Goal: Task Accomplishment & Management: Use online tool/utility

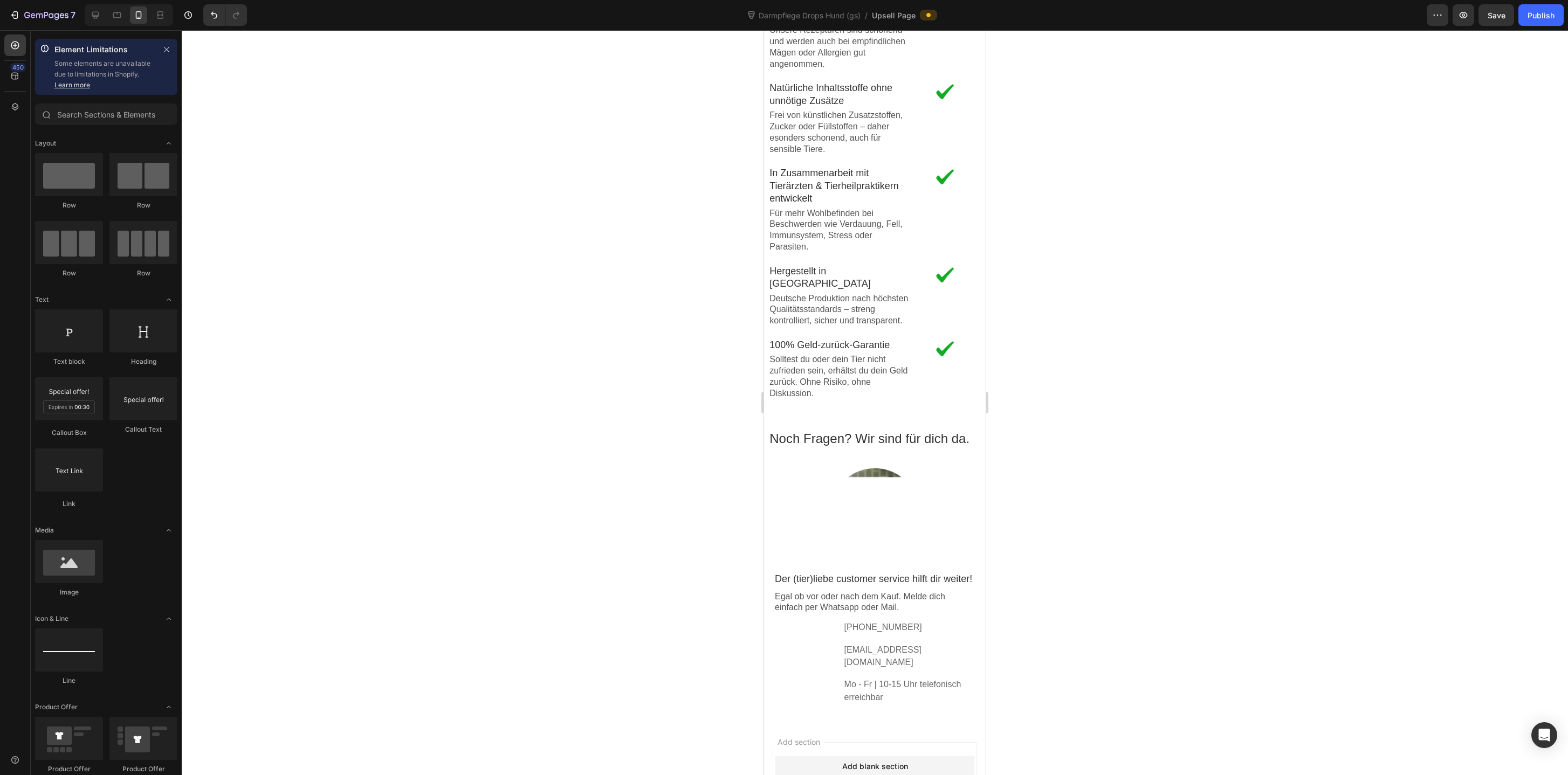
scroll to position [1247, 0]
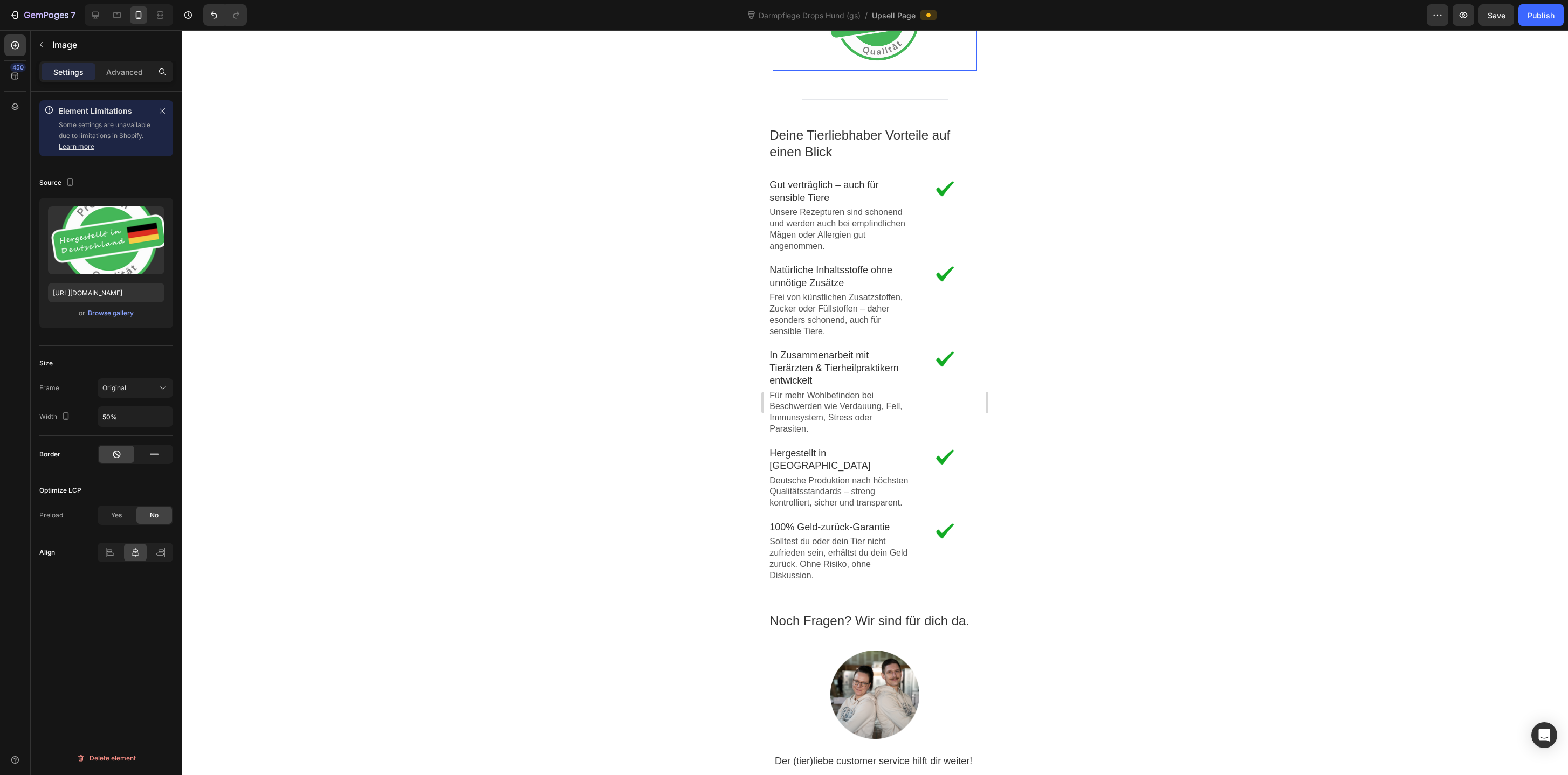
scroll to position [1328, 0]
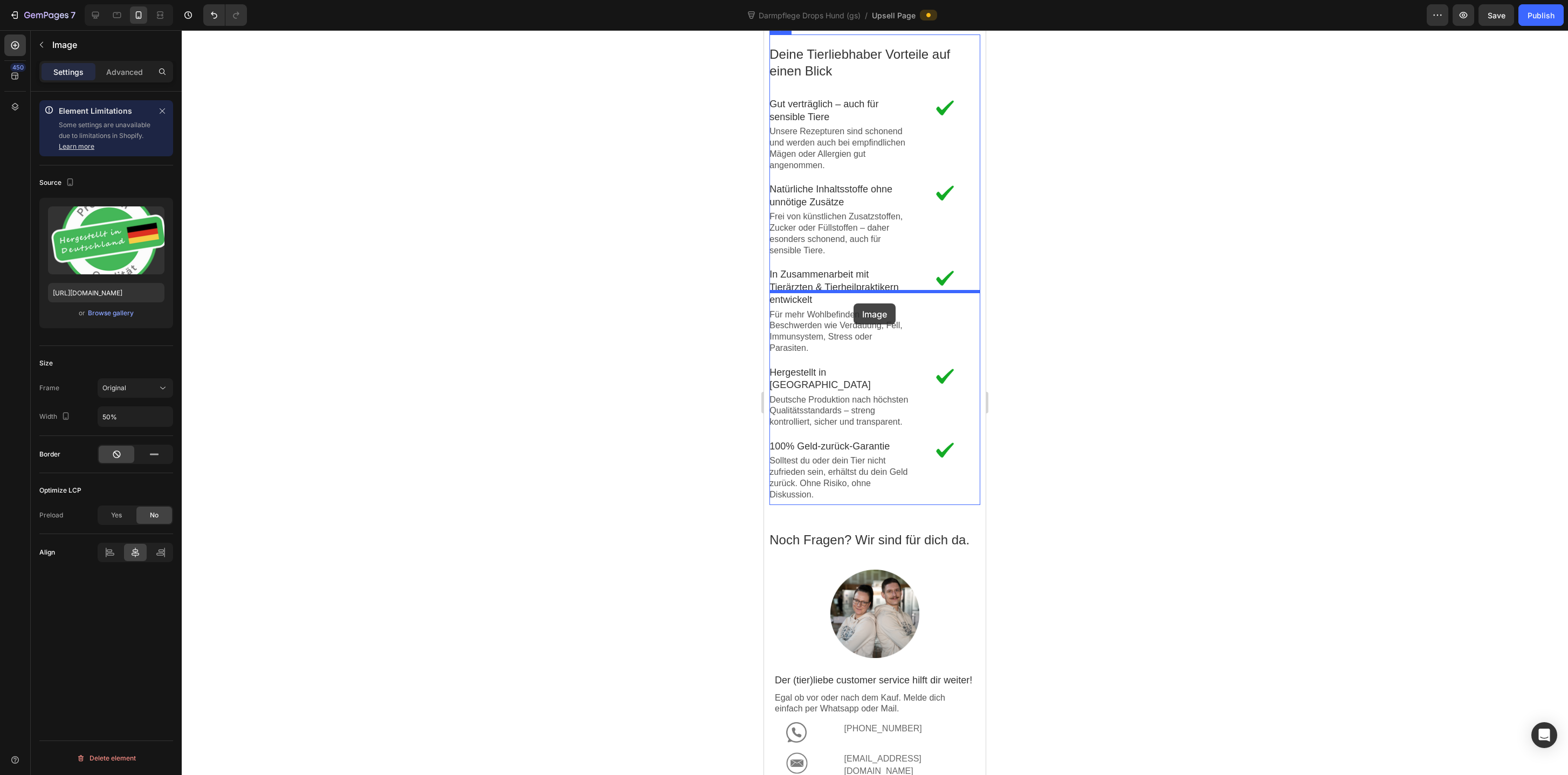
drag, startPoint x: 856, startPoint y: 208, endPoint x: 853, endPoint y: 303, distance: 95.0
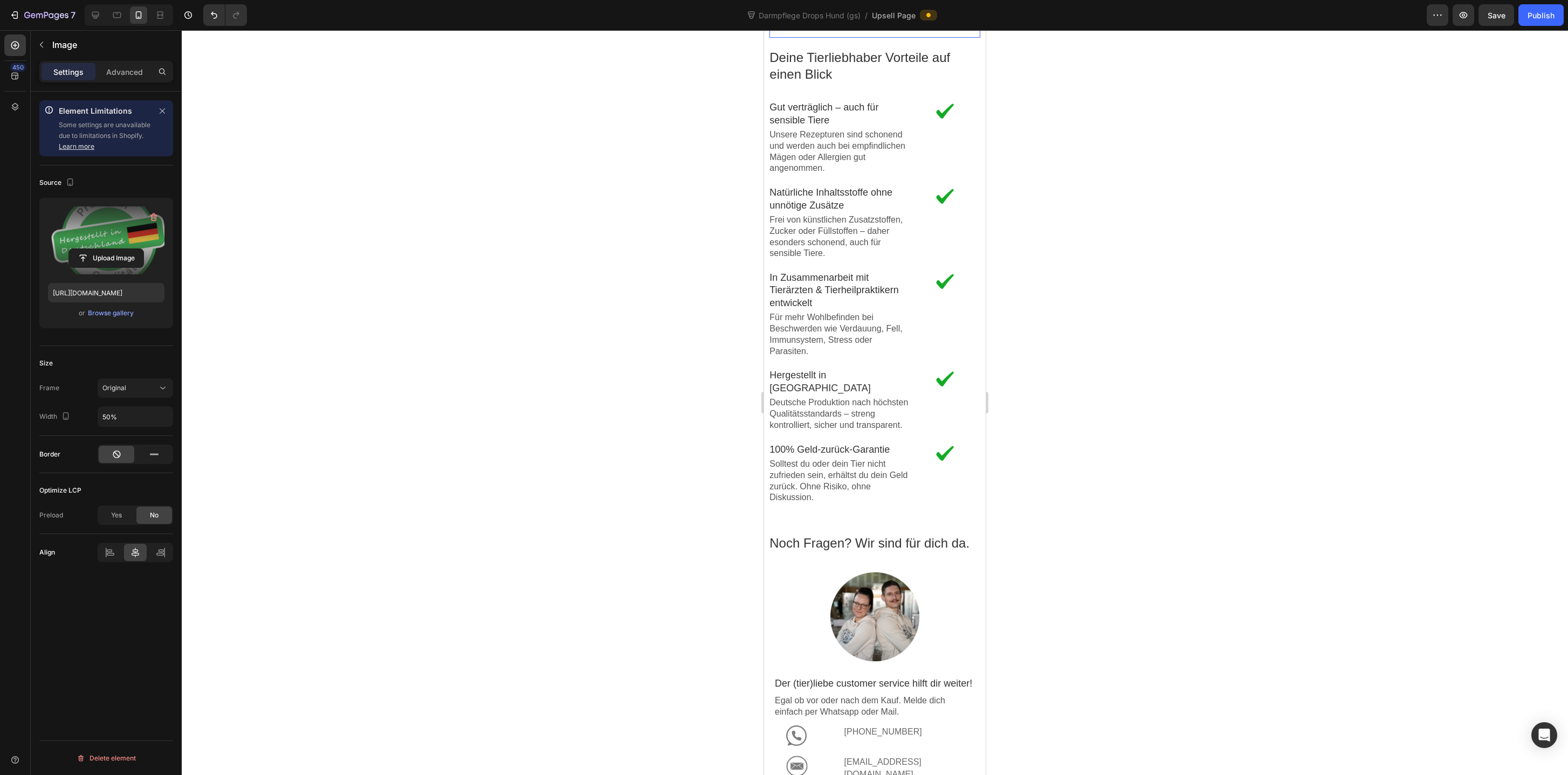
click at [98, 238] on label at bounding box center [106, 240] width 116 height 68
click at [98, 249] on input "file" at bounding box center [106, 258] width 74 height 18
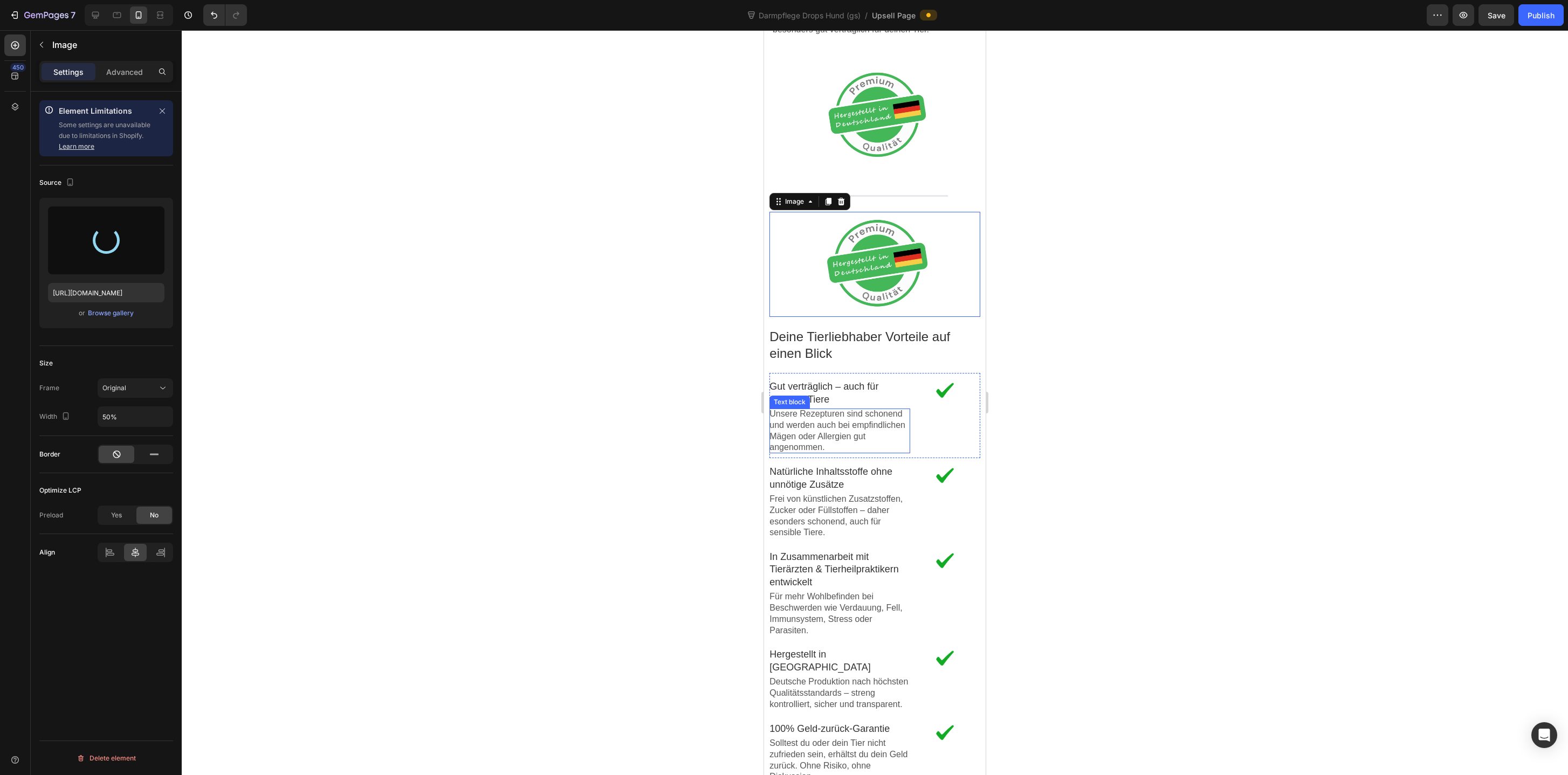
type input "[URL][DOMAIN_NAME]"
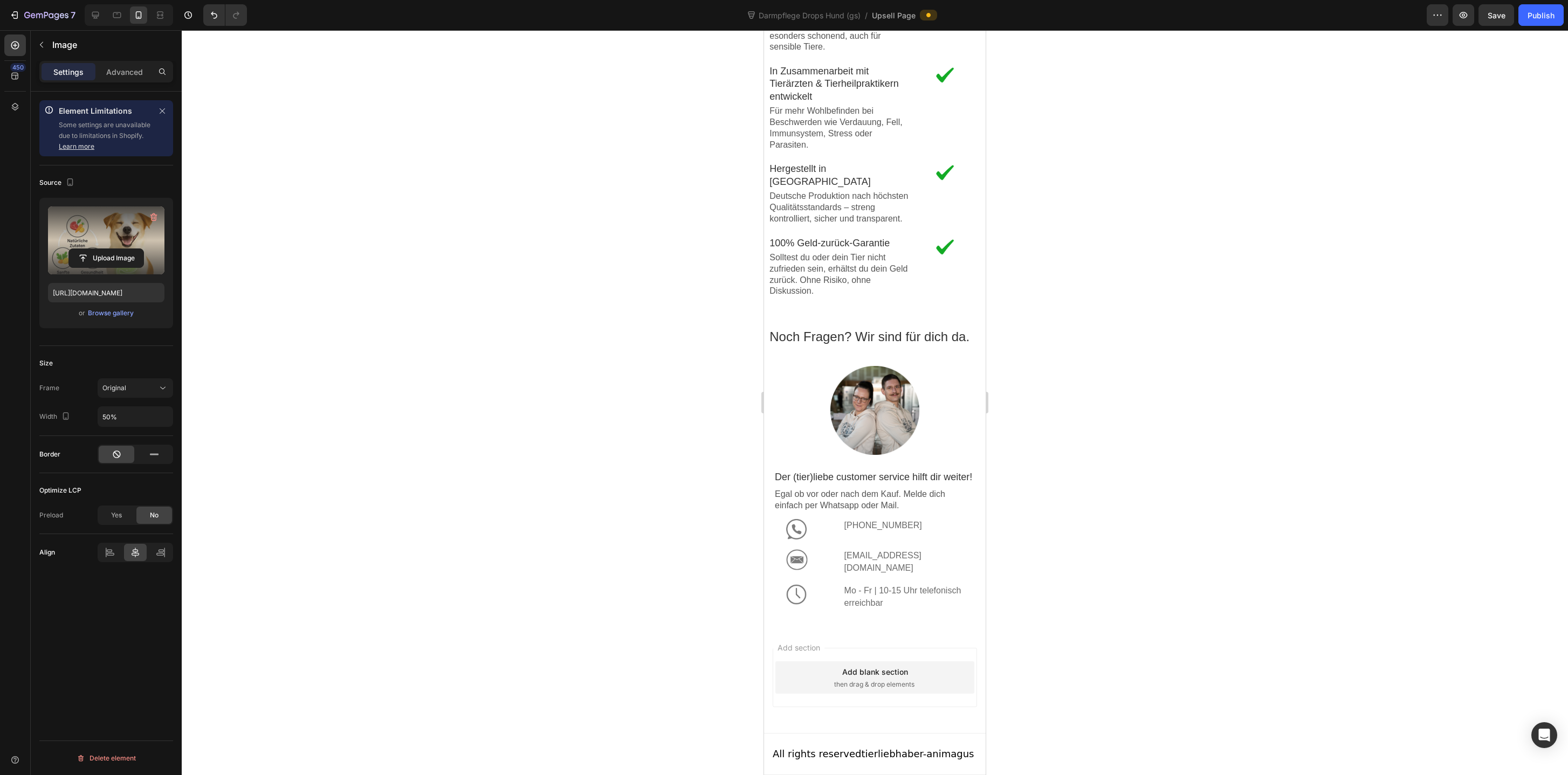
scroll to position [1798, 0]
click at [910, 309] on div "Noch Fragen? Wir sind für dich da. Text block Image Der (tier)liebe customer se…" at bounding box center [874, 467] width 210 height 317
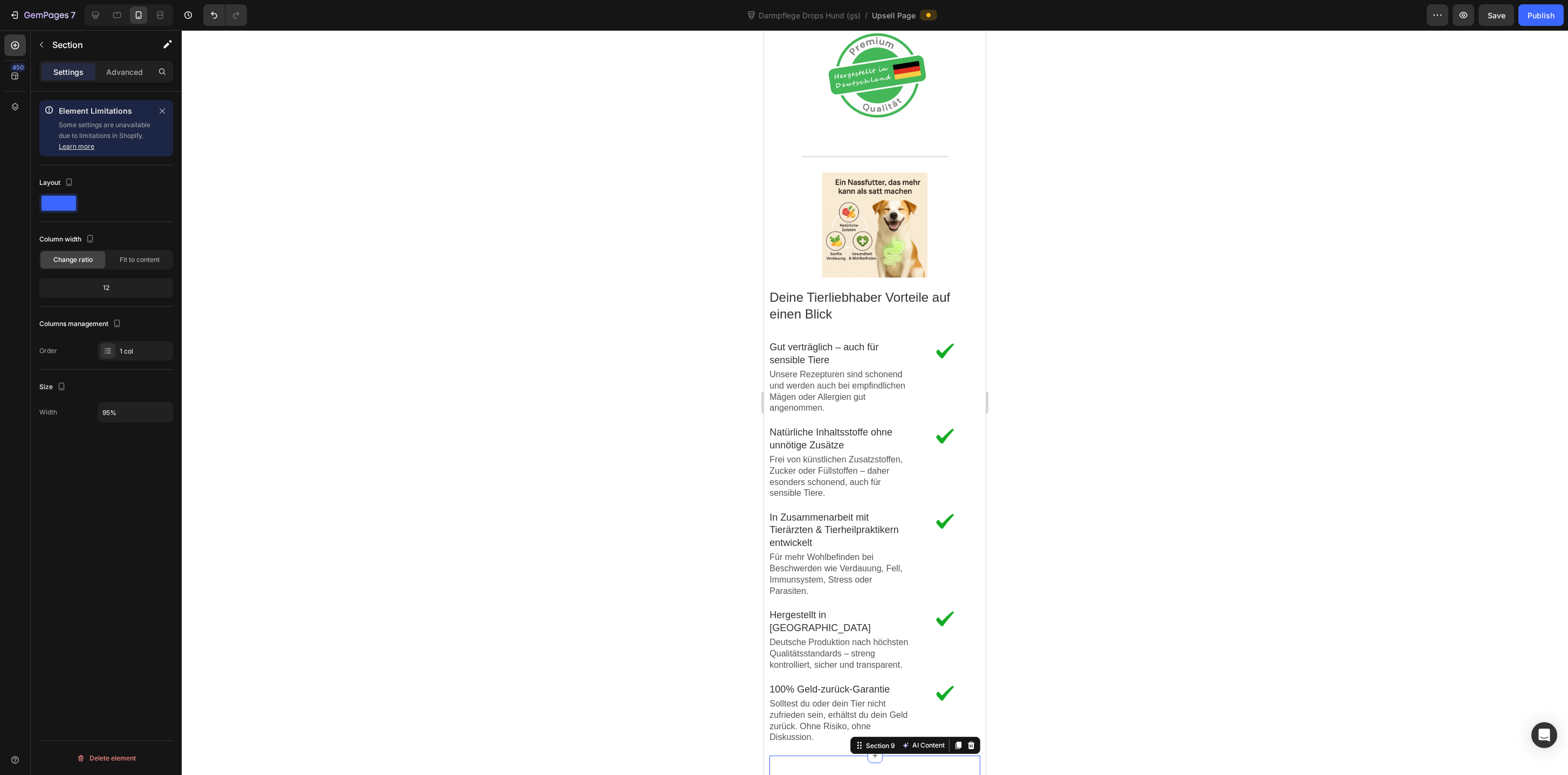
scroll to position [1301, 0]
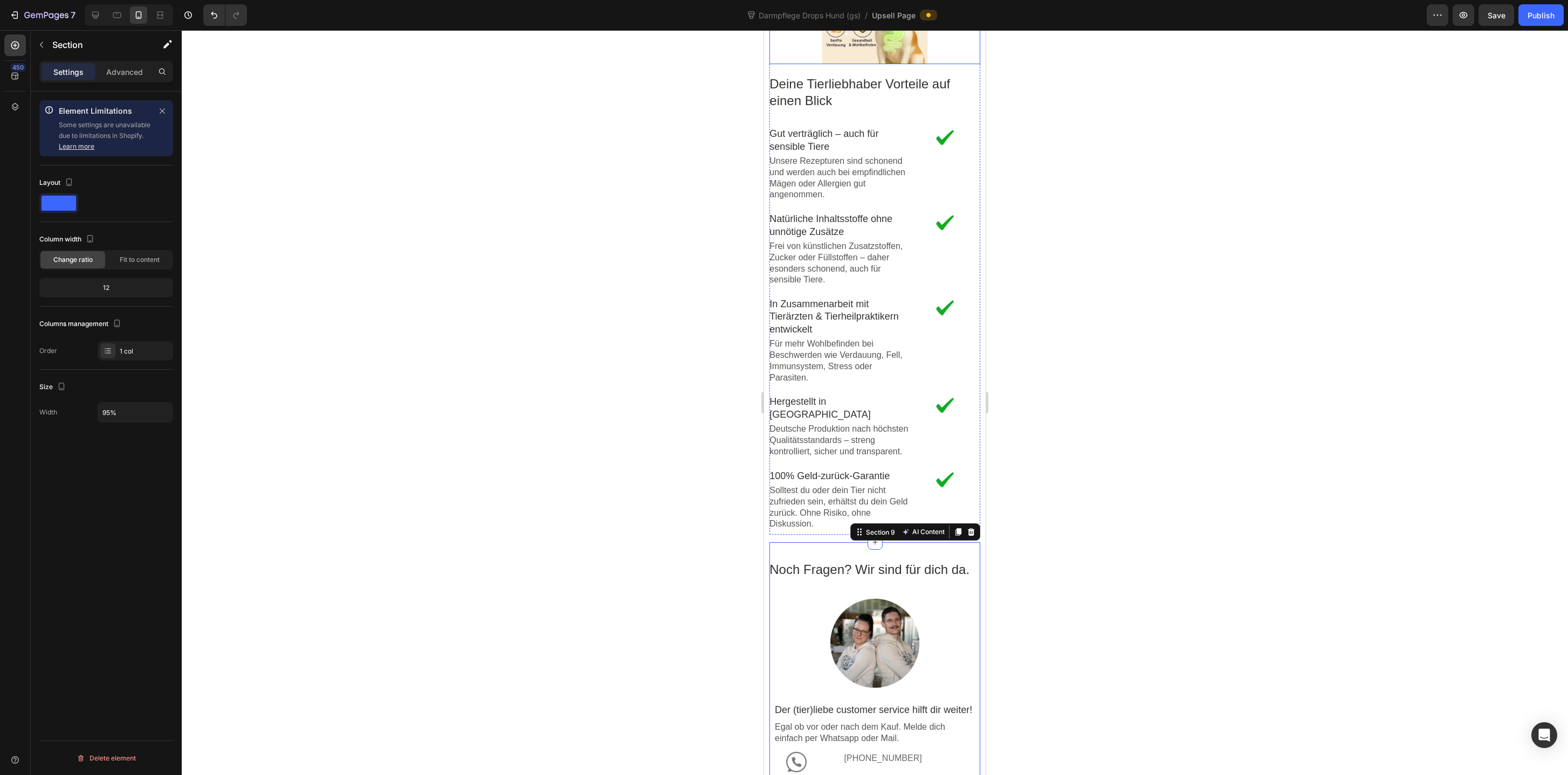
click at [806, 64] on div at bounding box center [874, 12] width 210 height 105
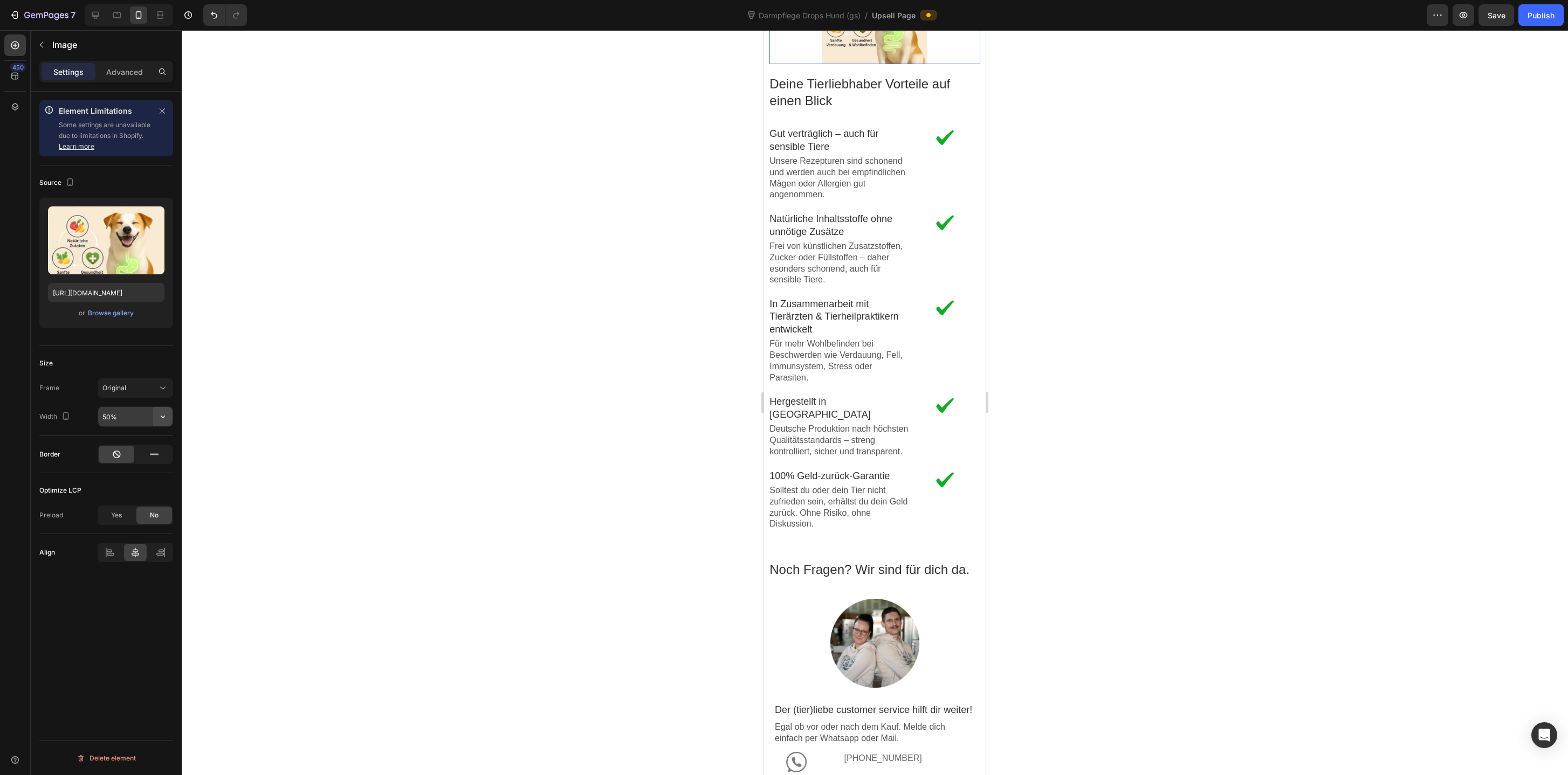
click at [158, 417] on icon "button" at bounding box center [163, 417] width 11 height 11
click at [152, 438] on div "Full 100%" at bounding box center [124, 444] width 88 height 21
type input "100%"
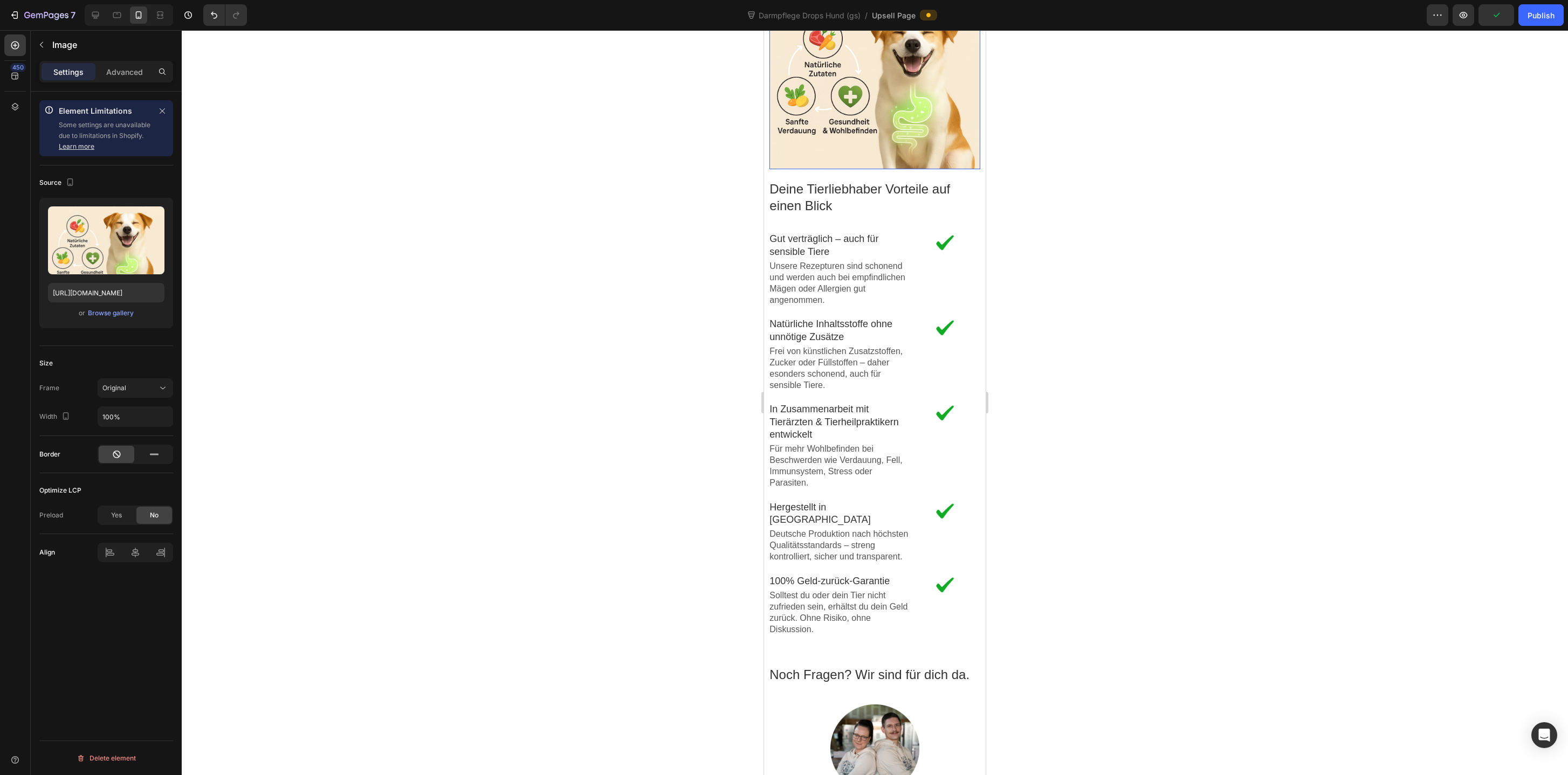
click at [984, 420] on section "Image Deine Tierliebhaber Vorteile auf einen Blick Text block Image Gut verträg…" at bounding box center [875, 299] width 222 height 696
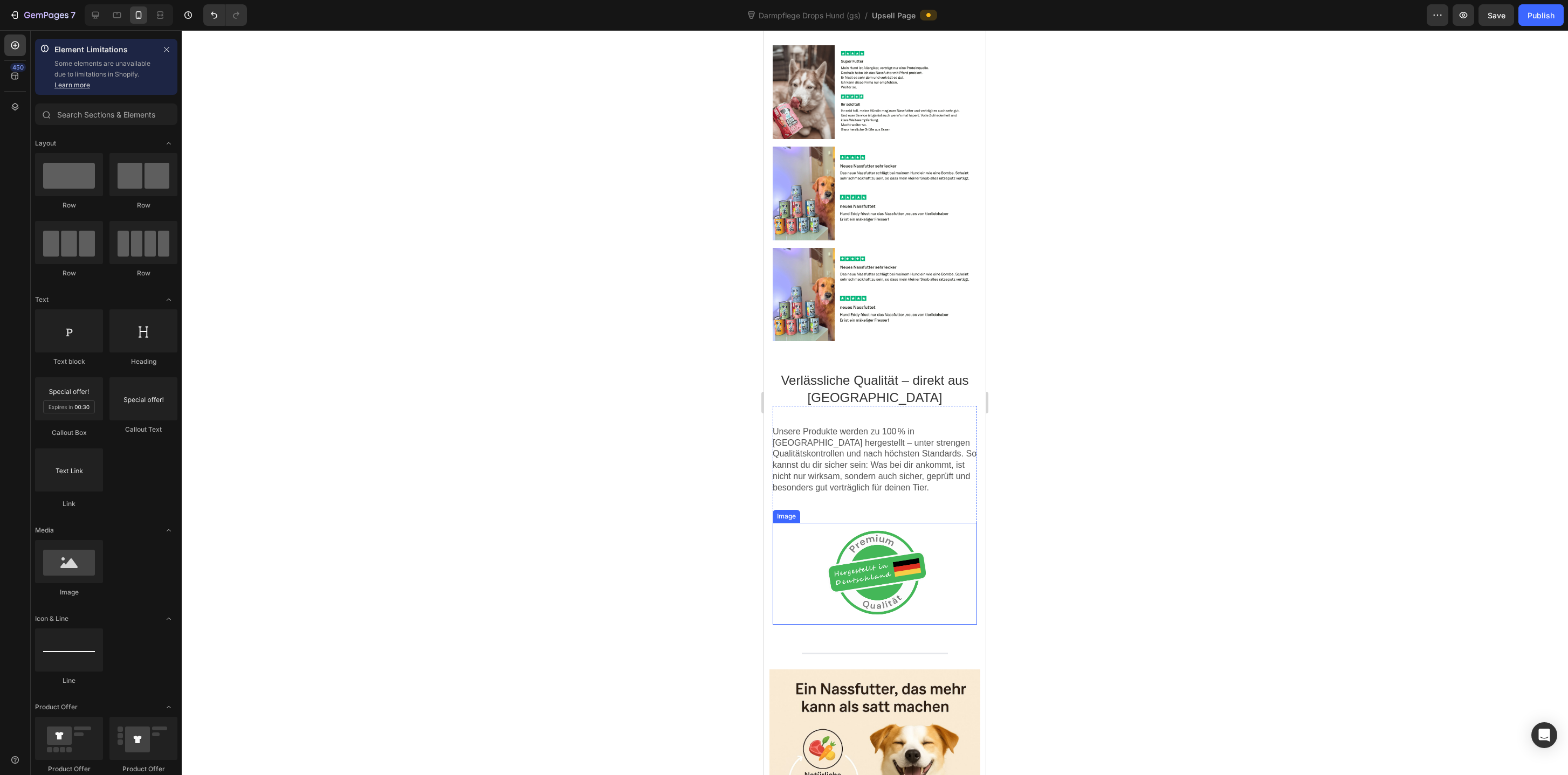
scroll to position [897, 0]
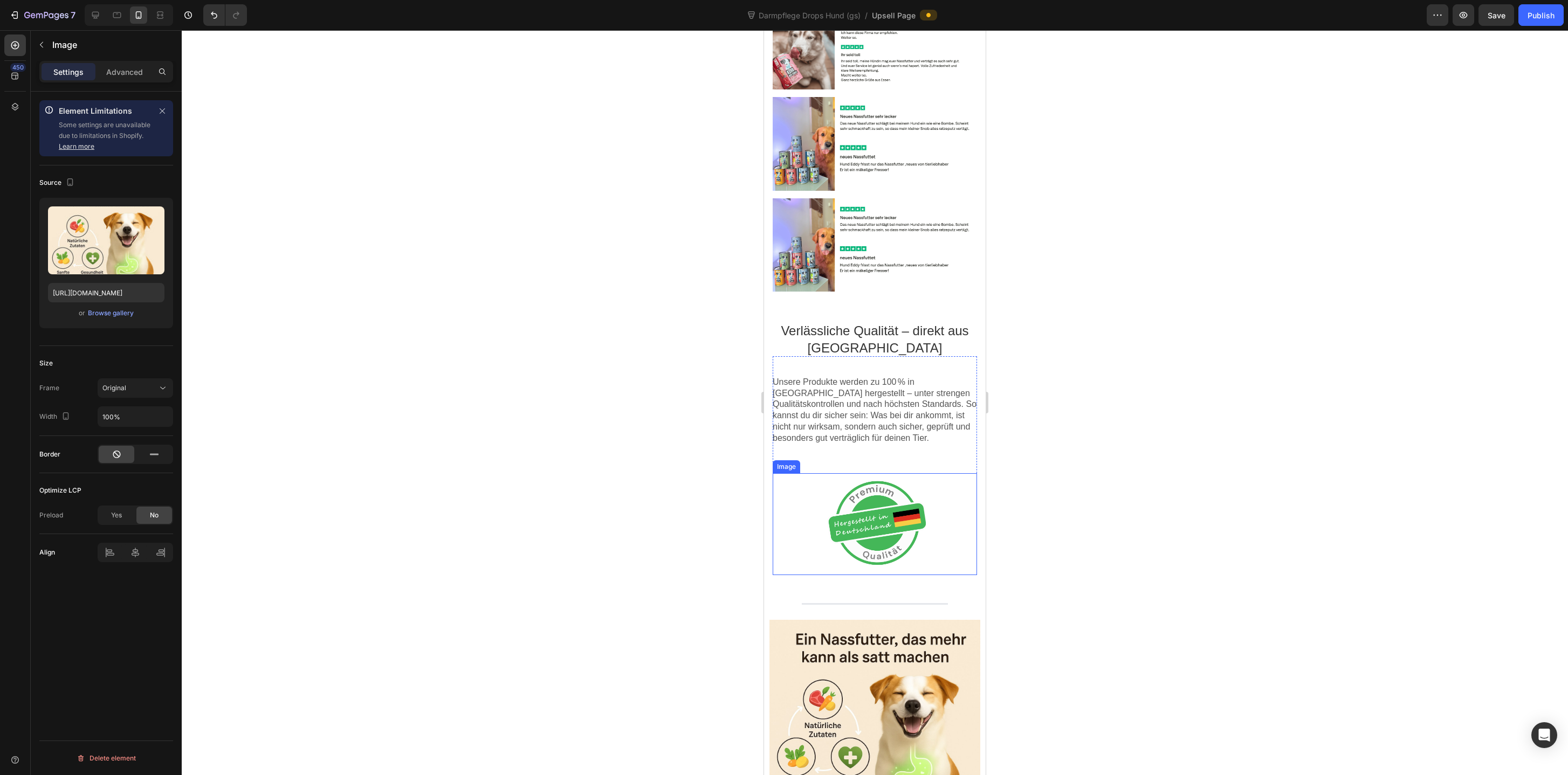
click at [867, 684] on div at bounding box center [874, 725] width 210 height 210
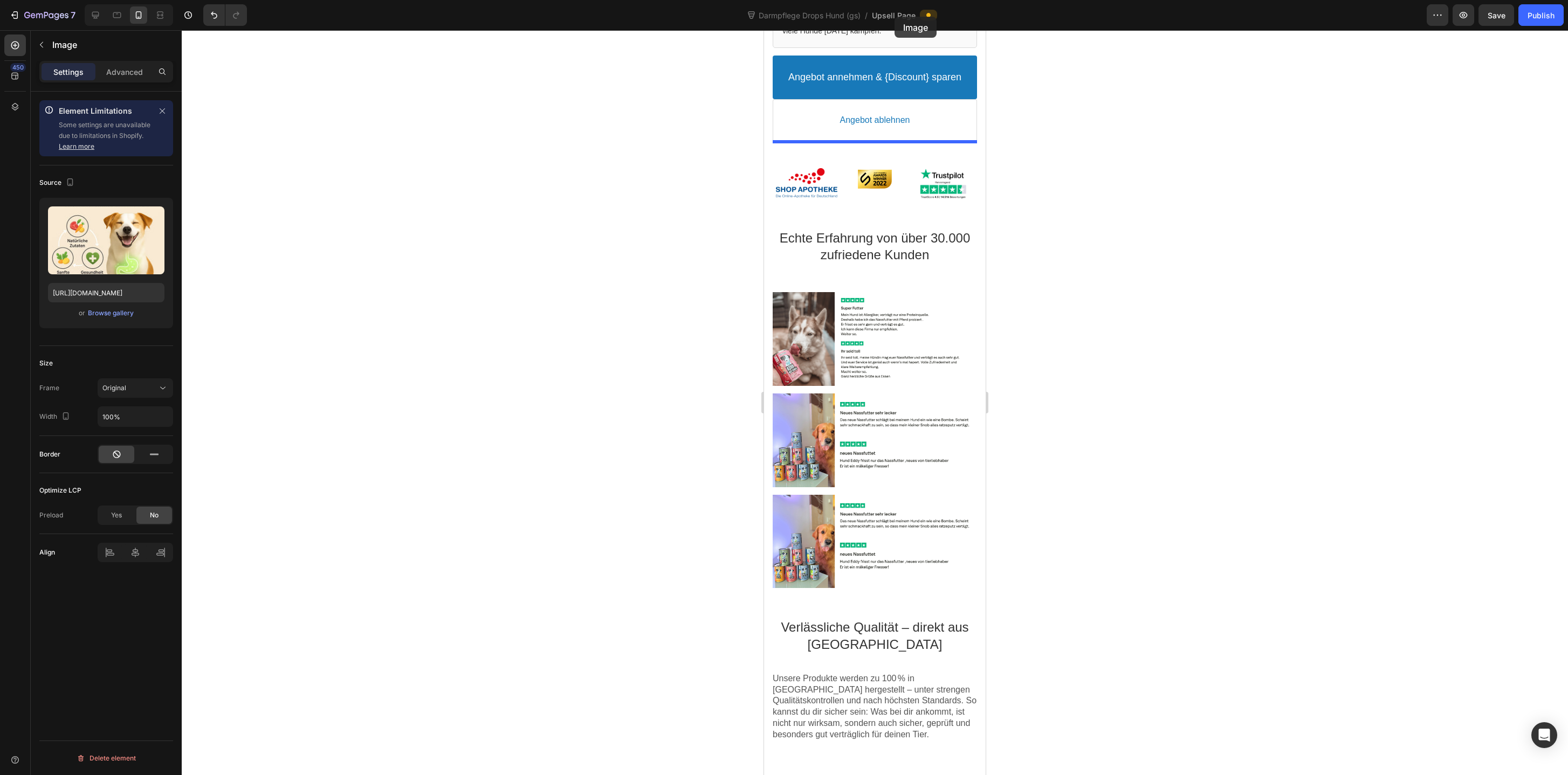
scroll to position [575, 0]
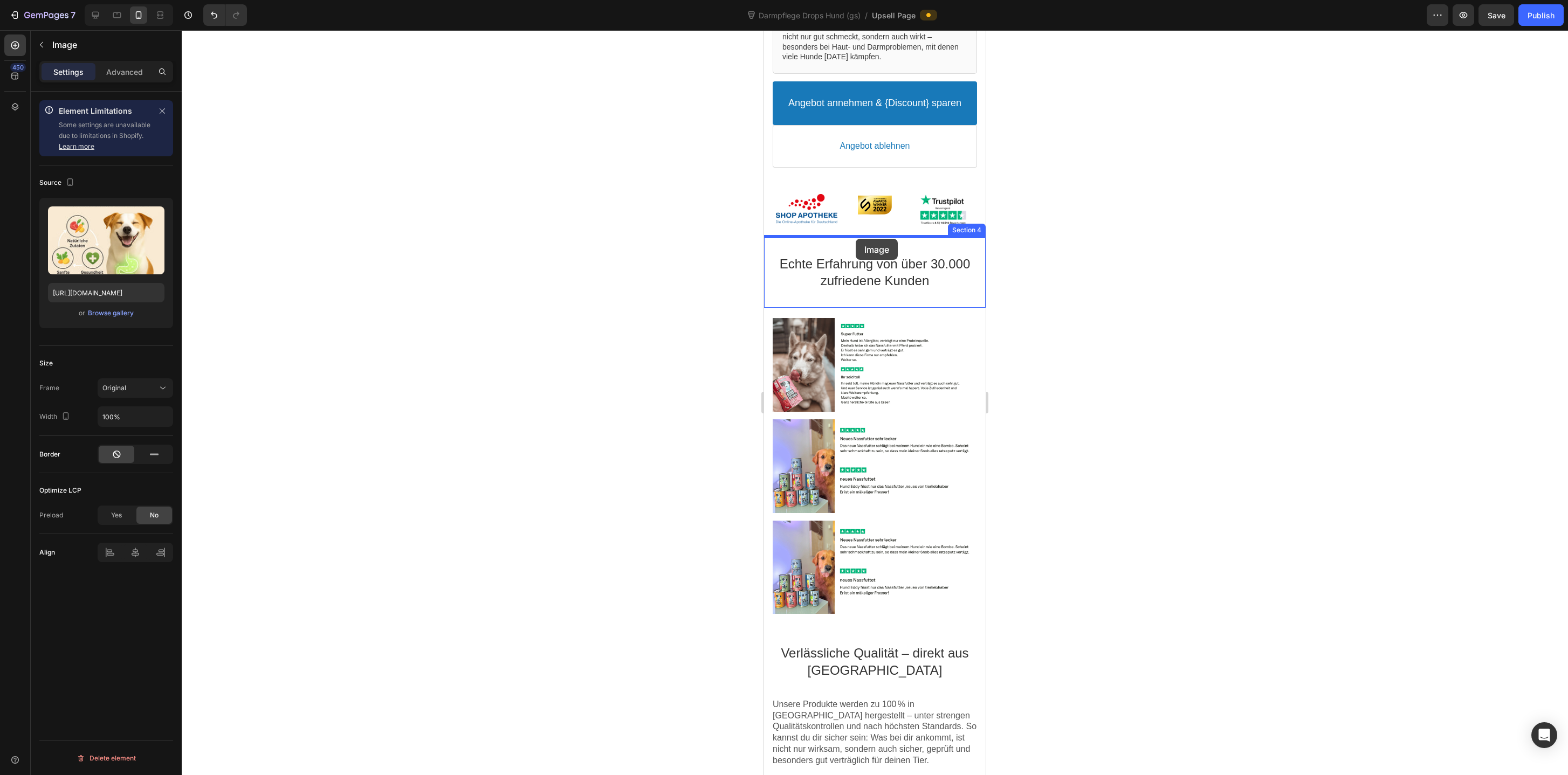
drag, startPoint x: 867, startPoint y: 684, endPoint x: 855, endPoint y: 238, distance: 446.2
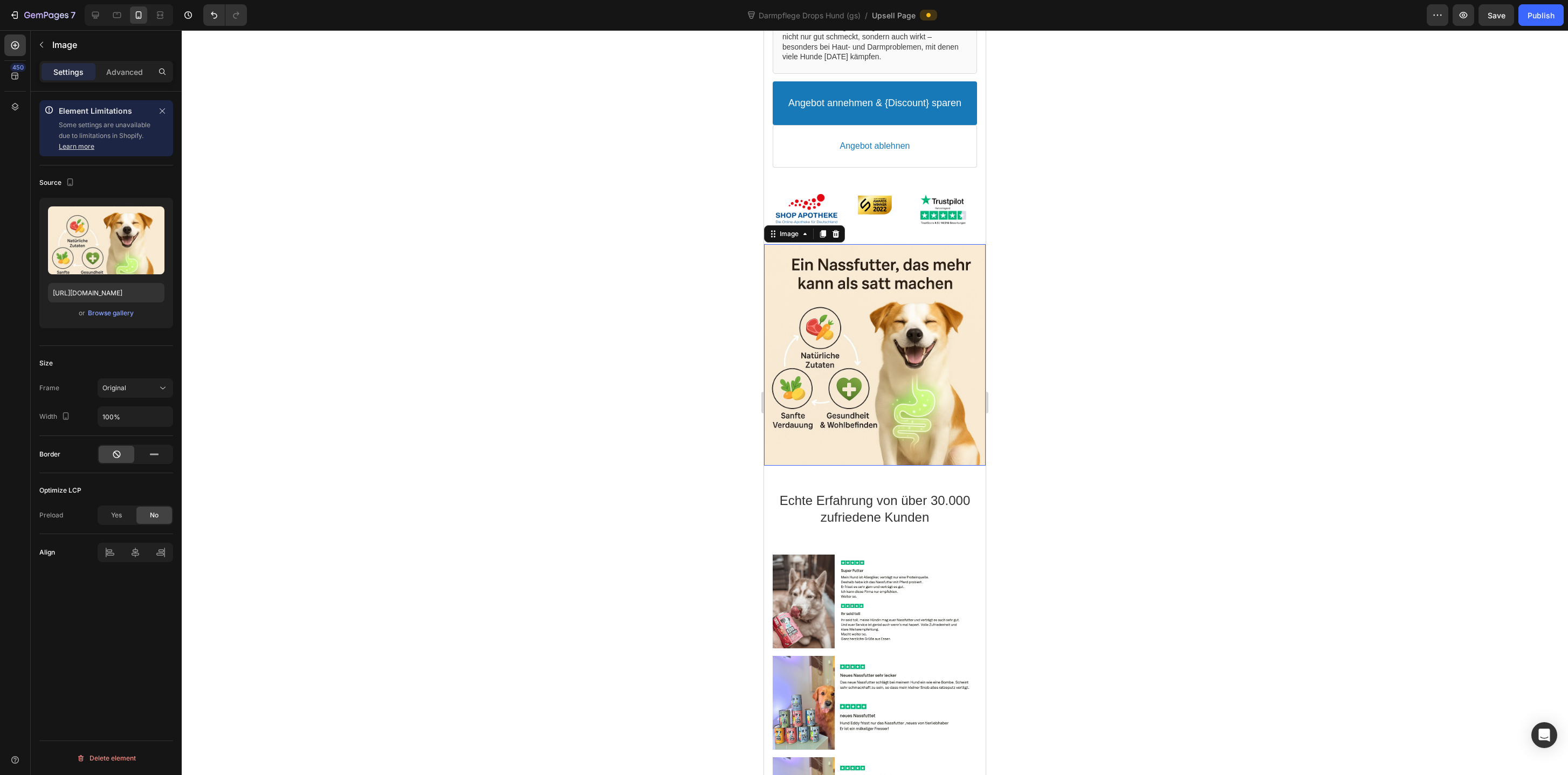
click at [869, 302] on div at bounding box center [875, 355] width 222 height 221
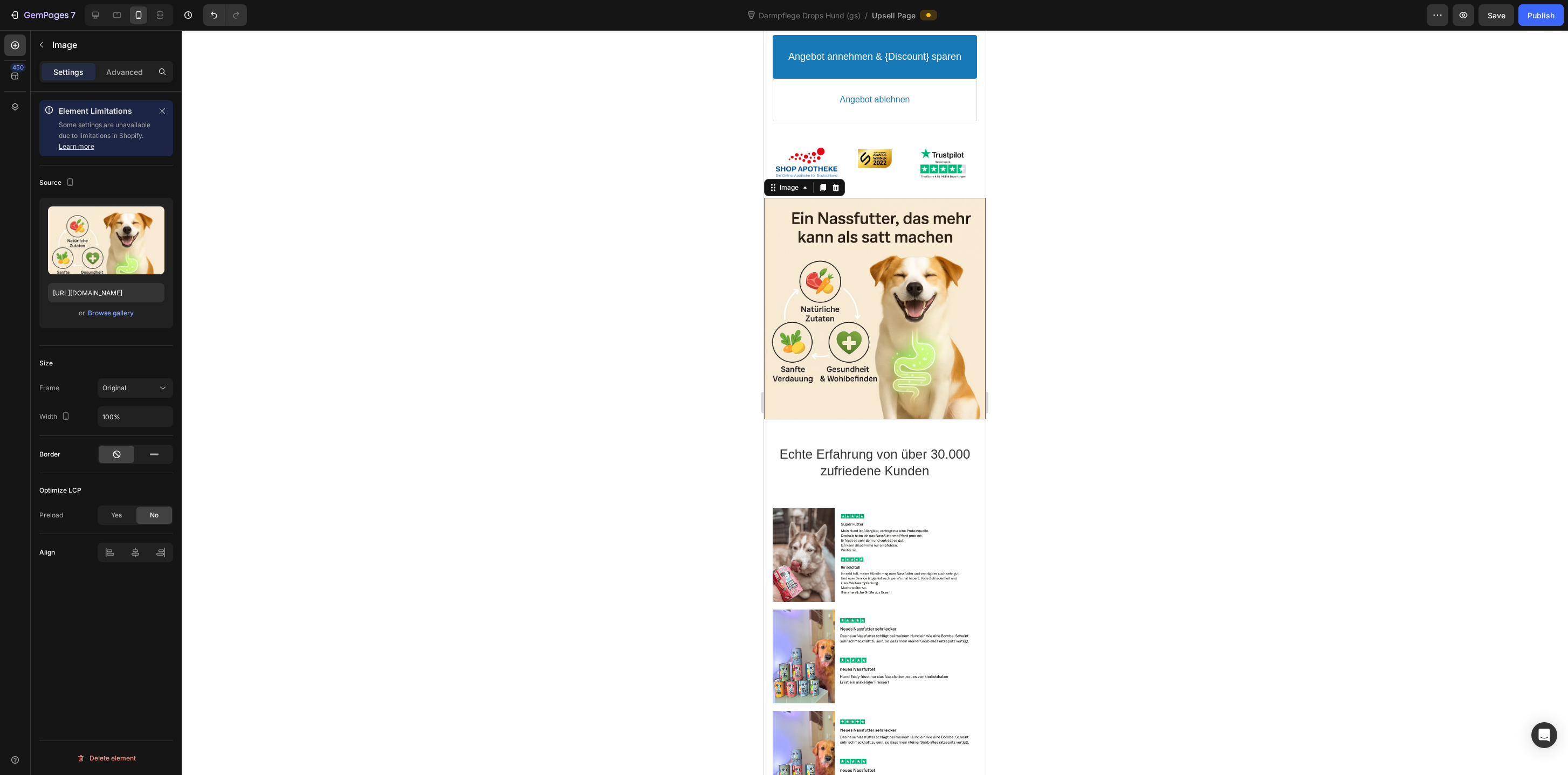
scroll to position [622, 0]
click at [613, 395] on div at bounding box center [875, 403] width 1386 height 745
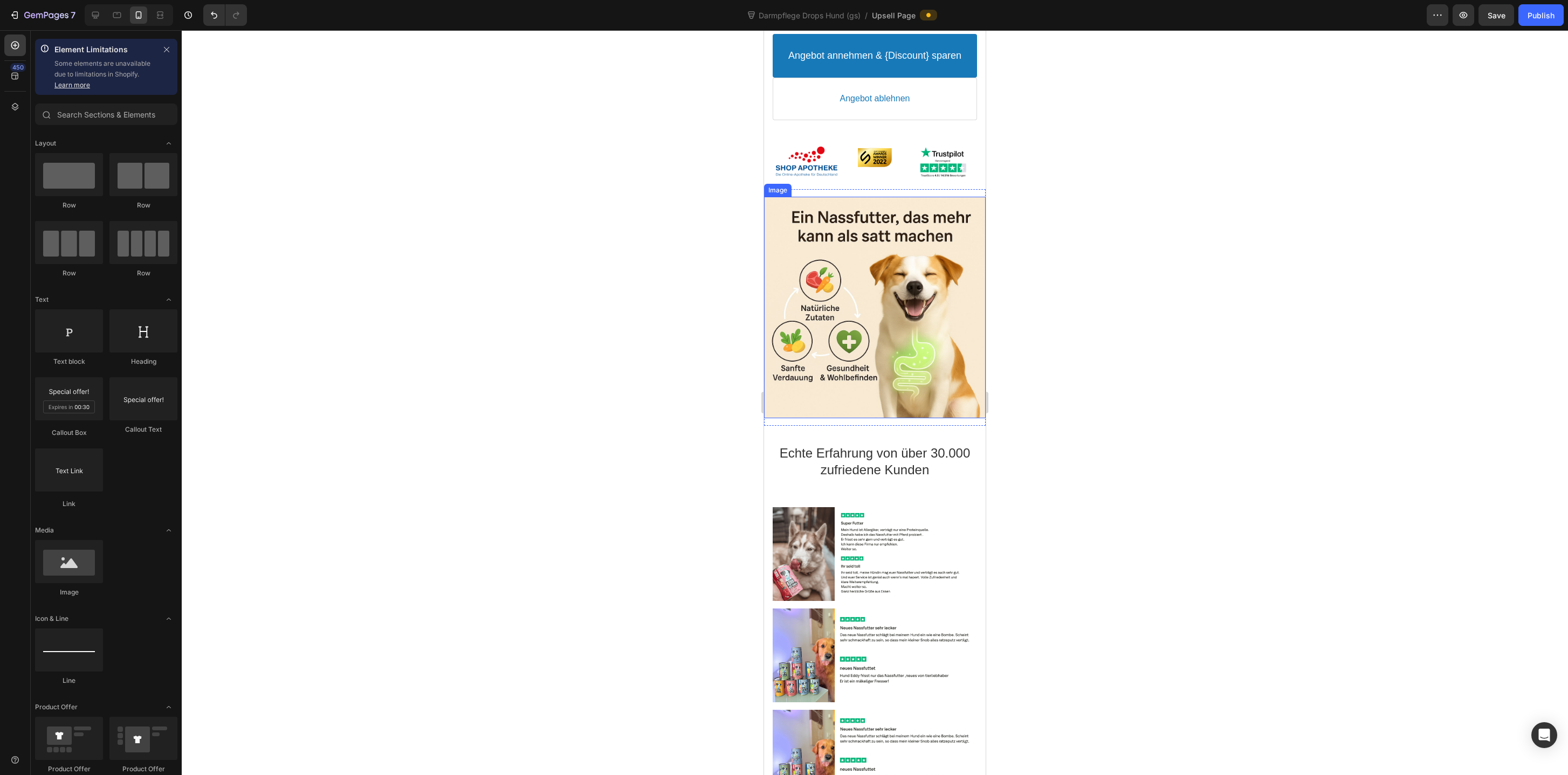
click at [906, 299] on div at bounding box center [875, 307] width 222 height 221
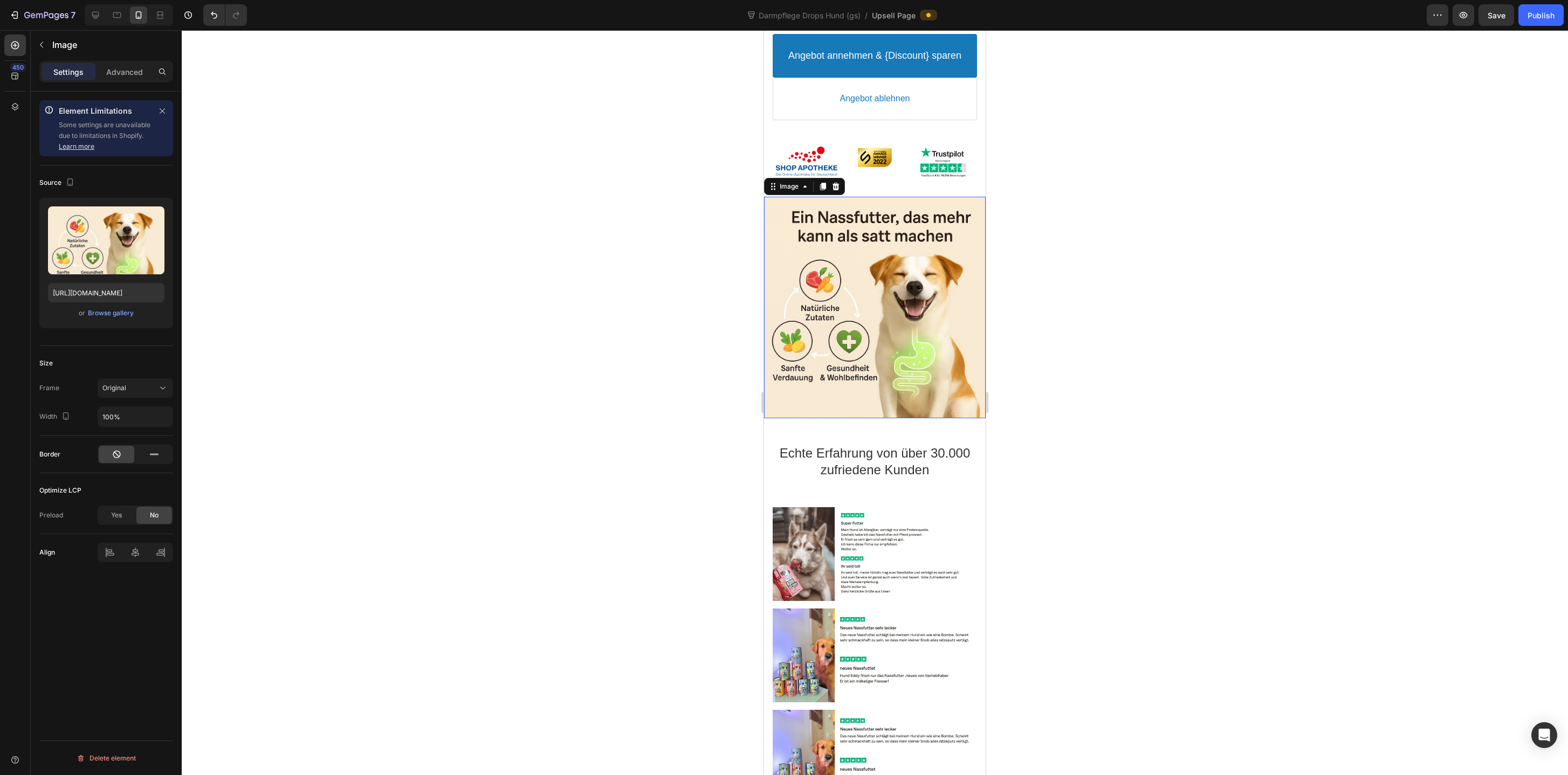
click at [578, 367] on div at bounding box center [875, 403] width 1386 height 745
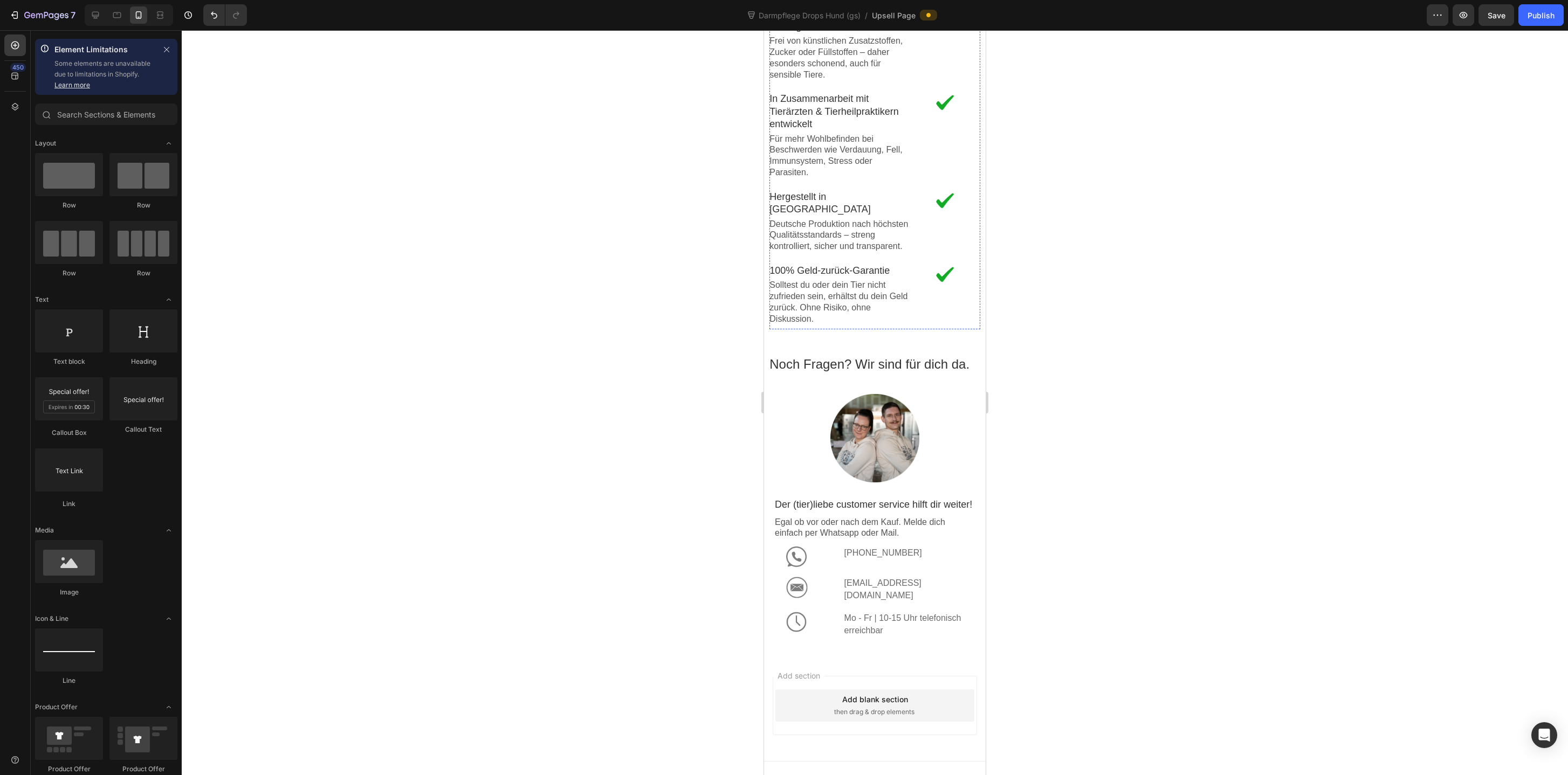
scroll to position [1915, 0]
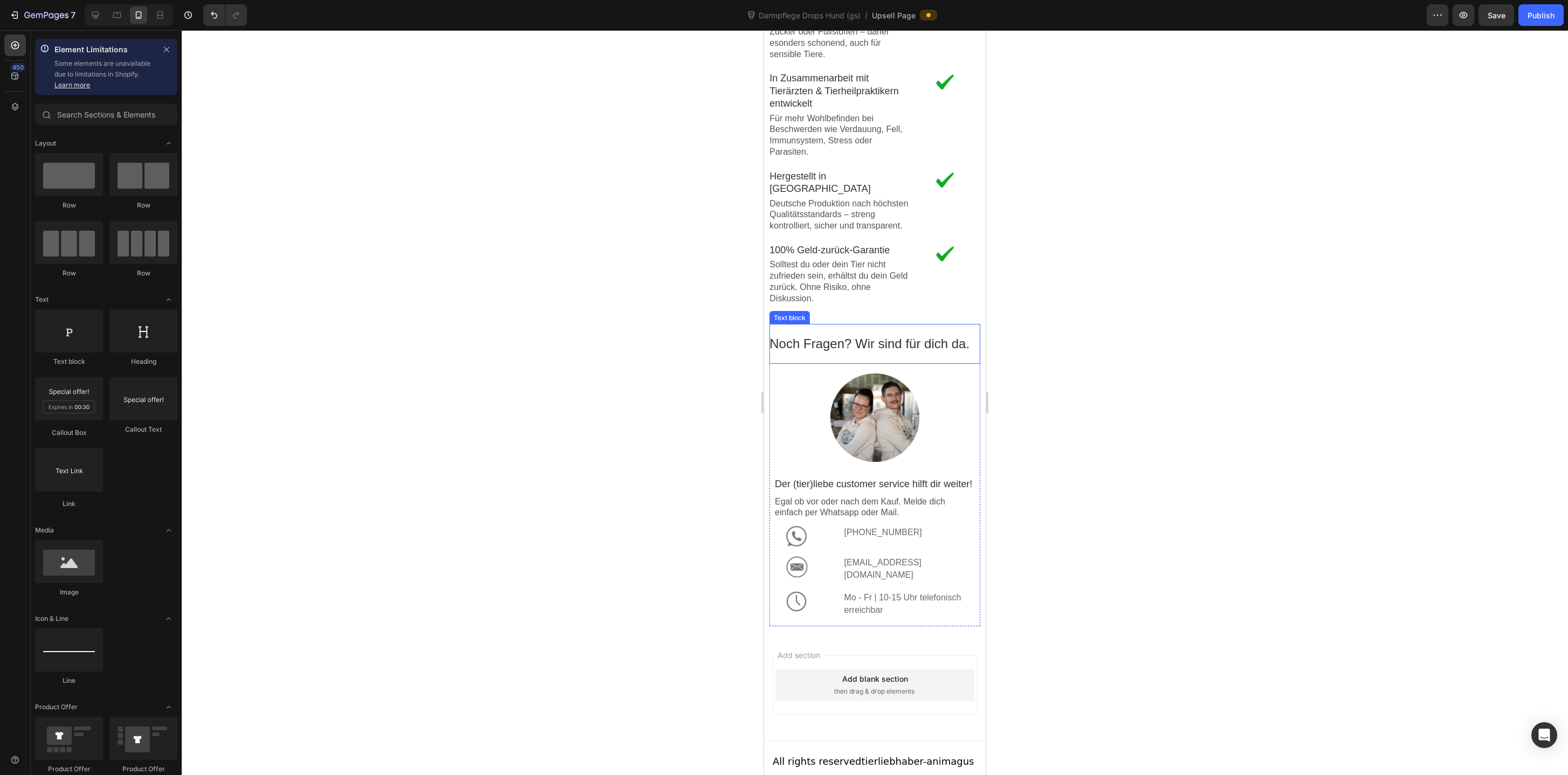
click at [884, 324] on div "Noch Fragen? Wir sind für dich da. Text block" at bounding box center [874, 343] width 210 height 40
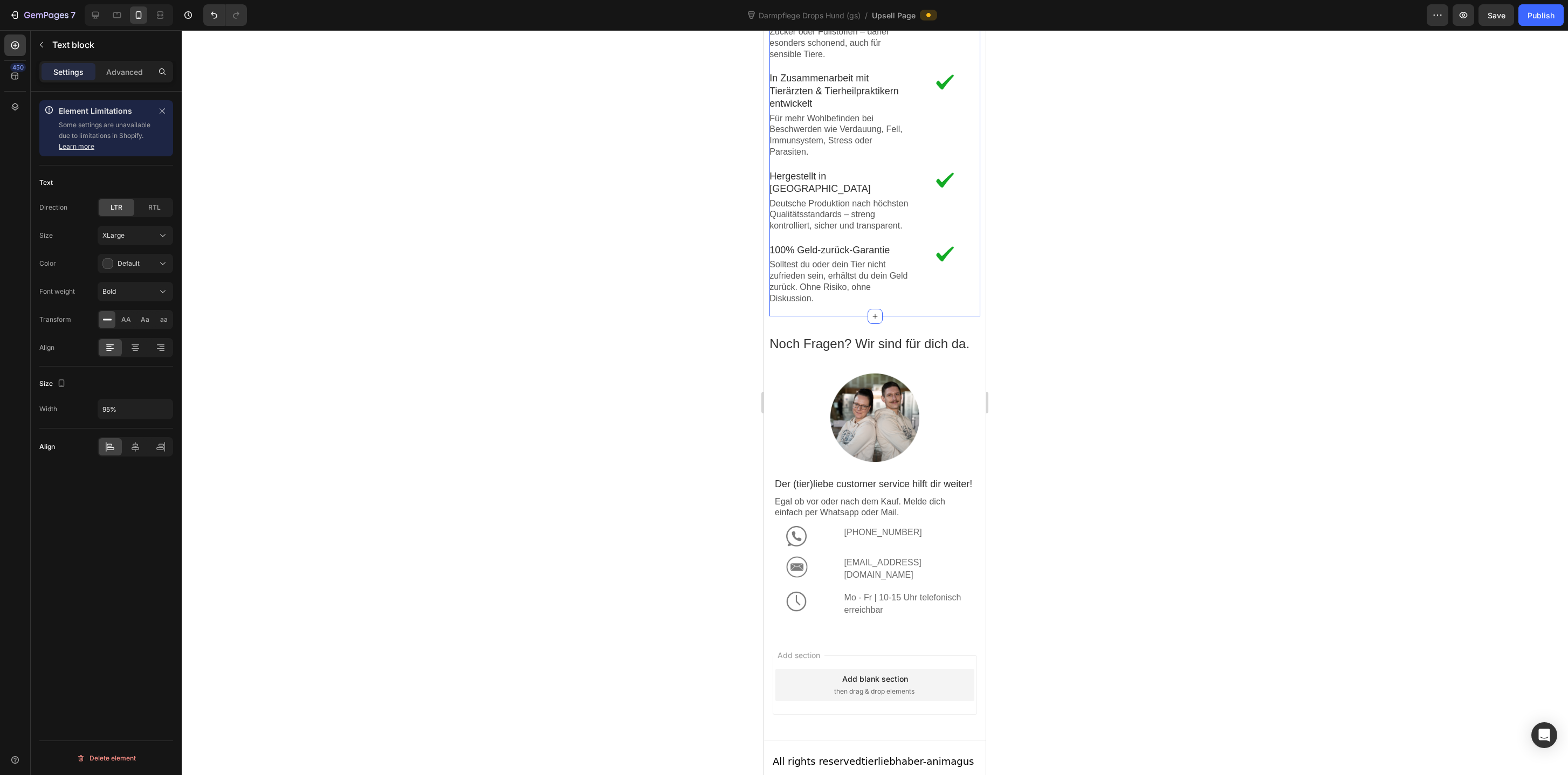
click at [908, 314] on div "Deine Tierliebhaber Vorteile auf einen Blick Text block Image Gut verträglich –…" at bounding box center [874, 74] width 210 height 485
click at [900, 321] on div "Noch Fragen? Wir sind für dich da. Text block Image Der (tier)liebe customer se…" at bounding box center [874, 474] width 210 height 317
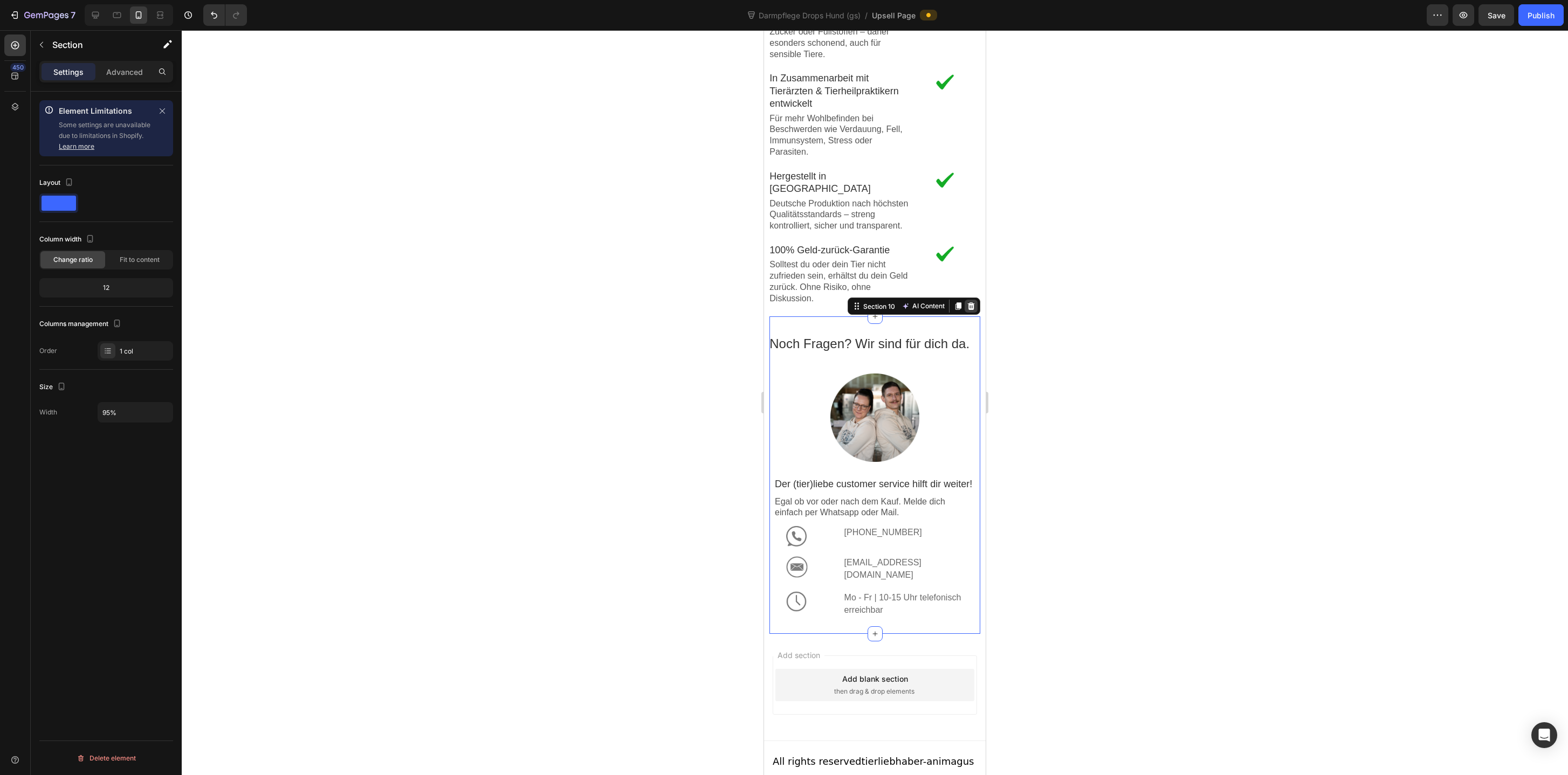
click at [970, 302] on icon at bounding box center [971, 306] width 7 height 7
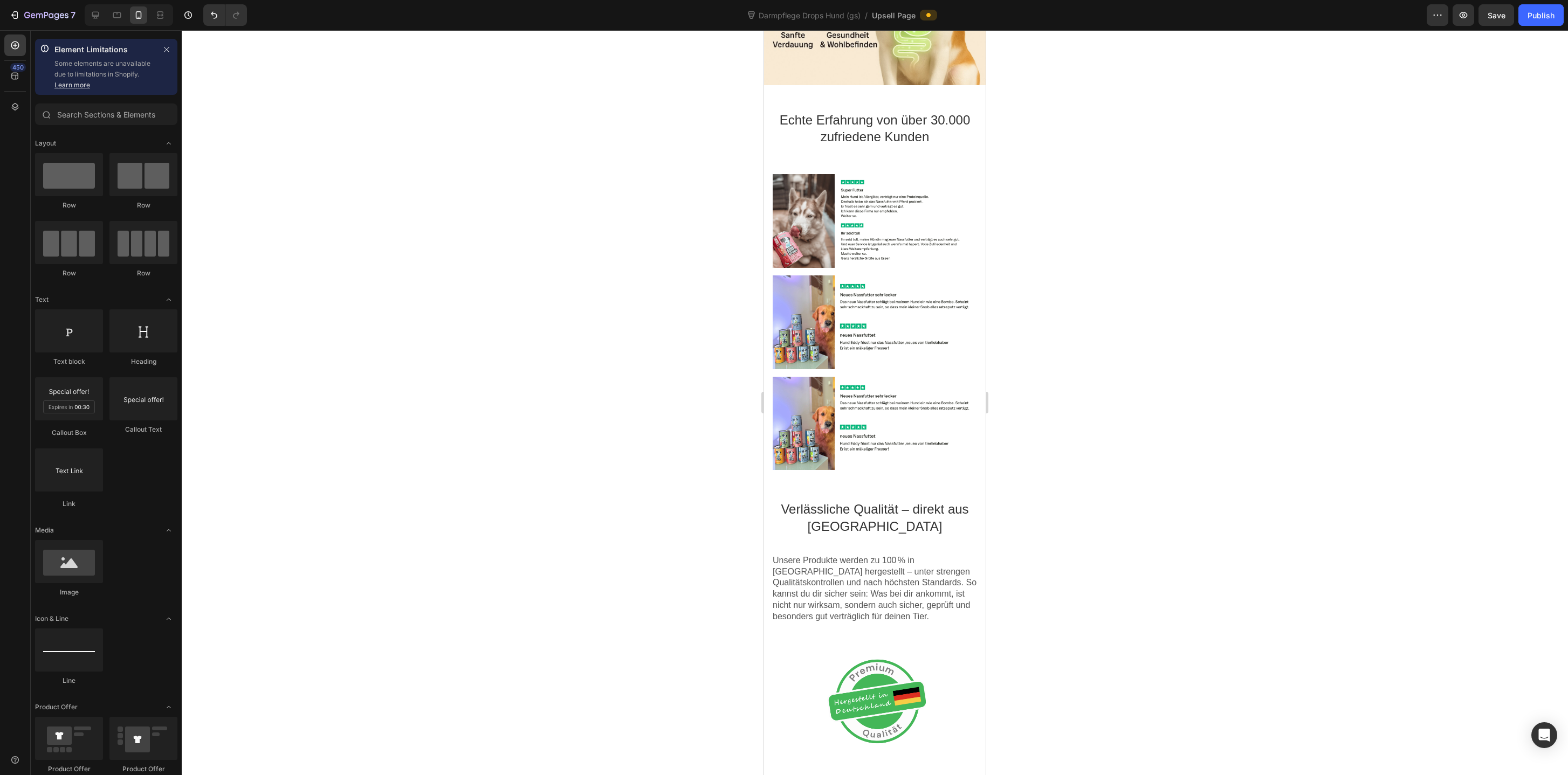
scroll to position [948, 0]
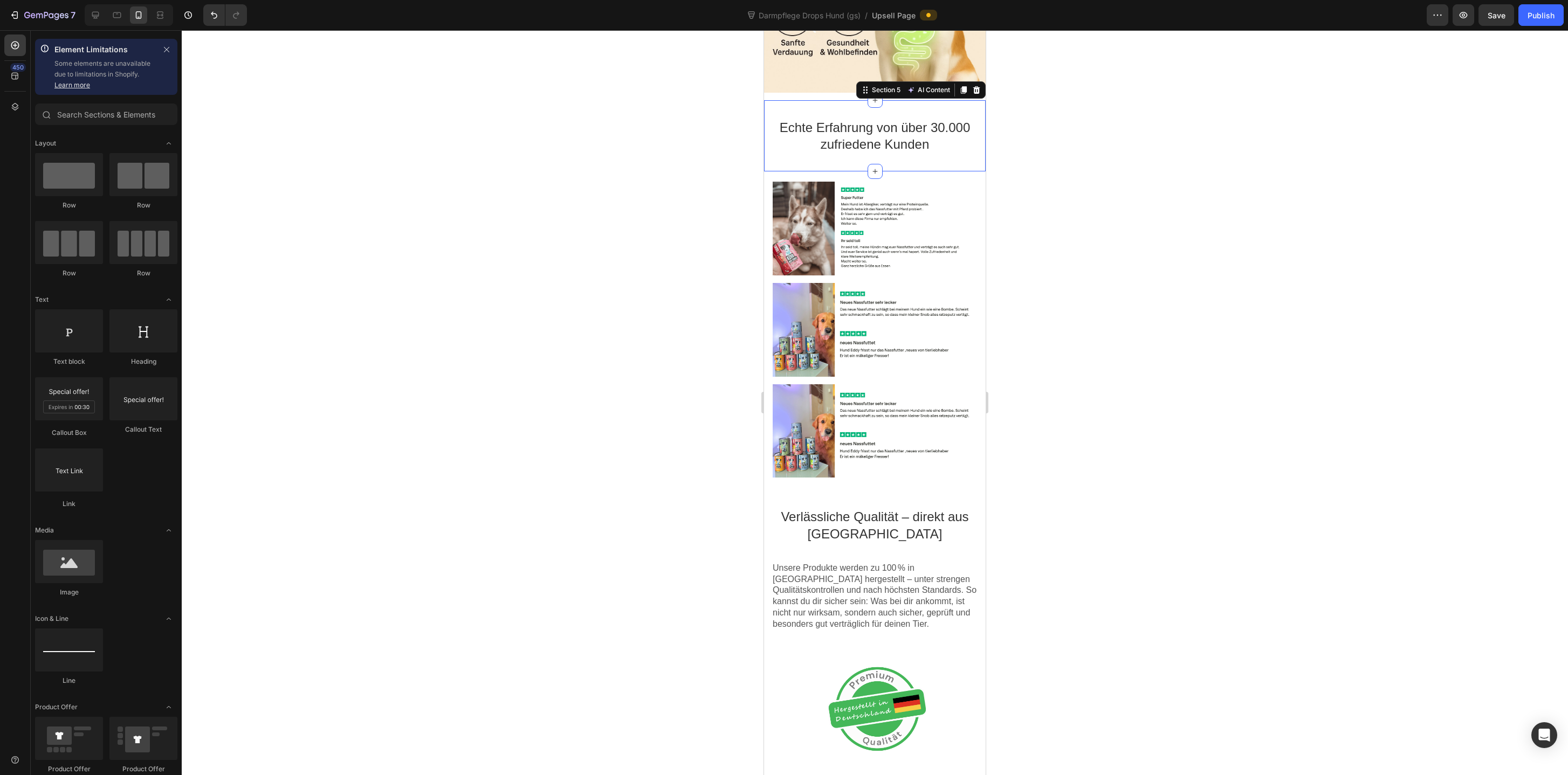
click at [915, 106] on div "Echte Erfahrung von über 30.000 zufriedene Kunden Text block Section 5 AI Conte…" at bounding box center [875, 136] width 222 height 71
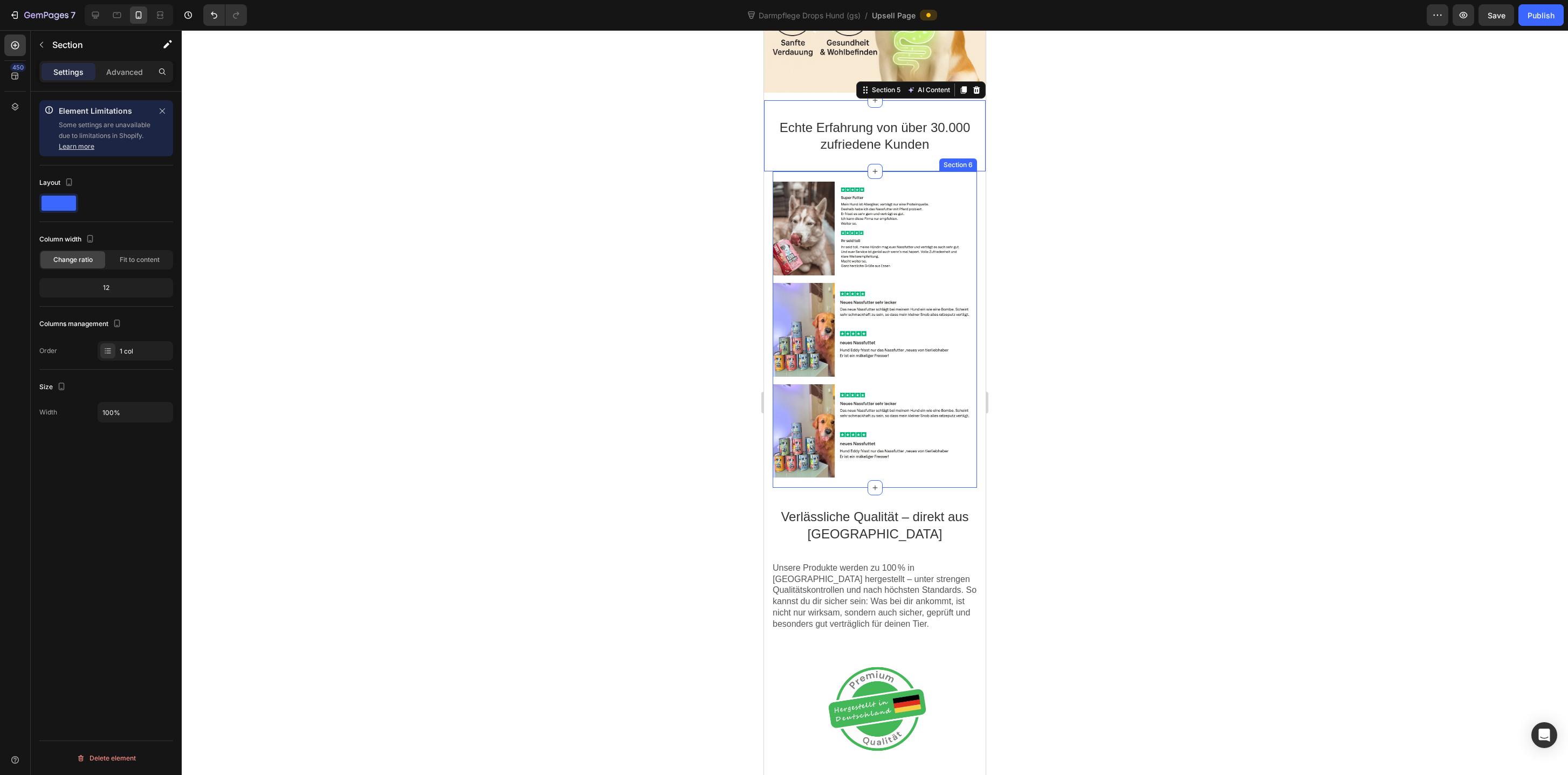
click at [831, 177] on div "Image Image Image Section 6" at bounding box center [875, 330] width 205 height 316
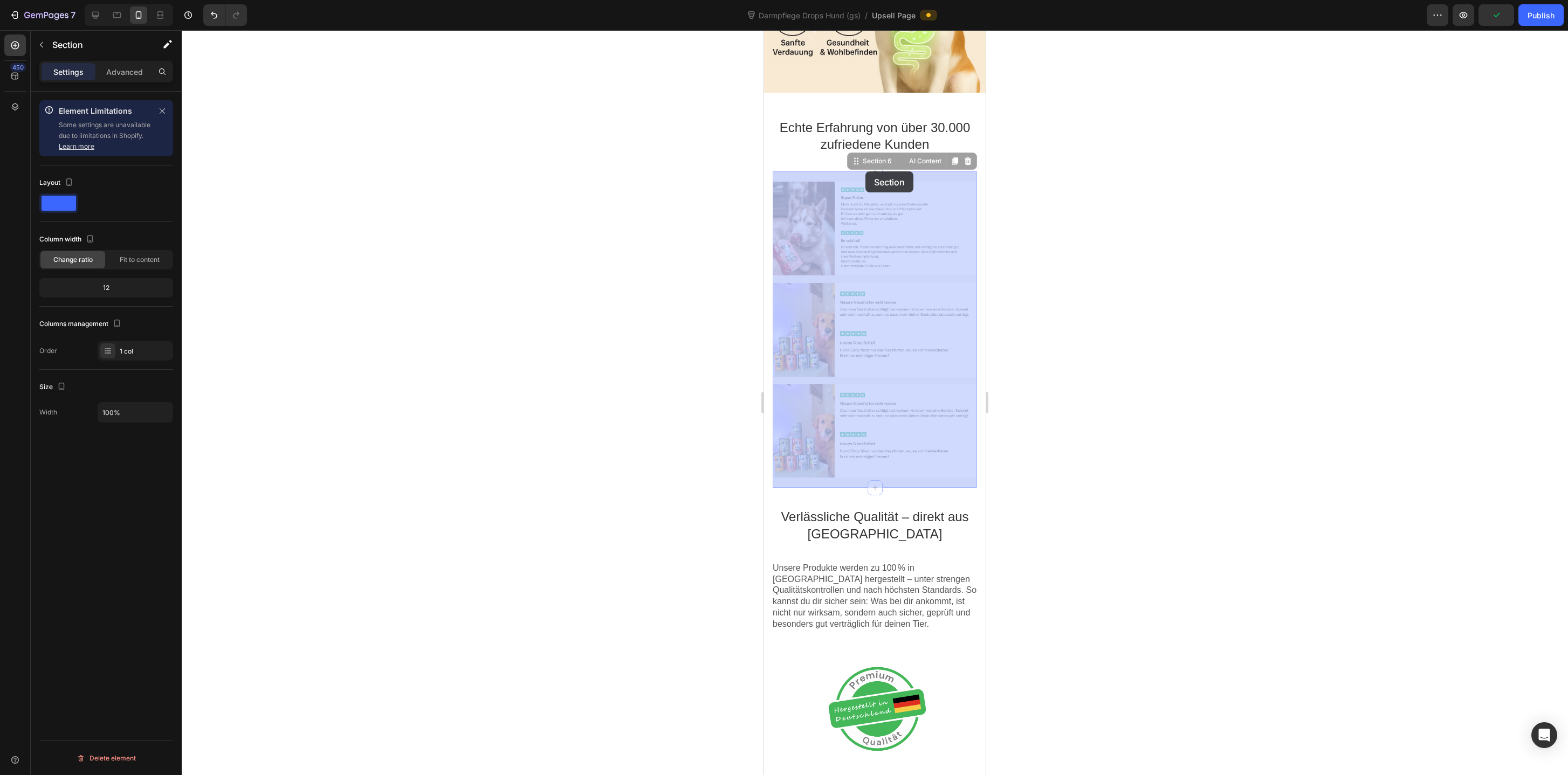
drag, startPoint x: 859, startPoint y: 160, endPoint x: 864, endPoint y: 172, distance: 13.0
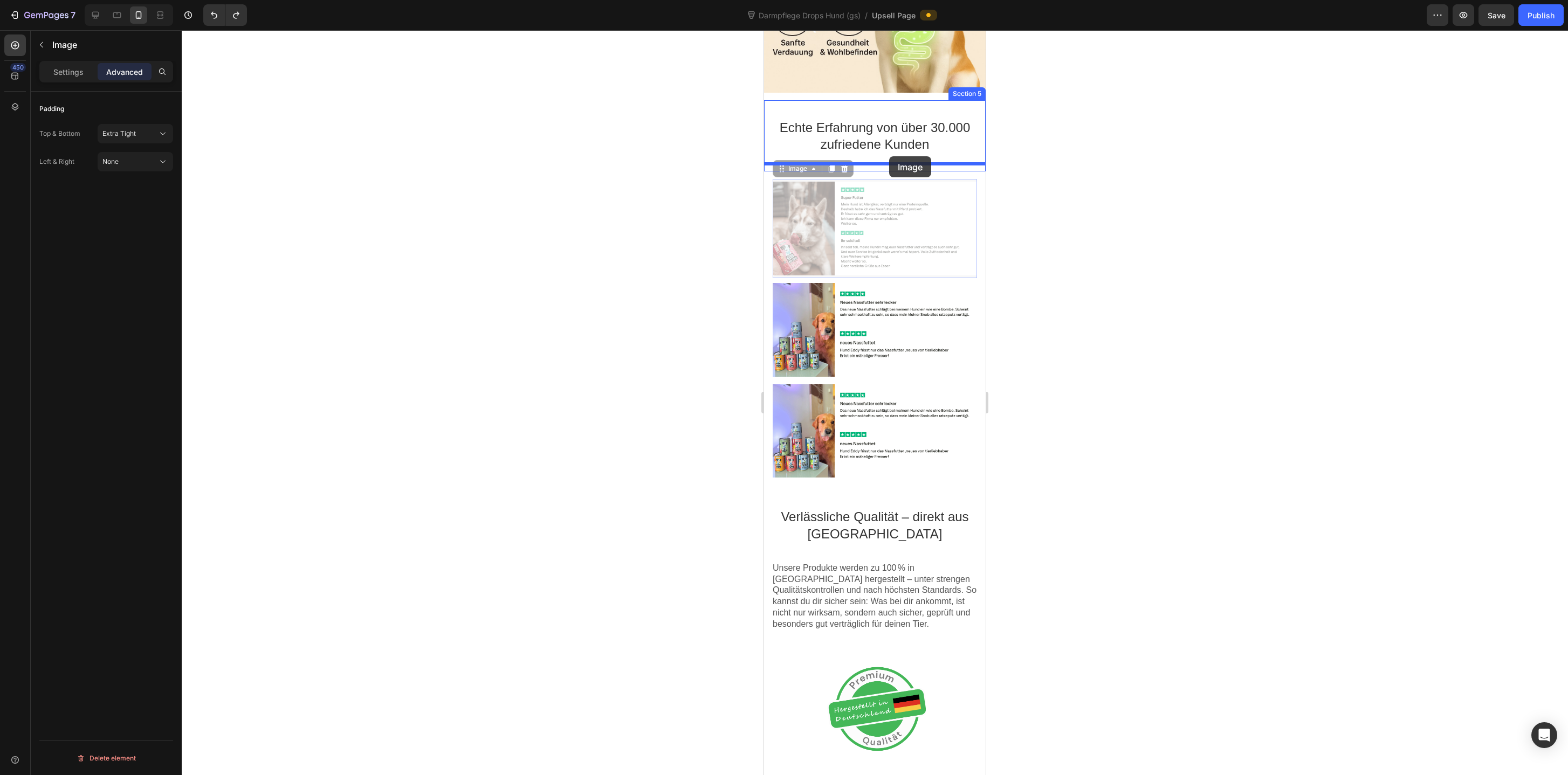
drag, startPoint x: 875, startPoint y: 223, endPoint x: 889, endPoint y: 157, distance: 67.5
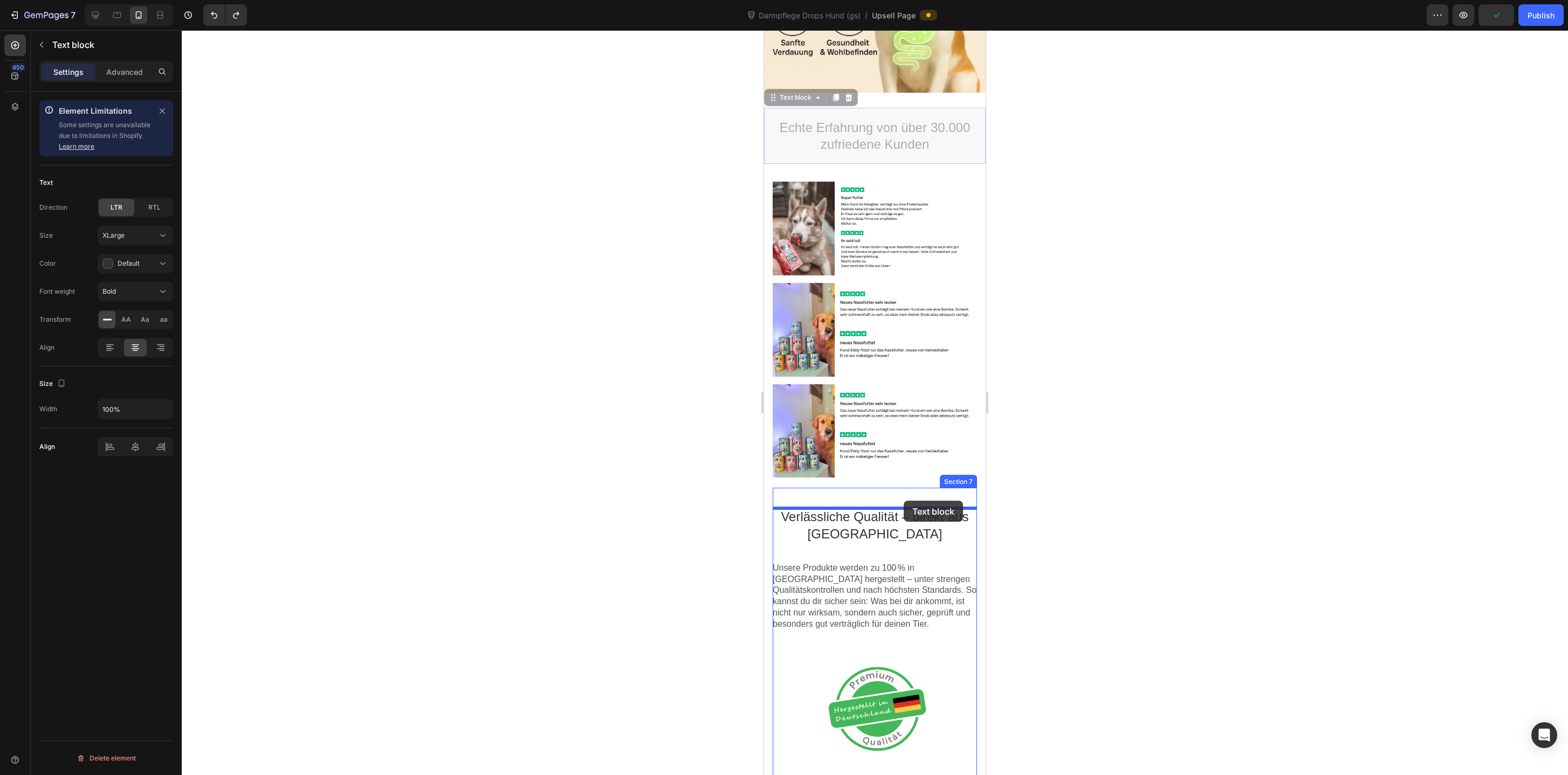
drag, startPoint x: 901, startPoint y: 139, endPoint x: 904, endPoint y: 501, distance: 362.0
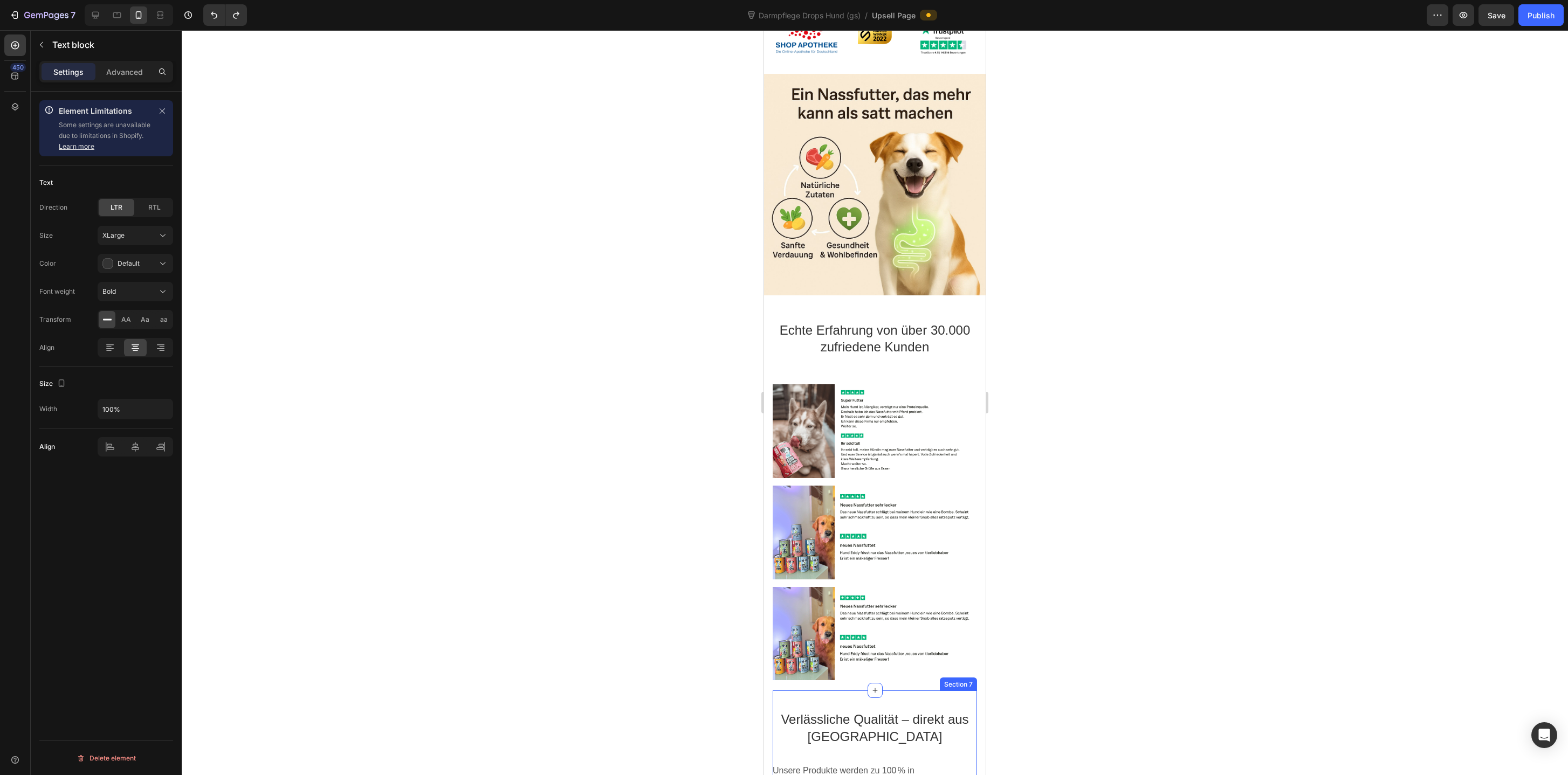
scroll to position [804, 0]
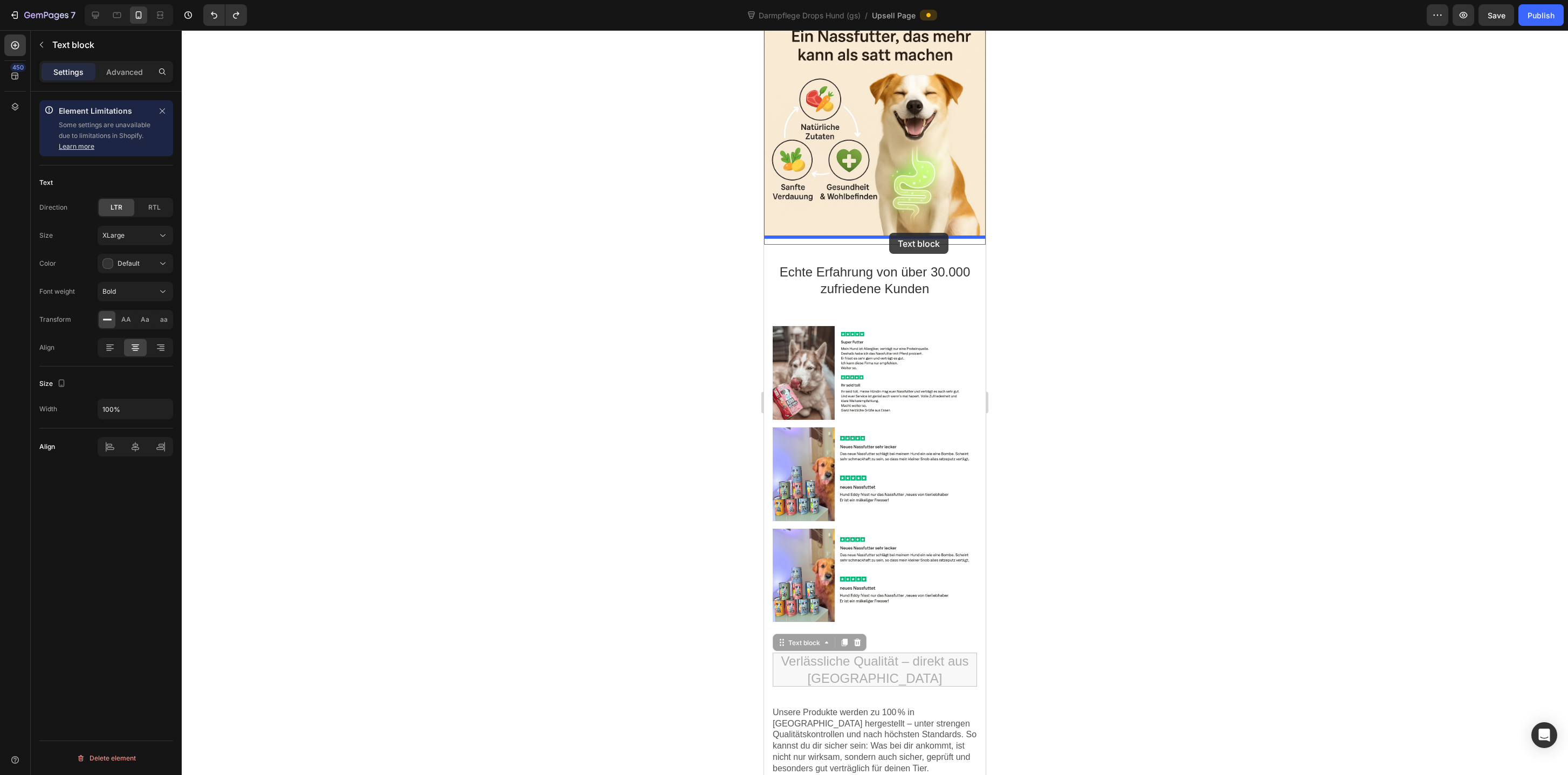
drag, startPoint x: 883, startPoint y: 673, endPoint x: 889, endPoint y: 234, distance: 439.0
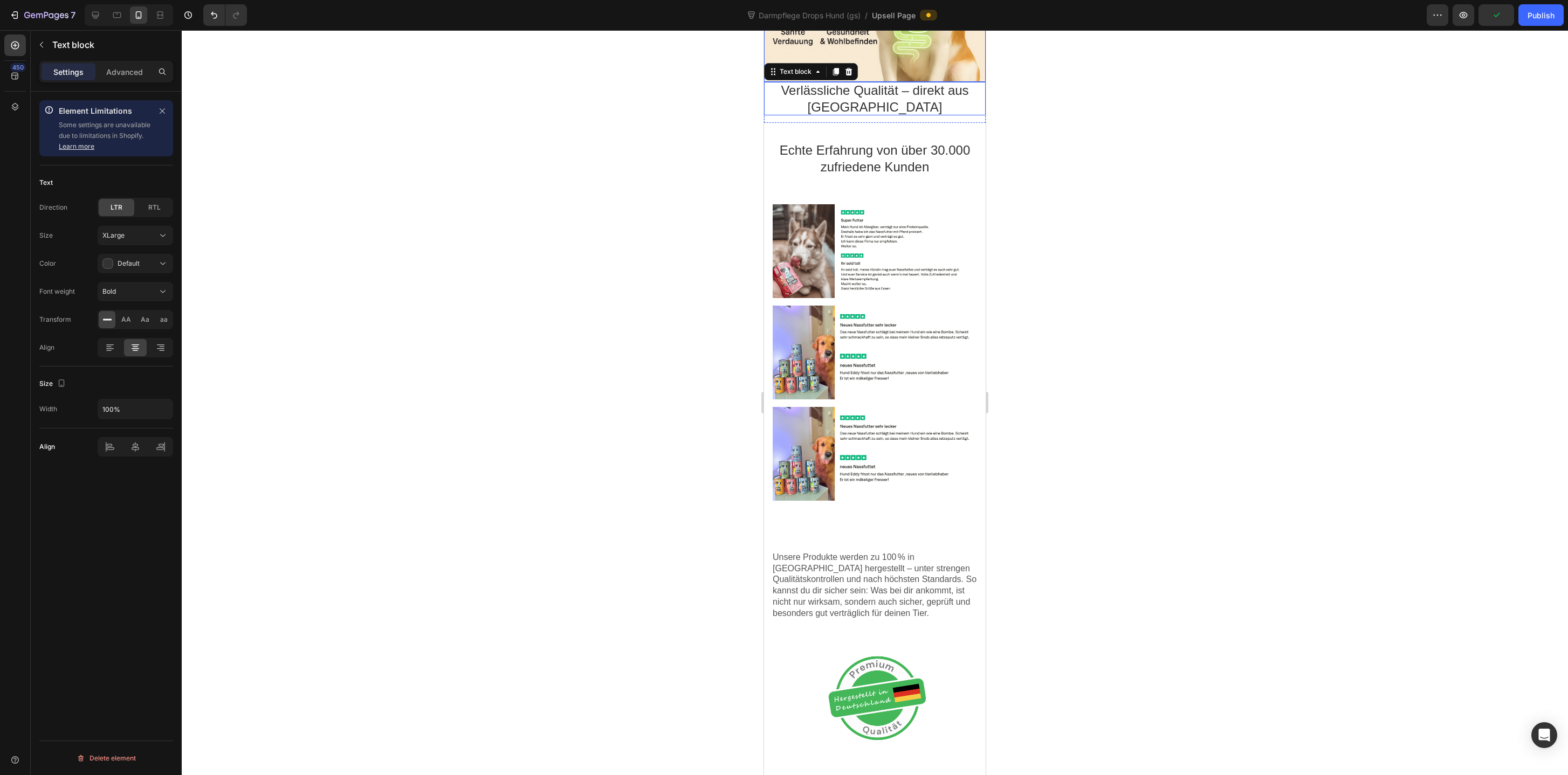
scroll to position [957, 0]
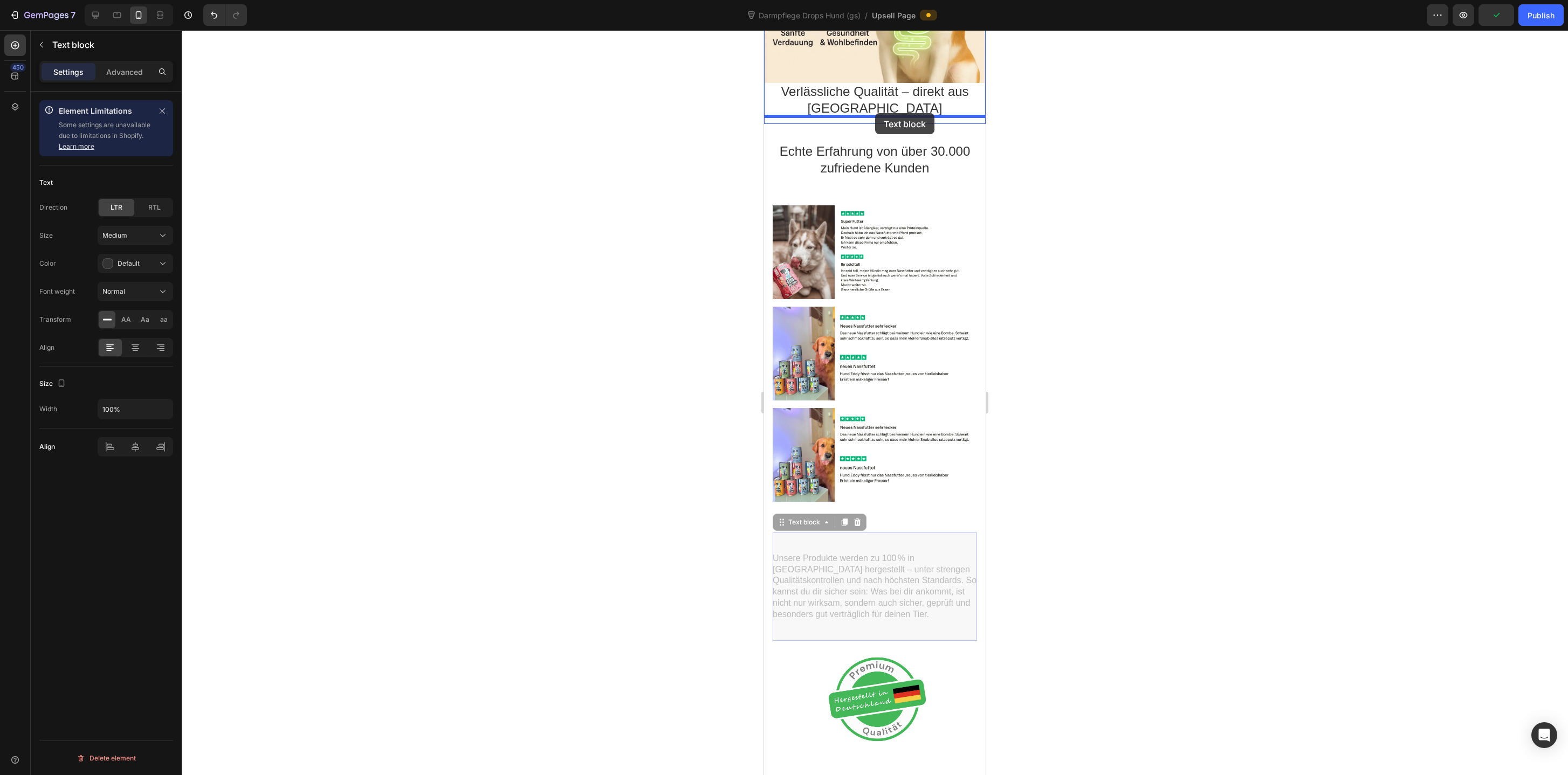
drag, startPoint x: 876, startPoint y: 578, endPoint x: 875, endPoint y: 113, distance: 465.0
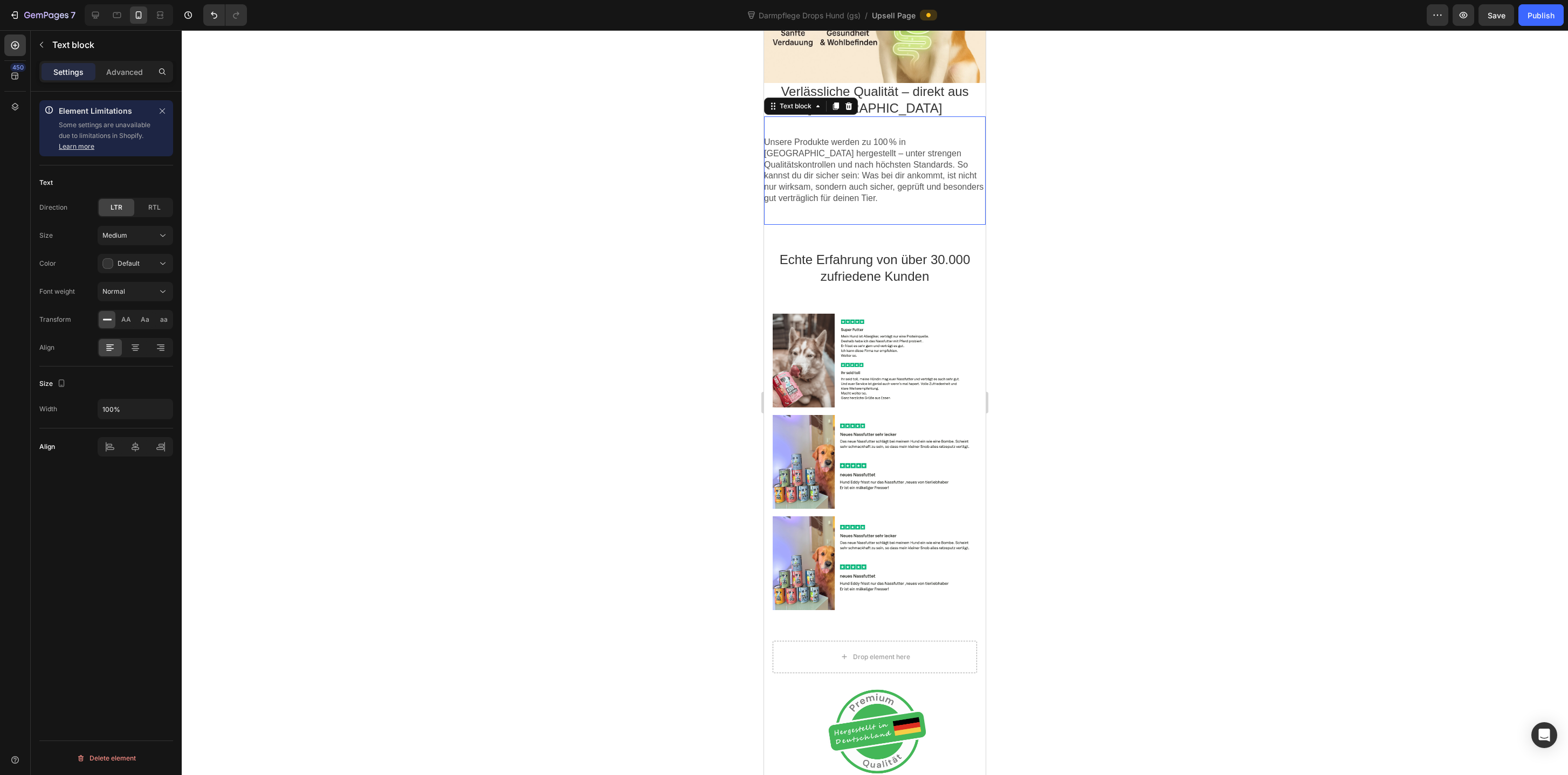
click at [665, 281] on div at bounding box center [875, 403] width 1386 height 745
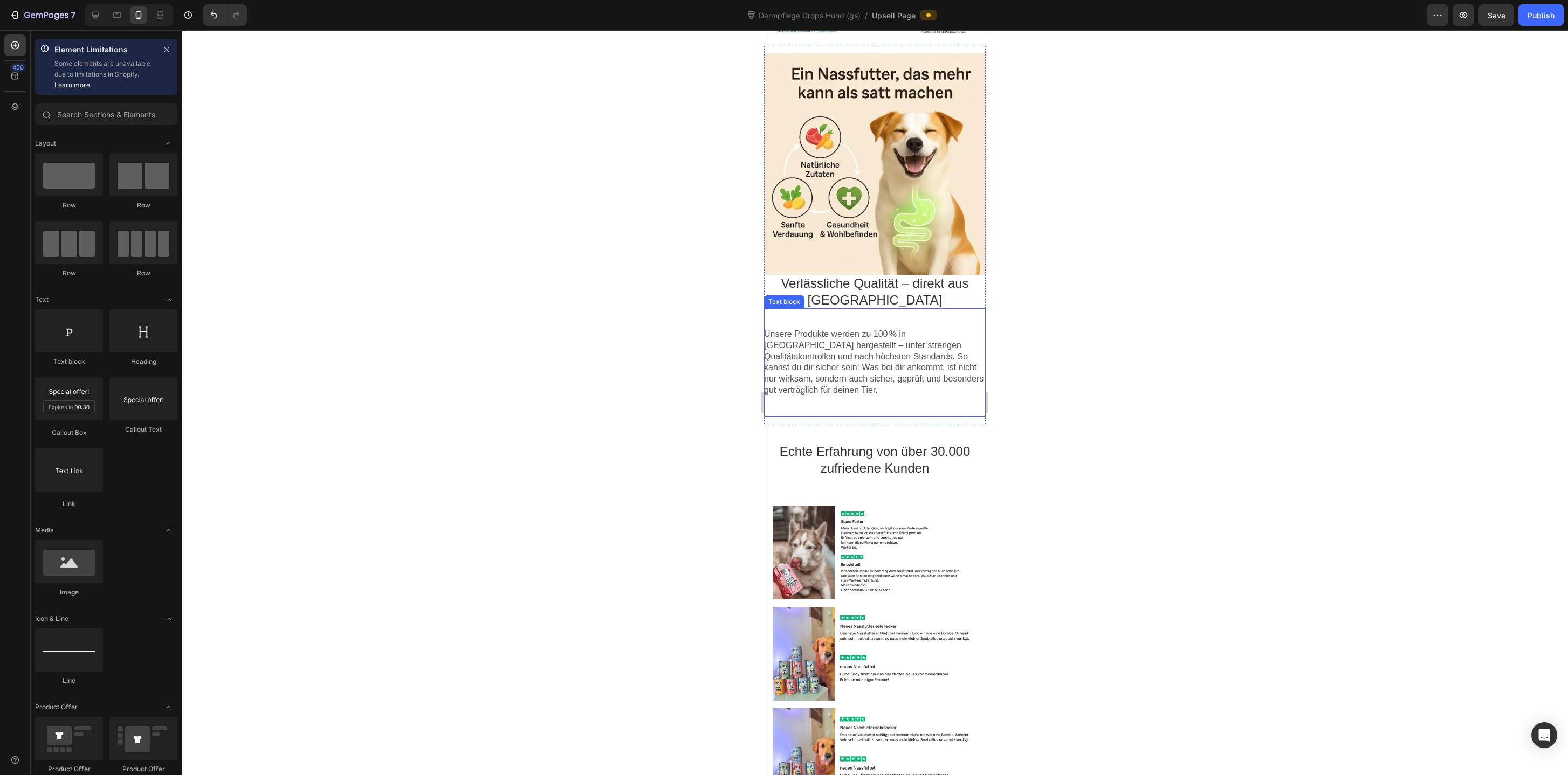
scroll to position [711, 0]
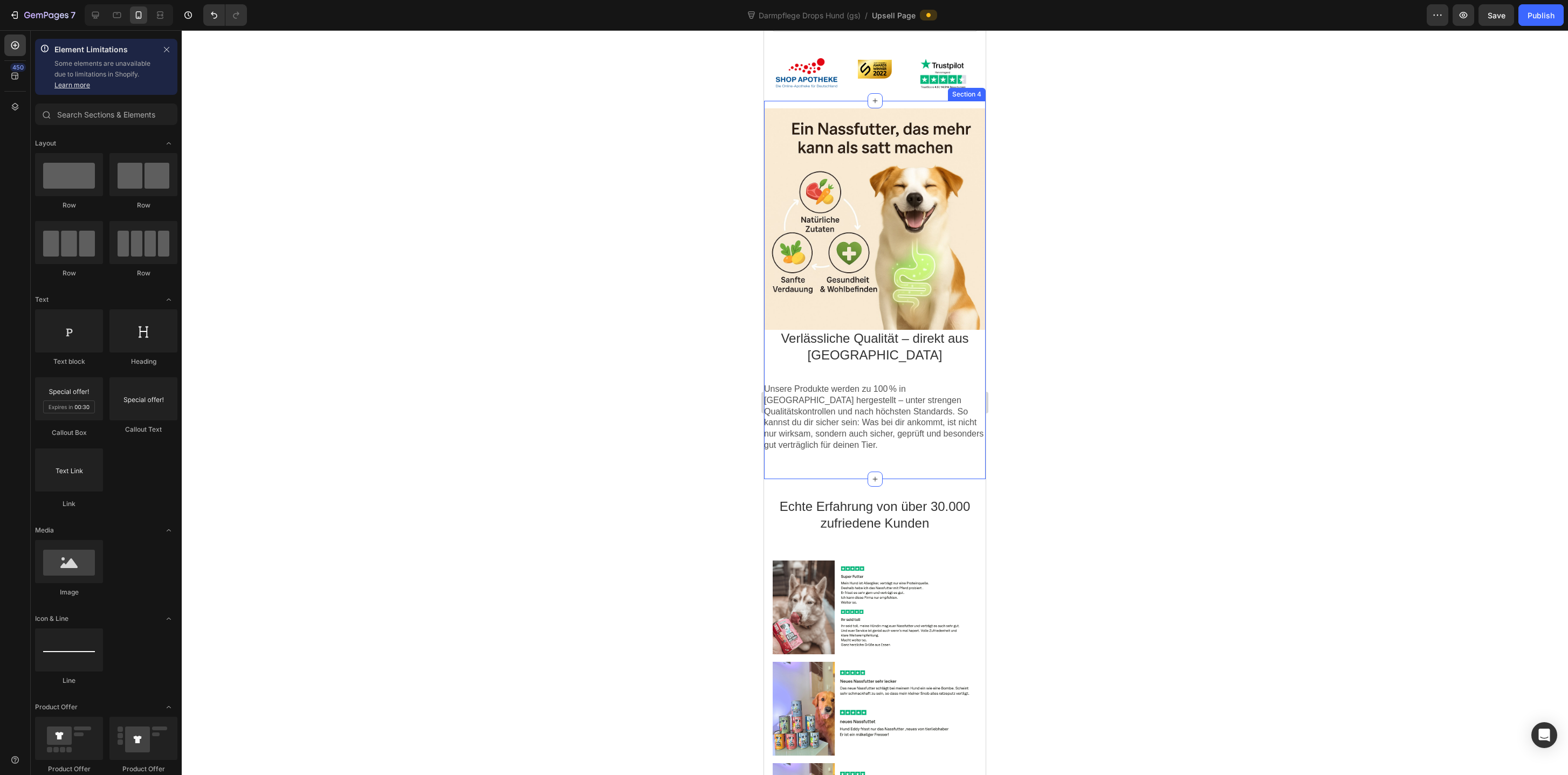
click at [839, 102] on div "Image Verlässliche Qualität – direkt aus [GEOGRAPHIC_DATA] Text block Unsere Pr…" at bounding box center [875, 290] width 222 height 378
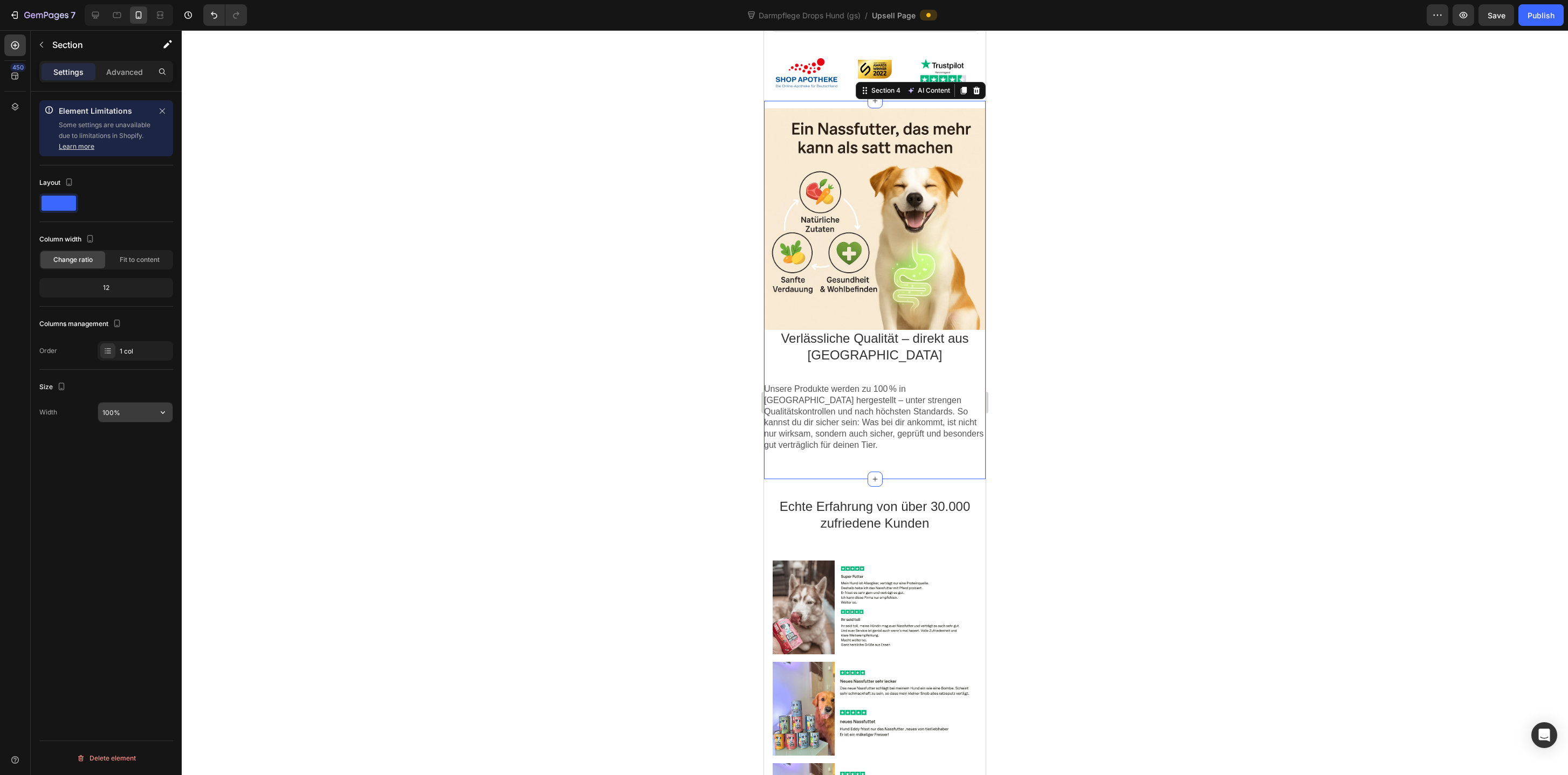
click at [107, 414] on input "100%" at bounding box center [135, 412] width 74 height 19
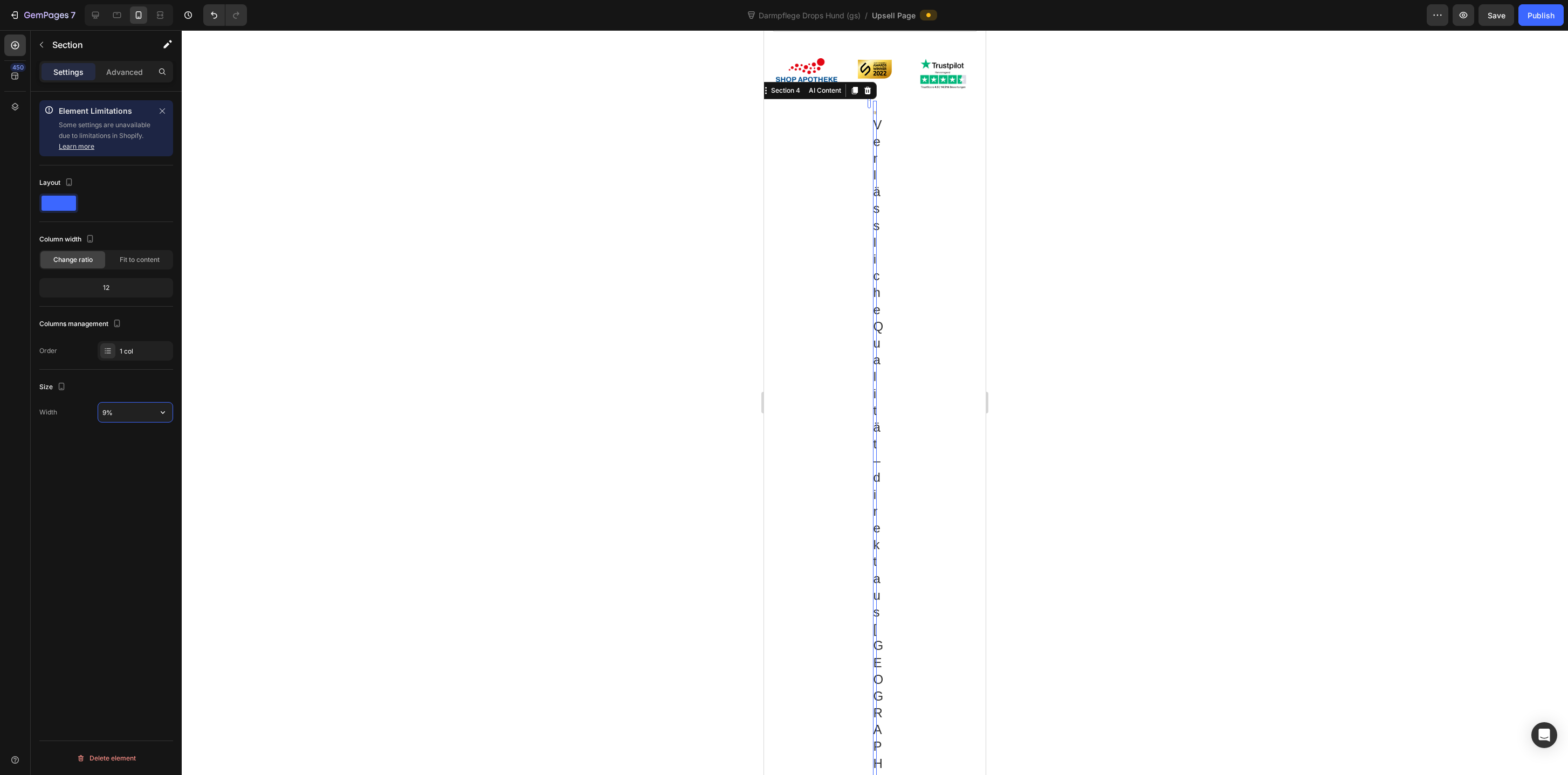
type input "95%"
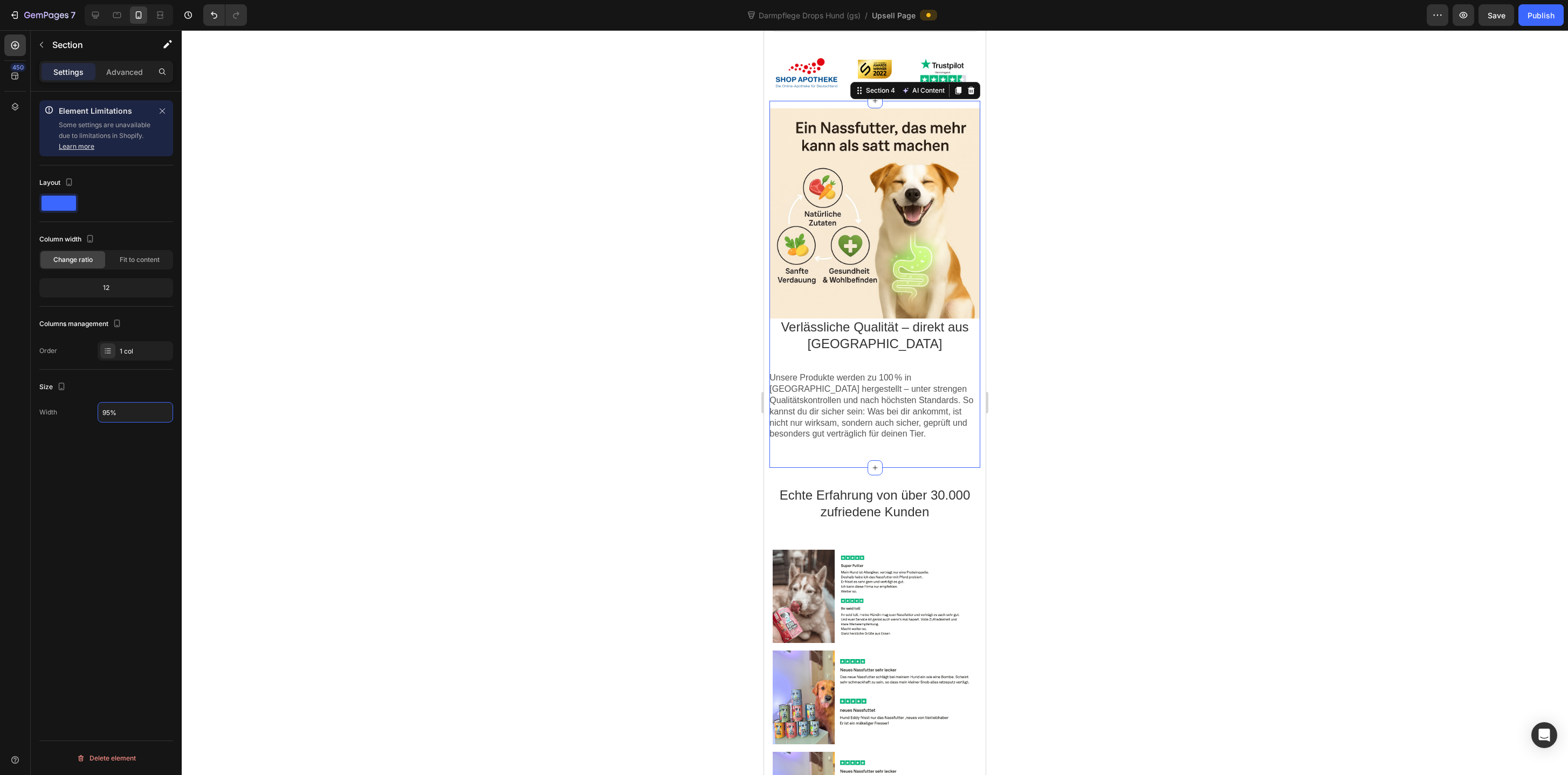
click at [1098, 507] on div at bounding box center [875, 403] width 1386 height 745
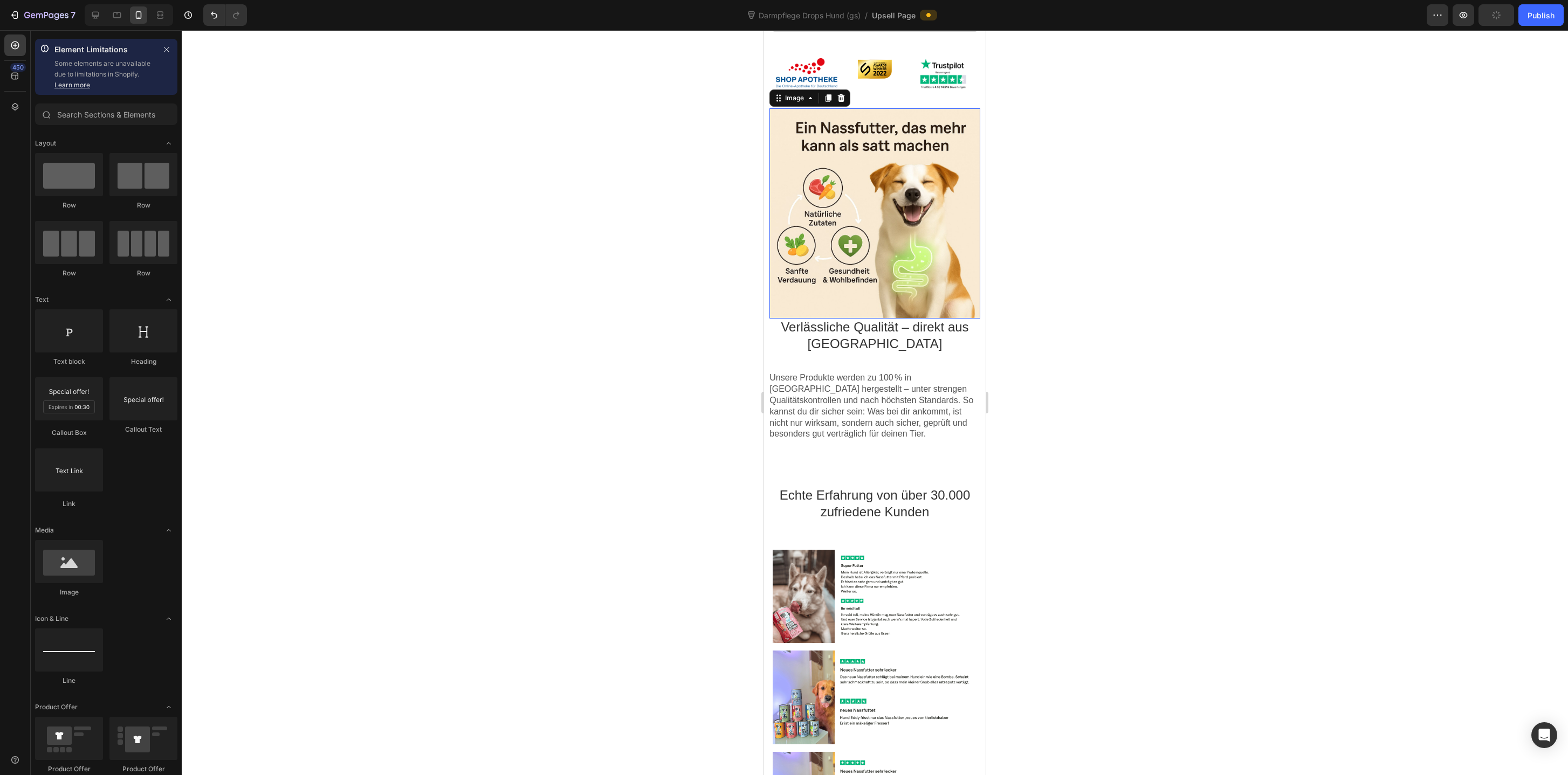
click at [903, 284] on div at bounding box center [874, 213] width 210 height 210
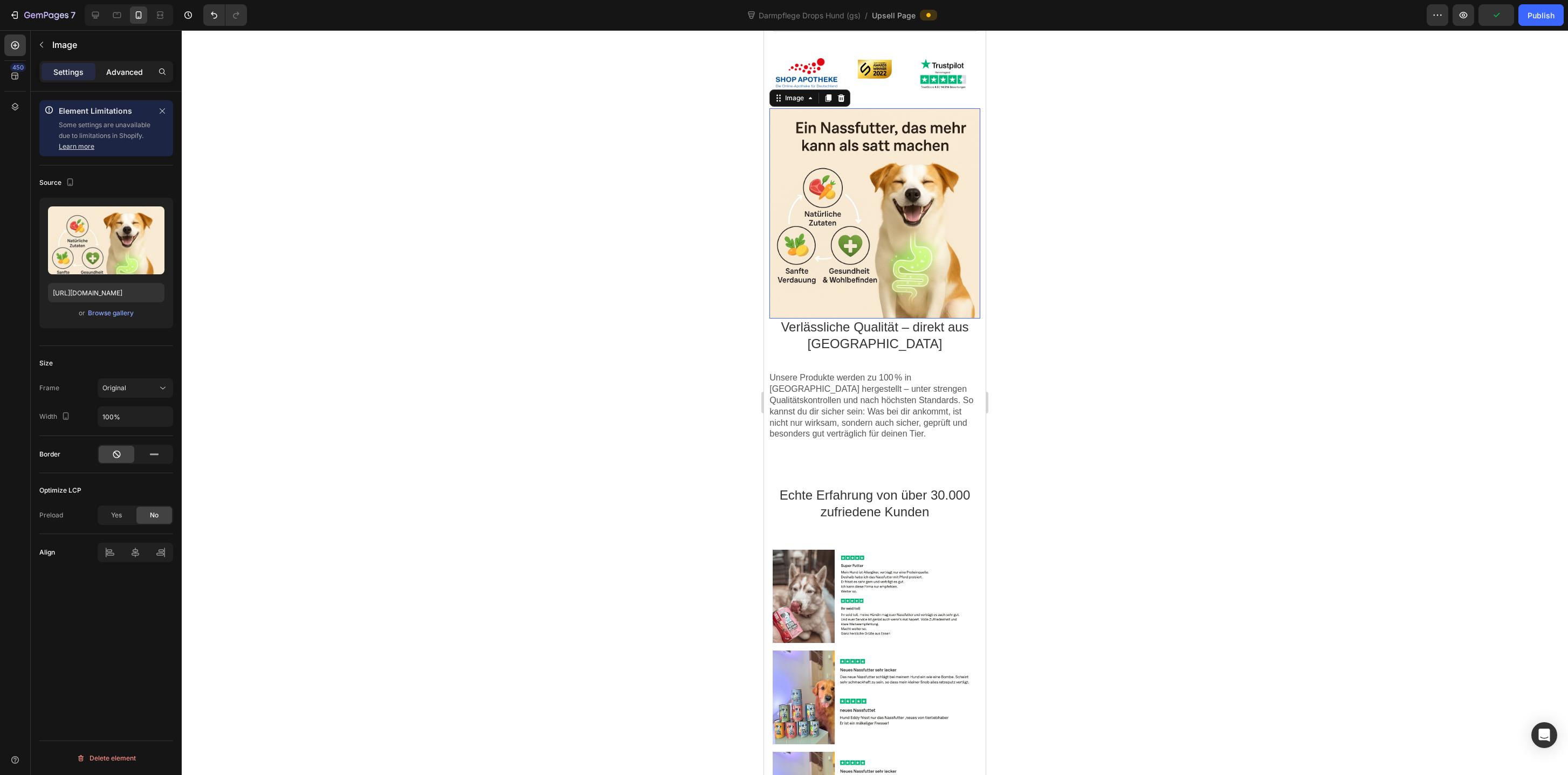
click at [127, 73] on p "Advanced" at bounding box center [125, 72] width 37 height 12
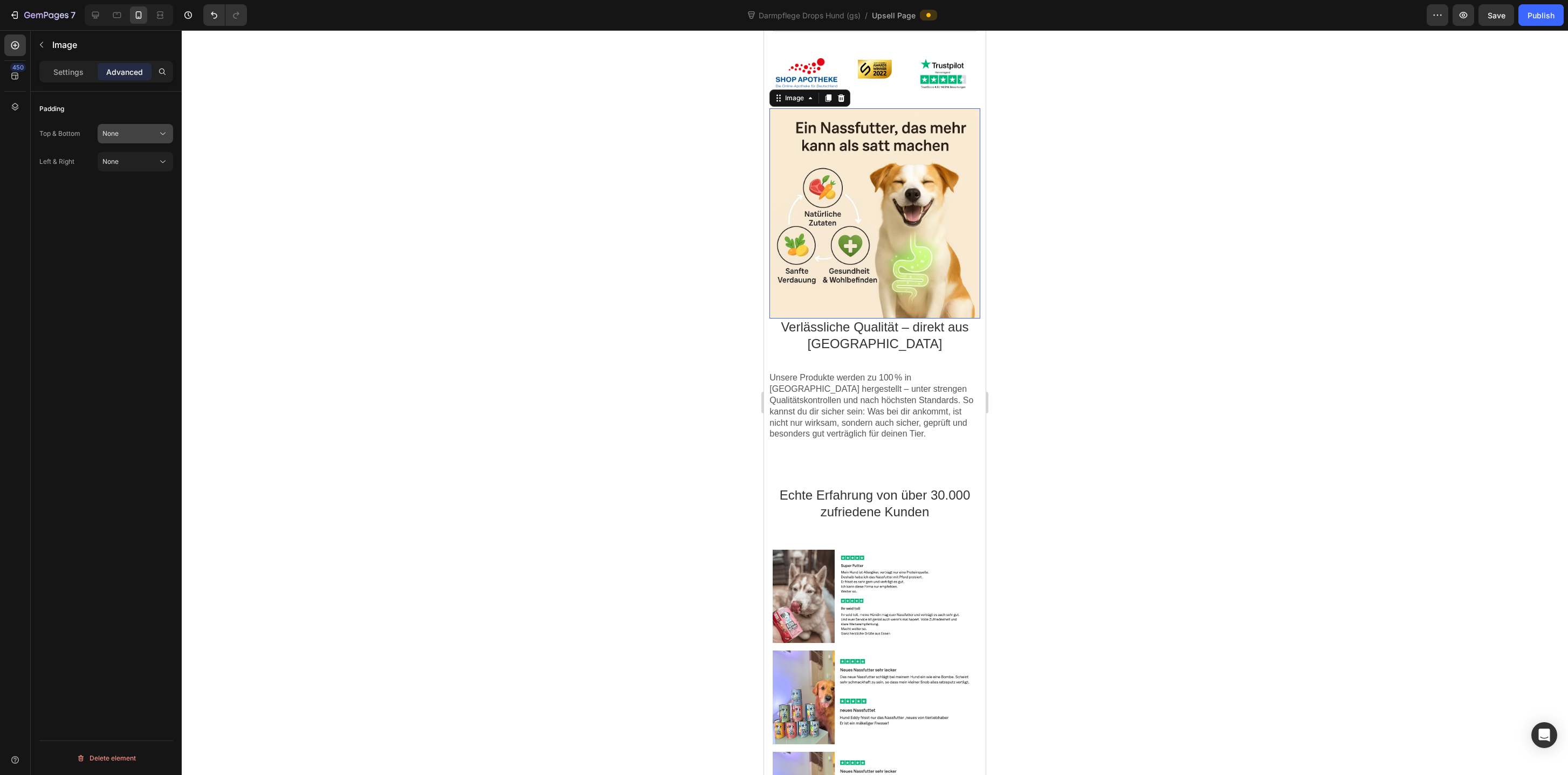
click at [121, 134] on div "None" at bounding box center [130, 134] width 55 height 10
click at [125, 223] on p "Base 14px" at bounding box center [133, 221] width 61 height 10
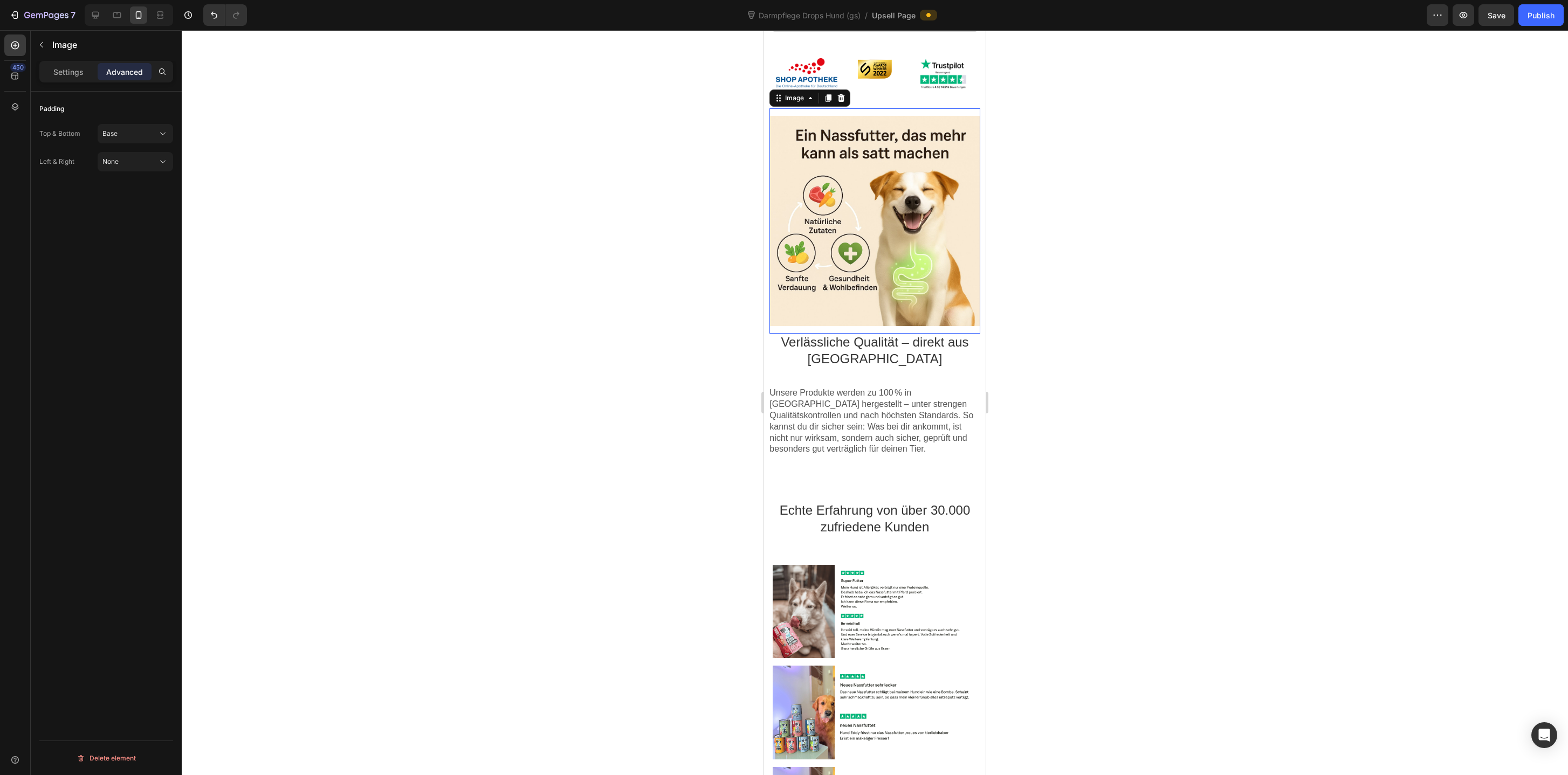
click at [1089, 281] on div at bounding box center [875, 403] width 1386 height 745
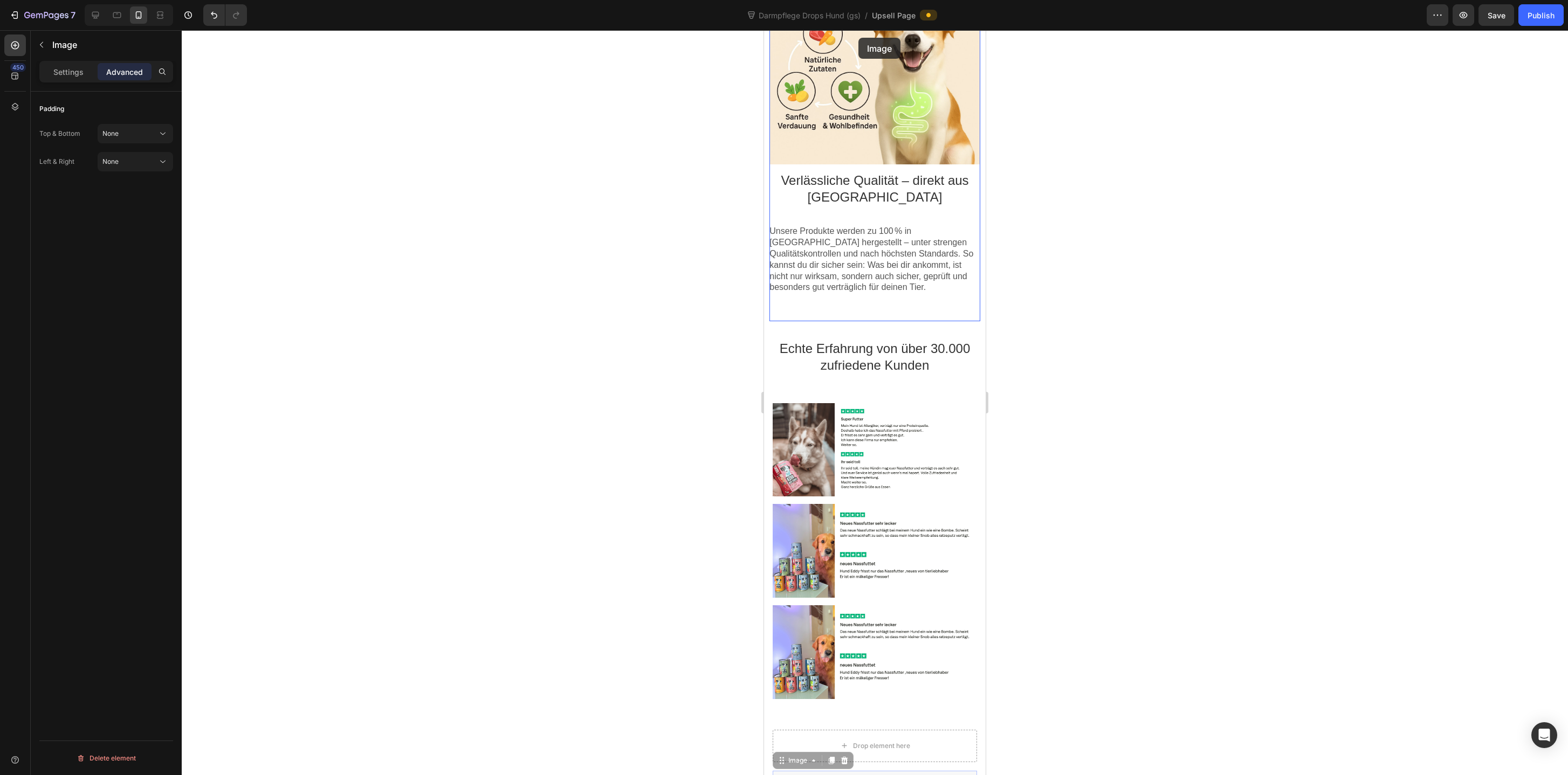
scroll to position [814, 0]
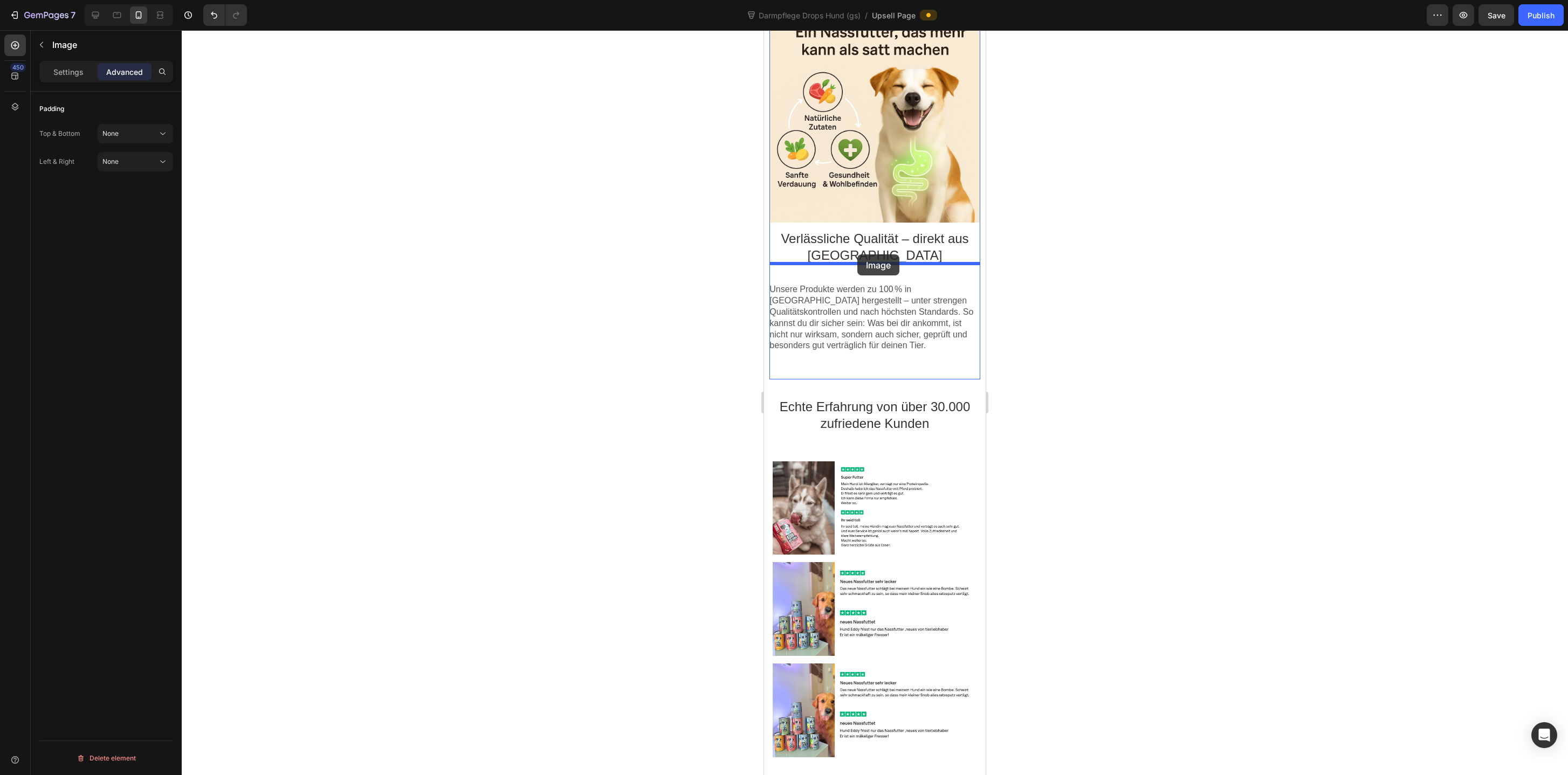
drag, startPoint x: 862, startPoint y: 627, endPoint x: 857, endPoint y: 254, distance: 373.0
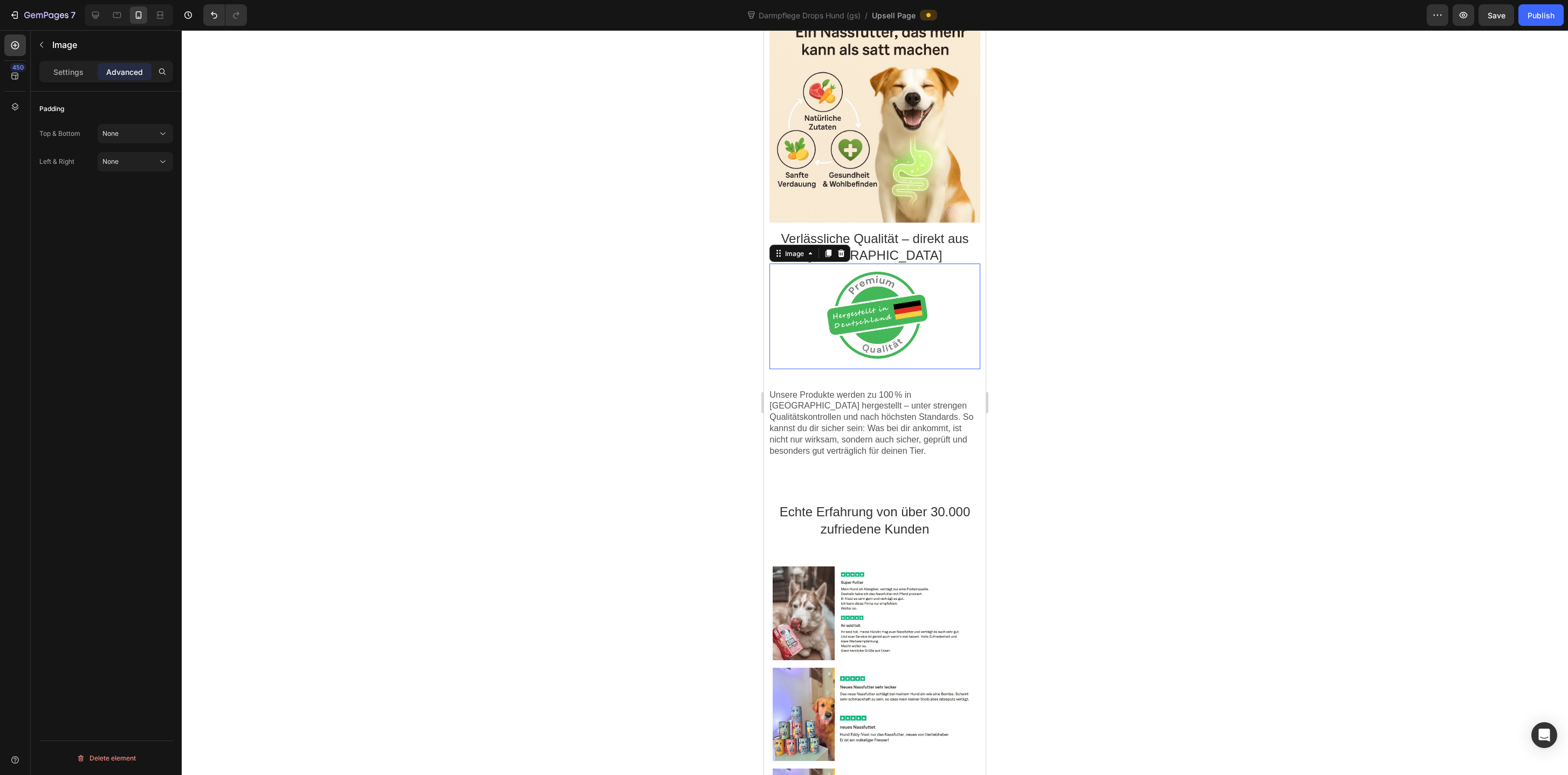
click at [1074, 319] on div at bounding box center [875, 403] width 1386 height 745
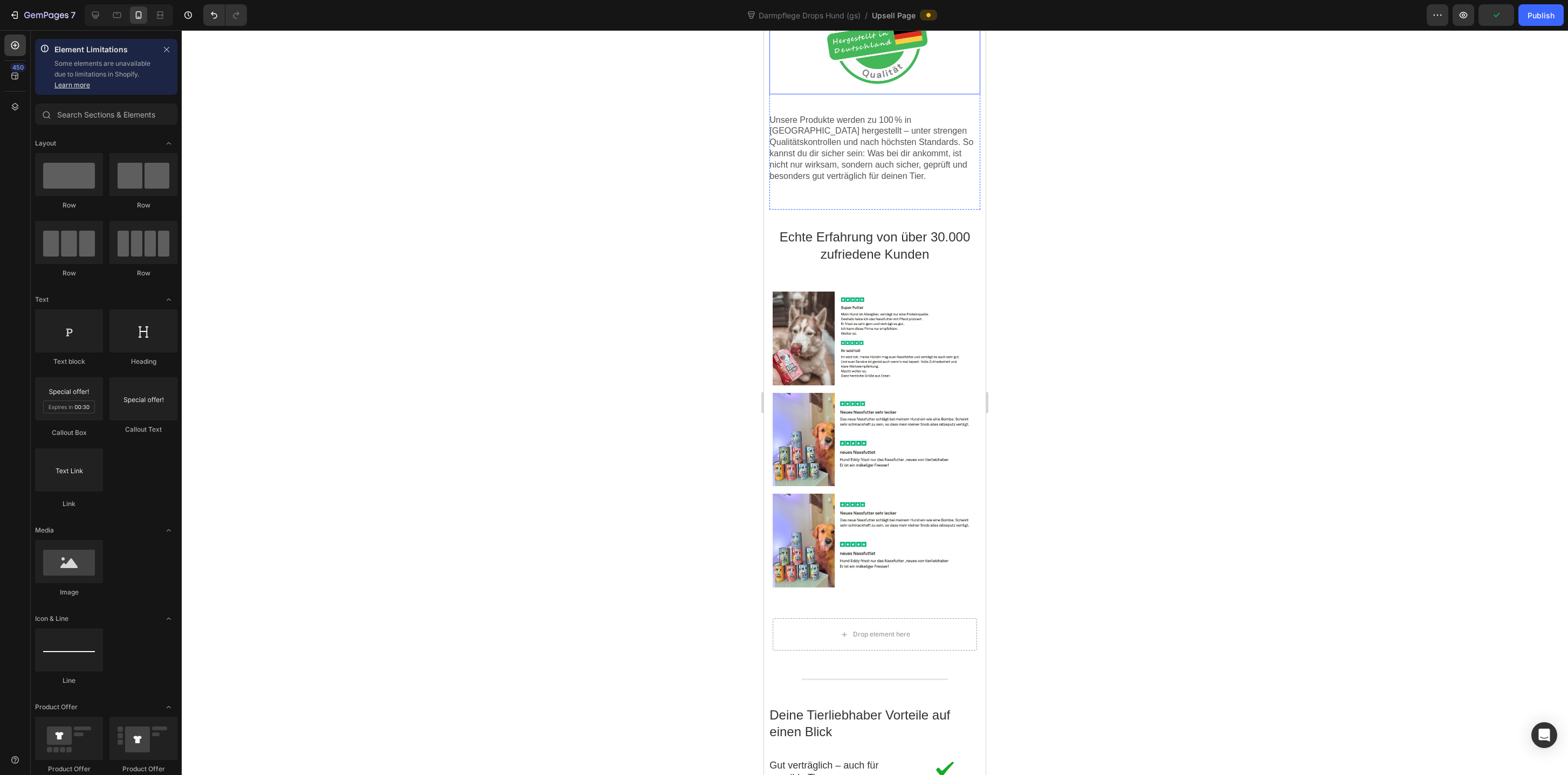
scroll to position [1107, 0]
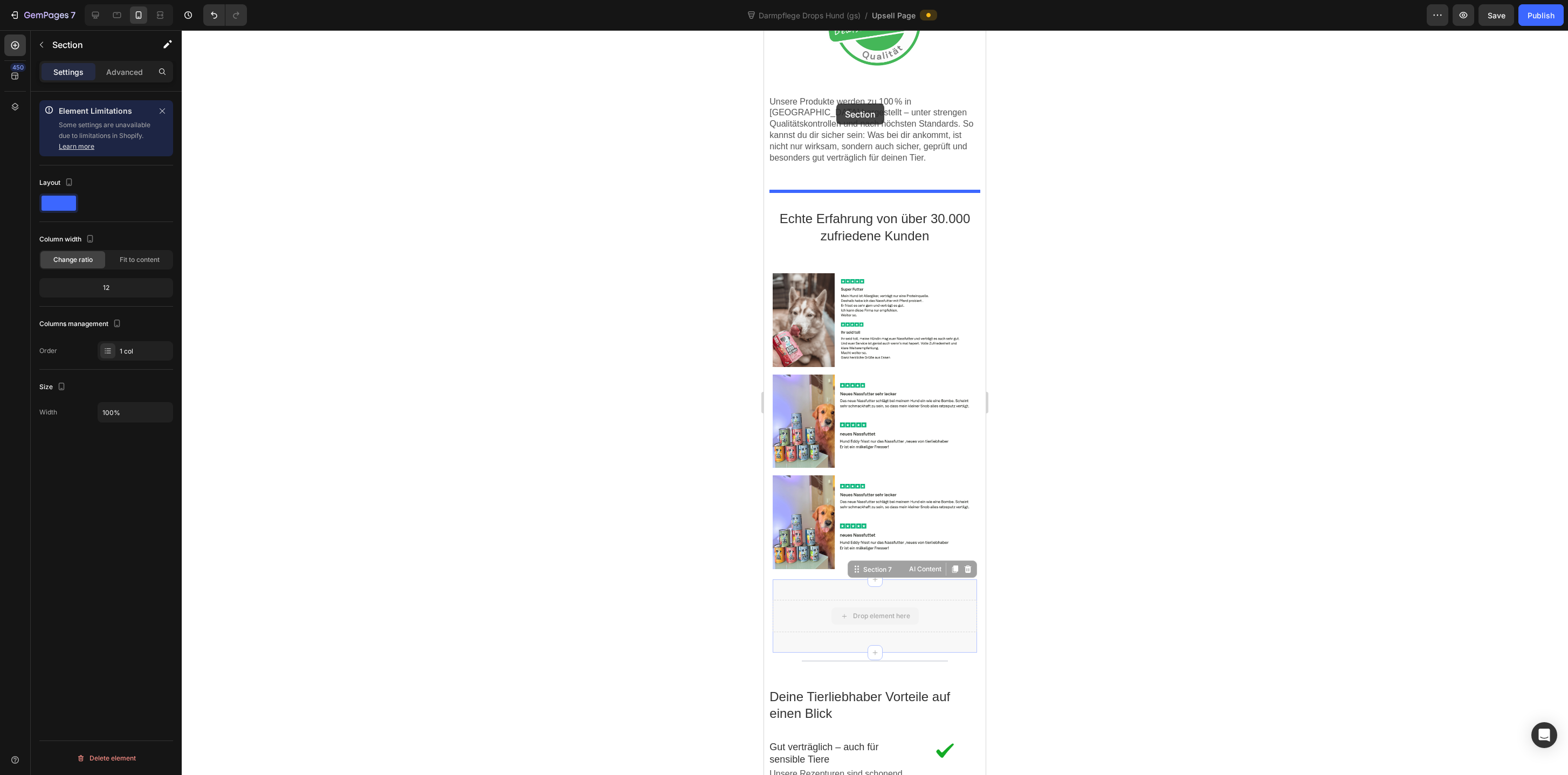
drag, startPoint x: 809, startPoint y: 606, endPoint x: 839, endPoint y: 97, distance: 509.9
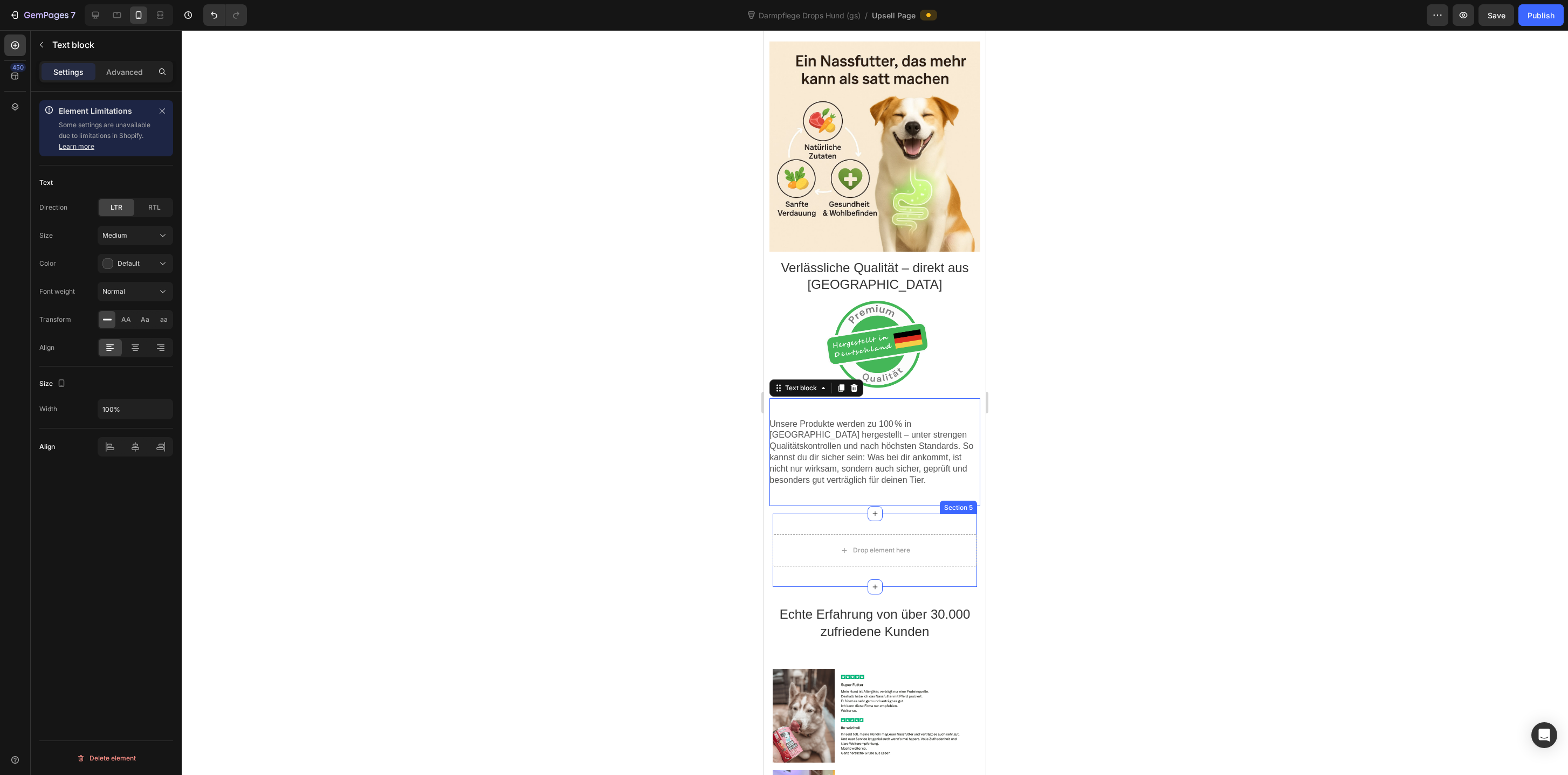
scroll to position [786, 0]
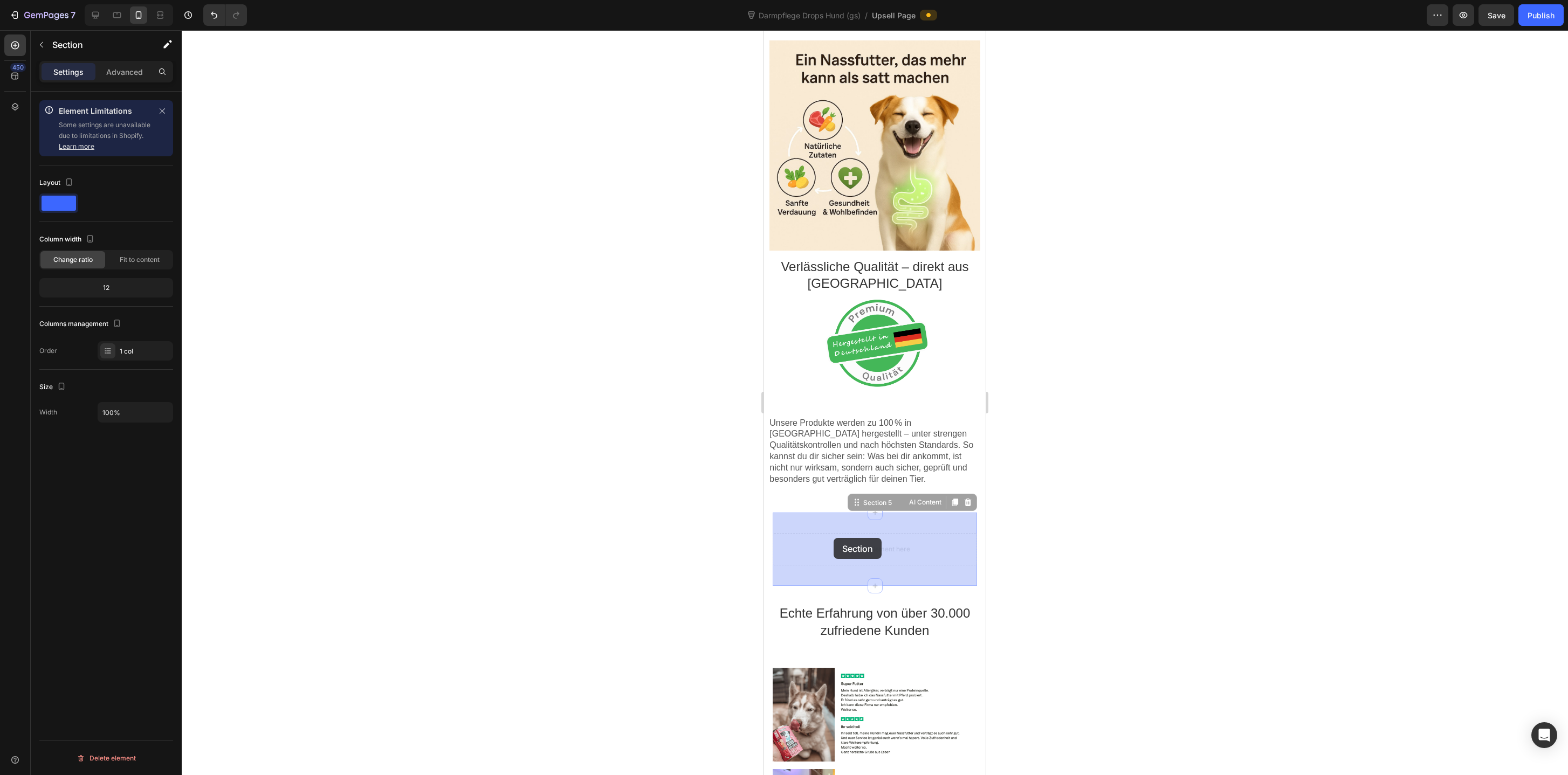
drag, startPoint x: 811, startPoint y: 546, endPoint x: 833, endPoint y: 537, distance: 23.8
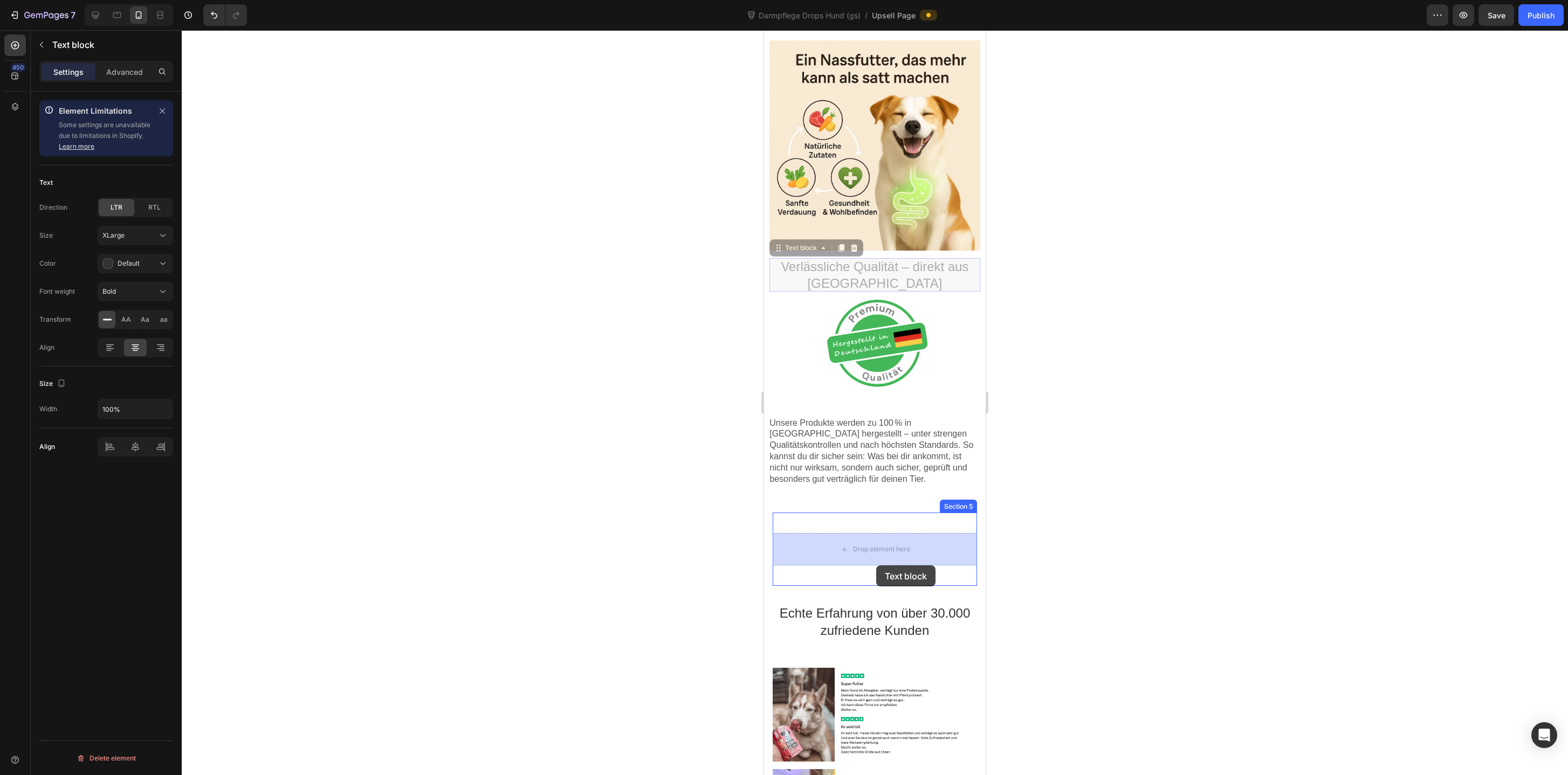
drag, startPoint x: 888, startPoint y: 274, endPoint x: 876, endPoint y: 563, distance: 289.2
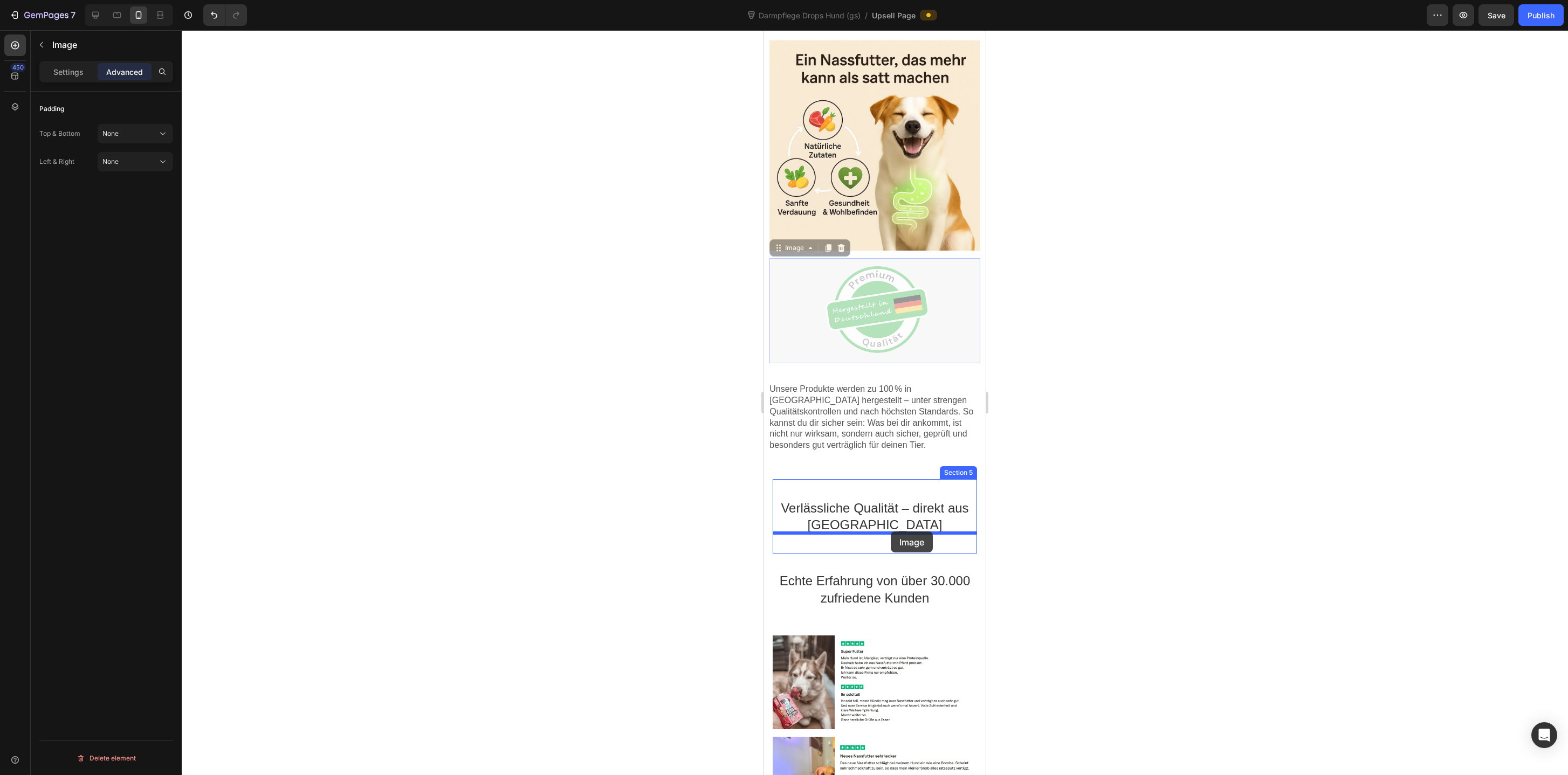
drag, startPoint x: 900, startPoint y: 309, endPoint x: 891, endPoint y: 530, distance: 221.2
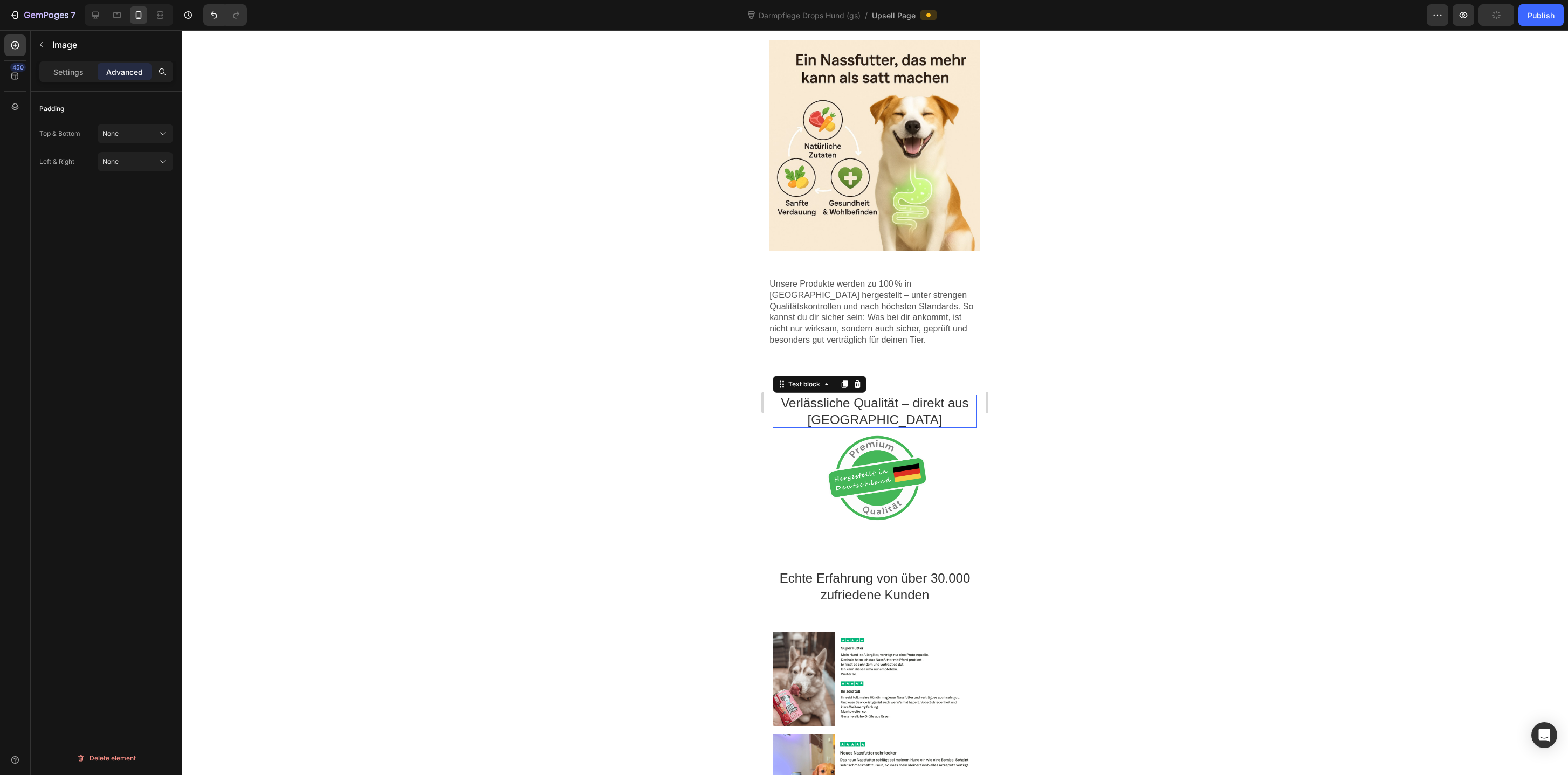
click at [926, 399] on p "Verlässliche Qualität – direkt aus [GEOGRAPHIC_DATA]" at bounding box center [875, 411] width 205 height 33
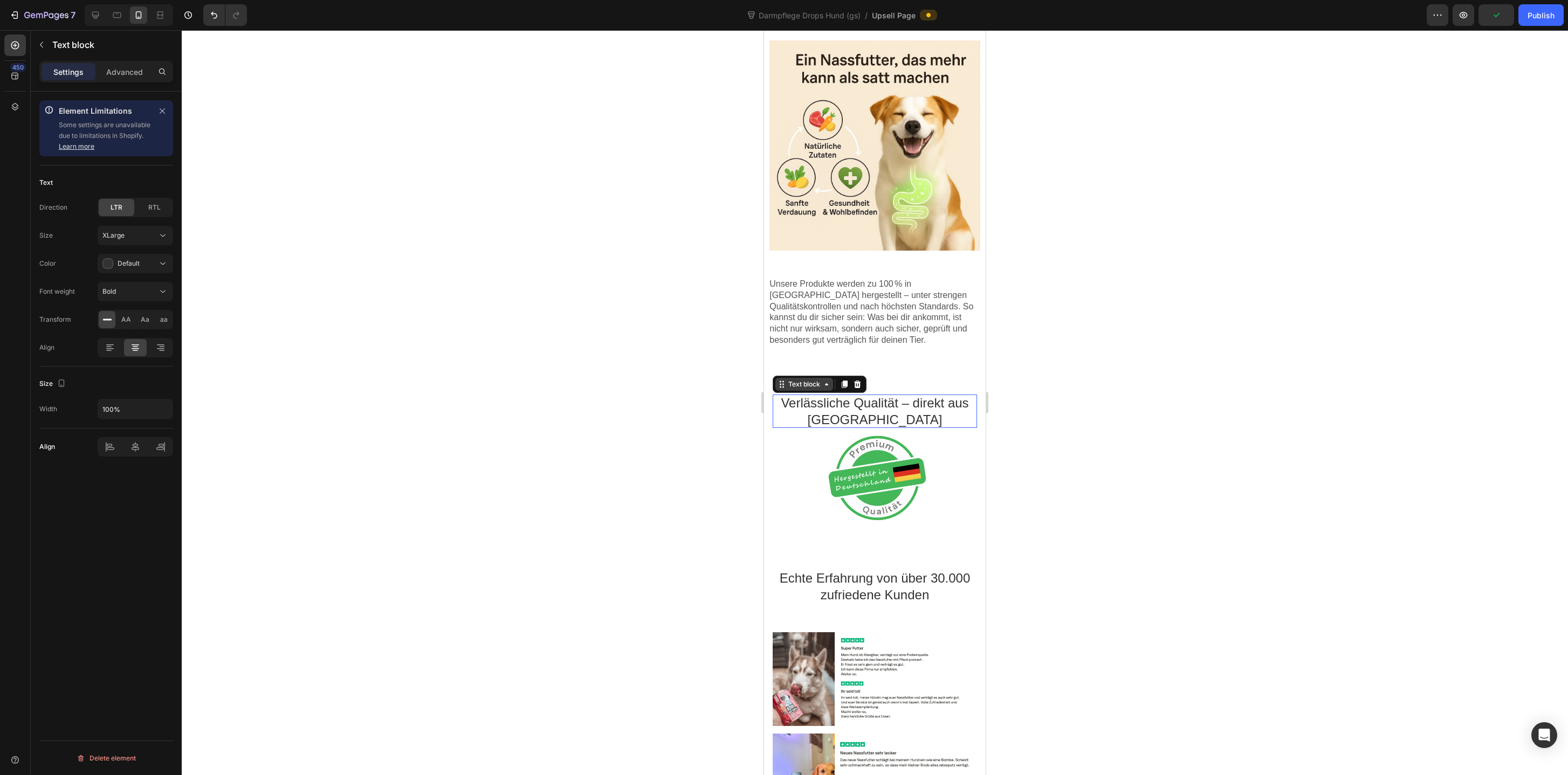
click at [802, 381] on div "Text block" at bounding box center [804, 384] width 36 height 8
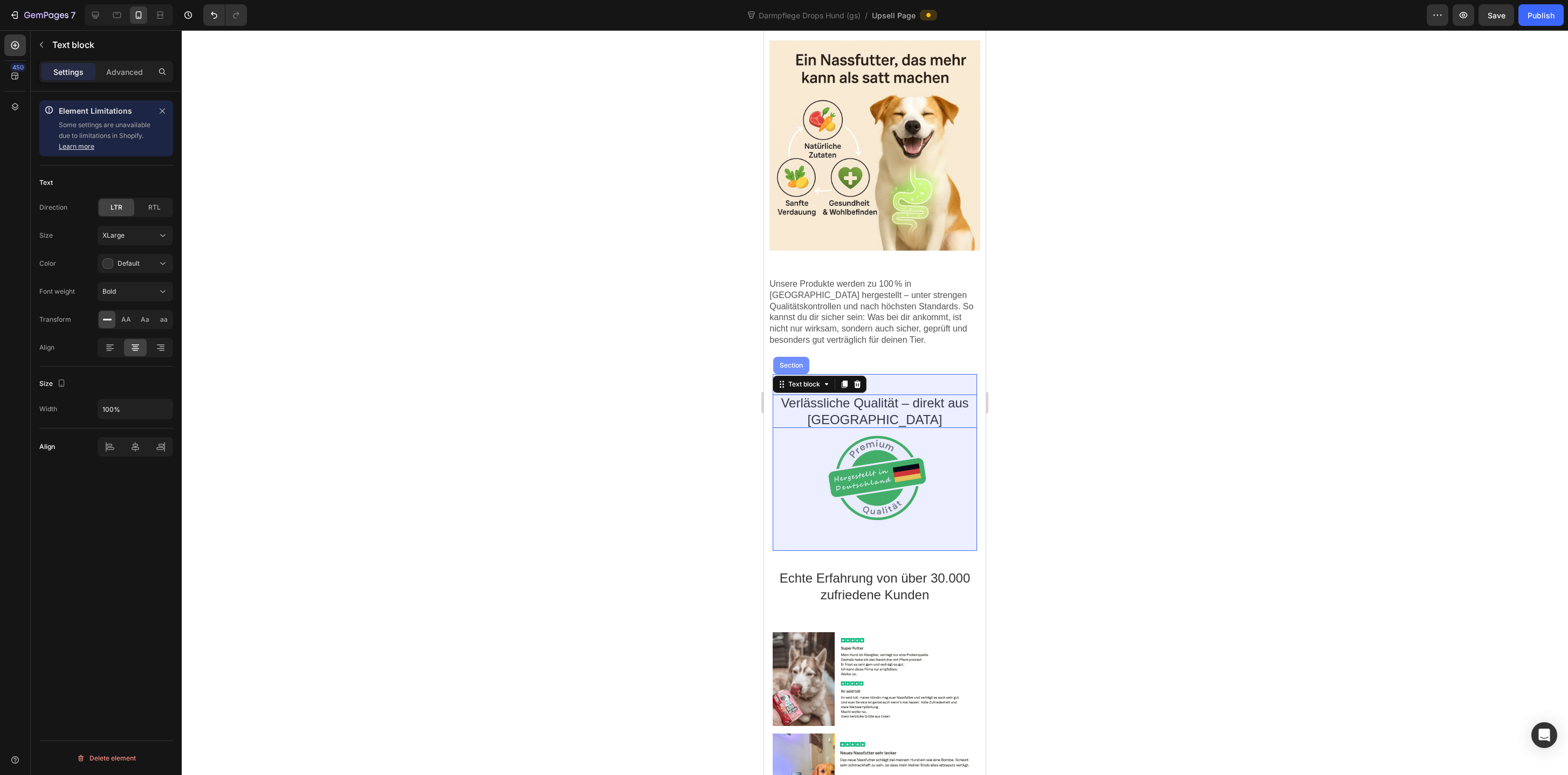
click at [801, 368] on div "Section" at bounding box center [791, 365] width 27 height 7
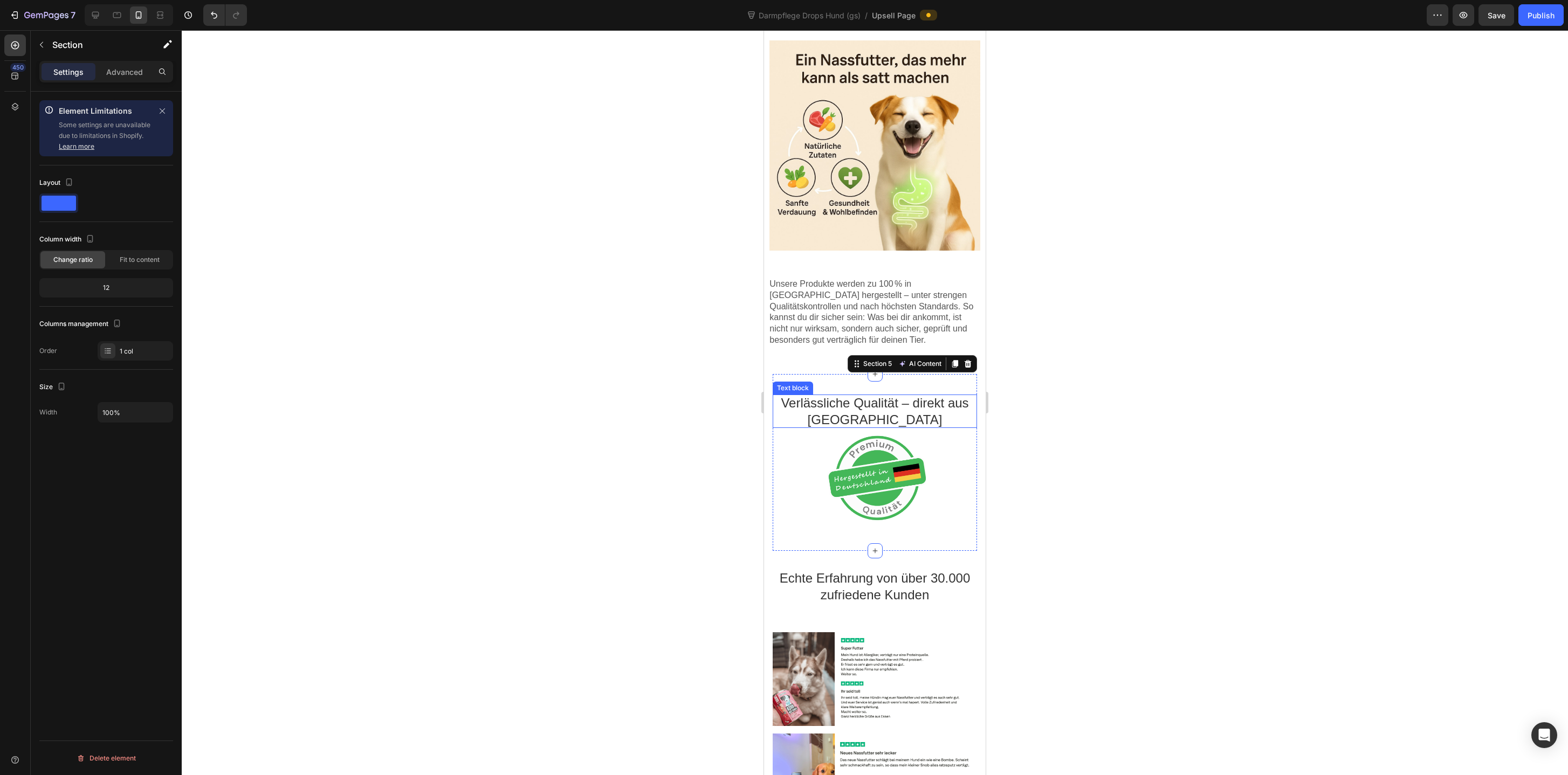
click at [847, 405] on p "Verlässliche Qualität – direkt aus [GEOGRAPHIC_DATA]" at bounding box center [875, 411] width 205 height 33
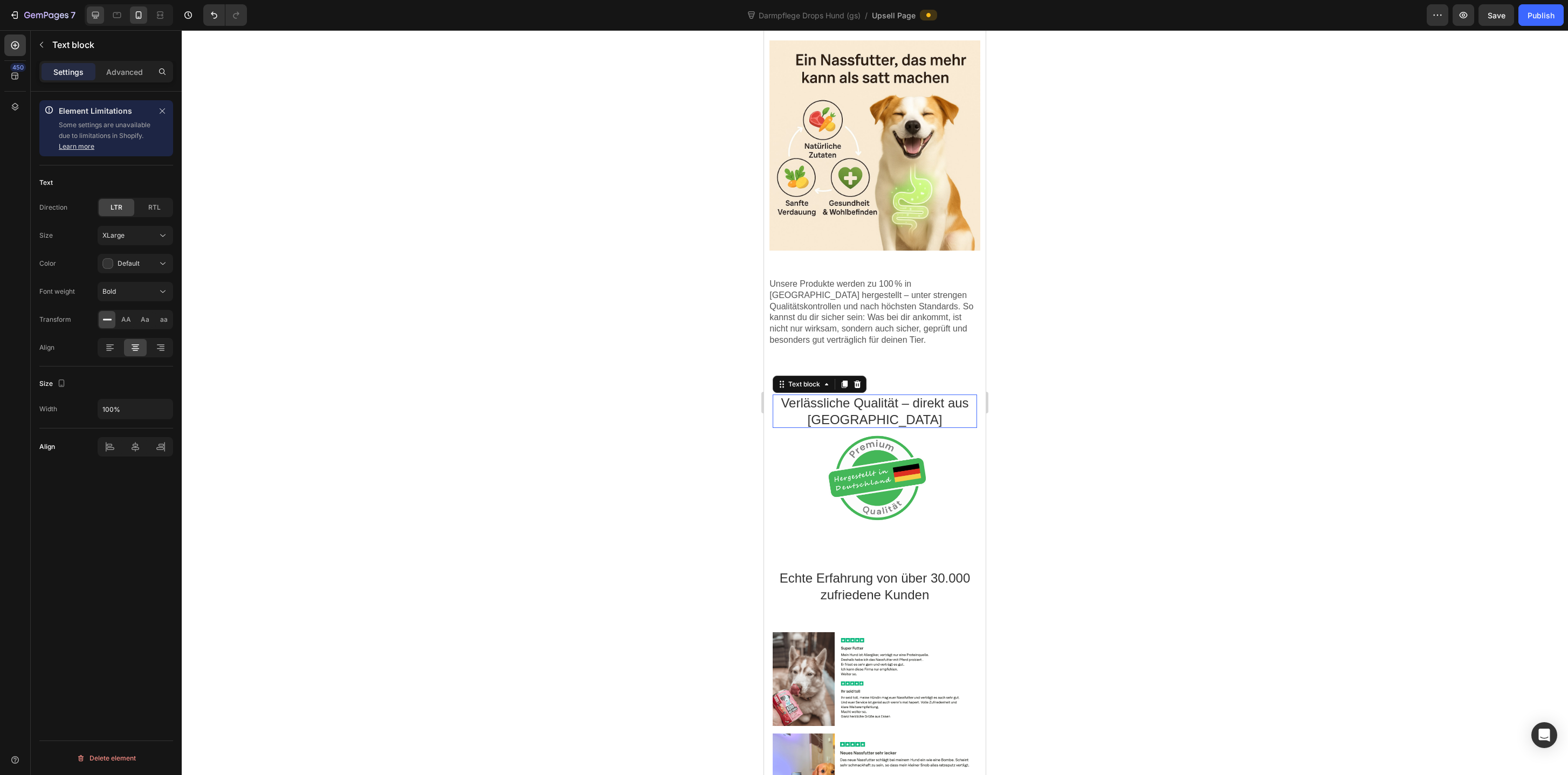
click at [97, 12] on icon at bounding box center [96, 15] width 7 height 7
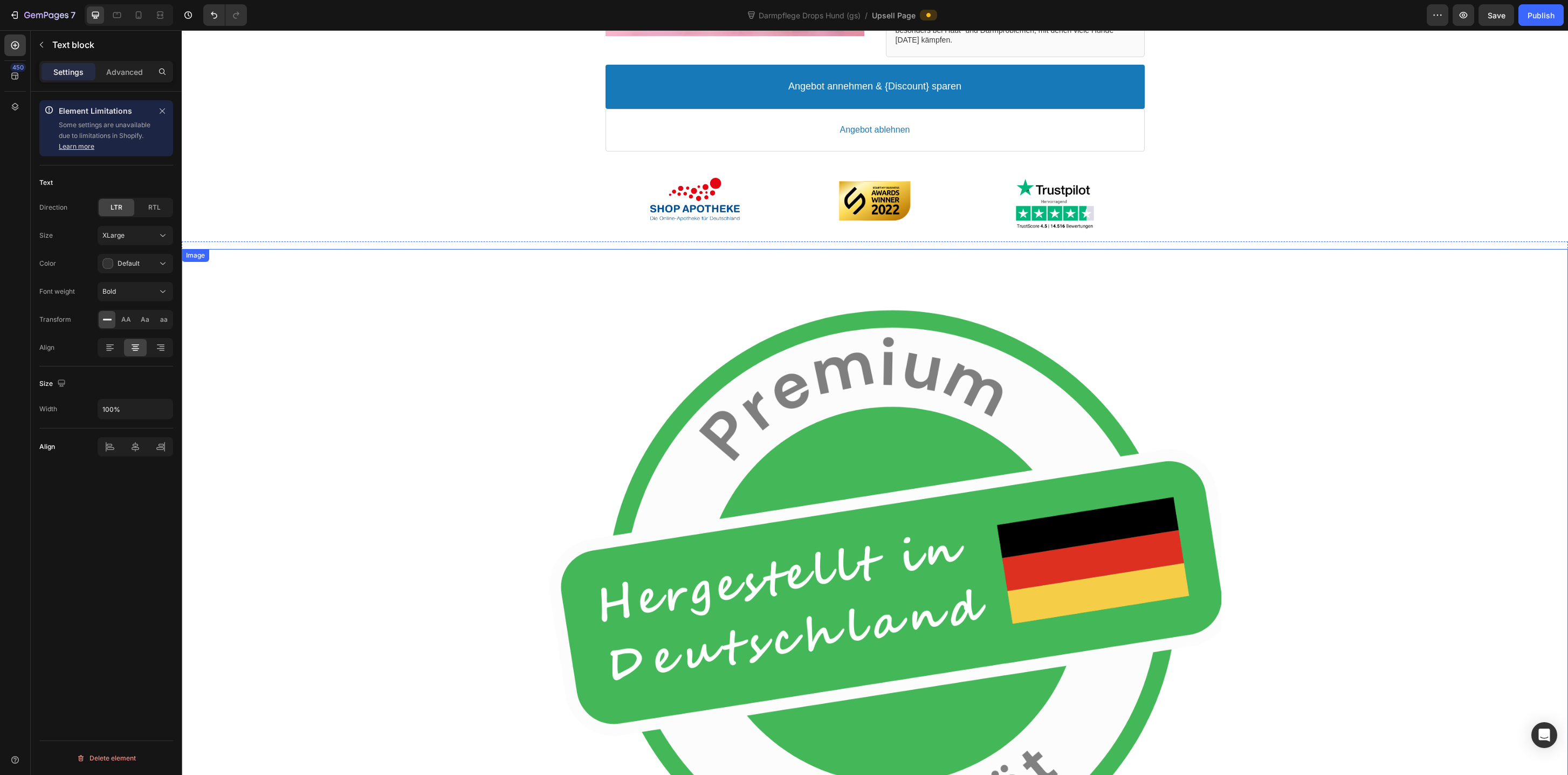
scroll to position [265, 0]
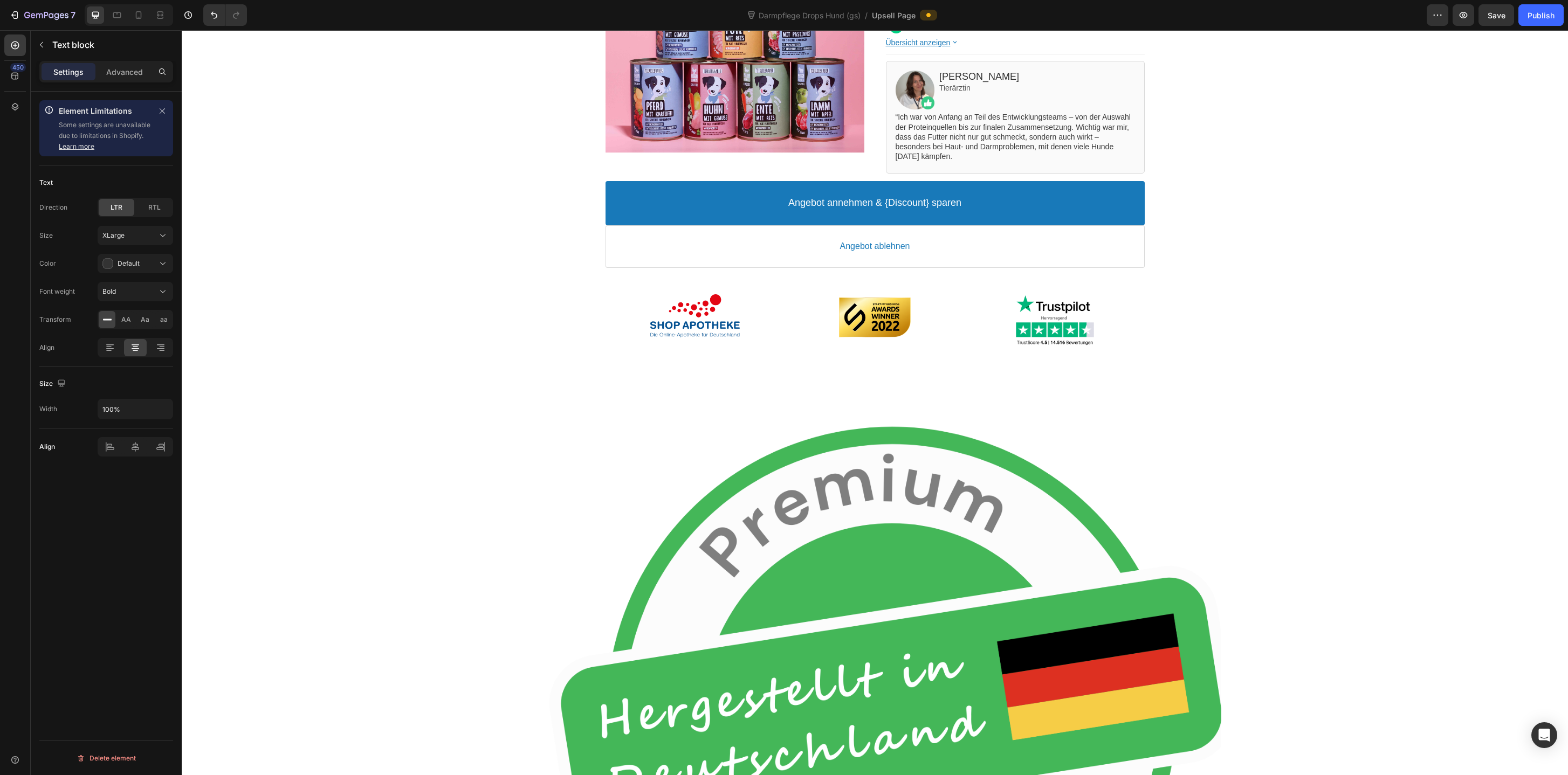
click at [142, 2] on div "7 Version history Darmpflege Drops Hund (gs) / Upsell Page Preview Save Publish" at bounding box center [784, 15] width 1568 height 30
click at [142, 13] on icon at bounding box center [139, 15] width 11 height 11
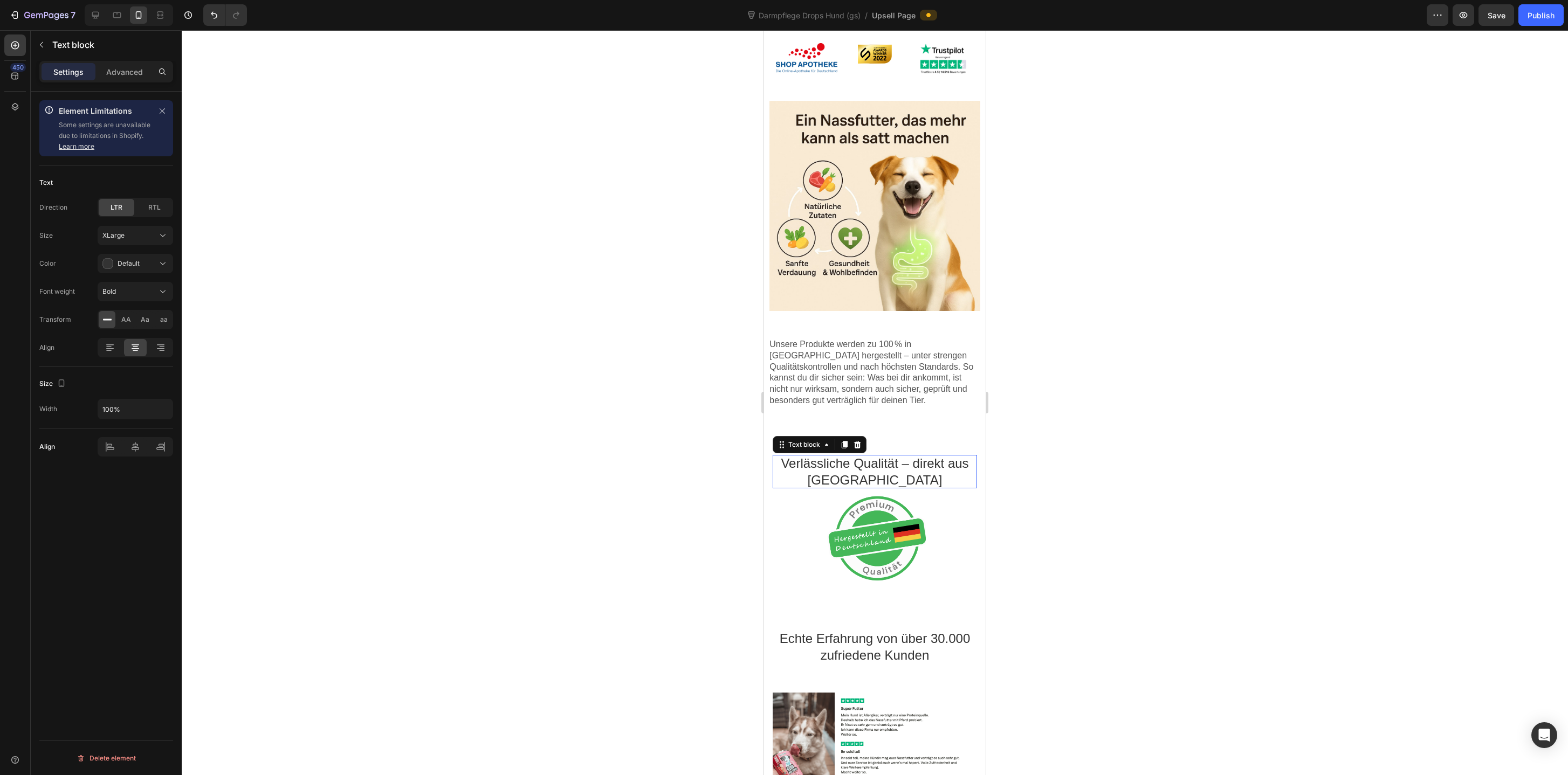
scroll to position [743, 0]
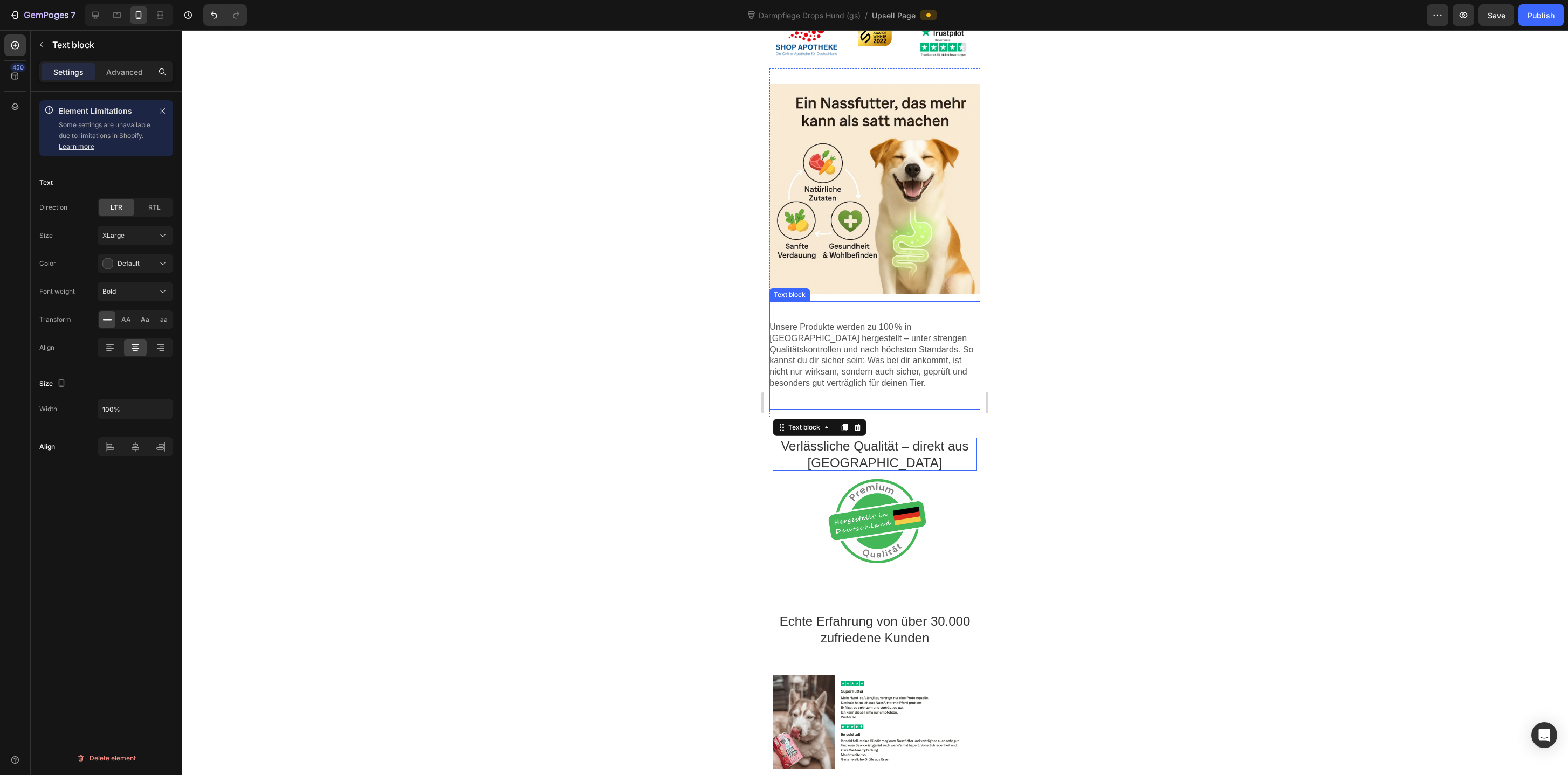
click at [893, 325] on p "Unsere Produkte werden zu 100 % in [GEOGRAPHIC_DATA] hergestellt – unter streng…" at bounding box center [874, 355] width 210 height 68
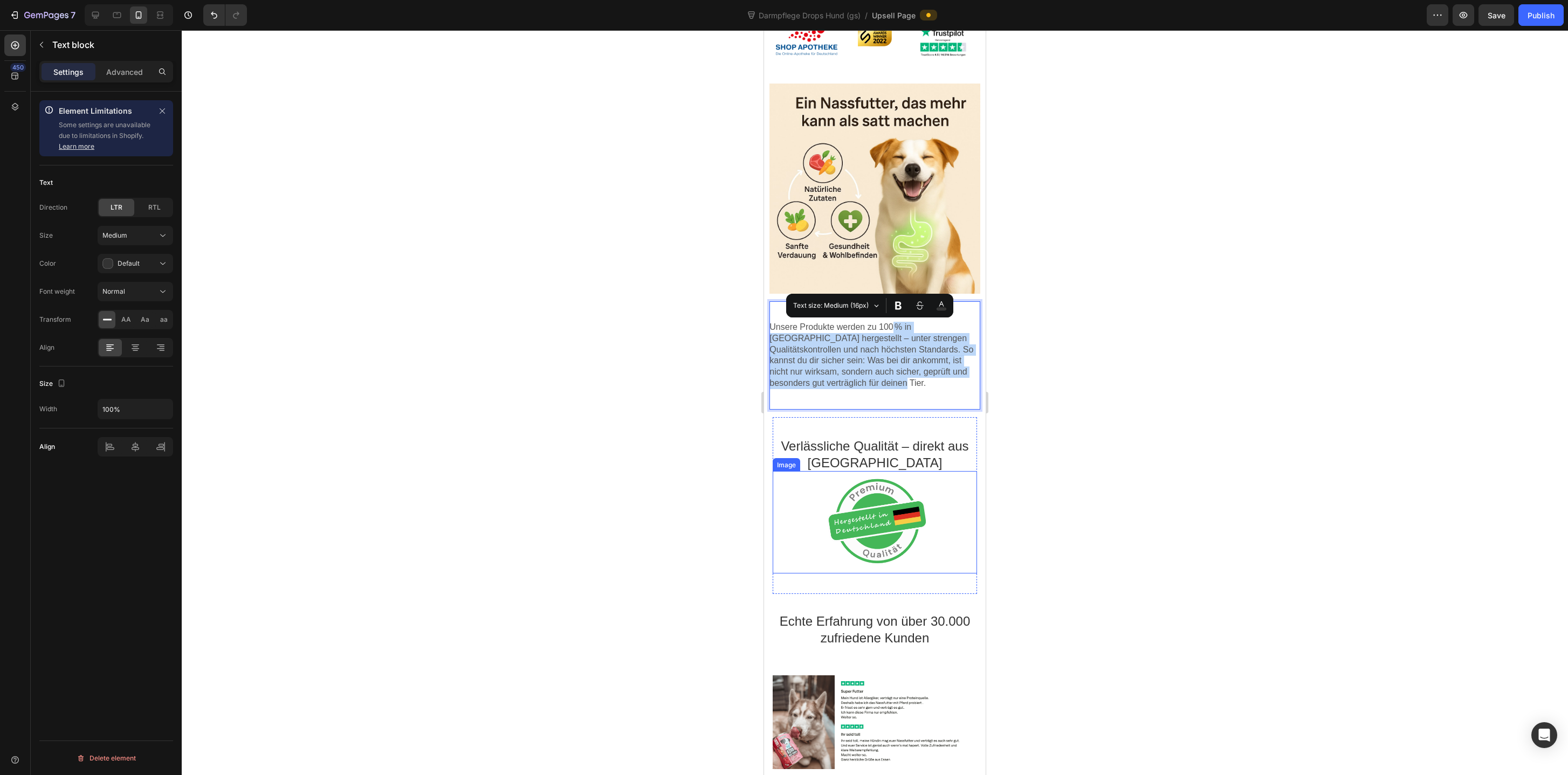
drag, startPoint x: 893, startPoint y: 325, endPoint x: 884, endPoint y: 532, distance: 207.2
click at [1063, 472] on div at bounding box center [875, 403] width 1386 height 745
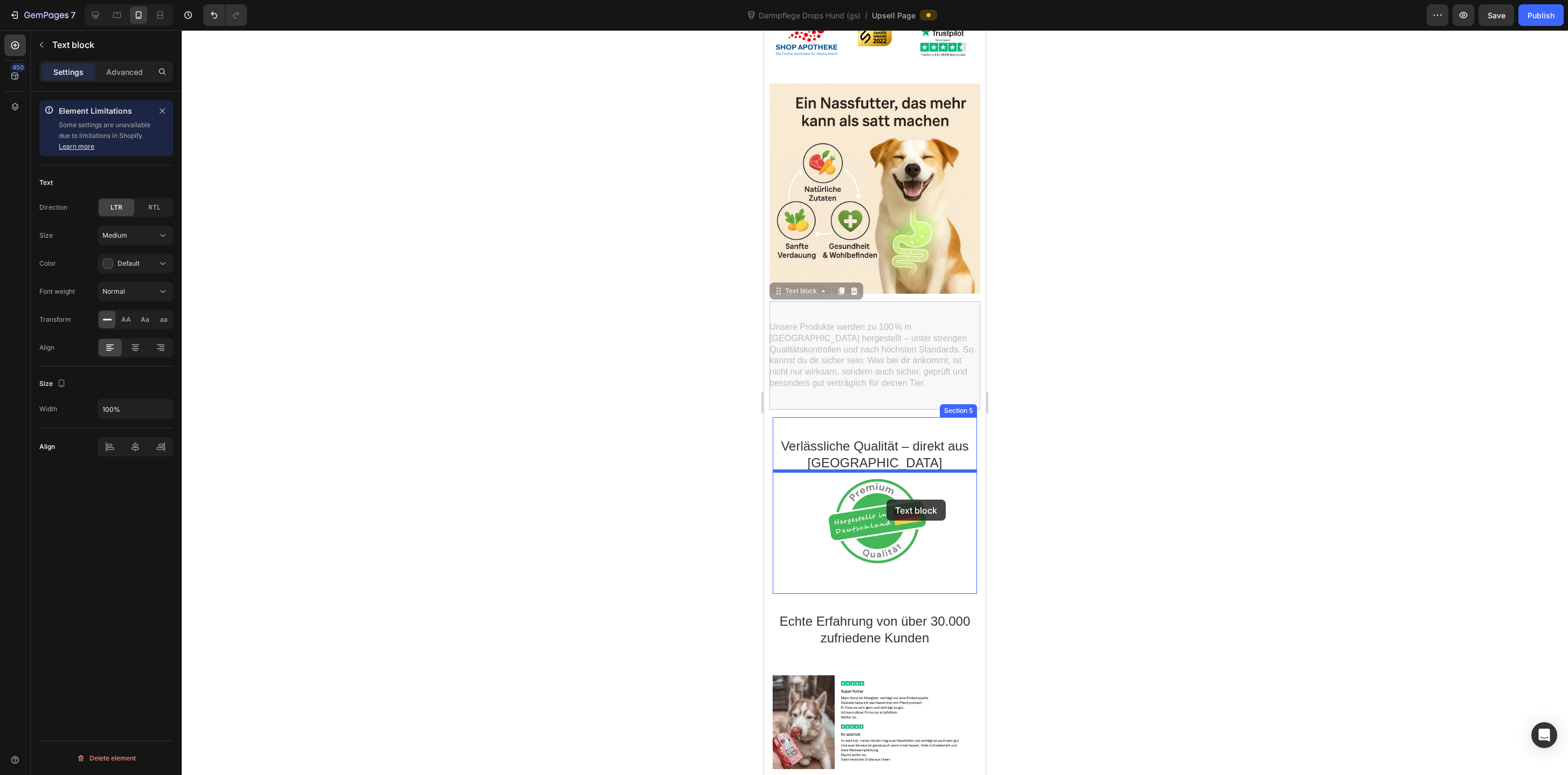
drag, startPoint x: 894, startPoint y: 368, endPoint x: 886, endPoint y: 499, distance: 131.2
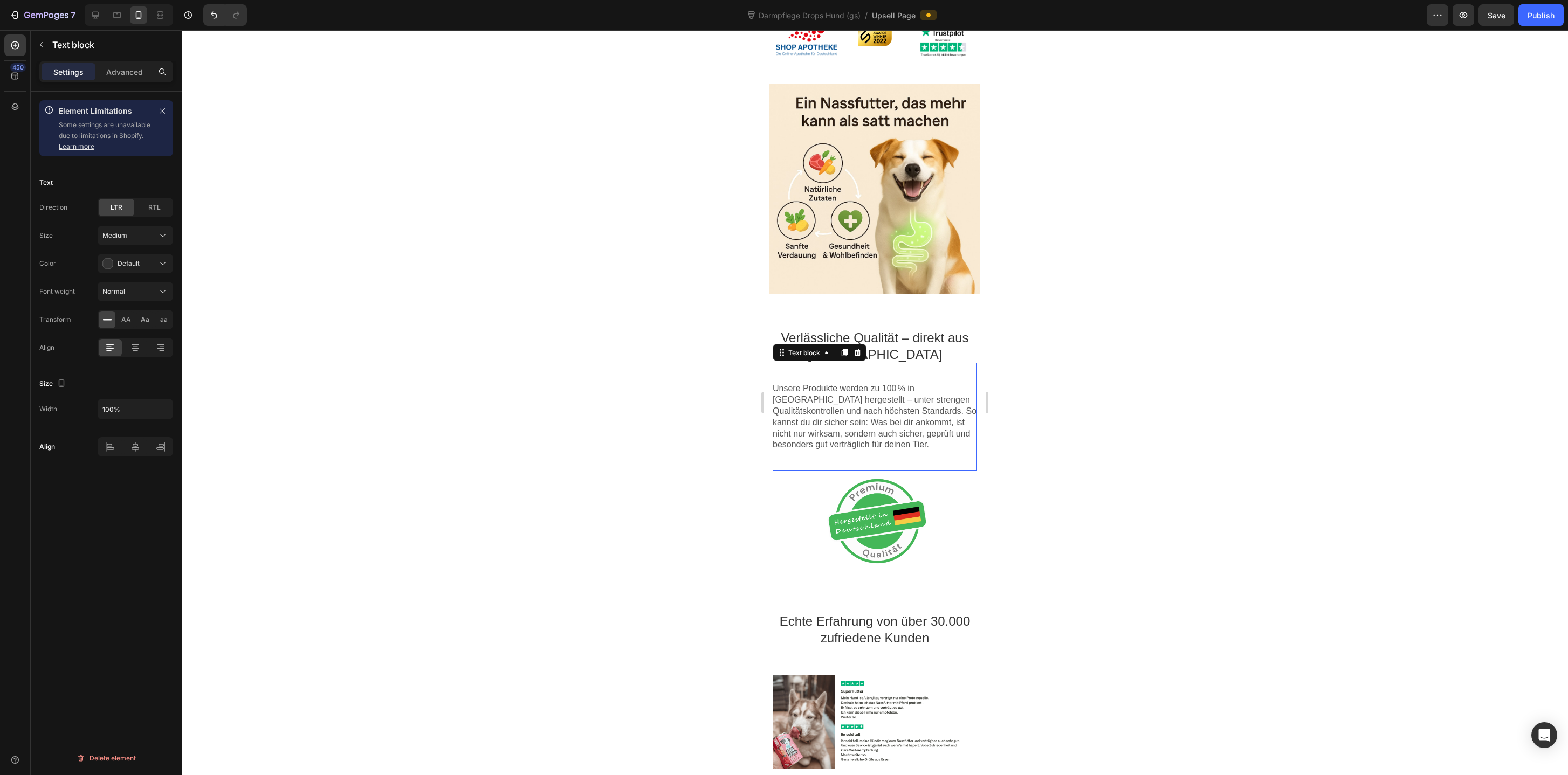
click at [1120, 482] on div at bounding box center [875, 403] width 1386 height 745
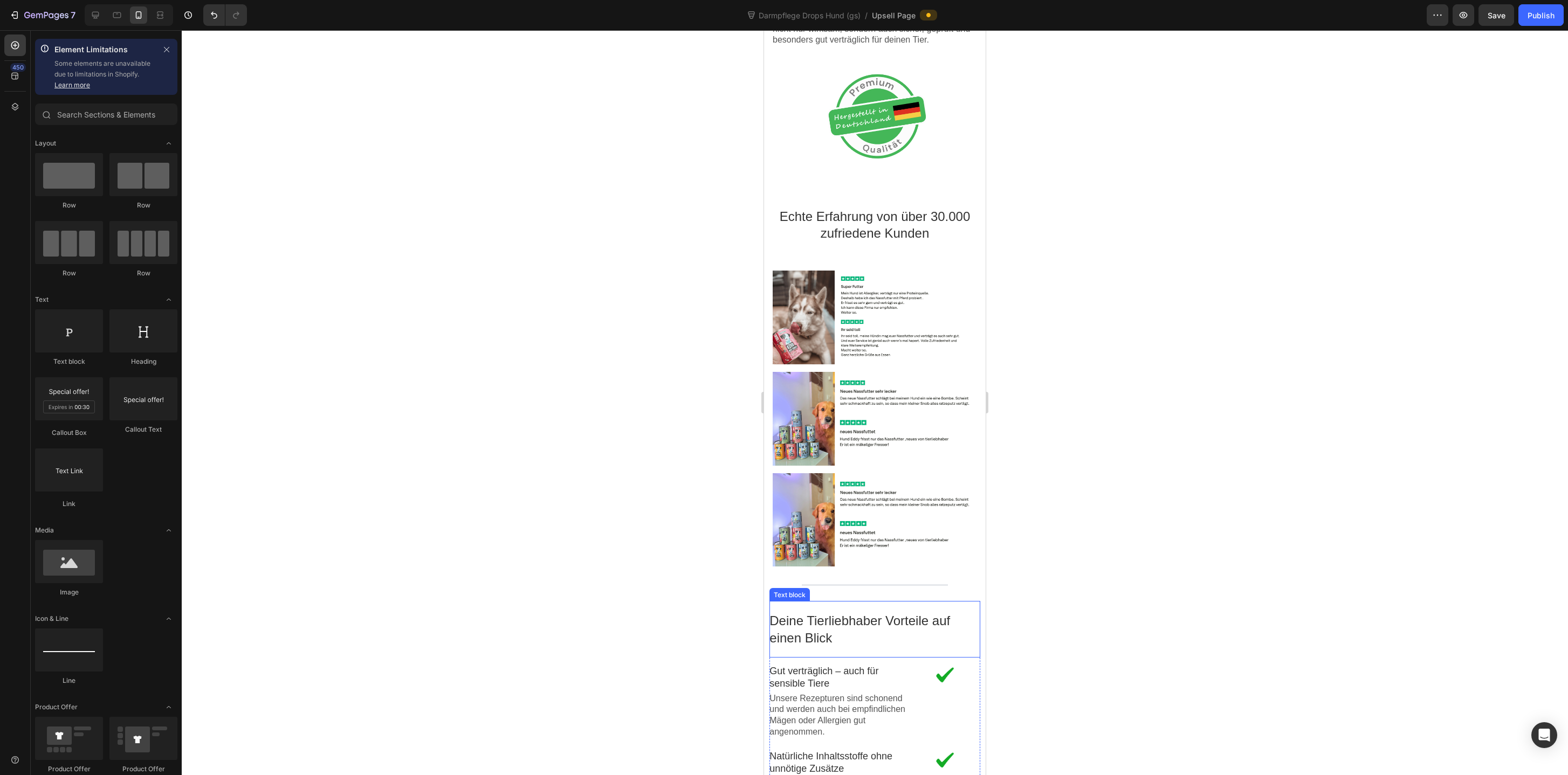
scroll to position [1134, 0]
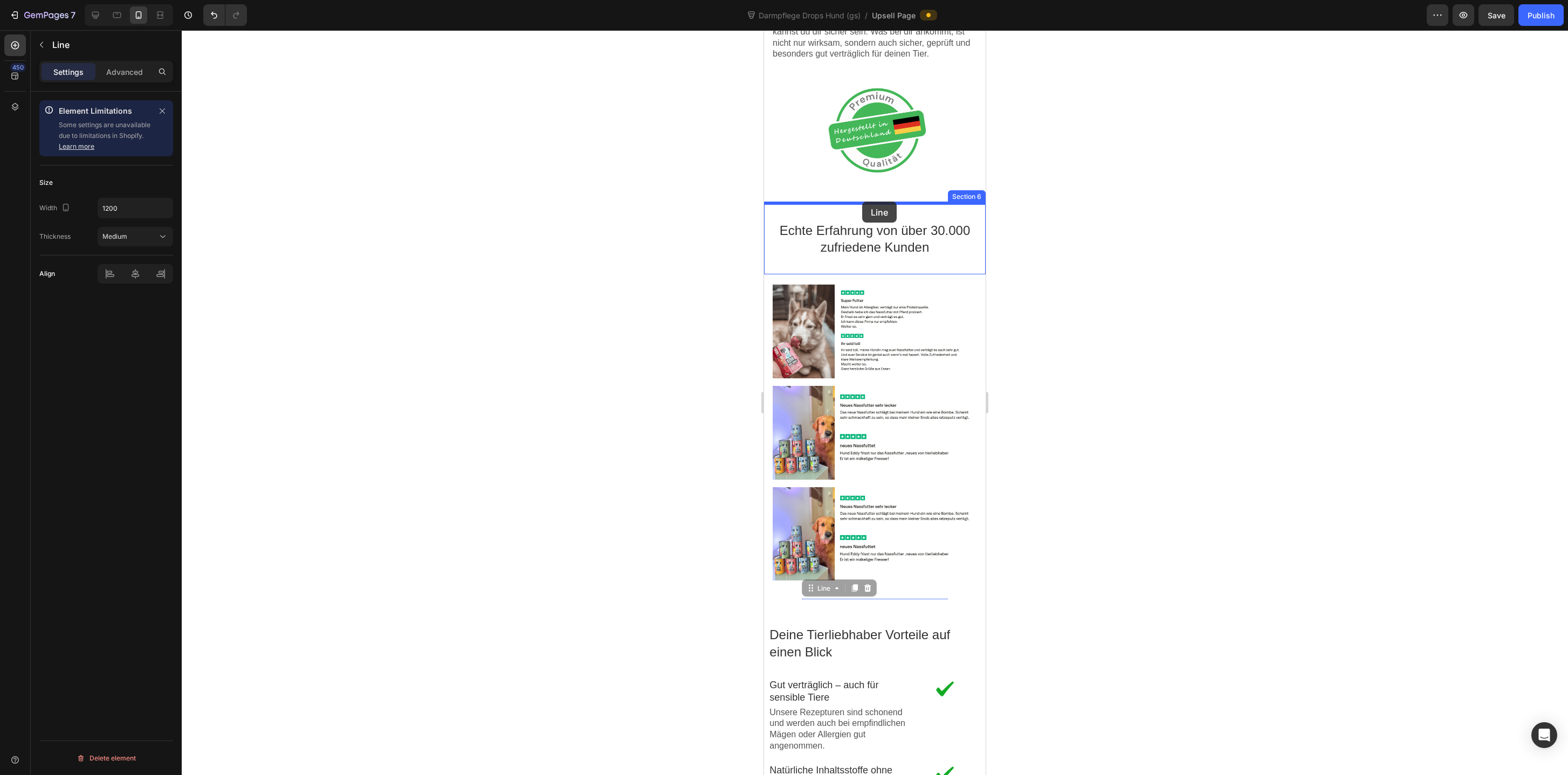
drag, startPoint x: 863, startPoint y: 599, endPoint x: 862, endPoint y: 201, distance: 398.0
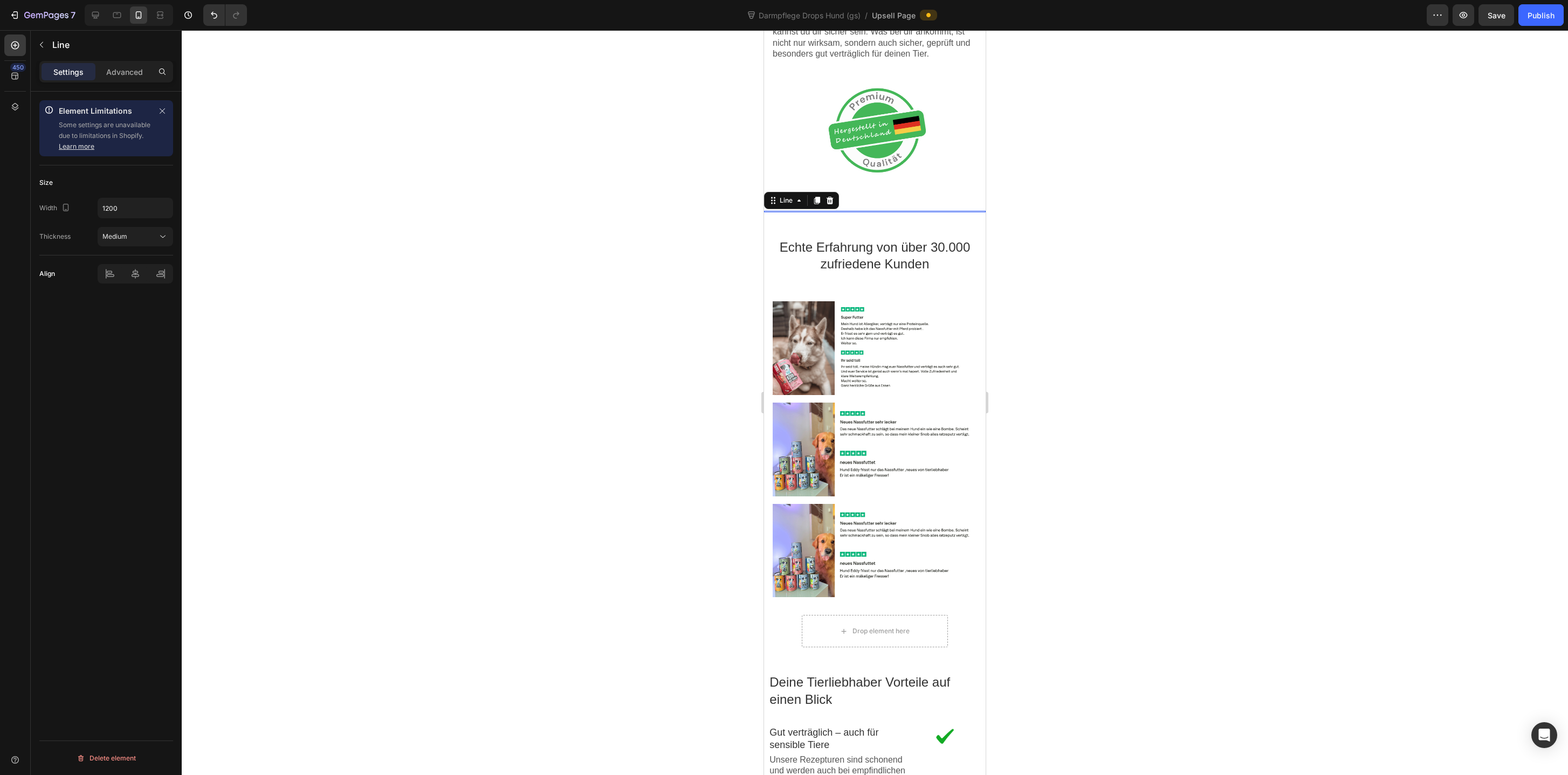
click at [1066, 255] on div at bounding box center [875, 403] width 1386 height 745
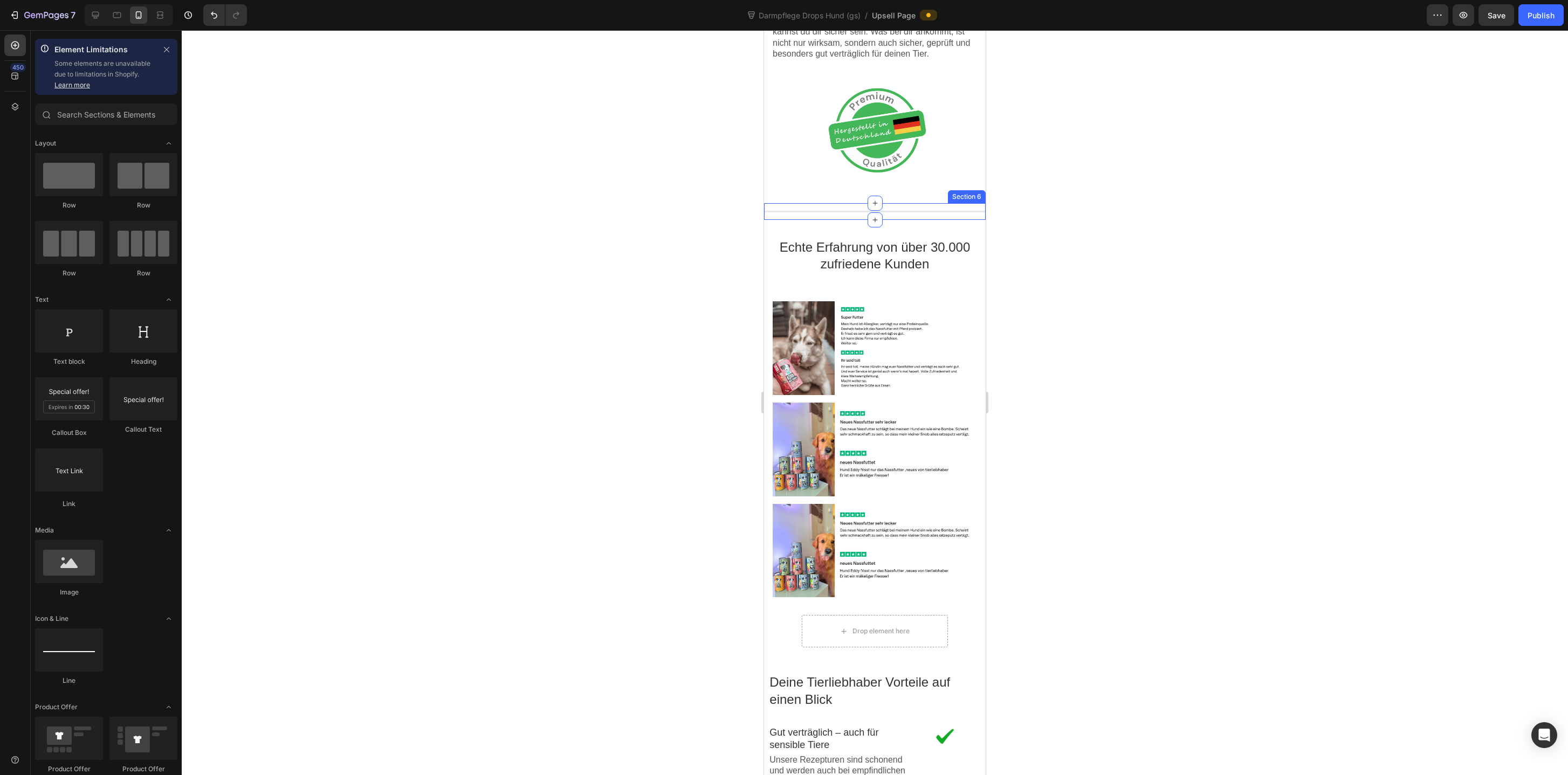
click at [892, 210] on div at bounding box center [875, 211] width 222 height 2
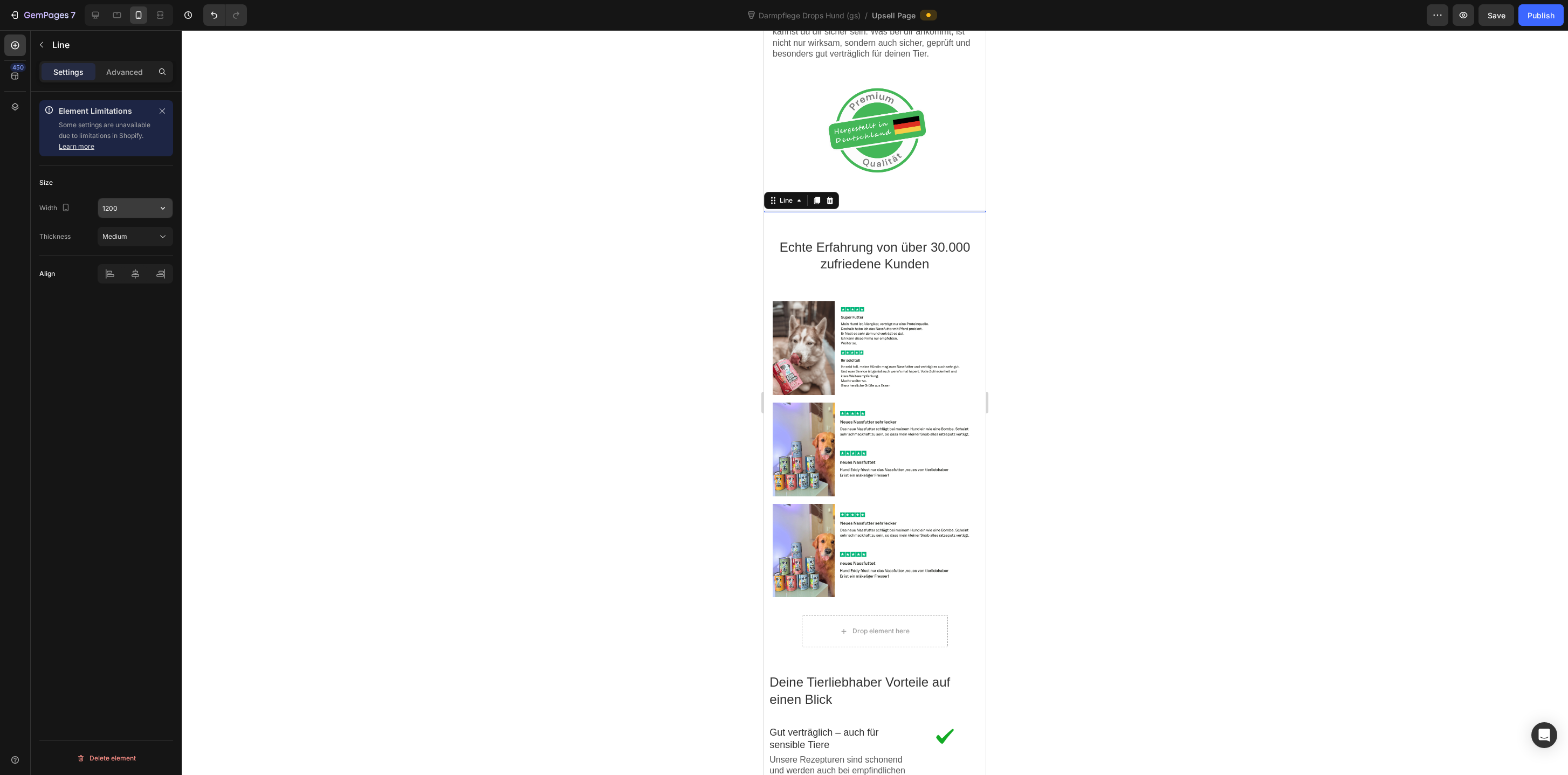
click at [124, 213] on input "1200" at bounding box center [135, 208] width 74 height 19
type input "900"
click at [337, 226] on div at bounding box center [875, 403] width 1386 height 745
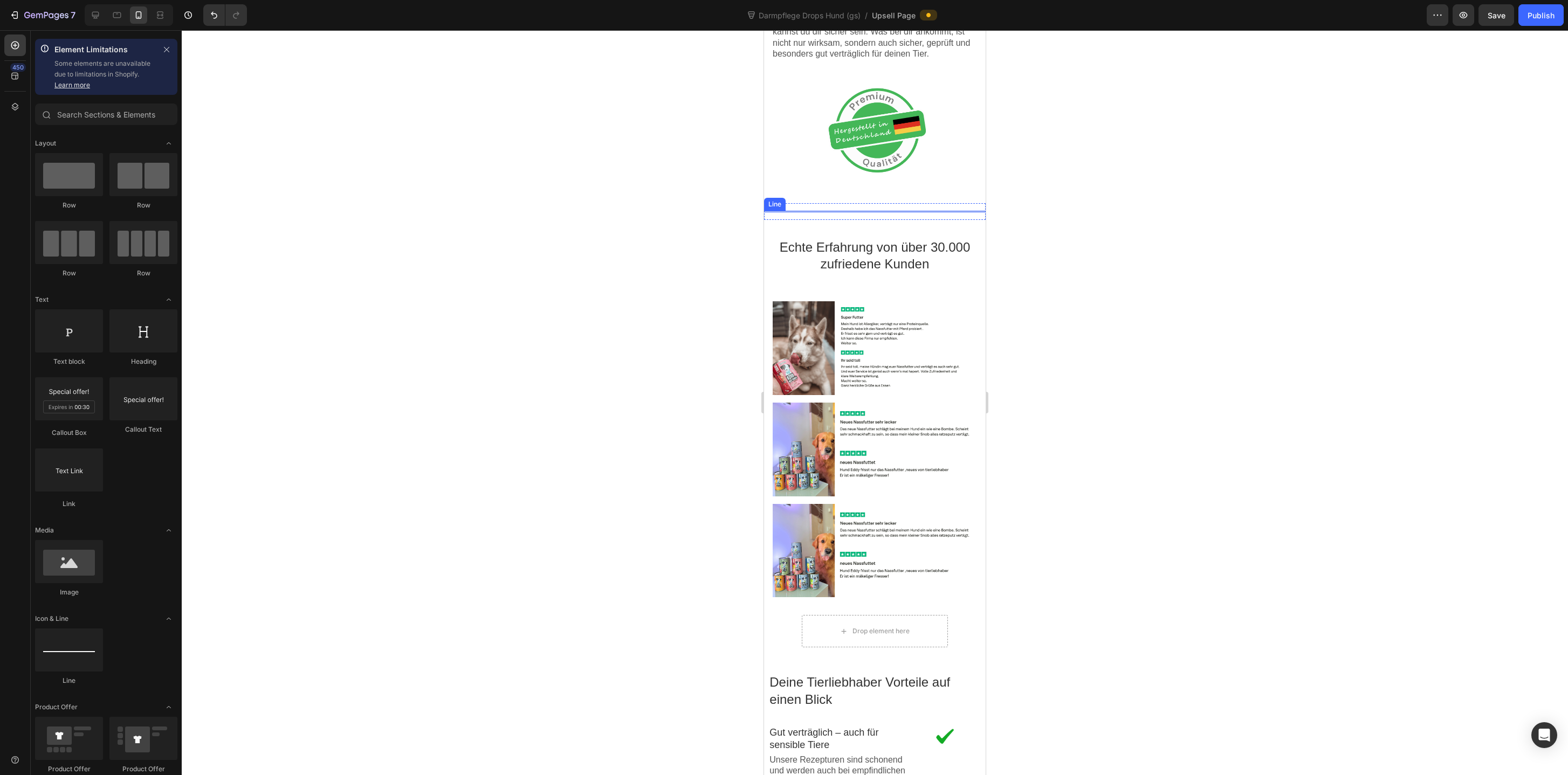
click at [907, 211] on div at bounding box center [875, 211] width 222 height 2
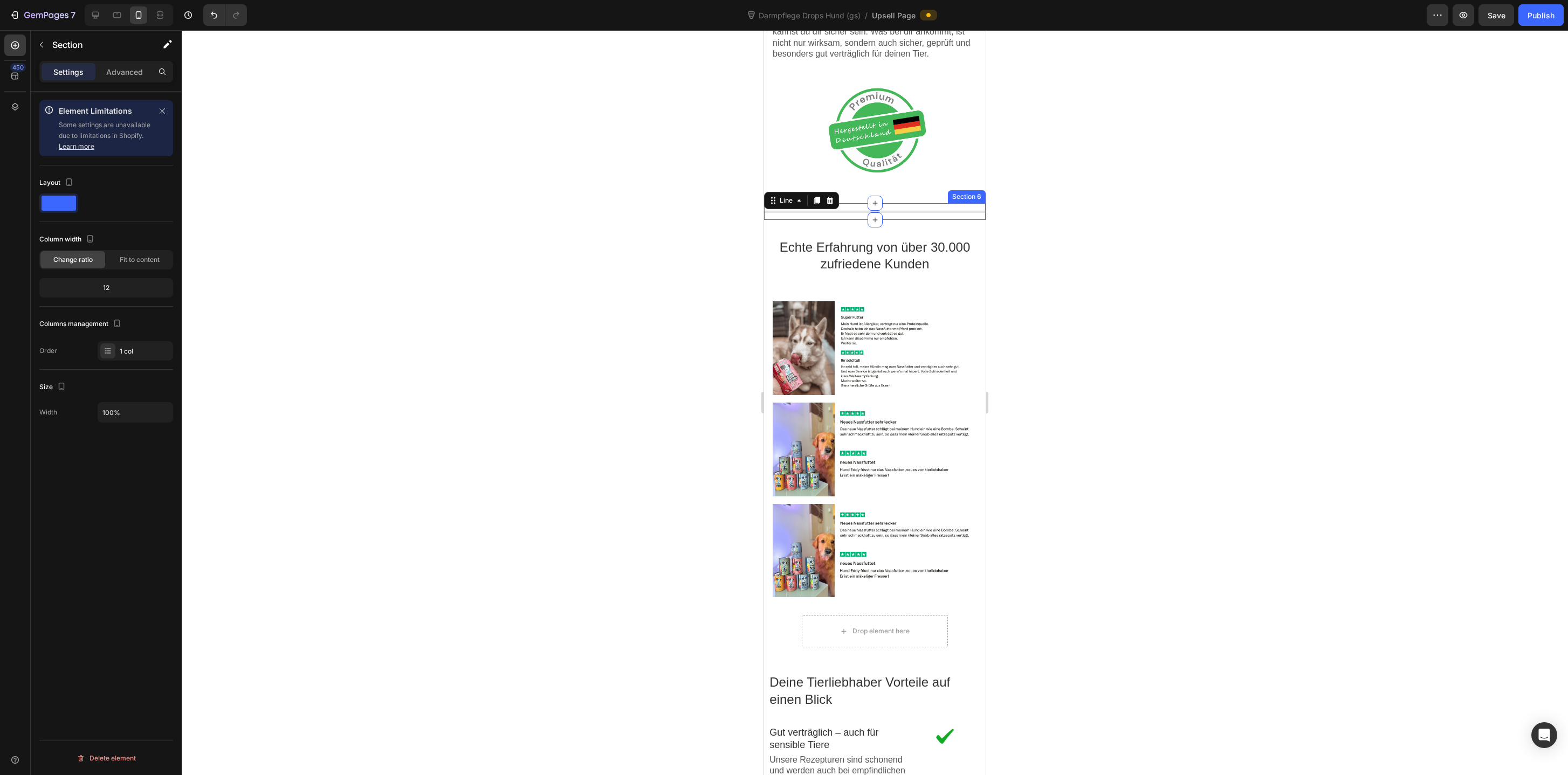
click at [925, 217] on div "Line Section 6" at bounding box center [875, 211] width 222 height 16
click at [111, 412] on input "100%" at bounding box center [135, 412] width 74 height 19
type input "60%"
click at [334, 410] on div at bounding box center [875, 403] width 1386 height 745
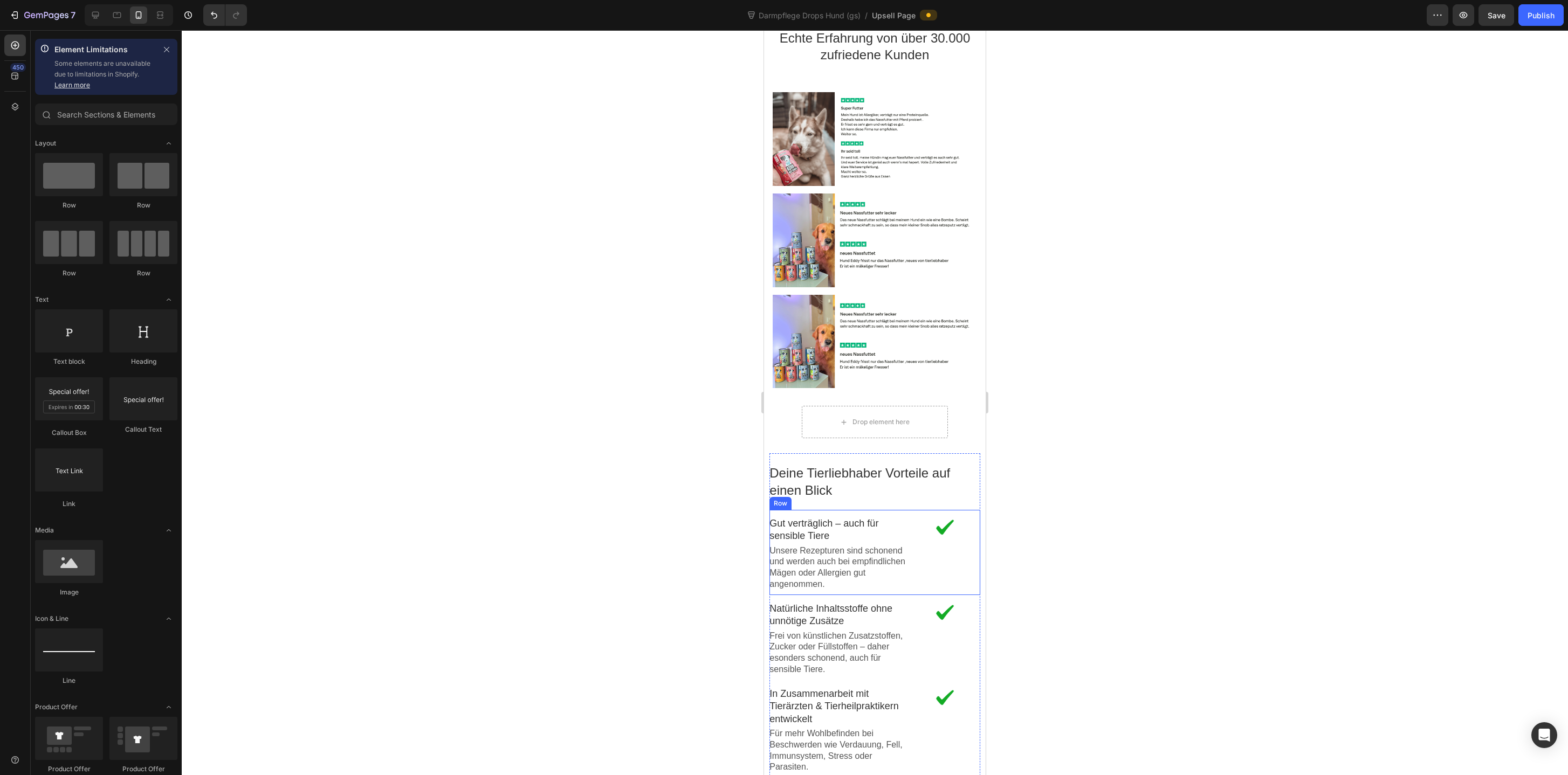
scroll to position [1316, 0]
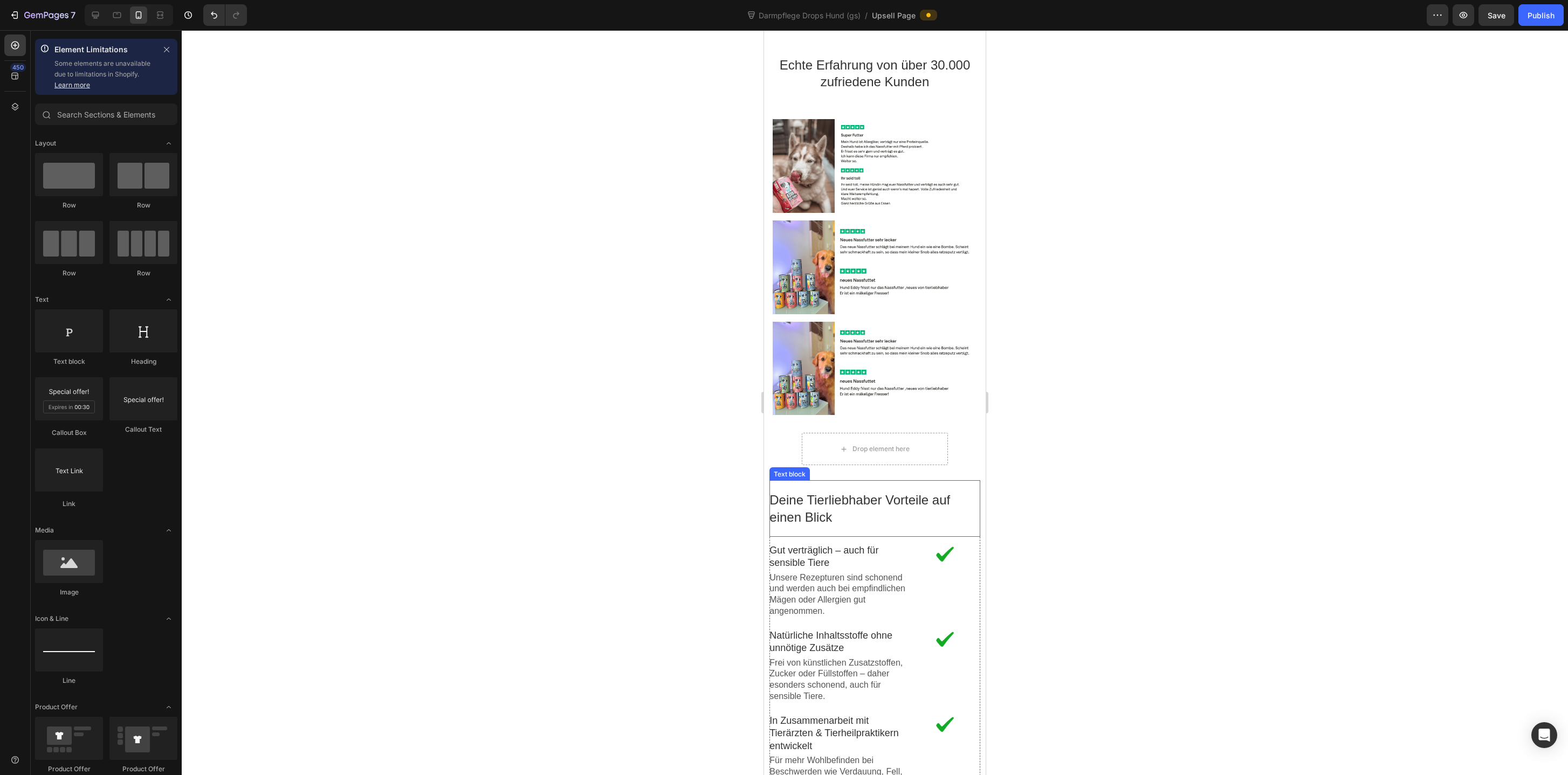
click at [950, 493] on p "Deine Tierliebhaber Vorteile auf einen Blick" at bounding box center [874, 508] width 210 height 33
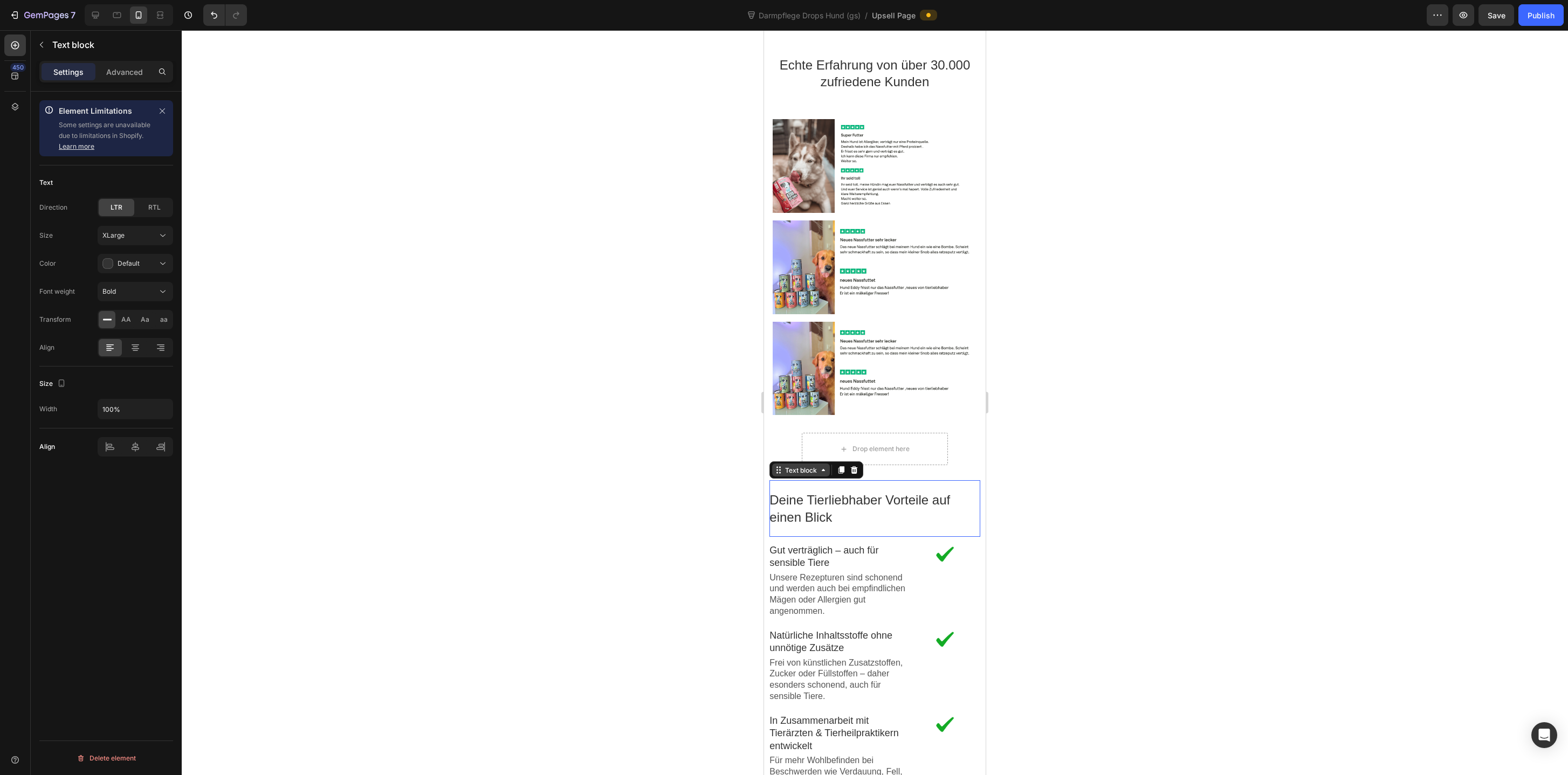
click at [822, 470] on icon at bounding box center [824, 470] width 9 height 9
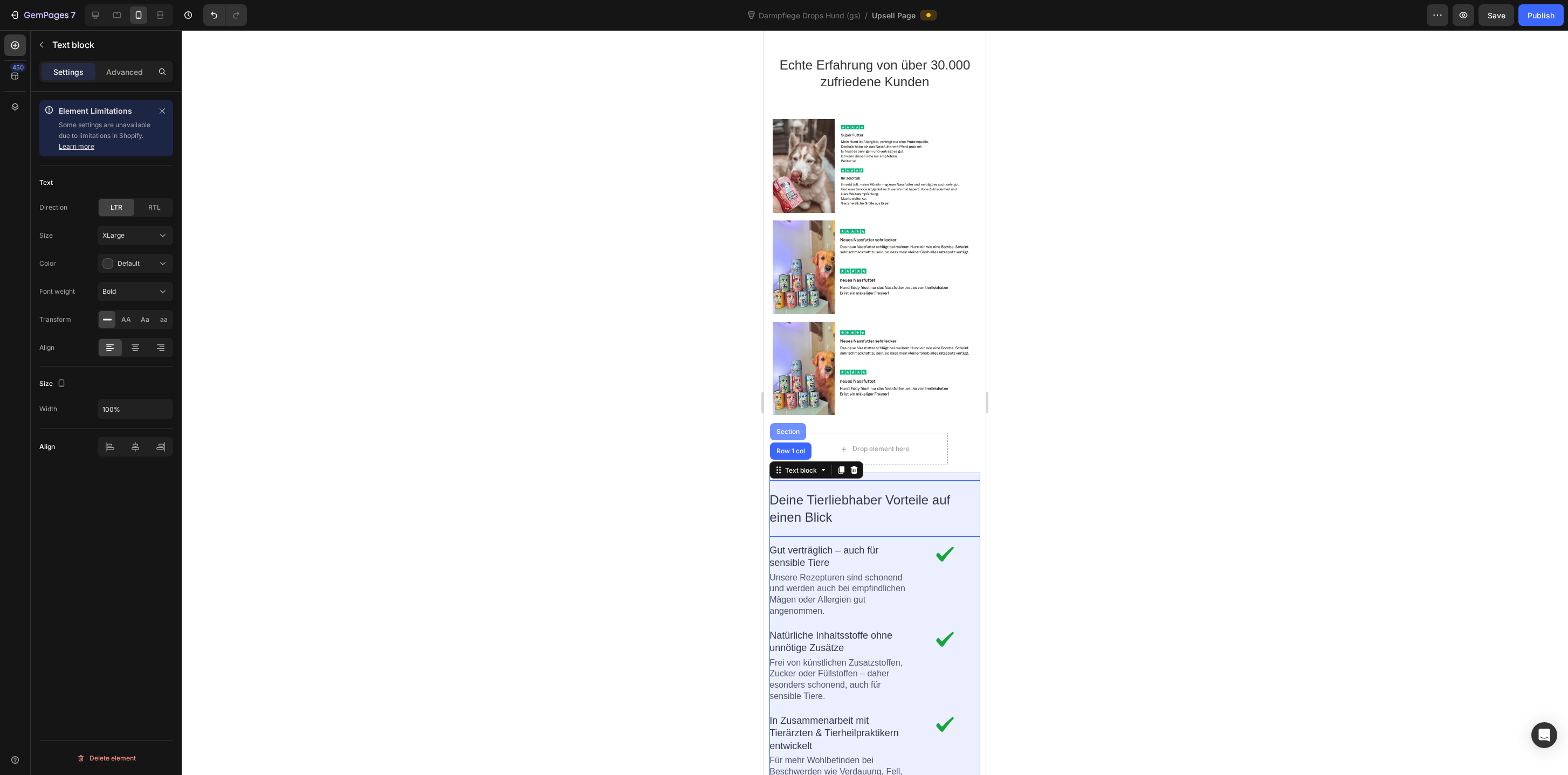
click at [794, 433] on div "Section" at bounding box center [788, 431] width 27 height 7
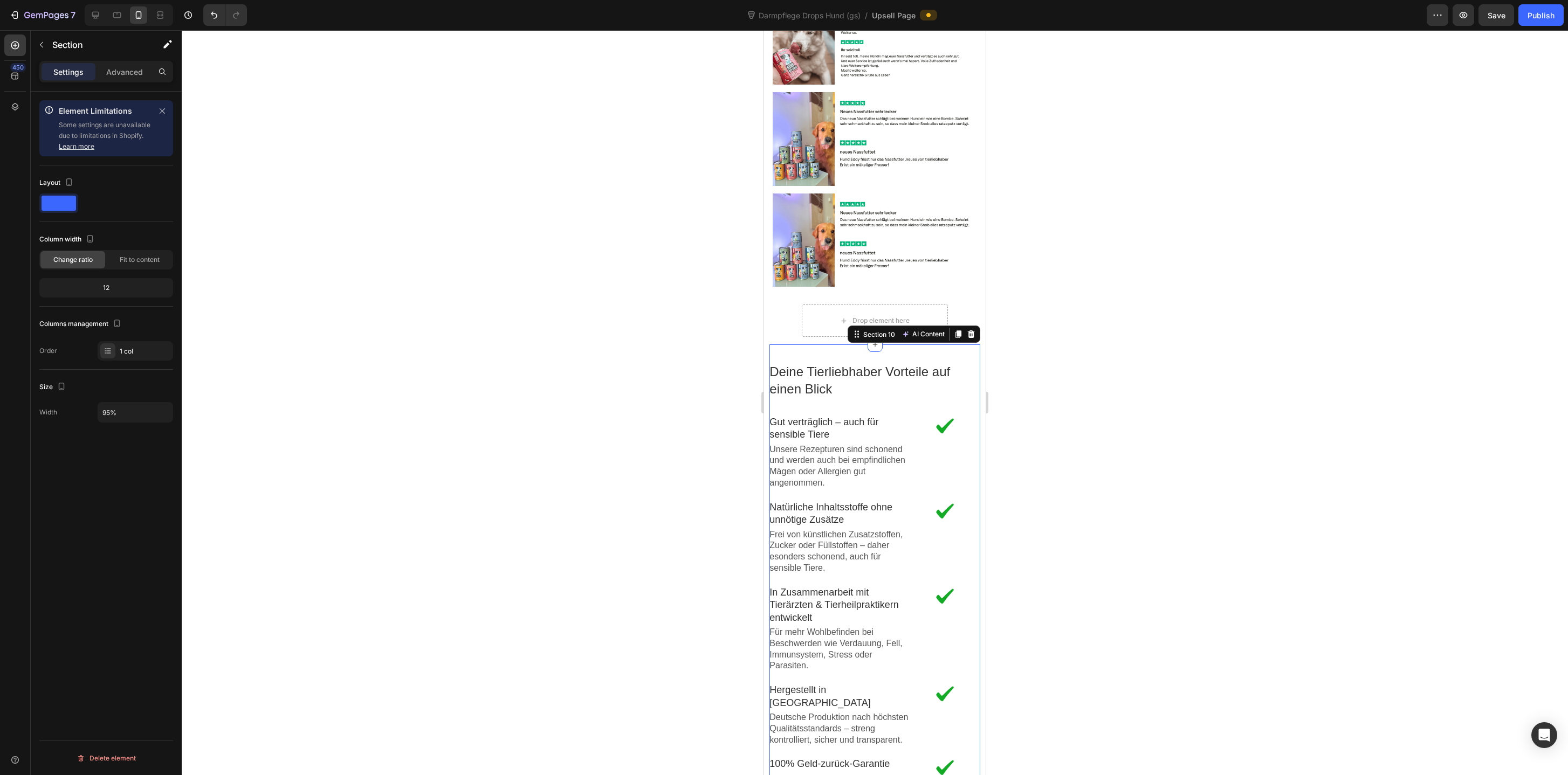
scroll to position [1451, 0]
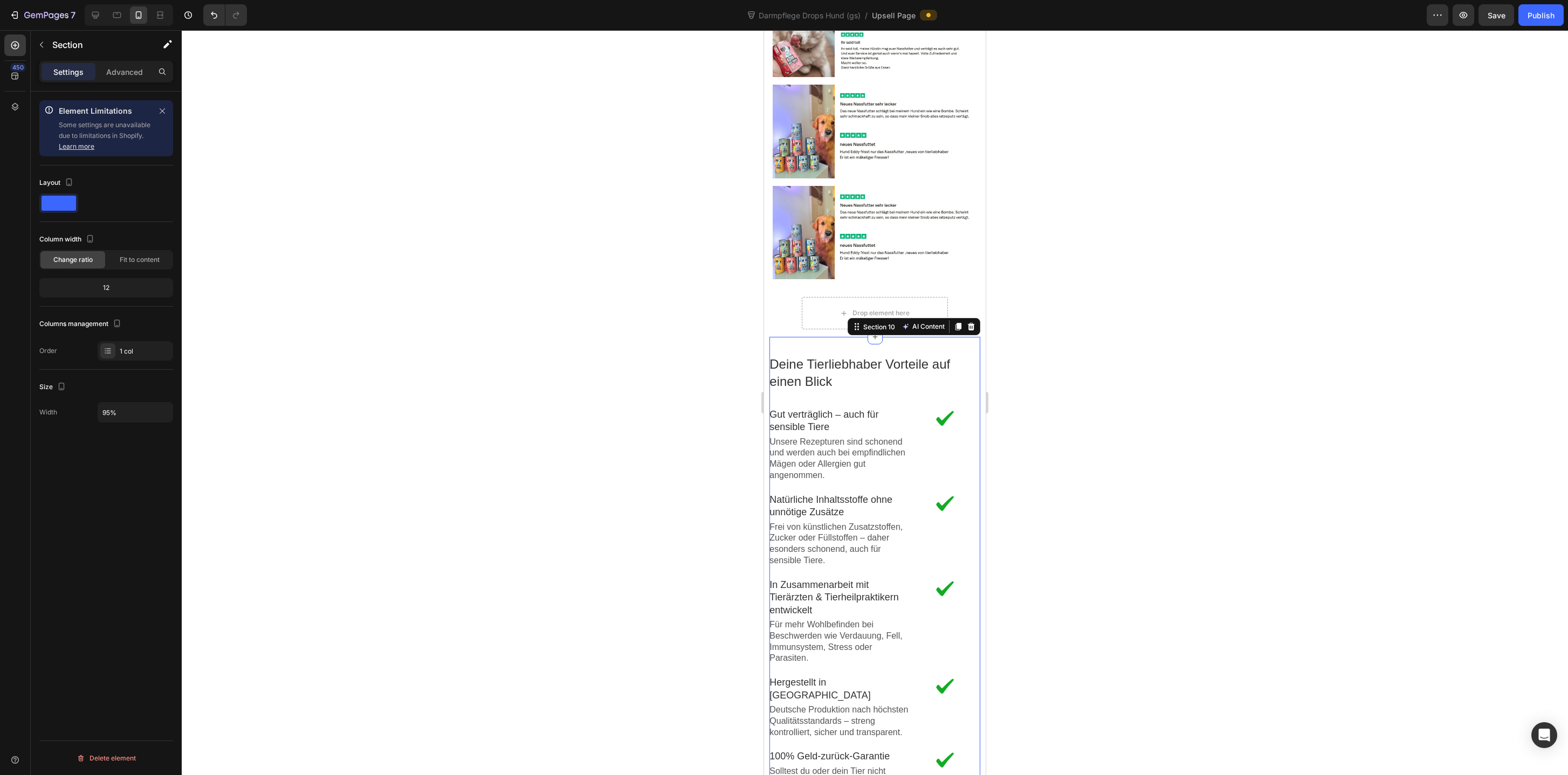
click at [1095, 451] on div at bounding box center [875, 403] width 1386 height 745
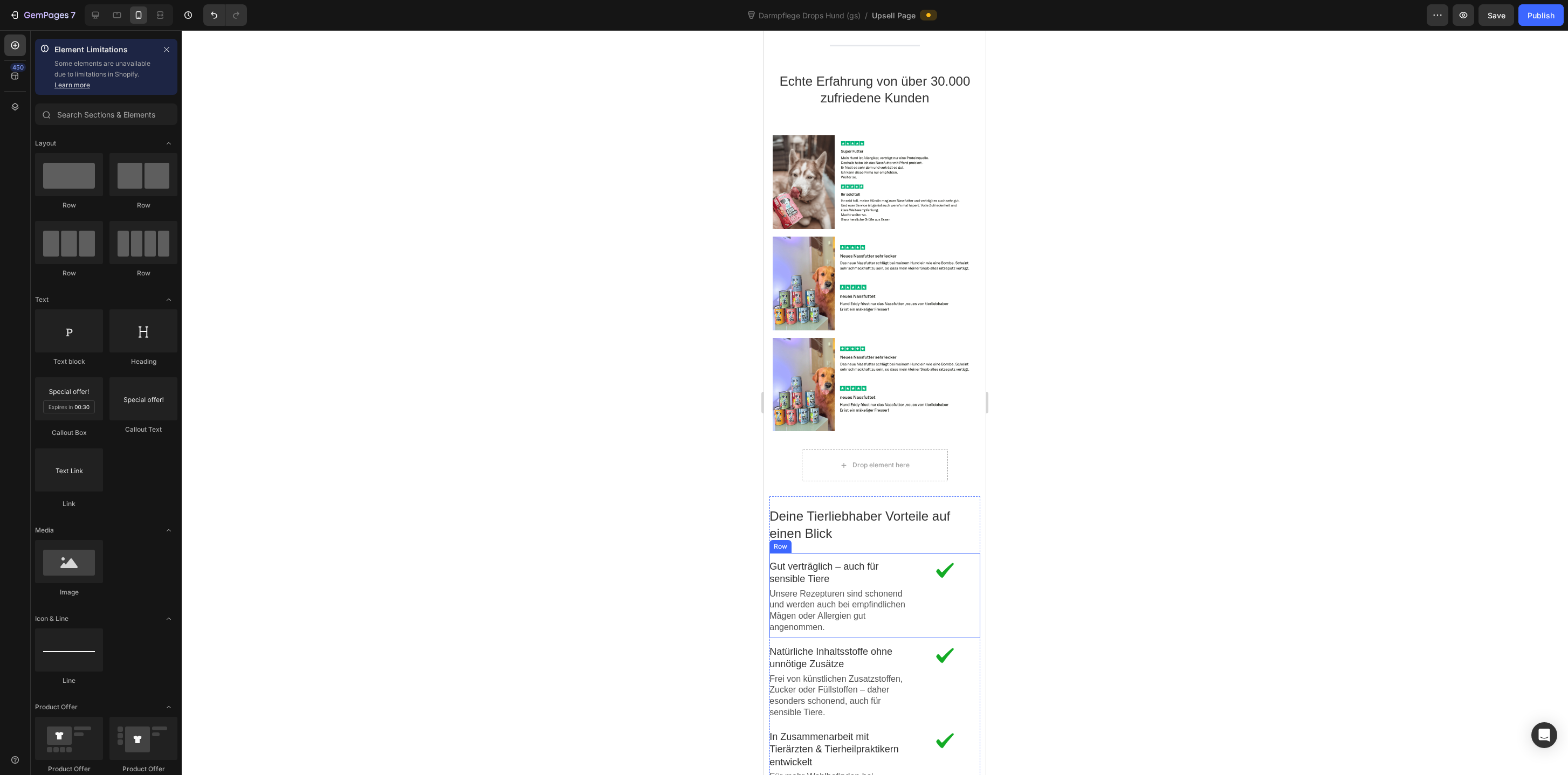
scroll to position [1296, 0]
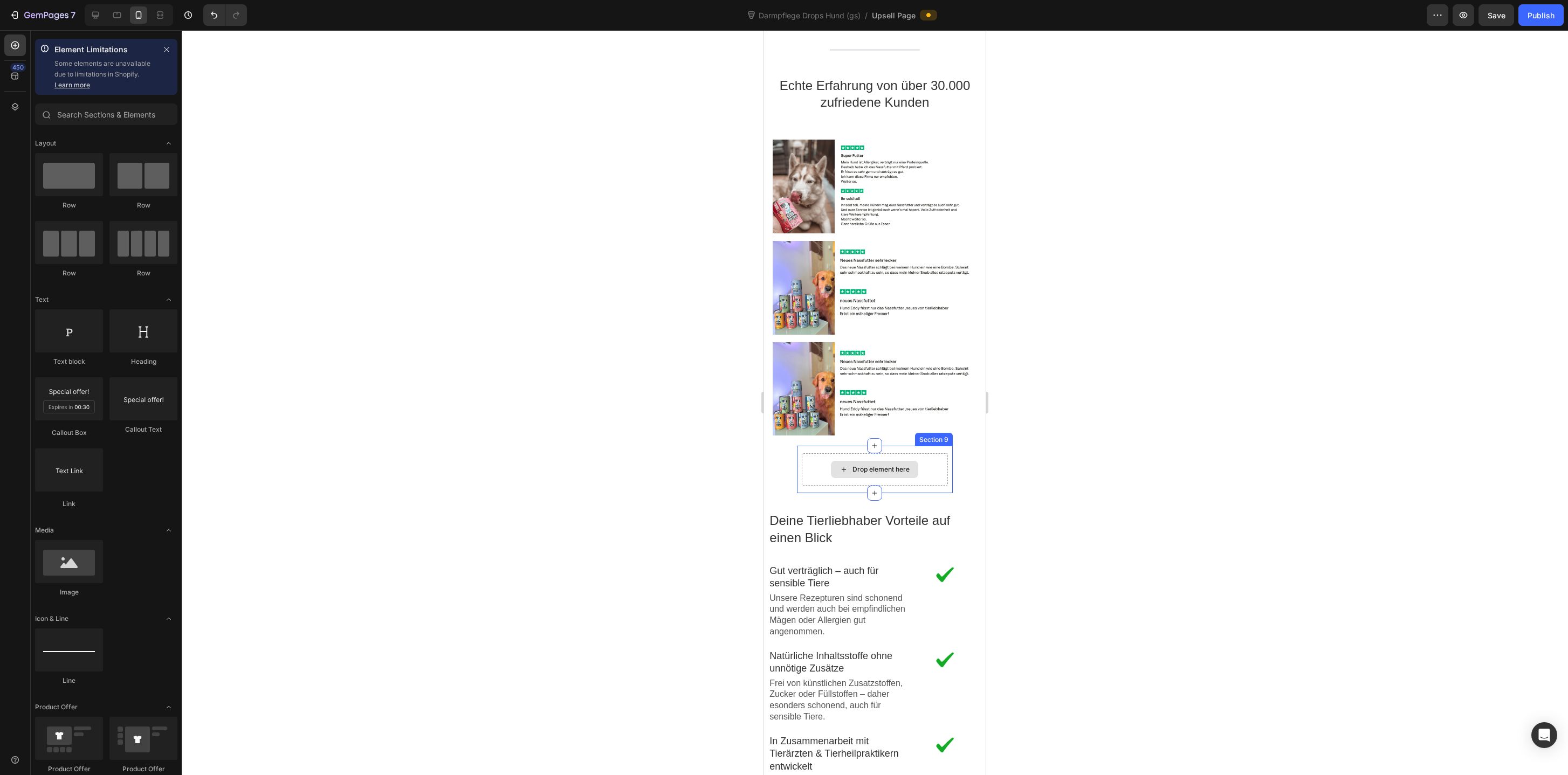
click at [942, 453] on div "Drop element here" at bounding box center [875, 469] width 146 height 32
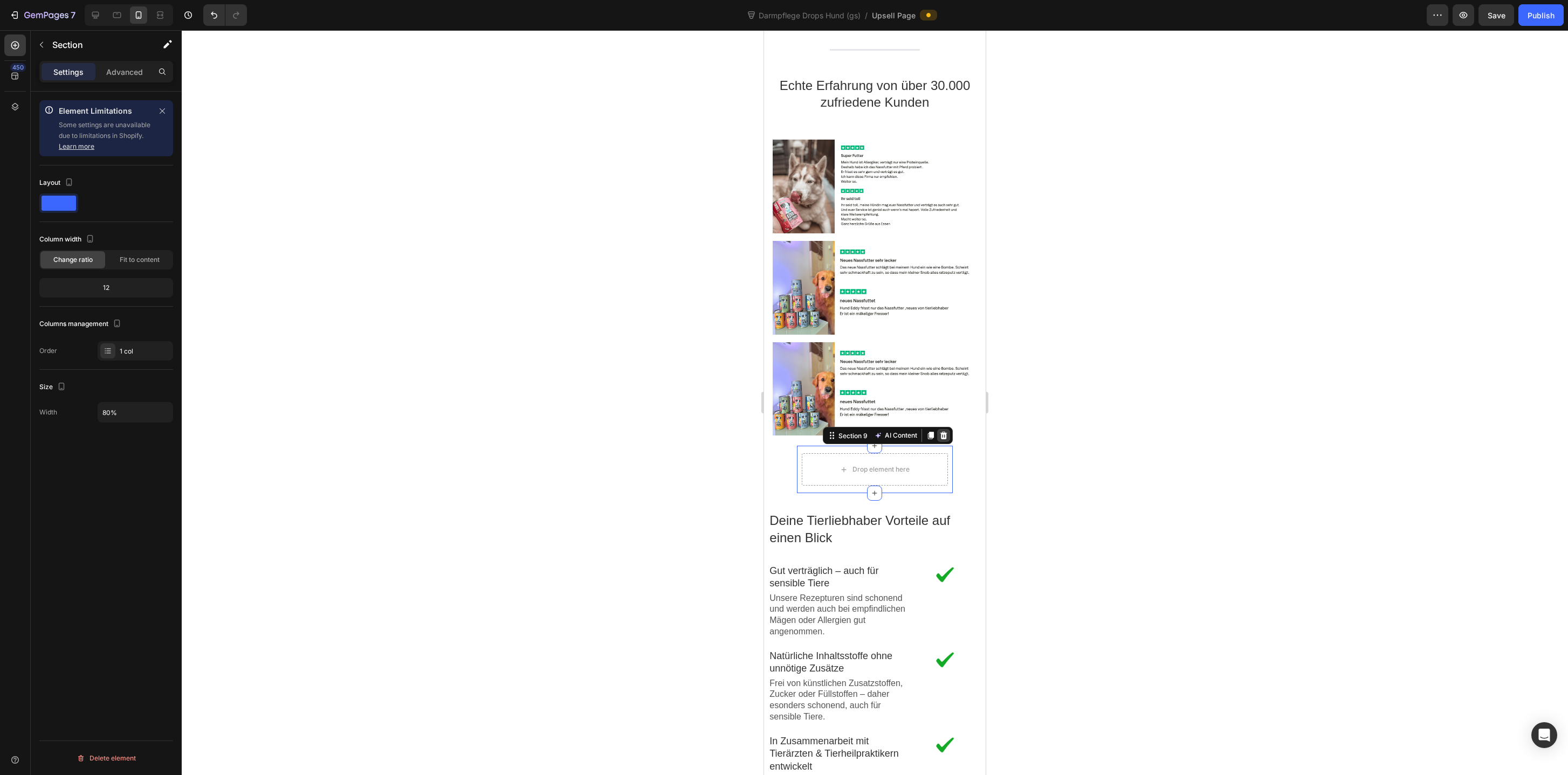
click at [943, 440] on div at bounding box center [943, 435] width 13 height 13
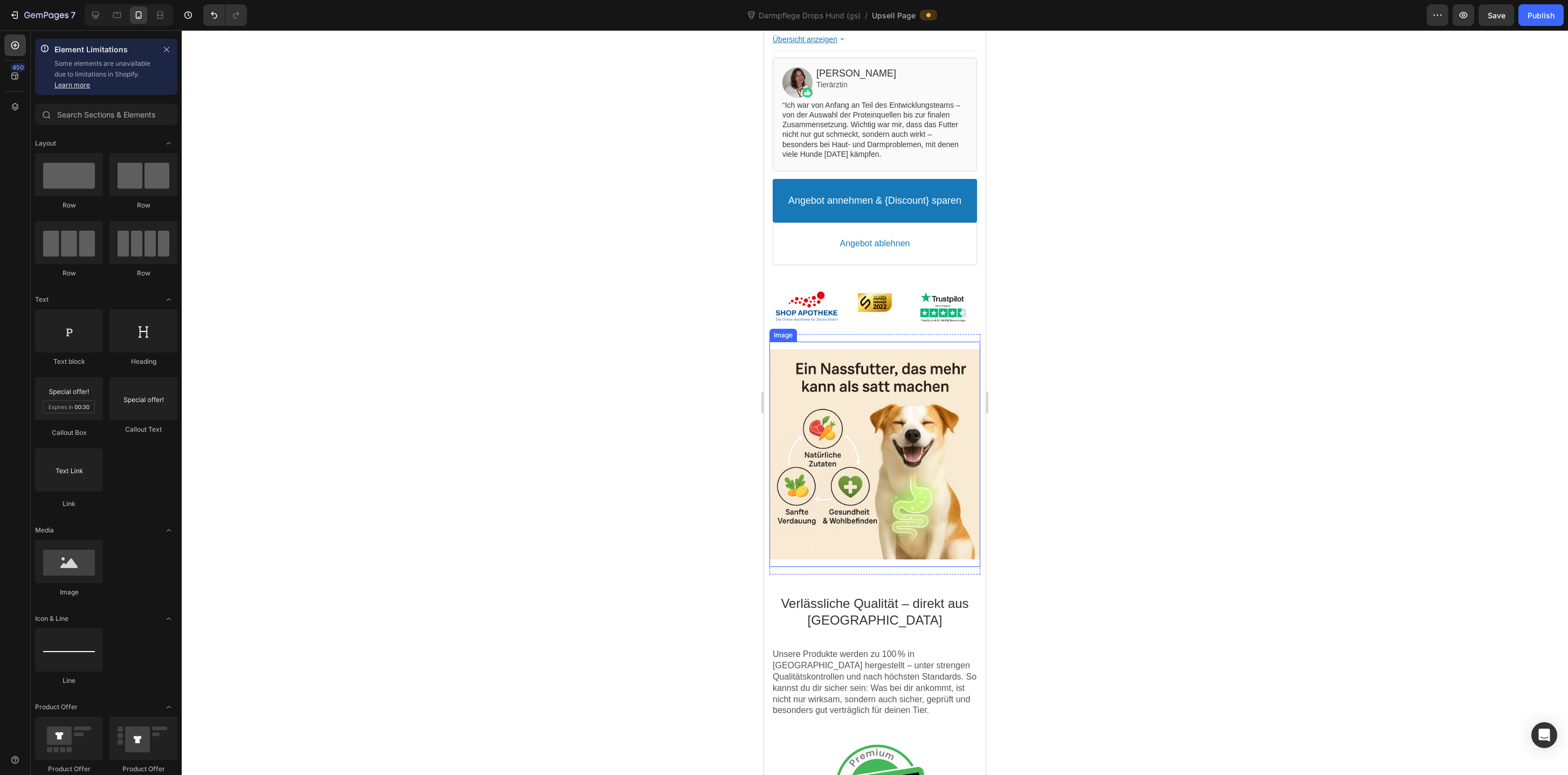
scroll to position [430, 0]
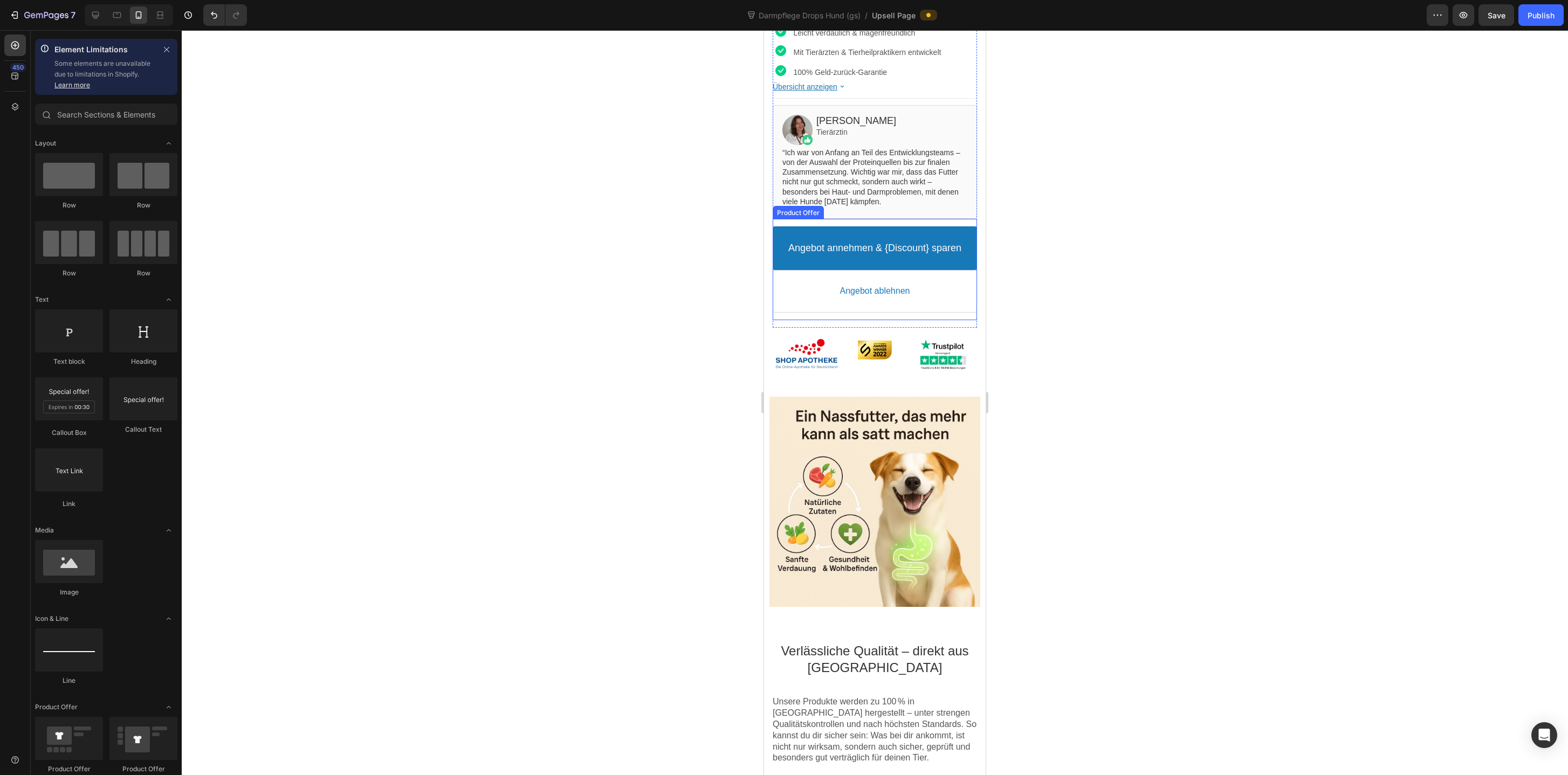
click at [933, 316] on div "Angebot annehmen & {Discount} sparen Accept Button Angebot ablehnen Decline But…" at bounding box center [875, 269] width 205 height 102
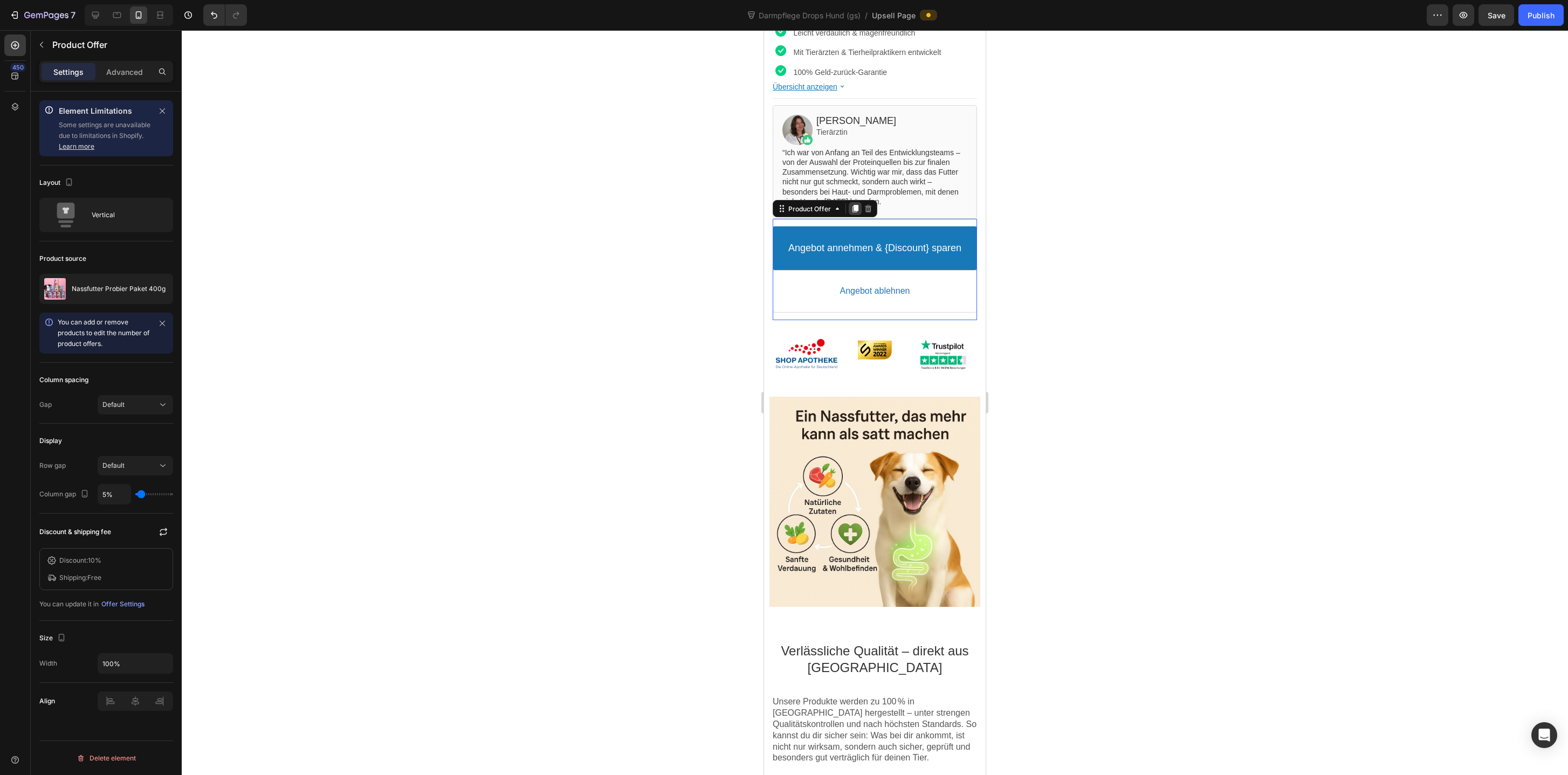
click at [855, 208] on icon at bounding box center [856, 209] width 6 height 7
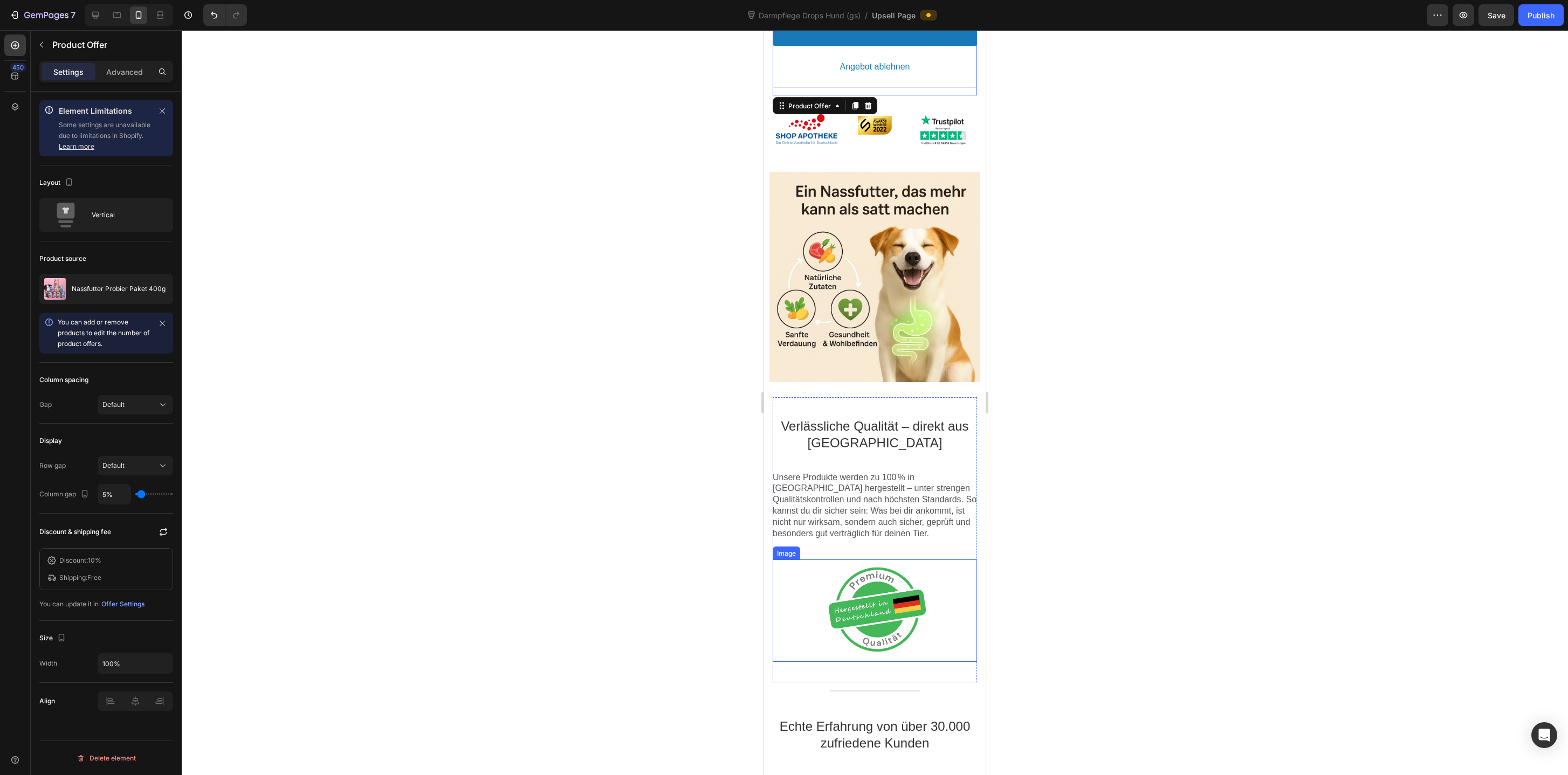
scroll to position [635, 0]
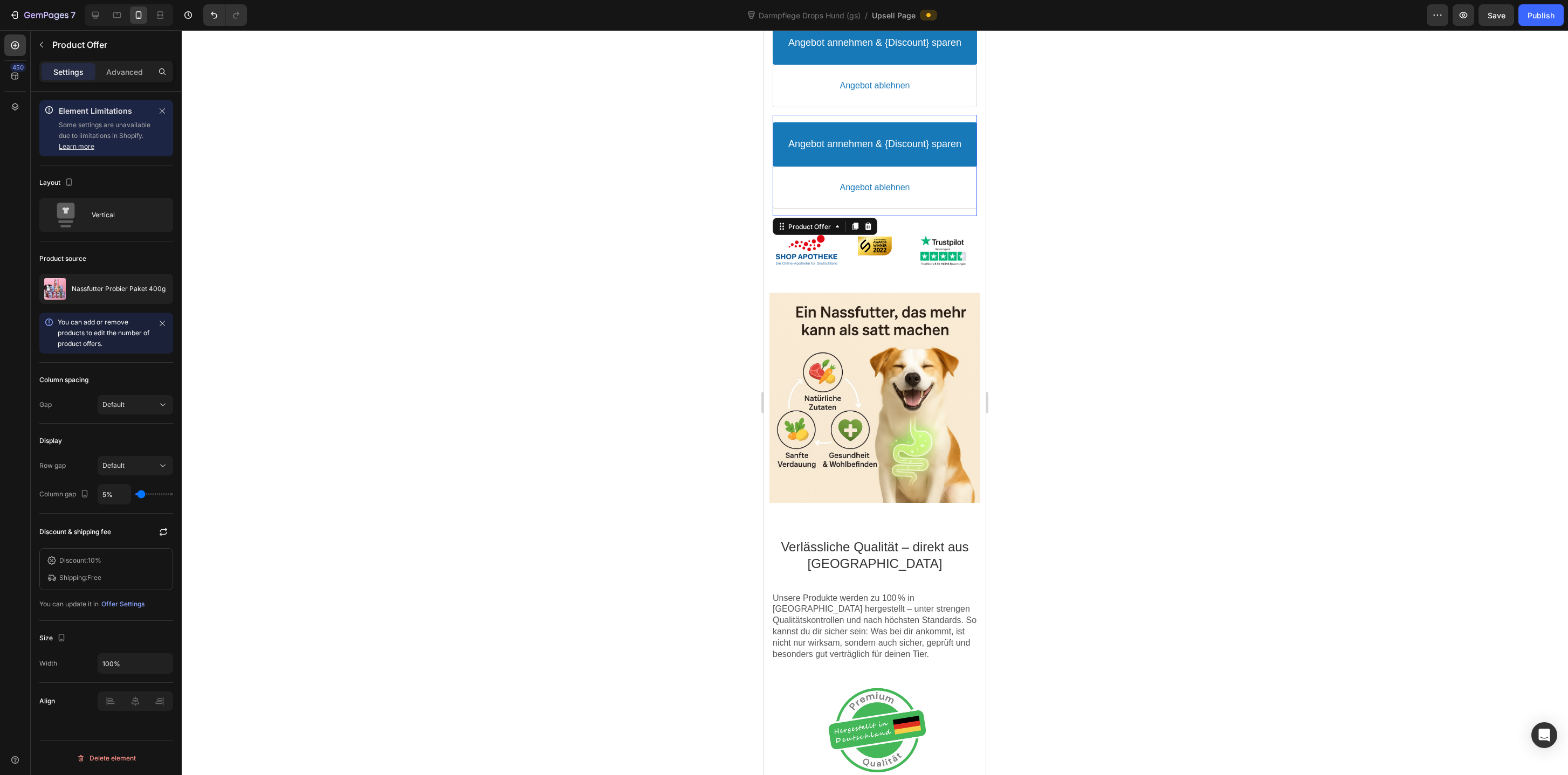
click at [793, 209] on div "Angebot annehmen & {Discount} sparen Accept Button Angebot ablehnen Decline But…" at bounding box center [875, 165] width 205 height 102
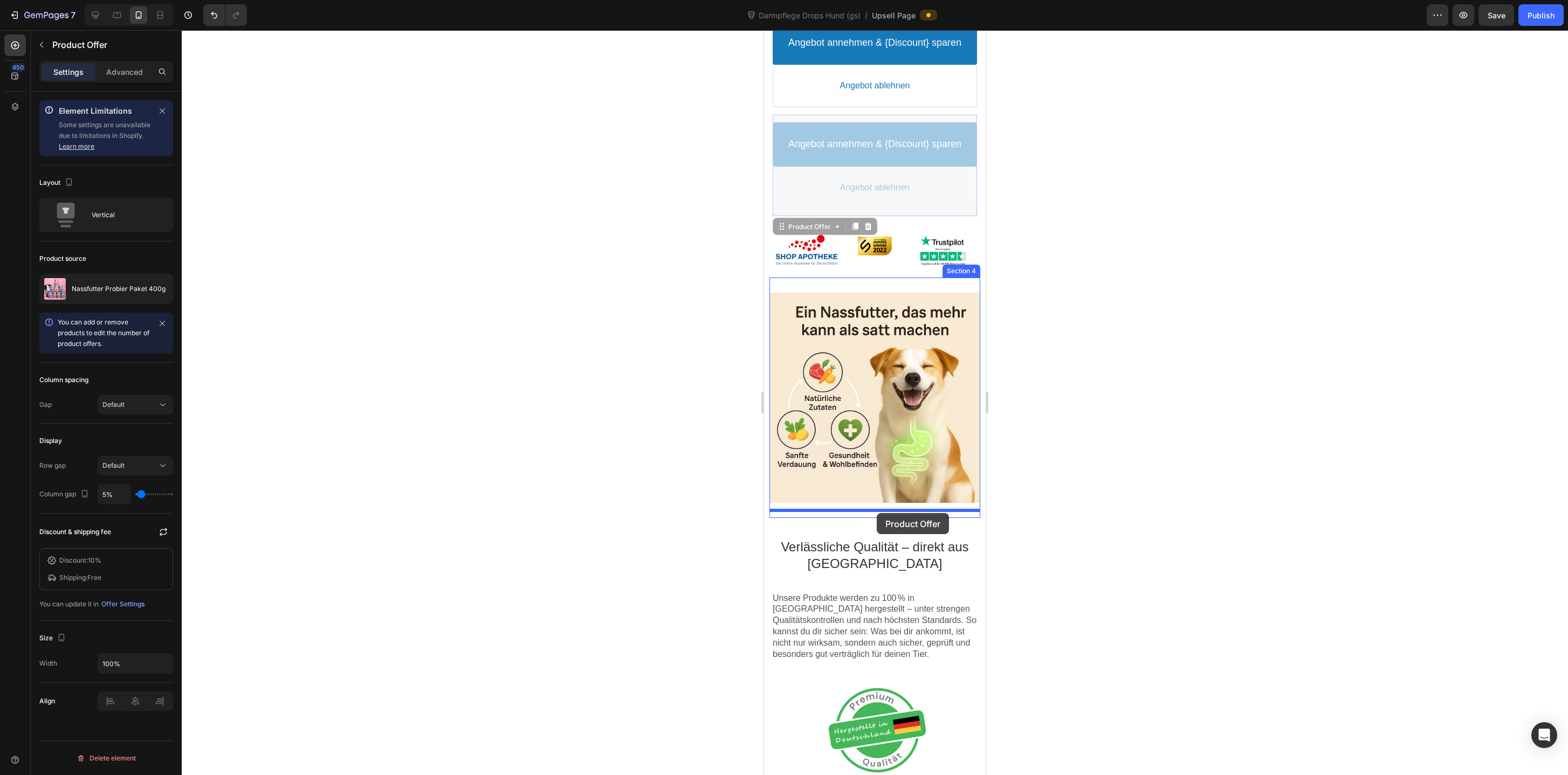
drag, startPoint x: 857, startPoint y: 118, endPoint x: 876, endPoint y: 513, distance: 395.5
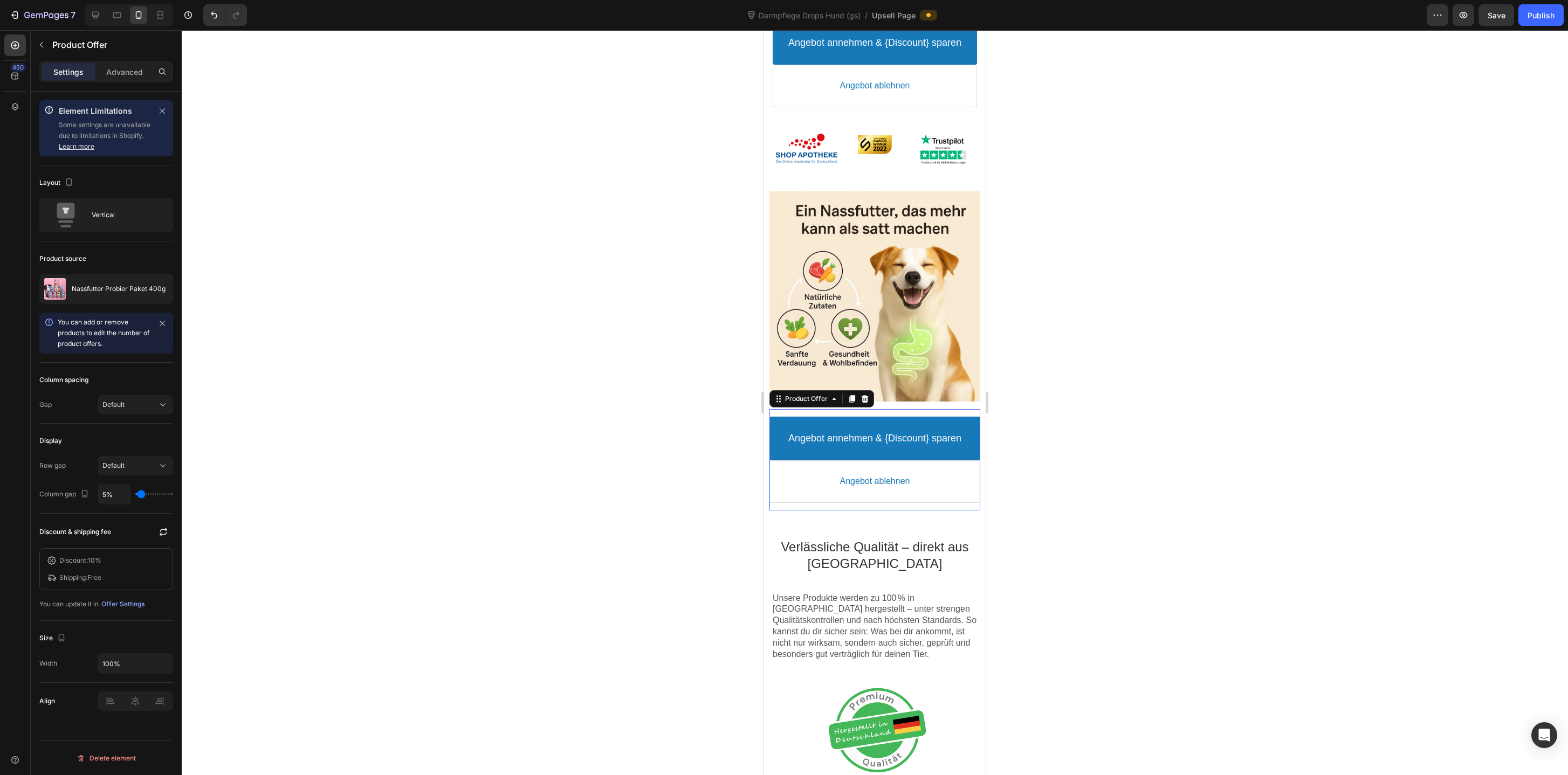
click at [1109, 525] on div at bounding box center [875, 403] width 1386 height 745
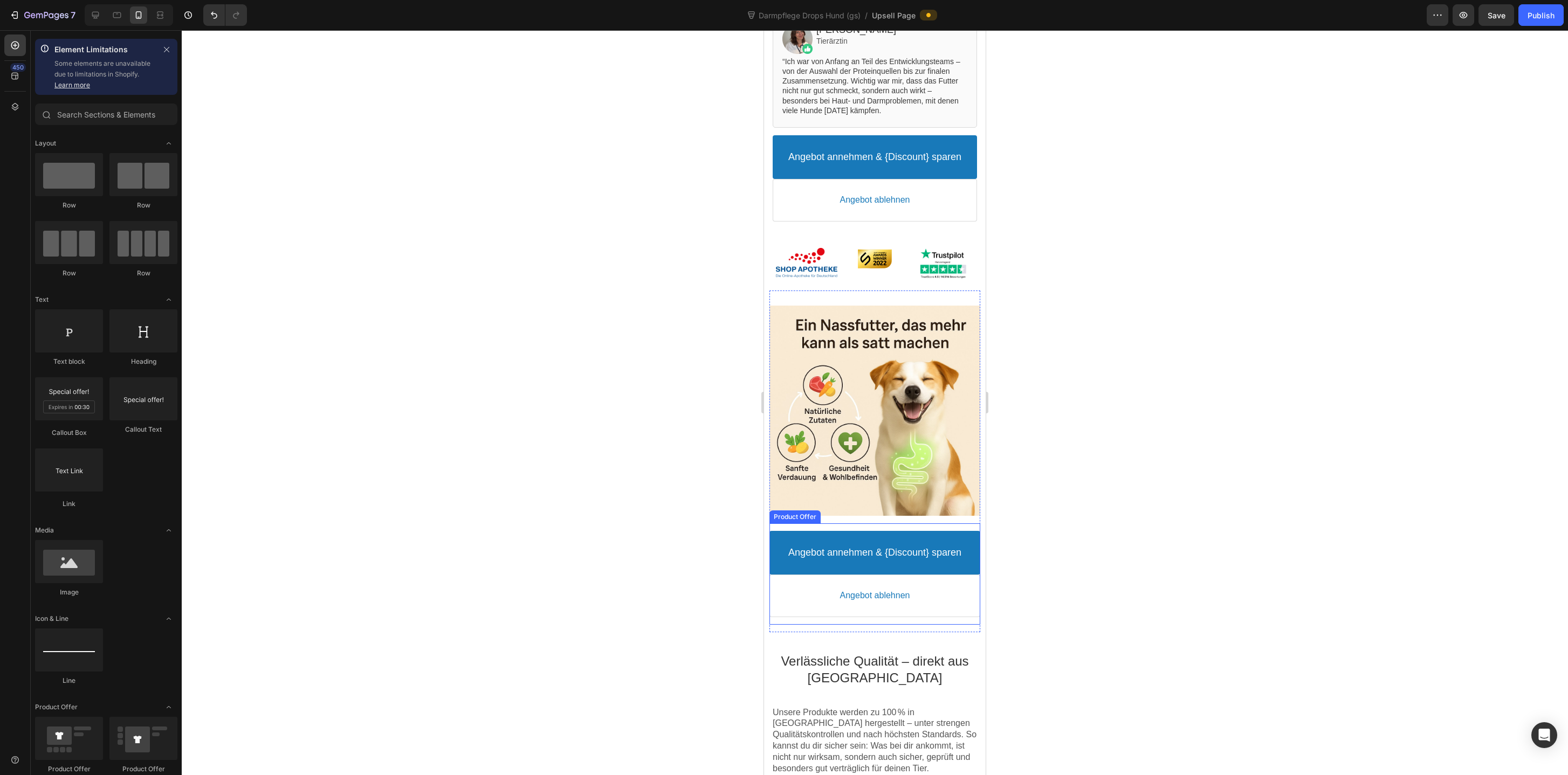
scroll to position [538, 0]
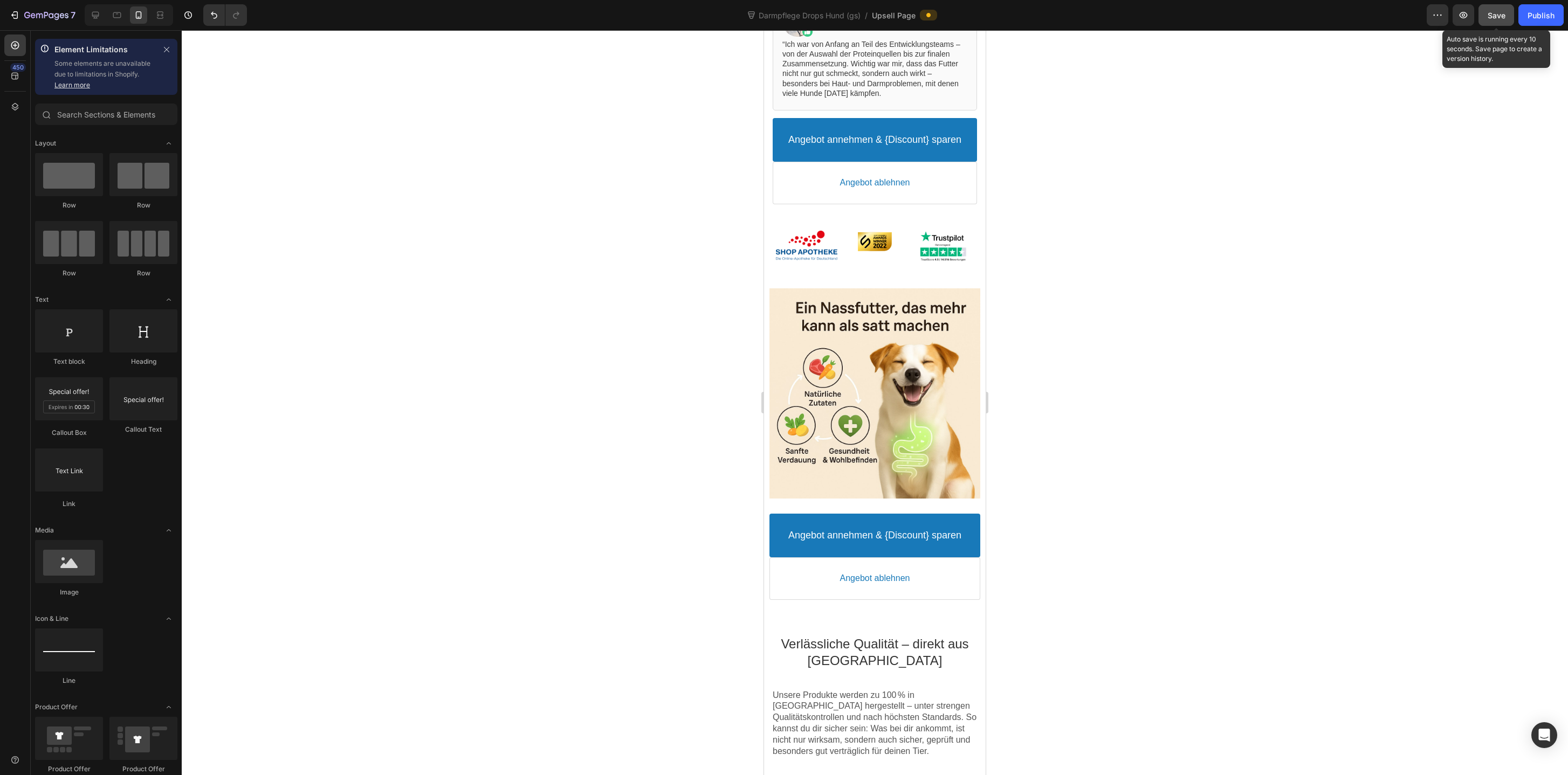
click at [1500, 12] on span "Save" at bounding box center [1496, 15] width 18 height 9
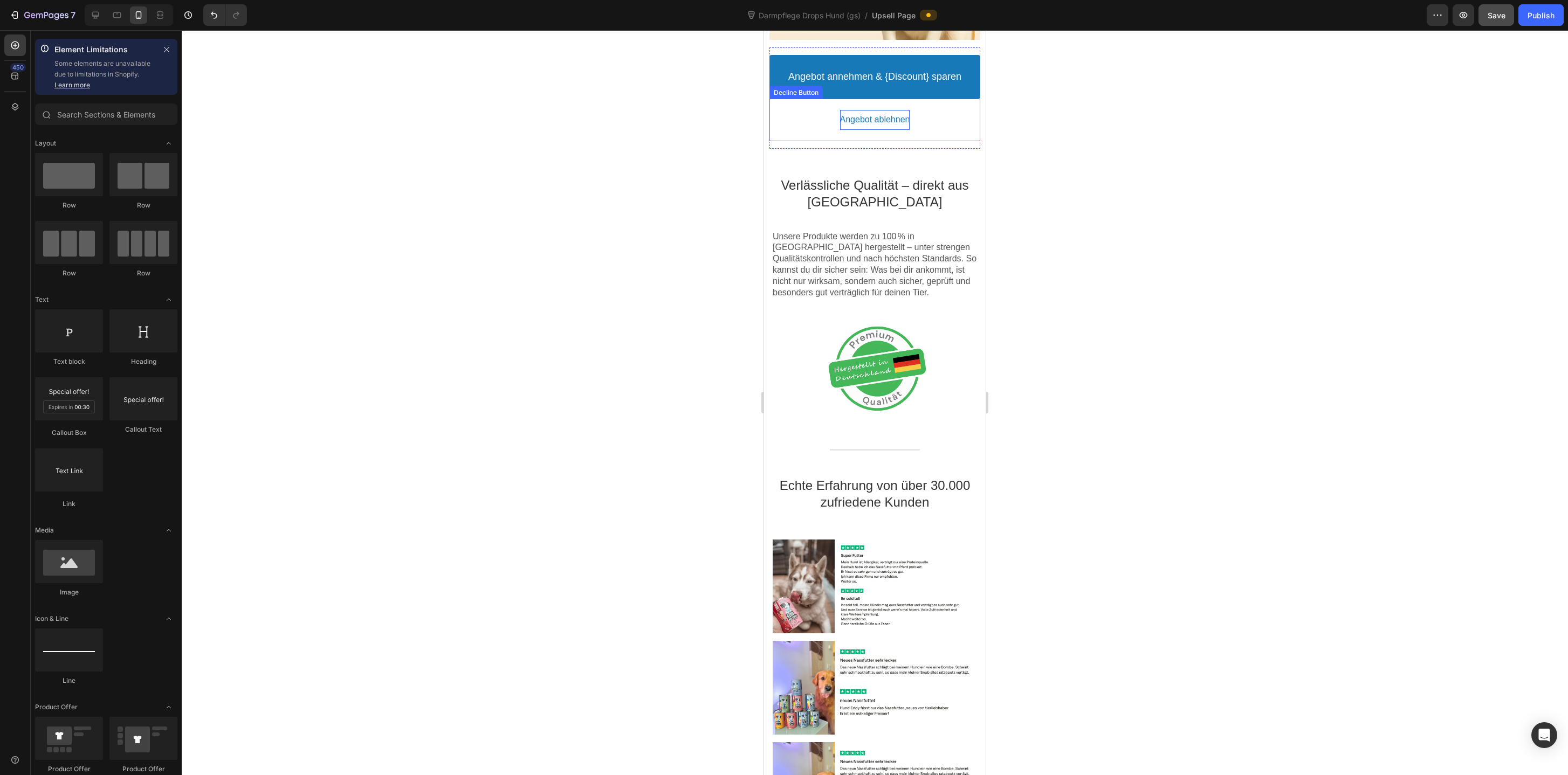
scroll to position [992, 0]
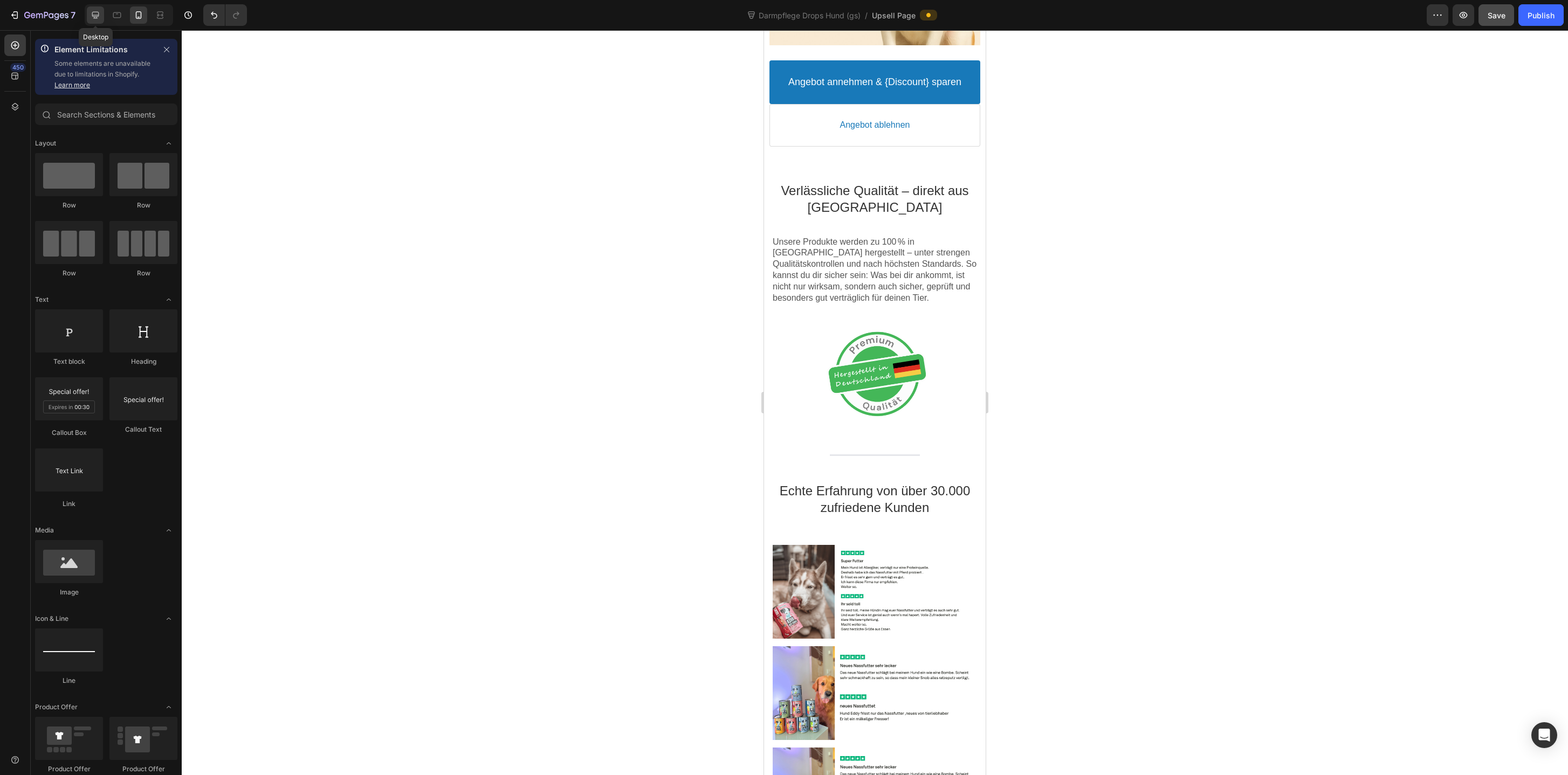
click at [90, 15] on icon at bounding box center [96, 15] width 11 height 11
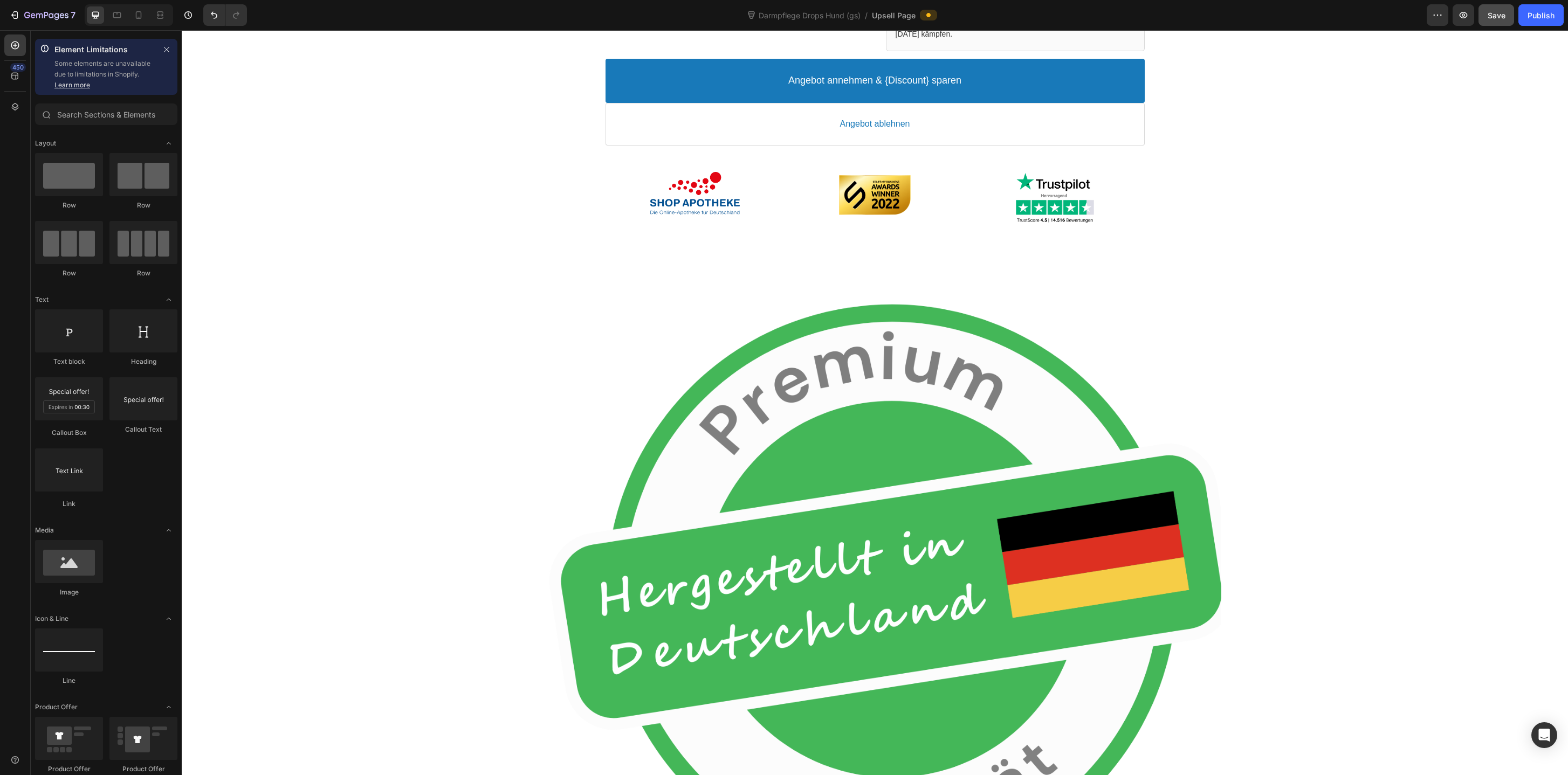
scroll to position [481, 0]
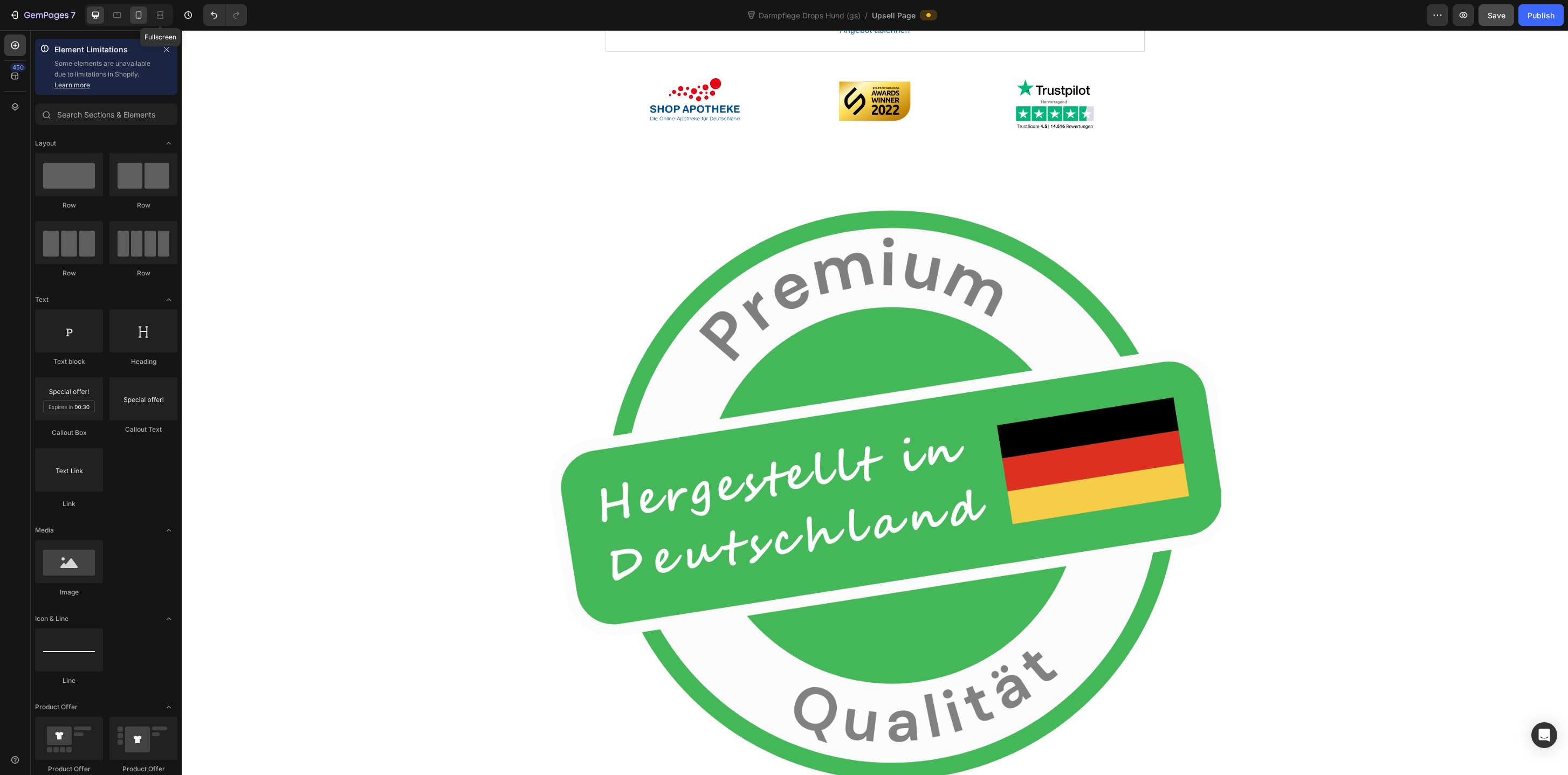
click at [141, 15] on icon at bounding box center [139, 15] width 6 height 7
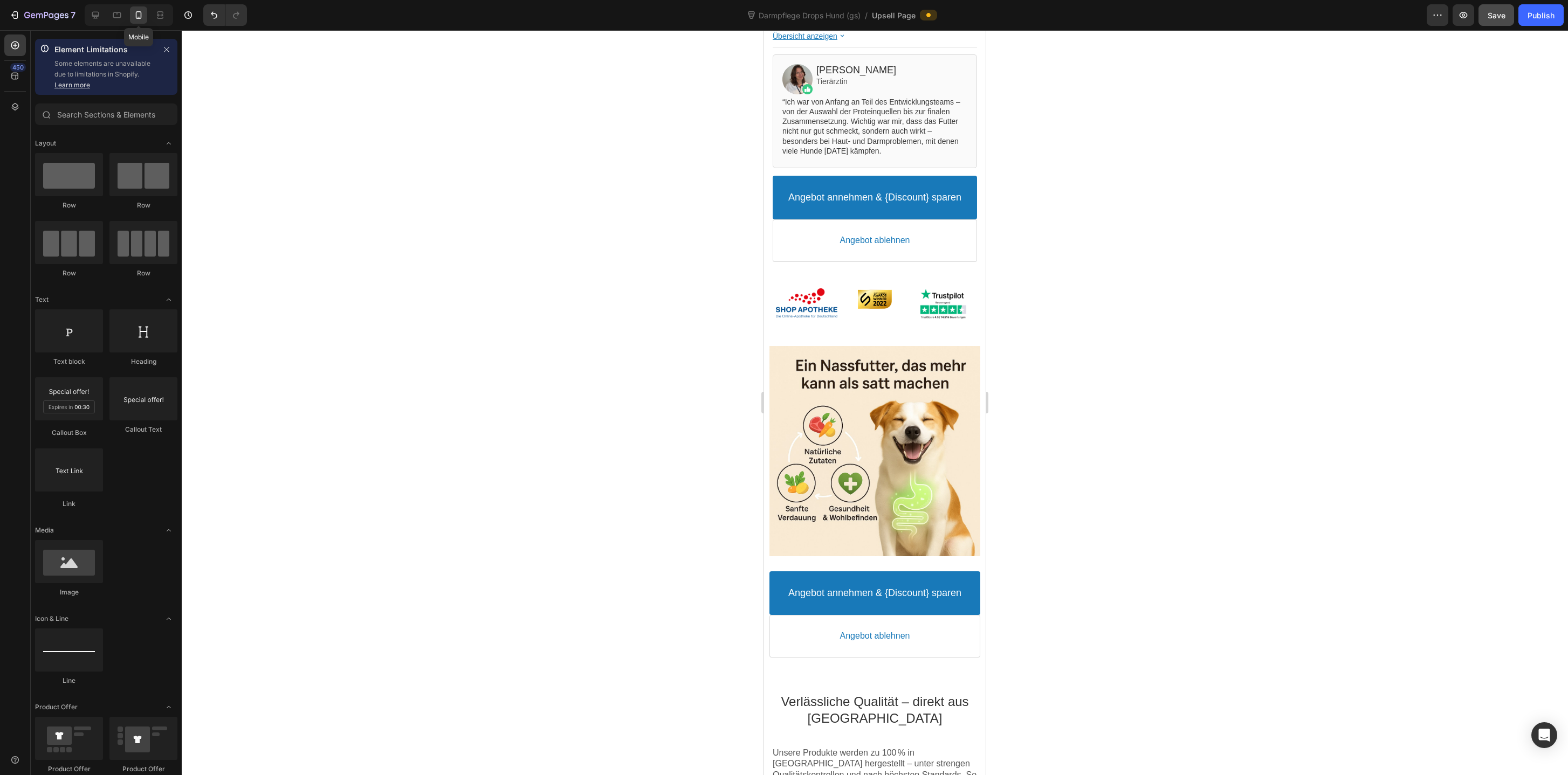
scroll to position [689, 0]
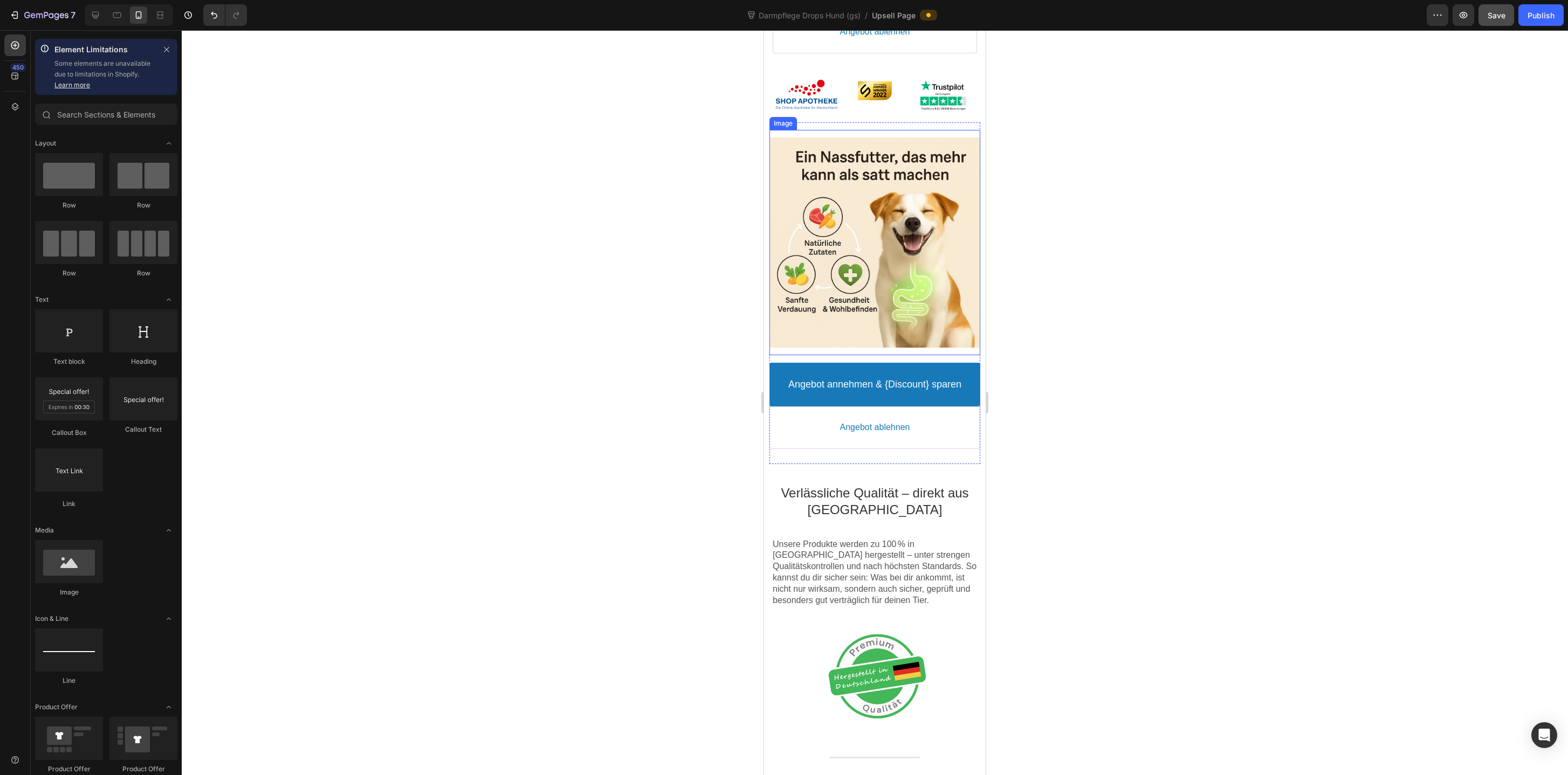
click at [853, 257] on div at bounding box center [874, 242] width 210 height 210
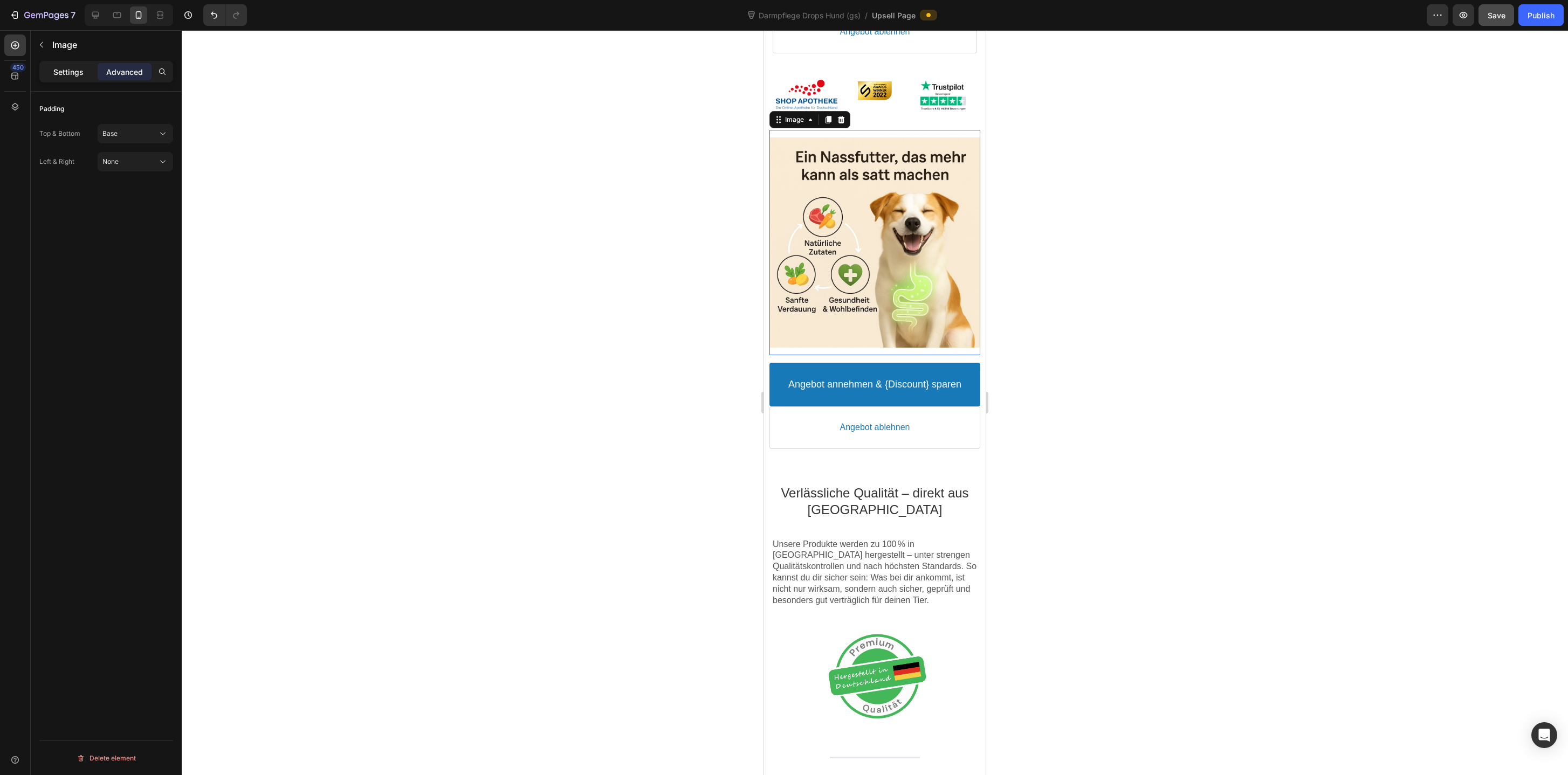
click at [83, 78] on div "Settings" at bounding box center [68, 72] width 54 height 17
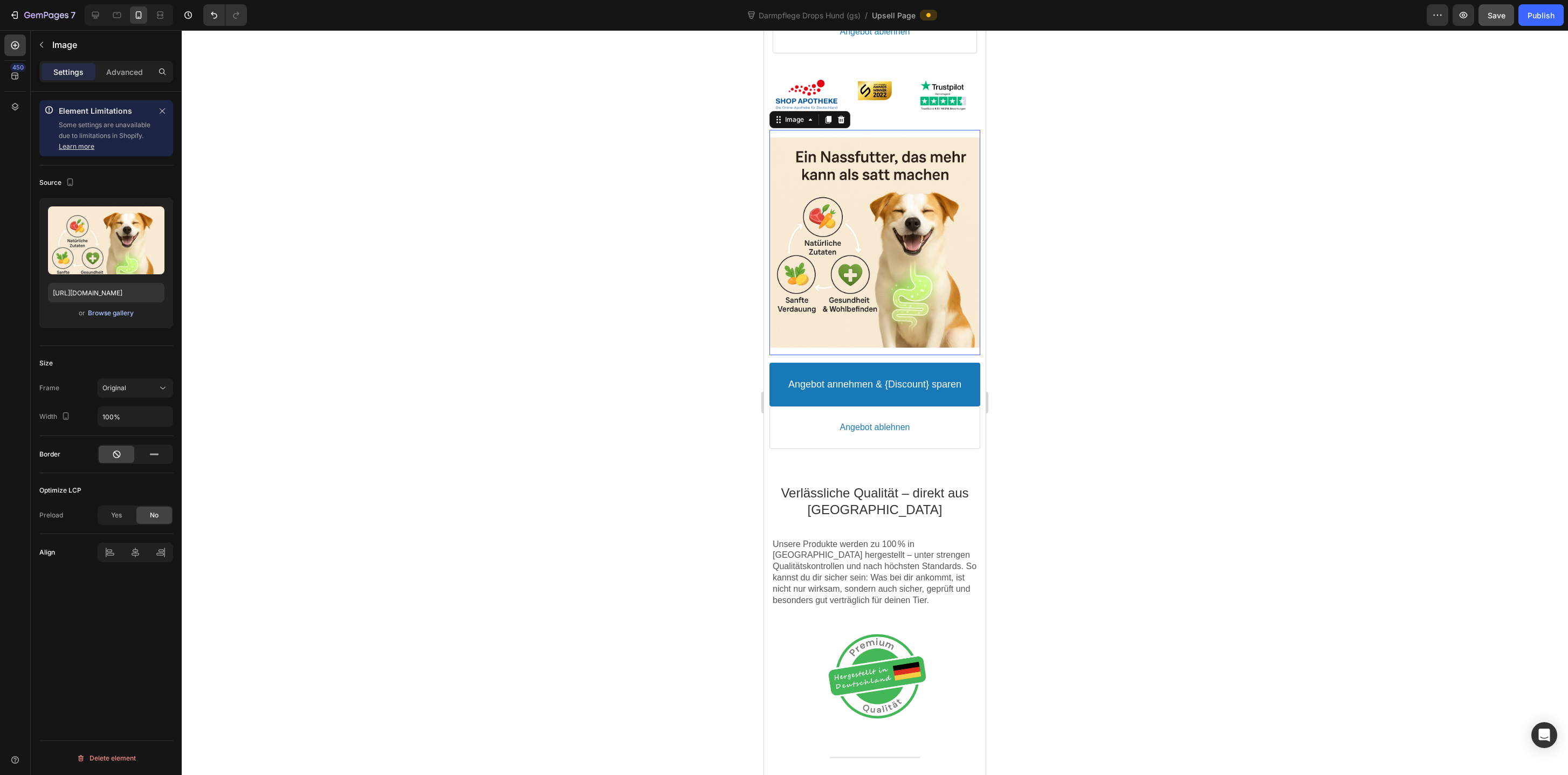
click at [104, 309] on div "Browse gallery" at bounding box center [110, 313] width 46 height 10
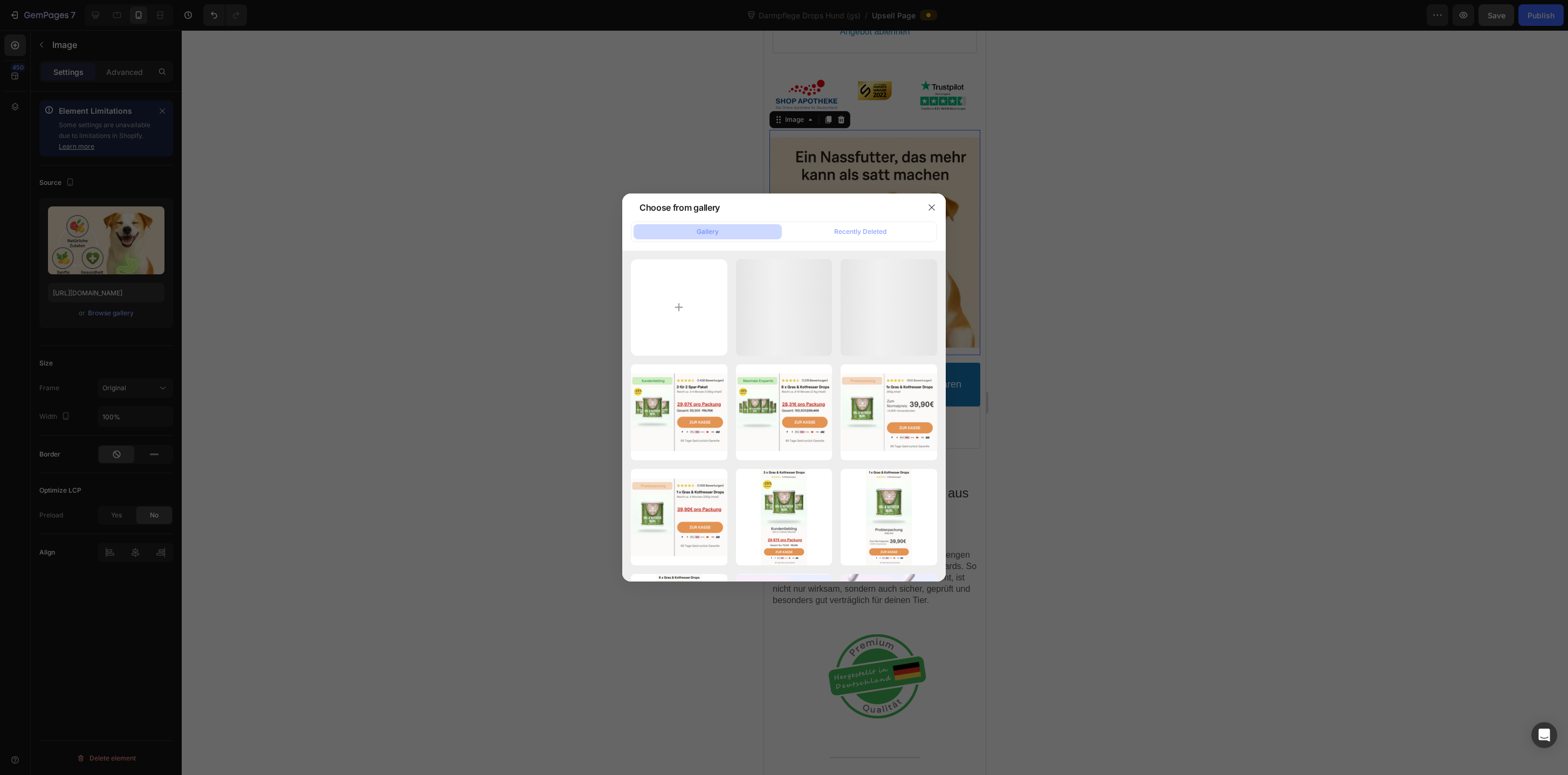
click at [240, 254] on div at bounding box center [784, 388] width 1568 height 775
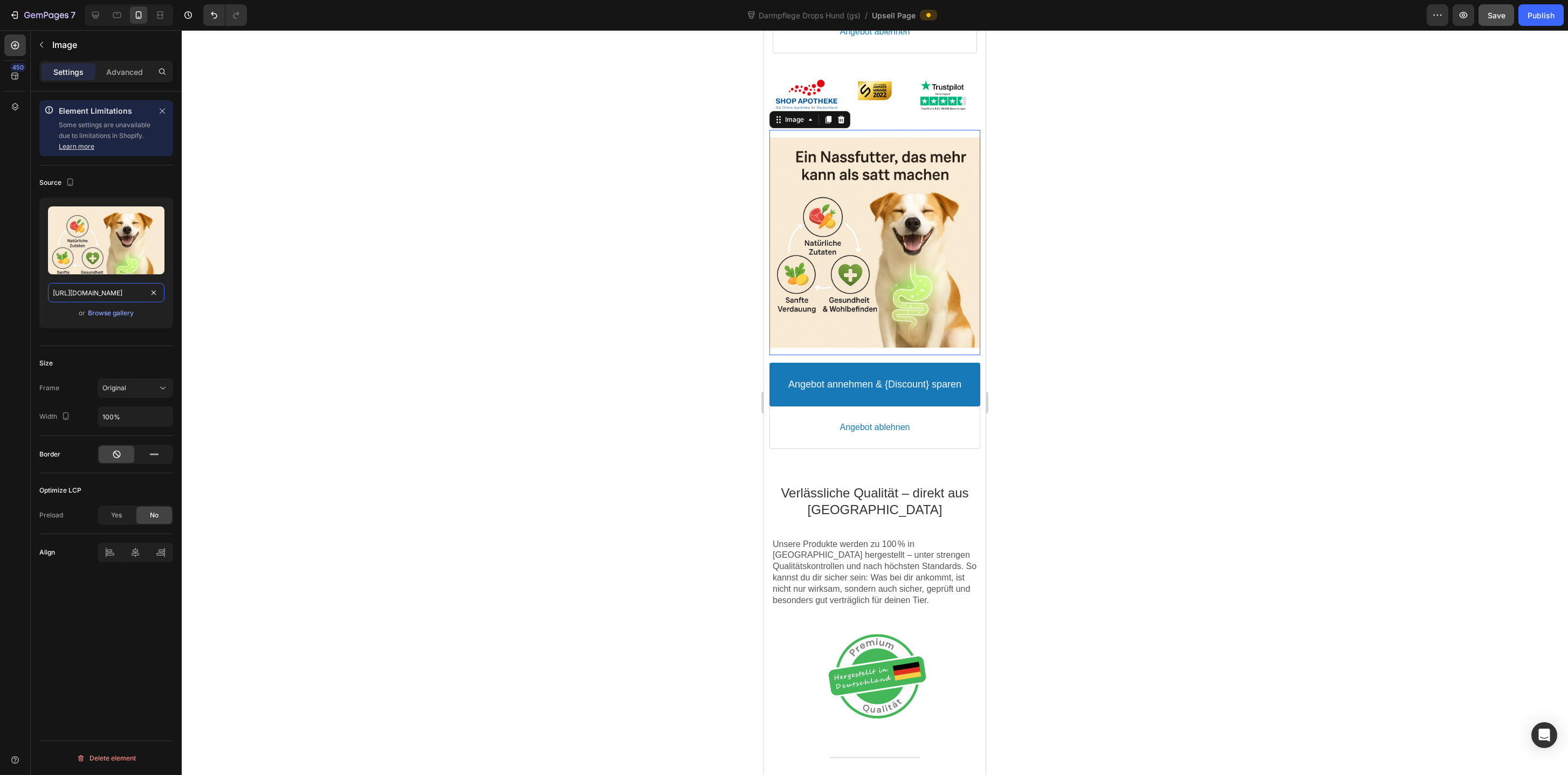
click at [110, 290] on input "[URL][DOMAIN_NAME]" at bounding box center [106, 293] width 116 height 19
click at [97, 23] on div at bounding box center [96, 15] width 17 height 17
type input "50%"
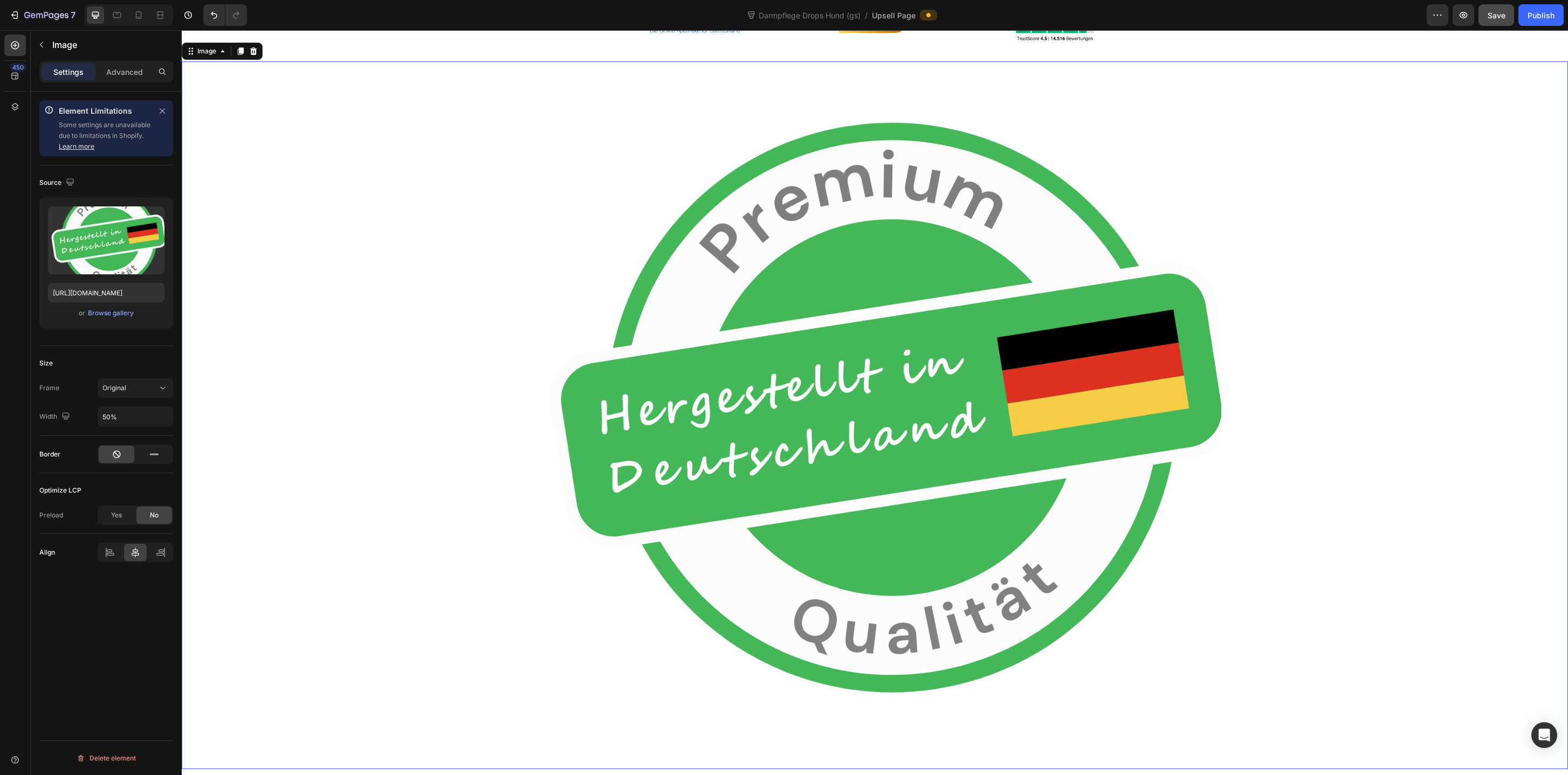
scroll to position [562, 0]
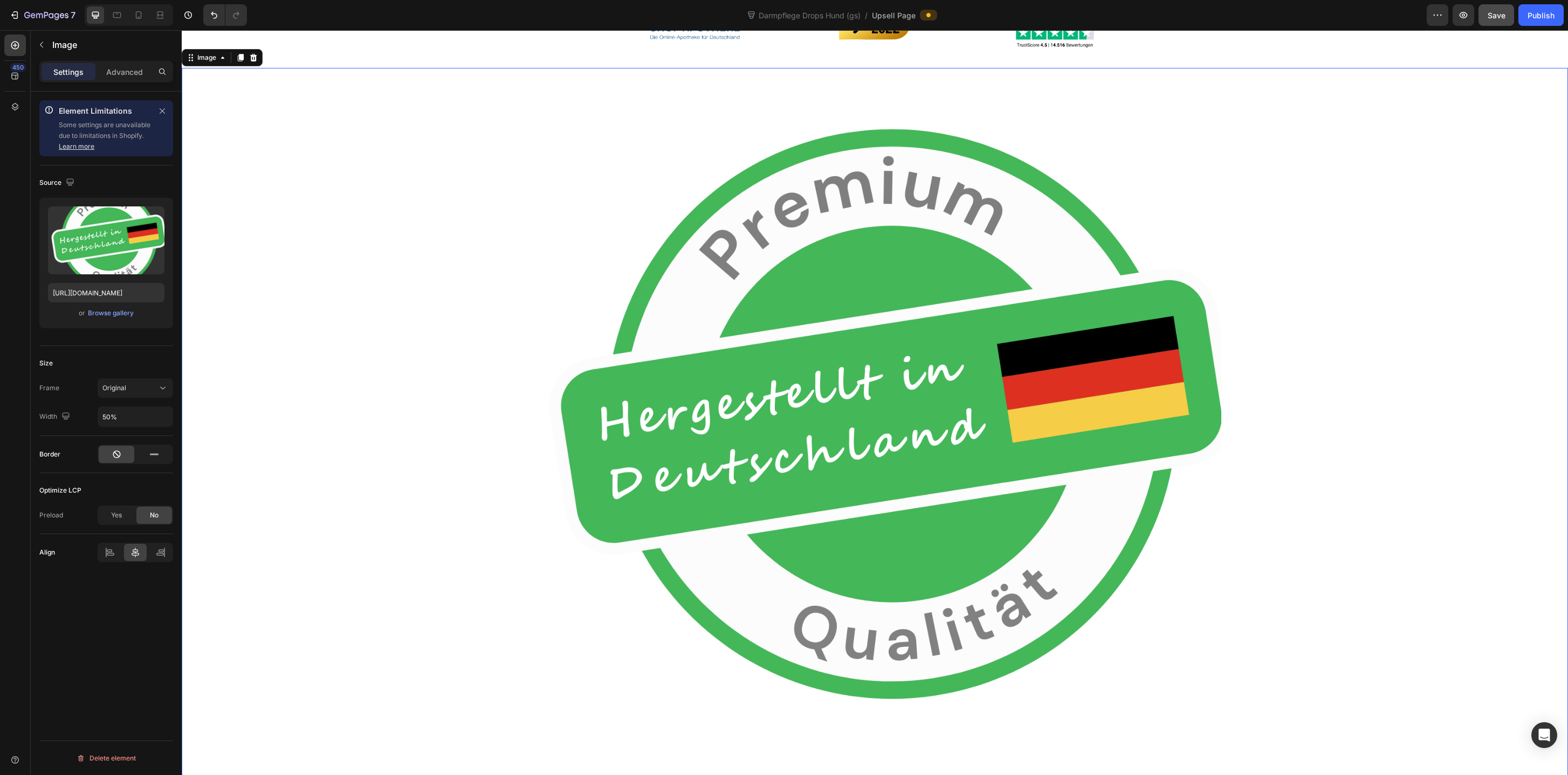
click at [854, 250] on div at bounding box center [875, 422] width 1386 height 693
click at [103, 297] on input "[URL][DOMAIN_NAME]" at bounding box center [106, 293] width 116 height 19
paste input "[DOMAIN_NAME]"
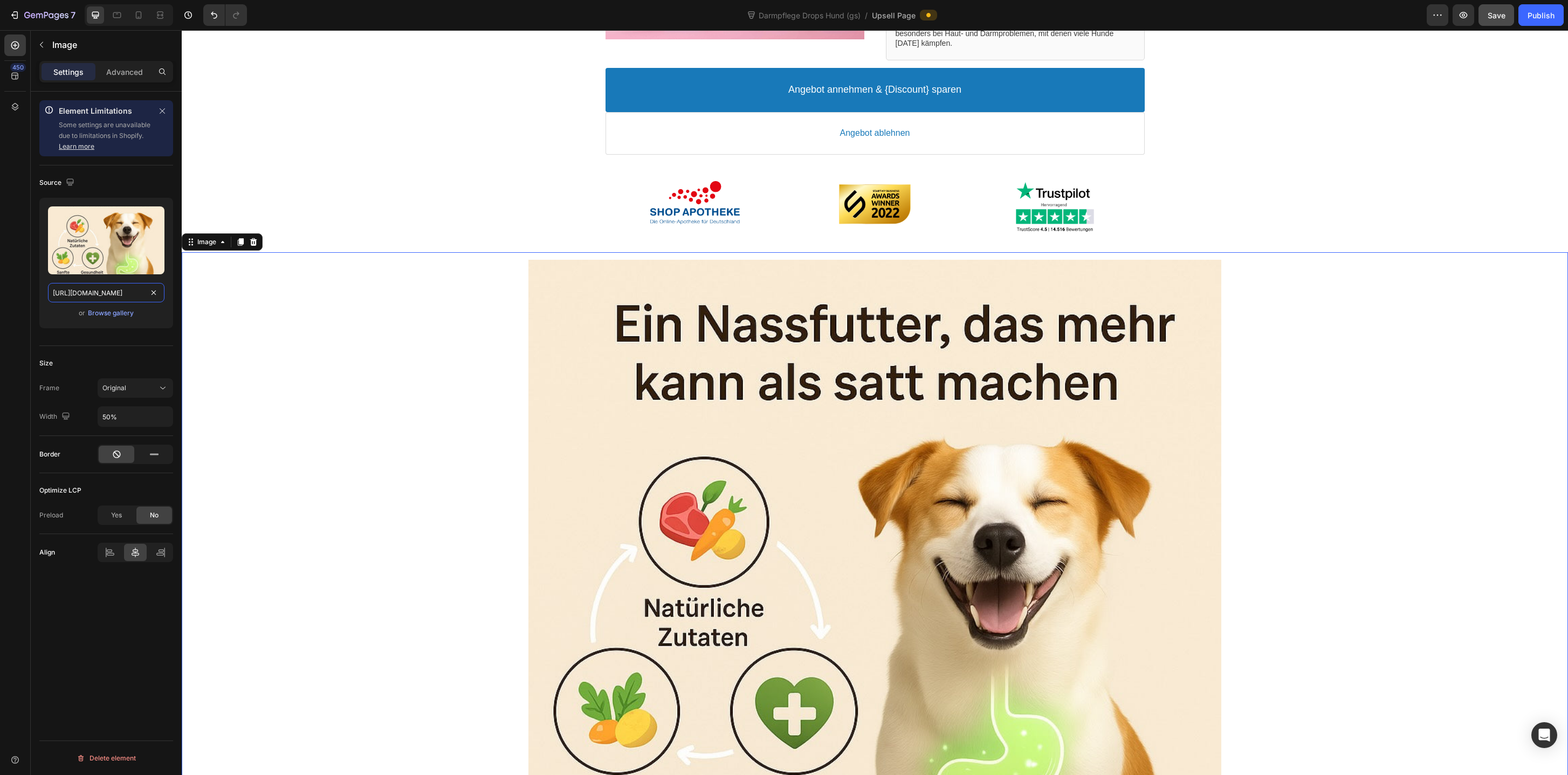
scroll to position [312, 0]
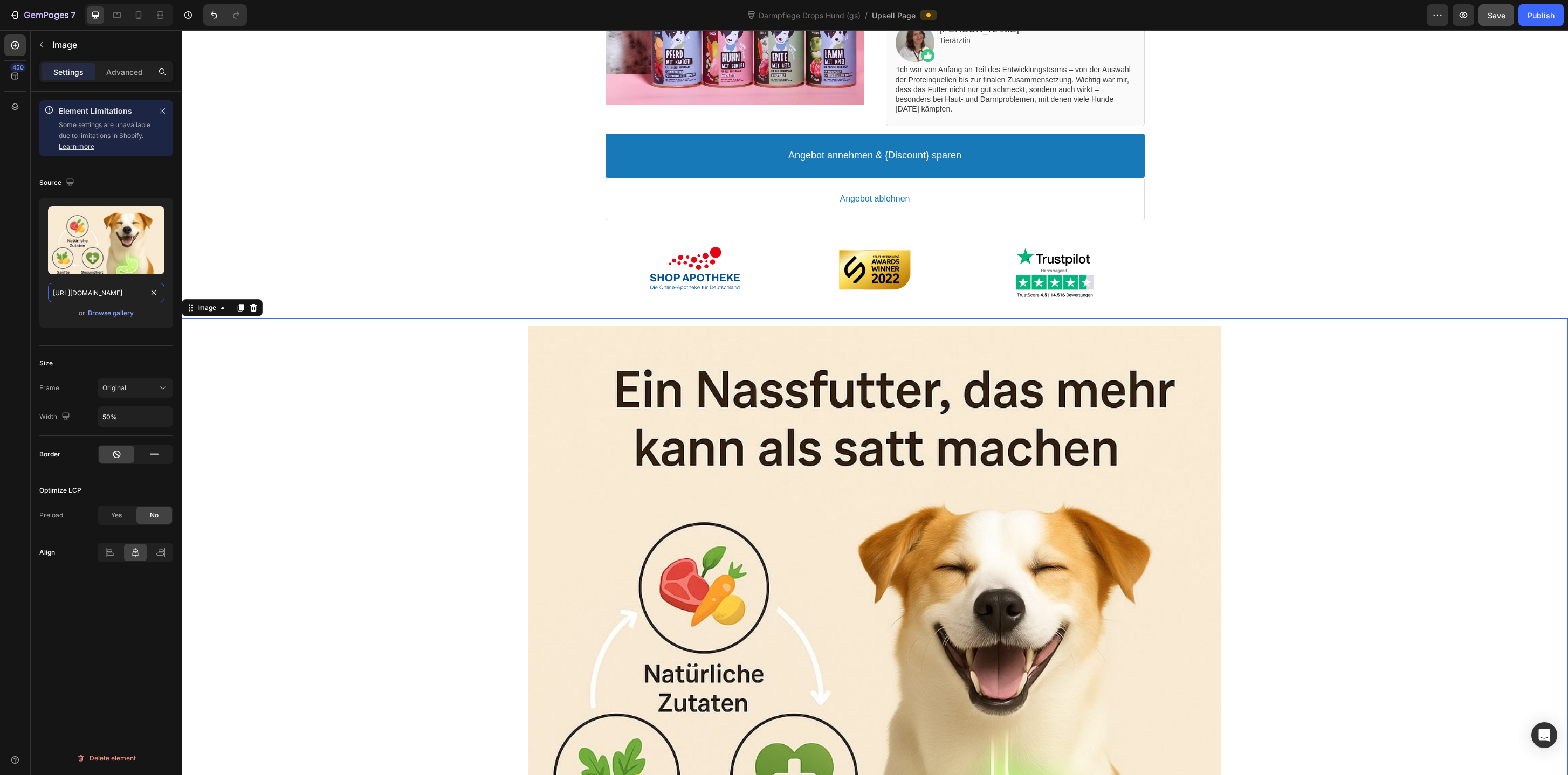
type input "[URL][DOMAIN_NAME]"
click at [511, 380] on div at bounding box center [875, 672] width 1386 height 693
click at [811, 398] on div at bounding box center [875, 672] width 1386 height 693
click at [351, 445] on div at bounding box center [875, 672] width 1386 height 693
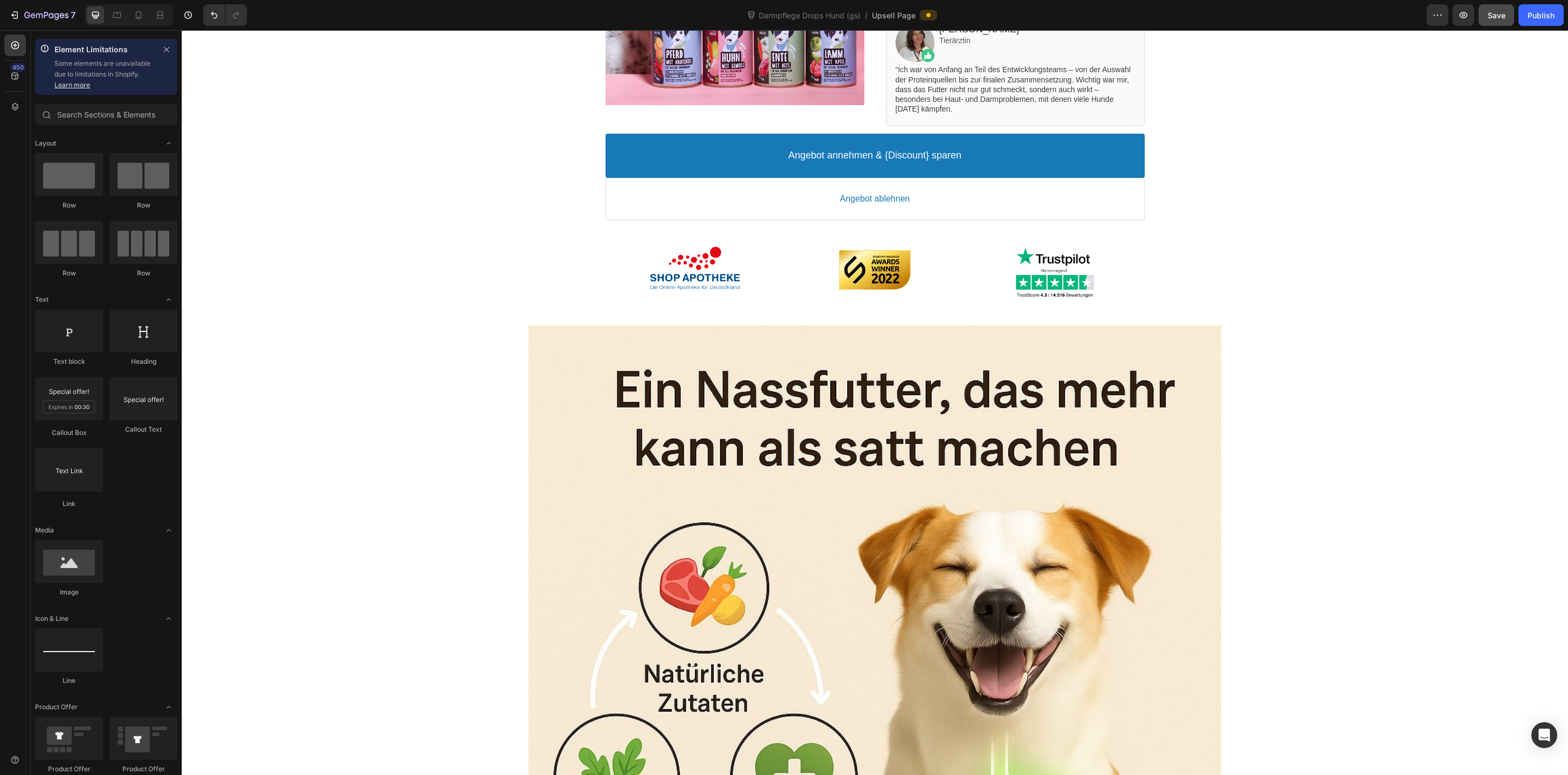
click at [765, 462] on div at bounding box center [875, 672] width 1386 height 693
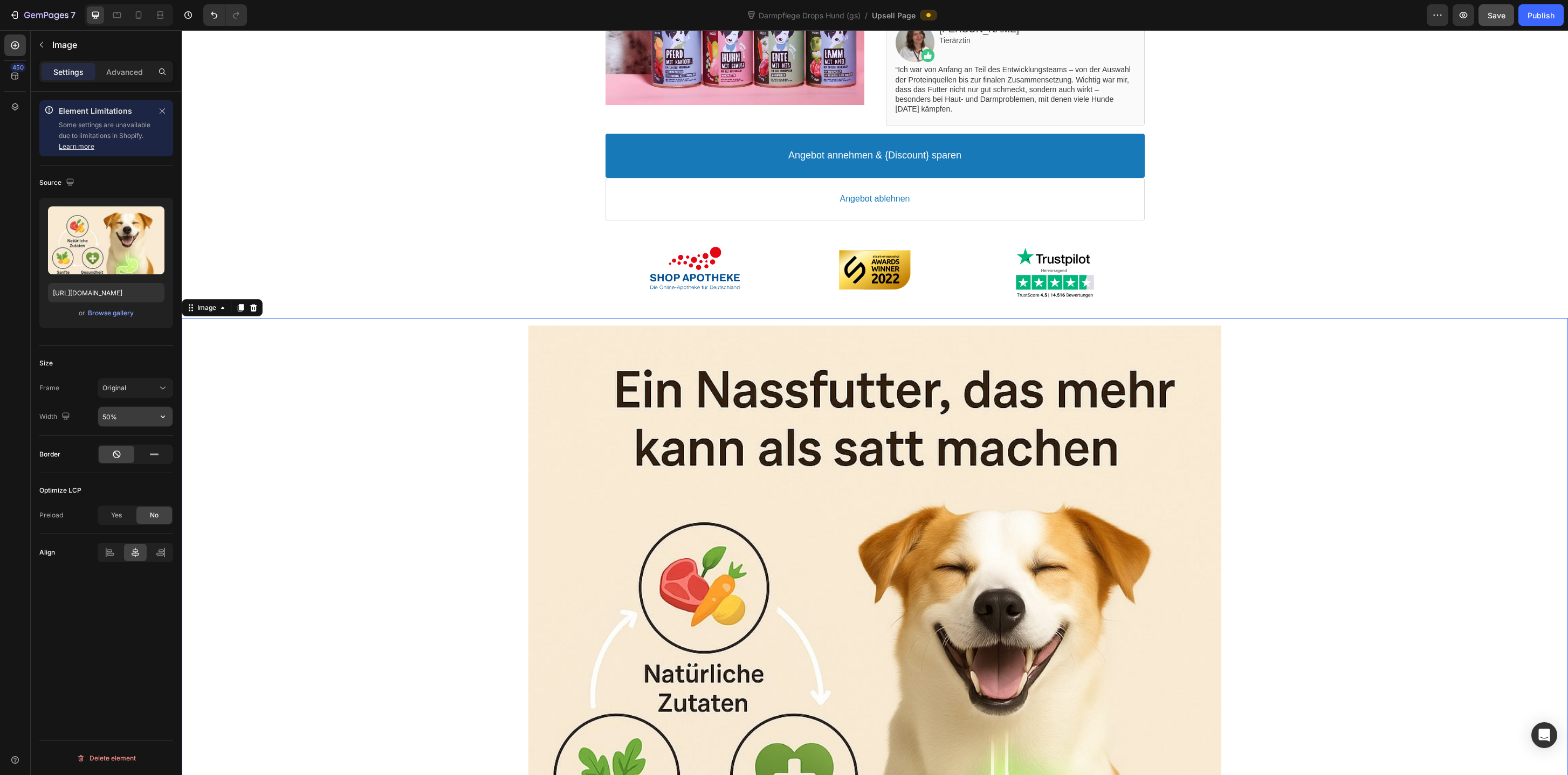
click at [107, 415] on input "50%" at bounding box center [135, 417] width 74 height 19
click at [175, 415] on div "Element Limitations Some settings are unavailable due to limitations in Shopify…" at bounding box center [106, 449] width 151 height 714
click at [152, 436] on div "Full 100%" at bounding box center [124, 444] width 88 height 21
type input "100%"
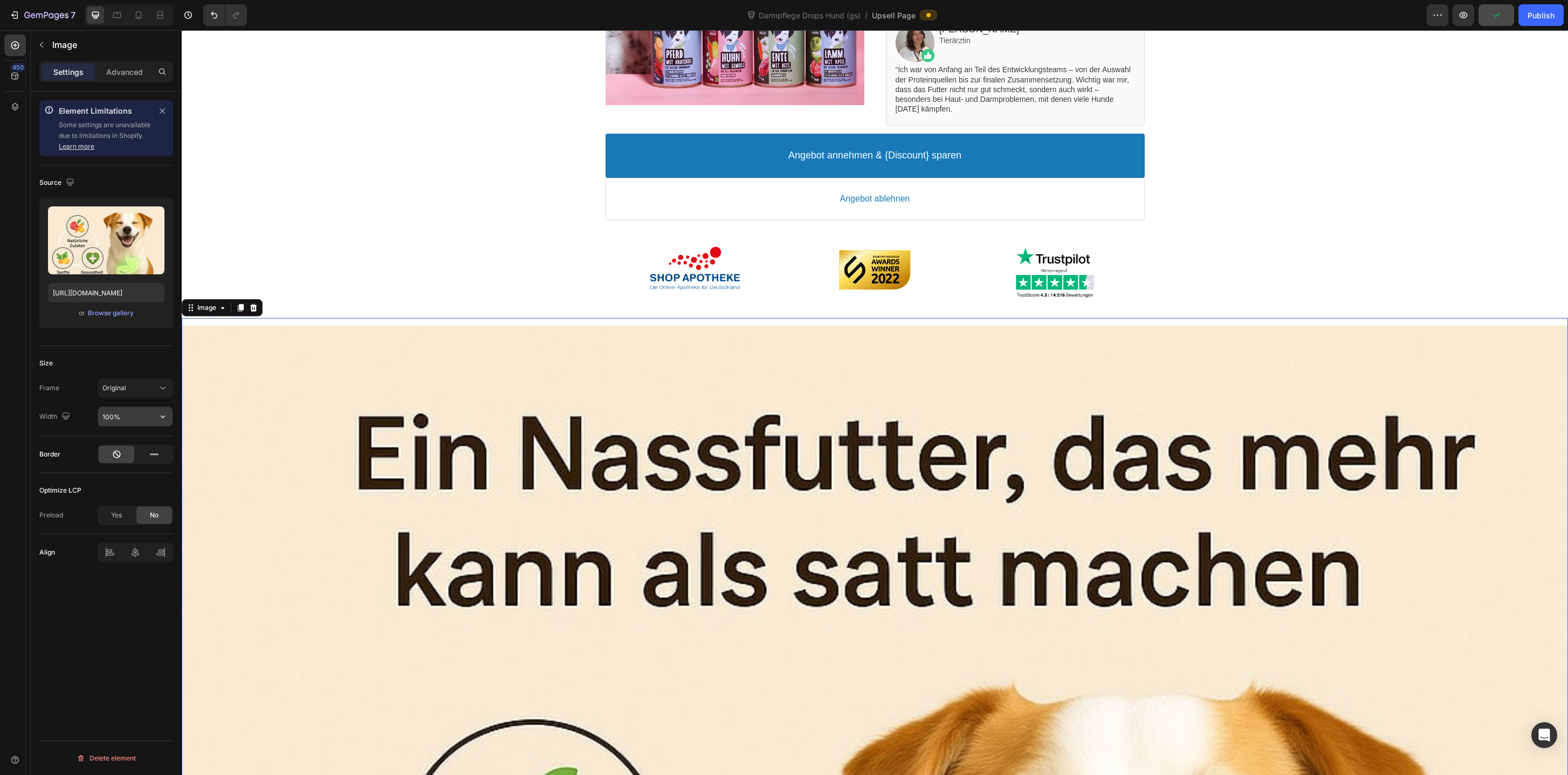
click at [102, 415] on input "100%" at bounding box center [135, 417] width 74 height 19
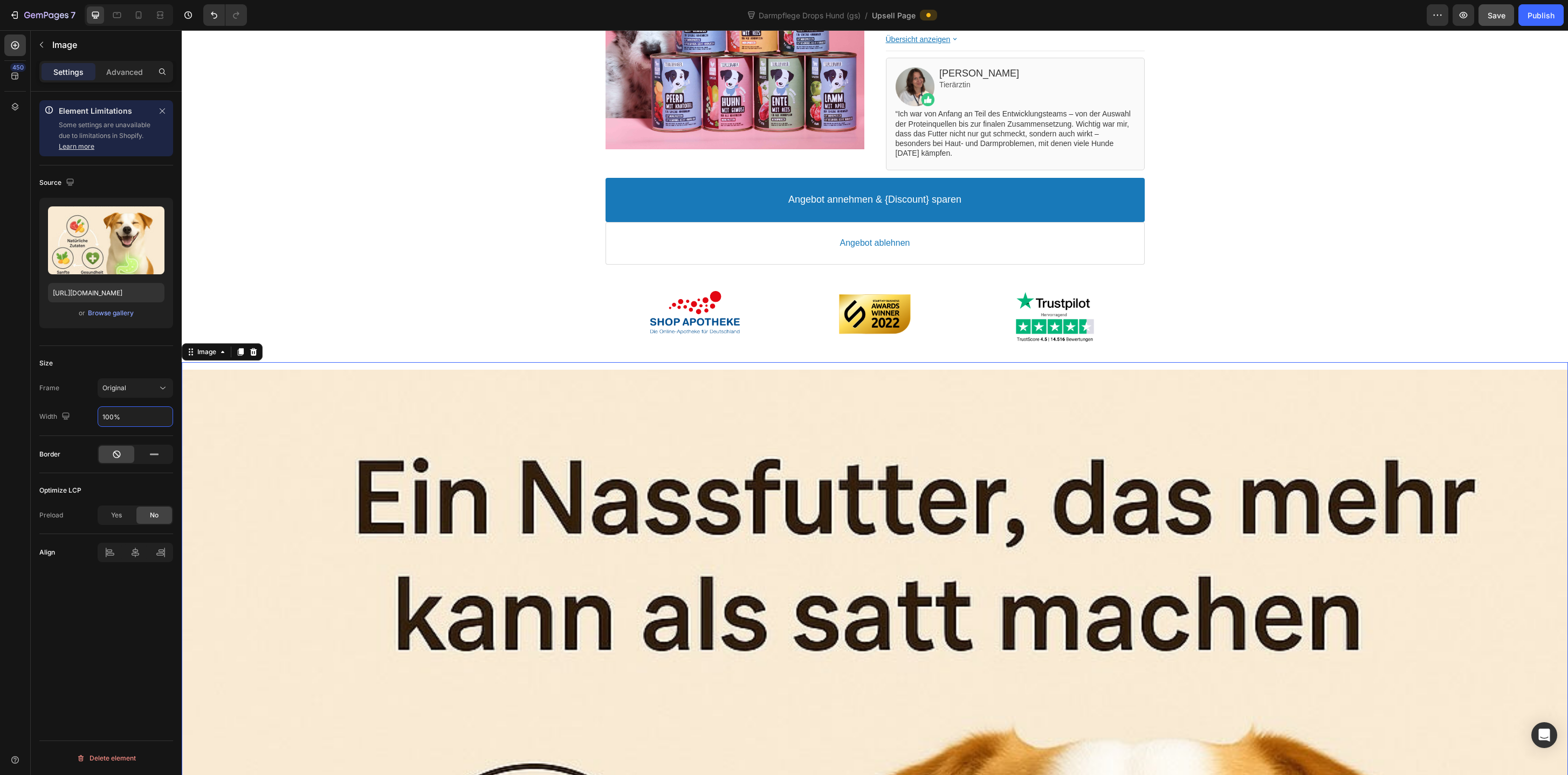
scroll to position [191, 0]
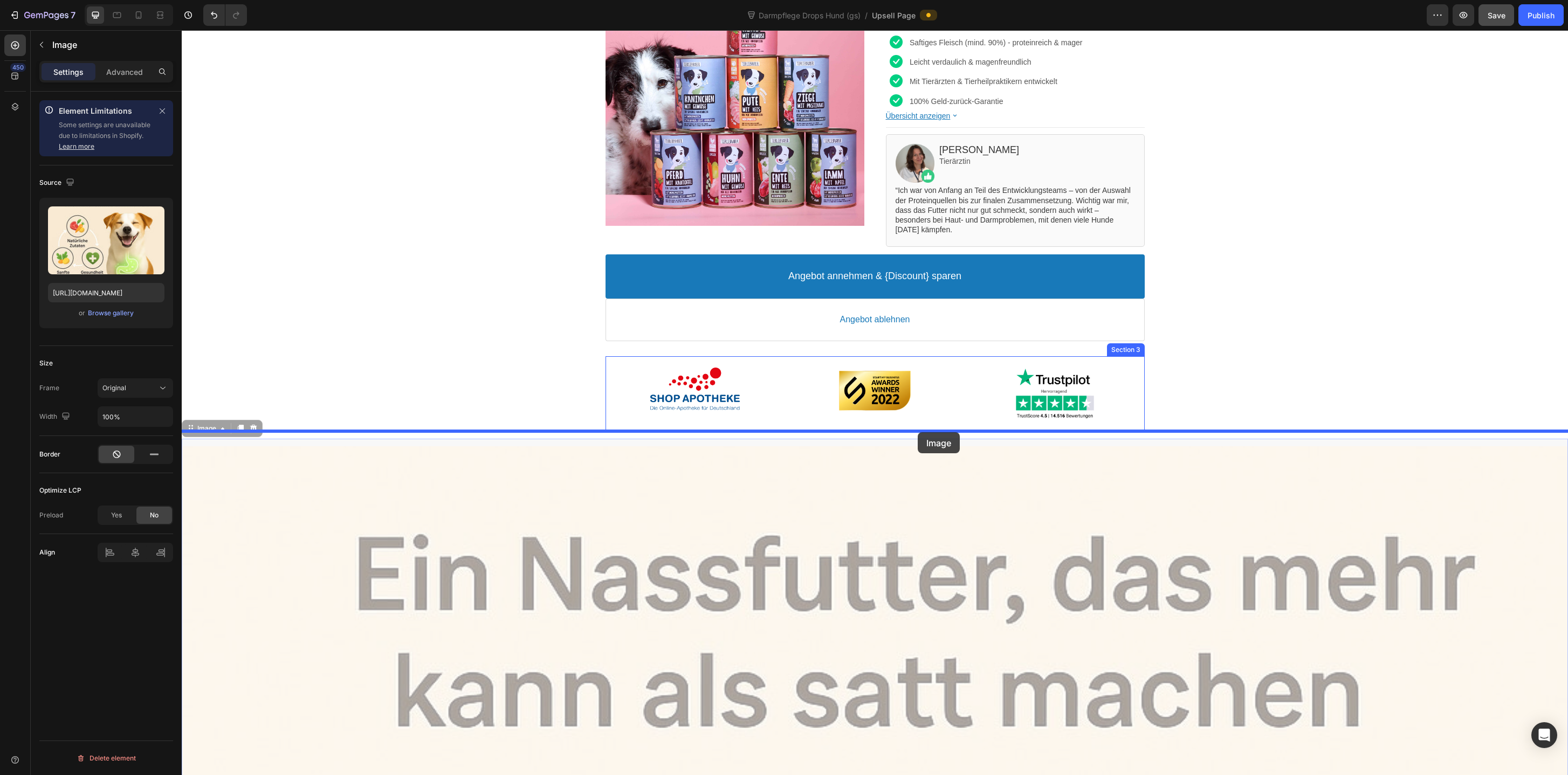
drag, startPoint x: 928, startPoint y: 523, endPoint x: 918, endPoint y: 431, distance: 92.5
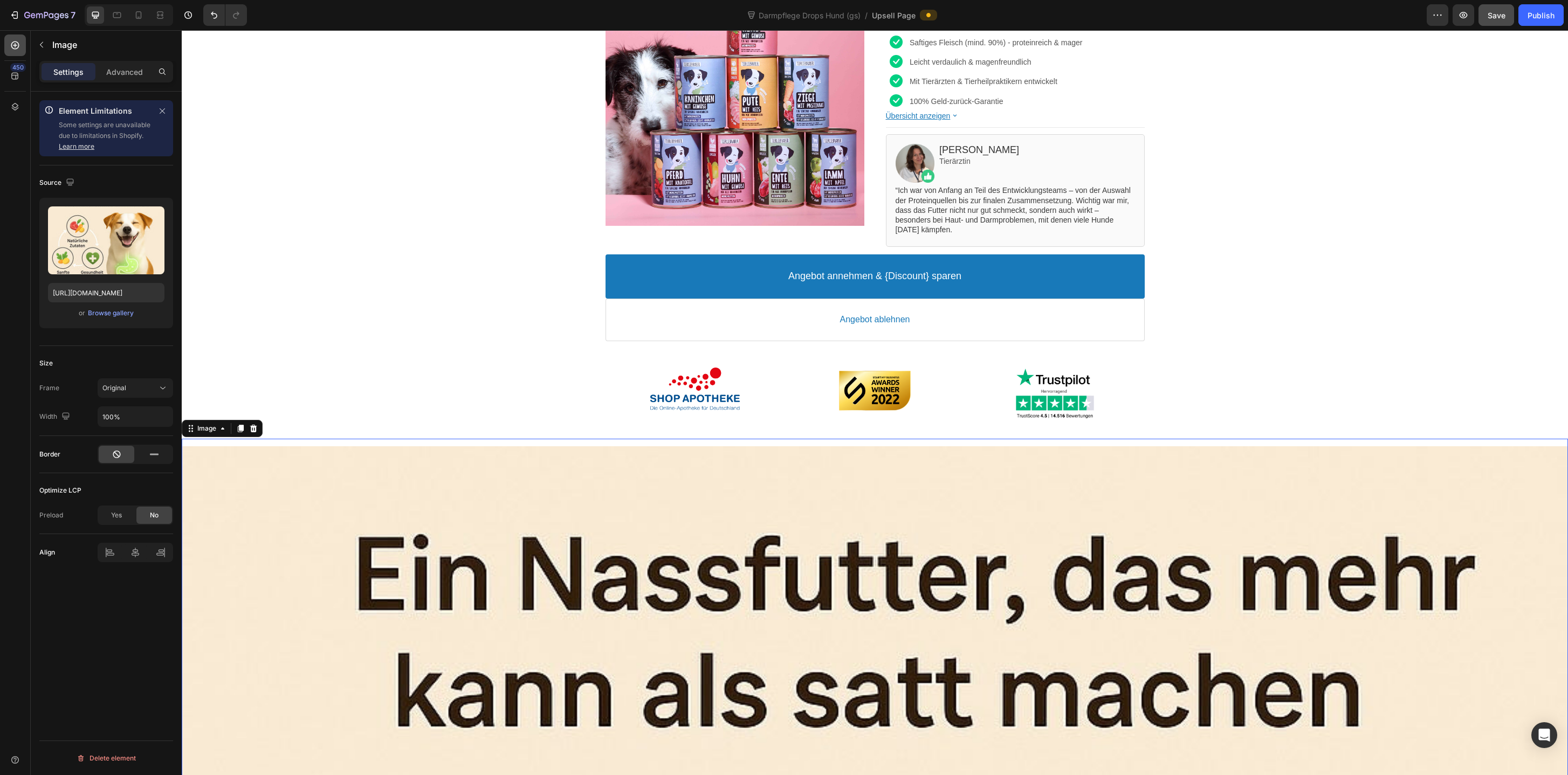
click at [20, 43] on div at bounding box center [15, 45] width 21 height 21
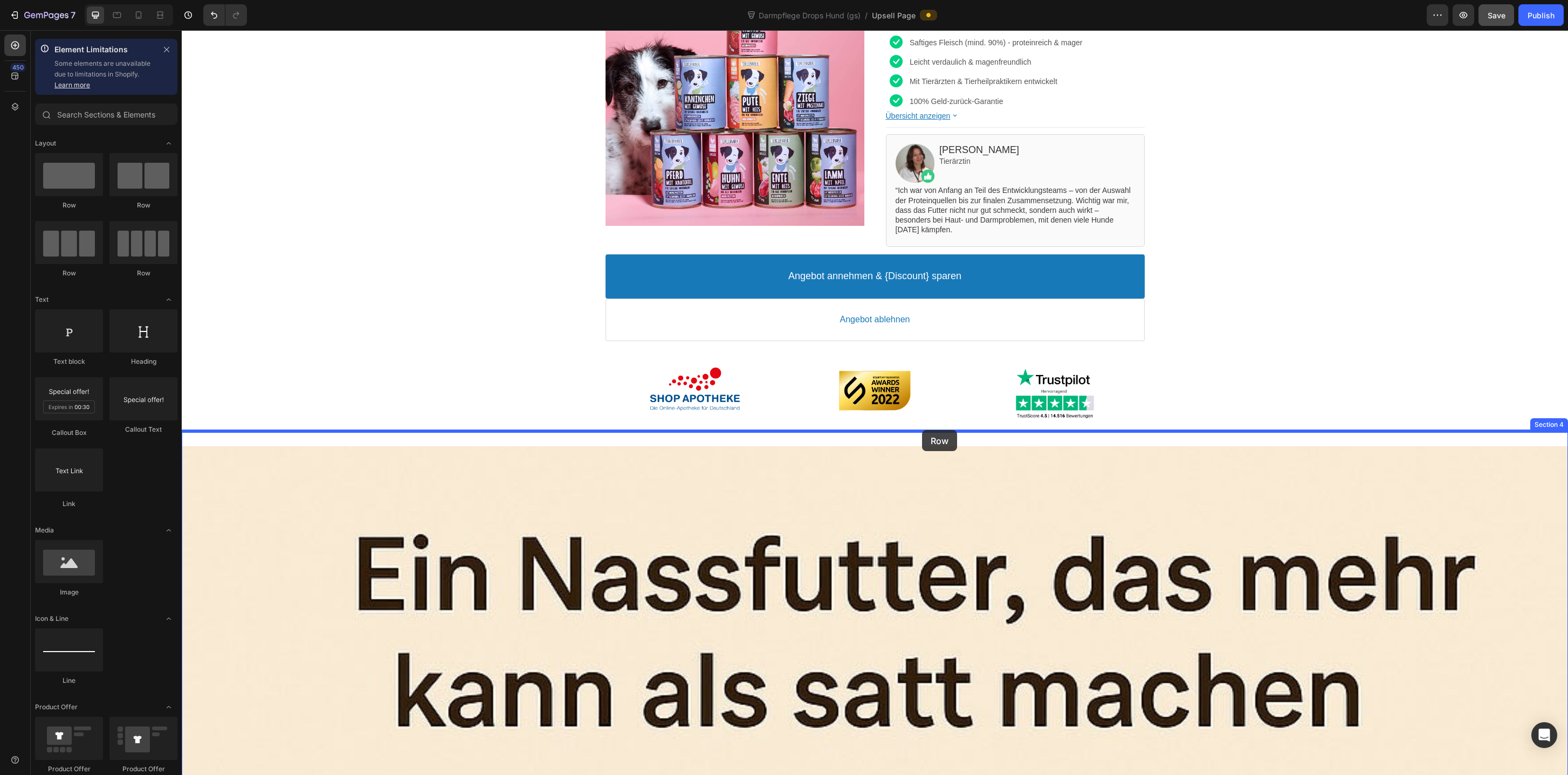
drag, startPoint x: 253, startPoint y: 215, endPoint x: 922, endPoint y: 430, distance: 702.7
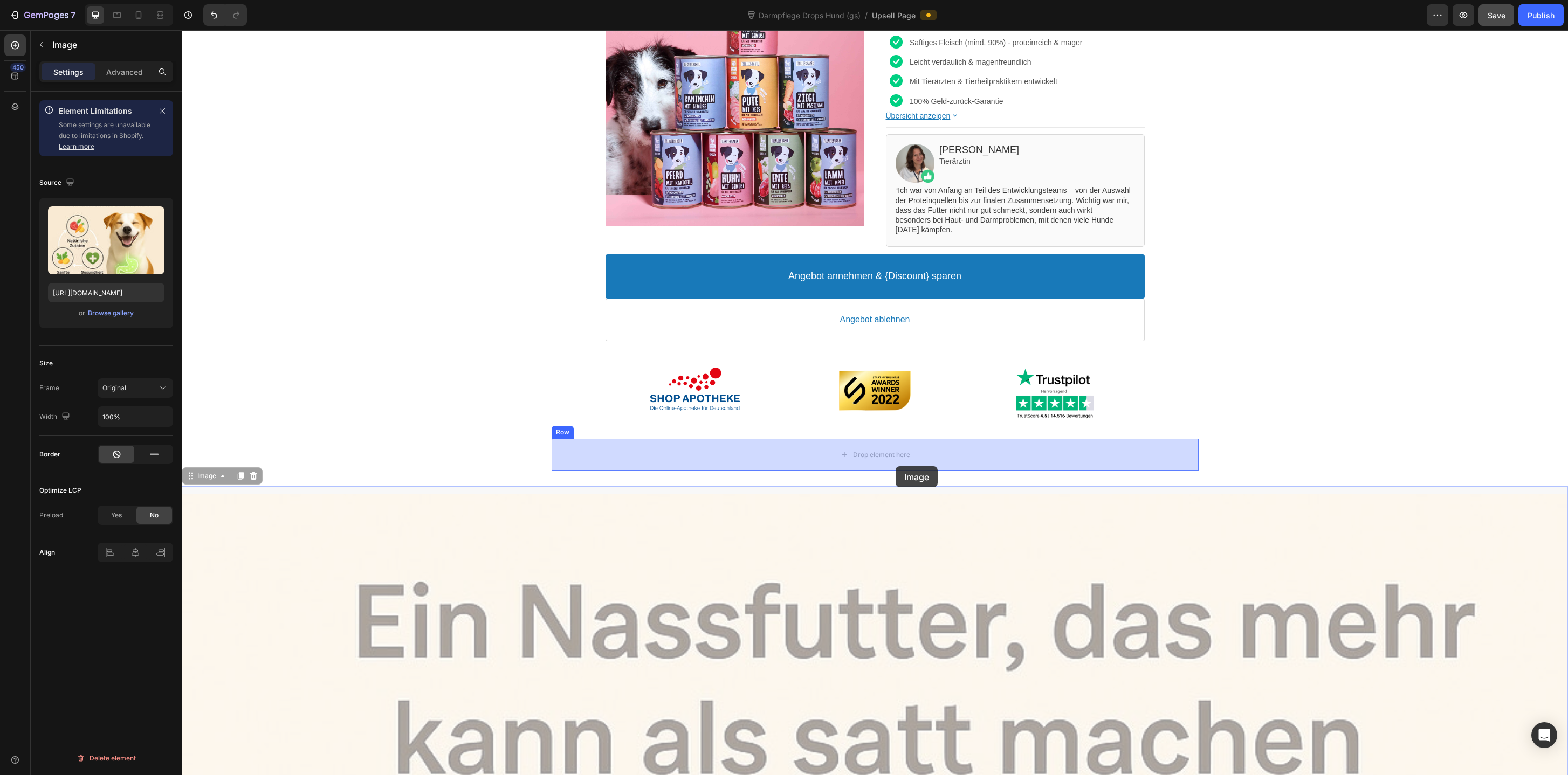
drag, startPoint x: 864, startPoint y: 538, endPoint x: 891, endPoint y: 471, distance: 72.2
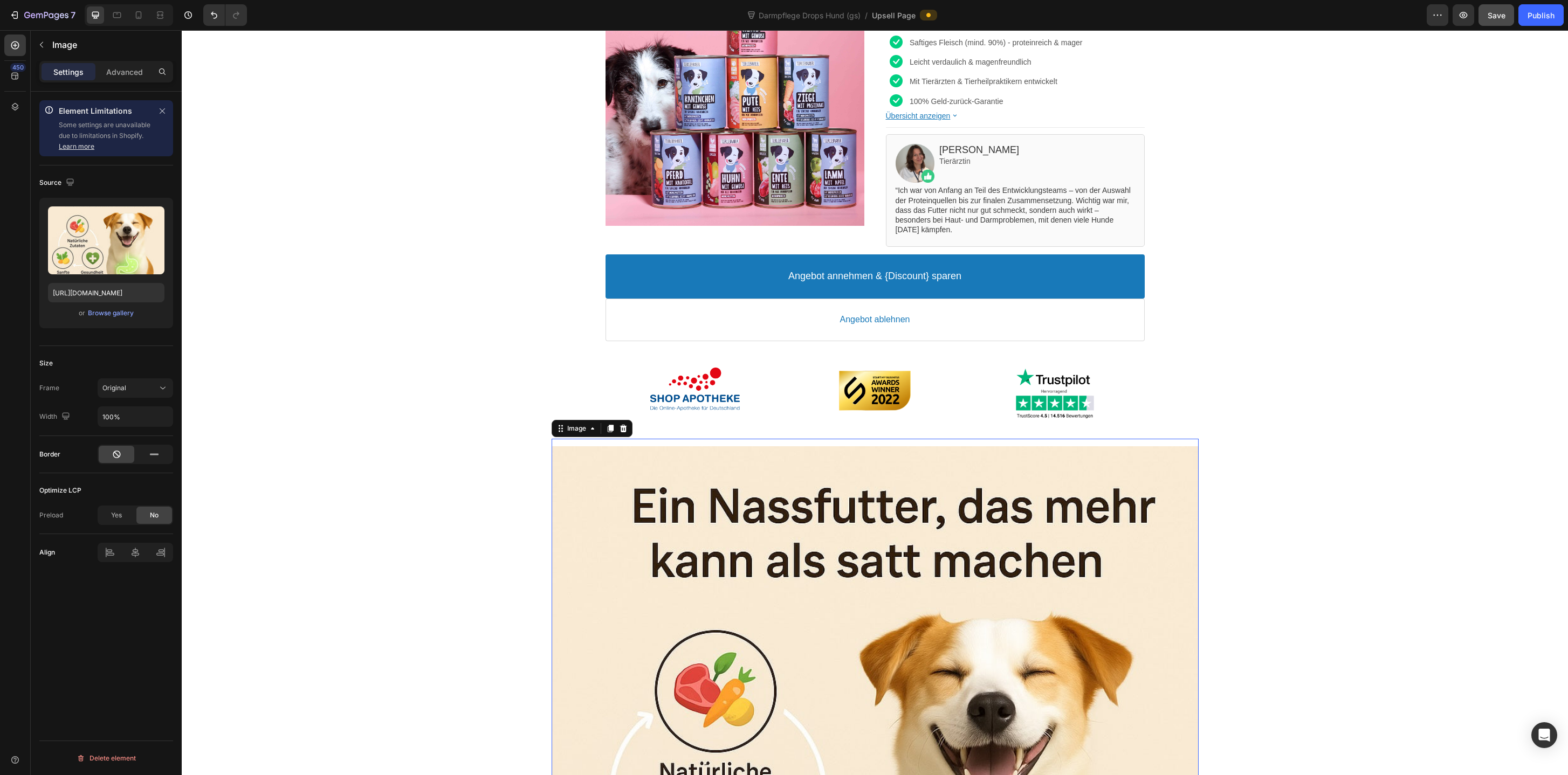
scroll to position [0, 0]
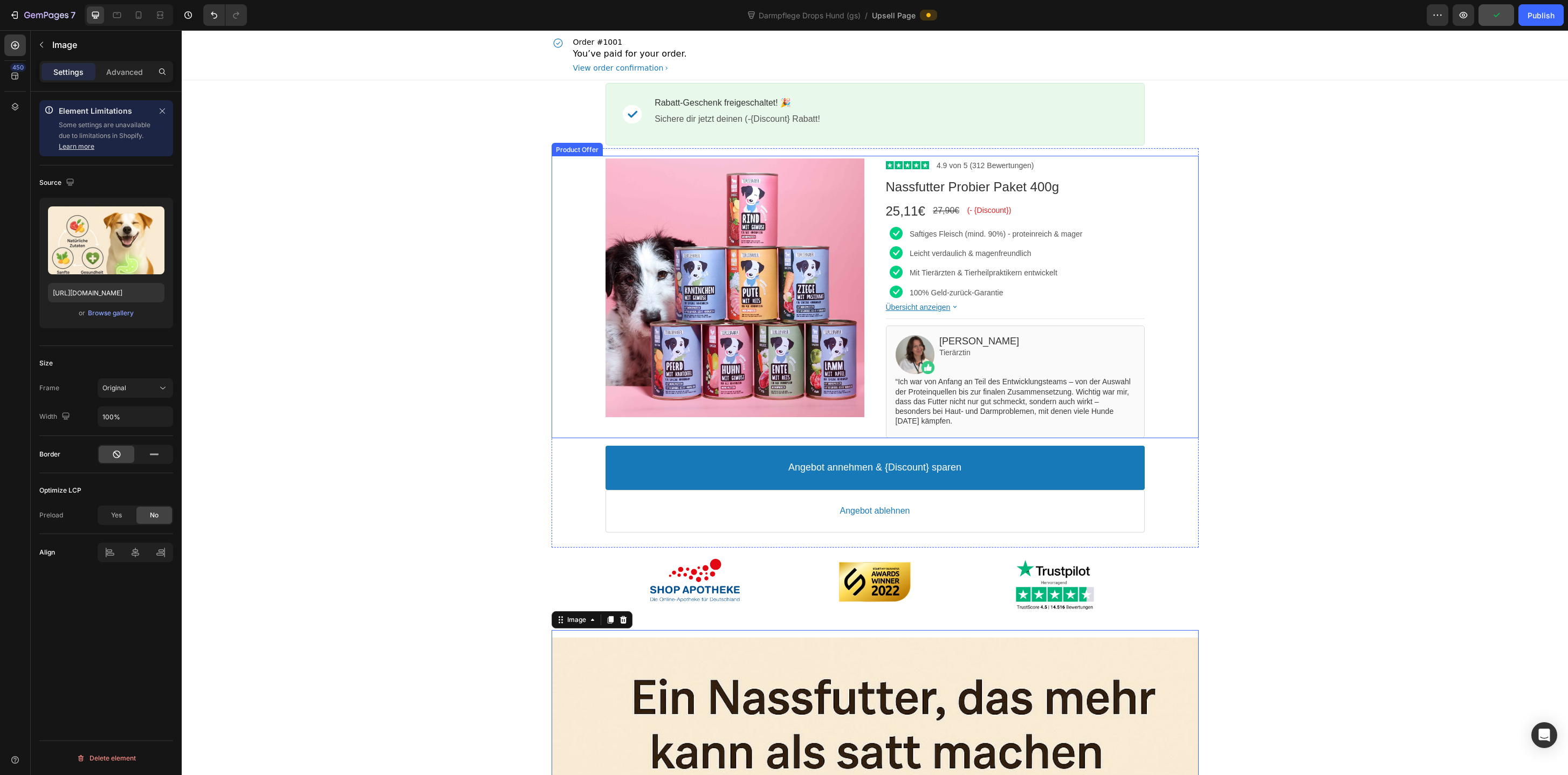
click at [591, 178] on div "Product Images Image 4.9 von 5 (312 Bewertungen) Text block Row Nassfutter Prob…" at bounding box center [875, 297] width 647 height 282
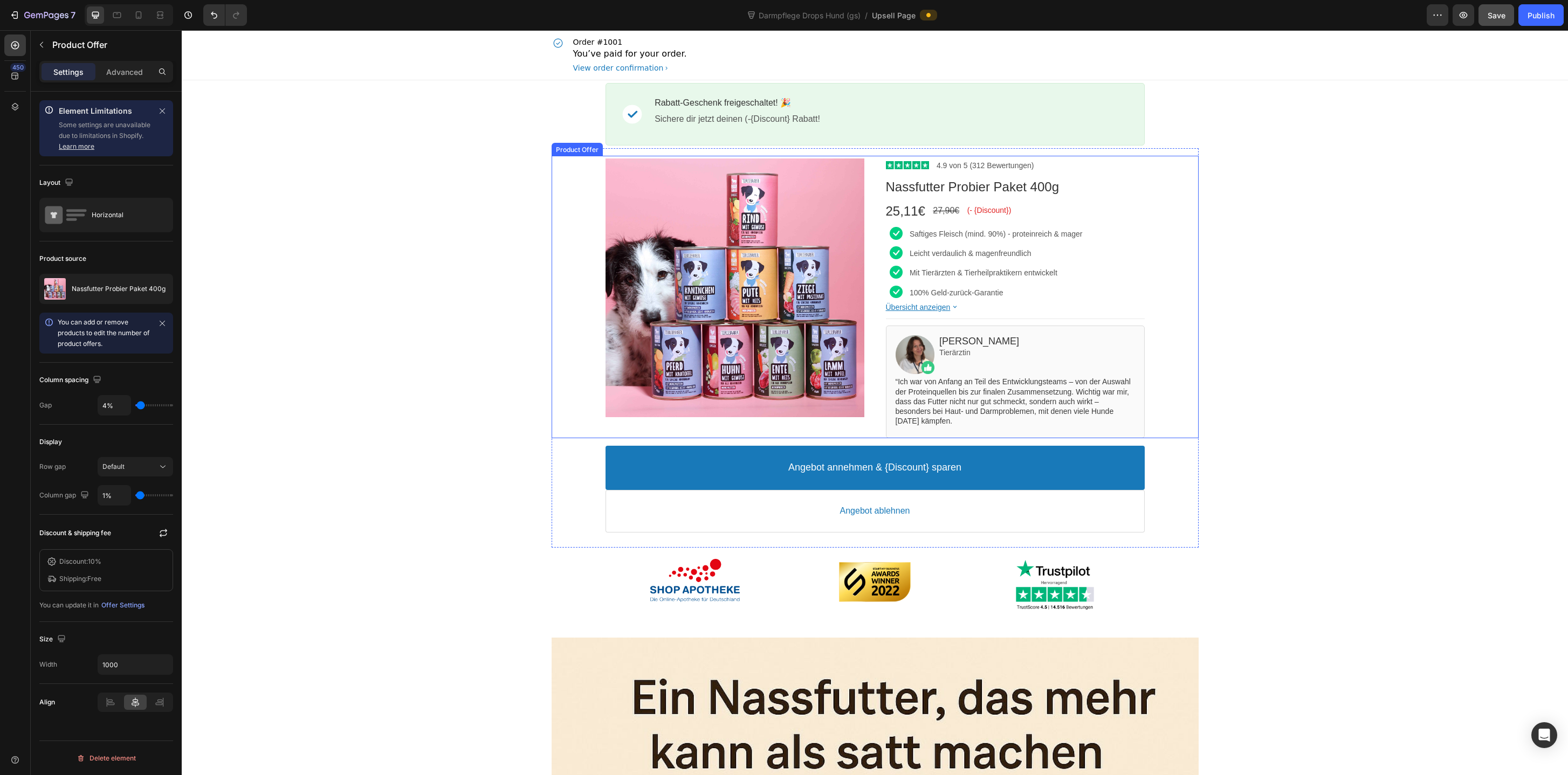
click at [572, 189] on div "Product Images Image 4.9 von 5 (312 Bewertungen) Text block Row Nassfutter Prob…" at bounding box center [875, 297] width 647 height 282
click at [575, 147] on div "Product Offer" at bounding box center [588, 145] width 47 height 8
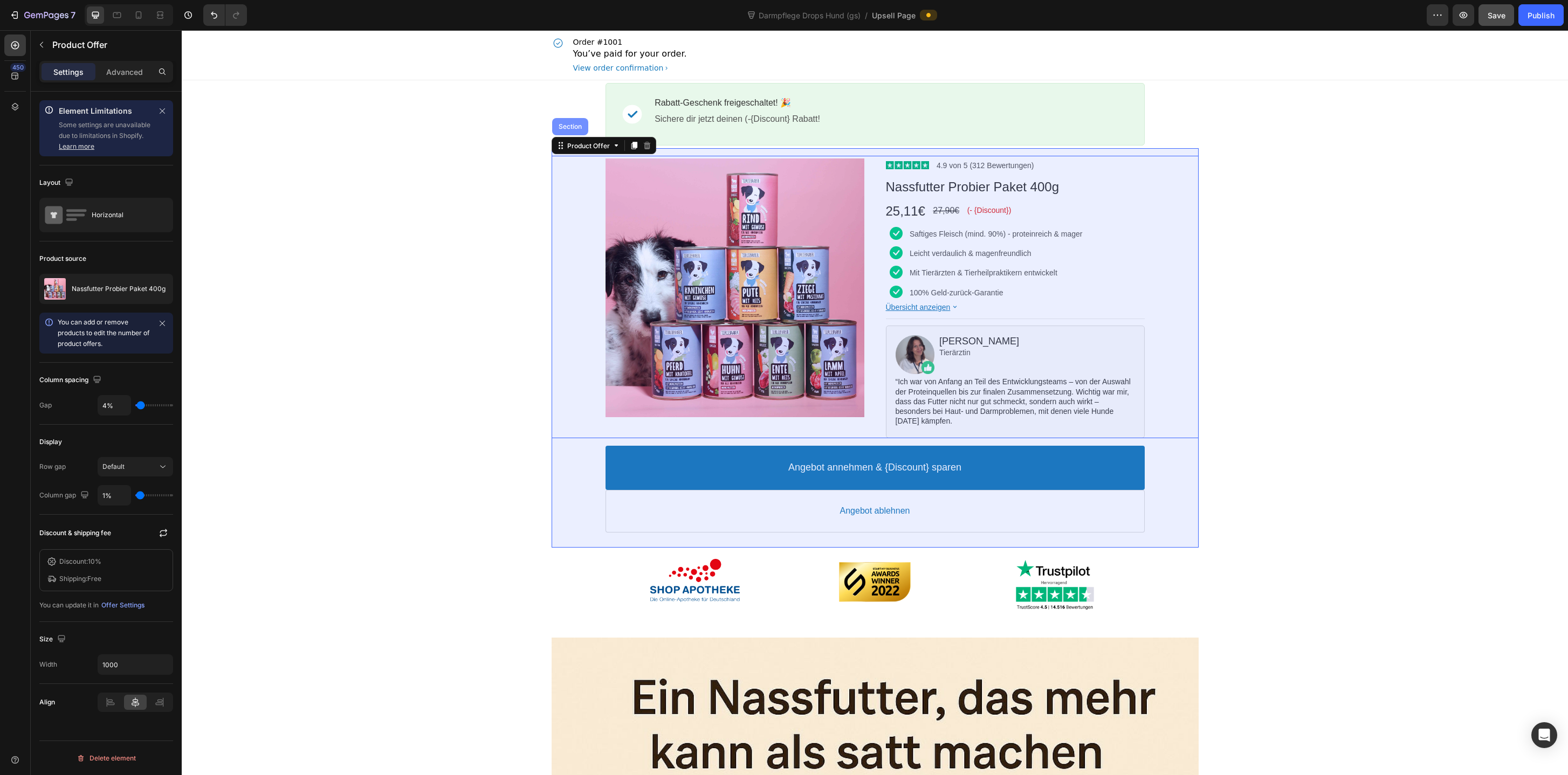
click at [575, 131] on div "Section" at bounding box center [570, 127] width 36 height 17
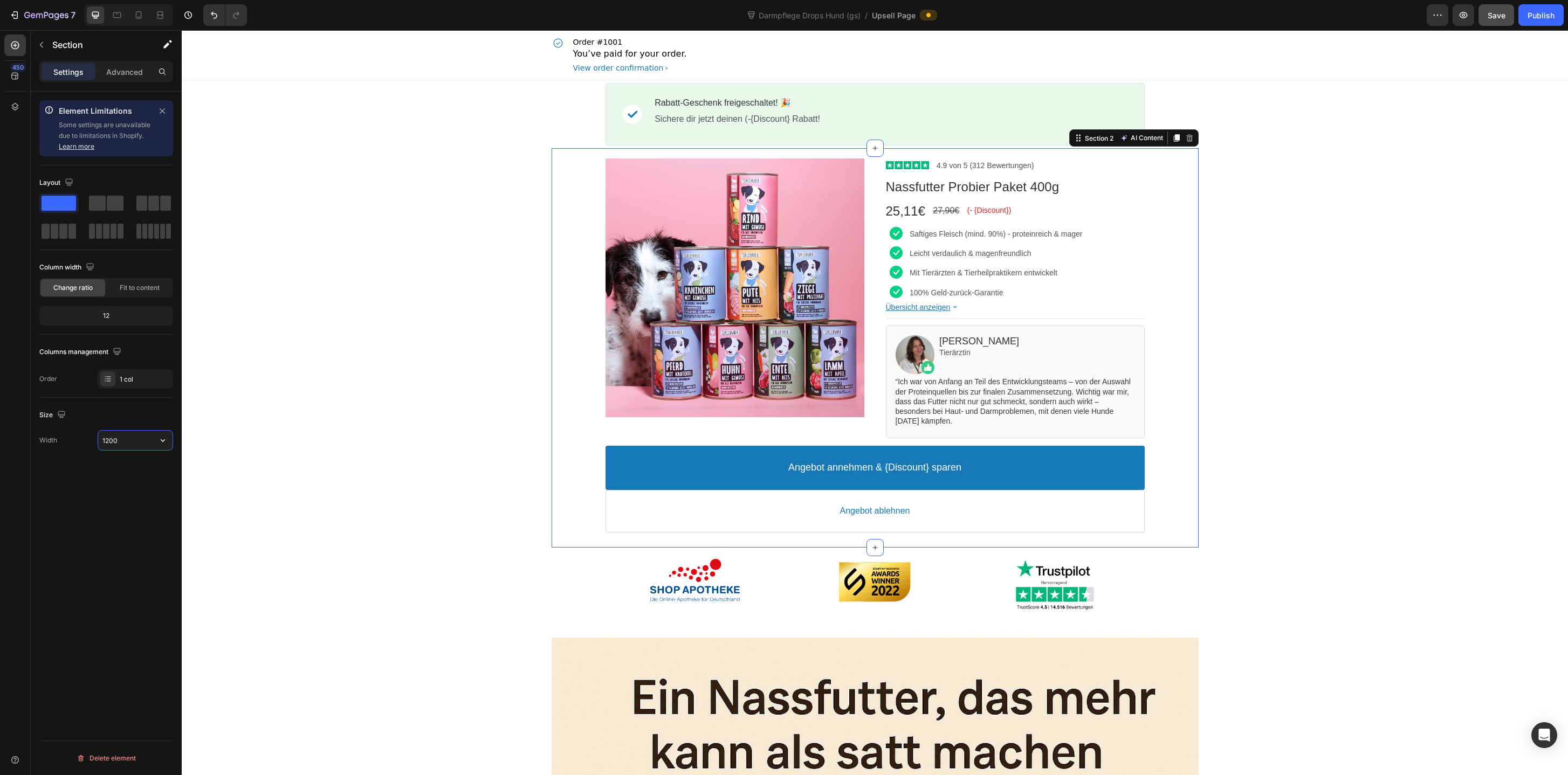
click at [149, 437] on input "1200" at bounding box center [135, 440] width 74 height 19
click at [158, 437] on icon "button" at bounding box center [163, 440] width 11 height 11
click at [149, 465] on span "100%" at bounding box center [154, 468] width 18 height 10
type input "100%"
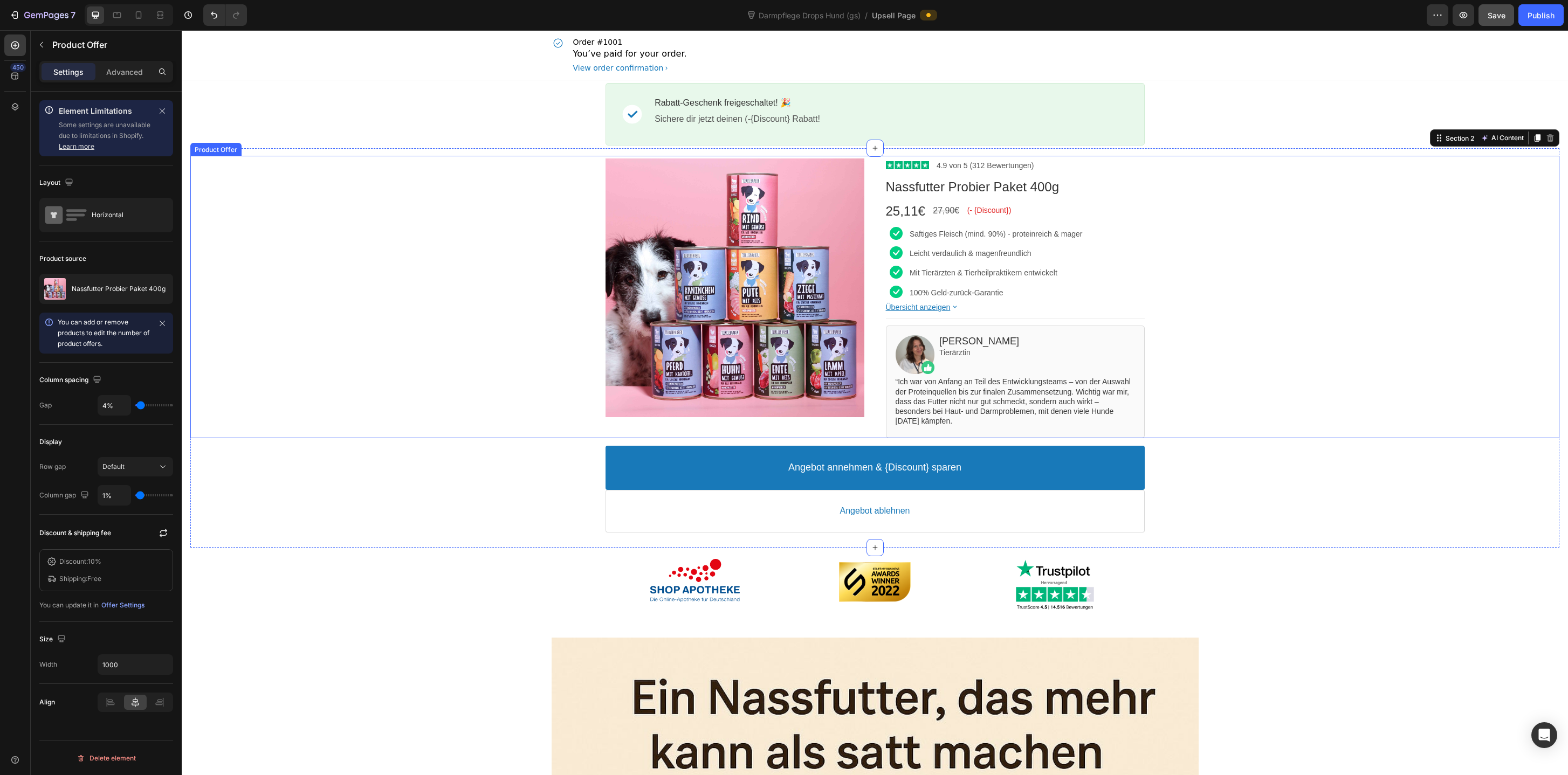
click at [615, 428] on div "Product Images" at bounding box center [735, 297] width 259 height 282
click at [234, 150] on div "Product Offer" at bounding box center [227, 145] width 69 height 13
click at [555, 539] on div "Angebot annehmen & {Discount} sparen Accept Button Angebot ablehnen Decline But…" at bounding box center [875, 488] width 647 height 102
click at [556, 545] on div "Product Images Image 4.9 von 5 (312 Bewertungen) Text block Row Nassfutter Prob…" at bounding box center [875, 348] width 647 height 399
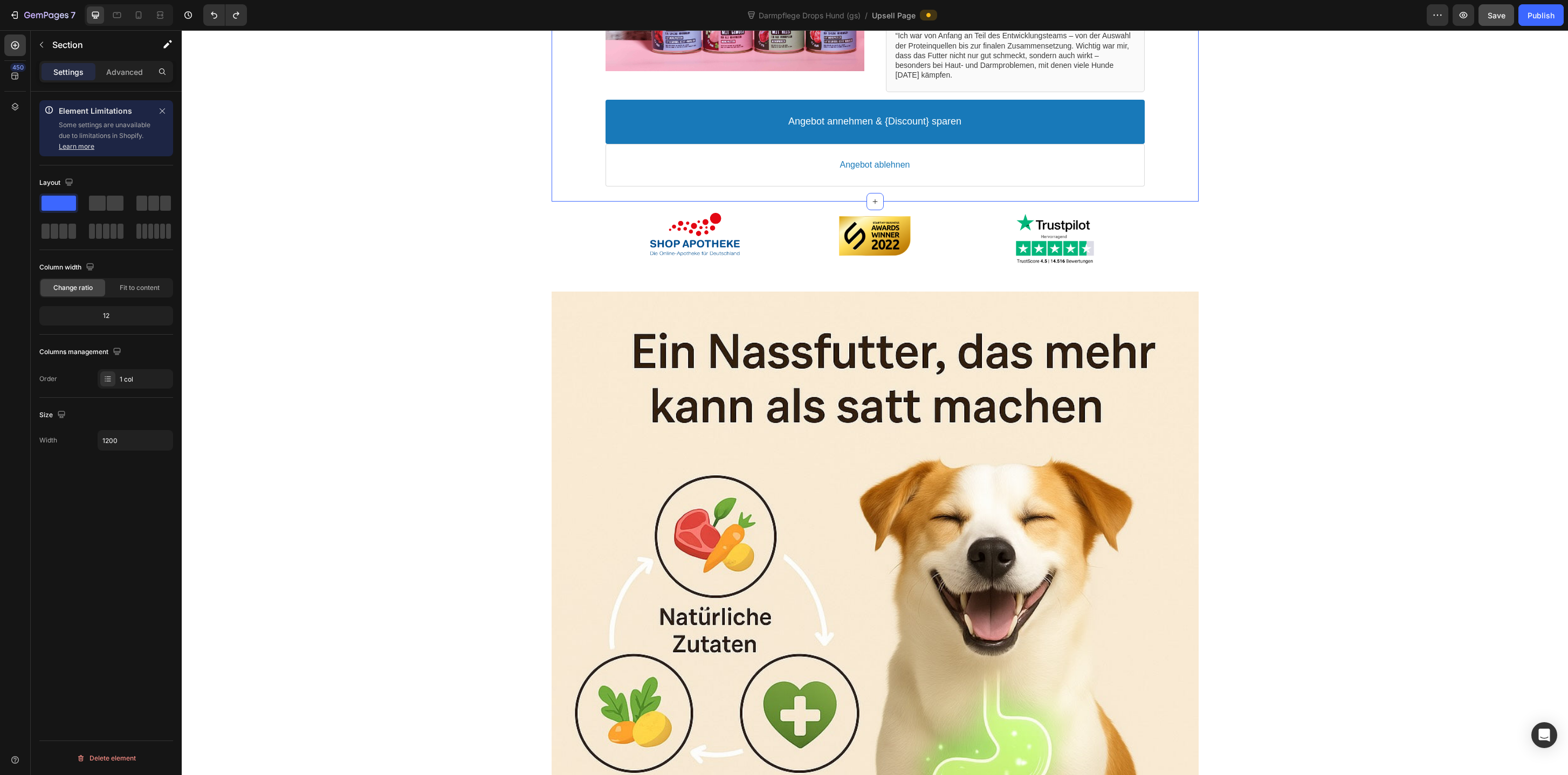
scroll to position [380, 0]
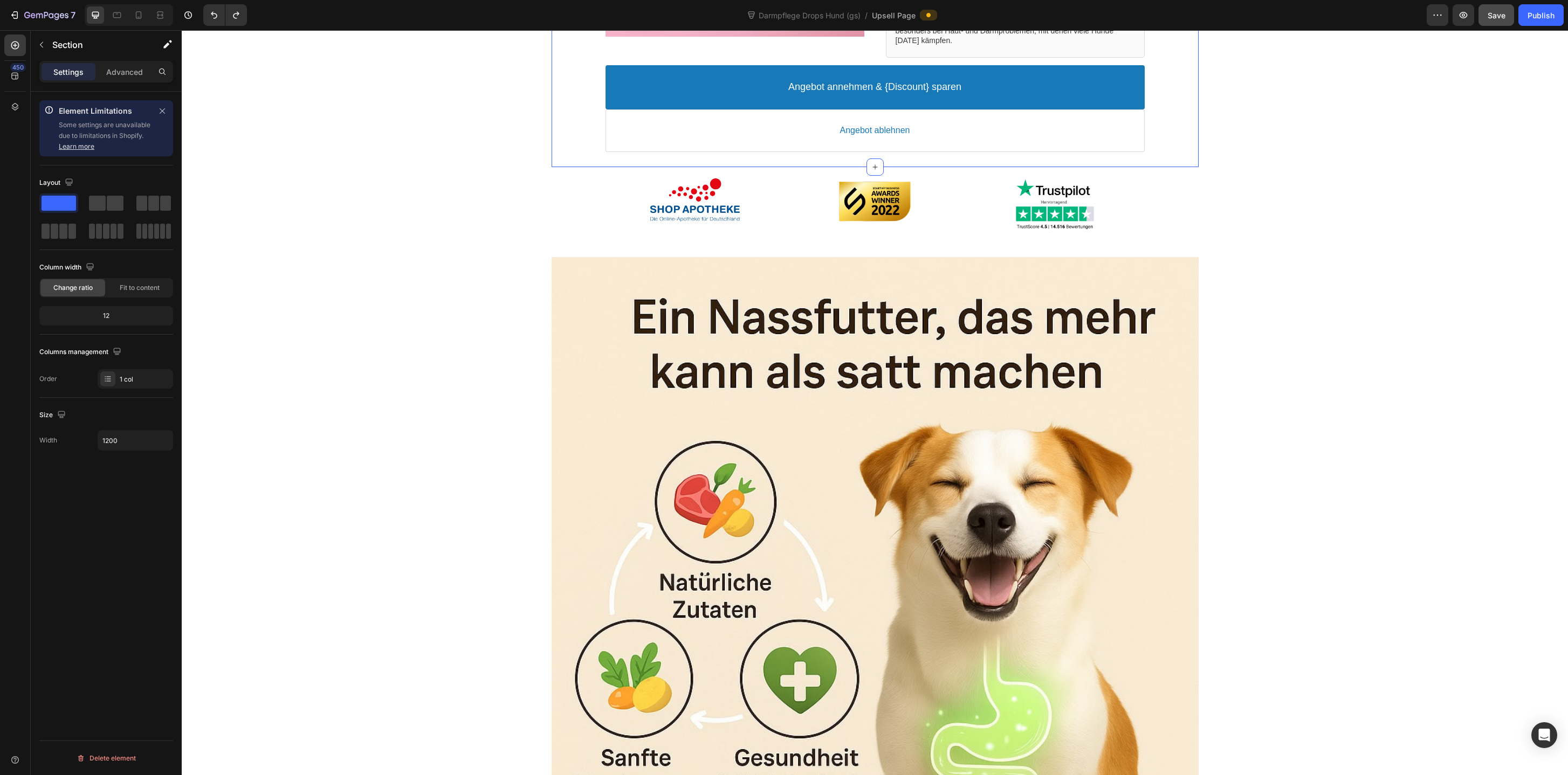
click at [603, 555] on div at bounding box center [875, 580] width 647 height 647
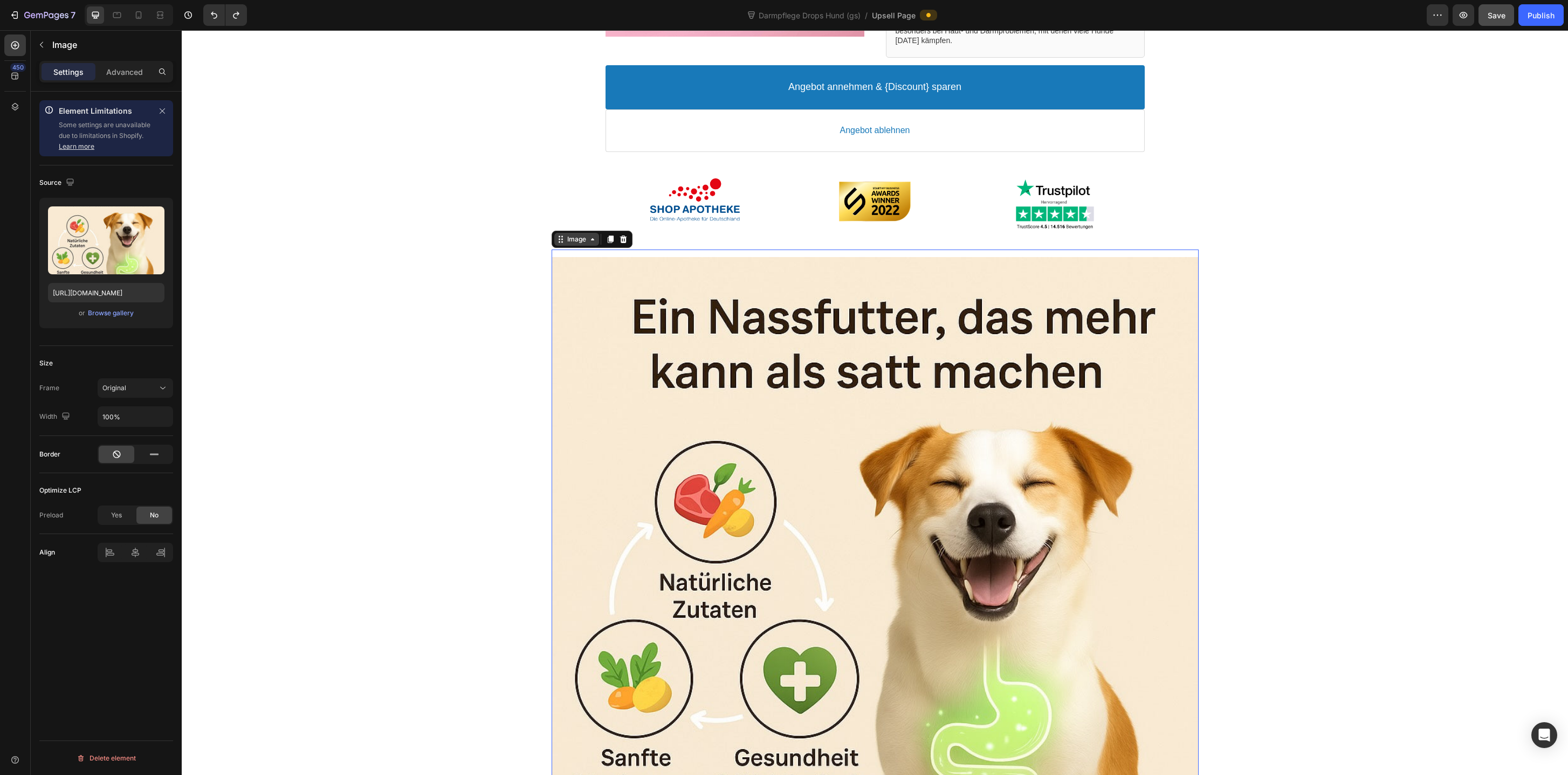
click at [578, 237] on div "Image" at bounding box center [576, 238] width 23 height 8
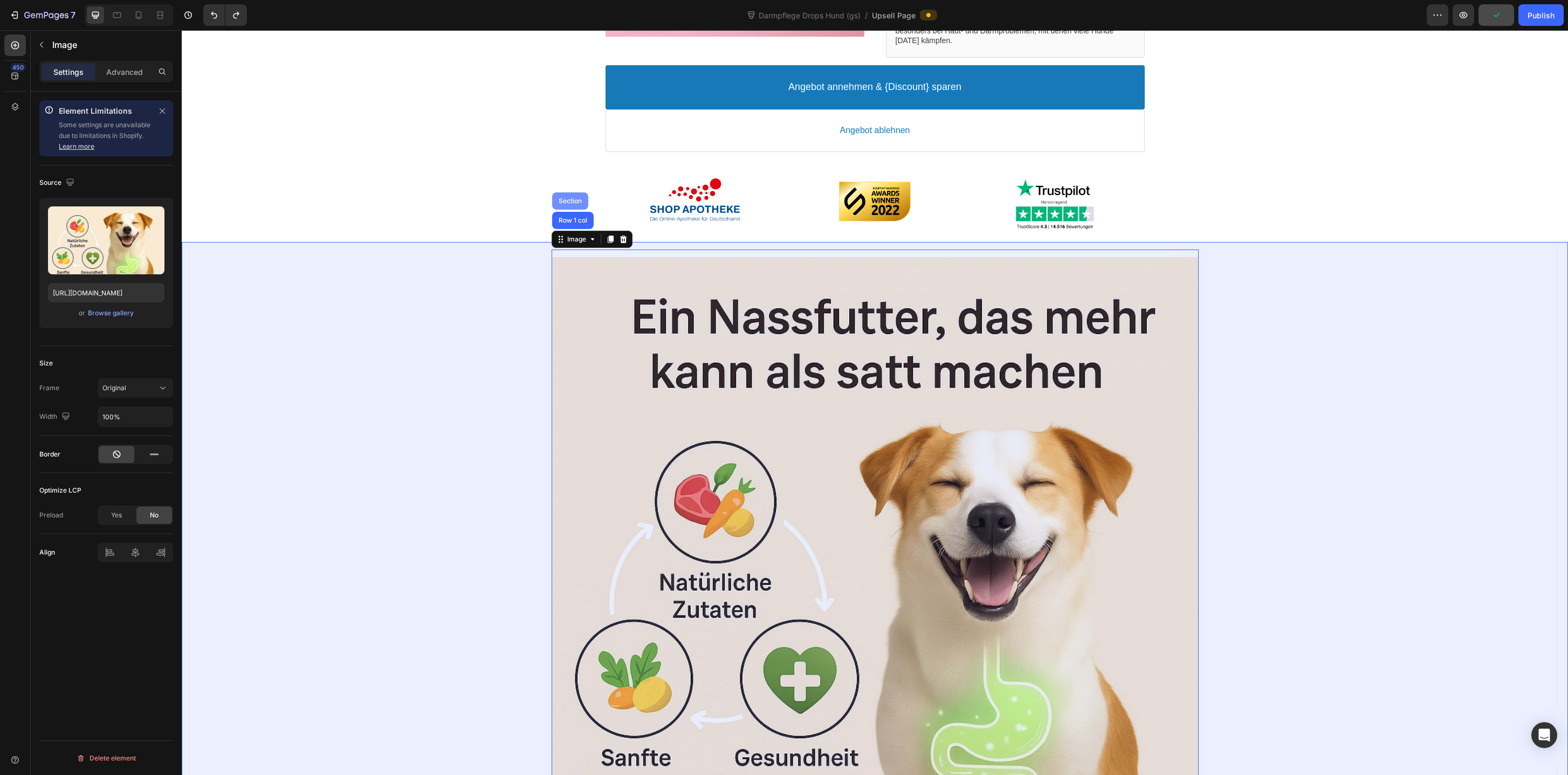
click at [573, 201] on div "Section" at bounding box center [570, 201] width 27 height 7
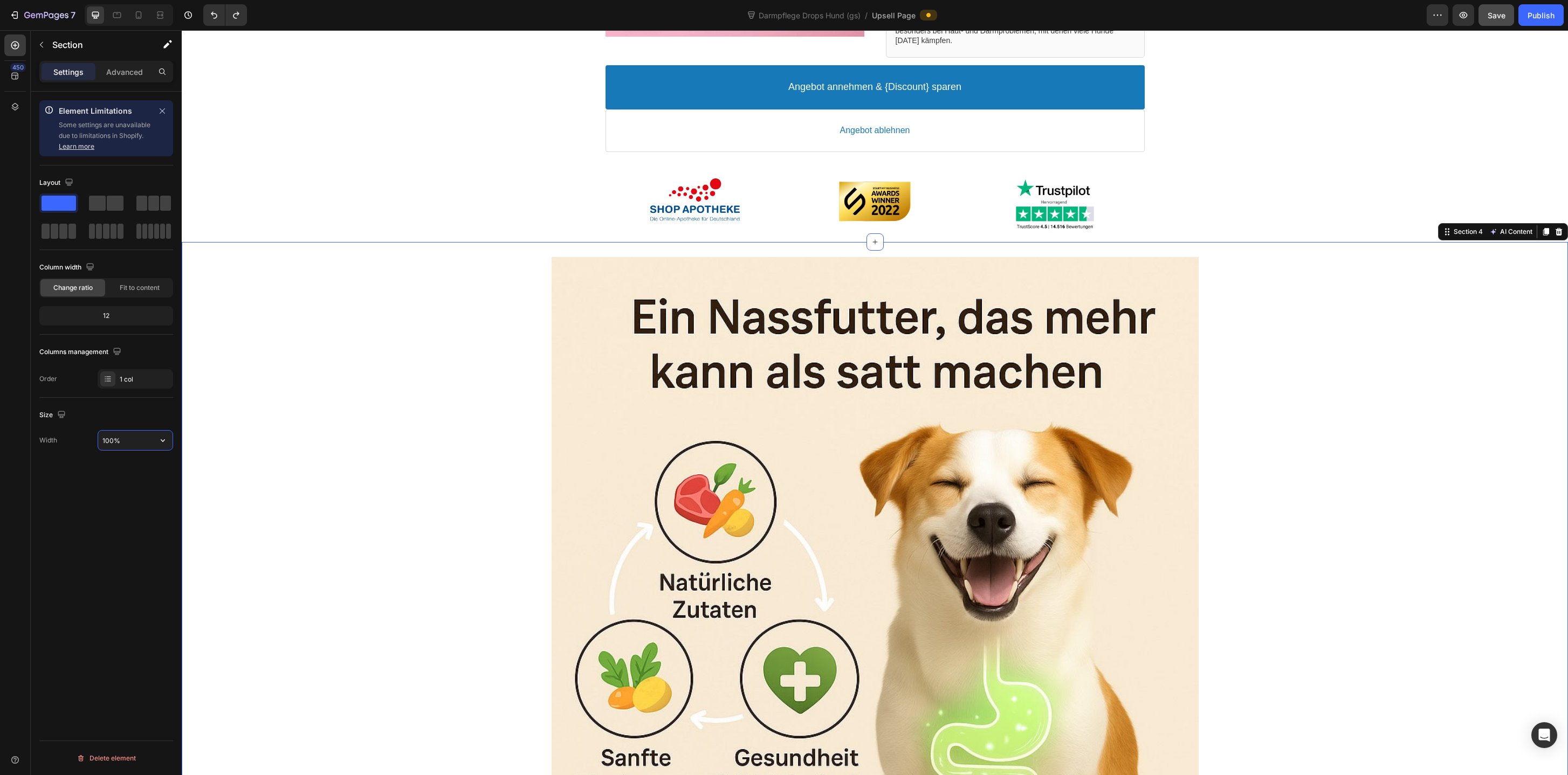
click at [104, 442] on input "100%" at bounding box center [135, 440] width 74 height 19
click at [156, 440] on button "button" at bounding box center [163, 440] width 19 height 19
click at [117, 441] on input "100%" at bounding box center [135, 440] width 74 height 19
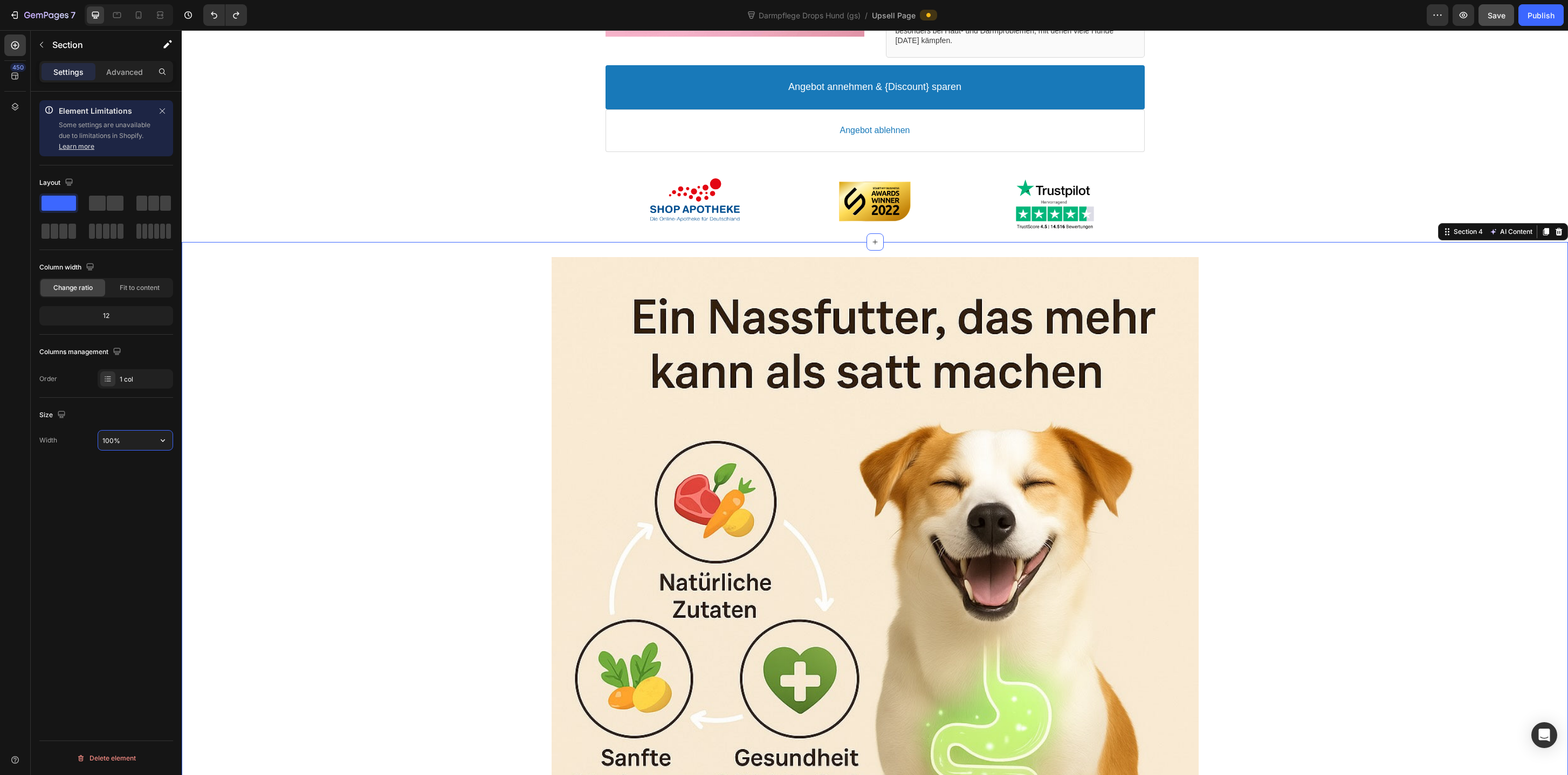
click at [117, 441] on input "100%" at bounding box center [135, 440] width 74 height 19
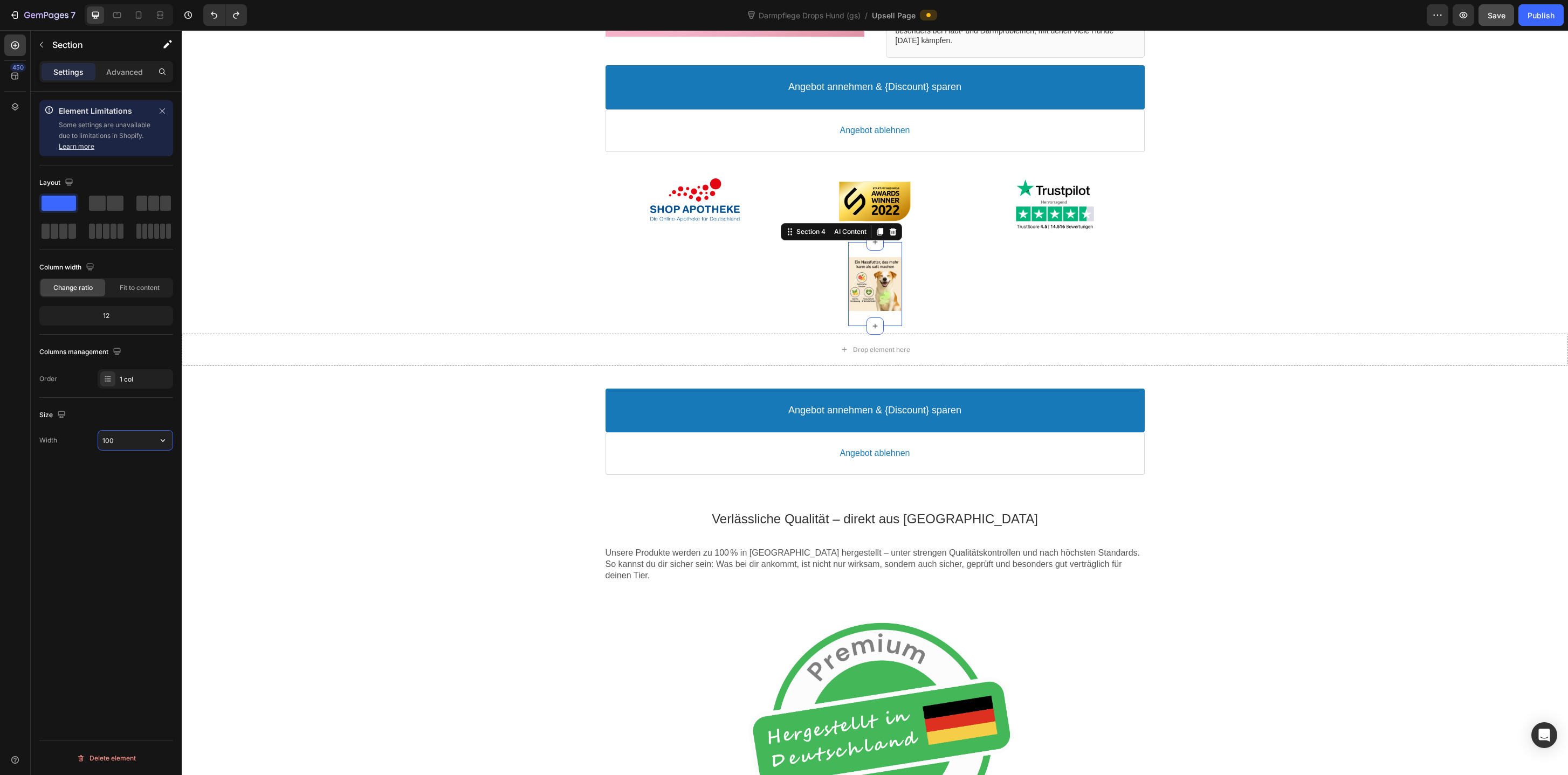
type input "1000"
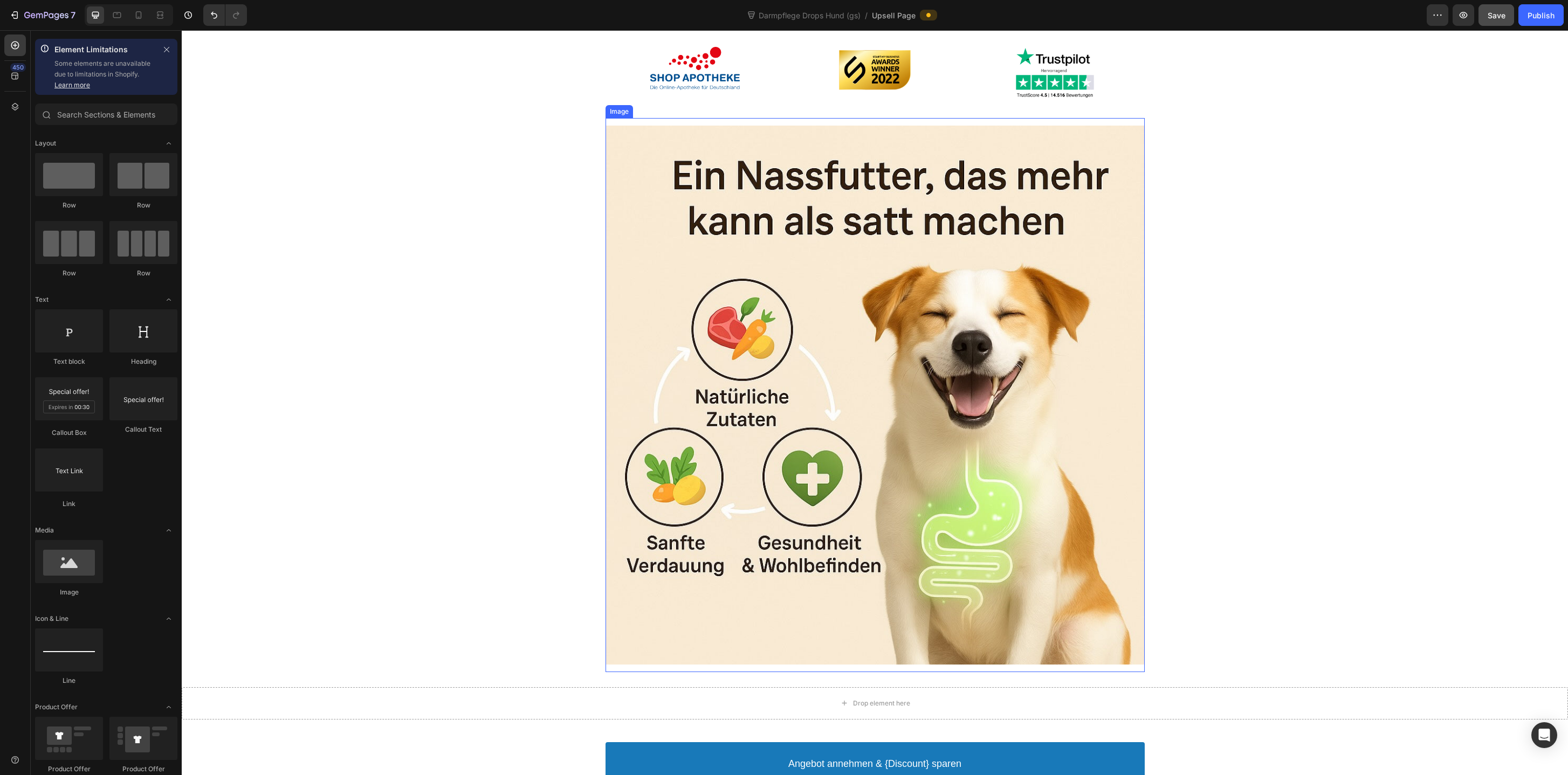
scroll to position [805, 0]
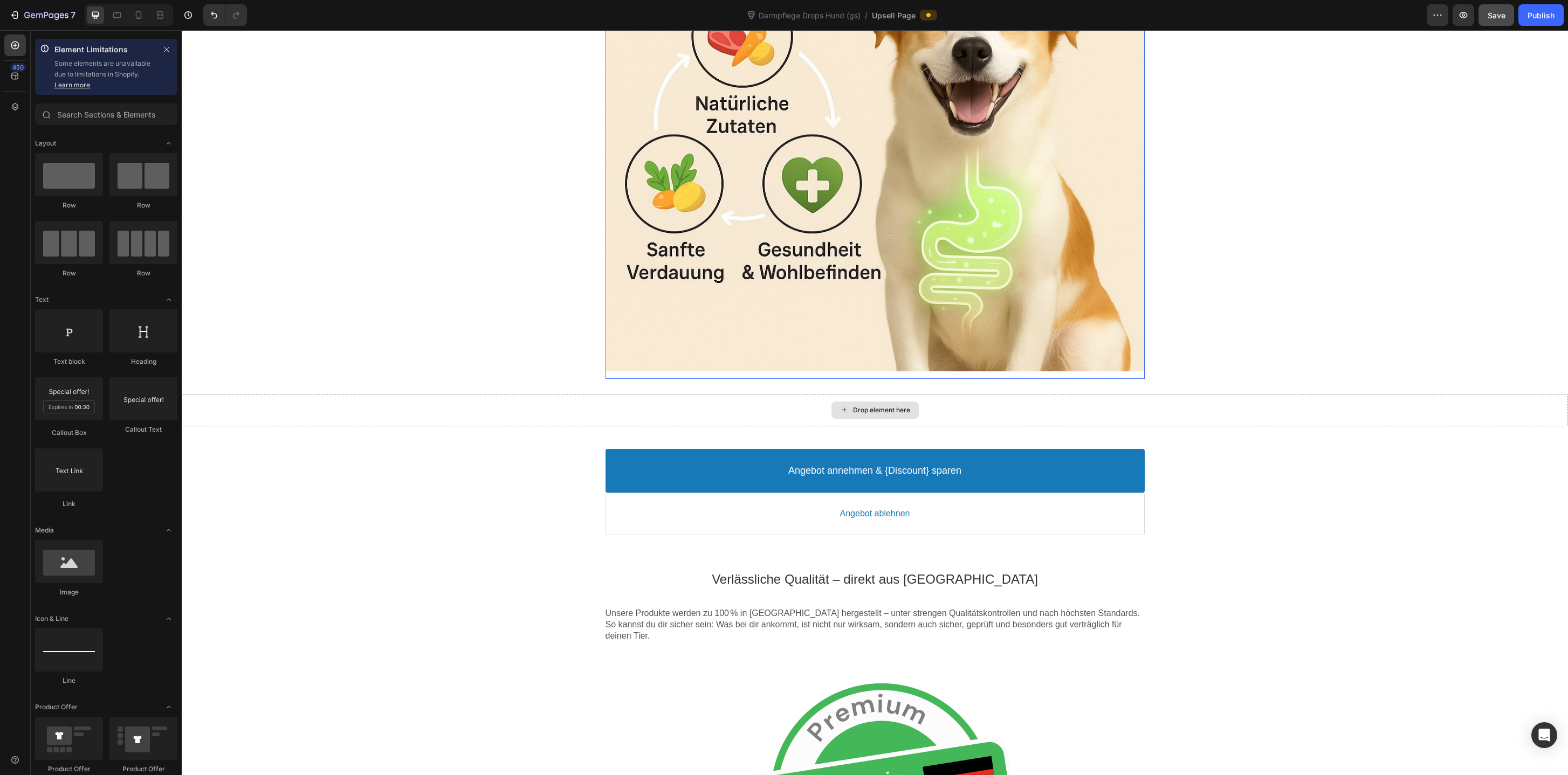
click at [775, 411] on div "Drop element here" at bounding box center [875, 410] width 1386 height 32
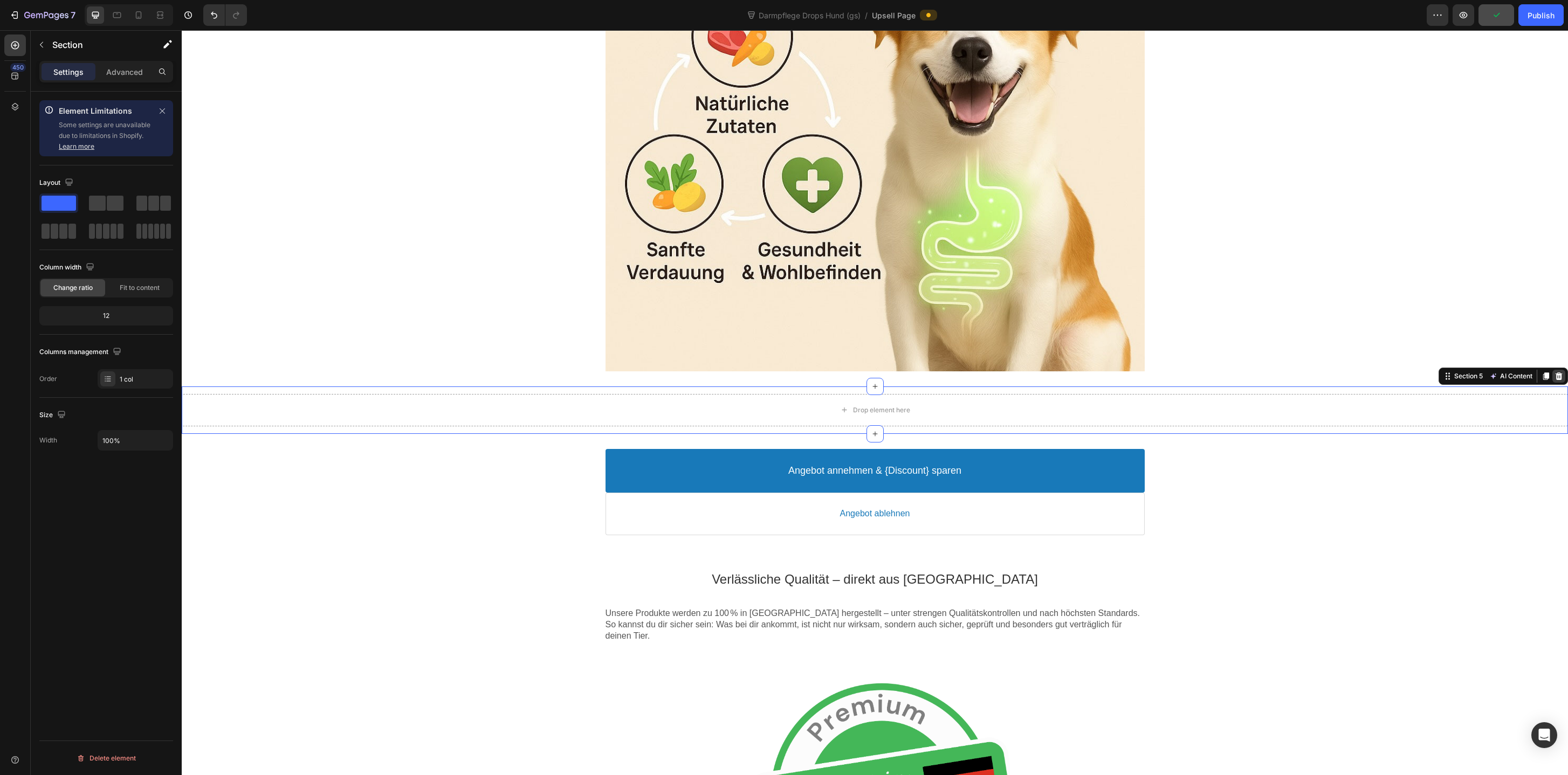
click at [1558, 374] on icon at bounding box center [1559, 376] width 7 height 7
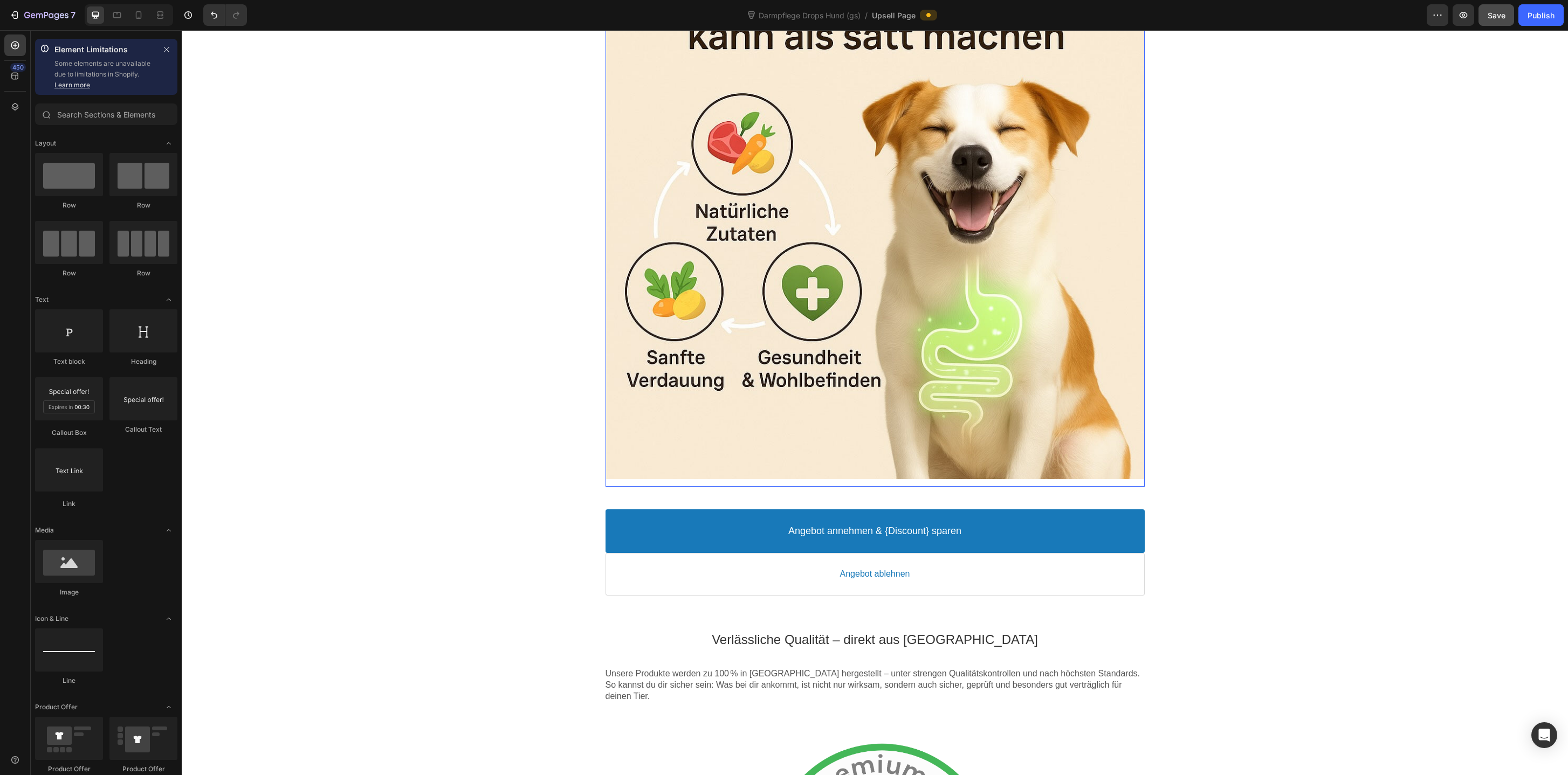
scroll to position [434, 0]
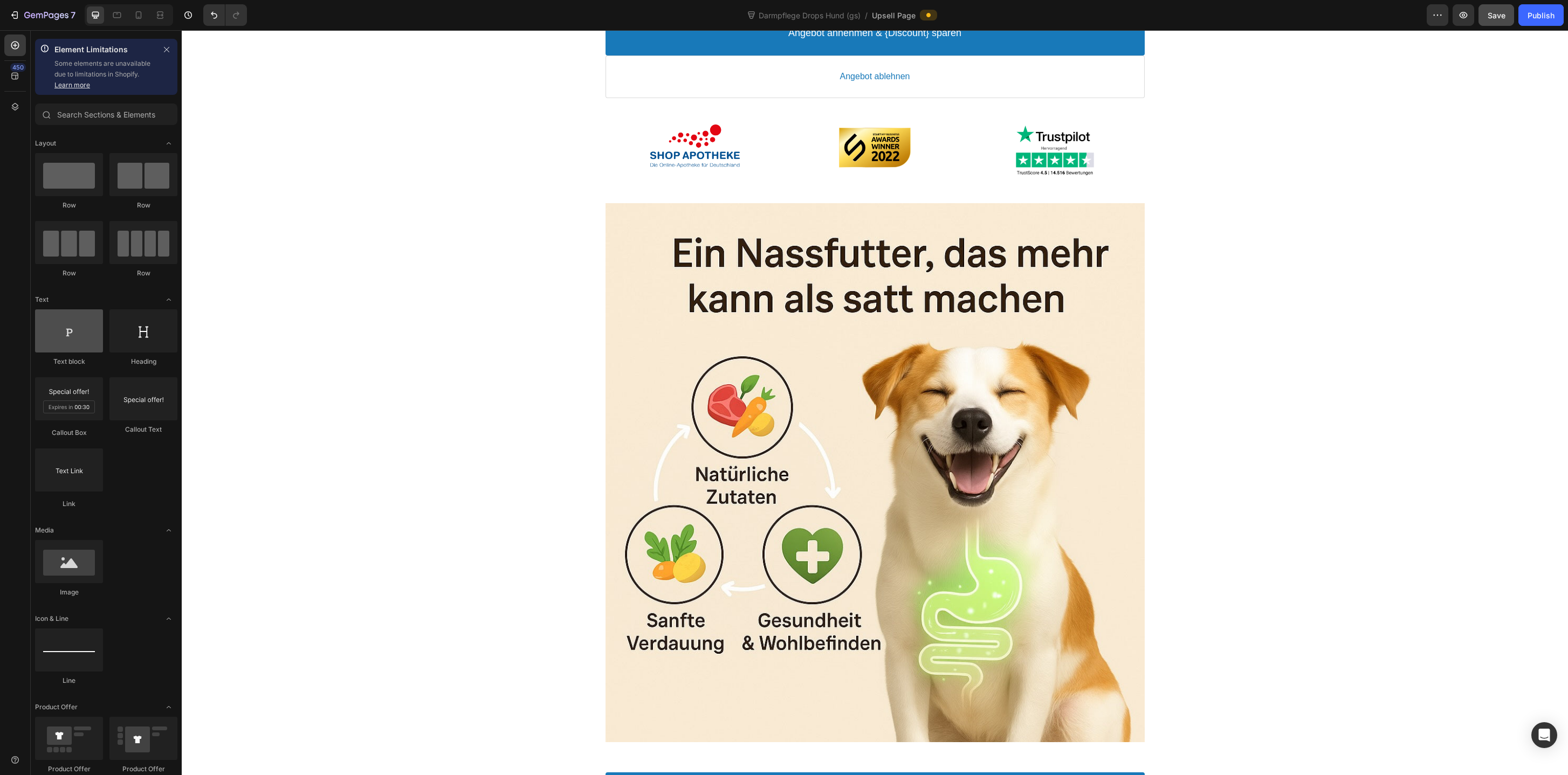
click at [75, 338] on div at bounding box center [69, 330] width 68 height 43
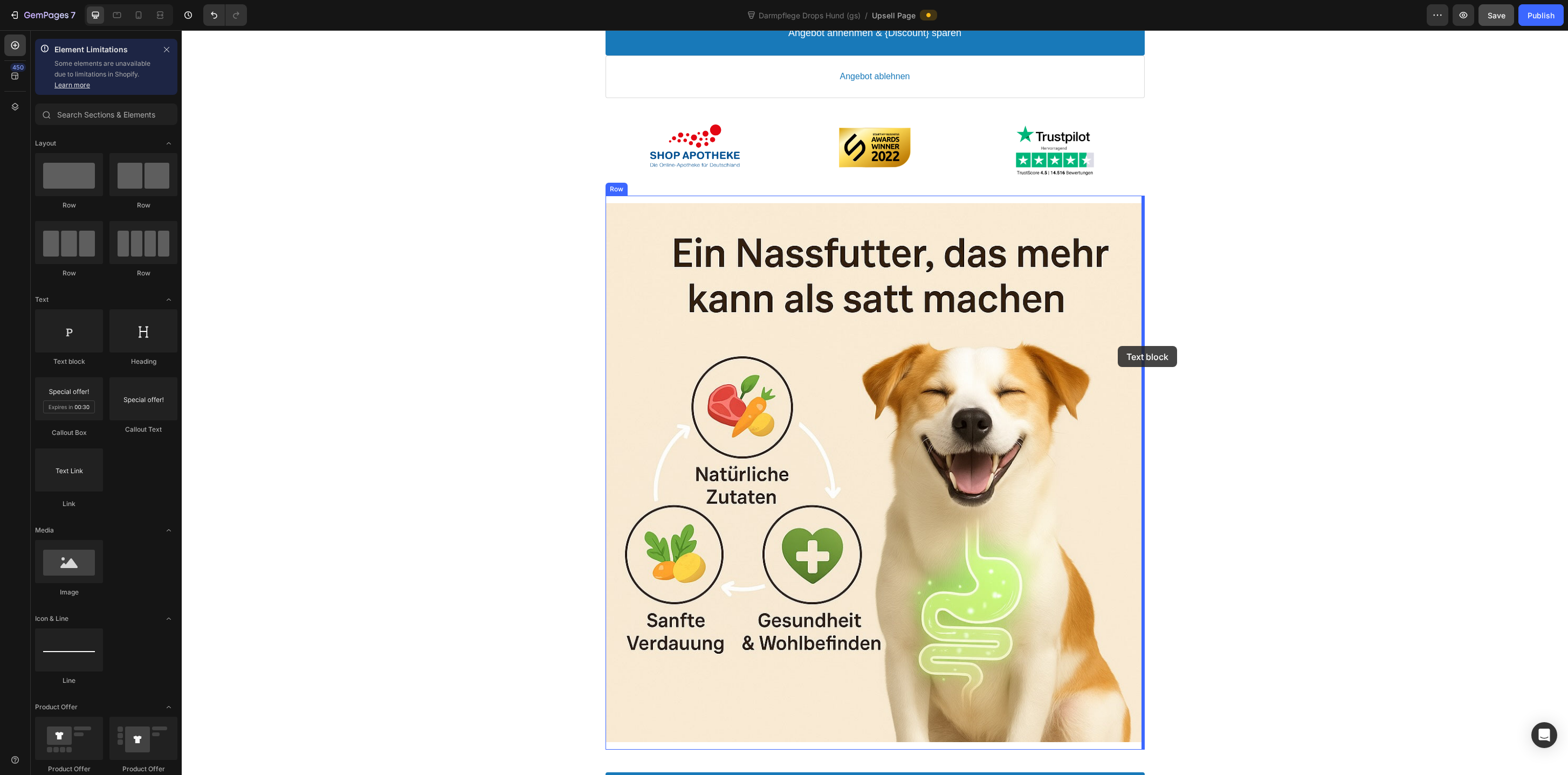
drag, startPoint x: 256, startPoint y: 368, endPoint x: 1118, endPoint y: 346, distance: 862.3
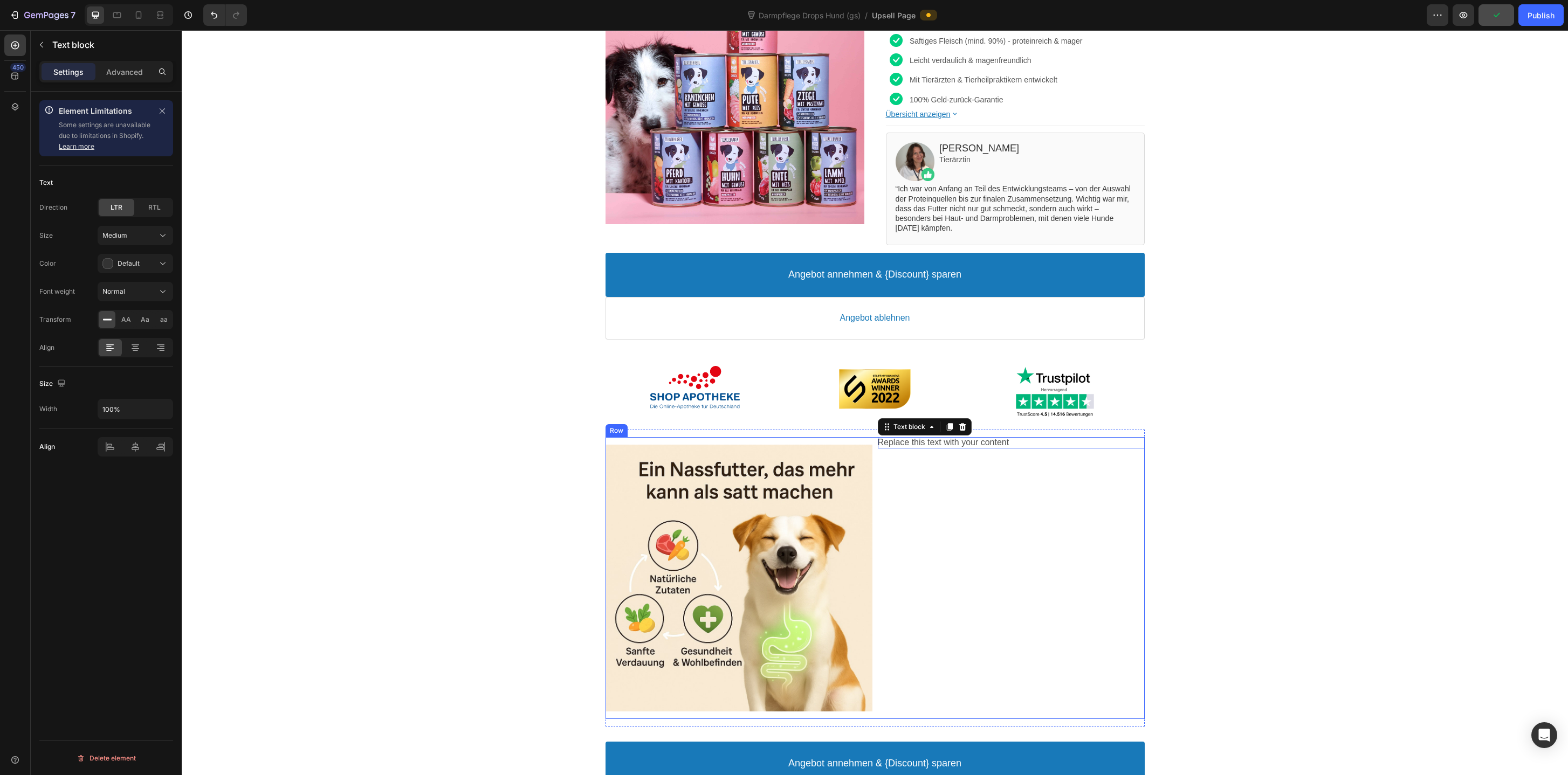
scroll to position [394, 0]
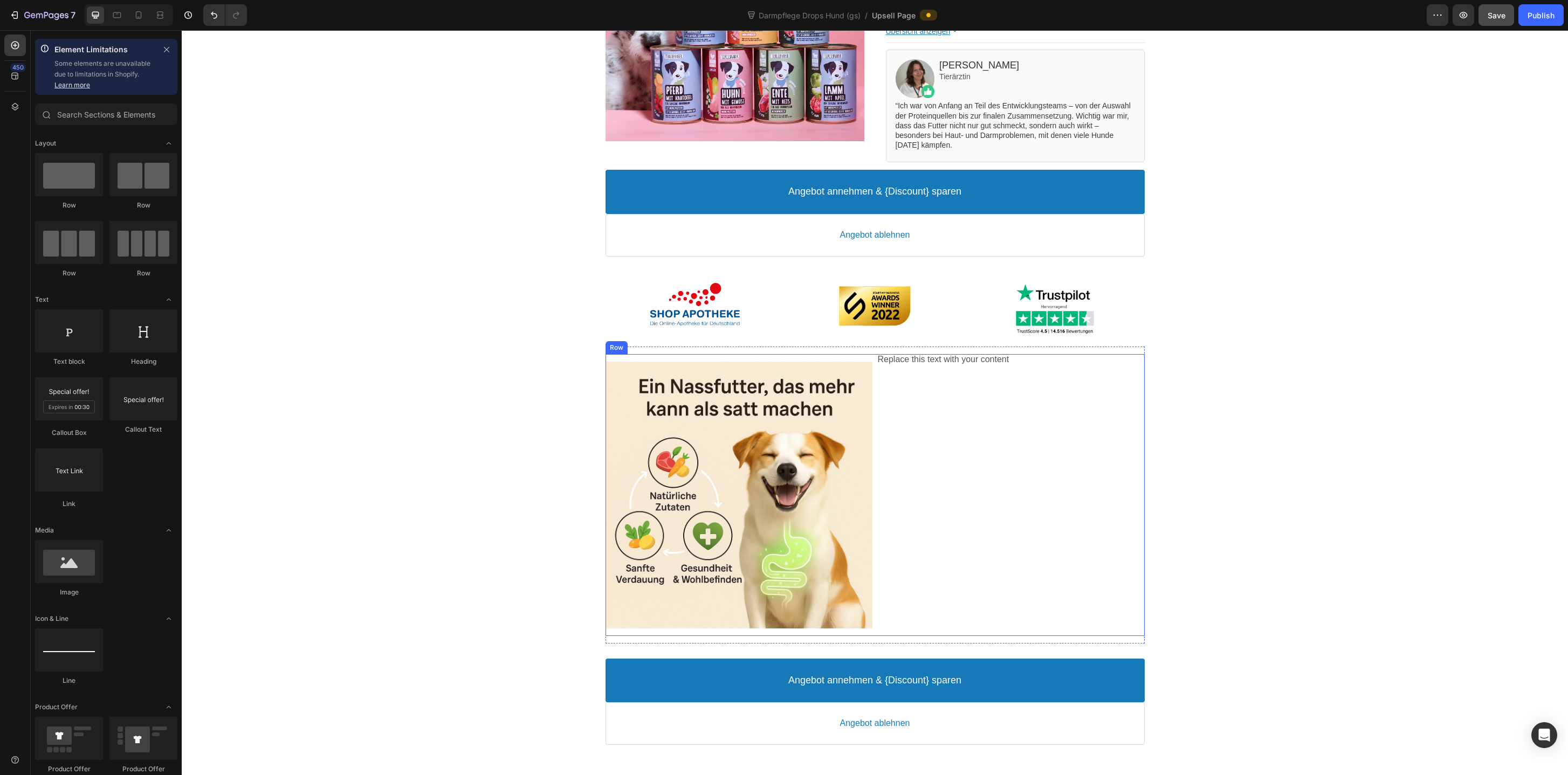
scroll to position [314, 0]
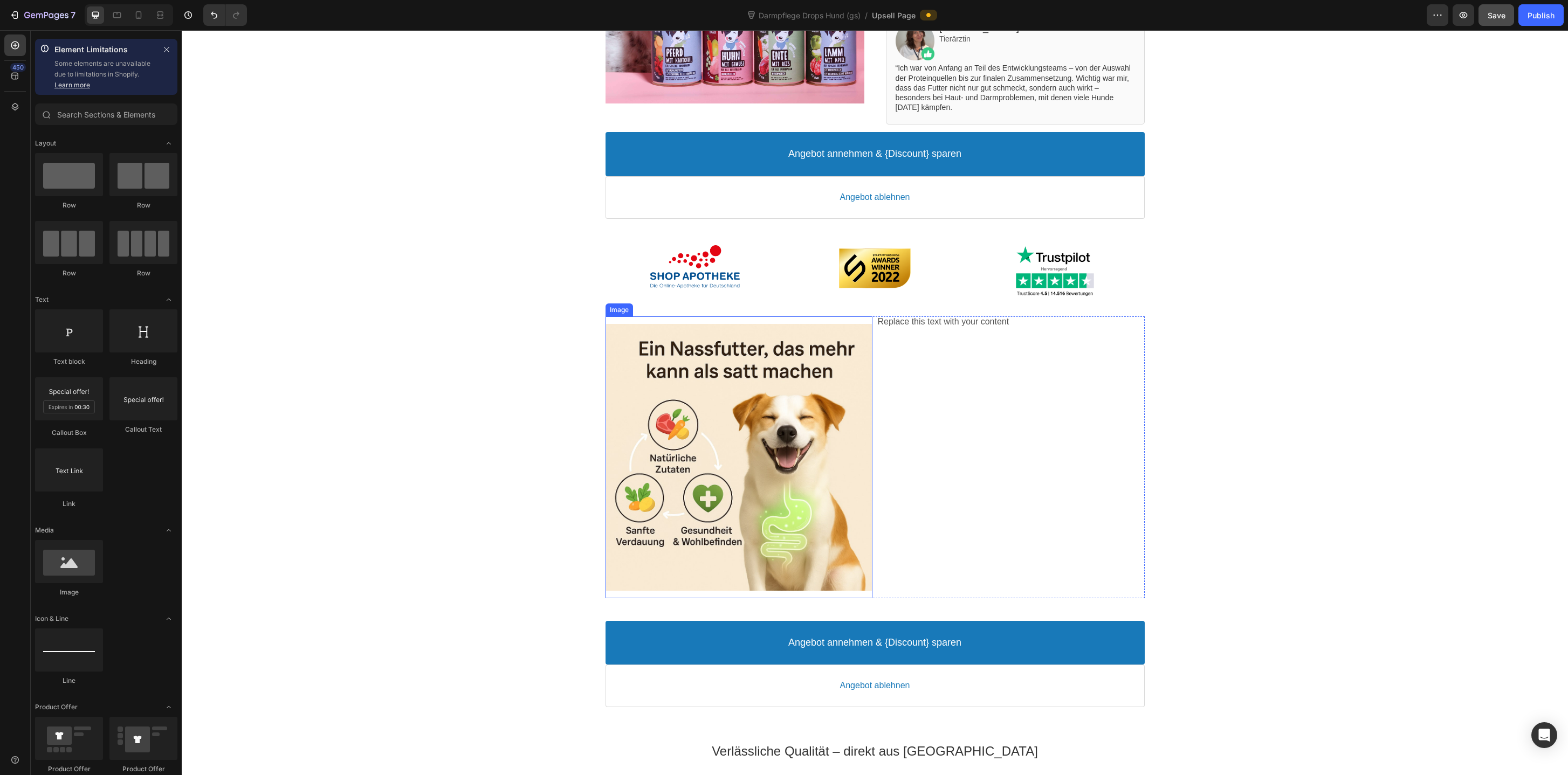
click at [920, 401] on div "Replace this text with your content Text block" at bounding box center [1011, 457] width 267 height 282
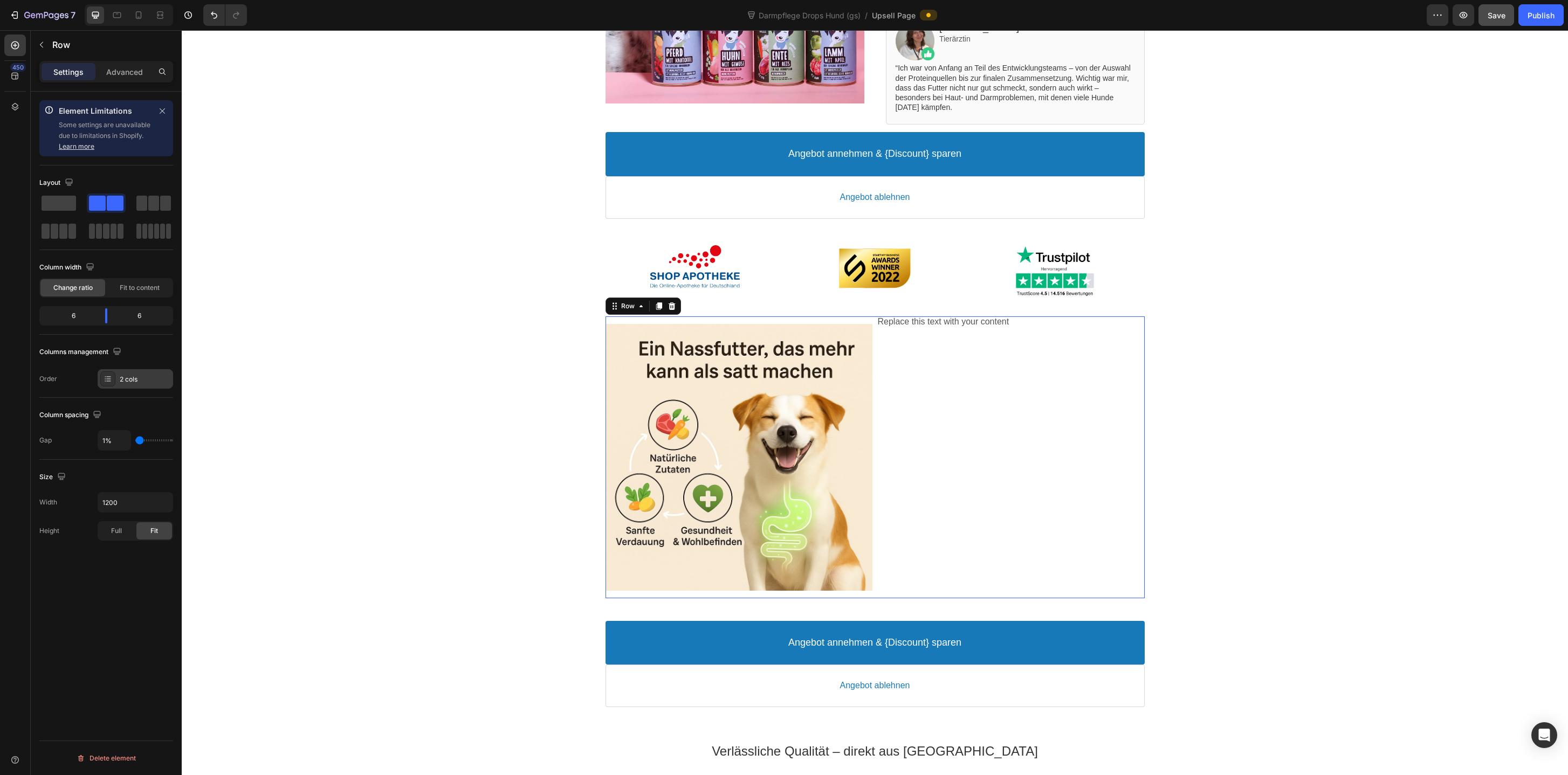
click at [140, 377] on div "2 cols" at bounding box center [145, 380] width 51 height 10
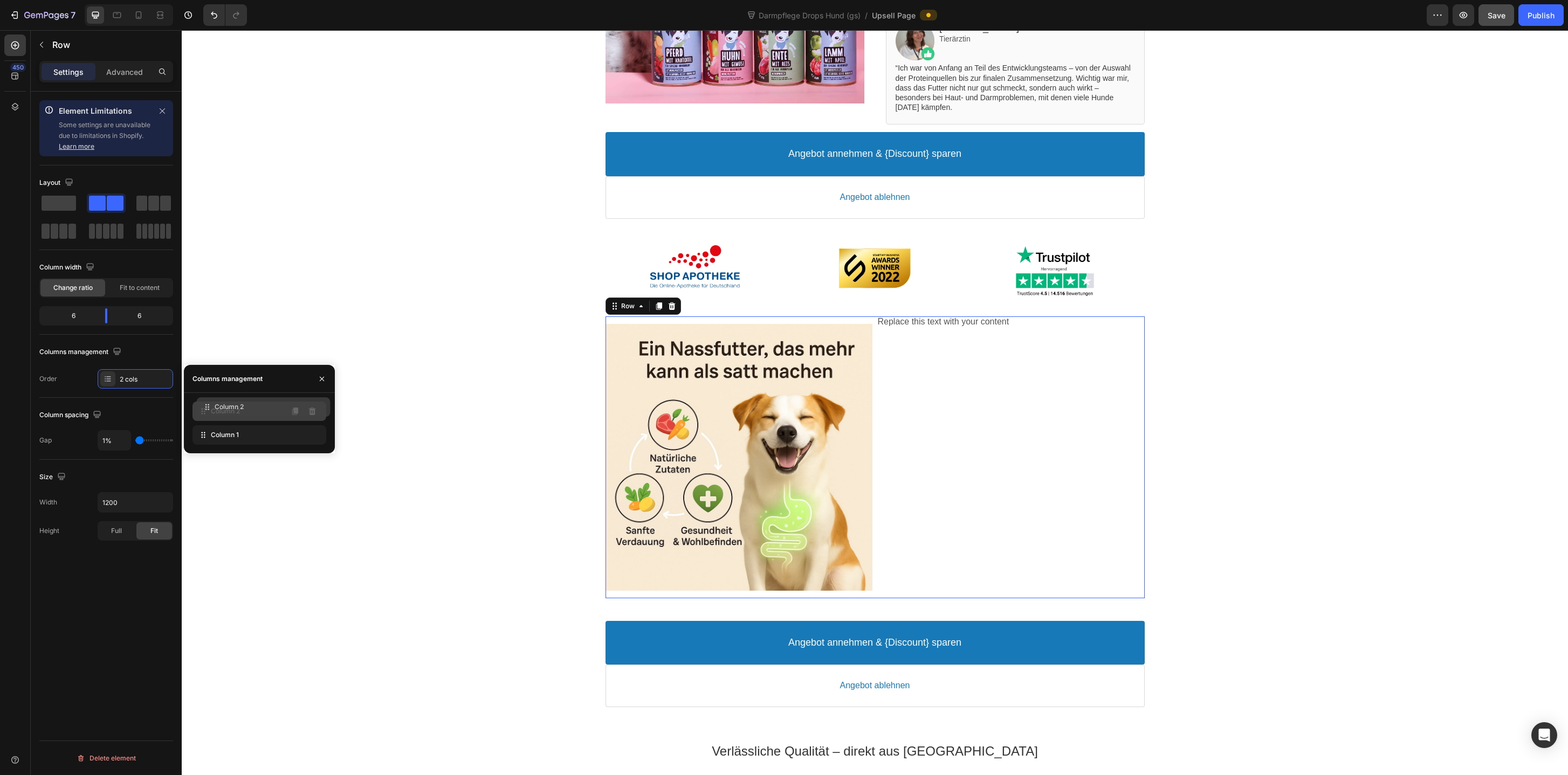
drag, startPoint x: 234, startPoint y: 433, endPoint x: 238, endPoint y: 406, distance: 27.3
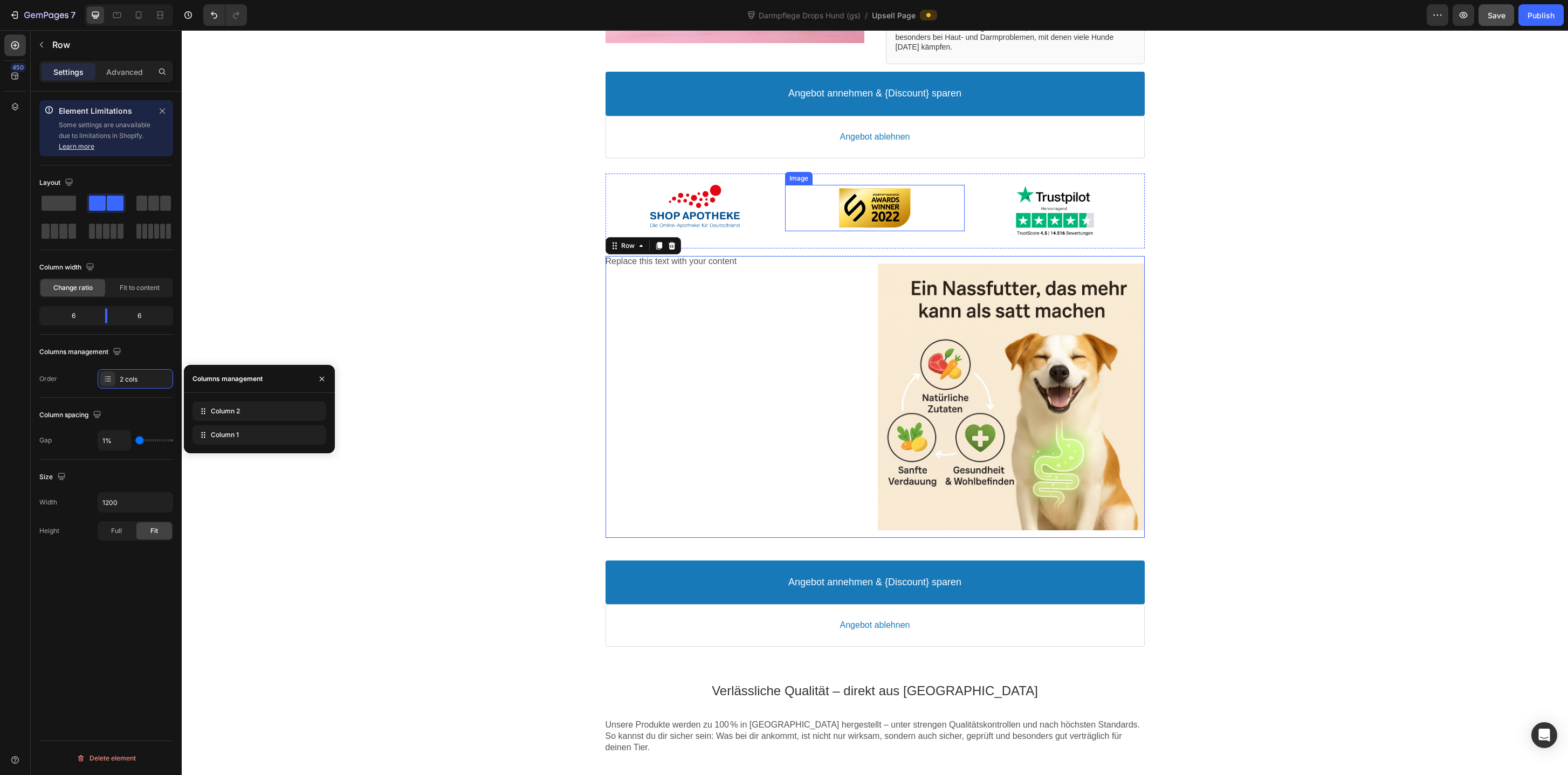
scroll to position [386, 0]
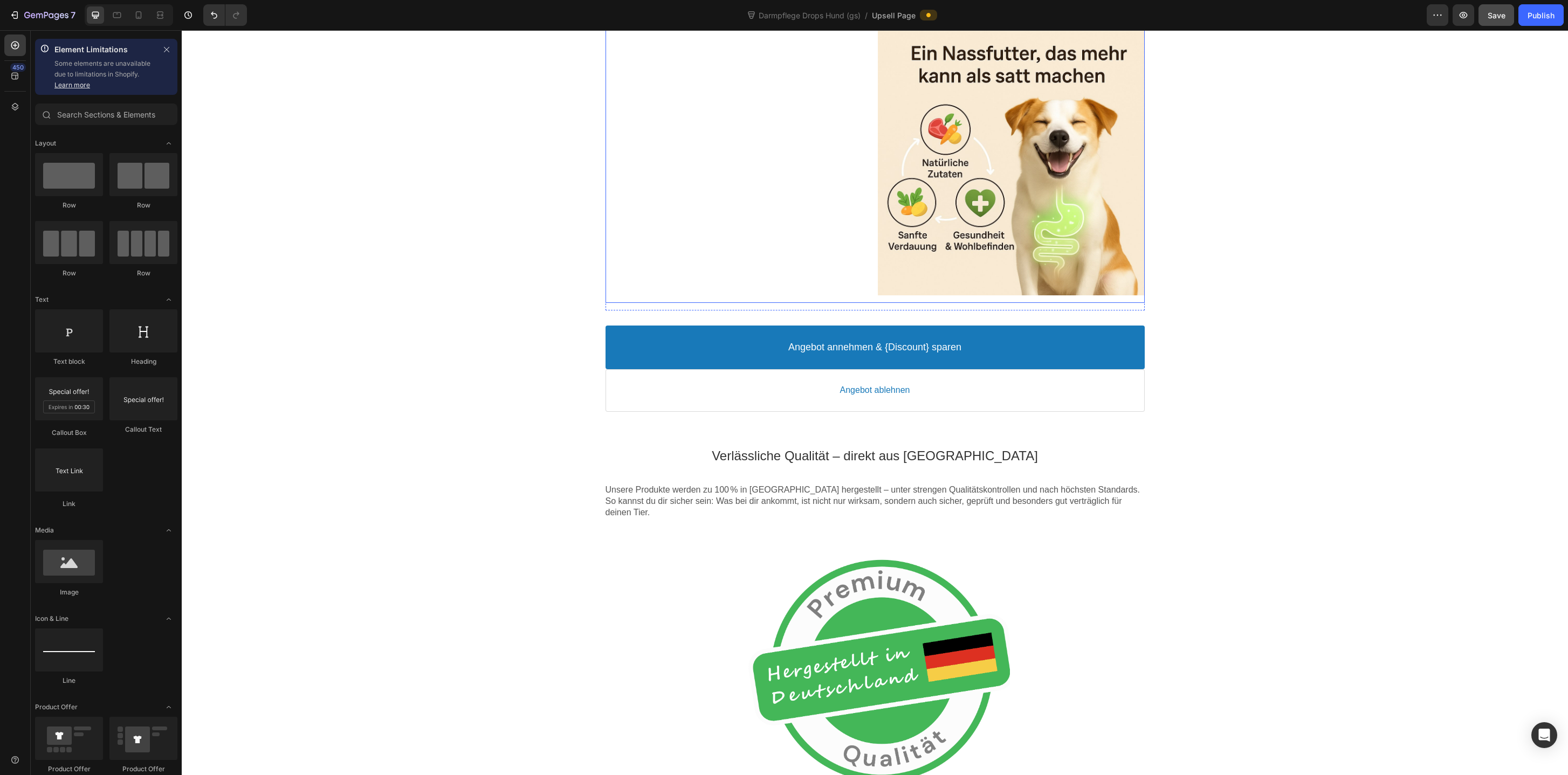
scroll to position [786, 0]
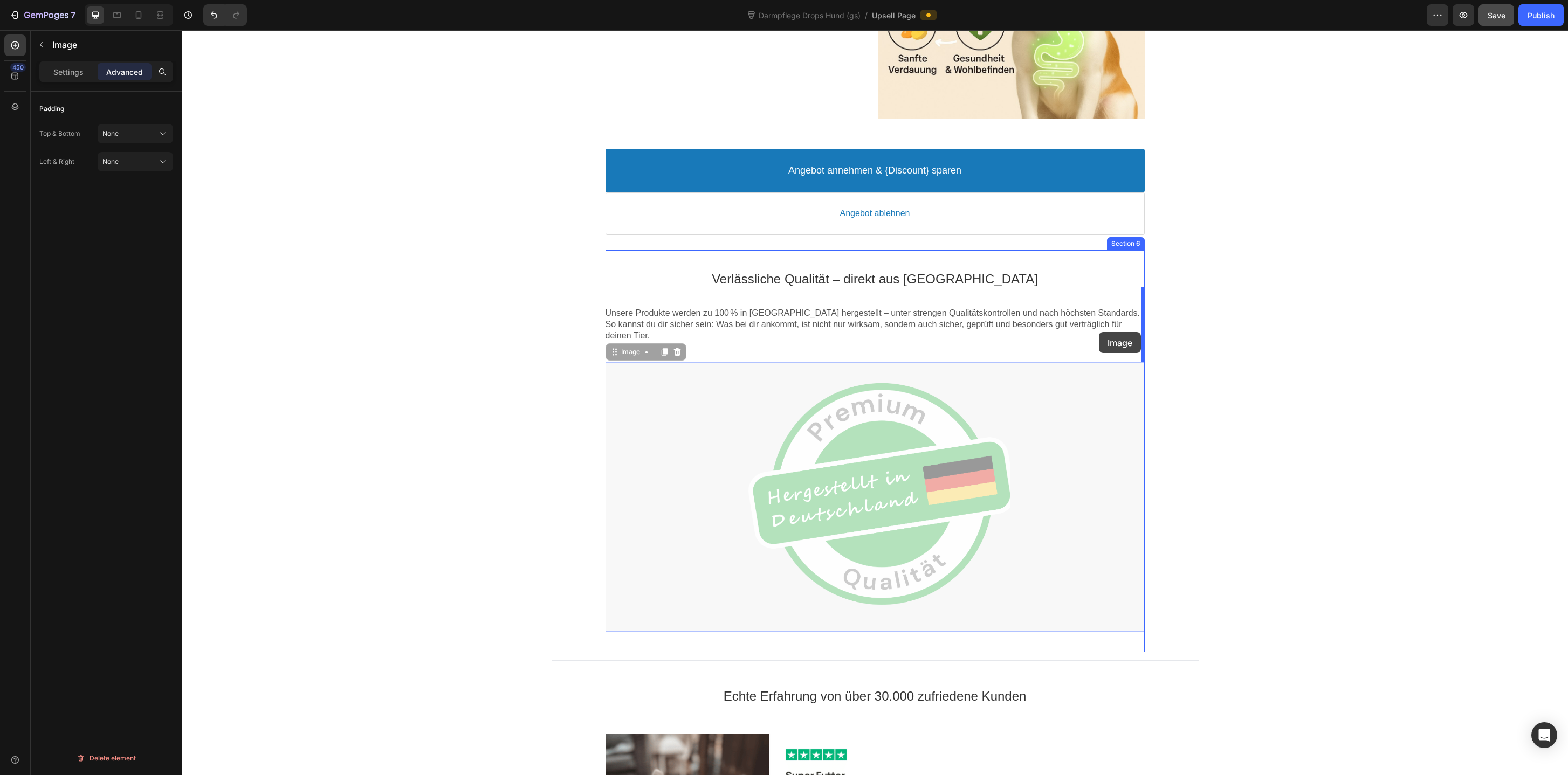
drag, startPoint x: 945, startPoint y: 456, endPoint x: 1099, endPoint y: 332, distance: 197.7
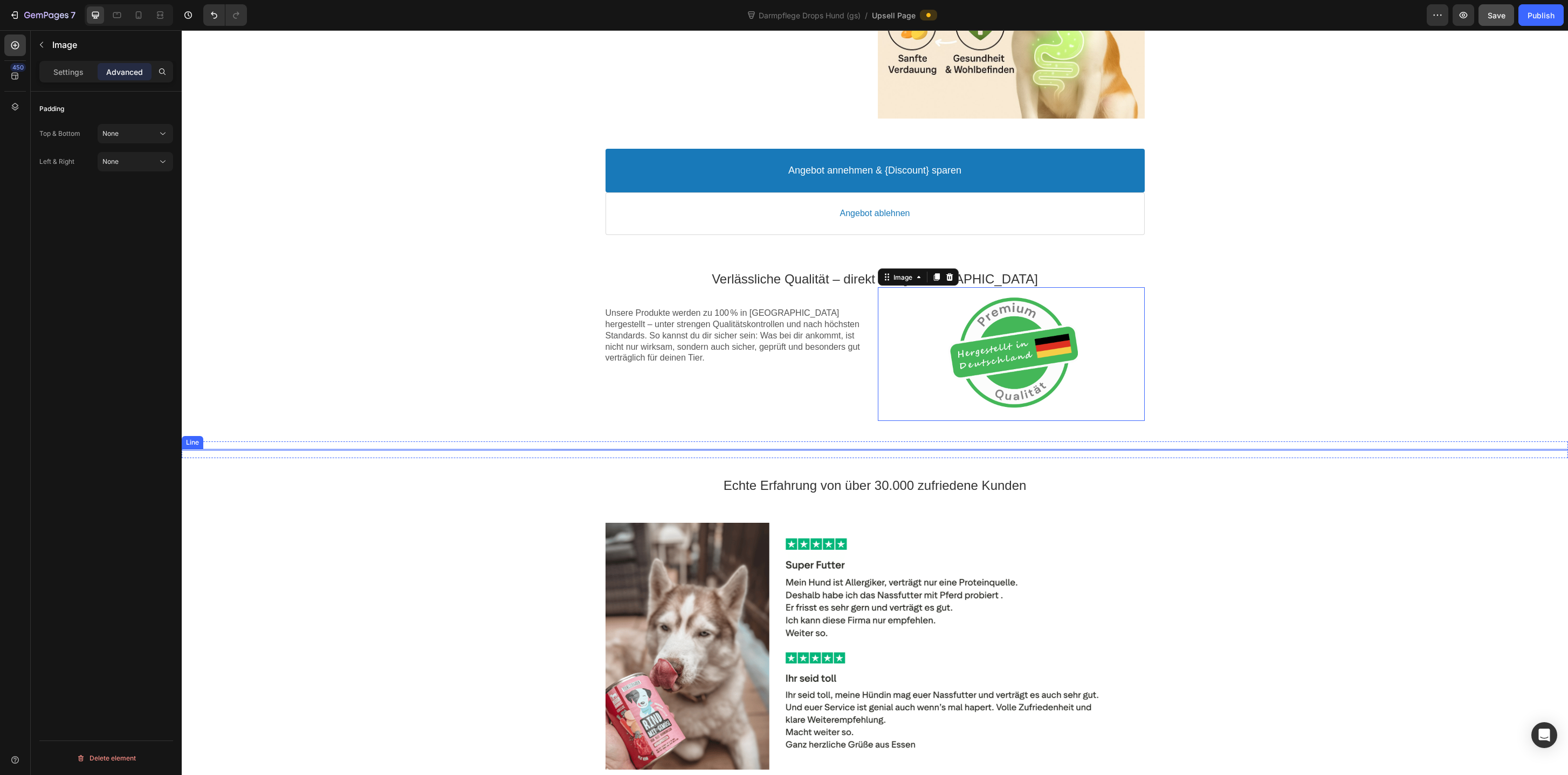
click at [1305, 470] on div "Echte Erfahrung von über 30.000 zufriedene Kunden Text block" at bounding box center [875, 485] width 1386 height 40
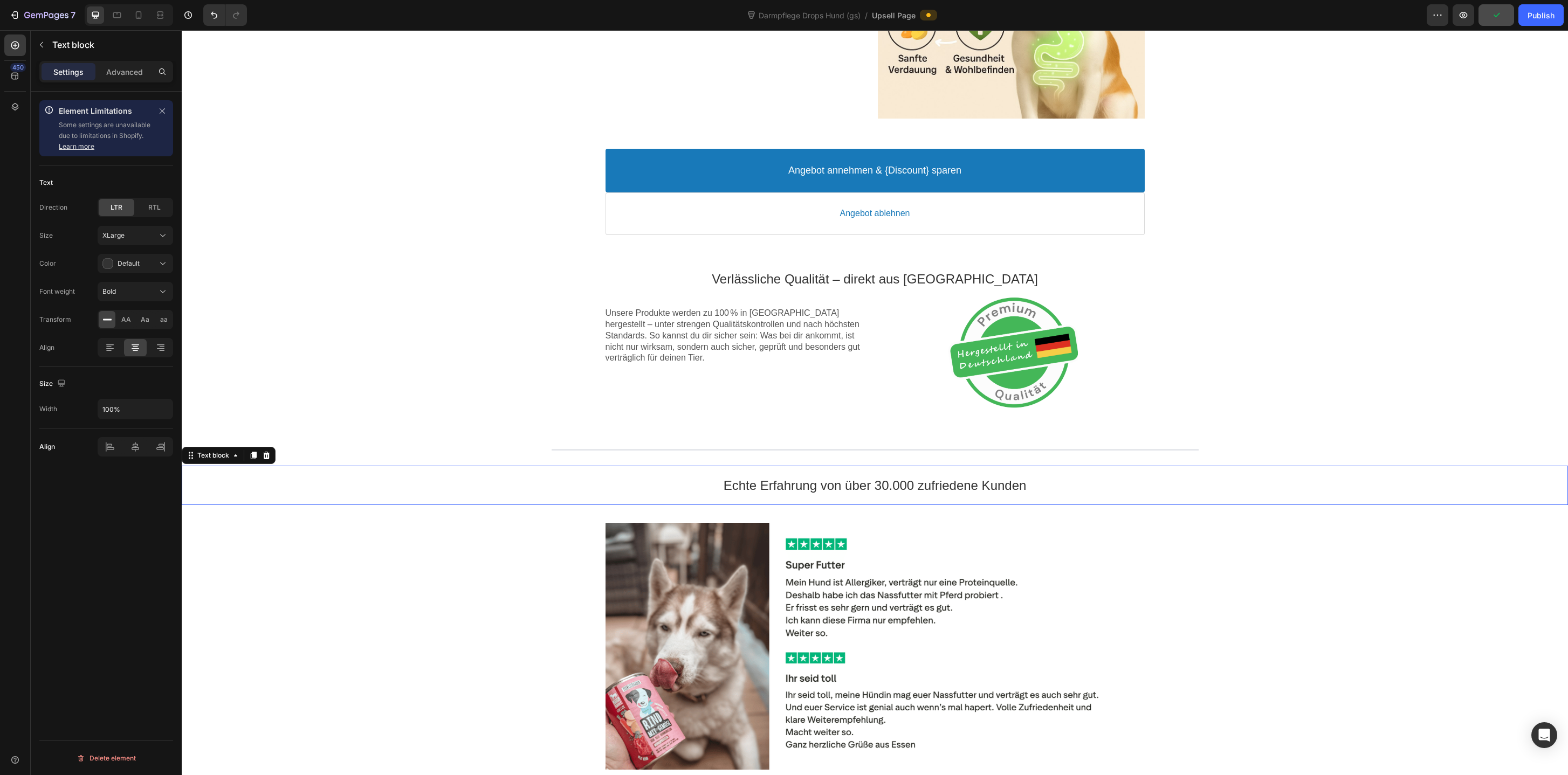
click at [432, 314] on div "Image Rabatt-Geschenk freigeschaltet! 🎉 Callout Text Sichere dir jetzt deinen (…" at bounding box center [875, 450] width 1386 height 2312
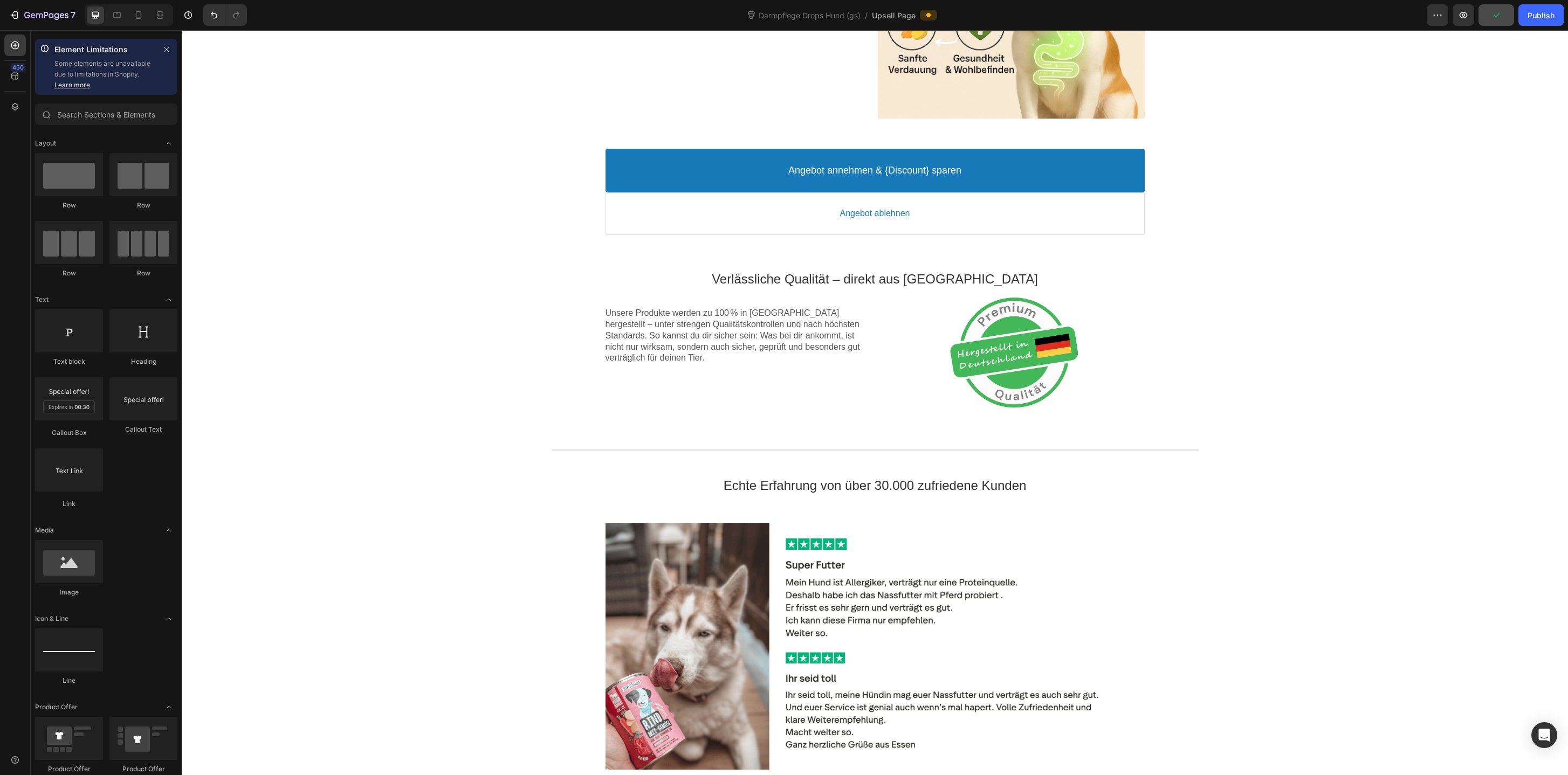
scroll to position [878, 0]
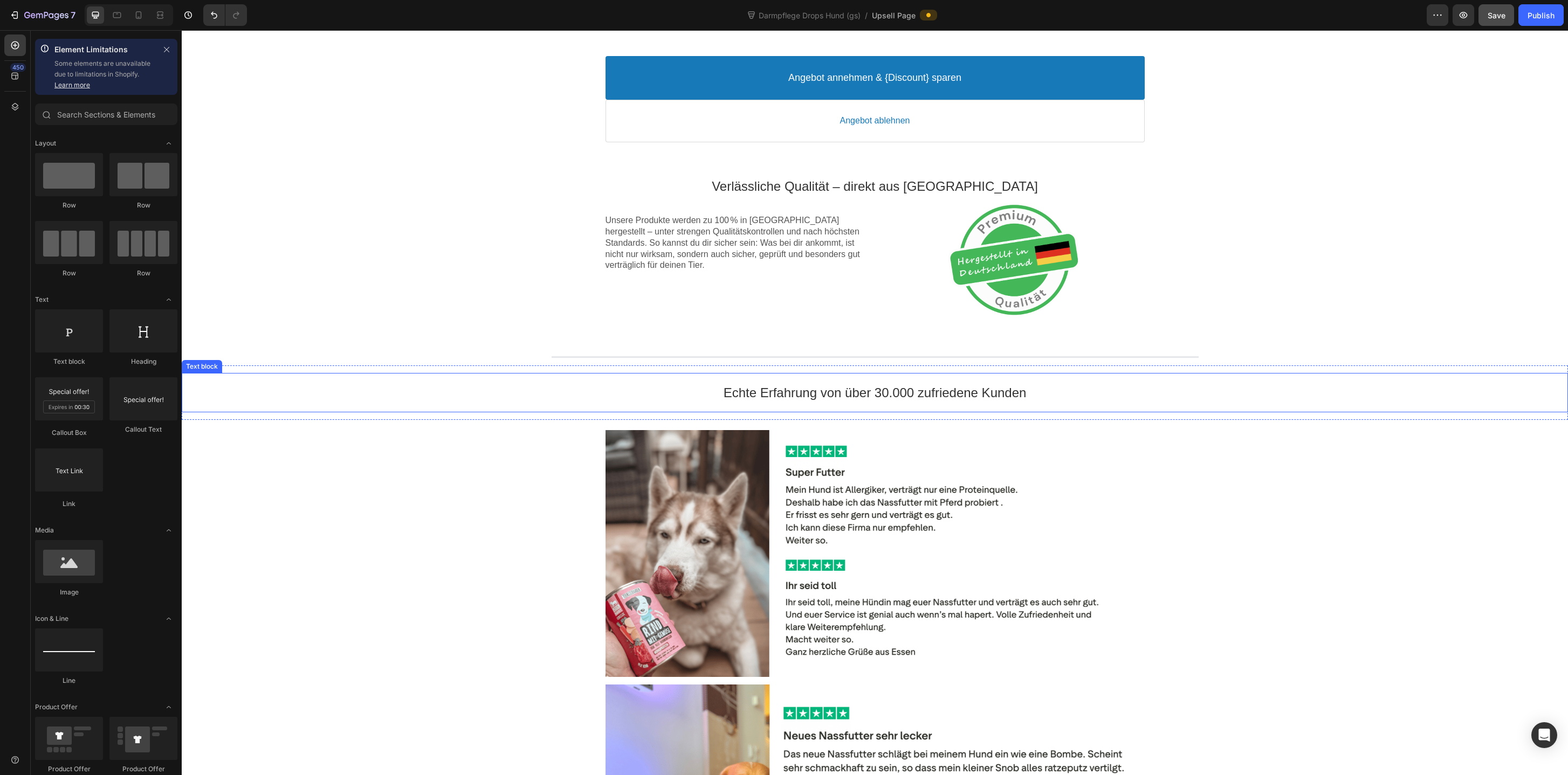
click at [808, 395] on p "Echte Erfahrung von über 30.000 zufriedene Kunden" at bounding box center [875, 392] width 1386 height 16
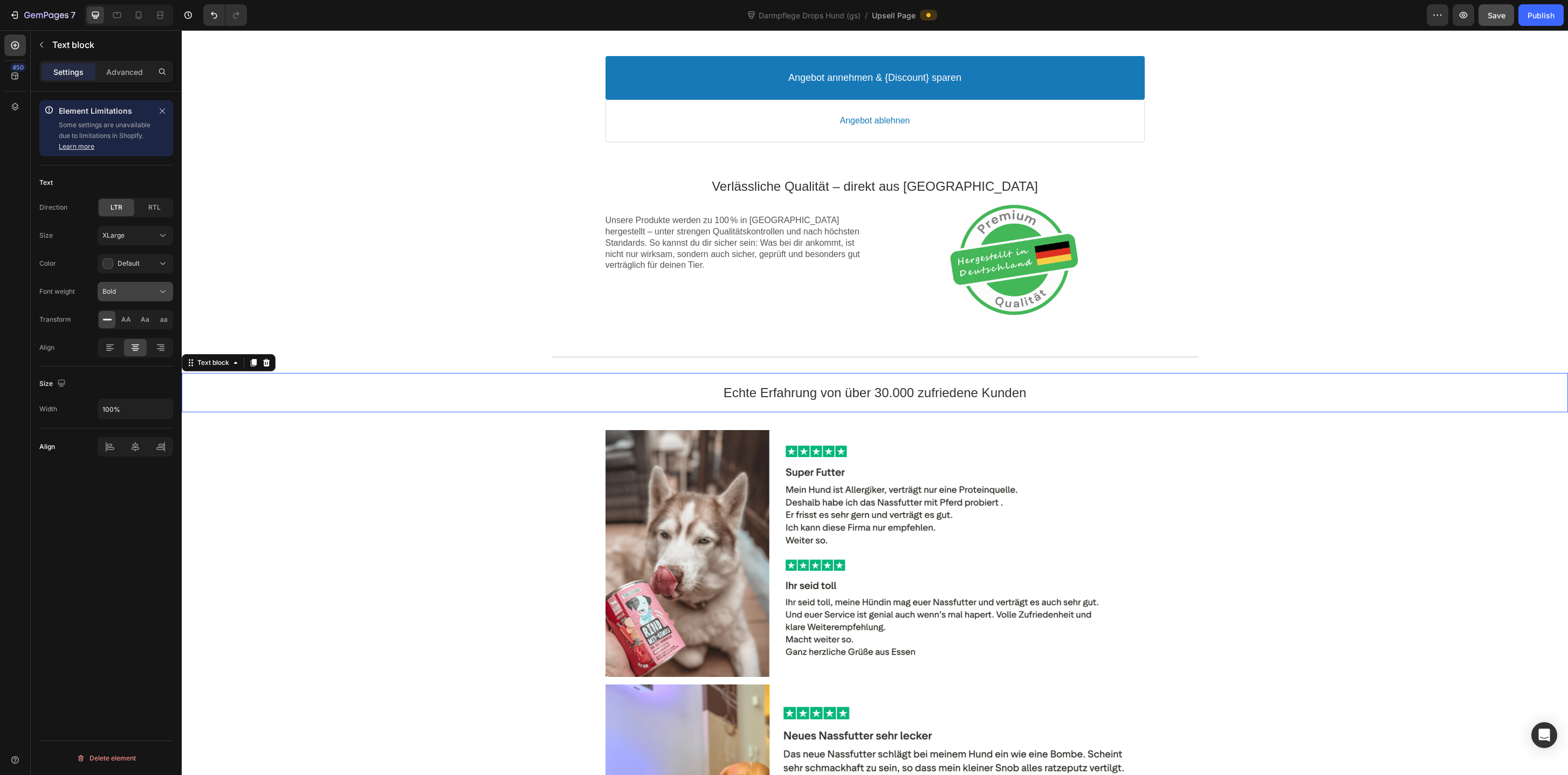
click at [155, 287] on div "Bold" at bounding box center [130, 291] width 55 height 10
click at [149, 242] on button "XLarge" at bounding box center [135, 235] width 75 height 19
click at [432, 535] on div "Image Rabatt-Geschenk freigeschaltet! 🎉 Callout Text Sichere dir jetzt deinen (…" at bounding box center [875, 358] width 1386 height 2312
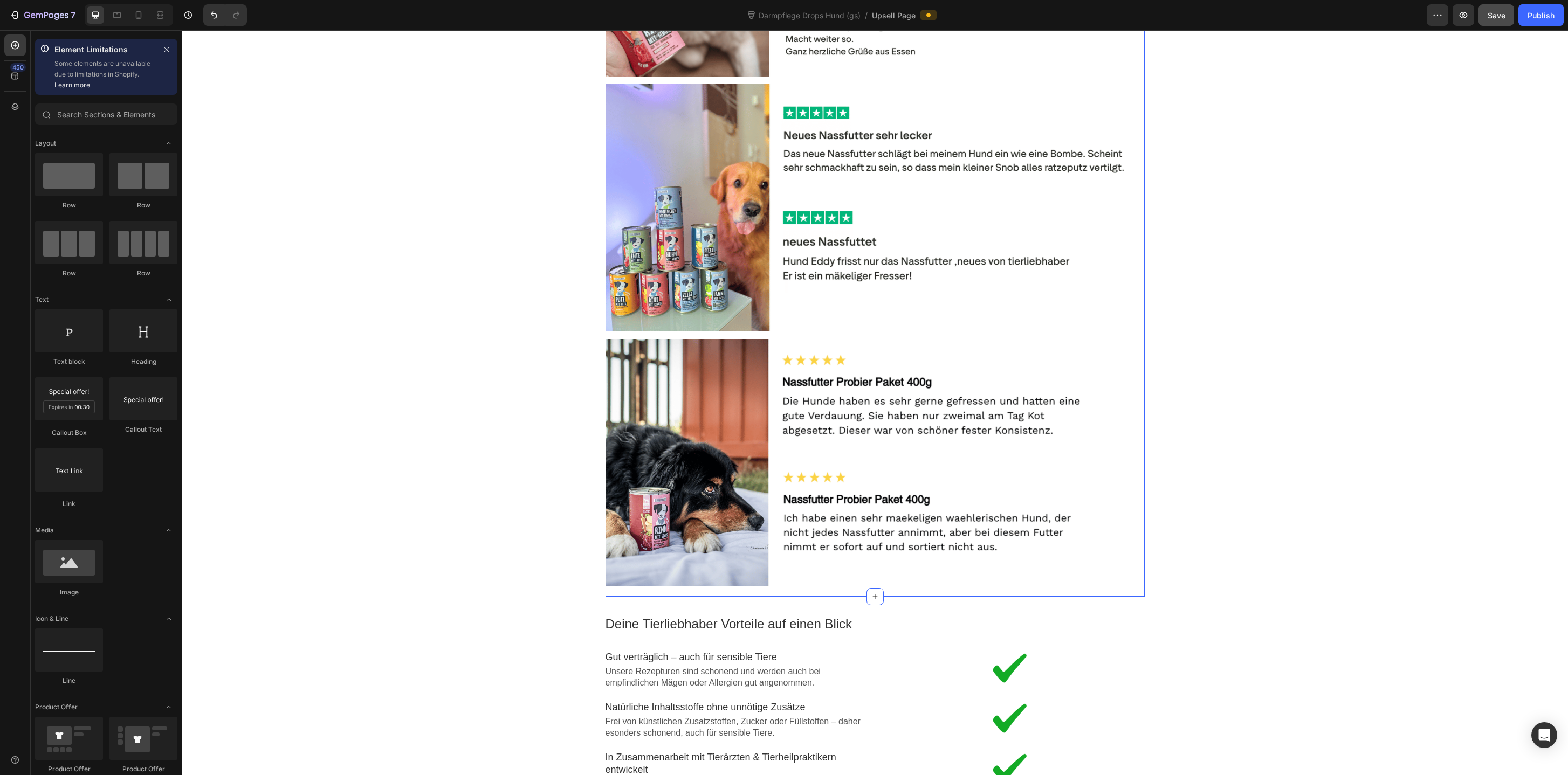
scroll to position [1580, 0]
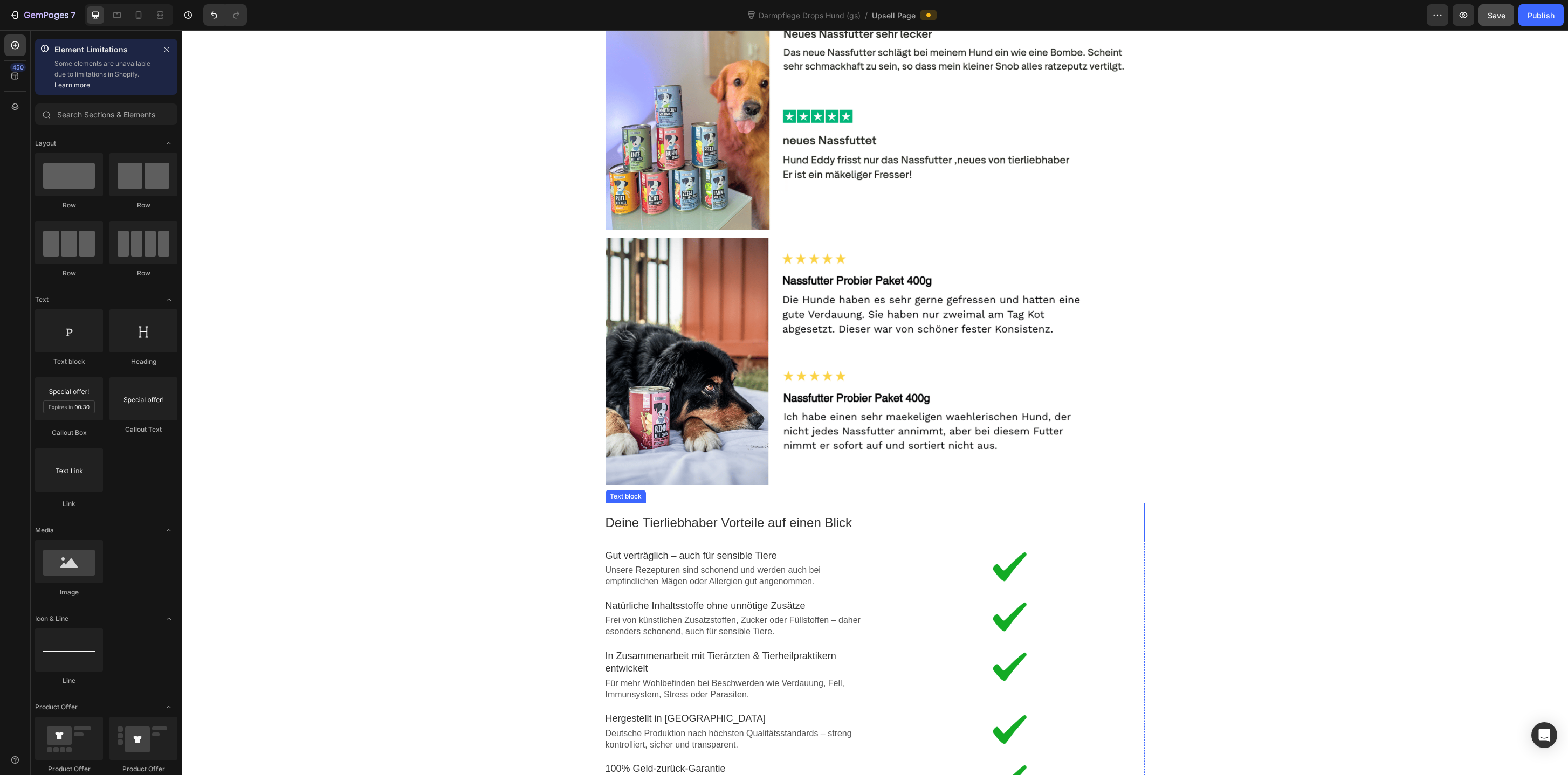
click at [687, 522] on p "Deine Tierliebhaber Vorteile auf einen Blick" at bounding box center [875, 522] width 539 height 16
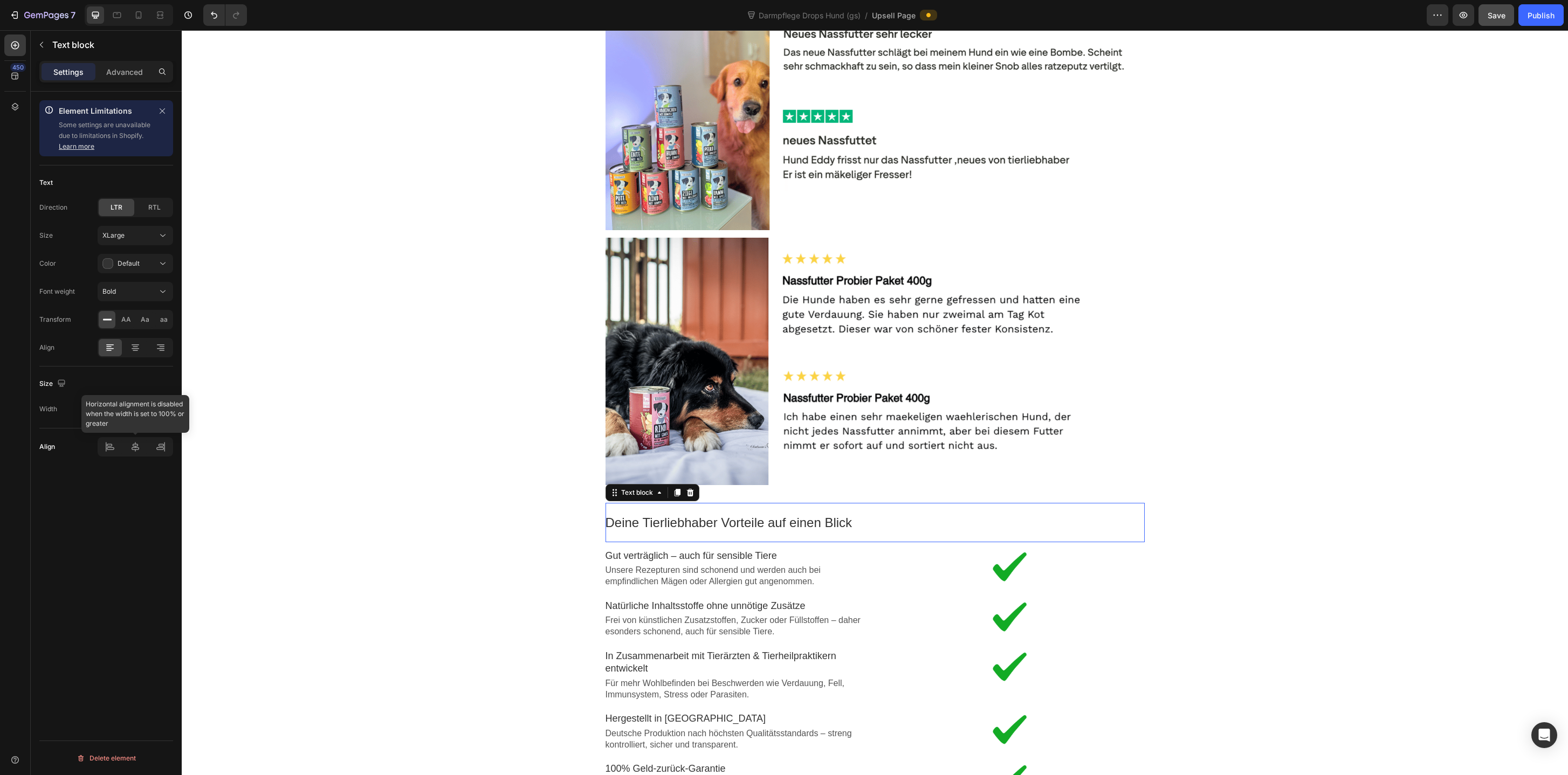
click at [135, 449] on div at bounding box center [135, 447] width 75 height 19
click at [124, 351] on div at bounding box center [136, 347] width 23 height 17
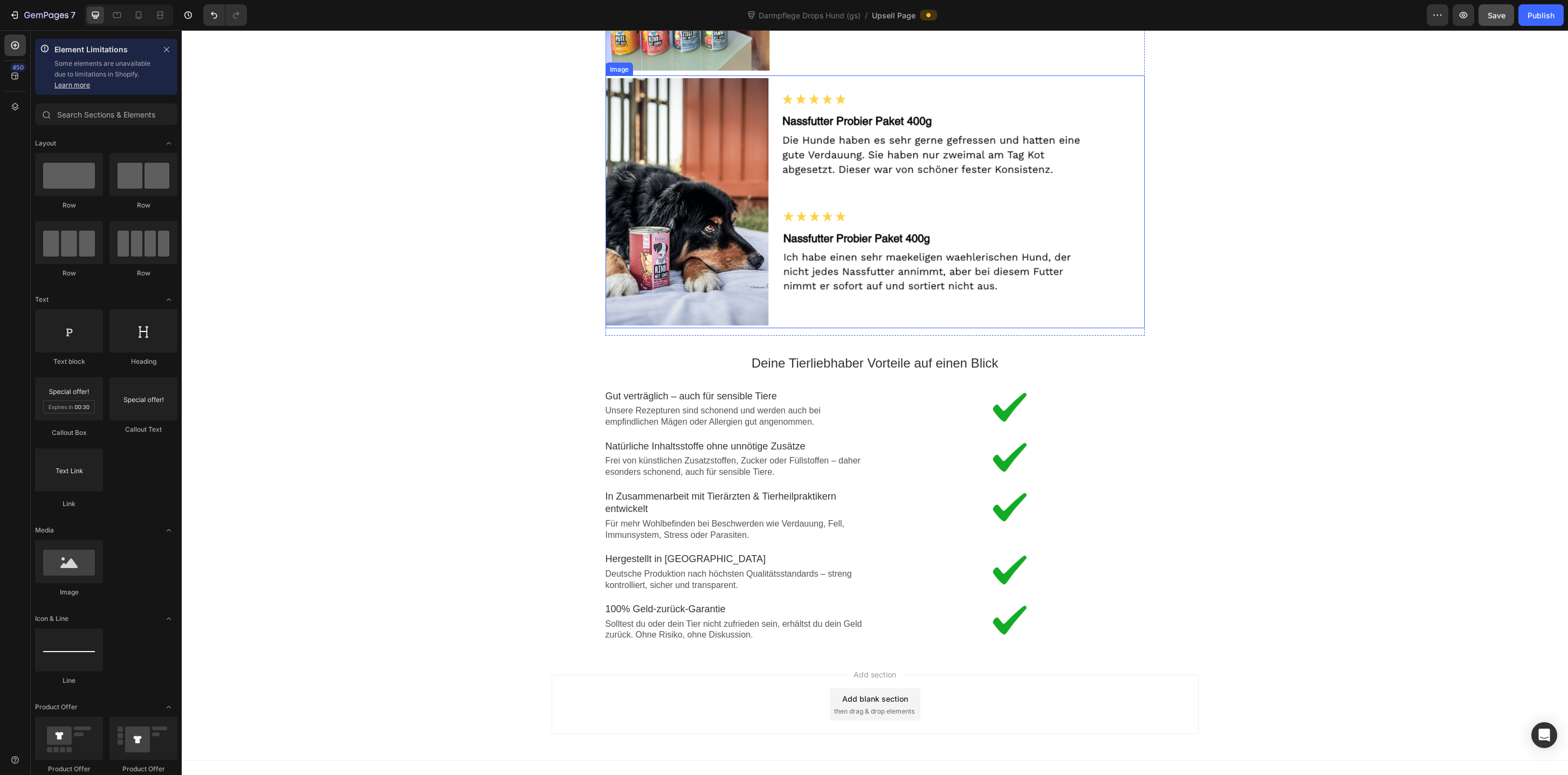
scroll to position [1767, 0]
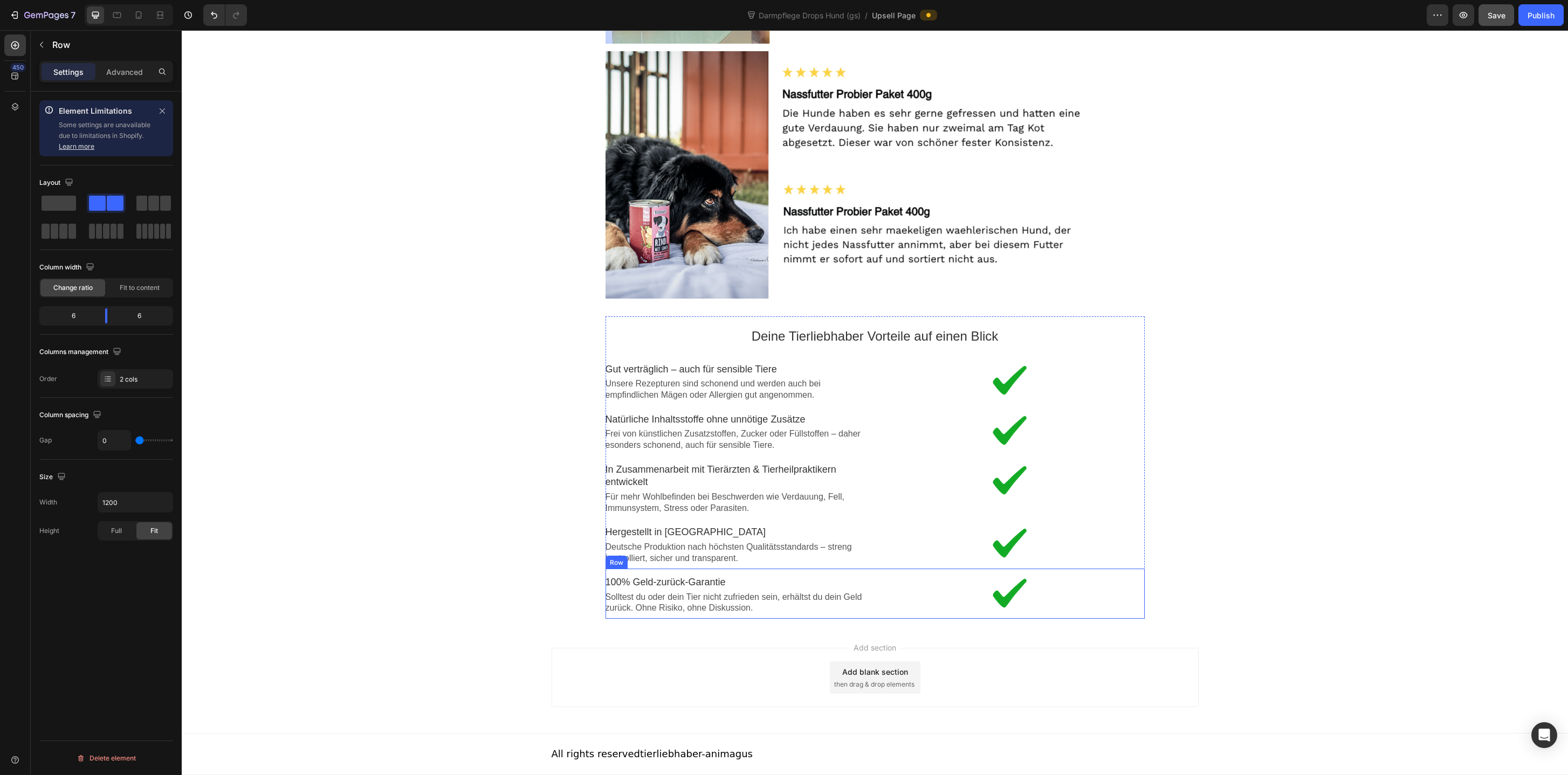
click at [887, 617] on div "Image 100% Geld-zurück-Garantie Text block Solltest du oder dein Tier nicht zuf…" at bounding box center [875, 594] width 539 height 50
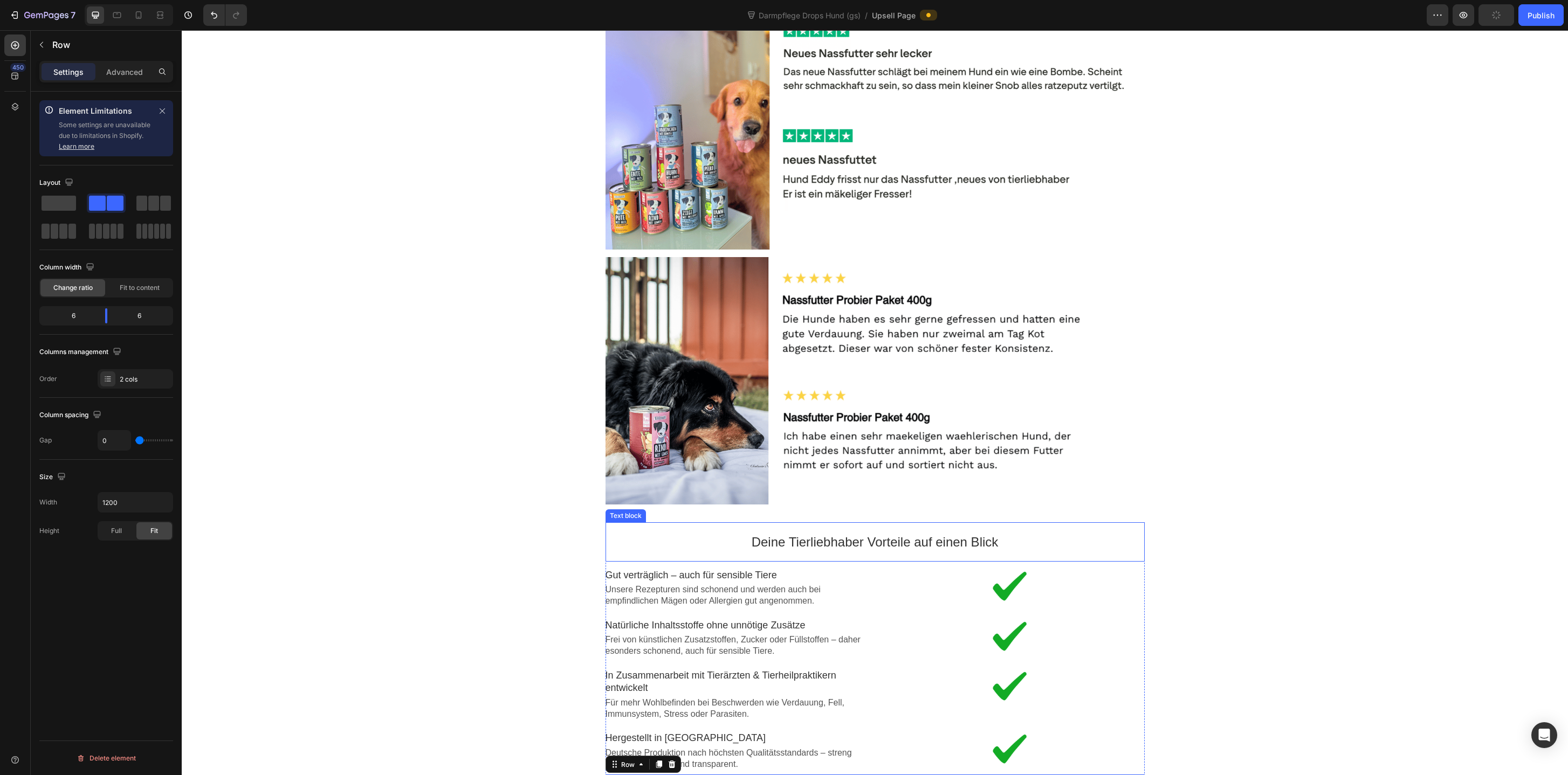
scroll to position [1753, 0]
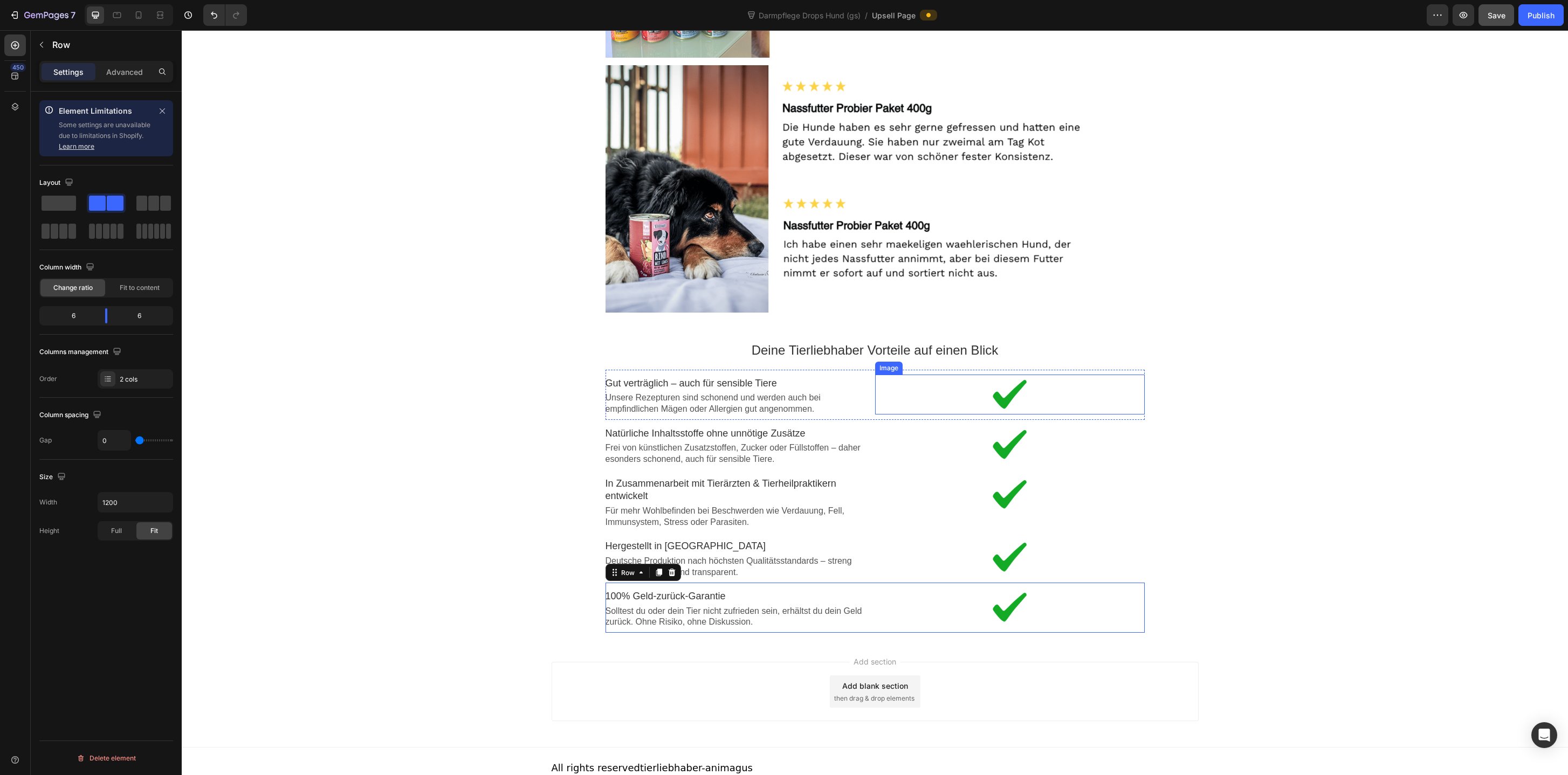
click at [1091, 394] on div at bounding box center [1010, 395] width 270 height 30
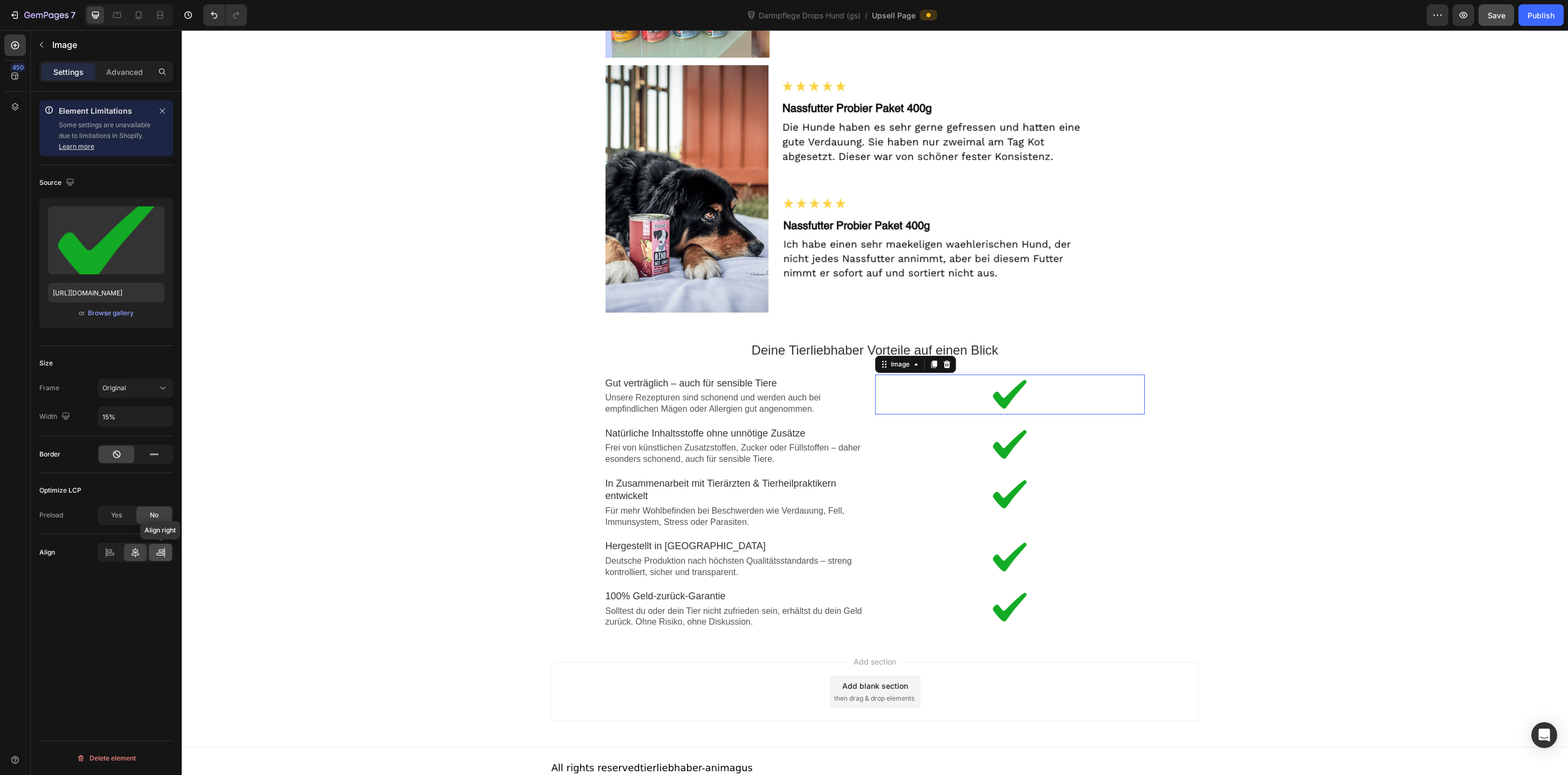
click at [155, 547] on icon at bounding box center [161, 552] width 11 height 11
click at [1087, 451] on div at bounding box center [1010, 445] width 270 height 30
click at [159, 549] on icon at bounding box center [161, 552] width 11 height 11
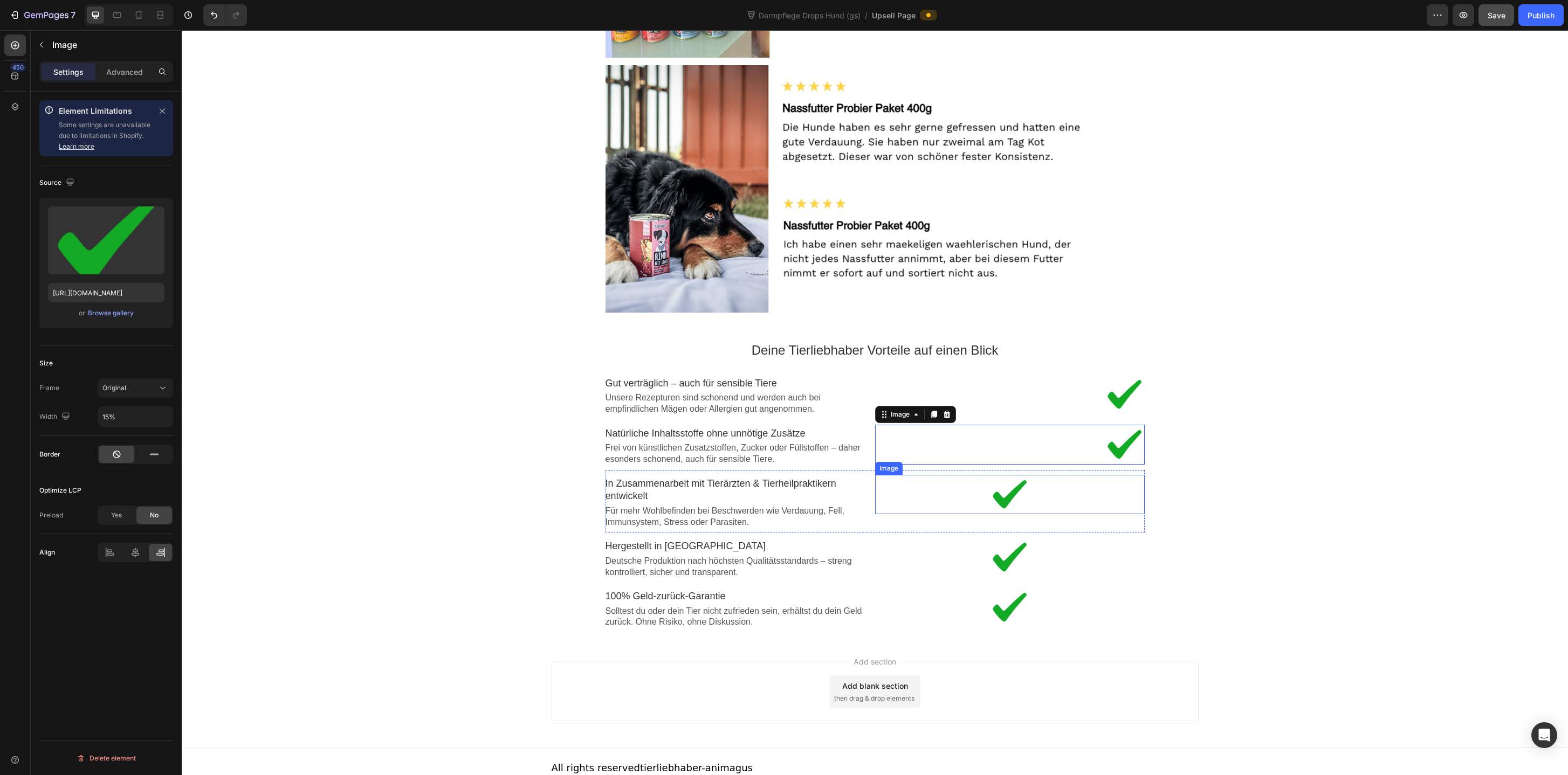
click at [1085, 489] on div at bounding box center [1010, 495] width 270 height 30
click at [165, 545] on div at bounding box center [160, 552] width 23 height 17
click at [1124, 554] on div at bounding box center [1010, 557] width 270 height 30
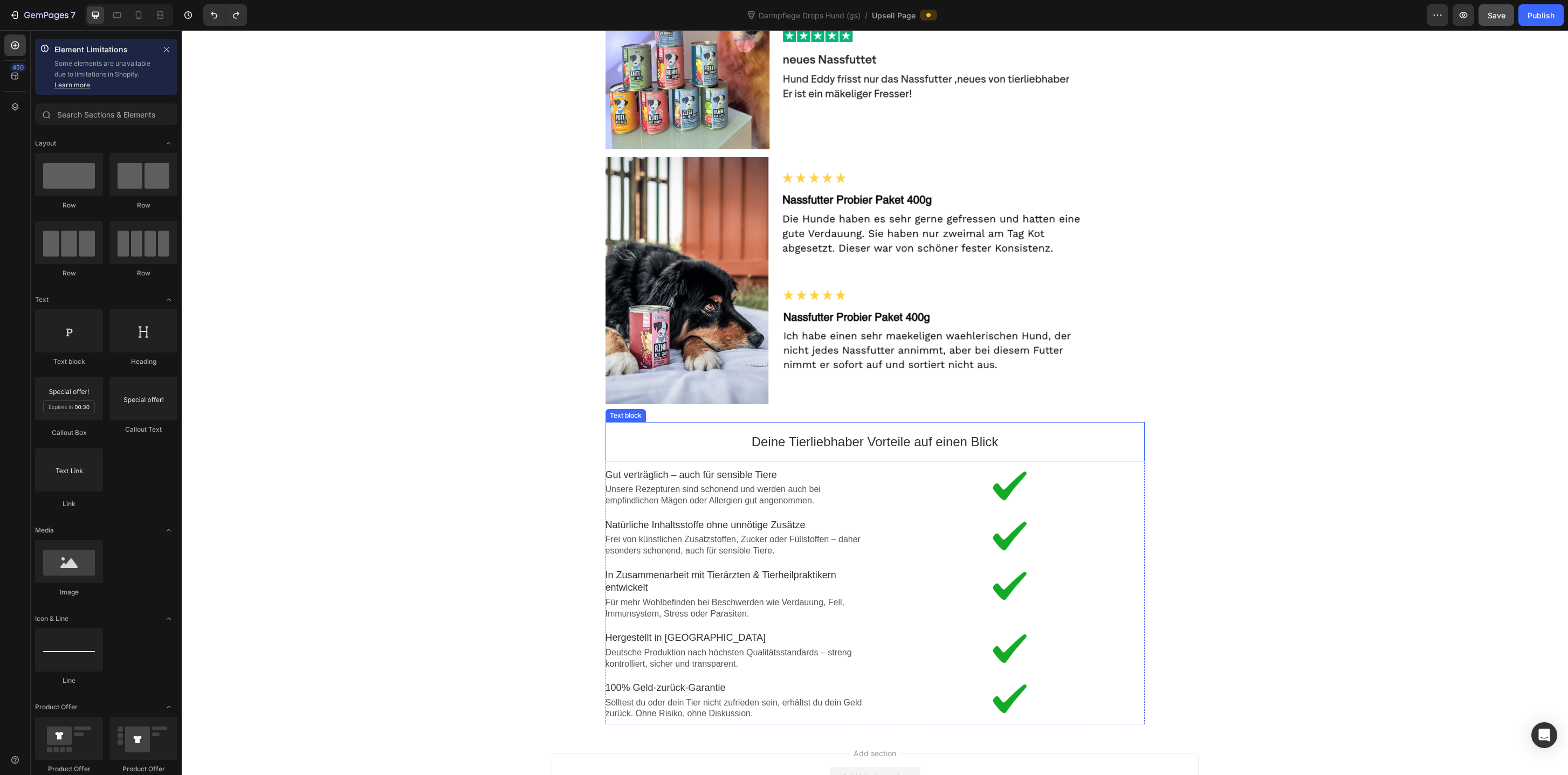
scroll to position [1663, 0]
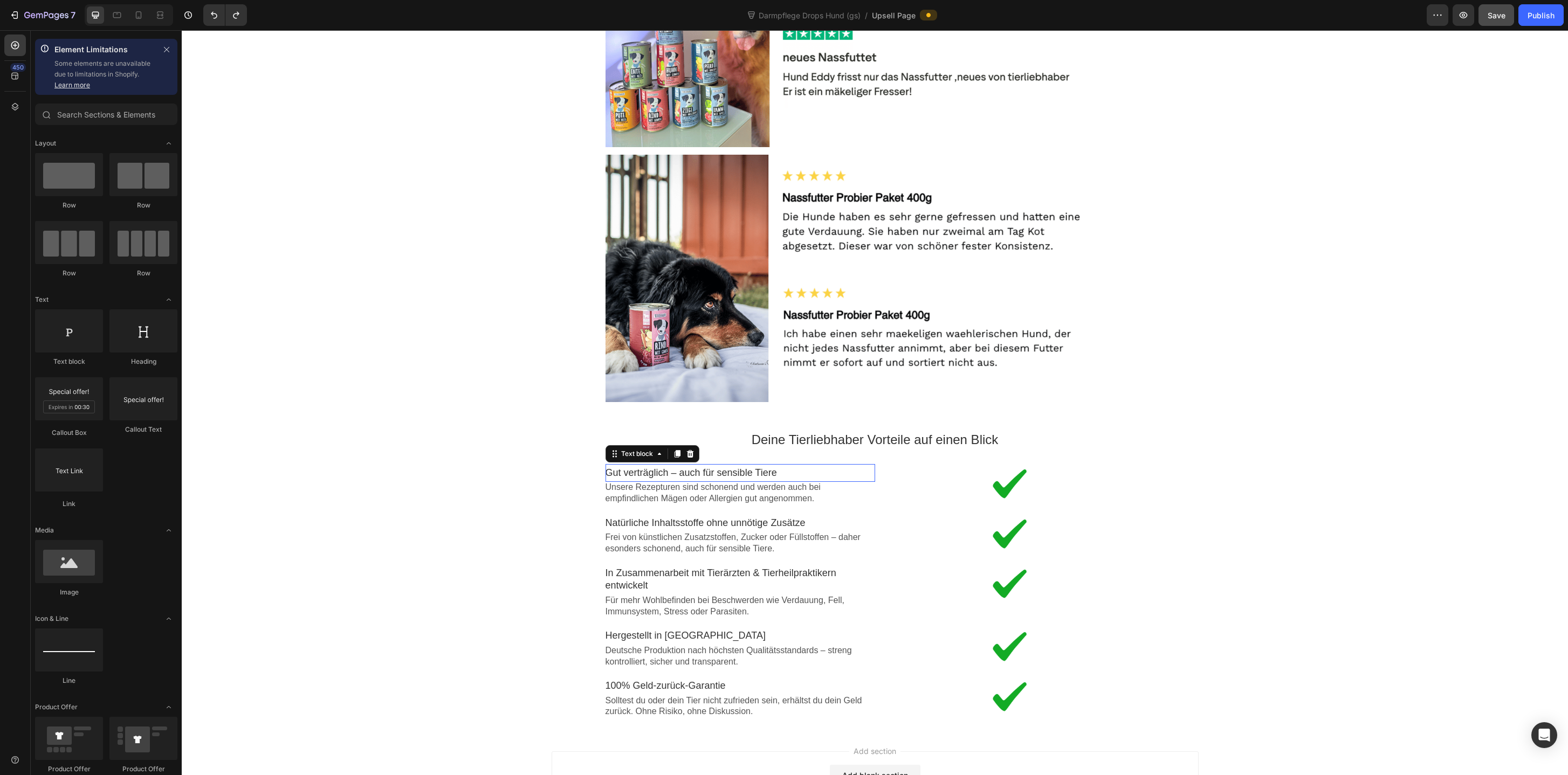
click at [739, 473] on p "Gut verträglich – auch für sensible Tiere" at bounding box center [740, 473] width 270 height 12
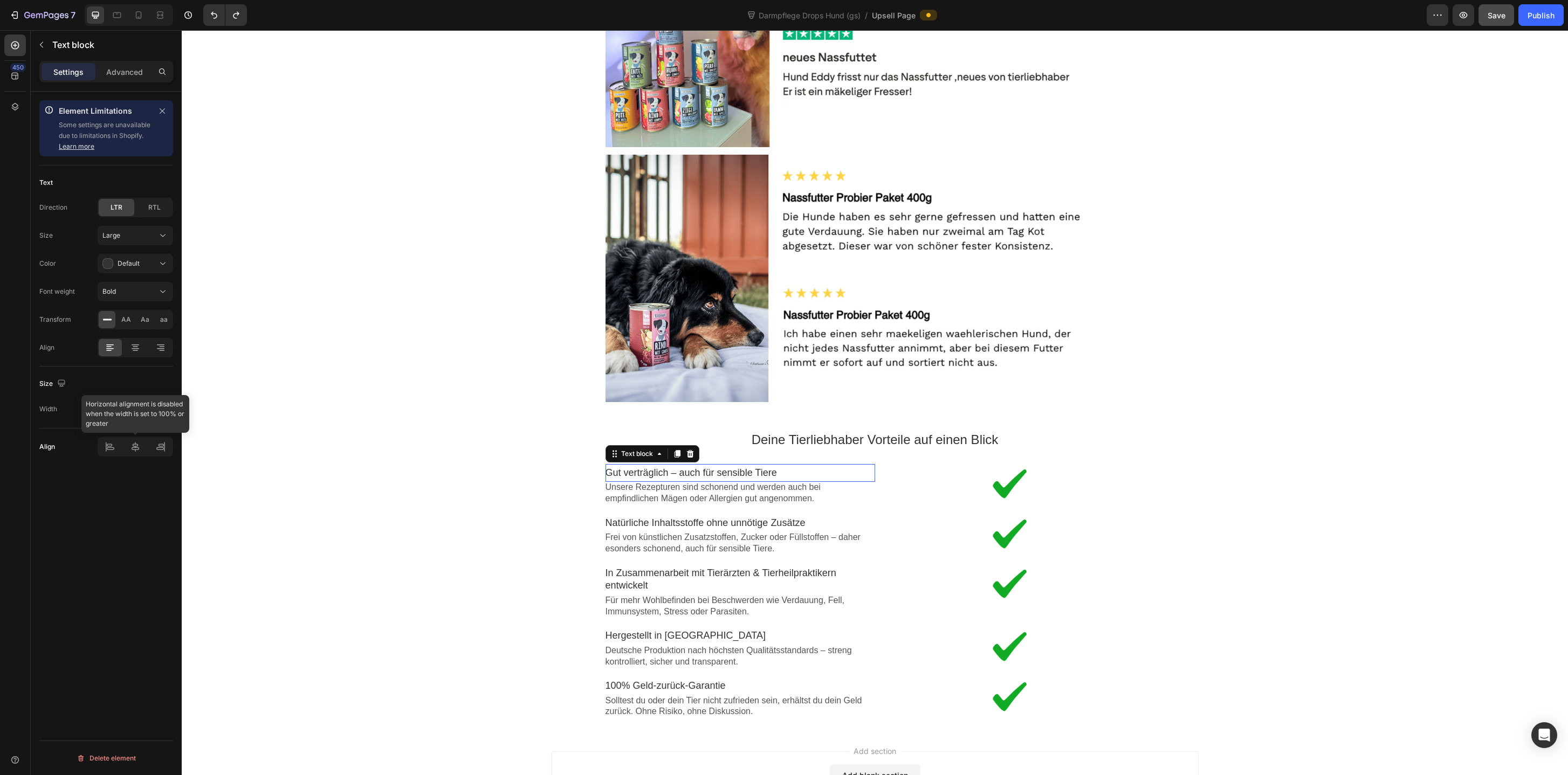
click at [138, 452] on div at bounding box center [135, 447] width 75 height 19
click at [136, 447] on div at bounding box center [135, 447] width 75 height 19
click at [136, 350] on icon at bounding box center [135, 351] width 5 height 1
click at [169, 350] on div at bounding box center [160, 347] width 23 height 17
click at [137, 353] on div at bounding box center [136, 347] width 23 height 17
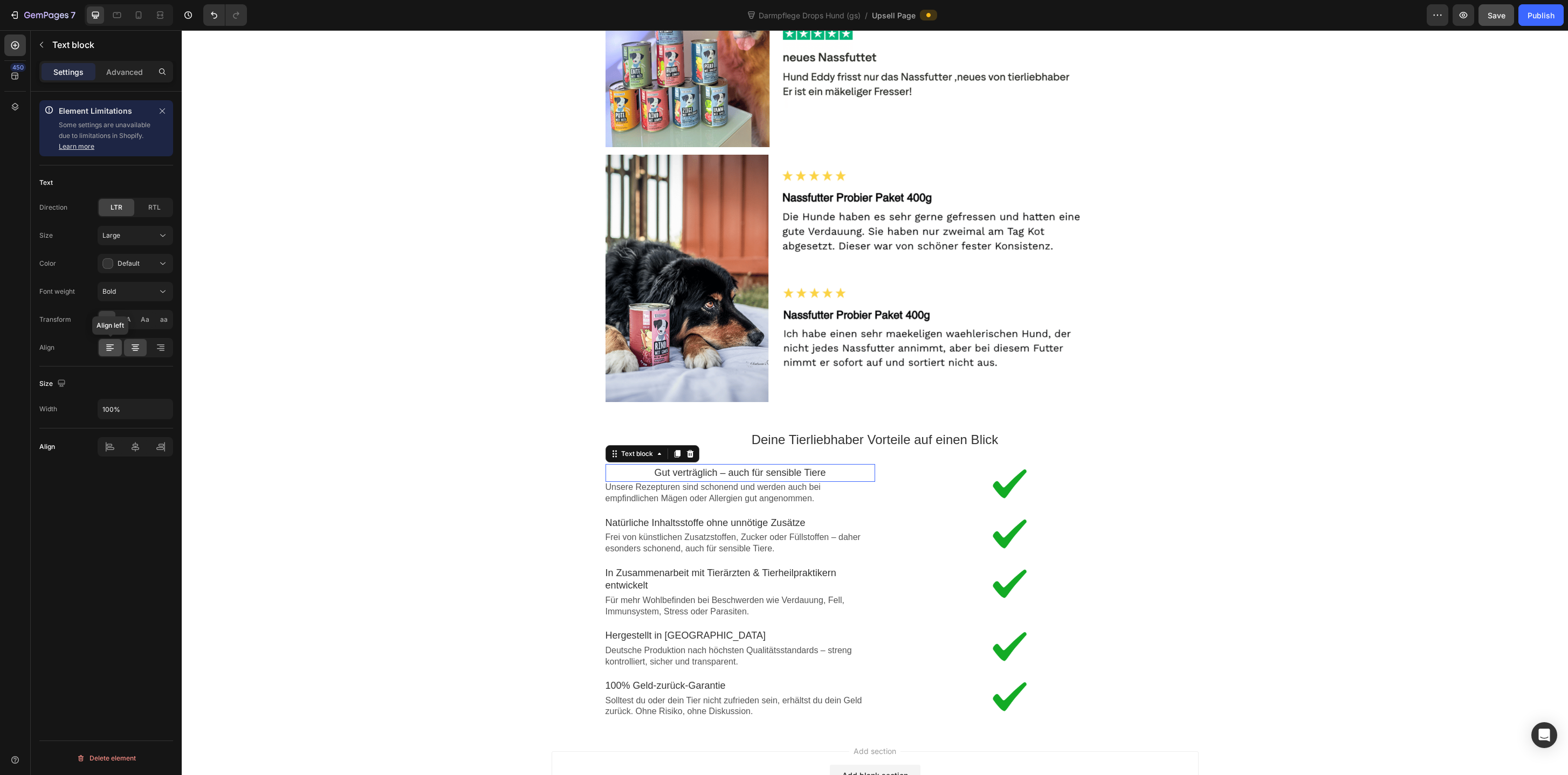
click at [115, 353] on div at bounding box center [110, 347] width 23 height 17
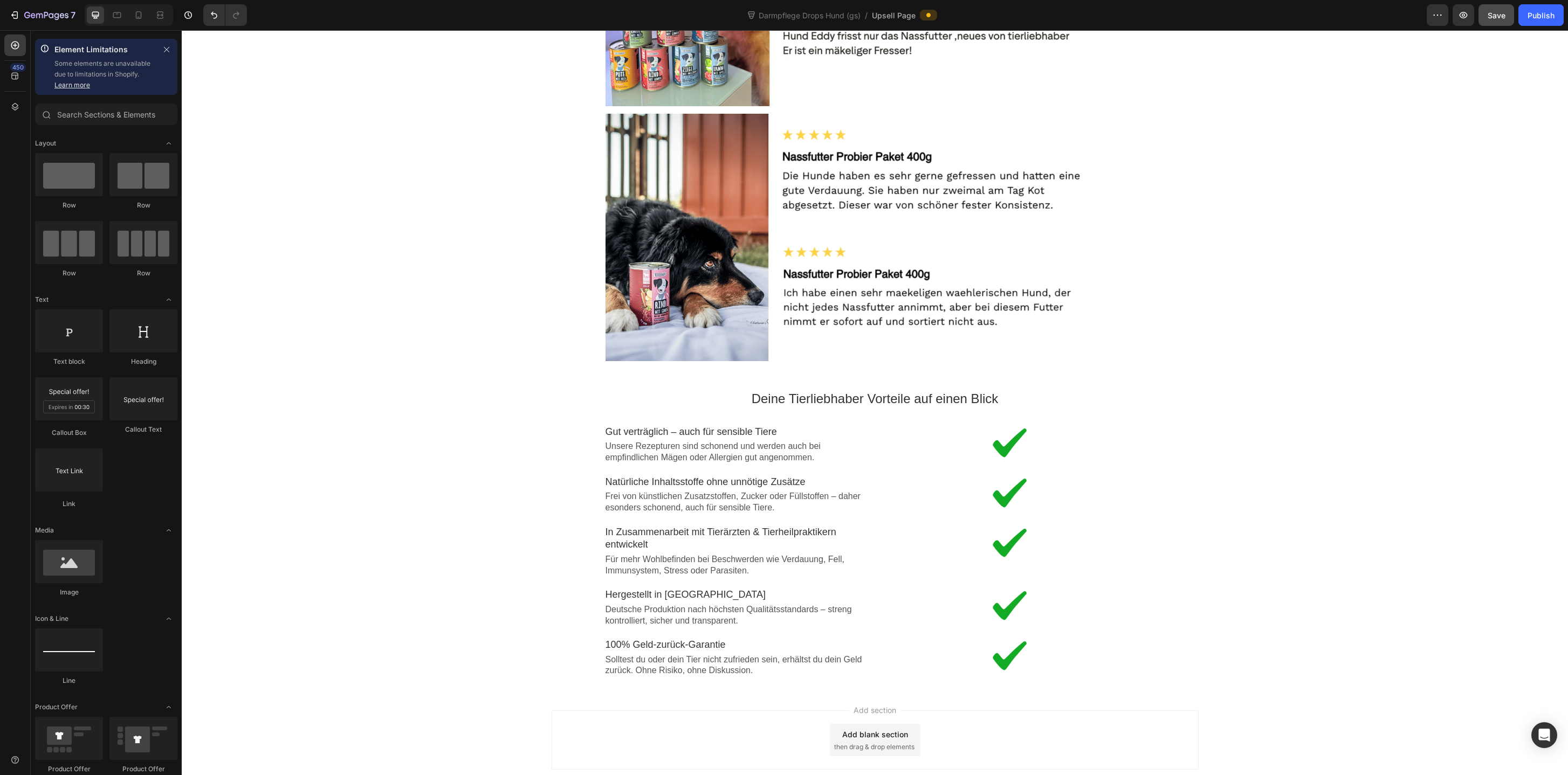
scroll to position [1703, 0]
click at [1138, 405] on p "Deine Tierliebhaber Vorteile auf einen Blick" at bounding box center [875, 399] width 539 height 16
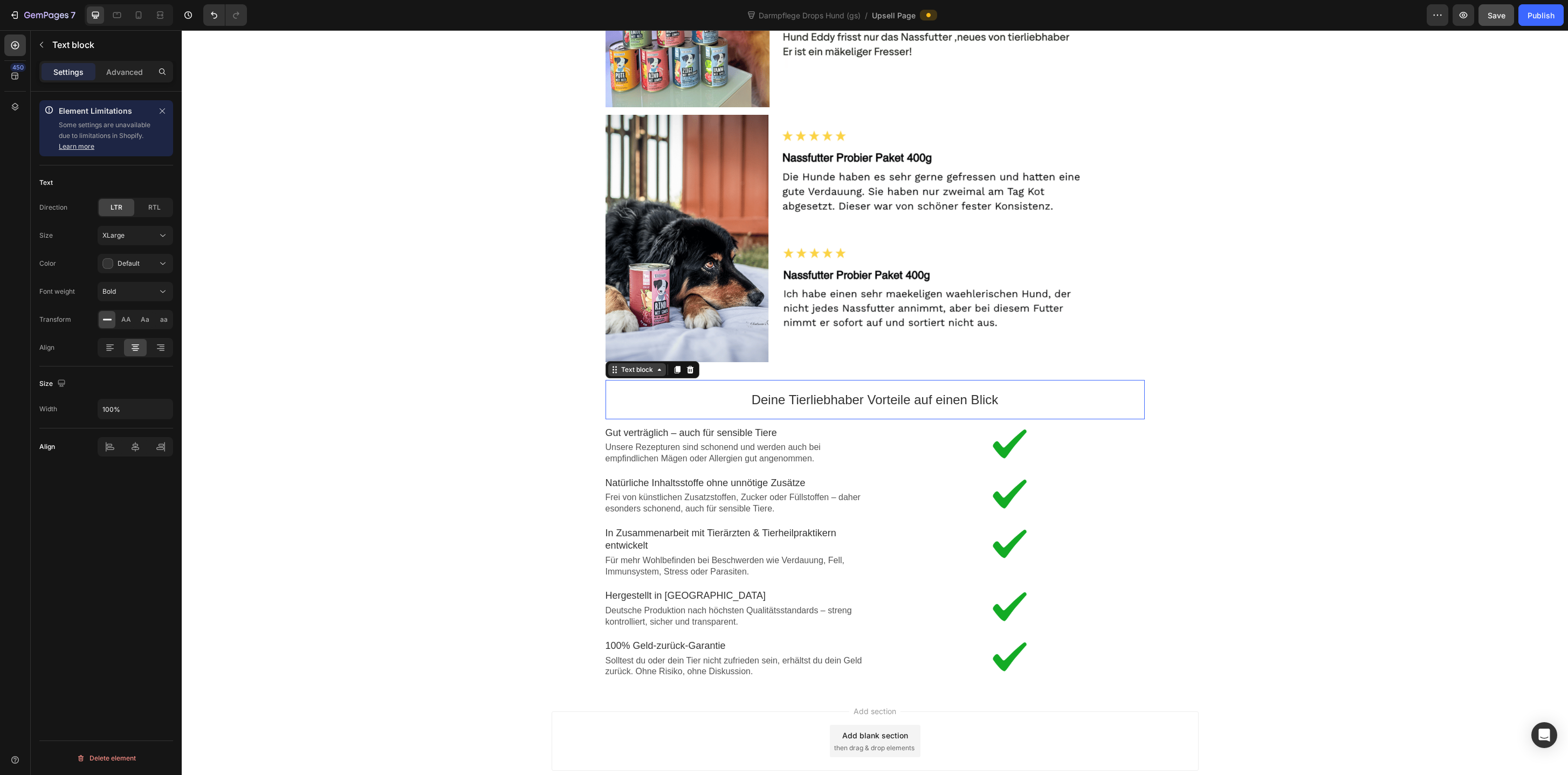
click at [640, 369] on div "Text block" at bounding box center [637, 369] width 36 height 8
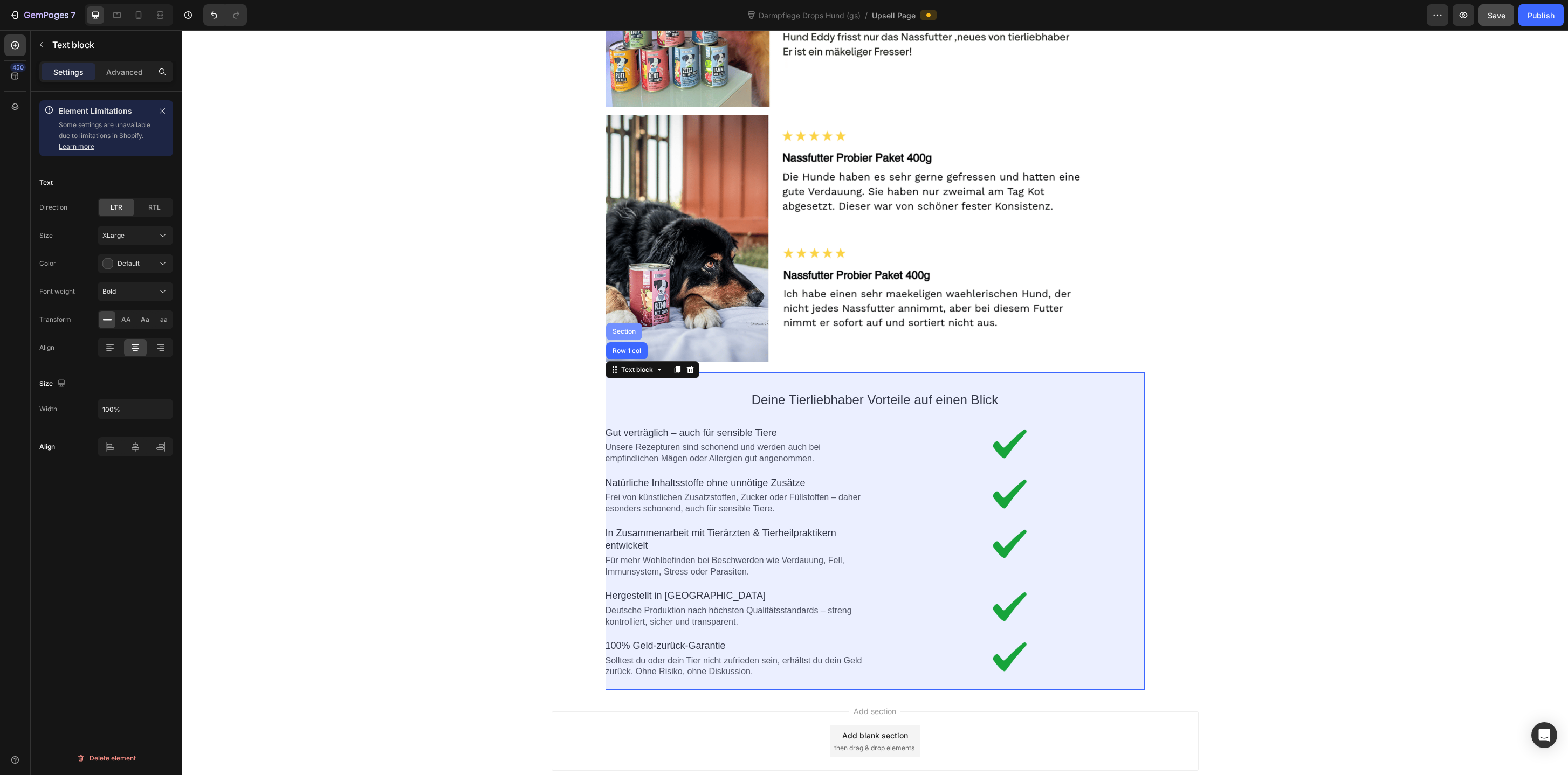
click at [625, 328] on div "Section" at bounding box center [624, 331] width 27 height 7
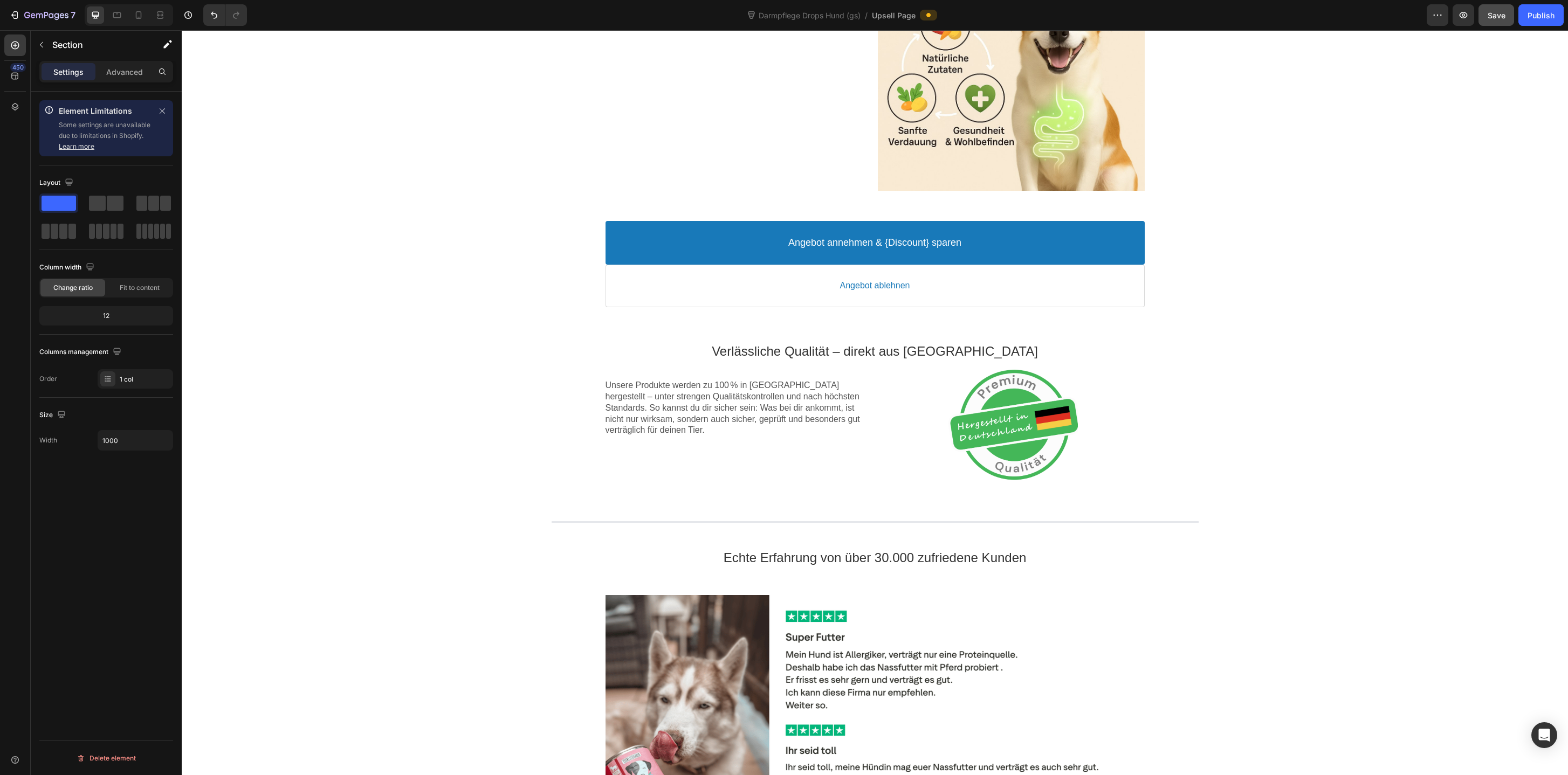
scroll to position [708, 0]
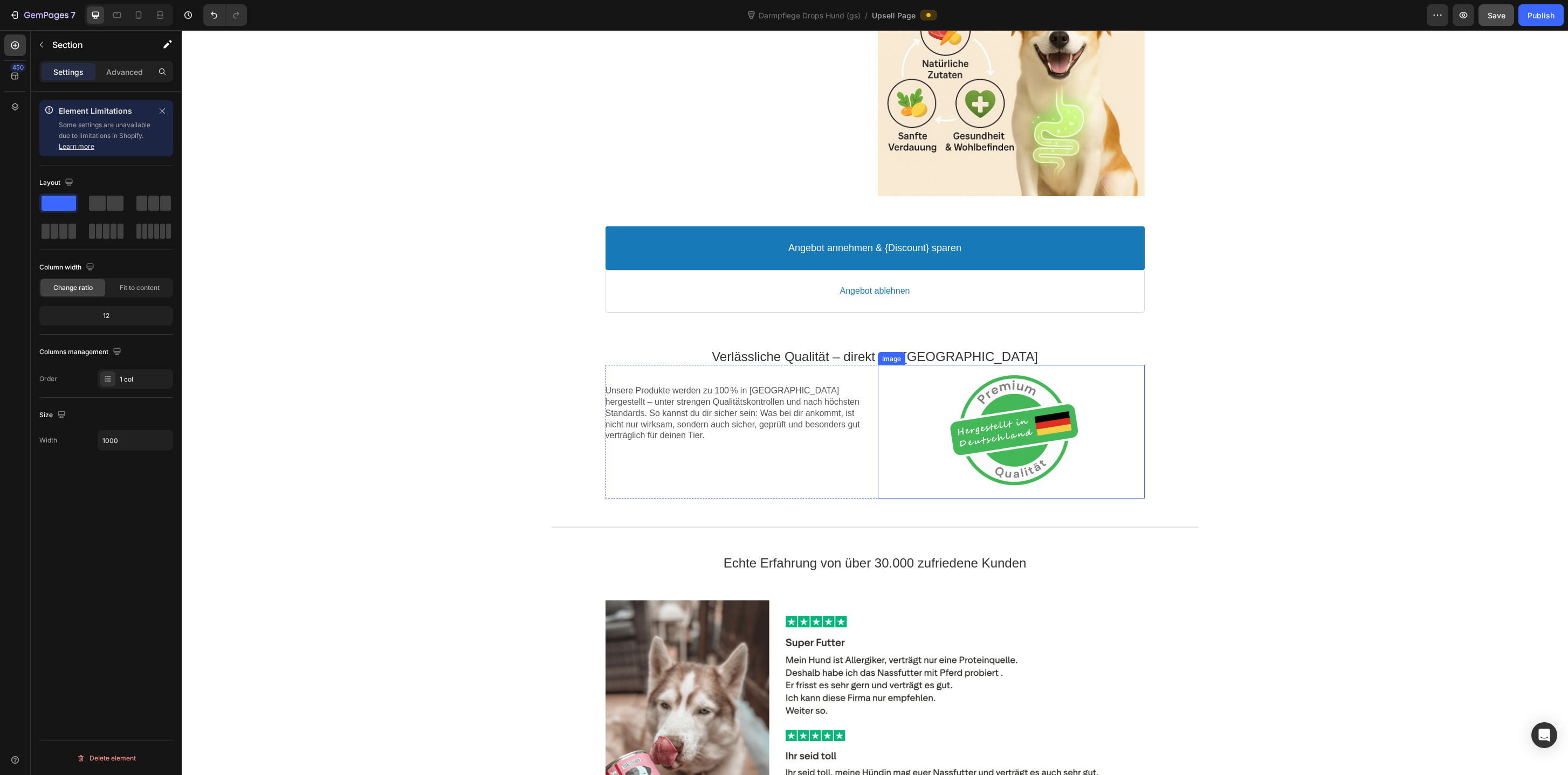
click at [900, 465] on div at bounding box center [1011, 432] width 267 height 134
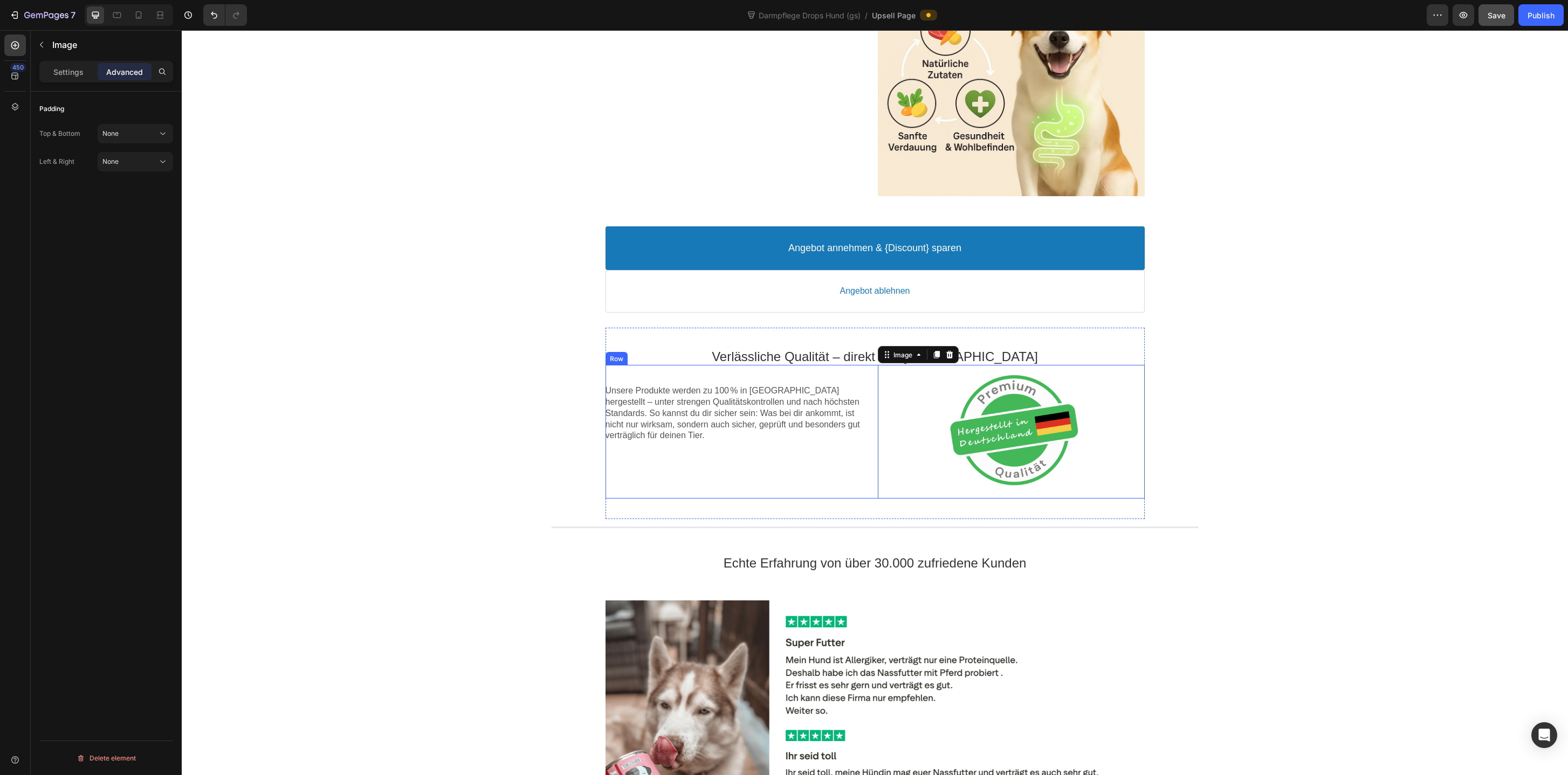
click at [709, 481] on div "Unsere Produkte werden zu 100 % in [GEOGRAPHIC_DATA] hergestellt – unter streng…" at bounding box center [739, 432] width 267 height 134
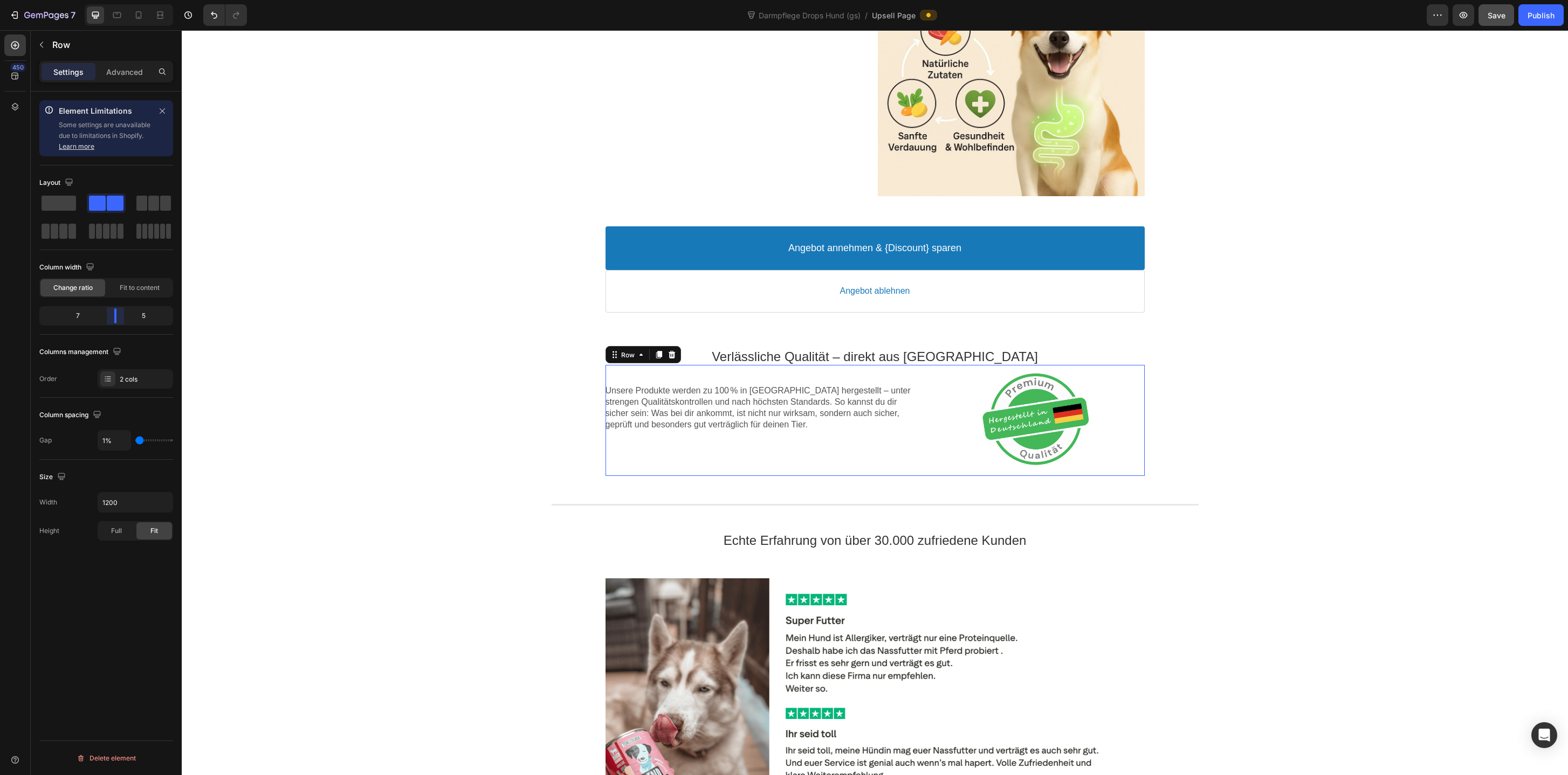
drag, startPoint x: 110, startPoint y: 314, endPoint x: 116, endPoint y: 314, distance: 6.0
click at [116, 0] on body "7 Version history Darmpflege Drops Hund (gs) / Upsell Page Preview Save Publish…" at bounding box center [784, 0] width 1568 height 0
click at [430, 419] on div "Image Rabatt-Geschenk freigeschaltet! 🎉 Callout Text Sichere dir jetzt deinen (…" at bounding box center [875, 517] width 1386 height 2290
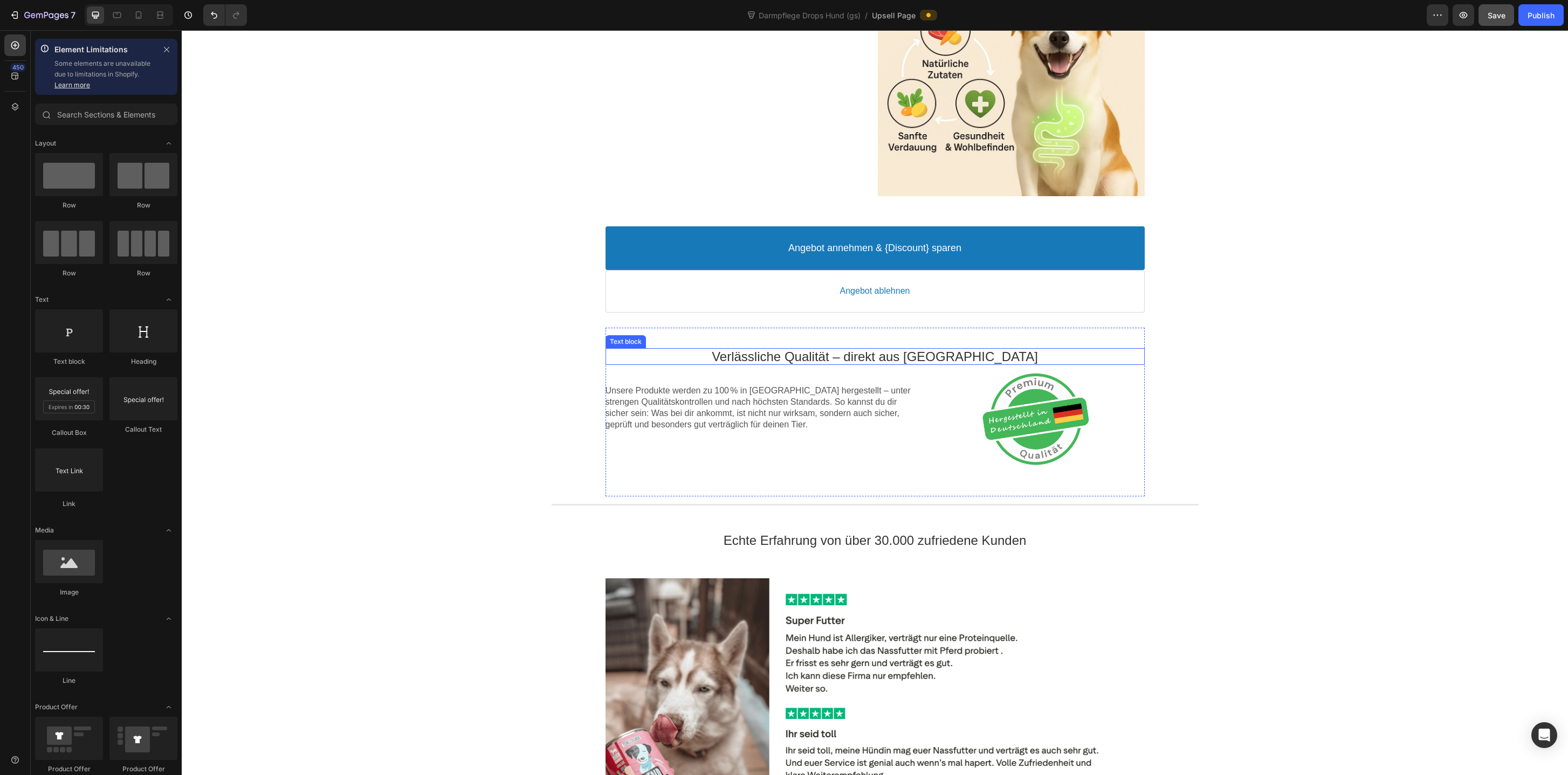
click at [961, 362] on p "Verlässliche Qualität – direkt aus [GEOGRAPHIC_DATA]" at bounding box center [875, 356] width 539 height 16
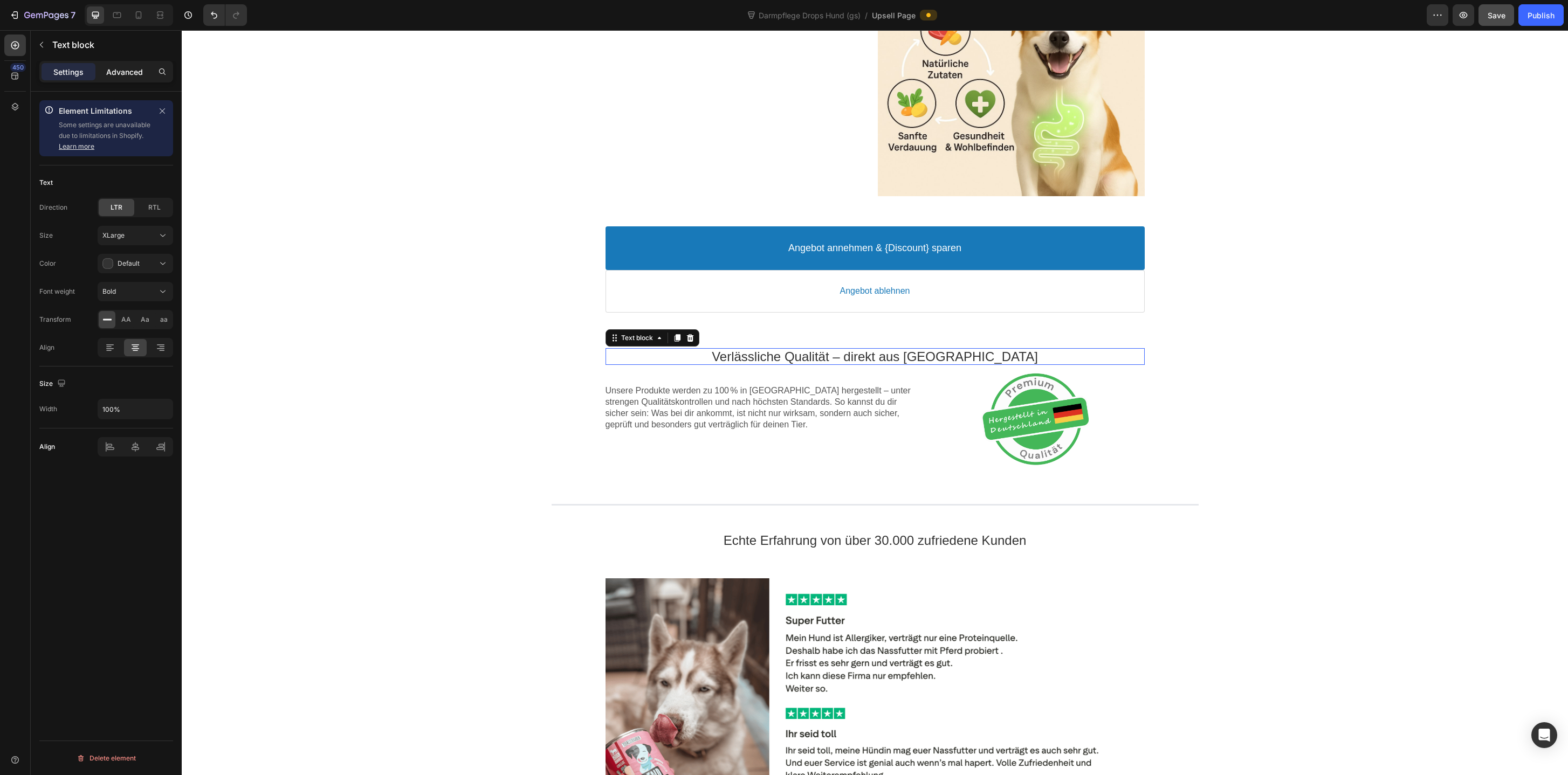
click at [123, 73] on p "Advanced" at bounding box center [125, 72] width 37 height 12
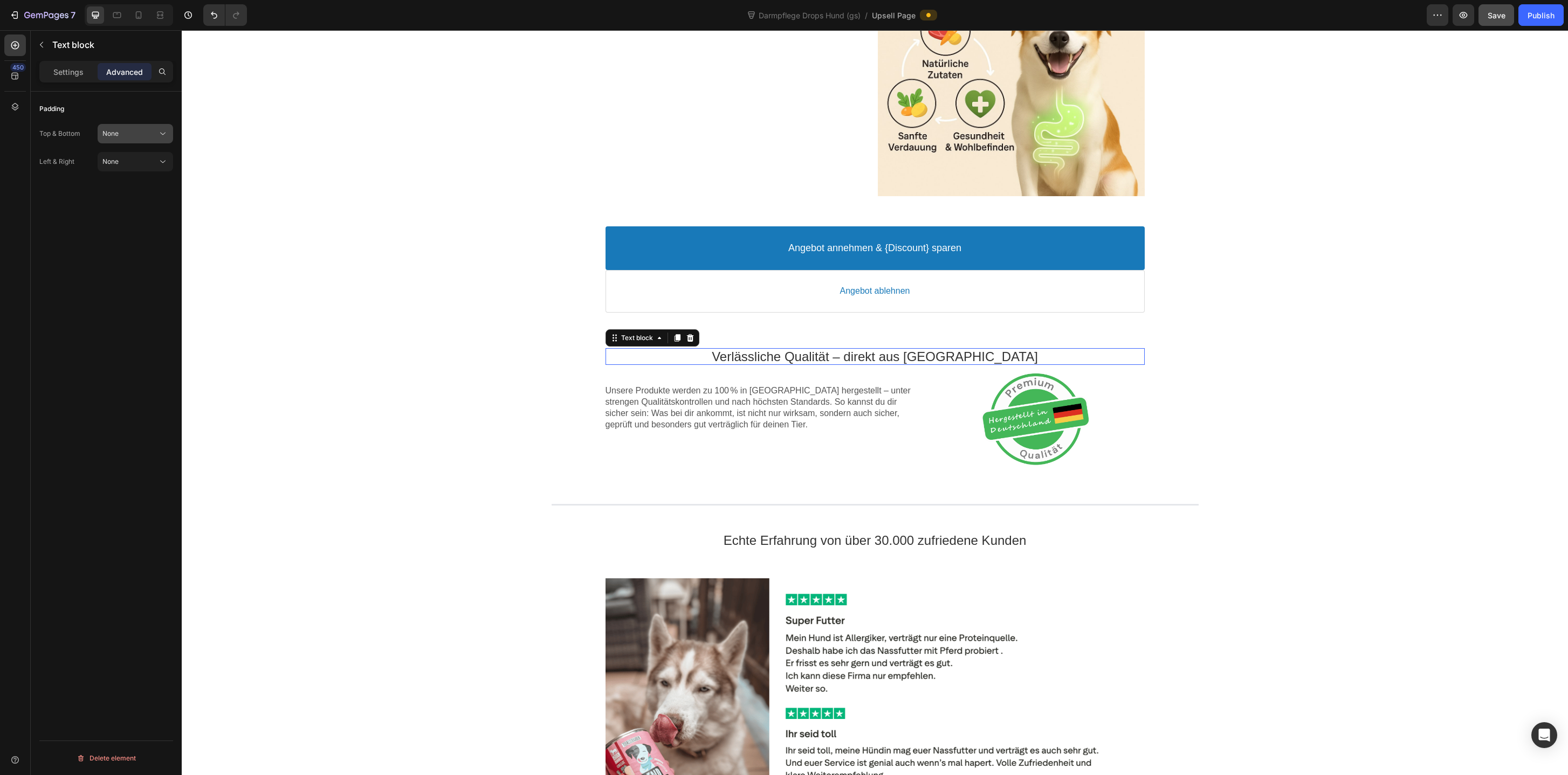
click at [125, 127] on button "None" at bounding box center [135, 134] width 75 height 19
click at [126, 211] on div "Tight 9px" at bounding box center [124, 221] width 88 height 21
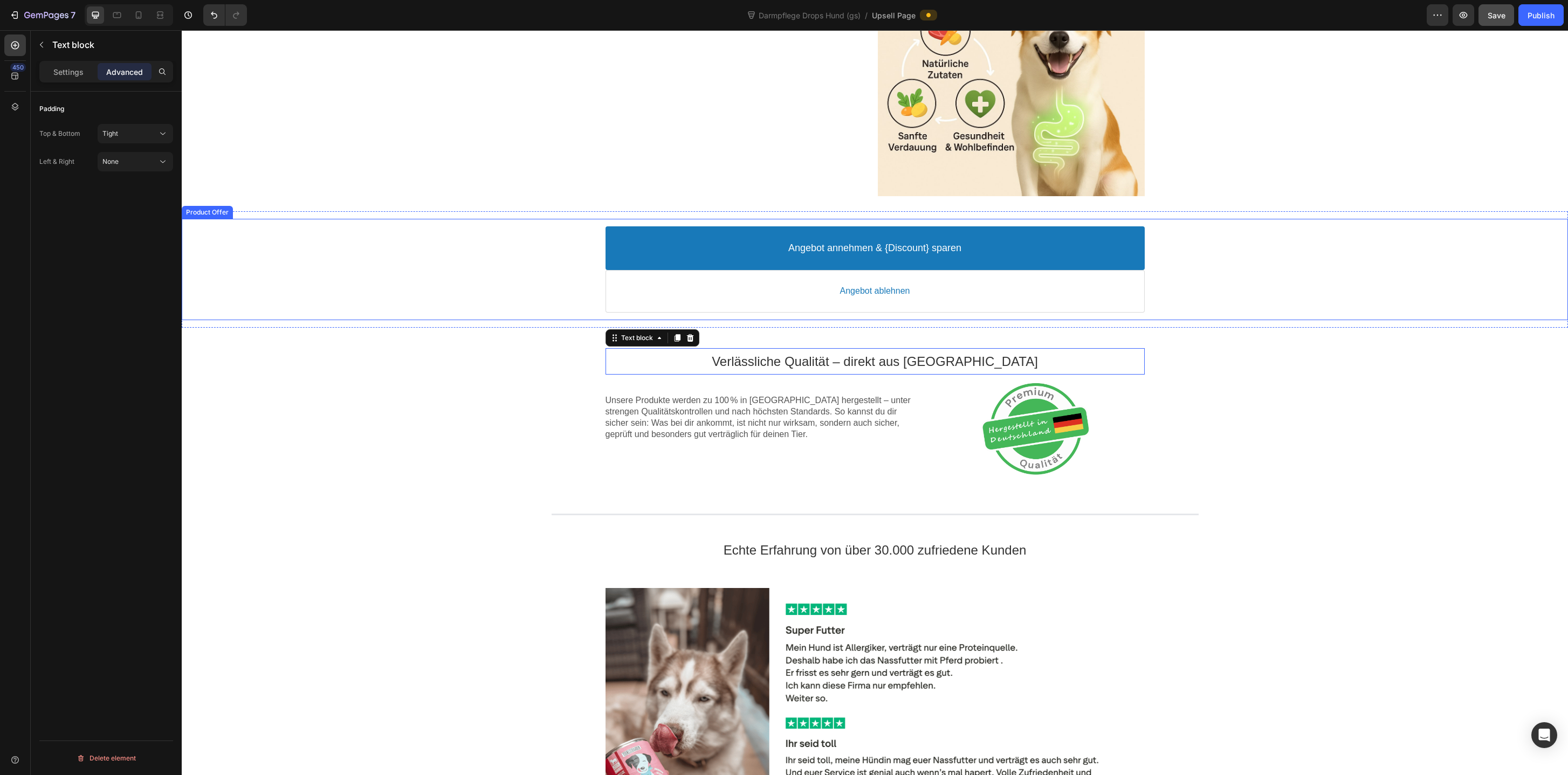
click at [354, 302] on div "Angebot annehmen & {Discount} sparen Accept Button Angebot ablehnen Decline But…" at bounding box center [875, 269] width 1386 height 86
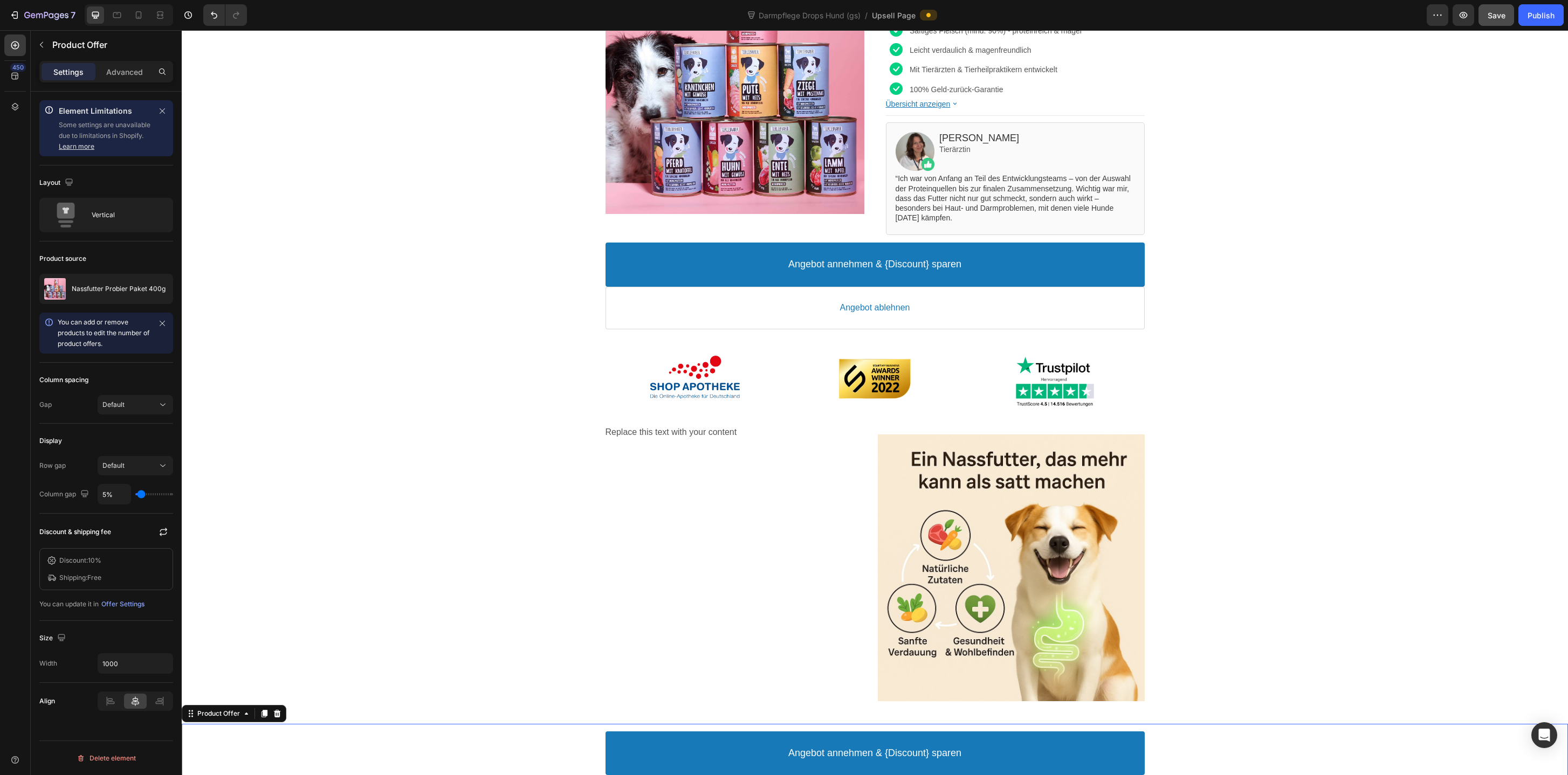
scroll to position [0, 0]
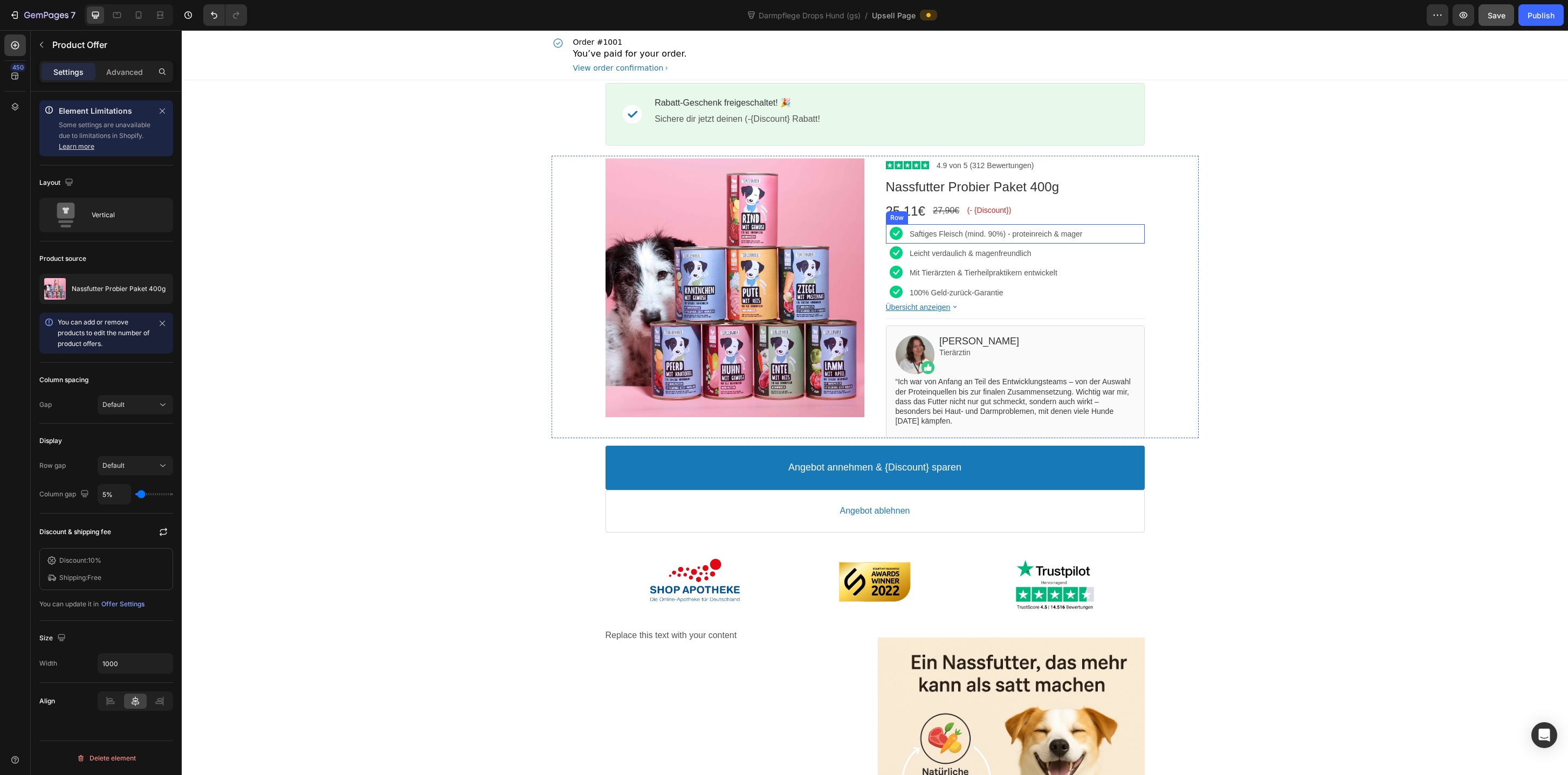
click at [907, 239] on div "Image Saftiges Fleisch (mind. 90%) - proteinreich & mager Text block Row" at bounding box center [1015, 234] width 259 height 19
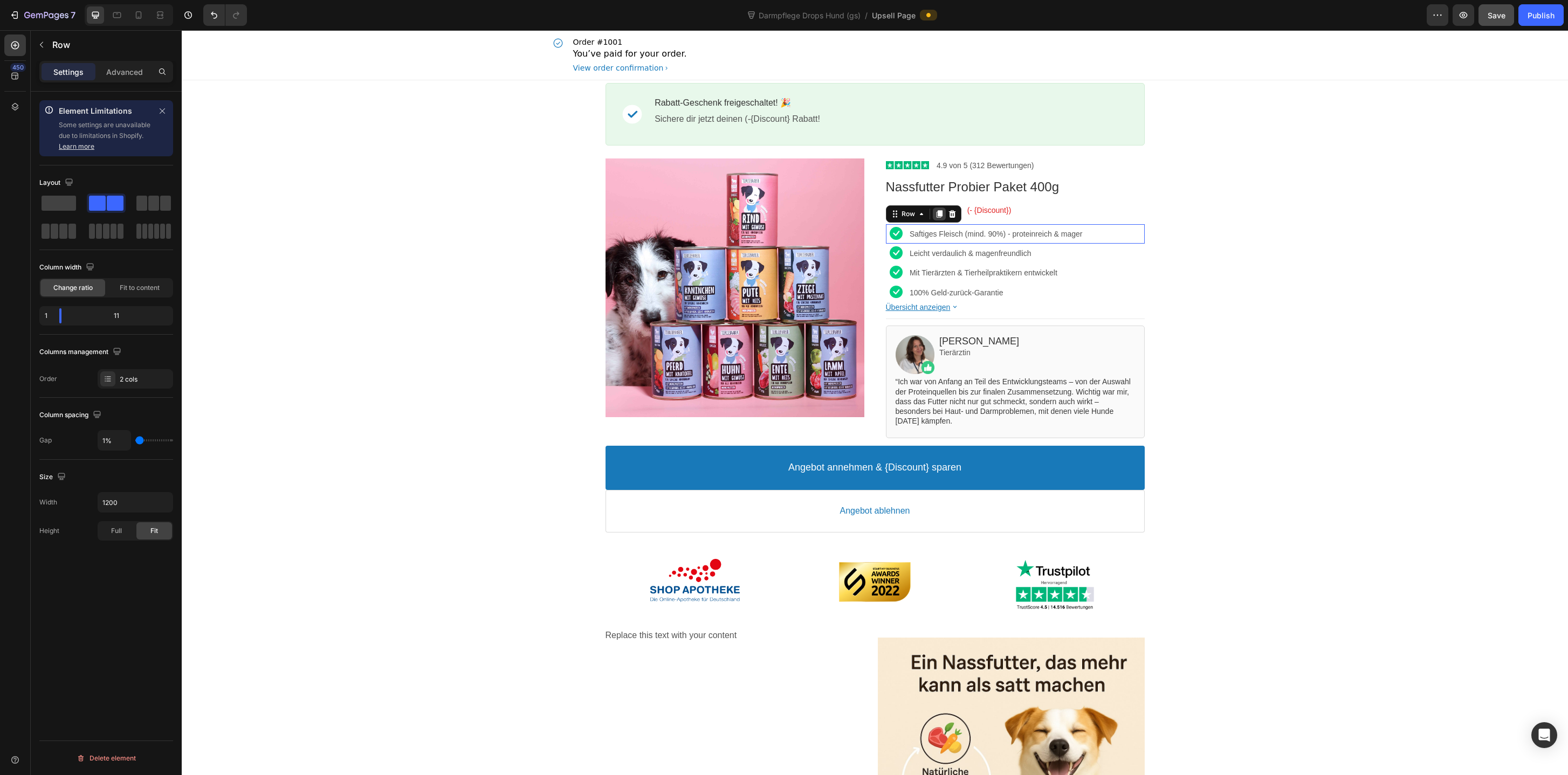
click at [939, 215] on icon at bounding box center [939, 214] width 6 height 7
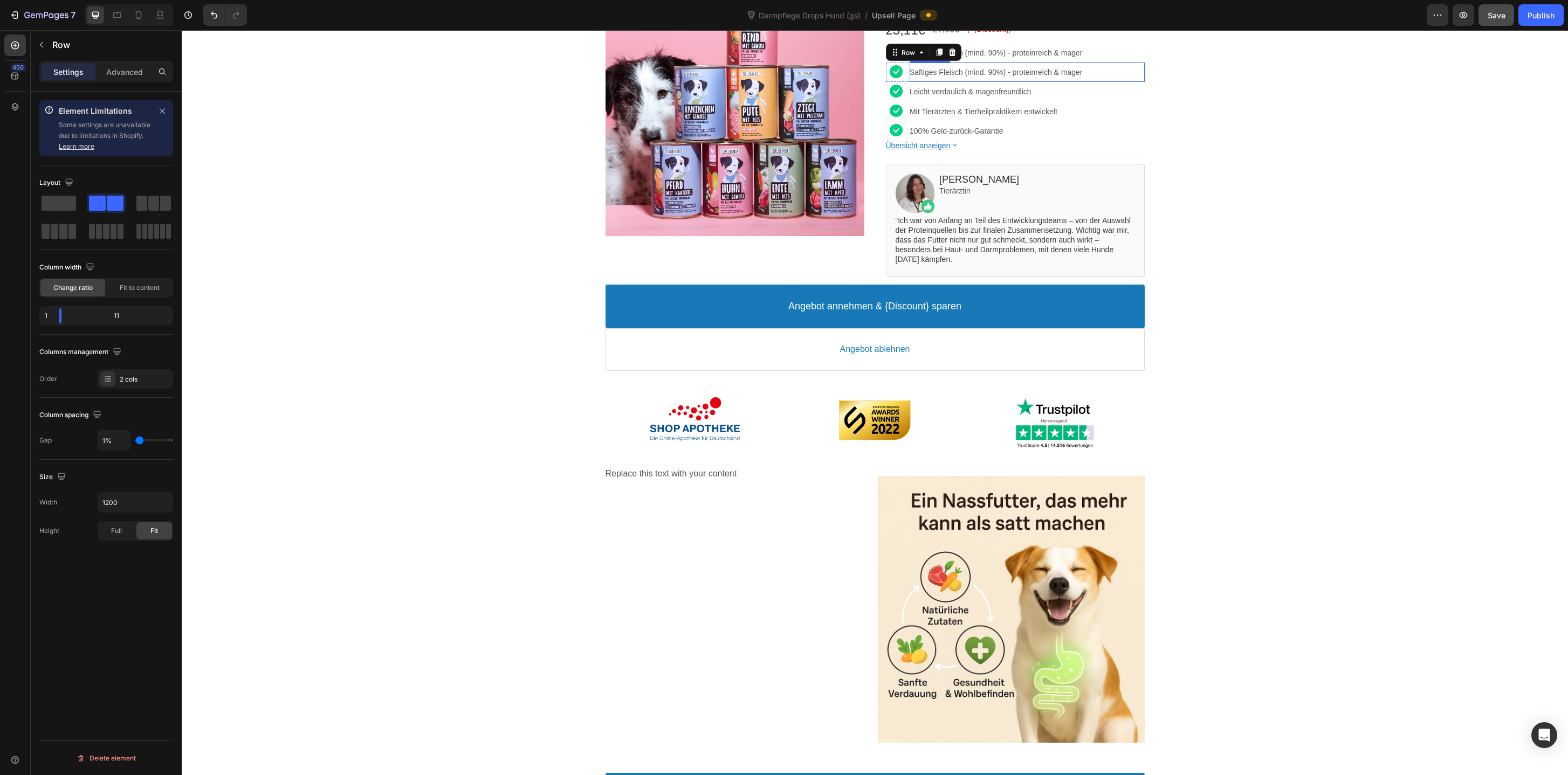
scroll to position [123, 0]
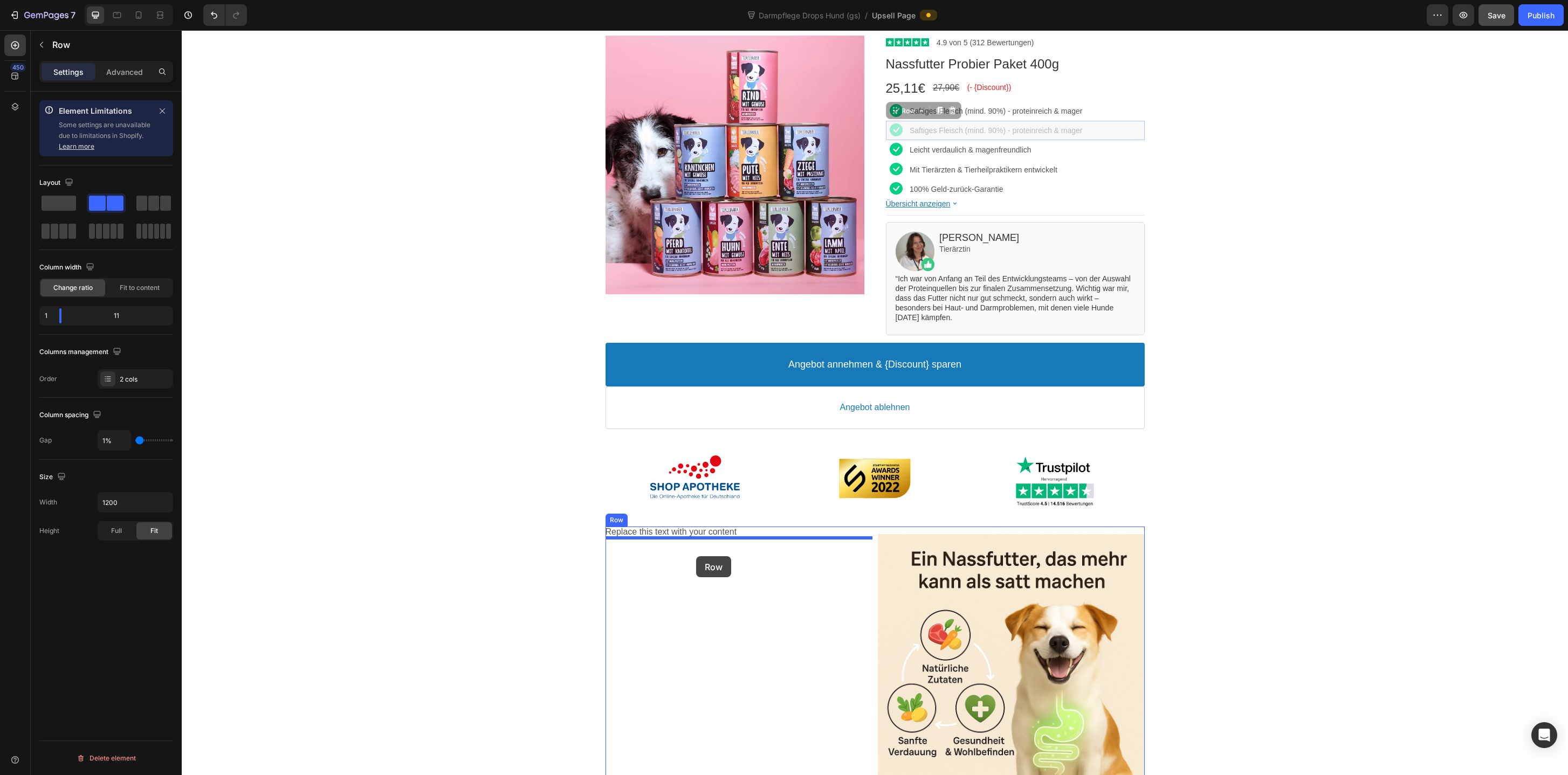
drag, startPoint x: 905, startPoint y: 115, endPoint x: 696, endPoint y: 554, distance: 486.2
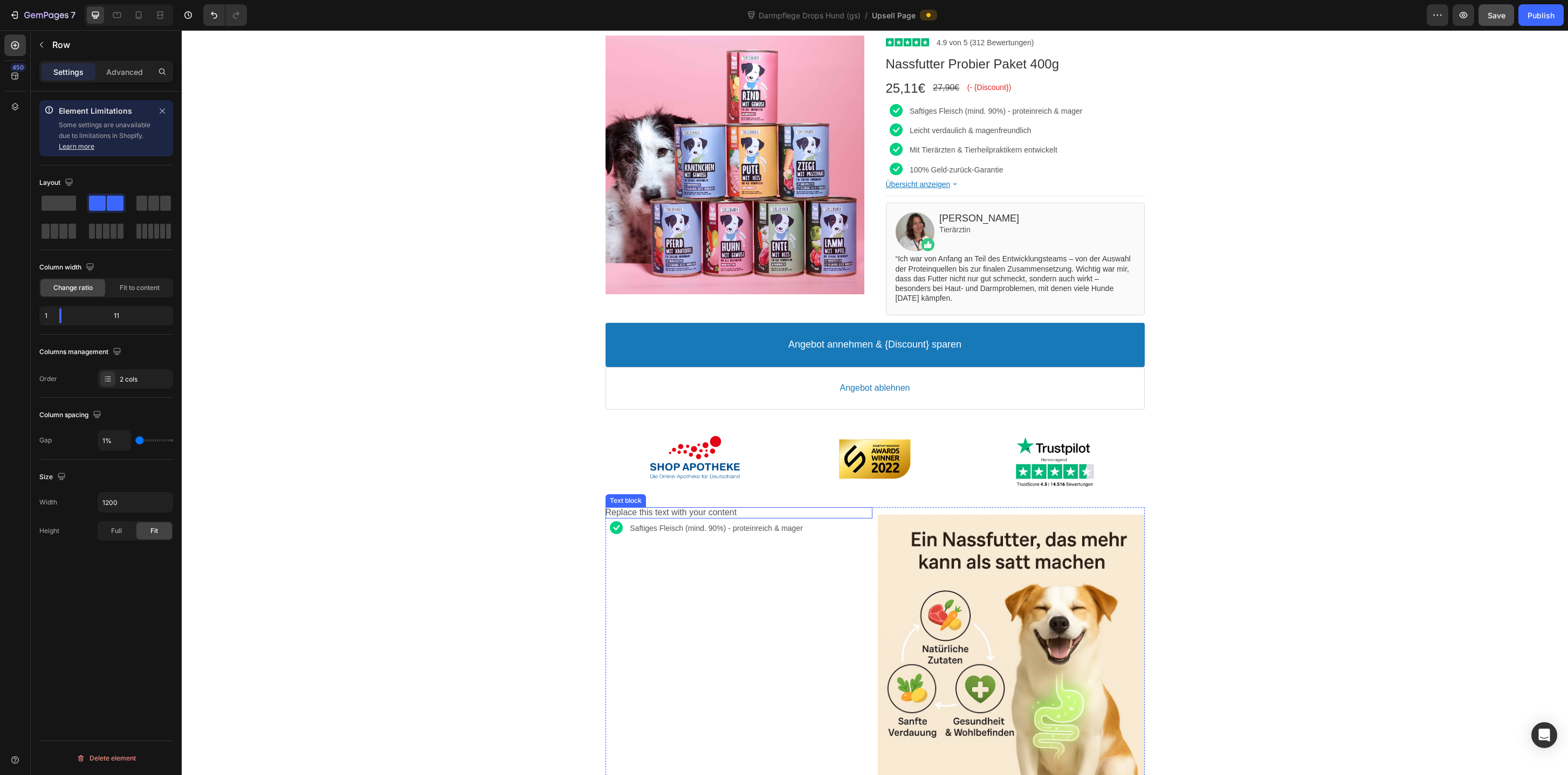
click at [733, 508] on bdo "Replace this text with your content" at bounding box center [671, 512] width 131 height 9
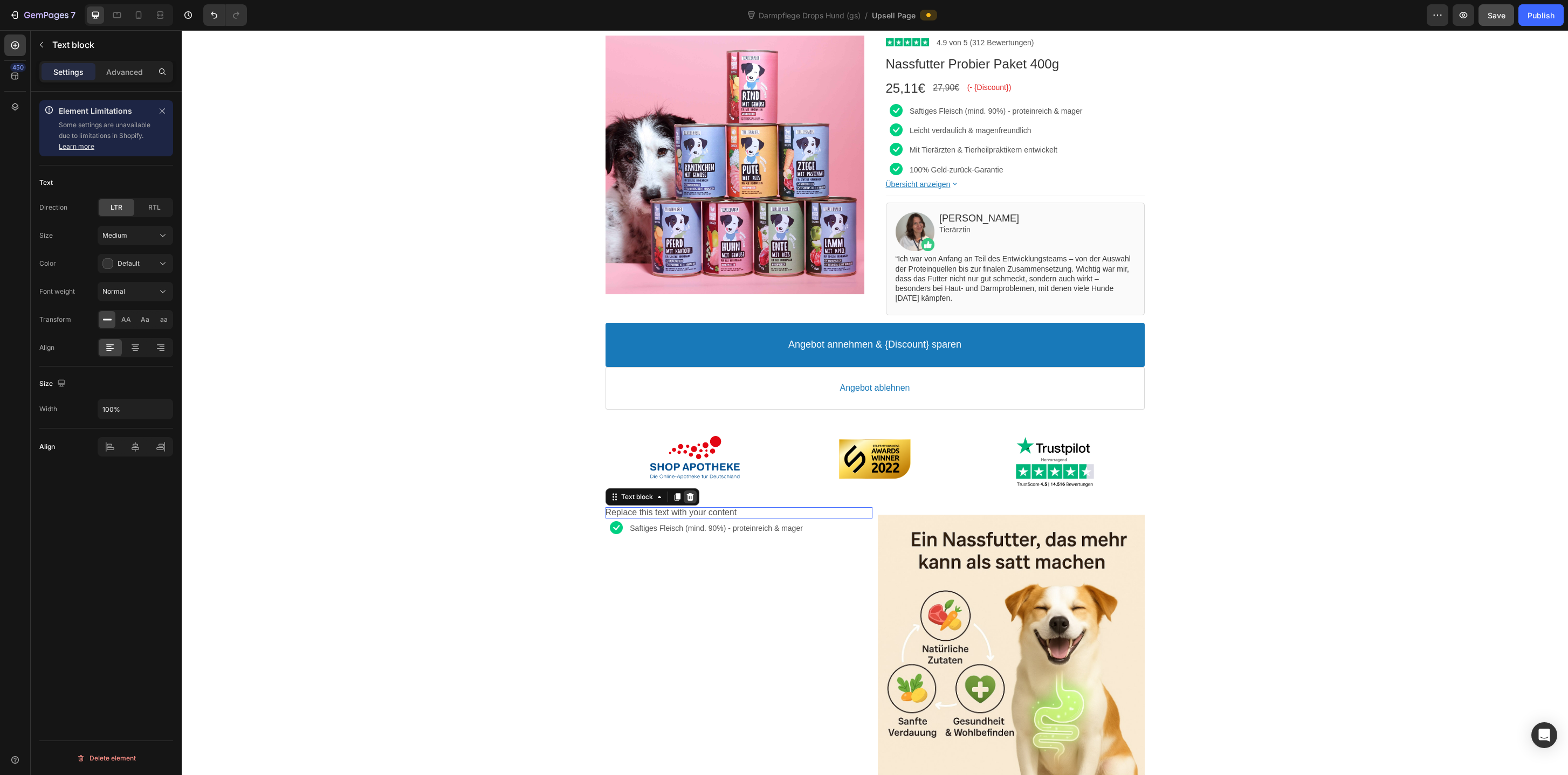
click at [690, 496] on icon at bounding box center [690, 497] width 9 height 9
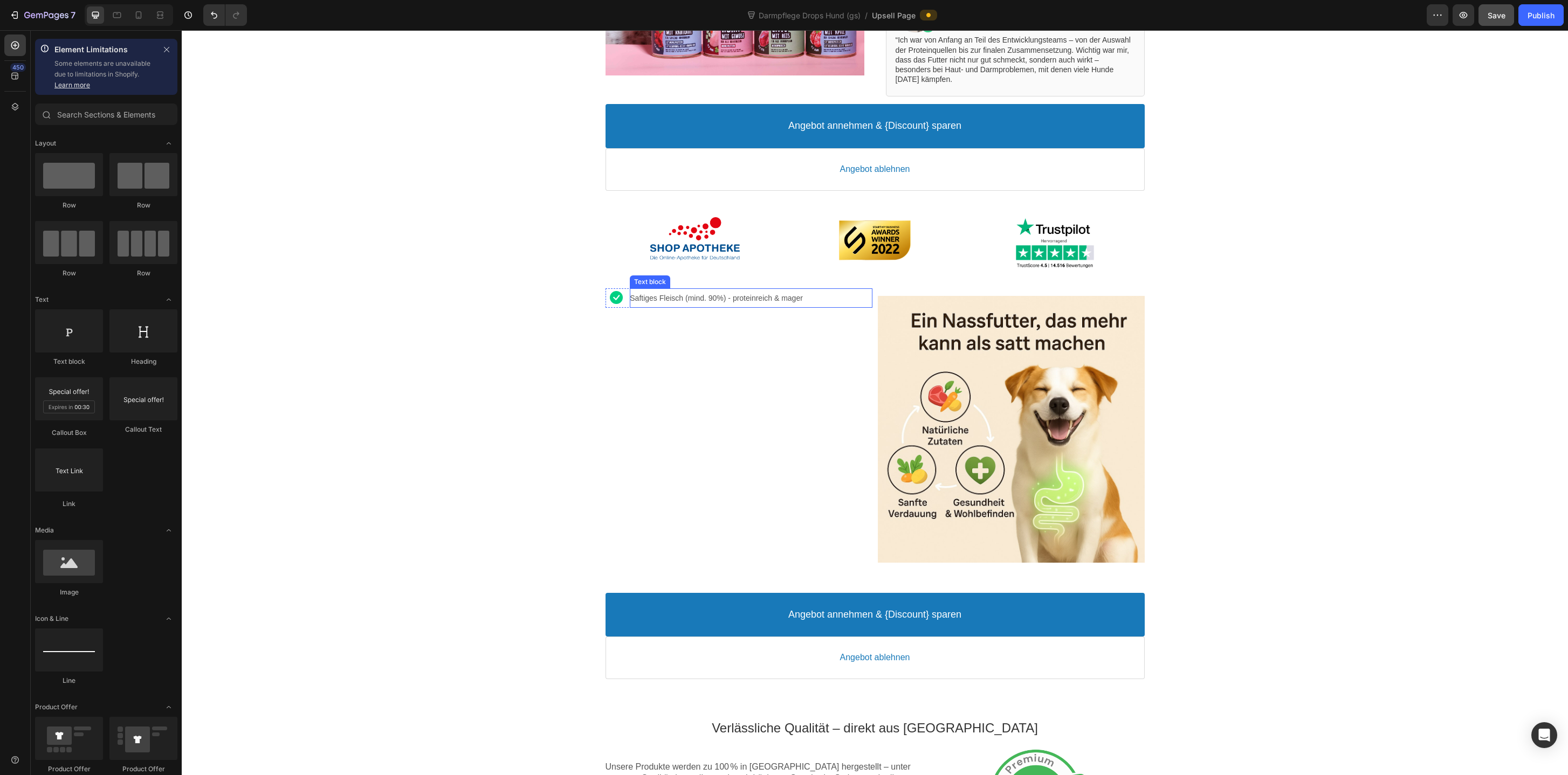
scroll to position [339, 0]
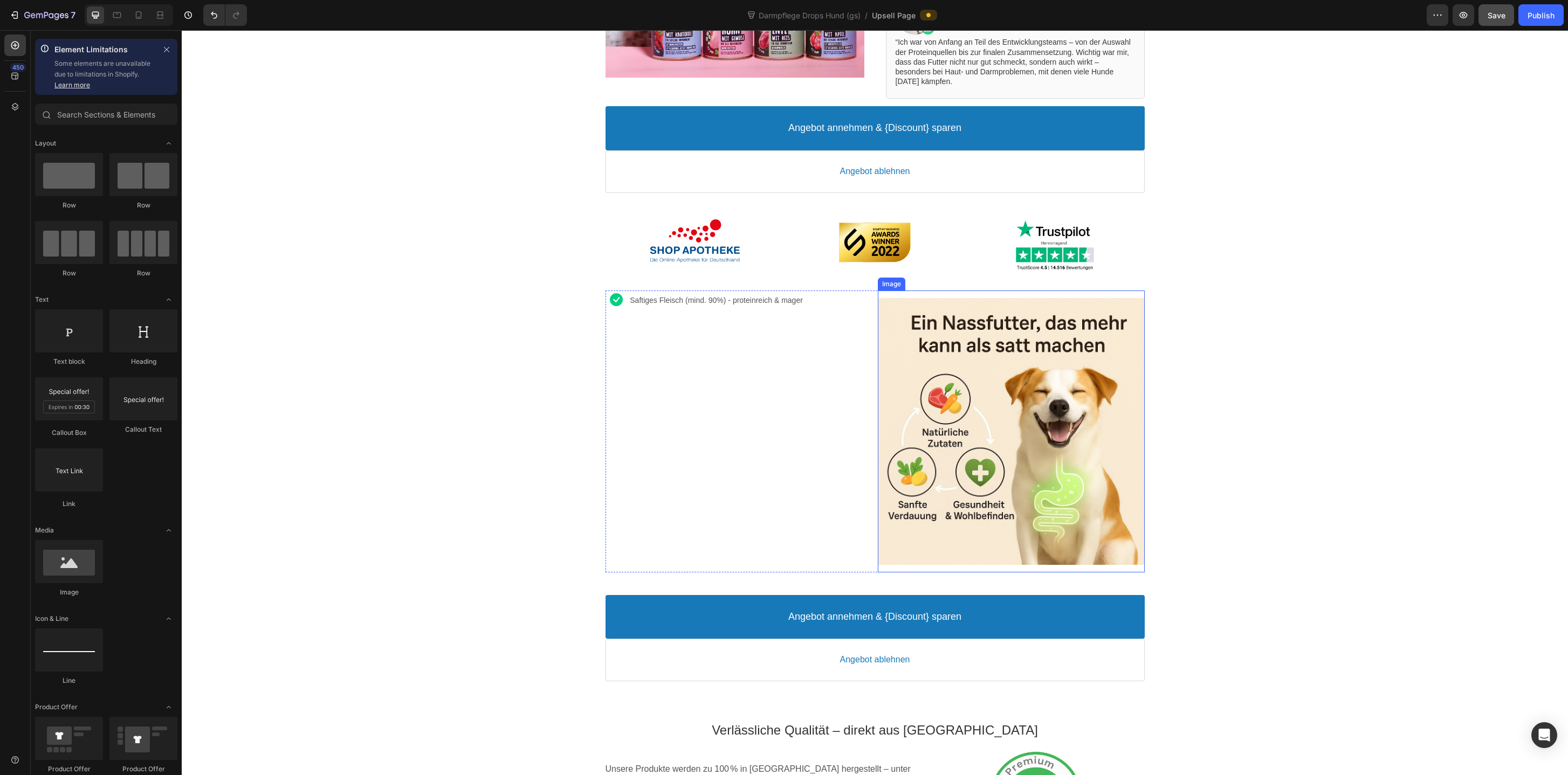
click at [898, 293] on div "Image" at bounding box center [1011, 431] width 267 height 282
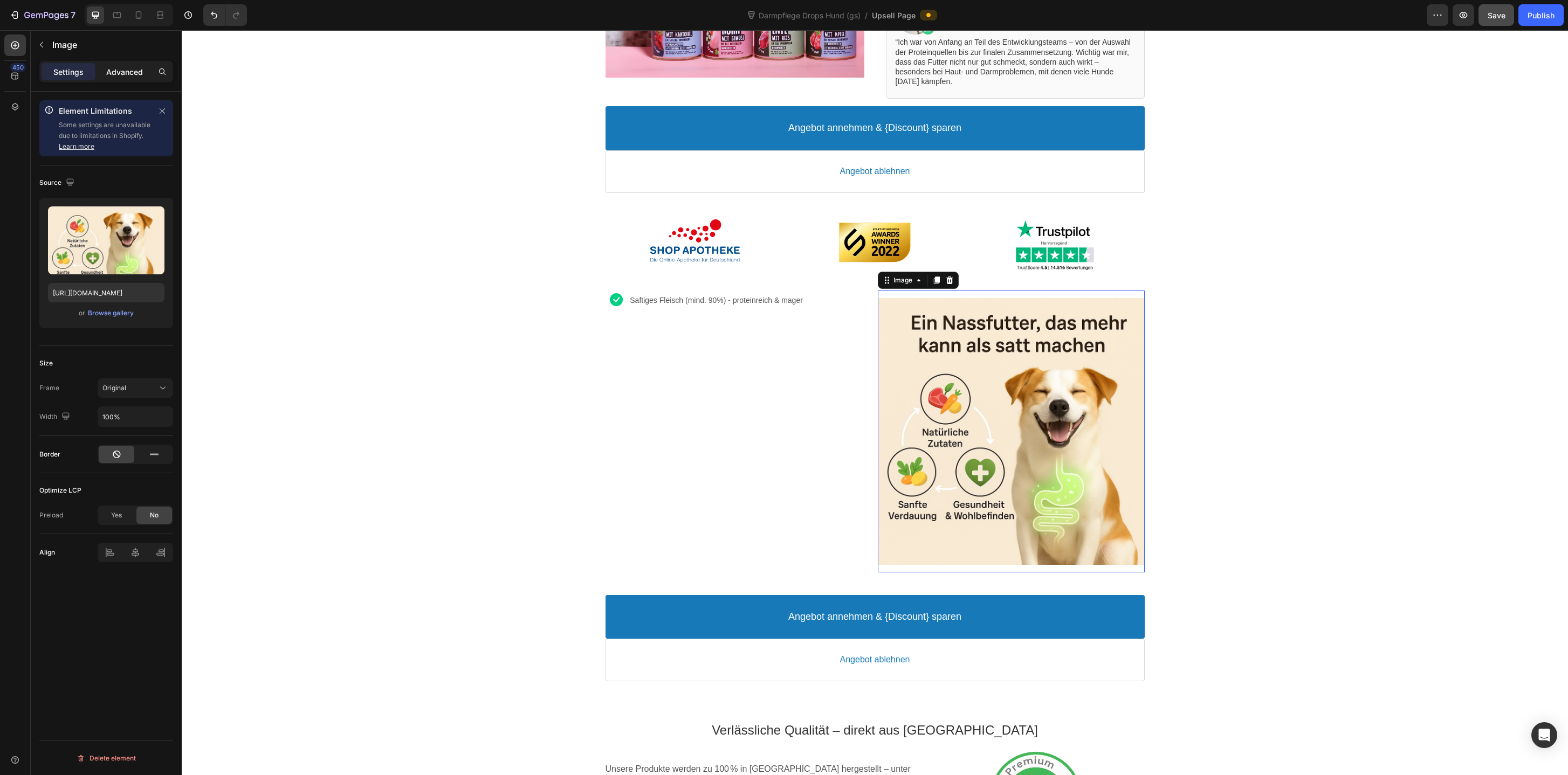
click at [135, 64] on div "Advanced" at bounding box center [124, 72] width 54 height 17
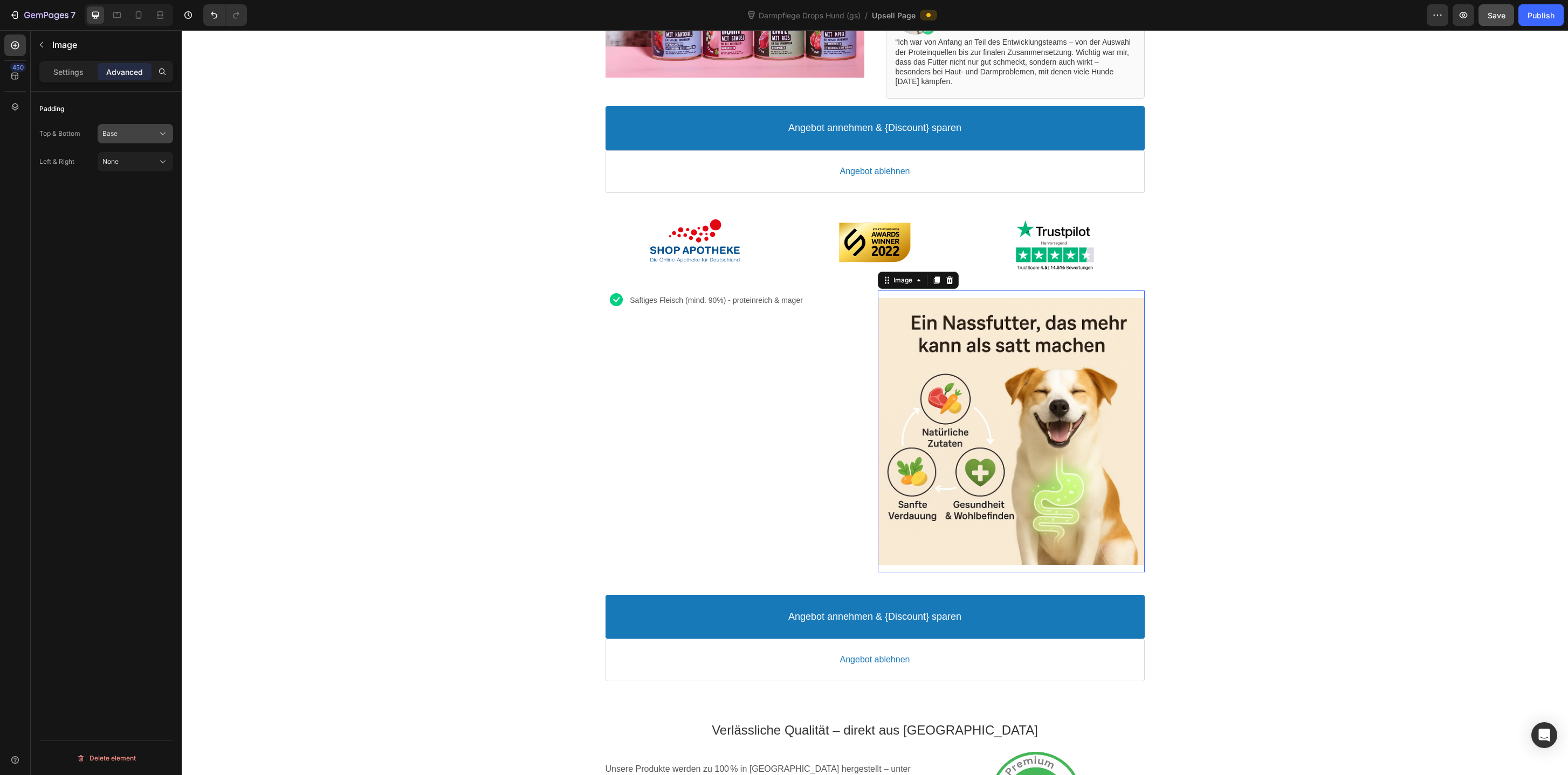
click at [132, 138] on div "Base" at bounding box center [130, 134] width 55 height 10
click at [134, 170] on div "None 0px" at bounding box center [124, 181] width 88 height 21
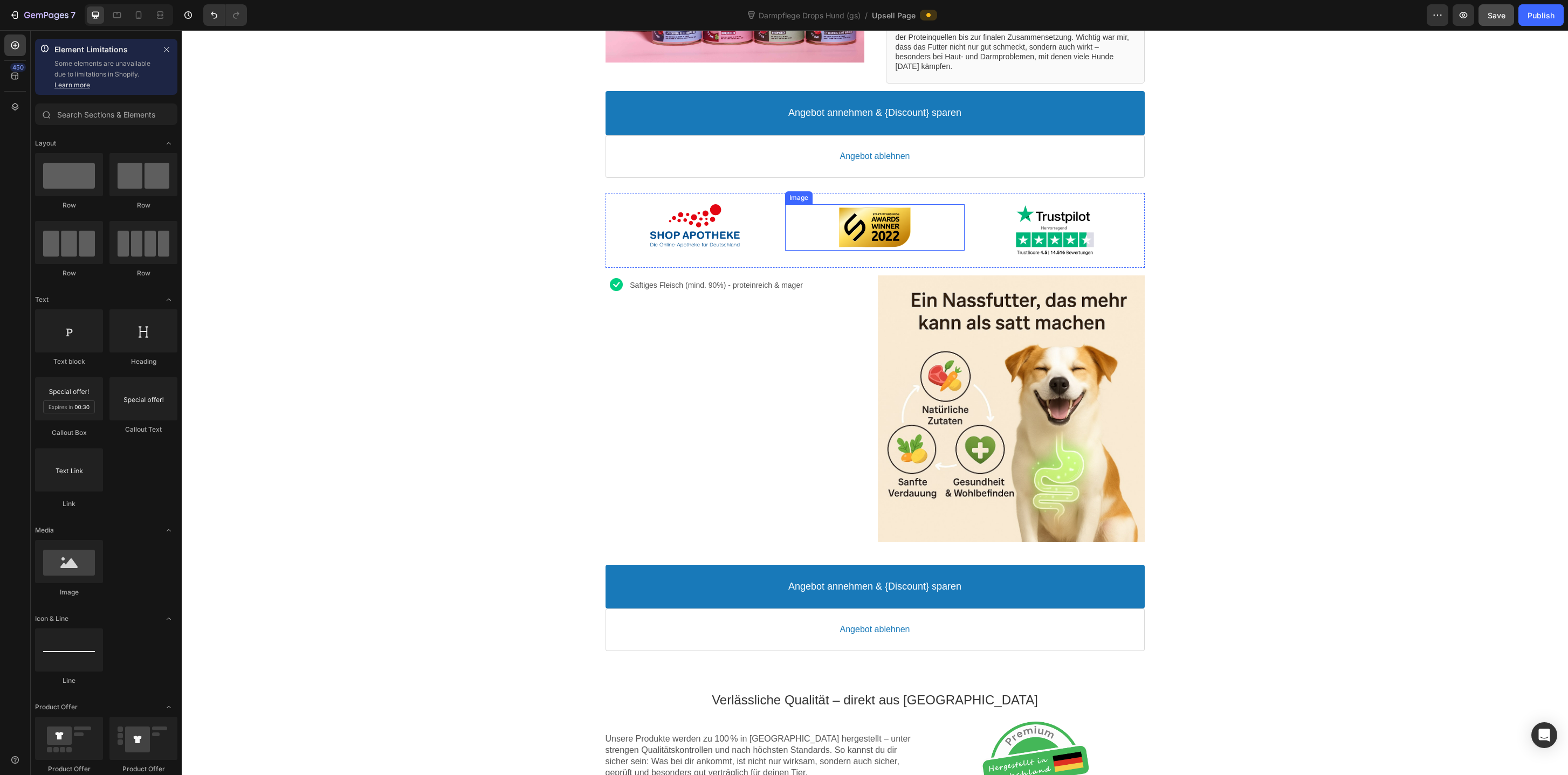
scroll to position [356, 0]
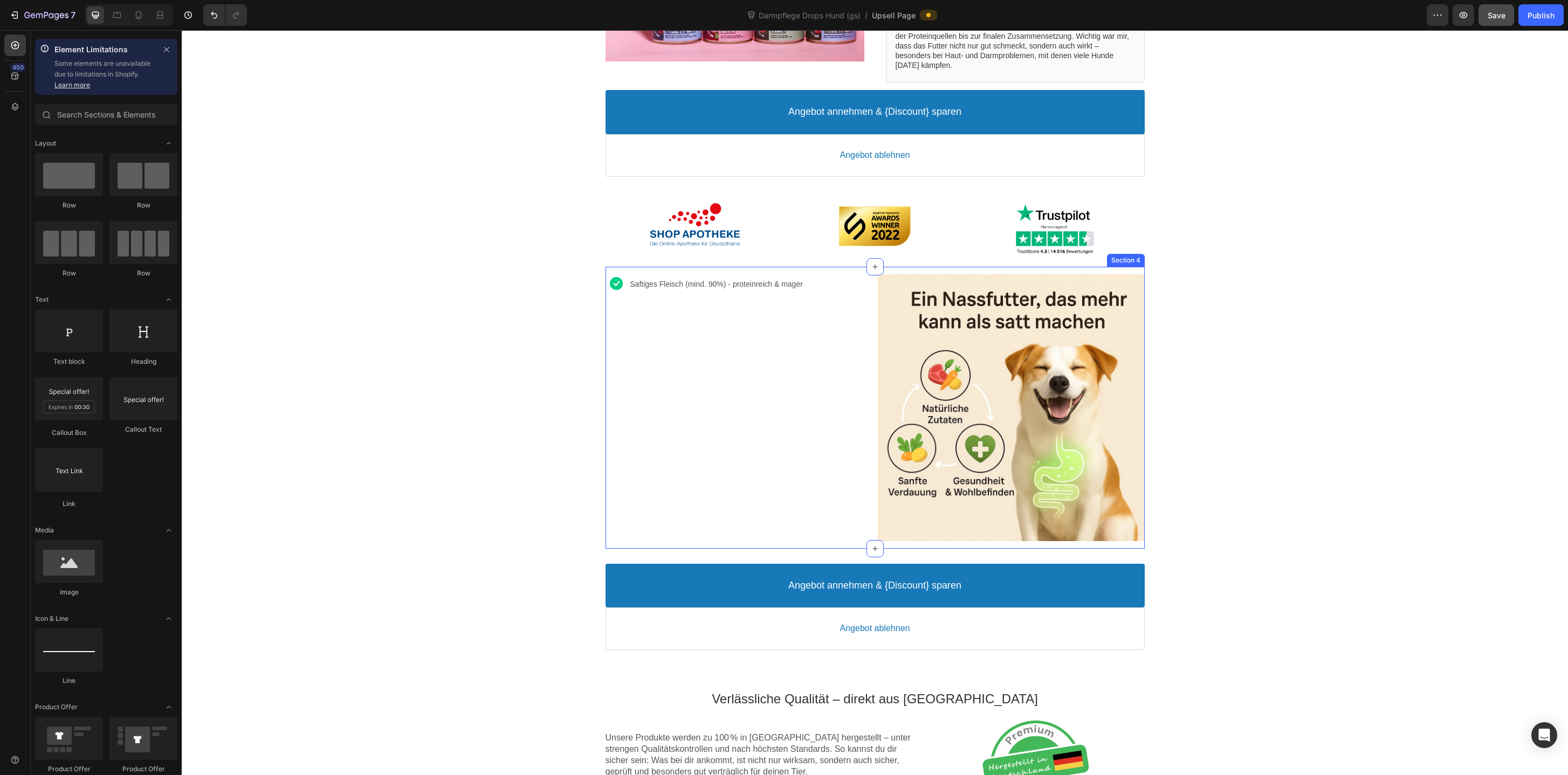
click at [844, 270] on div "Image Image Saftiges Fleisch (mind. 90%) - proteinreich & mager Text block Row …" at bounding box center [875, 407] width 539 height 282
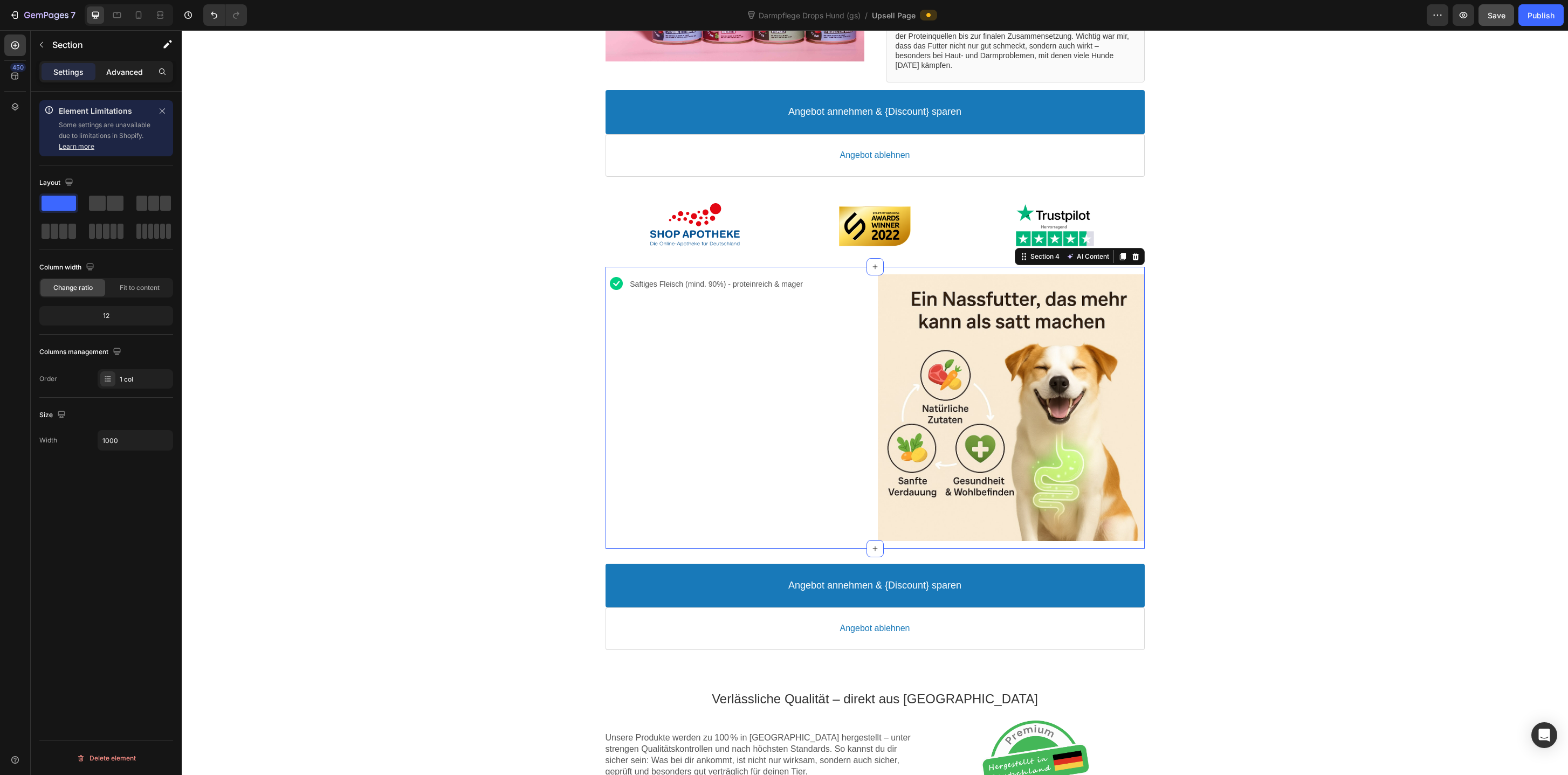
click at [126, 75] on p "Advanced" at bounding box center [125, 72] width 37 height 12
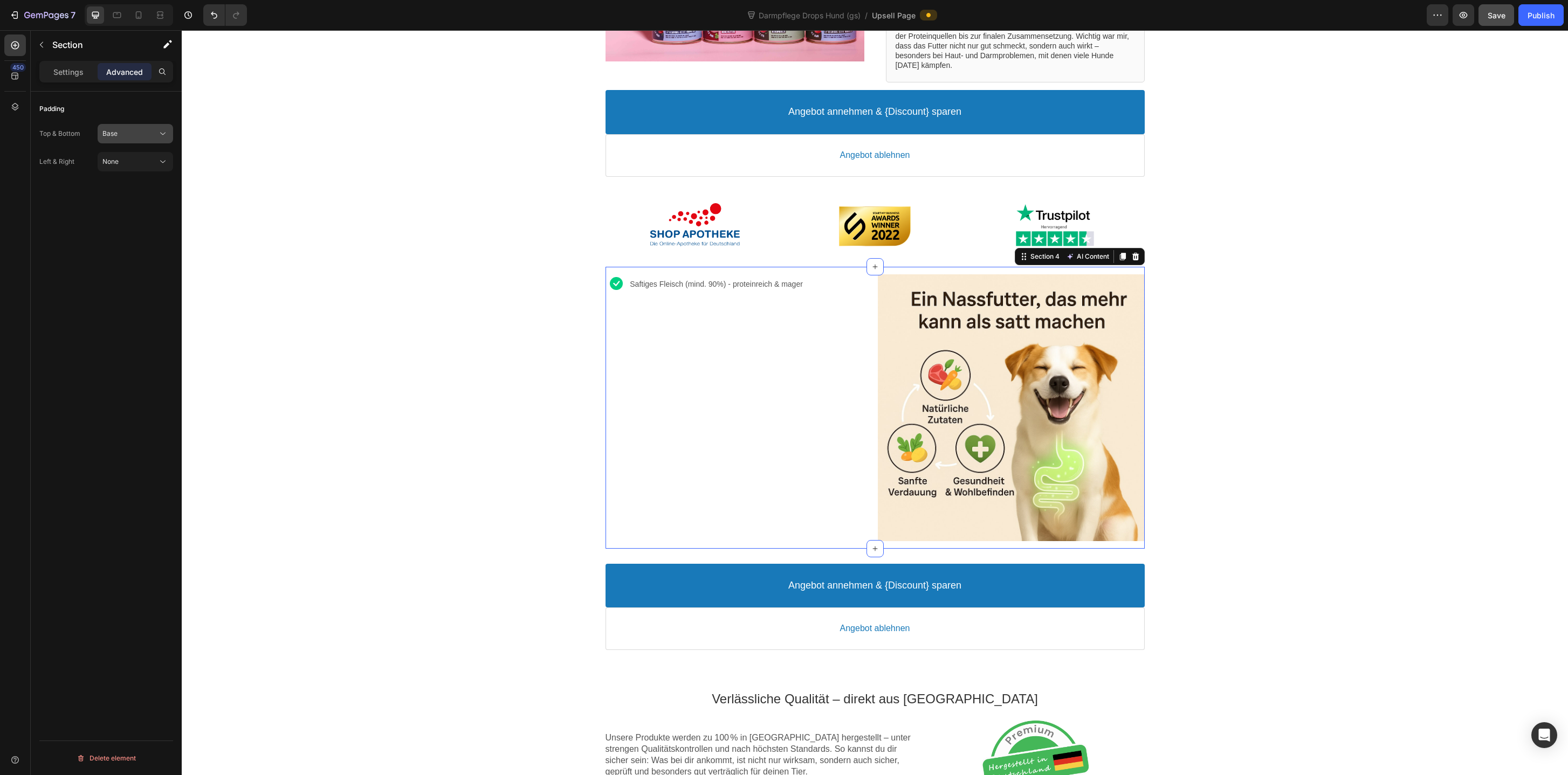
click at [126, 133] on div "Base" at bounding box center [130, 134] width 55 height 10
click at [133, 239] on p "Loose 21px" at bounding box center [133, 242] width 61 height 10
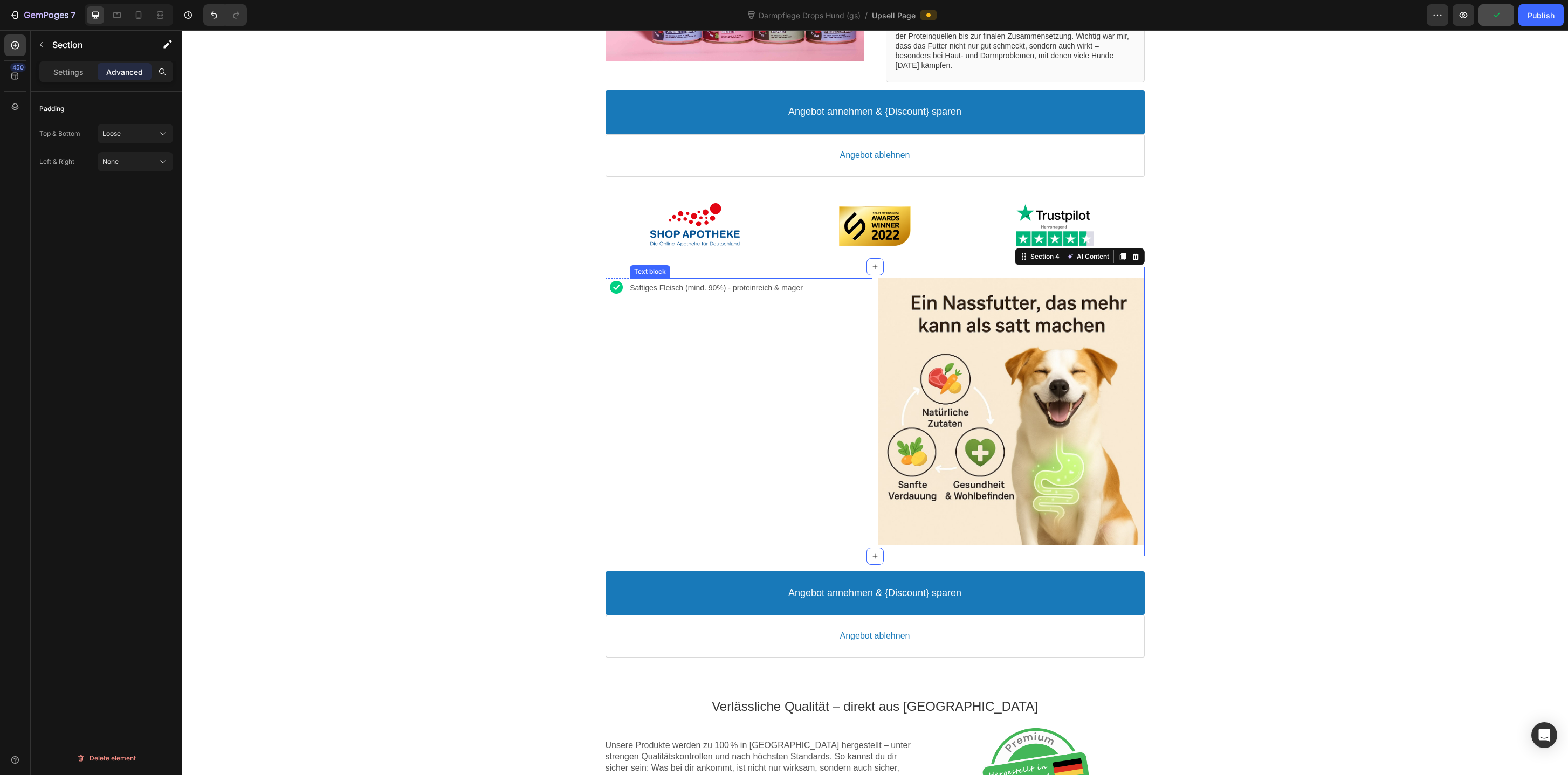
click at [747, 289] on p "Saftiges Fleisch (mind. 90%) - proteinreich & mager" at bounding box center [751, 288] width 242 height 10
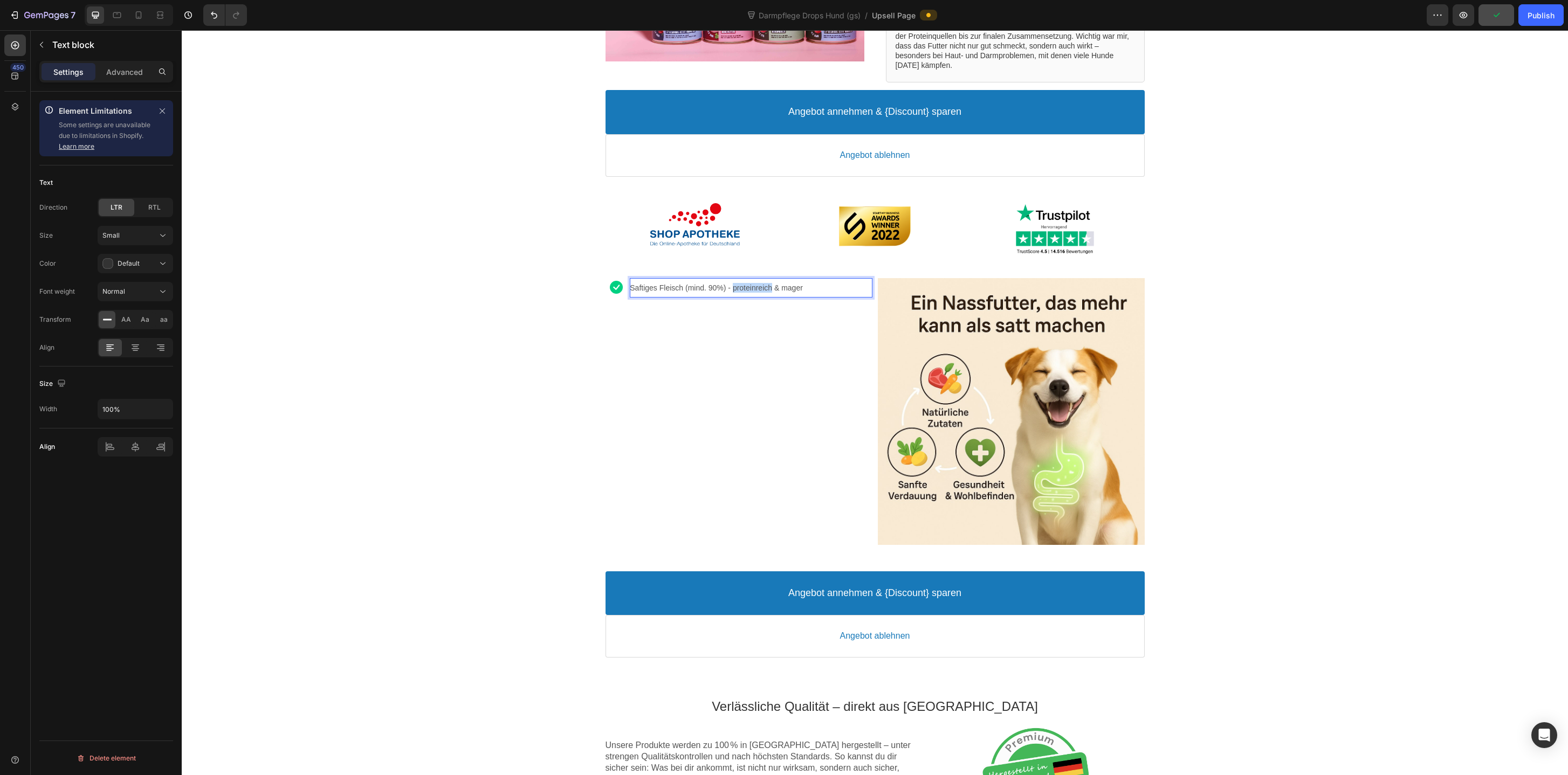
click at [747, 289] on p "Saftiges Fleisch (mind. 90%) - proteinreich & mager" at bounding box center [751, 288] width 242 height 10
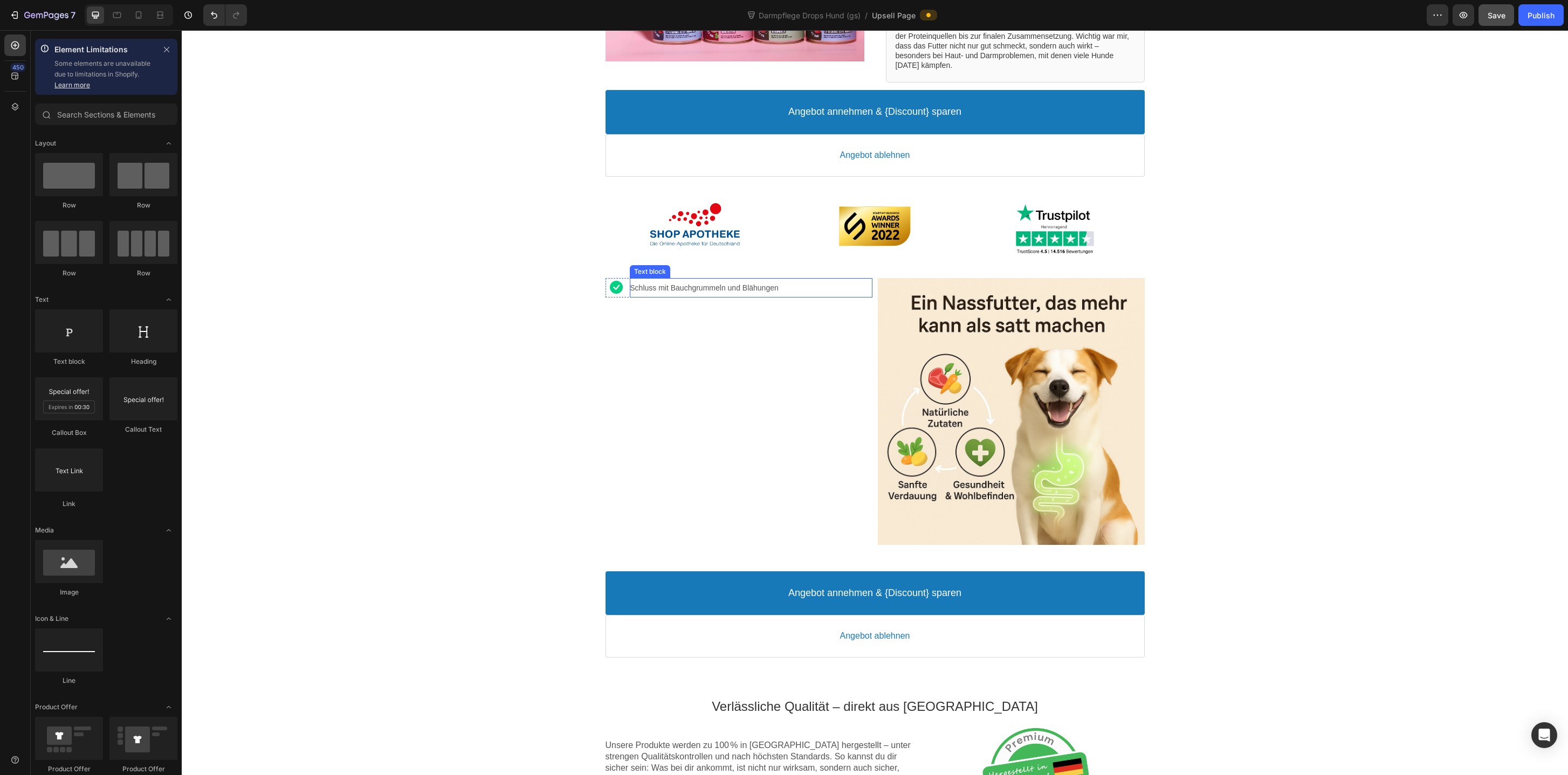
click at [743, 289] on p "Schluss mit Bauchgrummeln und Blähungen" at bounding box center [751, 288] width 242 height 10
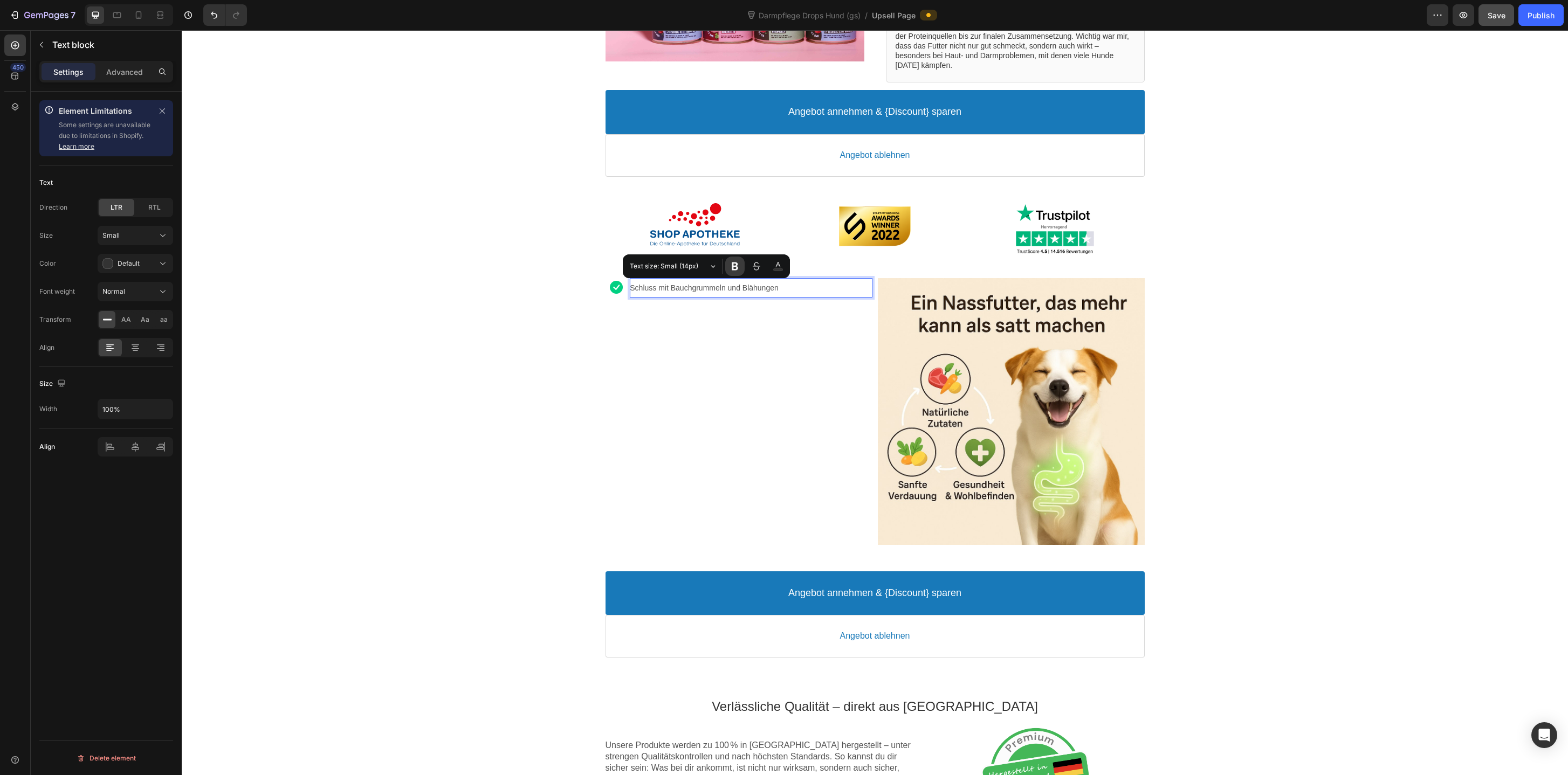
click at [735, 269] on icon "Editor contextual toolbar" at bounding box center [735, 266] width 7 height 8
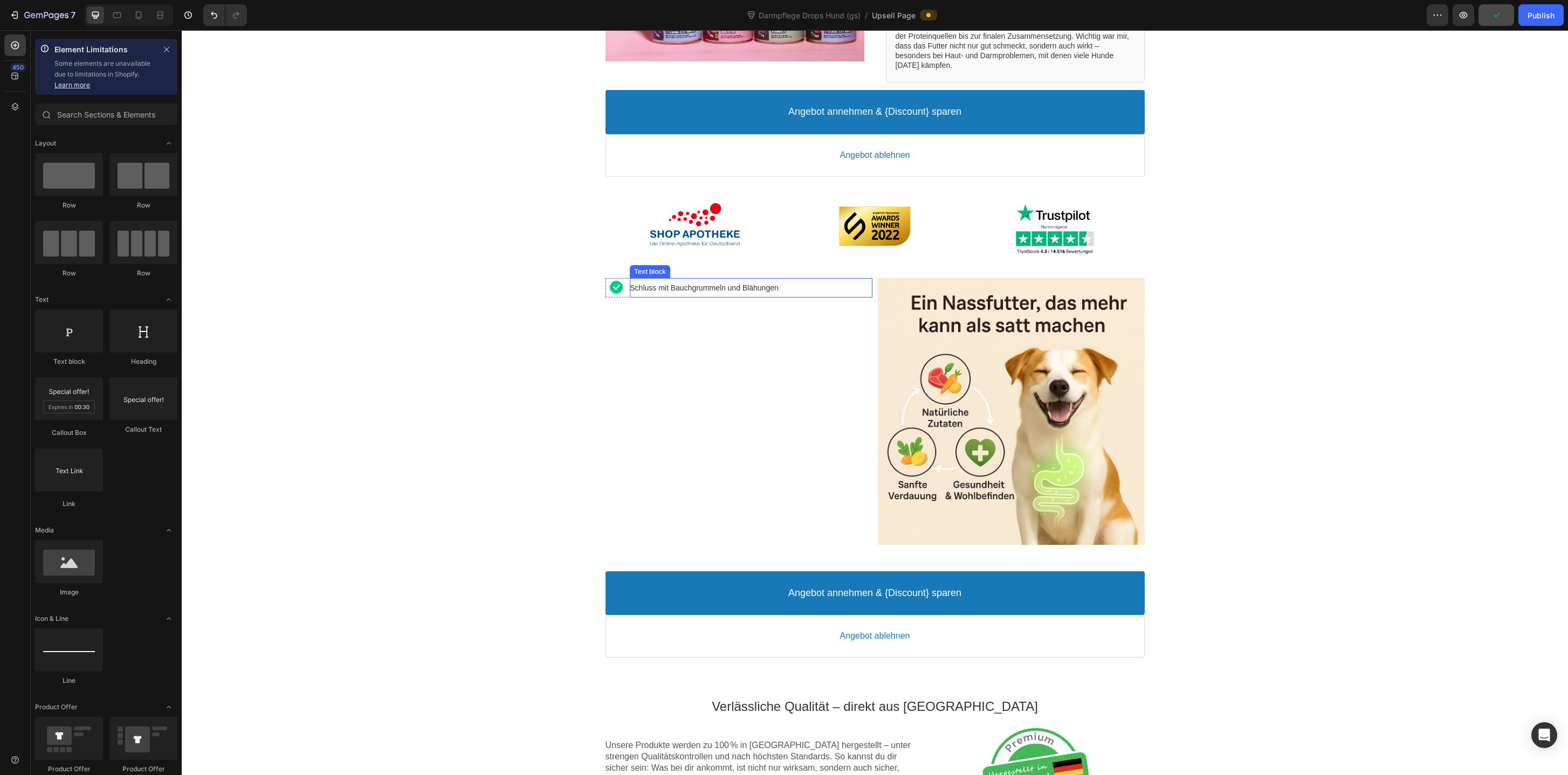
click at [794, 286] on p "Schluss mit Bauchgrummeln und Blähungen" at bounding box center [751, 288] width 242 height 10
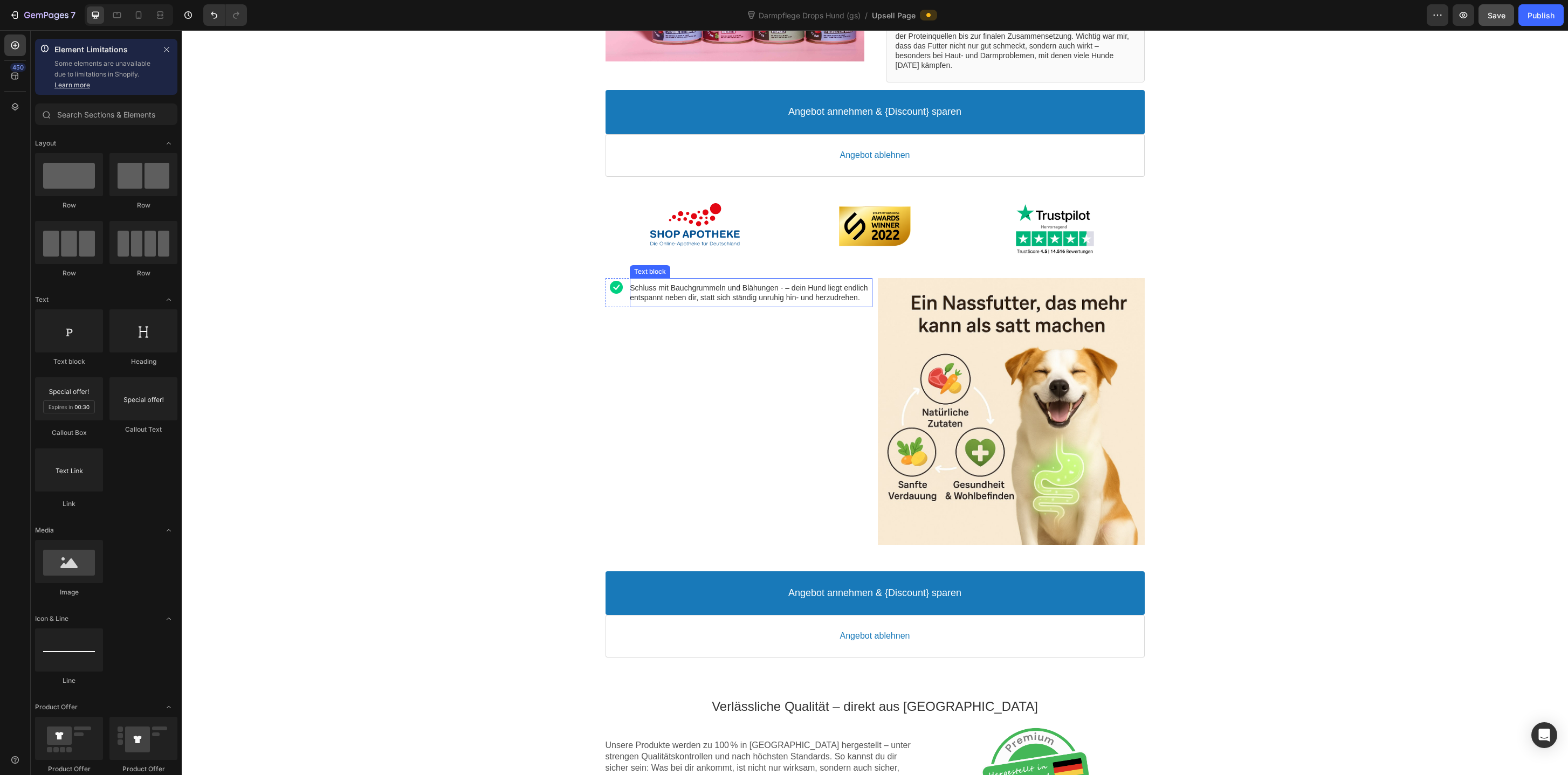
click at [700, 302] on p "Schluss mit Bauchgrummeln und Blähungen - – dein Hund liegt endlich entspannt n…" at bounding box center [751, 293] width 242 height 19
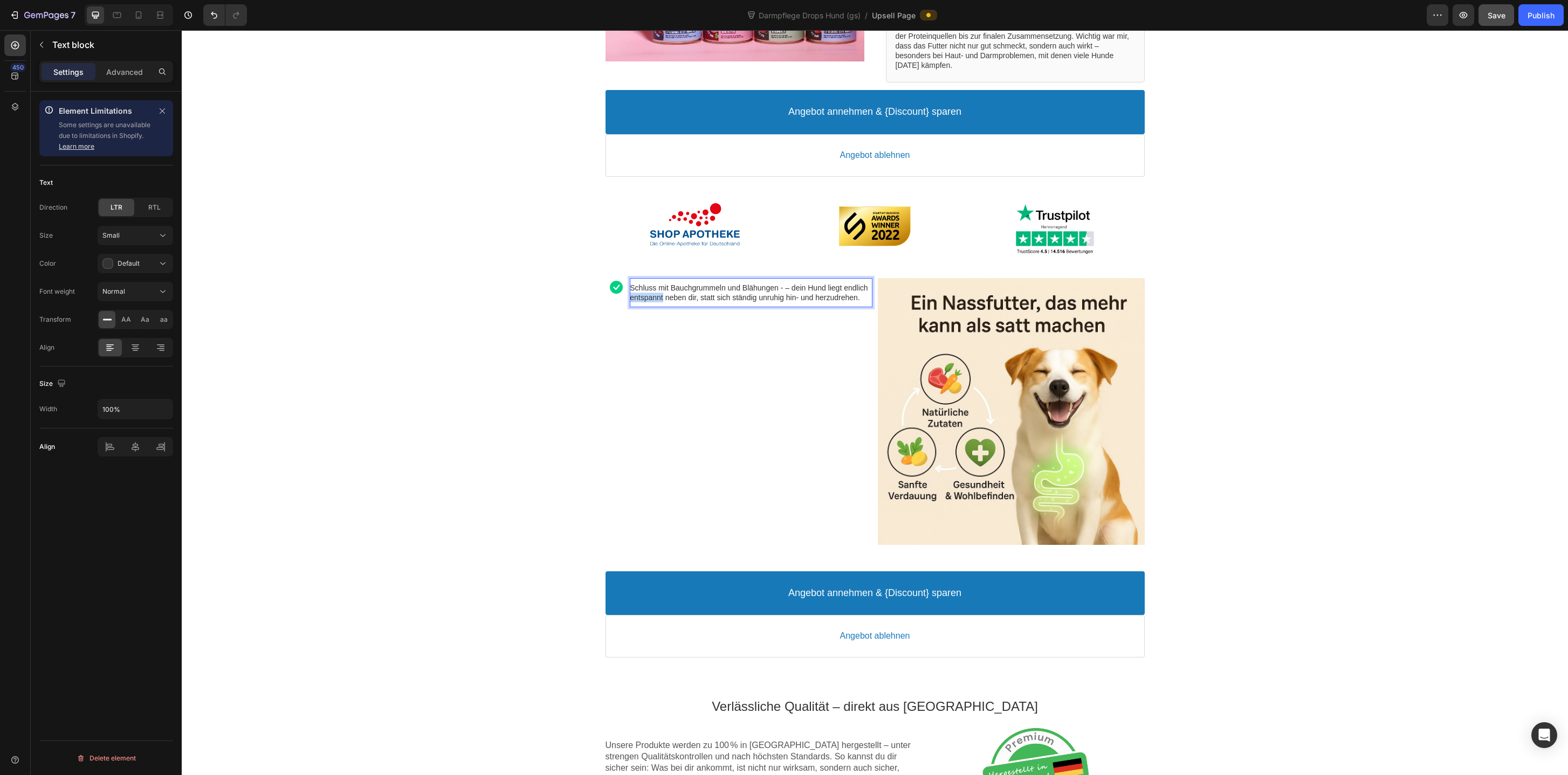
click at [682, 295] on span "Schluss mit Bauchgrummeln und Blähungen - – dein Hund liegt endlich entspannt n…" at bounding box center [749, 293] width 238 height 18
click at [770, 263] on icon "Editor contextual toolbar" at bounding box center [771, 266] width 11 height 11
click at [735, 298] on p "Schluss mit Bauchgrummeln und Blähungen - – dein Hund liegt endlich entspannt n…" at bounding box center [751, 293] width 242 height 19
click at [790, 287] on p "Schluss mit Bauchgrummeln und Blähungen - – dein Hund liegt endlich entspannt n…" at bounding box center [751, 293] width 242 height 19
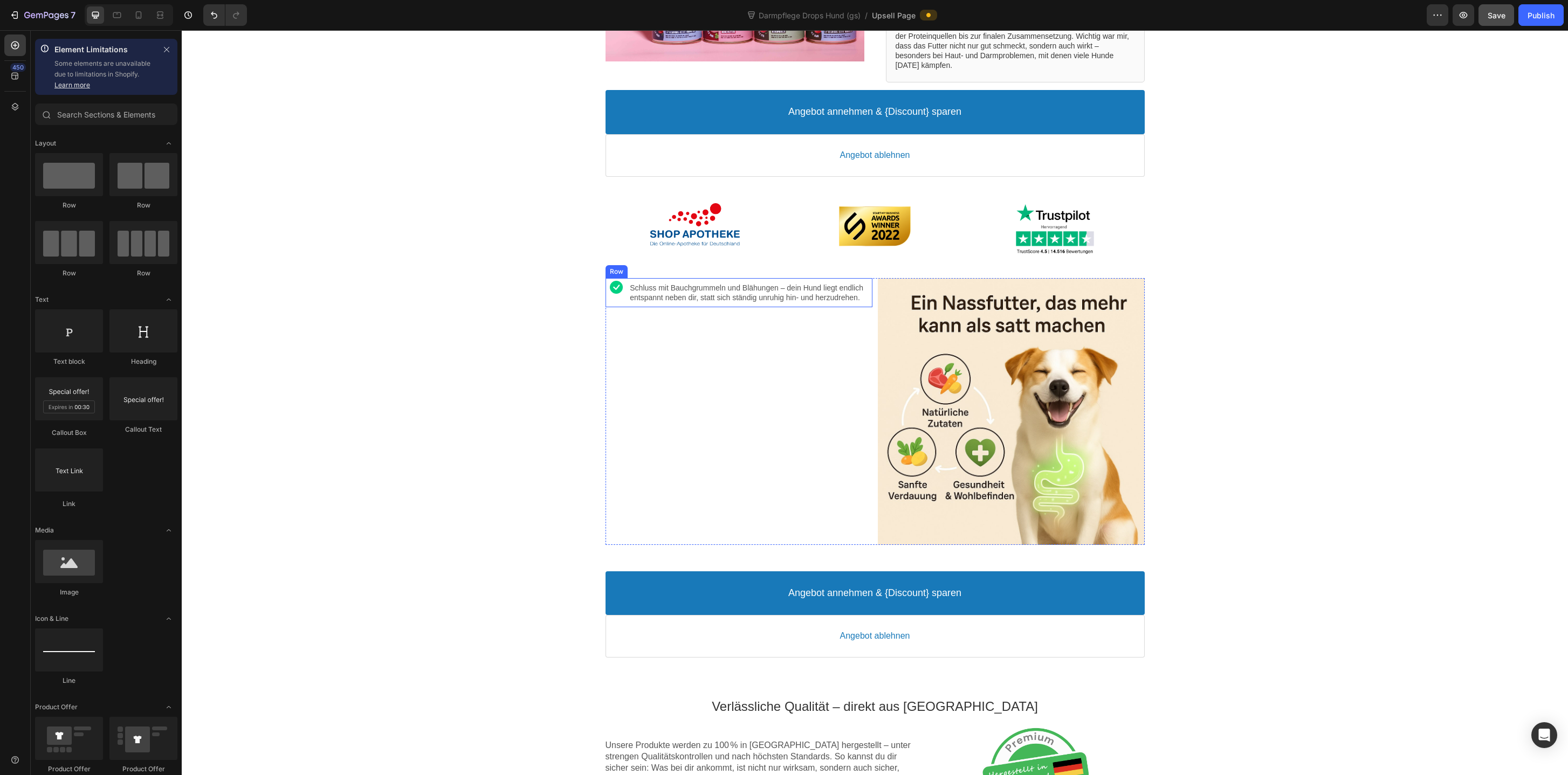
click at [621, 304] on div "Image" at bounding box center [617, 293] width 22 height 29
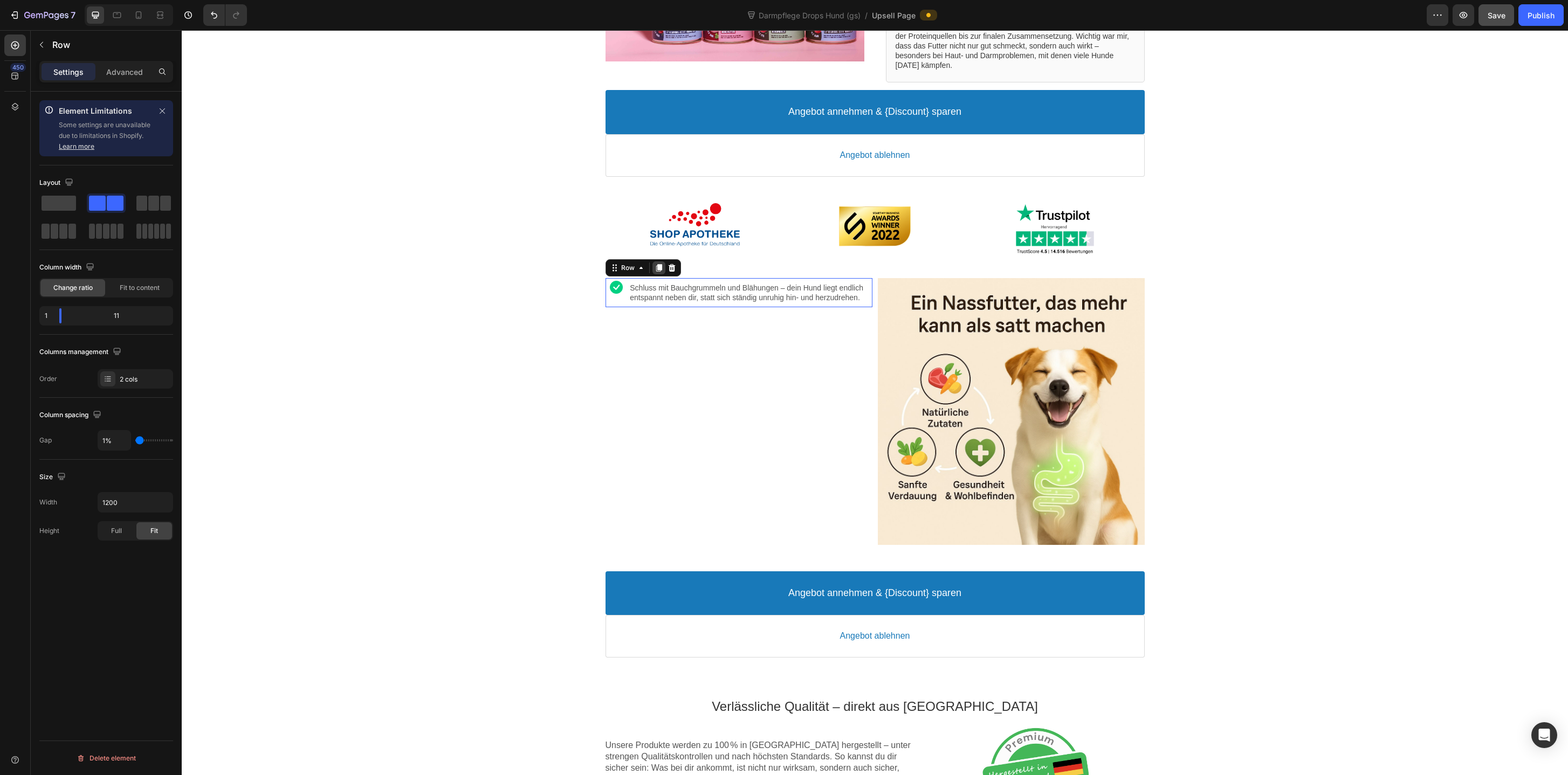
click at [657, 264] on icon at bounding box center [659, 268] width 9 height 9
click at [765, 322] on p "Schluss mit Bauchgrummeln und Blähungen – dein Hund liegt endlich entspannt neb…" at bounding box center [751, 322] width 242 height 19
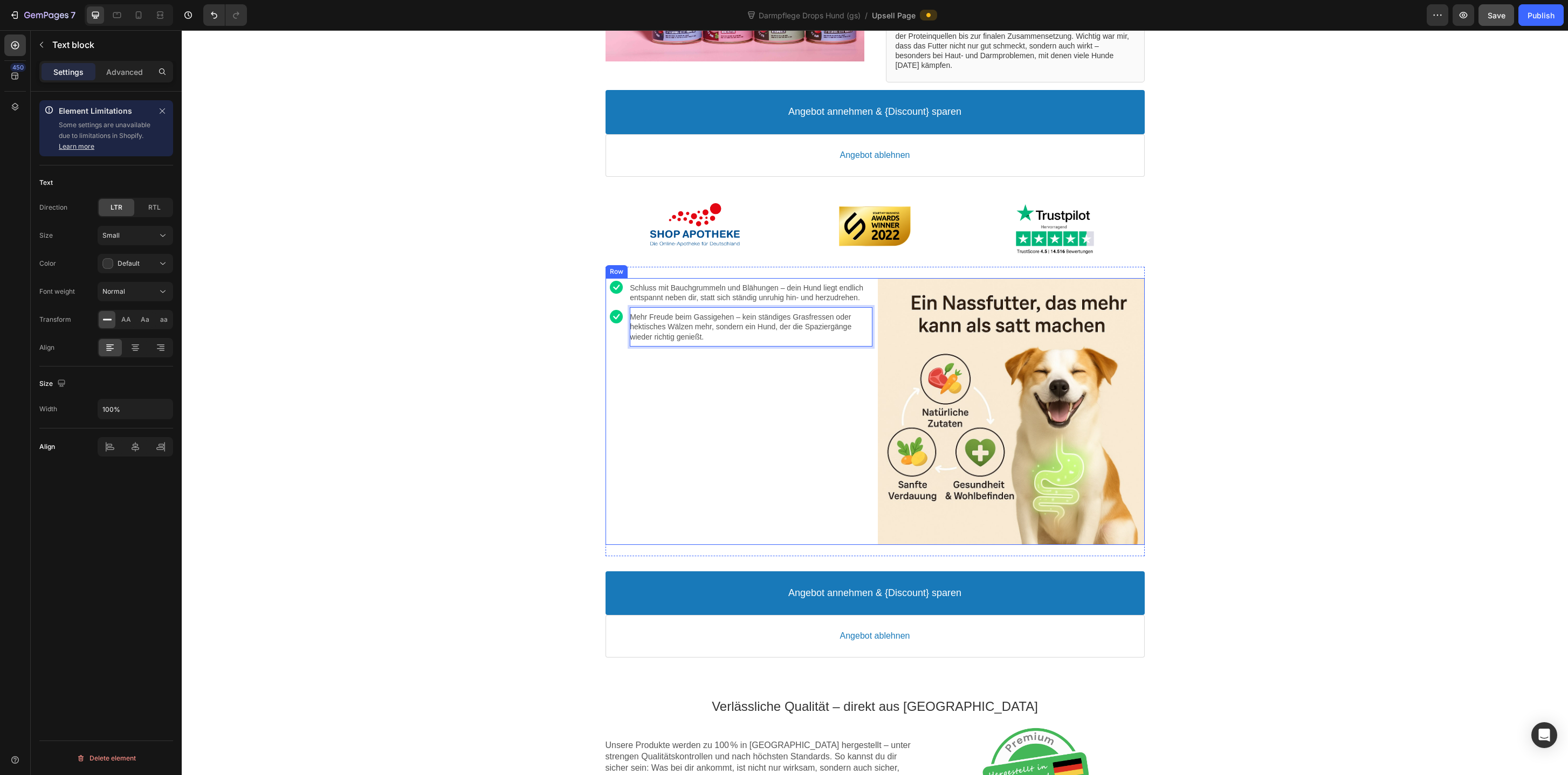
click at [749, 425] on div "Image Schluss mit Bauchgrummeln und Blähungen – dein Hund liegt endlich entspan…" at bounding box center [739, 411] width 267 height 266
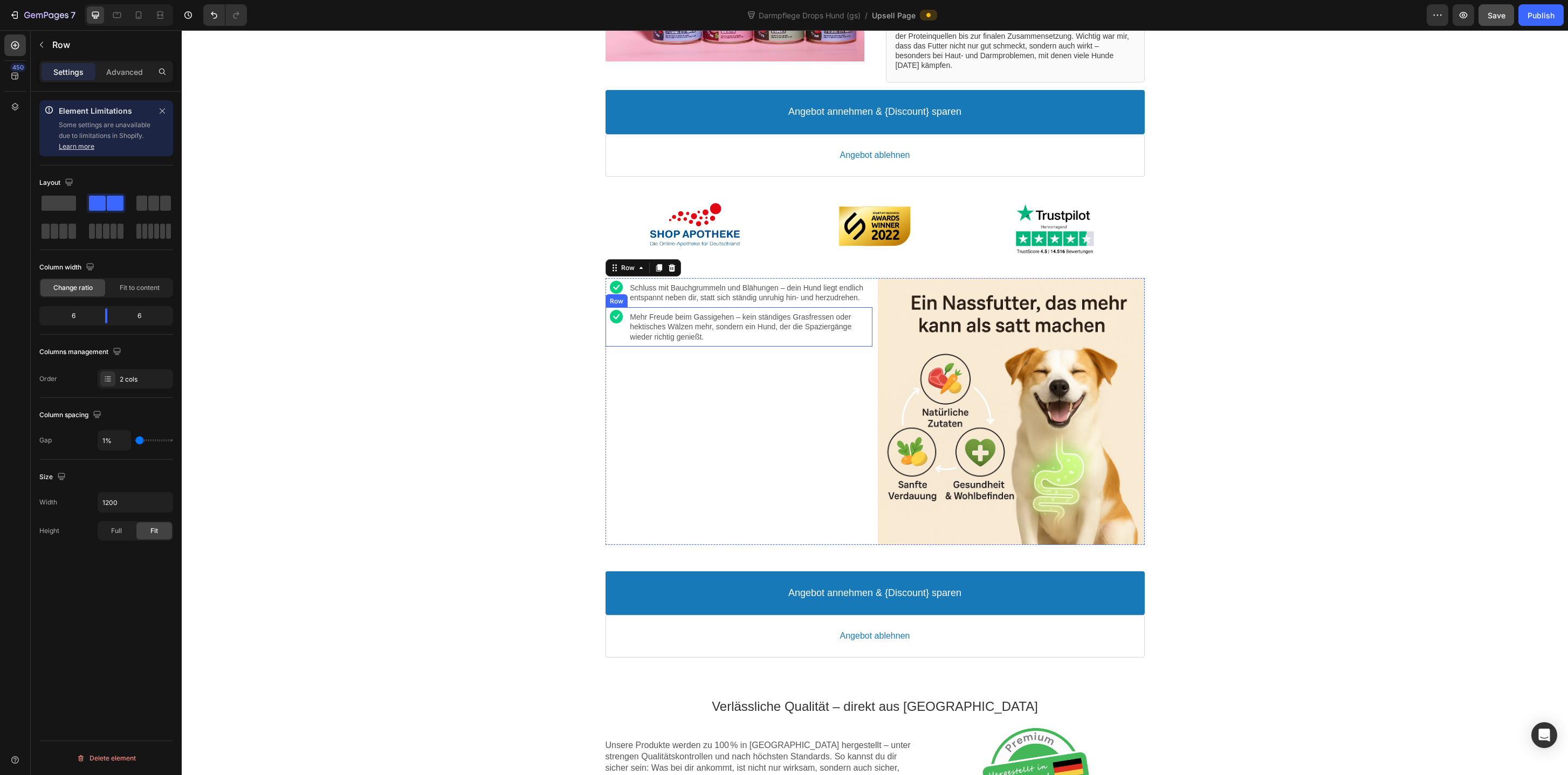
click at [625, 336] on div "Image" at bounding box center [617, 327] width 22 height 40
click at [659, 296] on icon at bounding box center [659, 297] width 6 height 7
click at [698, 382] on div "Mehr Freude beim Gassigehen – kein ständiges Grasfressen oder hektisches Wälzen…" at bounding box center [751, 366] width 242 height 40
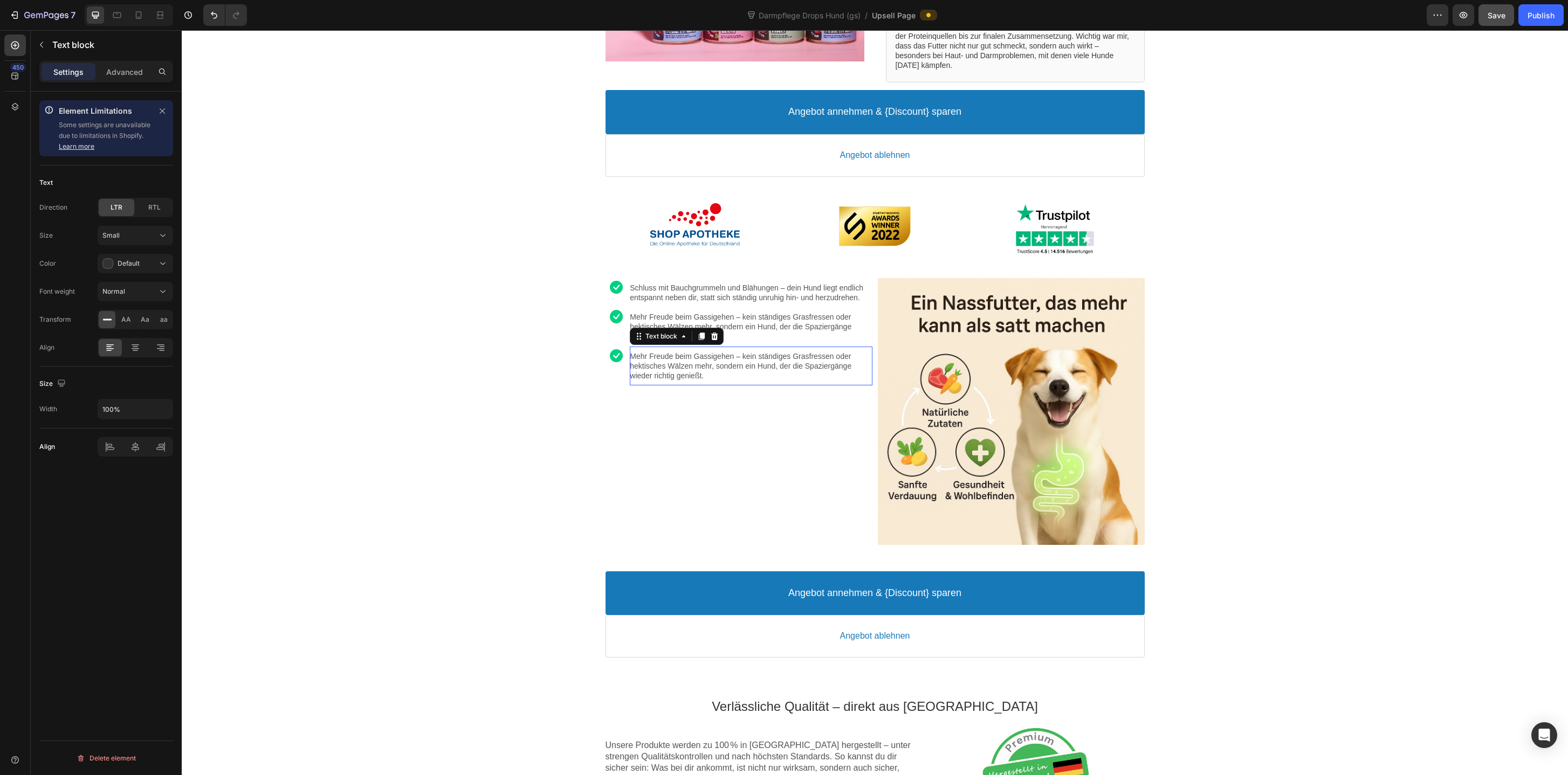
click at [711, 370] on p "Mehr Freude beim Gassigehen – kein ständiges Grasfressen oder hektisches Wälzen…" at bounding box center [751, 366] width 242 height 30
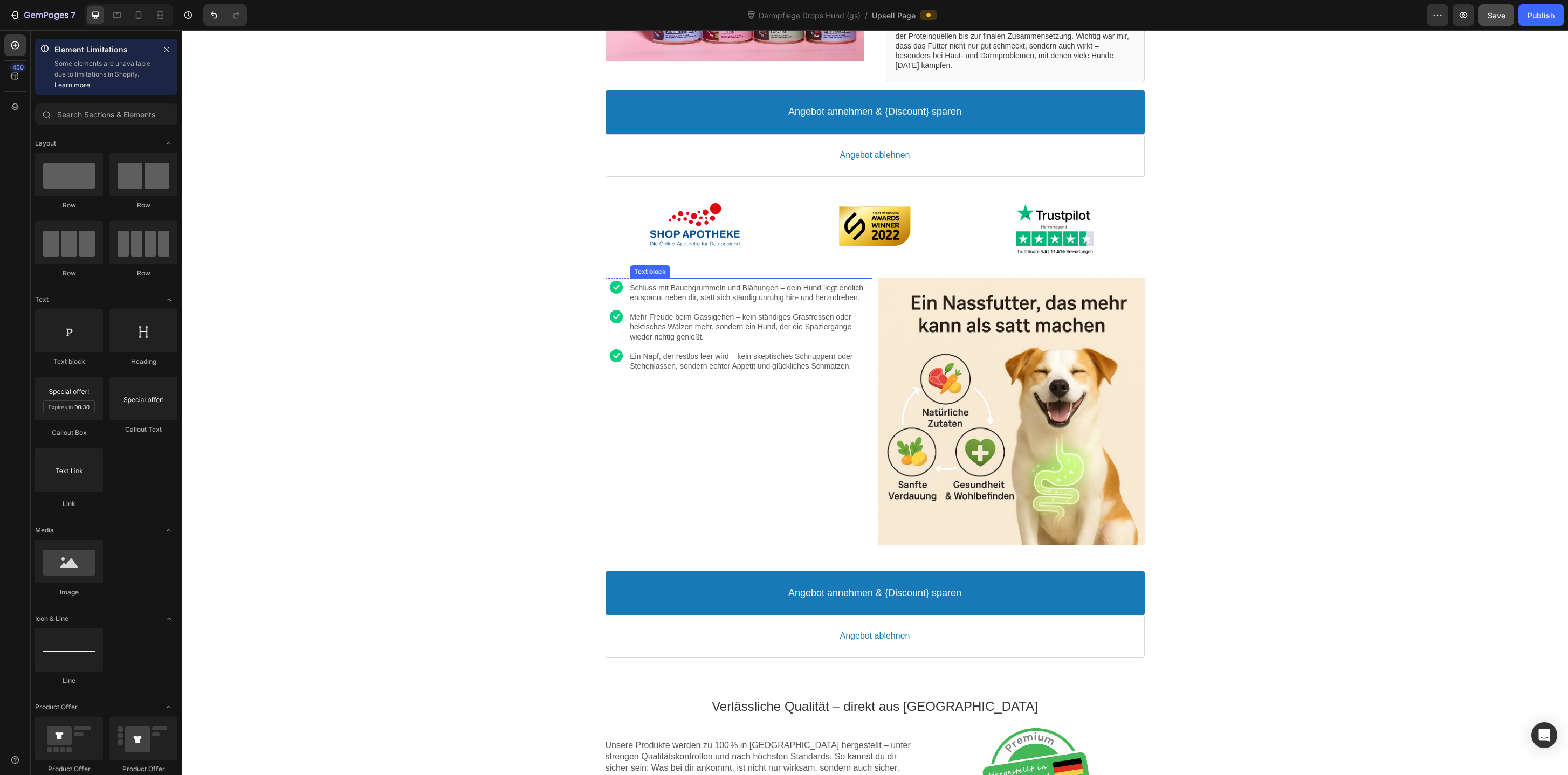
click at [751, 288] on p "Schluss mit Bauchgrummeln und Blähungen – dein Hund liegt endlich entspannt neb…" at bounding box center [751, 293] width 242 height 19
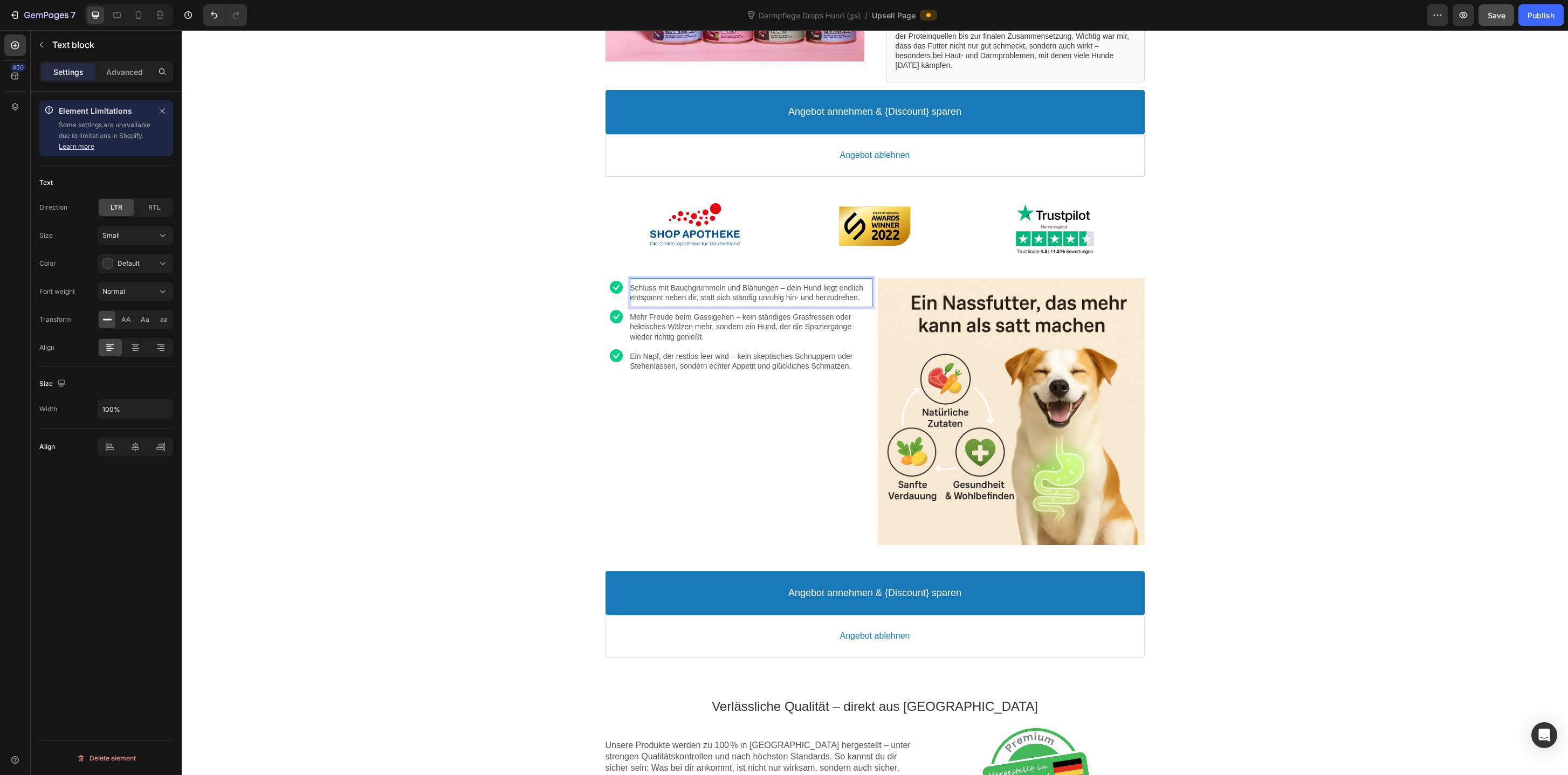
click at [783, 288] on p "Schluss mit Bauchgrummeln und Blähungen – dein Hund liegt endlich entspannt neb…" at bounding box center [751, 293] width 242 height 19
drag, startPoint x: 789, startPoint y: 287, endPoint x: 632, endPoint y: 290, distance: 157.0
click at [632, 290] on p "Schluss mit Bauchgrummeln und Blähungen – dein Hund liegt endlich entspannt neb…" at bounding box center [751, 293] width 242 height 19
click at [737, 265] on icon "Editor contextual toolbar" at bounding box center [738, 266] width 11 height 11
click at [726, 342] on p "Mehr Freude beim Gassigehen – kein ständiges Grasfressen oder hektisches Wälzen…" at bounding box center [751, 327] width 242 height 30
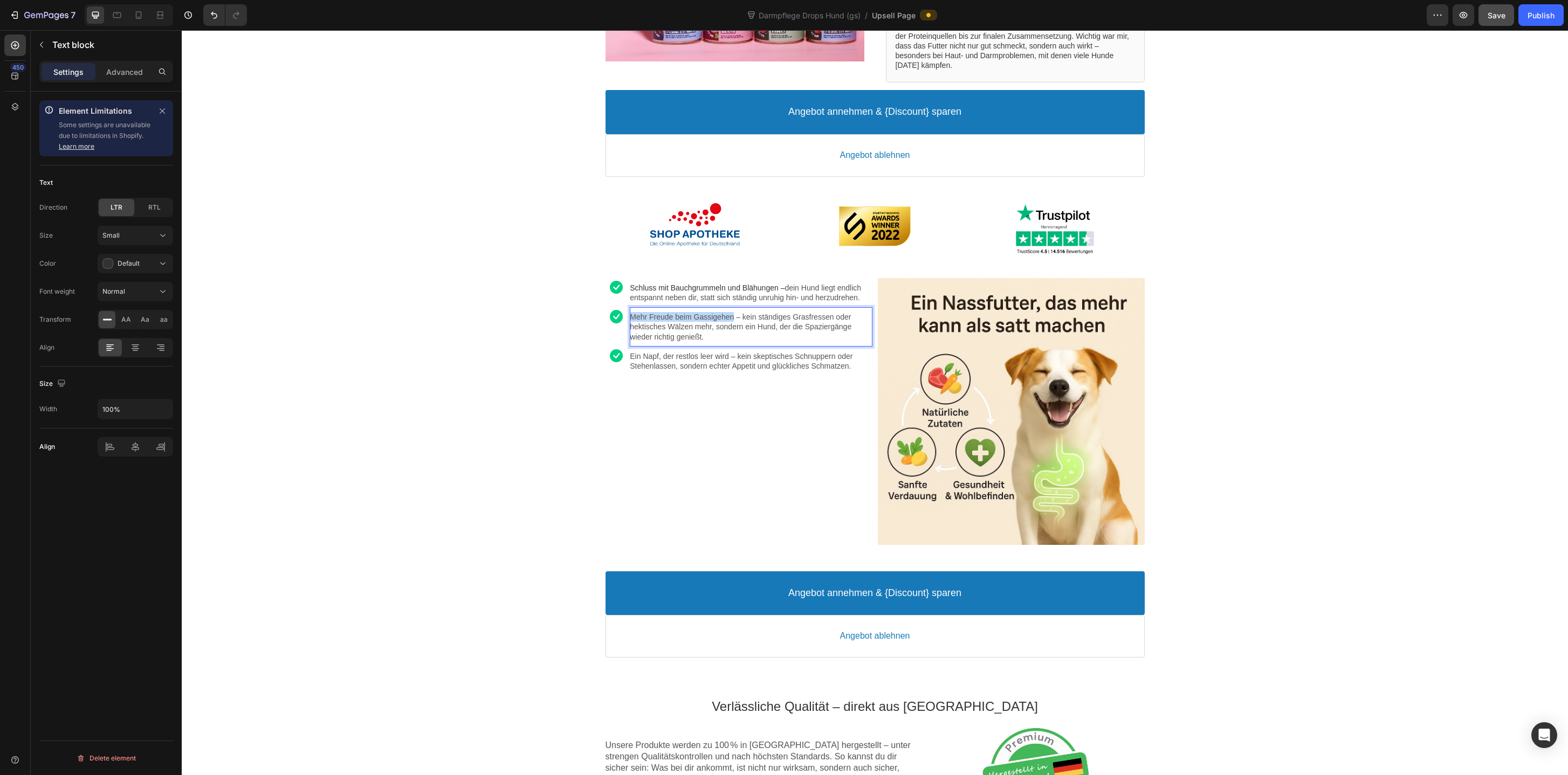
drag, startPoint x: 735, startPoint y: 327, endPoint x: 633, endPoint y: 327, distance: 102.0
click at [633, 327] on p "Mehr Freude beim Gassigehen – kein ständiges Grasfressen oder hektisches Wälzen…" at bounding box center [751, 327] width 242 height 30
click at [653, 326] on p "Mehr Freude beim Gassigehen – kein ständiges Grasfressen oder hektisches Wälzen…" at bounding box center [751, 327] width 242 height 30
drag, startPoint x: 737, startPoint y: 324, endPoint x: 632, endPoint y: 327, distance: 105.0
click at [632, 327] on p "Mehr Freude beim Gassigehen – kein ständiges Grasfressen oder hektisches Wälzen…" at bounding box center [751, 327] width 242 height 30
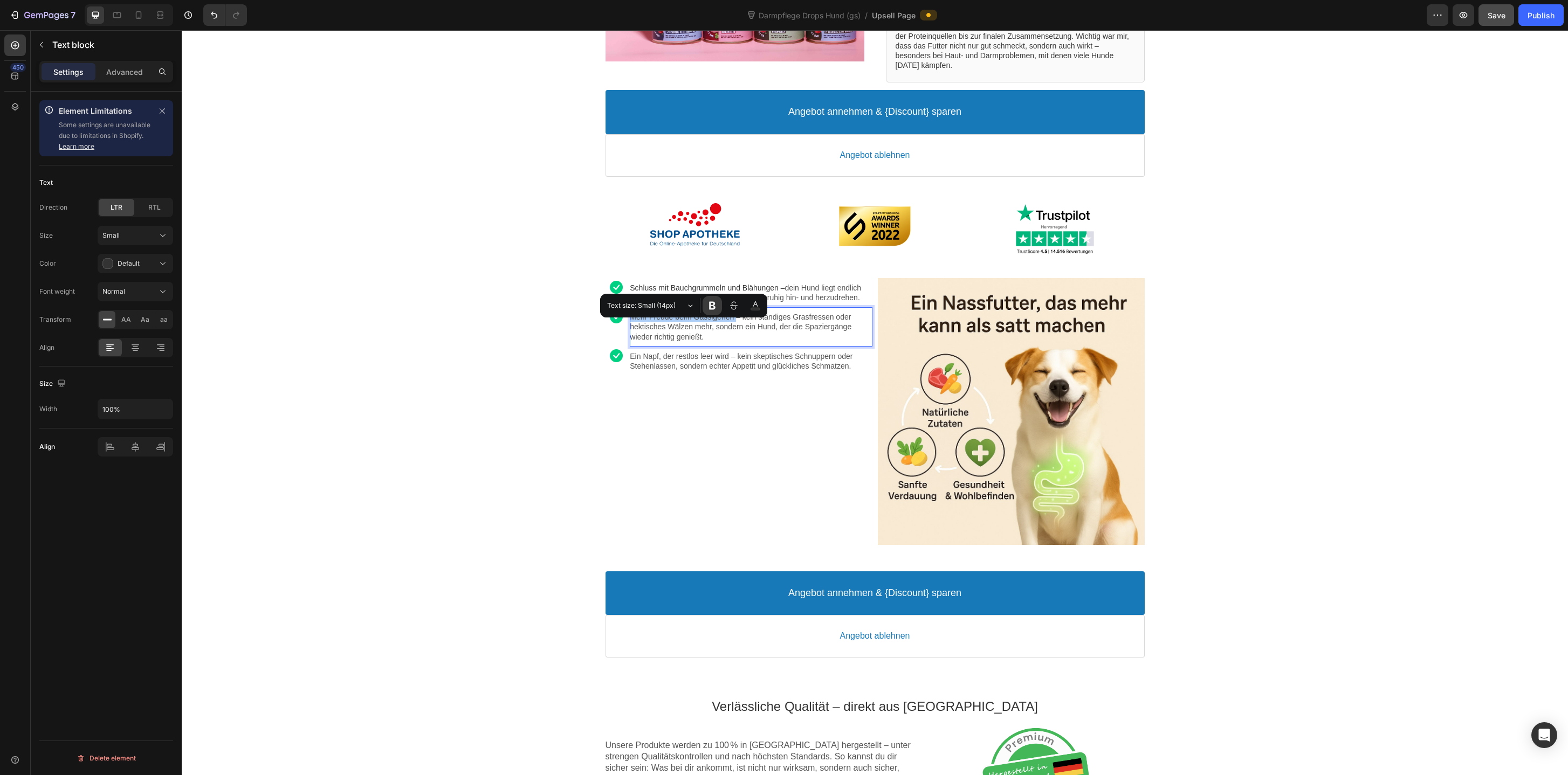
click at [711, 302] on icon "Editor contextual toolbar" at bounding box center [712, 305] width 7 height 8
click at [713, 347] on div "Mehr Freude beim Gassigehen – kein ständiges Grasfressen oder hektisches Wälzen…" at bounding box center [751, 327] width 242 height 40
click at [719, 370] on p "Ein Napf, der restlos leer wird – kein skeptisches Schnuppern oder Stehenlassen…" at bounding box center [751, 361] width 242 height 19
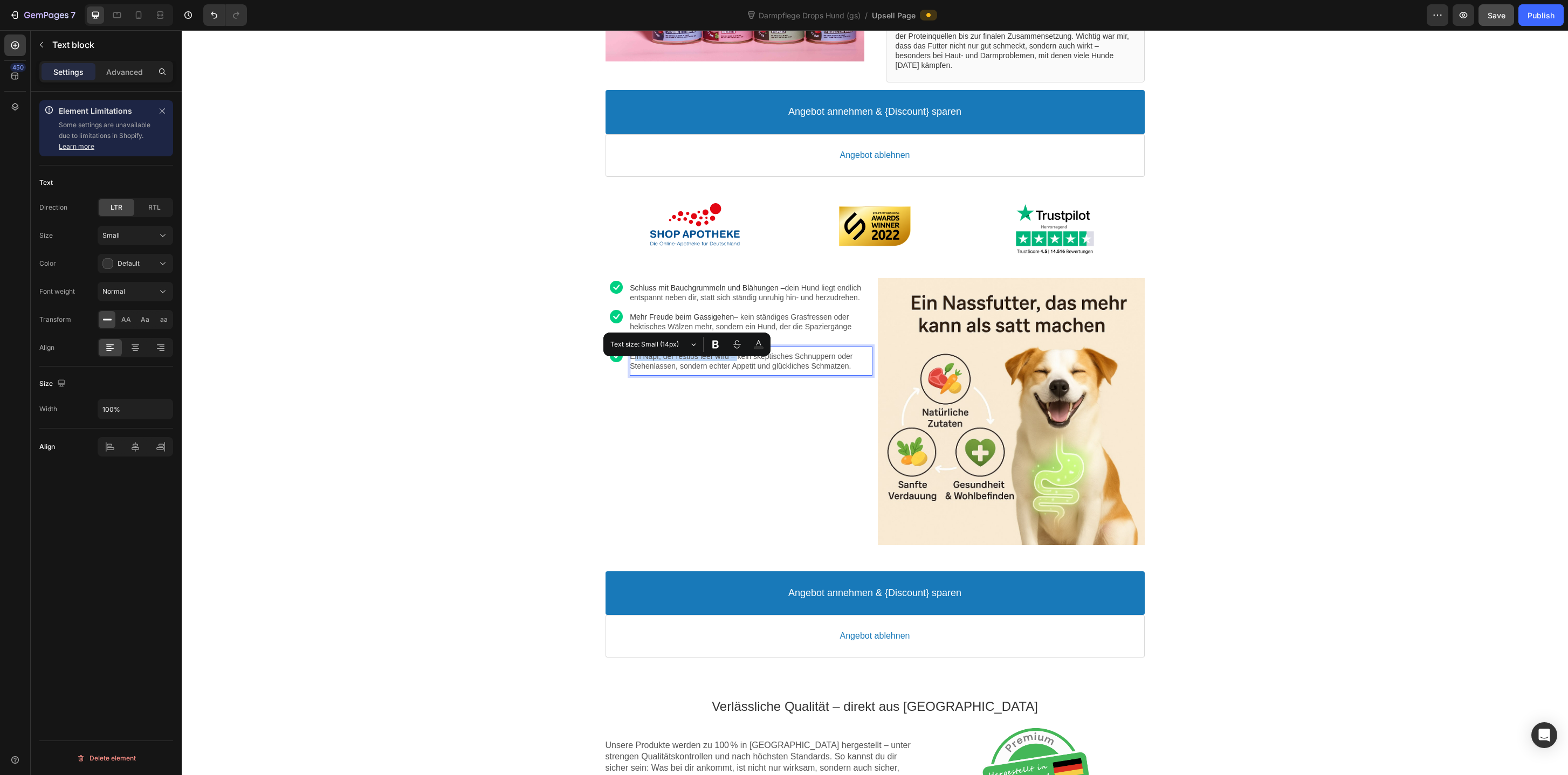
drag, startPoint x: 740, startPoint y: 370, endPoint x: 634, endPoint y: 368, distance: 106.0
click at [634, 368] on p "Ein Napf, der restlos leer wird – kein skeptisches Schnuppern oder Stehenlassen…" at bounding box center [751, 361] width 242 height 19
click at [730, 370] on p "Ein Napf, der restlos leer wird – kein skeptisches Schnuppern oder Stehenlassen…" at bounding box center [751, 361] width 242 height 19
drag, startPoint x: 739, startPoint y: 364, endPoint x: 632, endPoint y: 366, distance: 107.0
click at [631, 366] on p "Ein Napf, der restlos leer wird – kein skeptisches Schnuppern oder Stehenlassen…" at bounding box center [751, 361] width 242 height 19
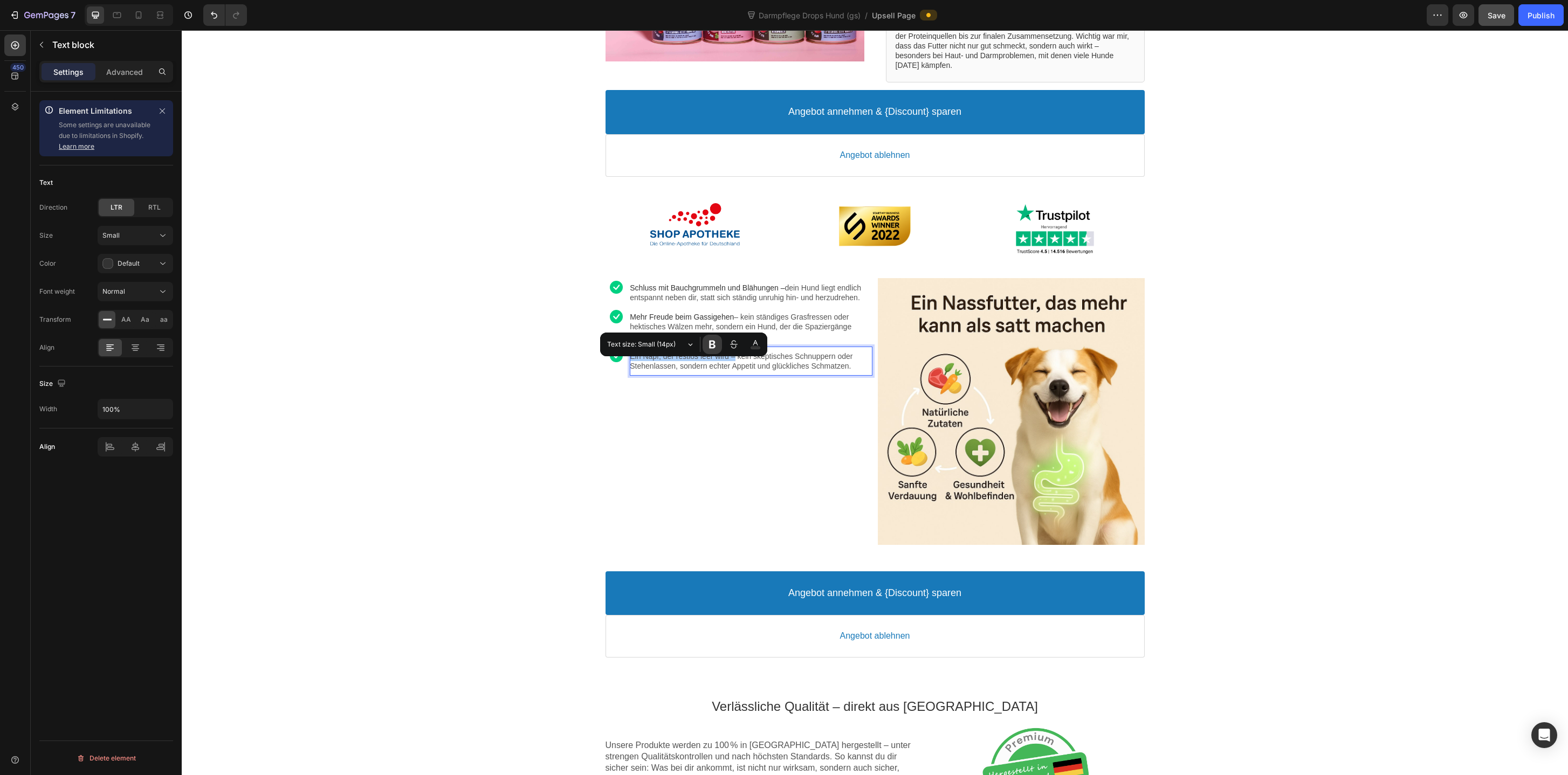
click at [715, 343] on icon "Editor contextual toolbar" at bounding box center [712, 344] width 11 height 11
click at [713, 482] on div "Image Schluss mit Bauchgrummeln und Blähungen – dein Hund liegt endlich entspan…" at bounding box center [739, 411] width 267 height 266
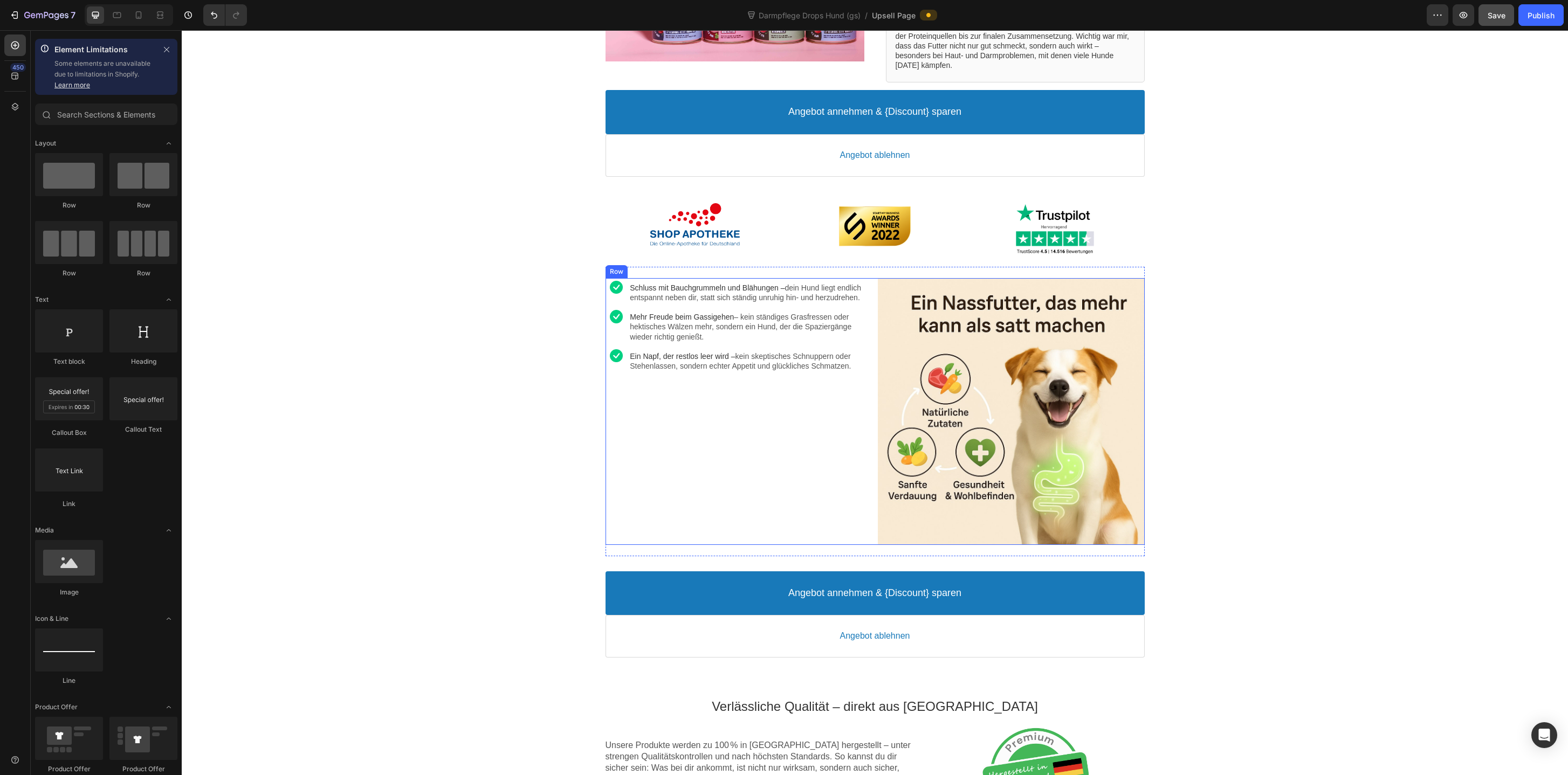
click at [705, 405] on div "Image Schluss mit Bauchgrummeln und Blähungen – dein Hund liegt endlich entspan…" at bounding box center [739, 411] width 267 height 266
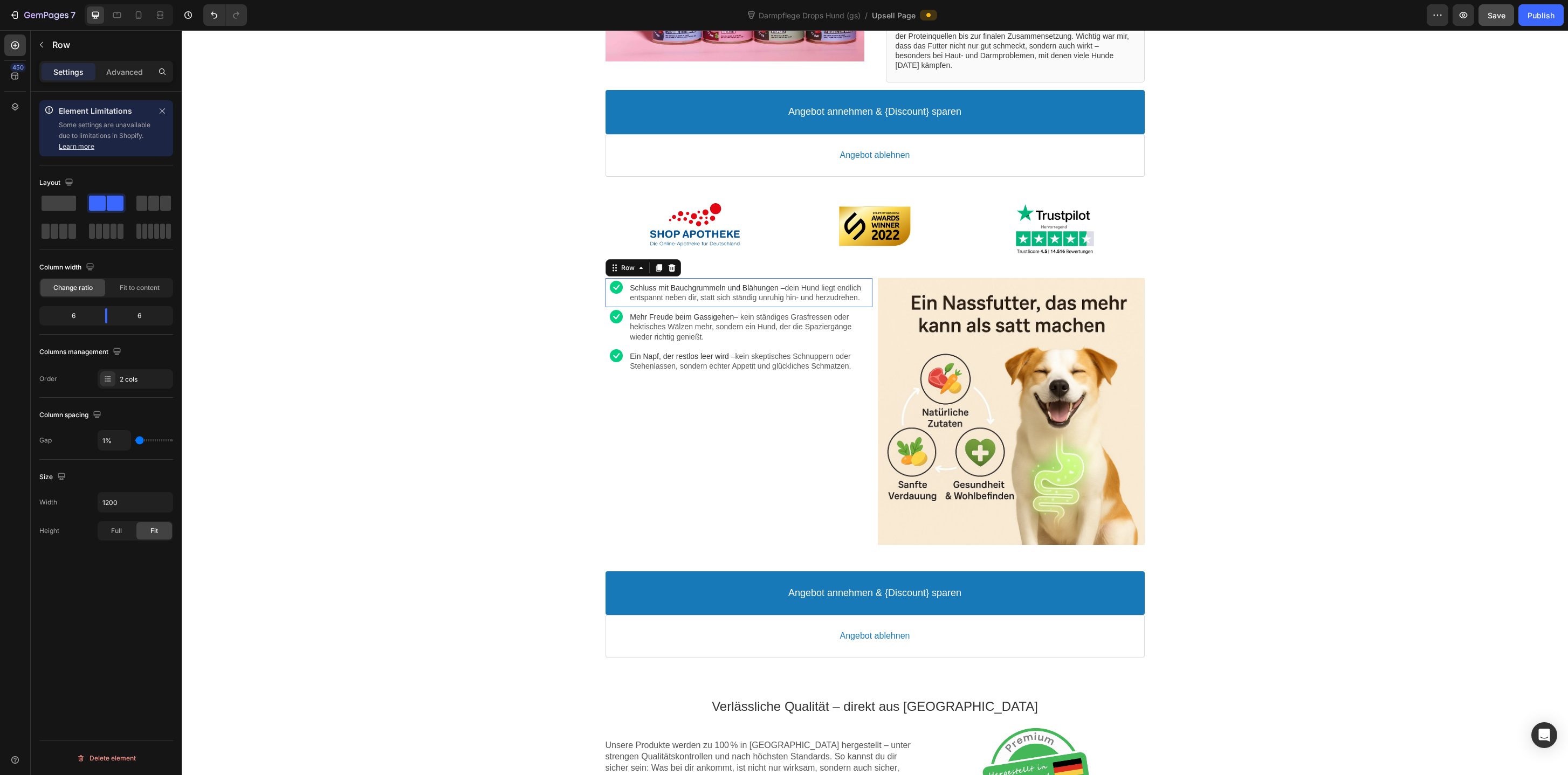
click at [627, 307] on div "Image Schluss mit Bauchgrummeln und Blähungen – dein Hund liegt endlich entspan…" at bounding box center [739, 293] width 267 height 29
type input "15%"
type input "15"
type input "17%"
type input "17"
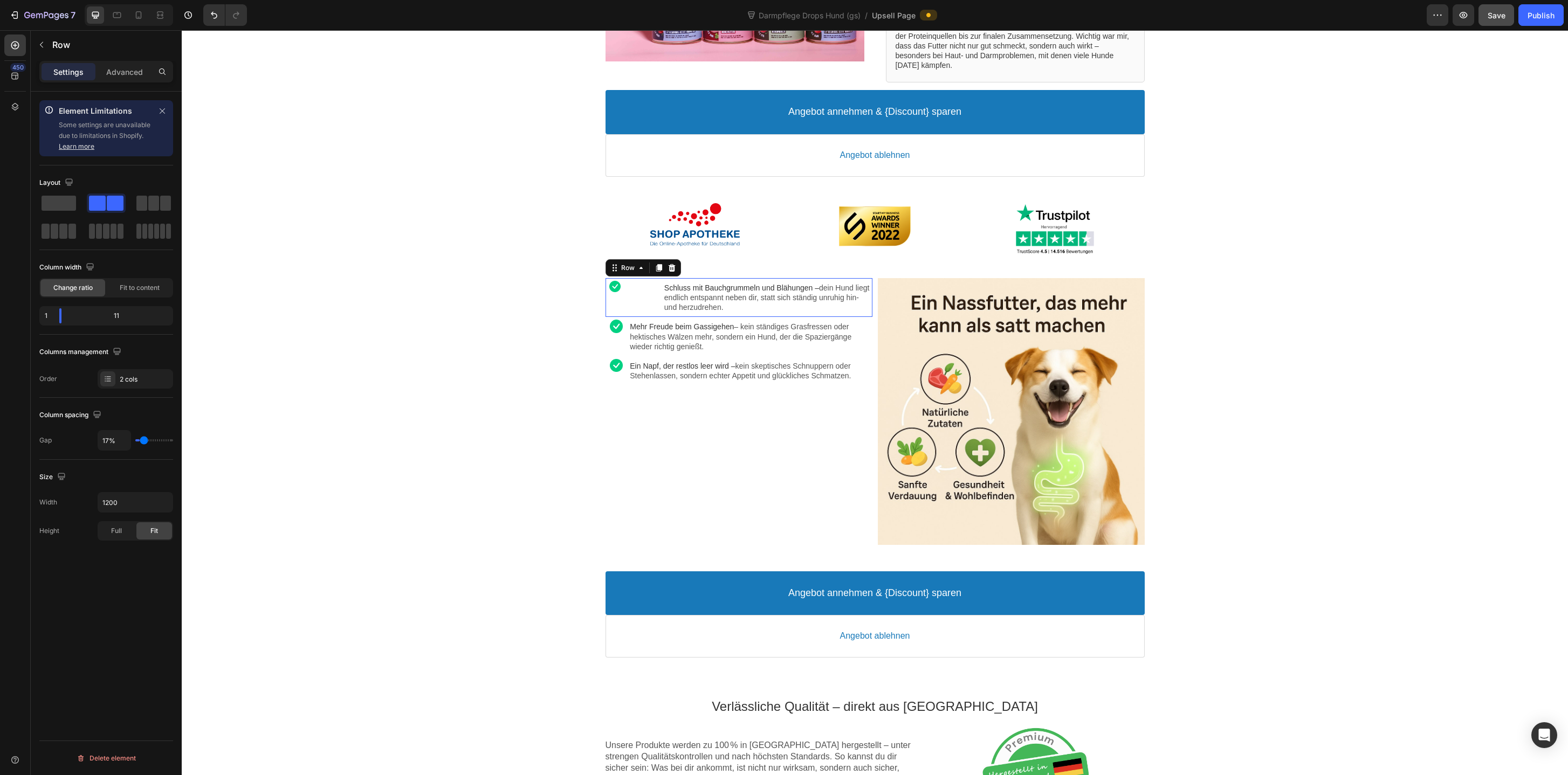
type input "19%"
type input "19"
type input "20%"
type input "20"
type input "19%"
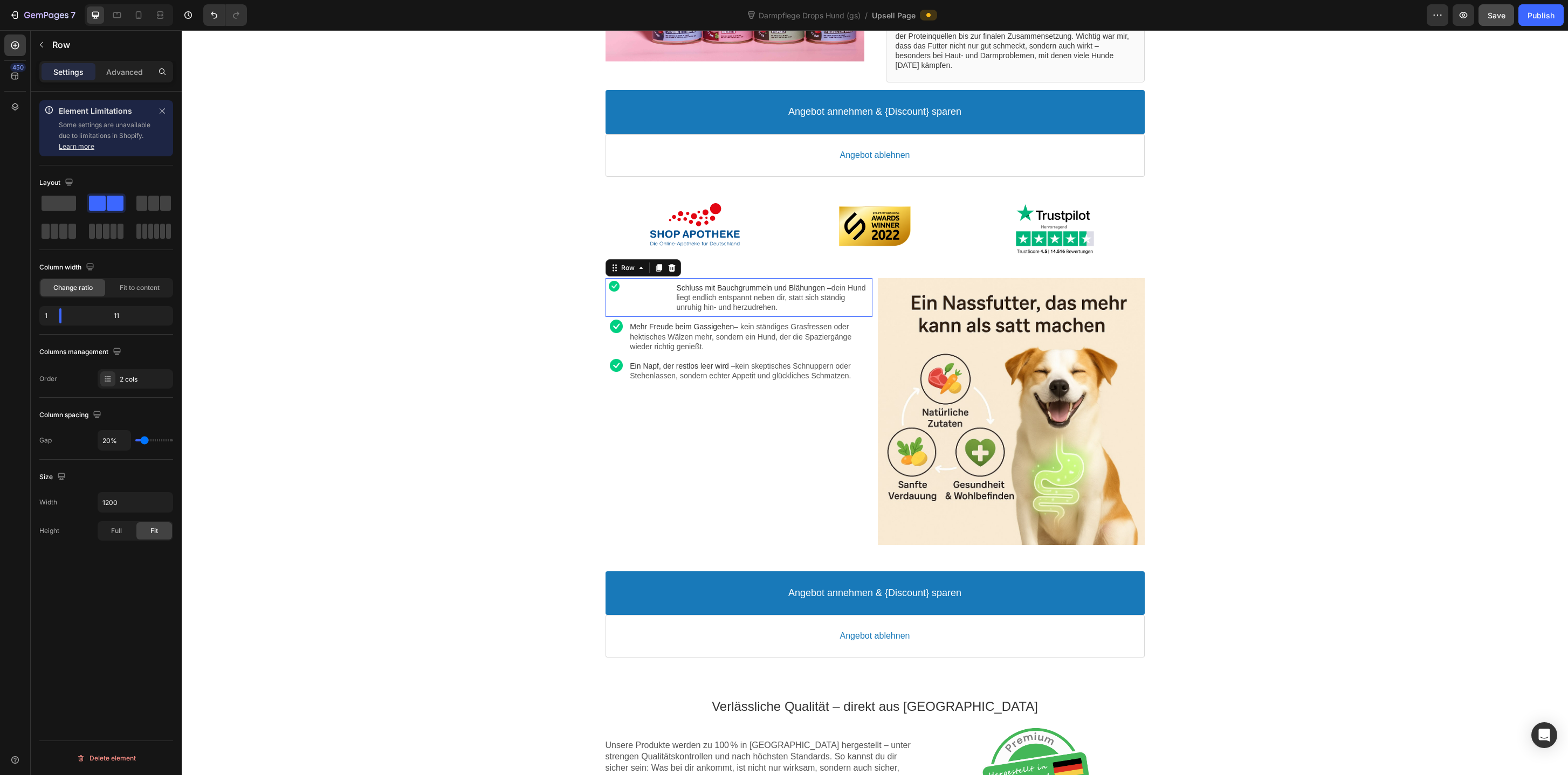
type input "19"
type input "18%"
type input "18"
type input "17%"
type input "17"
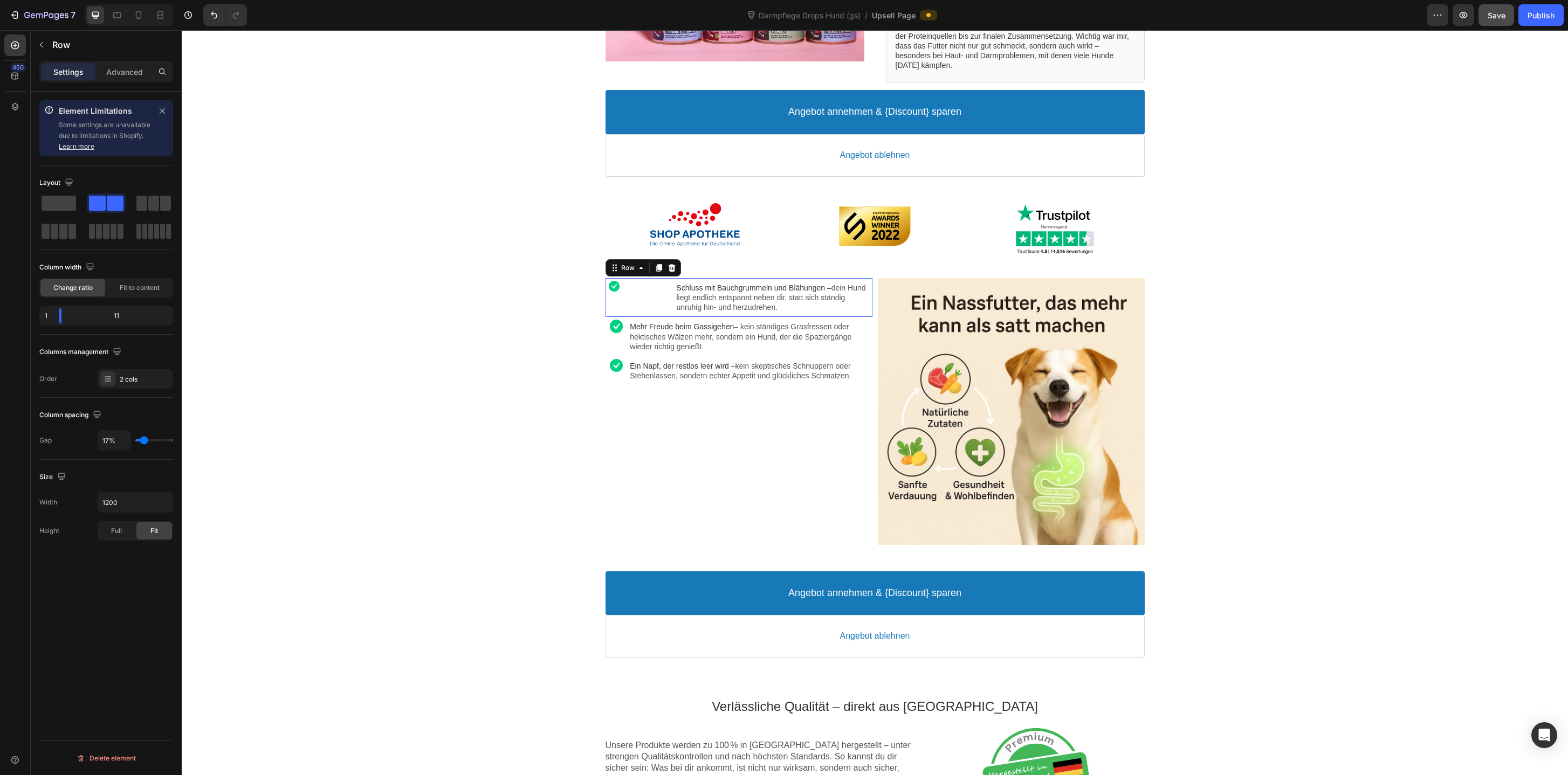
type input "15%"
type input "15"
type input "13%"
type input "13"
type input "11%"
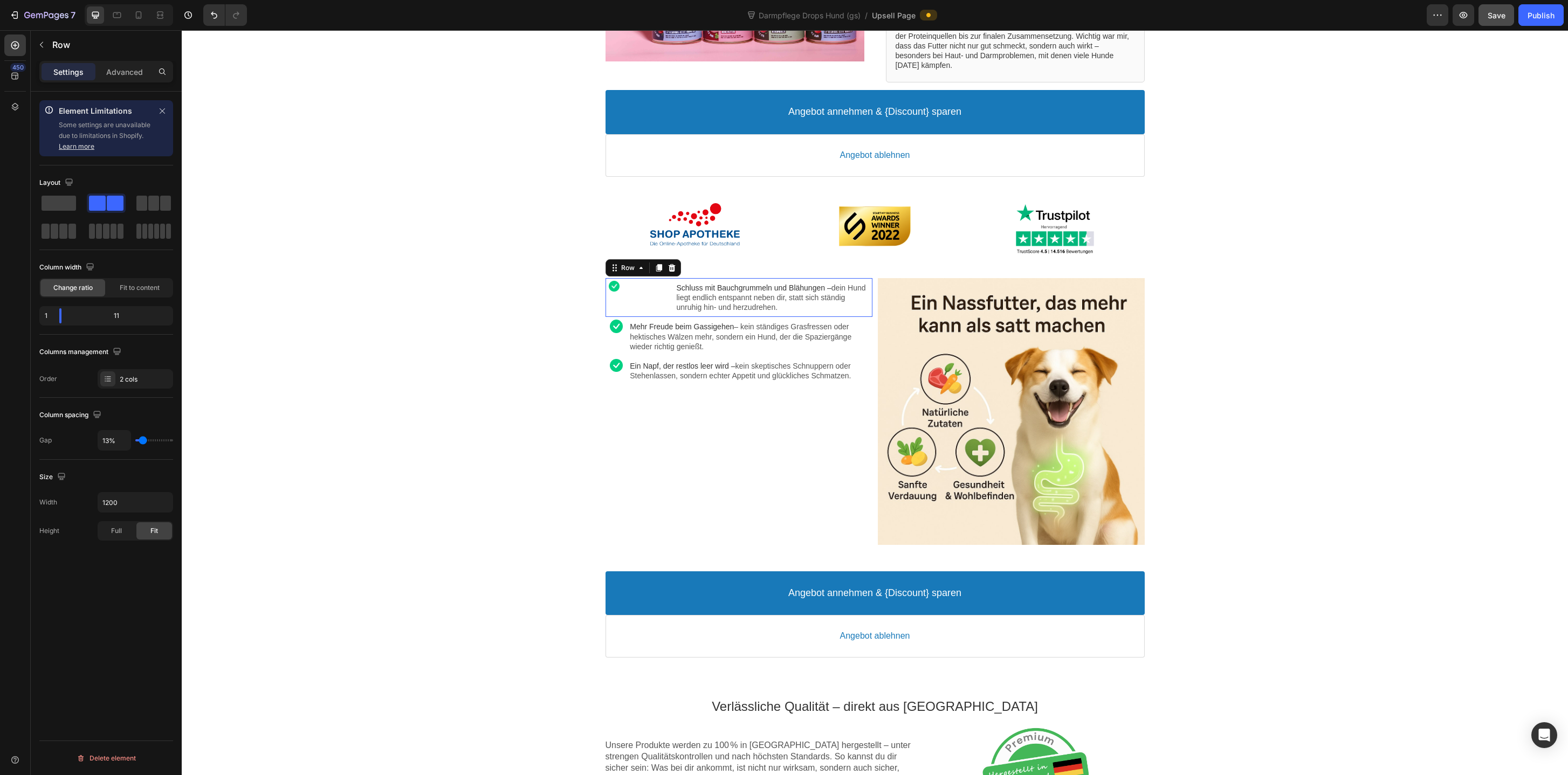
type input "11"
type input "10%"
type input "10"
type input "9%"
type input "9"
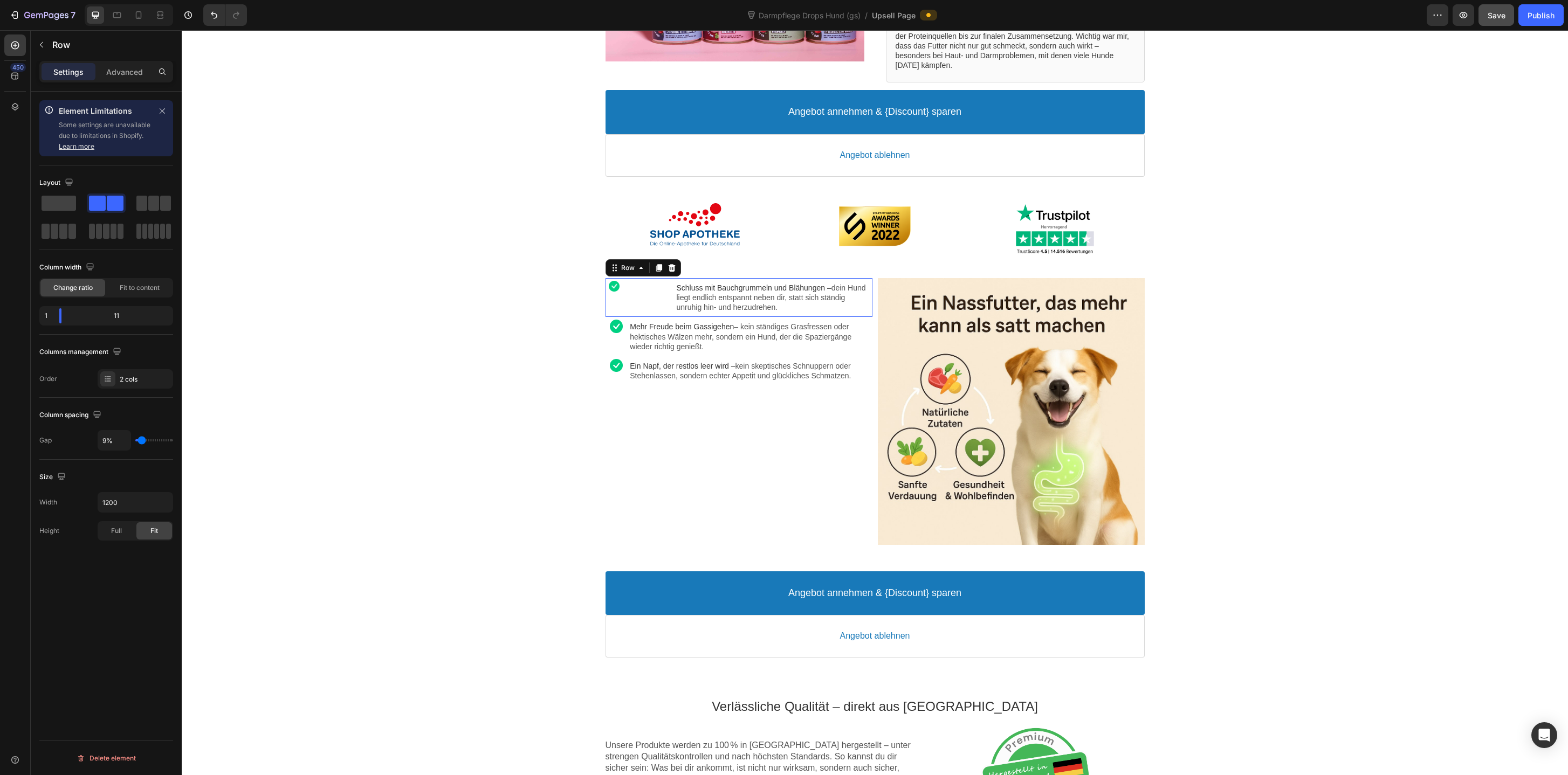
type input "7%"
type input "7"
type input "6%"
type input "6"
type input "5%"
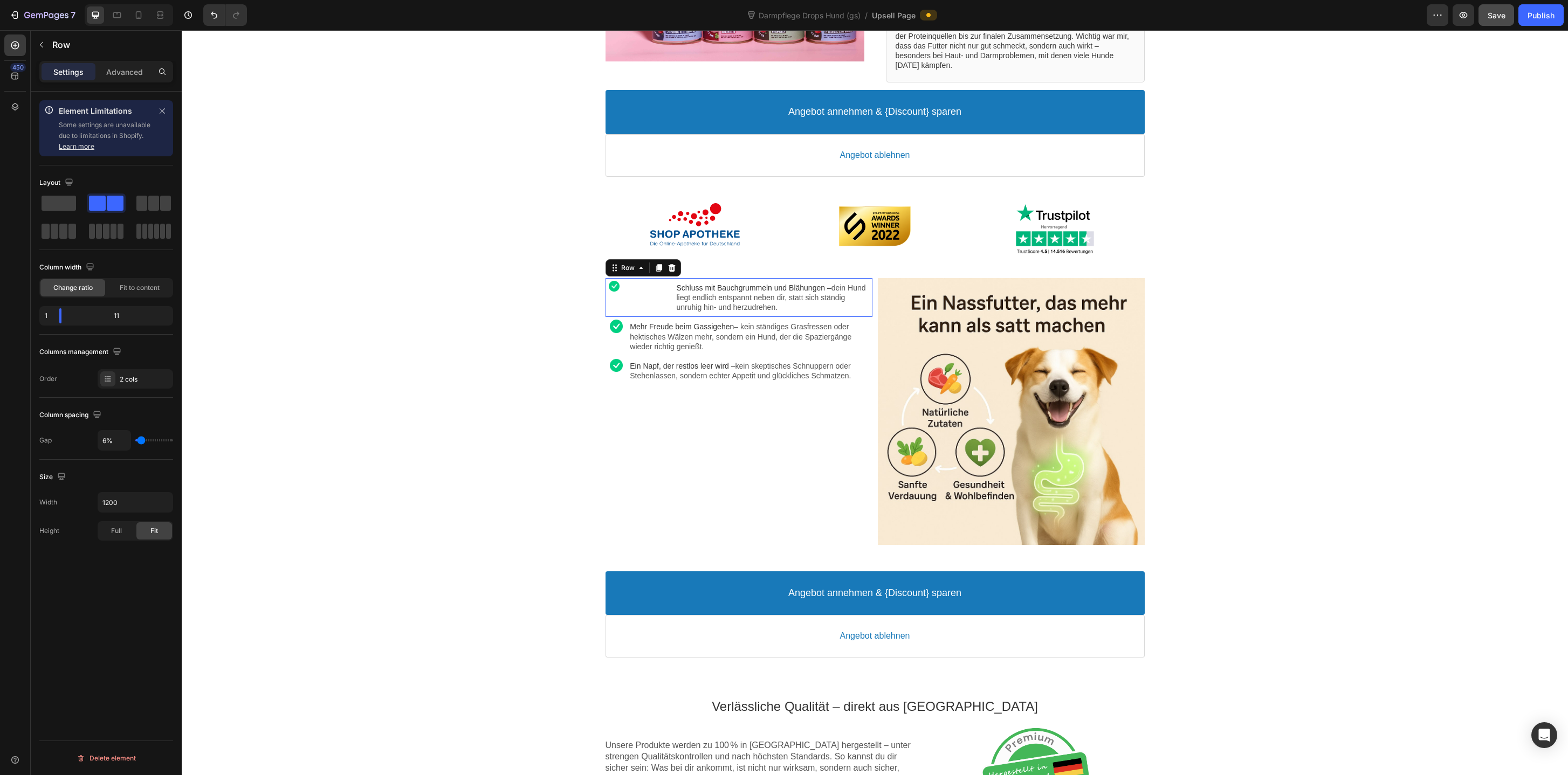
type input "5"
type input "4%"
type input "4"
type input "3%"
type input "3"
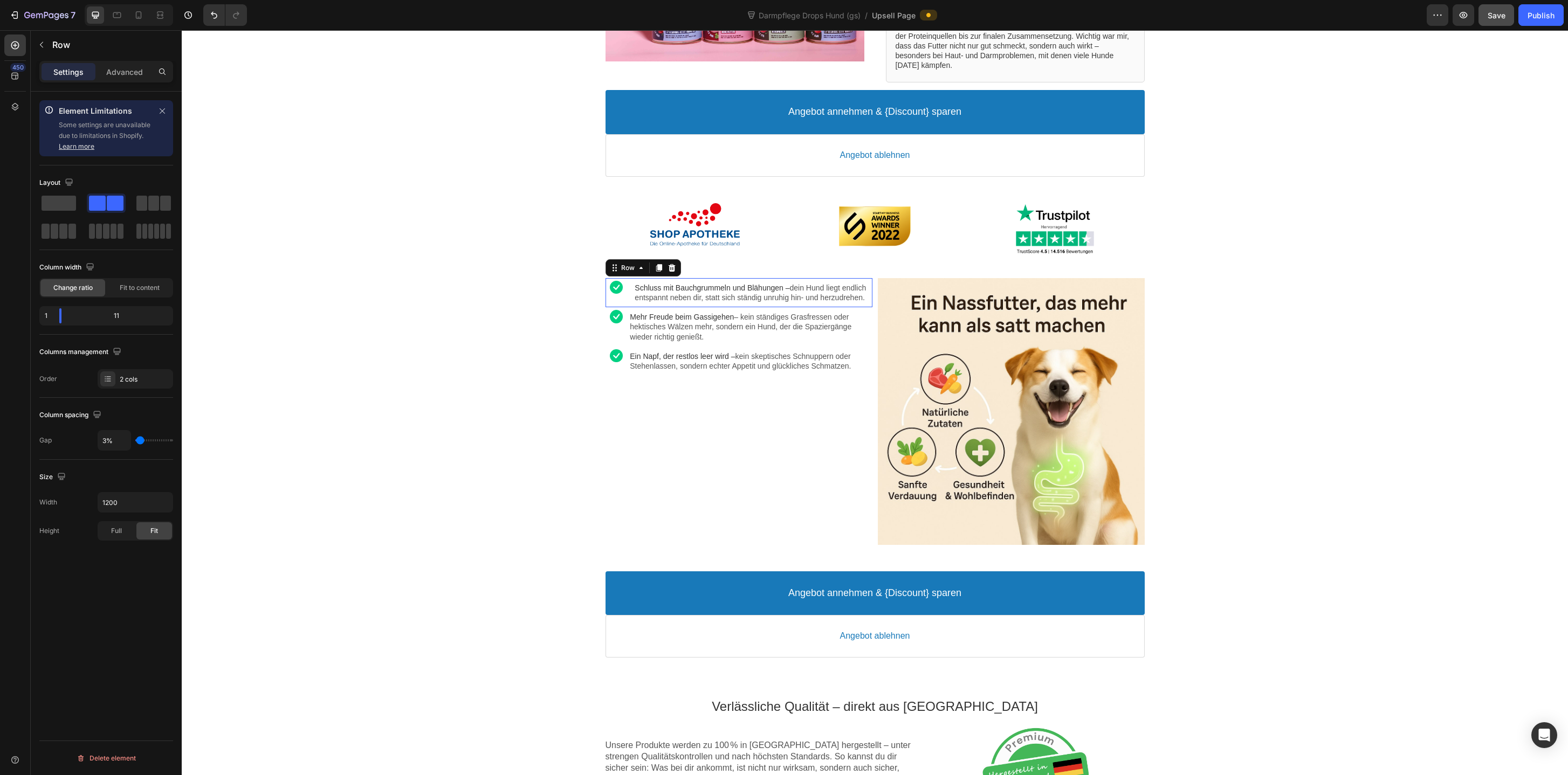
type input "2%"
type input "2"
click at [139, 441] on input "range" at bounding box center [154, 440] width 38 height 2
type input "1%"
type input "1"
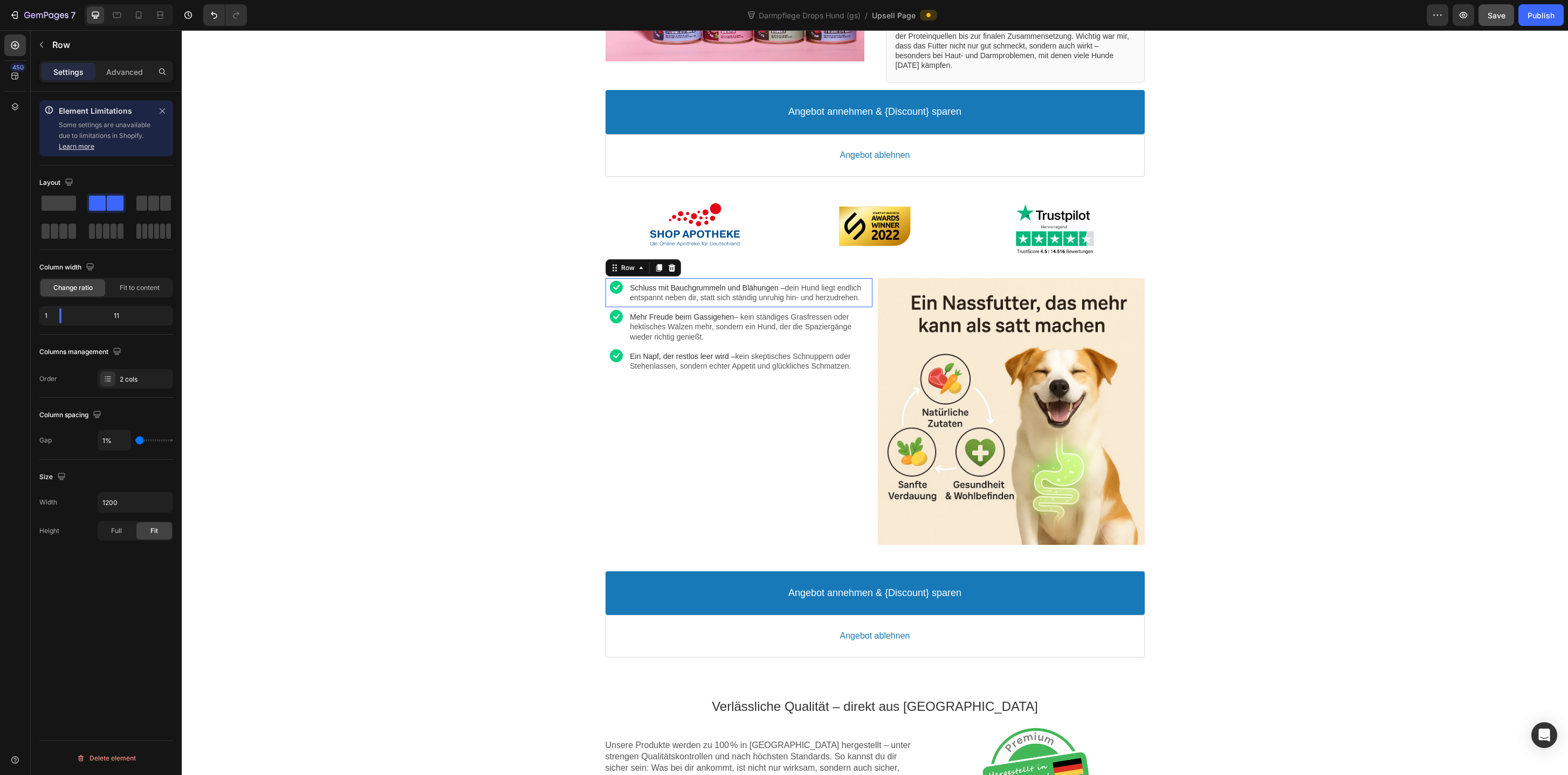
type input "0%"
type input "0"
type input "1%"
type input "1"
type input "2%"
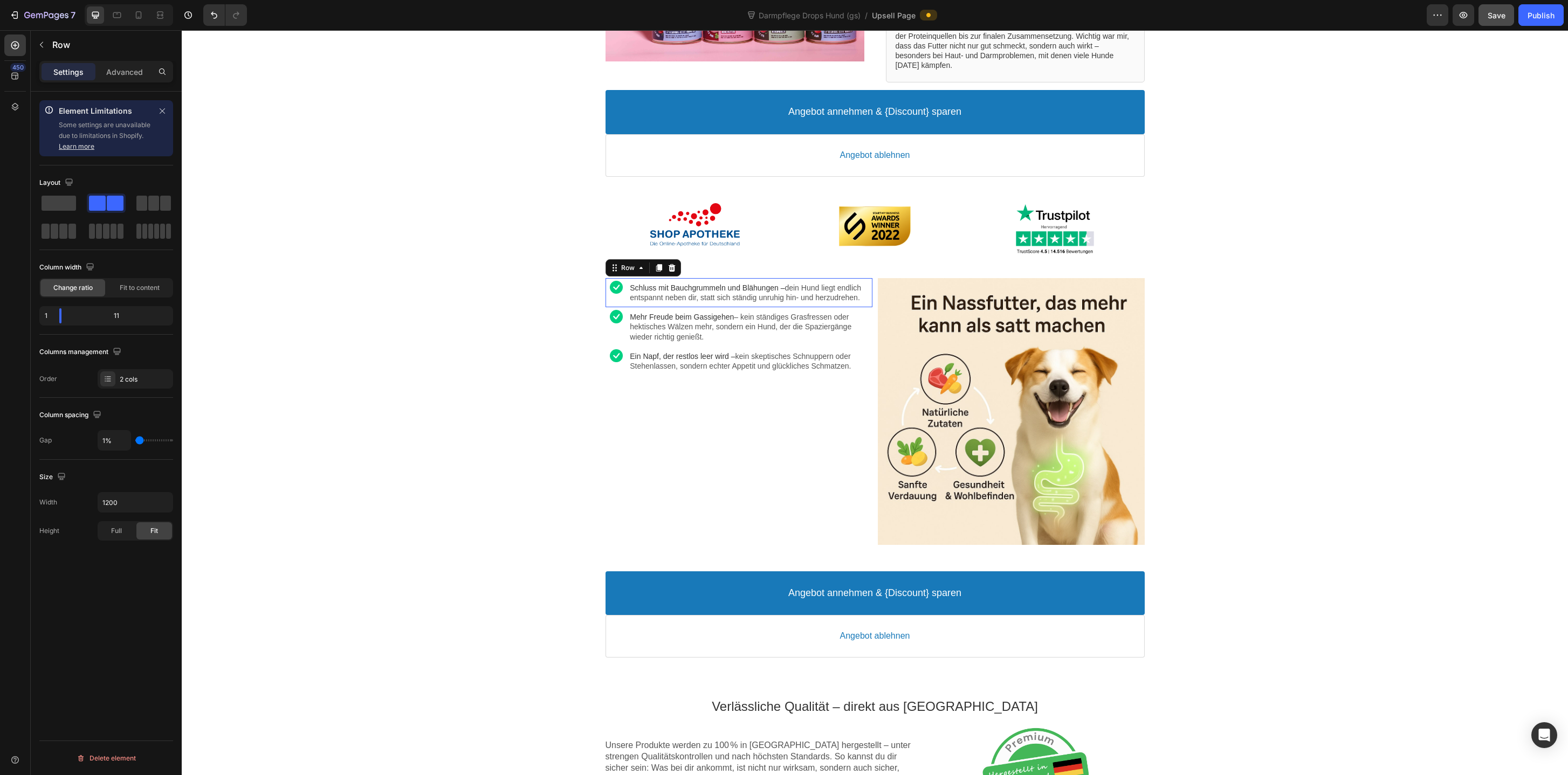
type input "2"
type input "1%"
type input "1"
click at [139, 441] on input "range" at bounding box center [154, 440] width 38 height 2
click at [130, 526] on div "Full" at bounding box center [116, 530] width 35 height 17
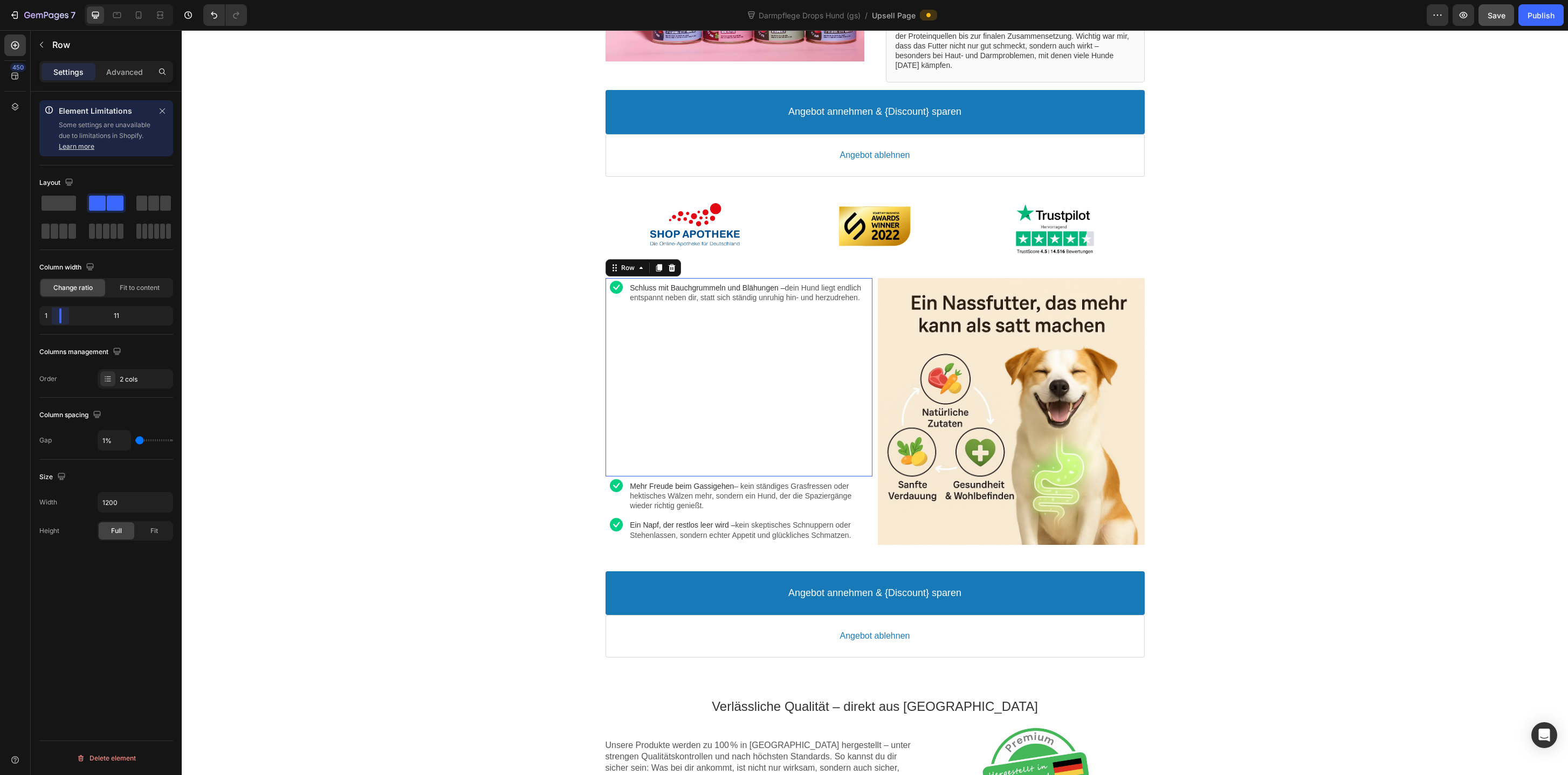
drag, startPoint x: 61, startPoint y: 311, endPoint x: 45, endPoint y: 311, distance: 16.0
click at [45, 0] on body "7 Version history Darmpflege Drops Hund (gs) / Upsell Page Preview Save Publish…" at bounding box center [784, 0] width 1568 height 0
click at [642, 407] on div "Schluss mit Bauchgrummeln und Blähungen – dein Hund liegt endlich entspannt neb…" at bounding box center [751, 377] width 242 height 198
click at [687, 491] on p "Mehr Freude beim Gassigehen – kein ständiges Grasfressen oder hektisches Wälzen…" at bounding box center [751, 496] width 242 height 30
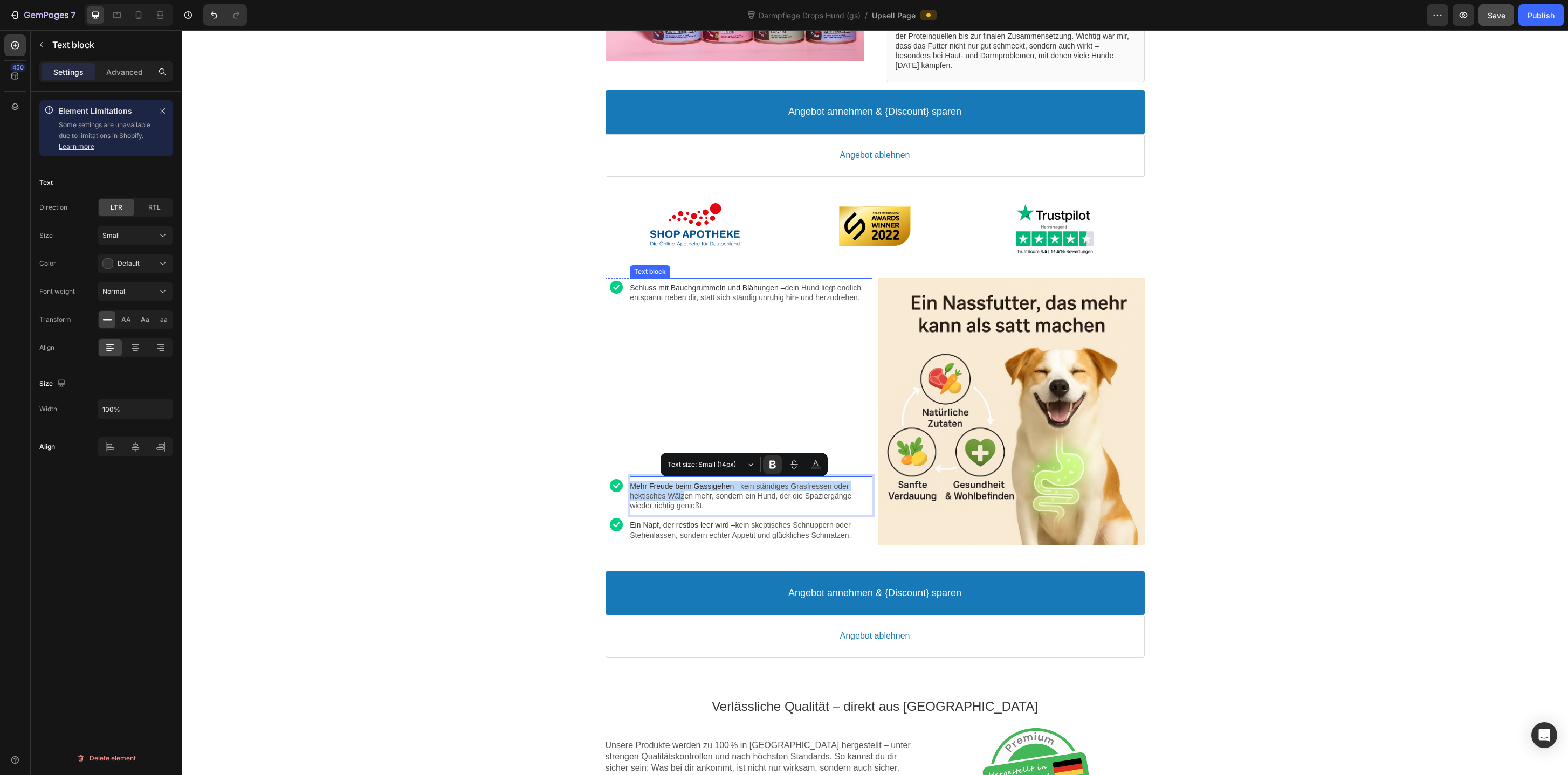
drag, startPoint x: 687, startPoint y: 491, endPoint x: 688, endPoint y: 318, distance: 173.0
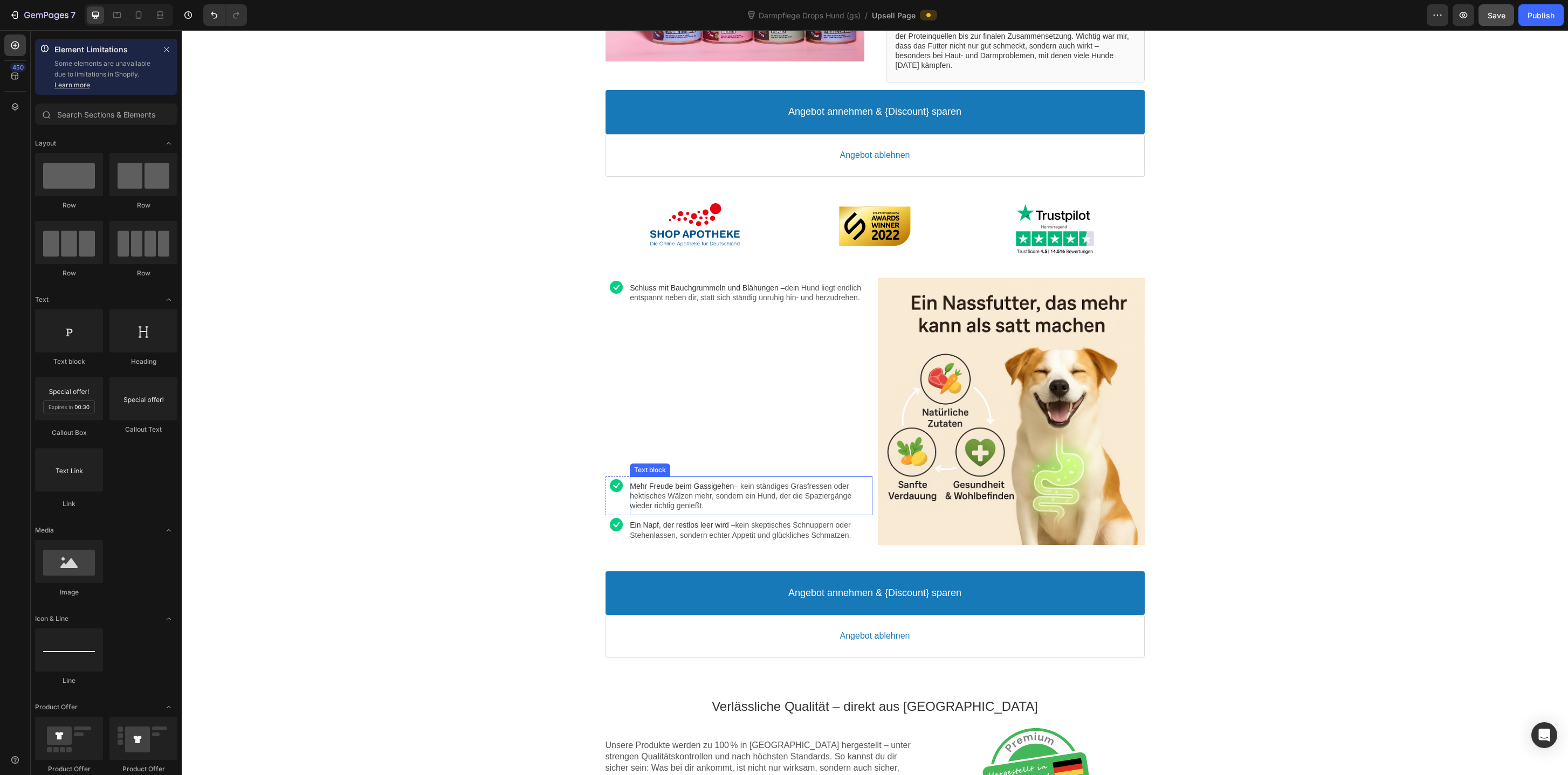
click at [676, 513] on div "Mehr Freude beim Gassigehen – kein ständiges Grasfressen oder hektisches Wälzen…" at bounding box center [751, 496] width 242 height 40
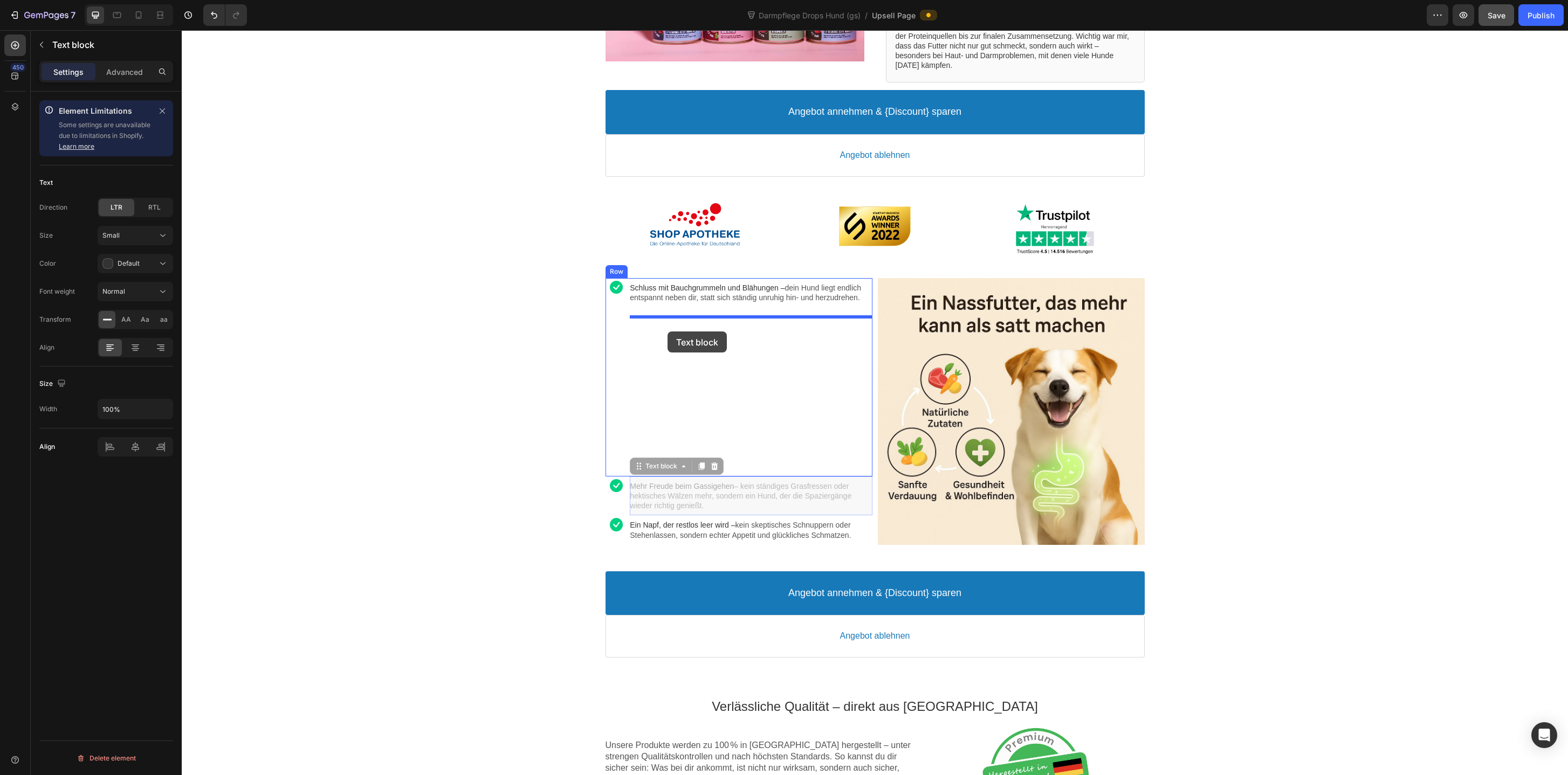
drag, startPoint x: 668, startPoint y: 469, endPoint x: 668, endPoint y: 332, distance: 137.0
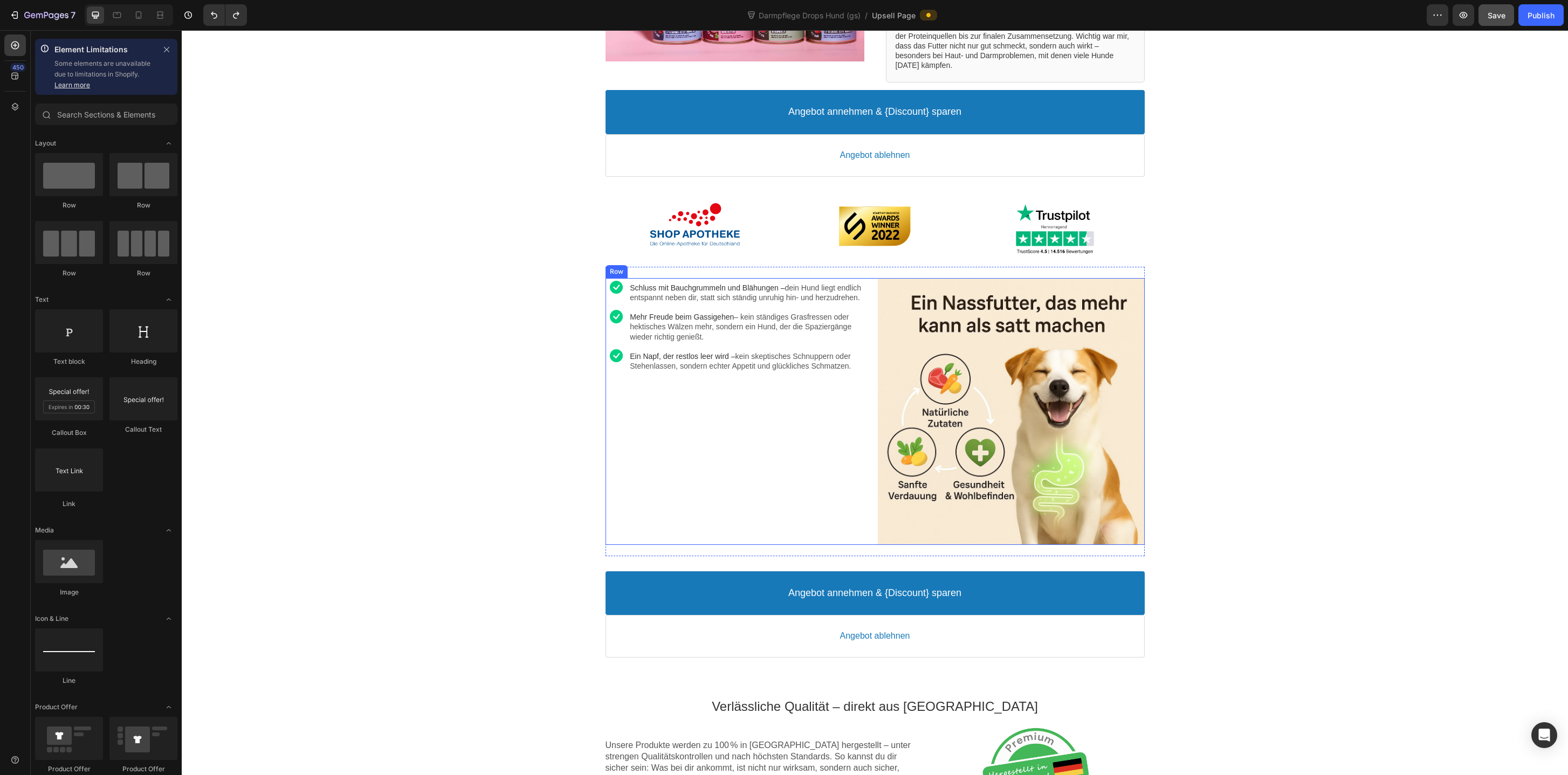
click at [777, 444] on div "Image Schluss mit Bauchgrummeln und Blähungen – dein Hund liegt endlich entspan…" at bounding box center [739, 411] width 267 height 266
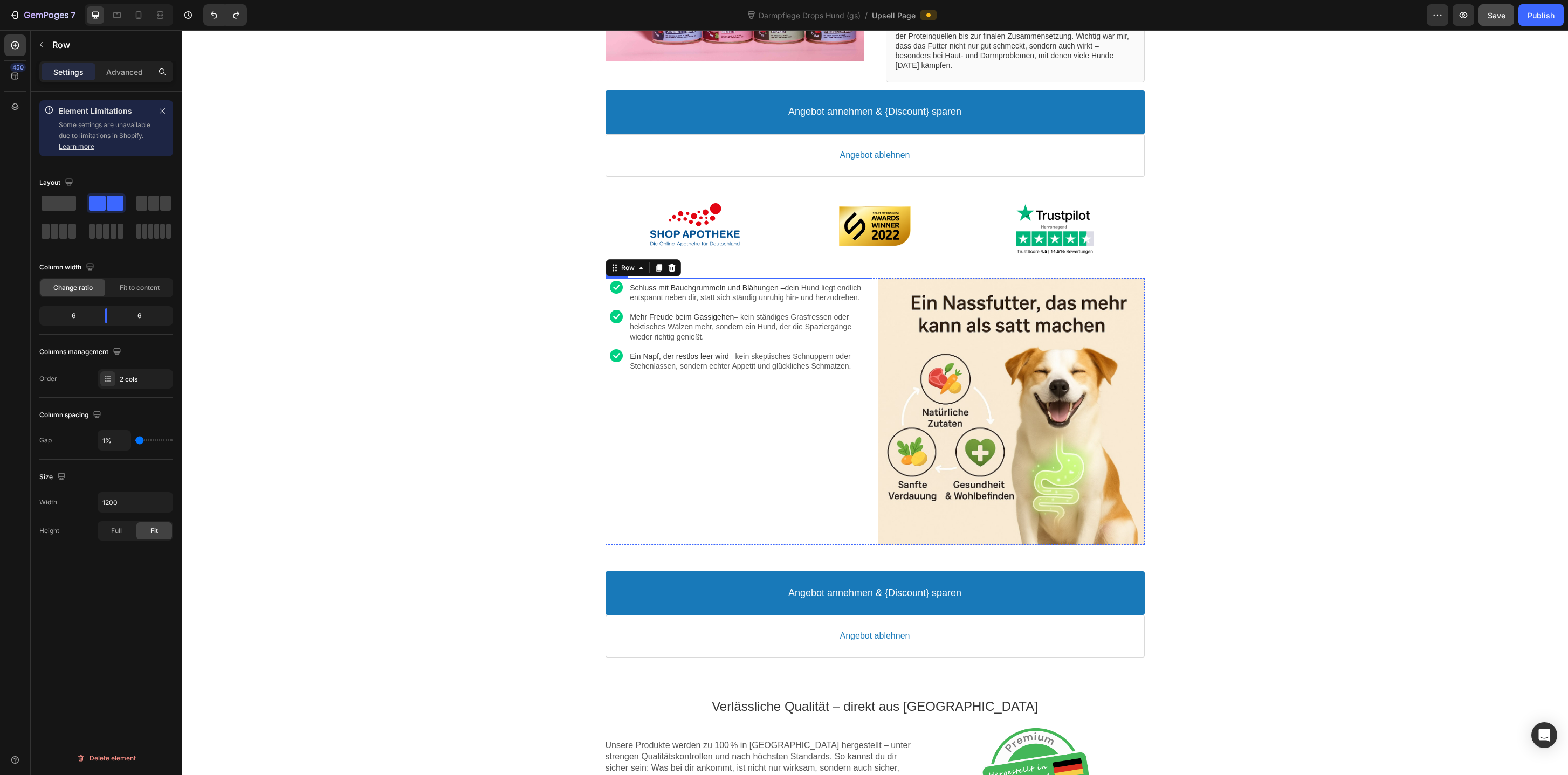
click at [620, 307] on div "Image" at bounding box center [617, 293] width 22 height 29
click at [138, 69] on p "Advanced" at bounding box center [125, 72] width 37 height 12
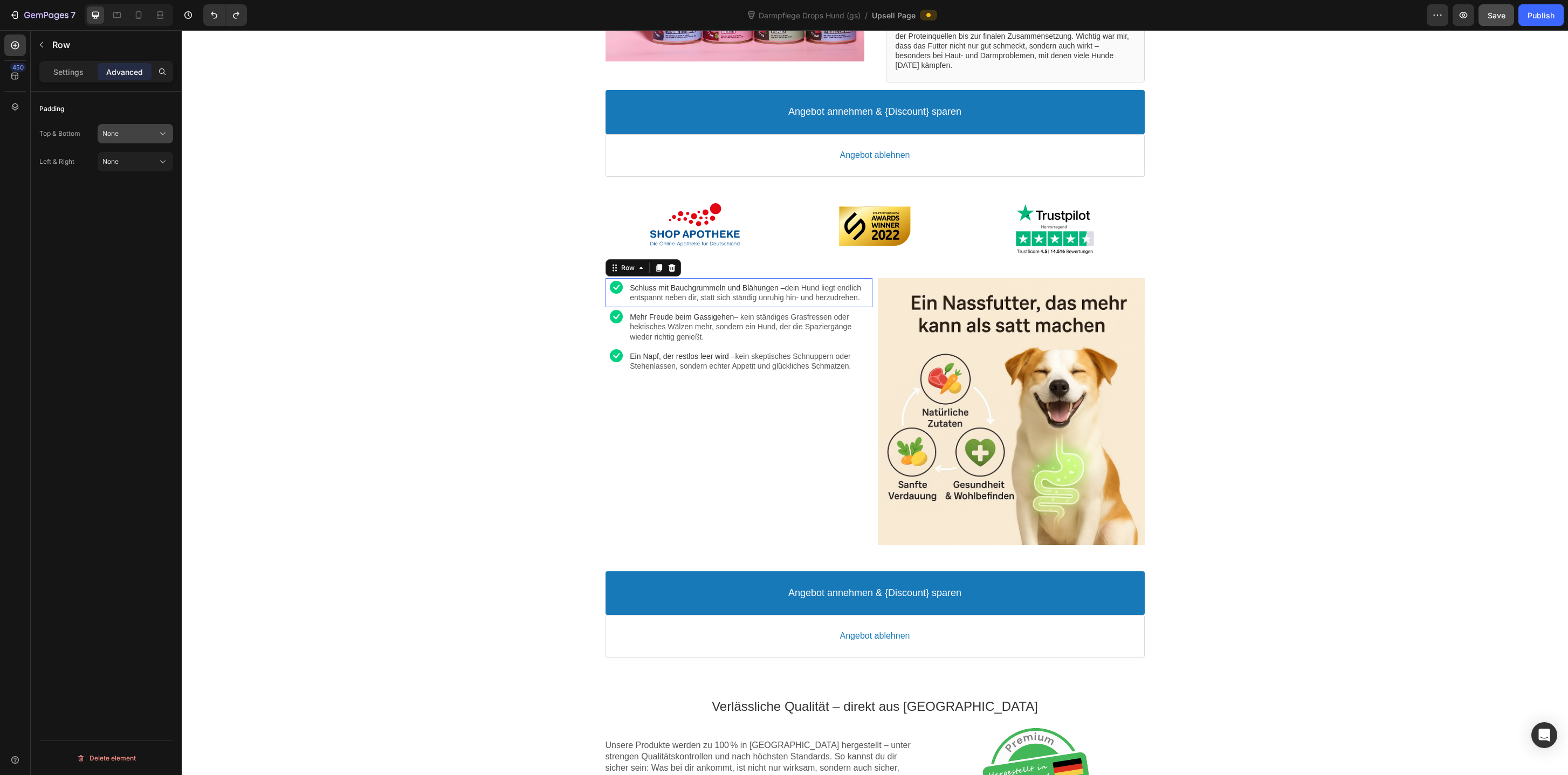
click at [131, 130] on div "None" at bounding box center [130, 134] width 55 height 10
click at [125, 262] on span "Extra Lose" at bounding box center [118, 262] width 32 height 10
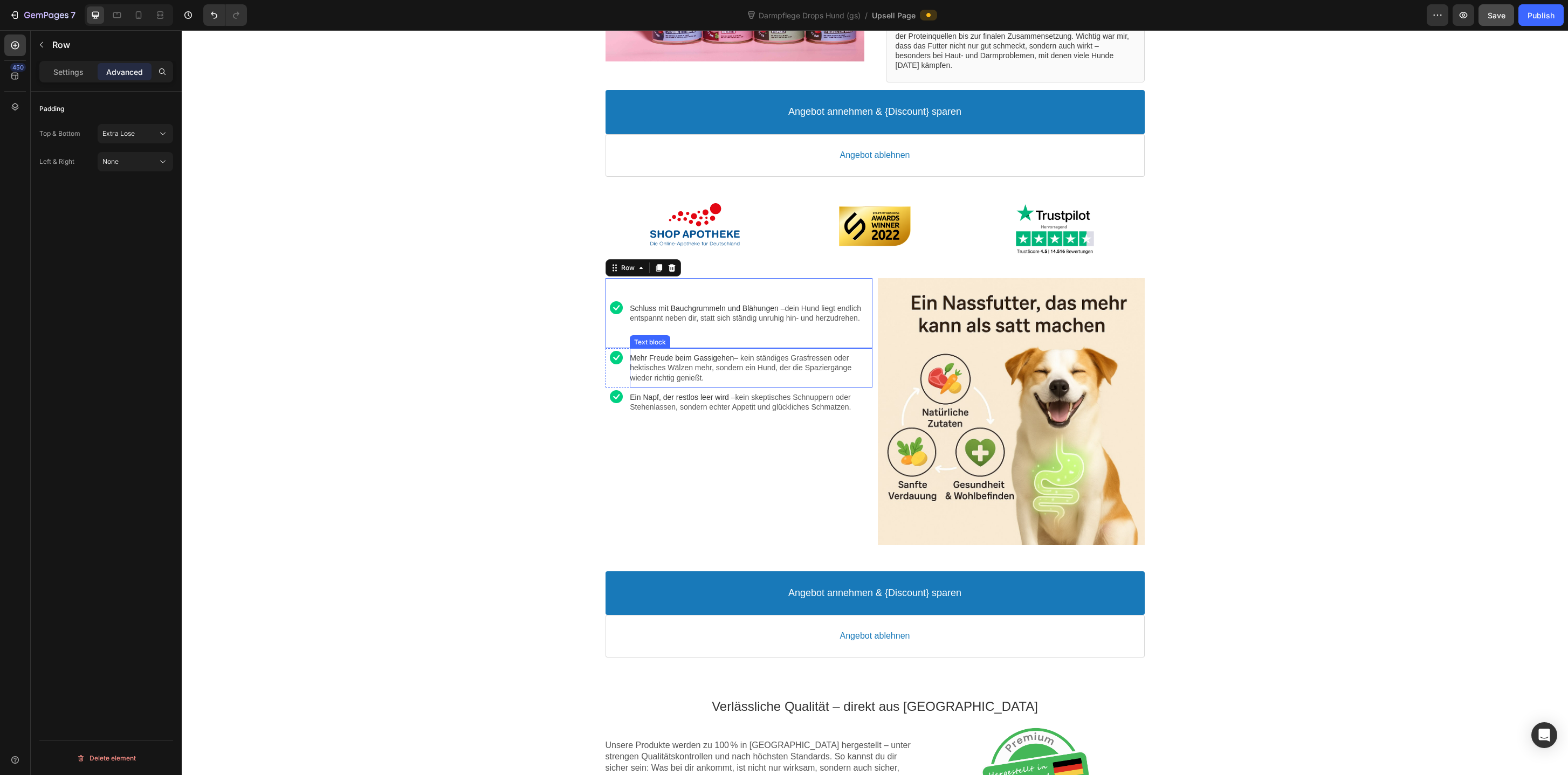
click at [729, 360] on div "Mehr Freude beim Gassigehen – kein ständiges Grasfressen oder hektisches Wälzen…" at bounding box center [751, 367] width 242 height 40
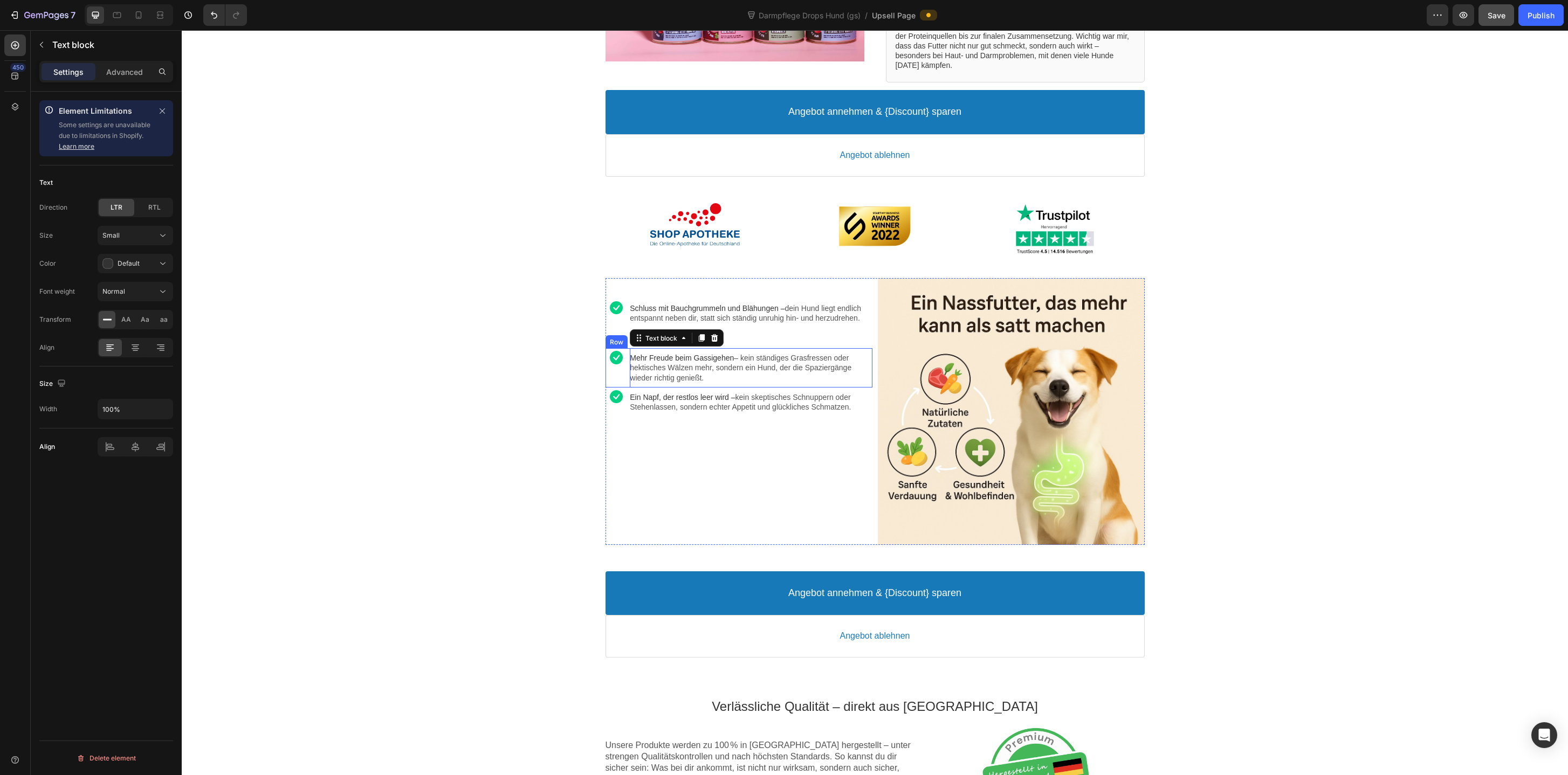
click at [623, 388] on div "Image" at bounding box center [617, 367] width 22 height 40
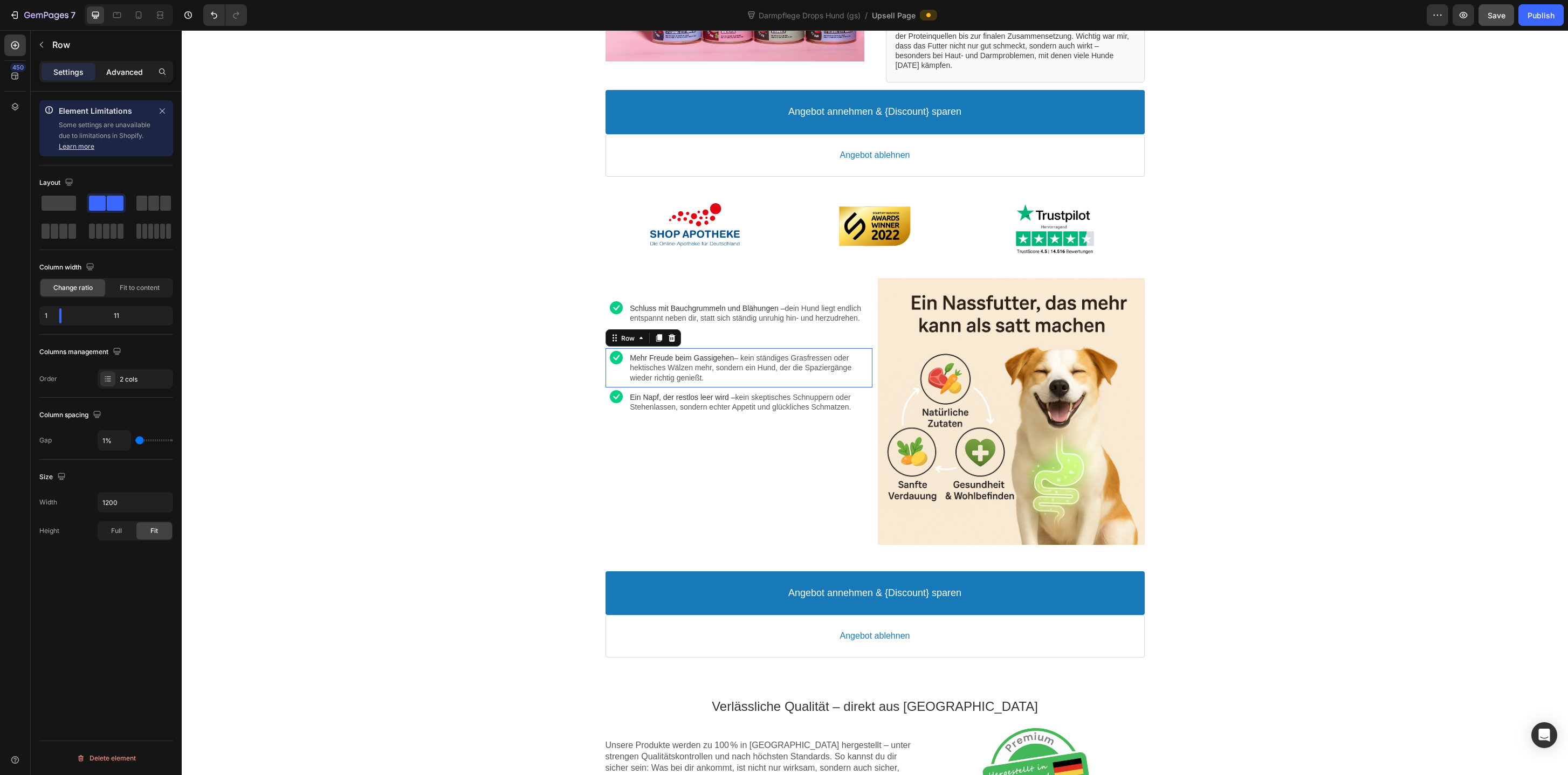
click at [125, 67] on p "Advanced" at bounding box center [125, 72] width 37 height 12
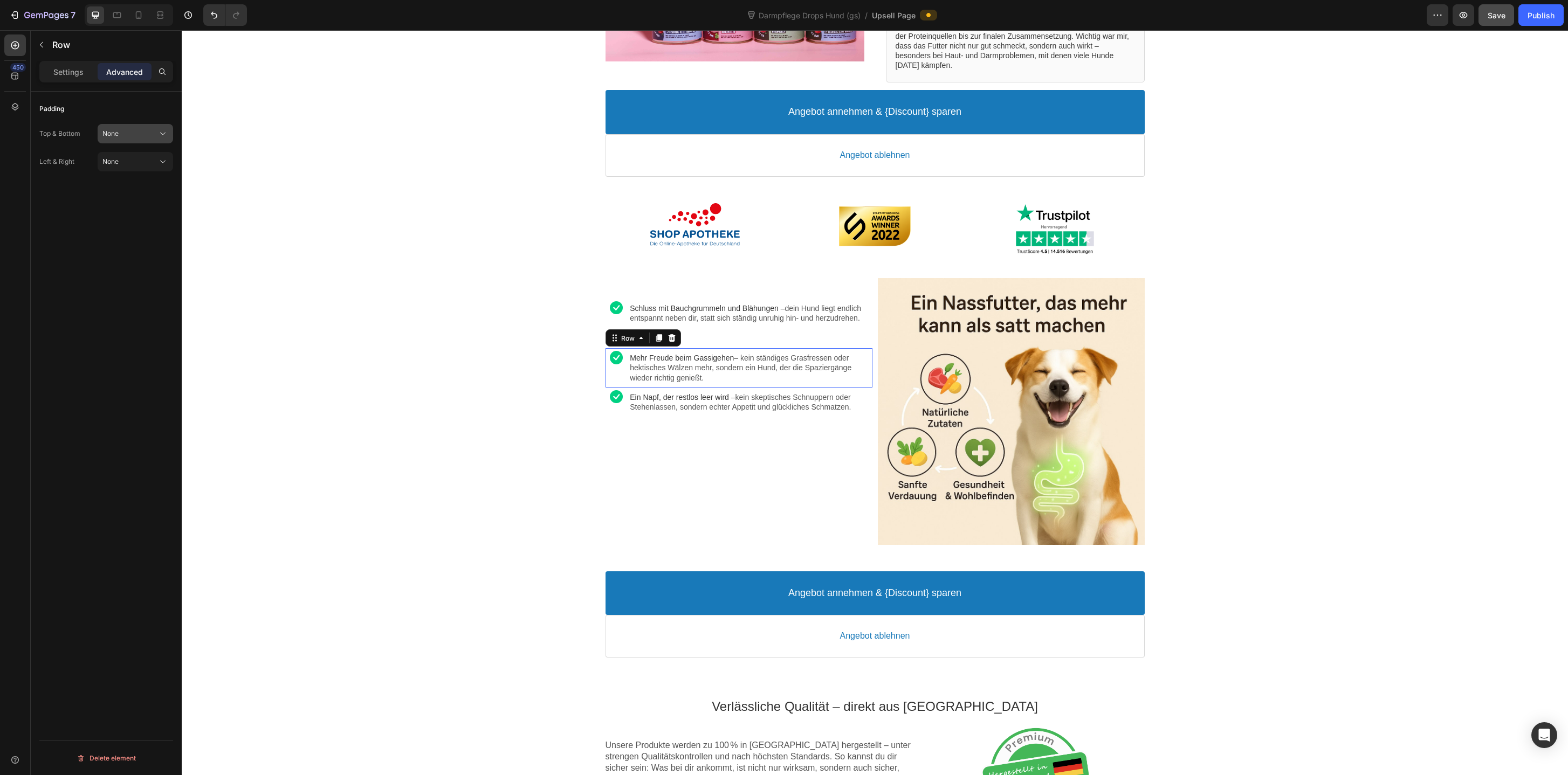
click at [129, 134] on div "None" at bounding box center [130, 134] width 55 height 10
click at [130, 266] on span "Extra Lose" at bounding box center [118, 262] width 32 height 10
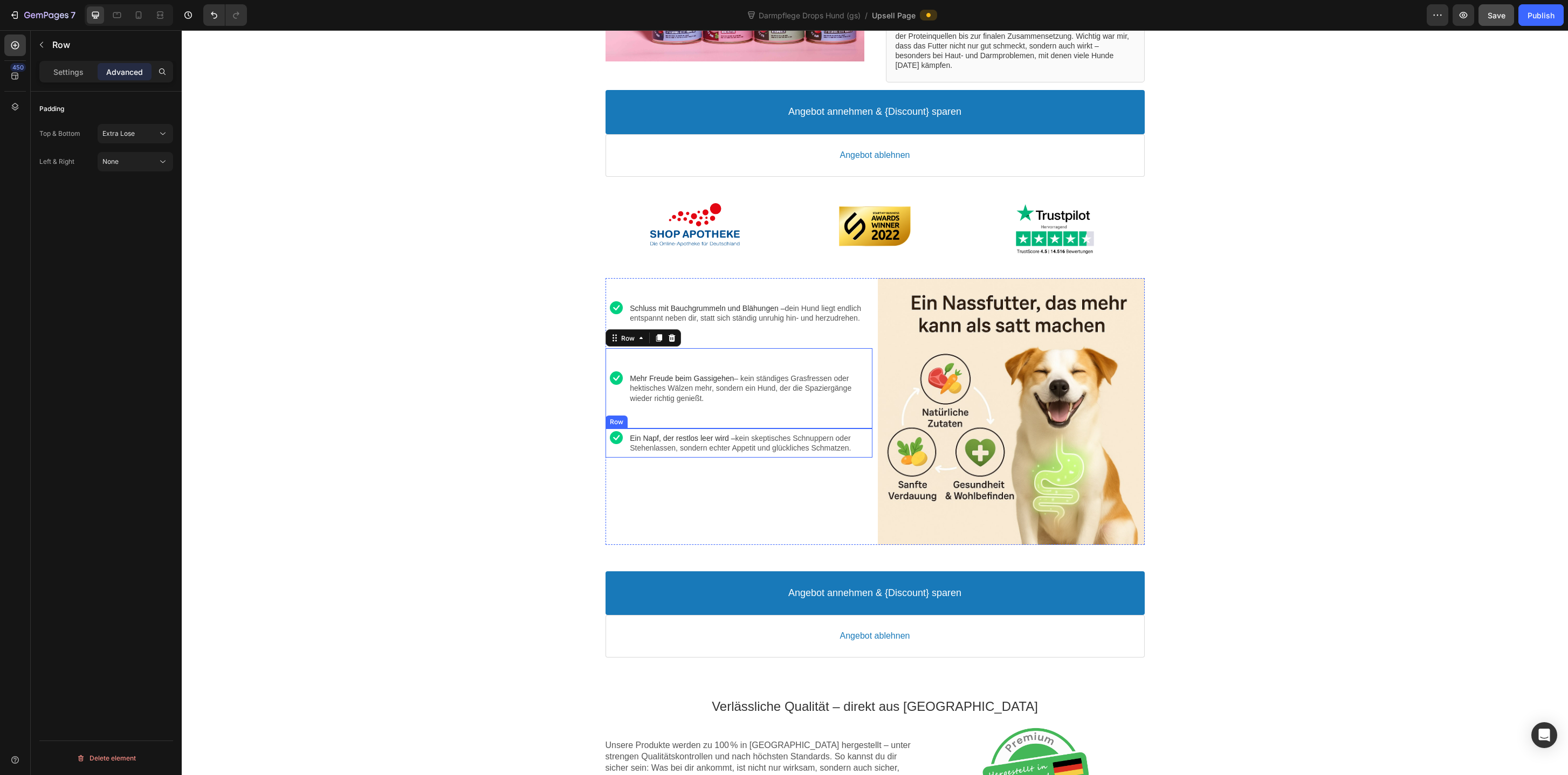
click at [626, 457] on div "Image" at bounding box center [617, 443] width 22 height 29
click at [135, 130] on div "None" at bounding box center [130, 134] width 55 height 10
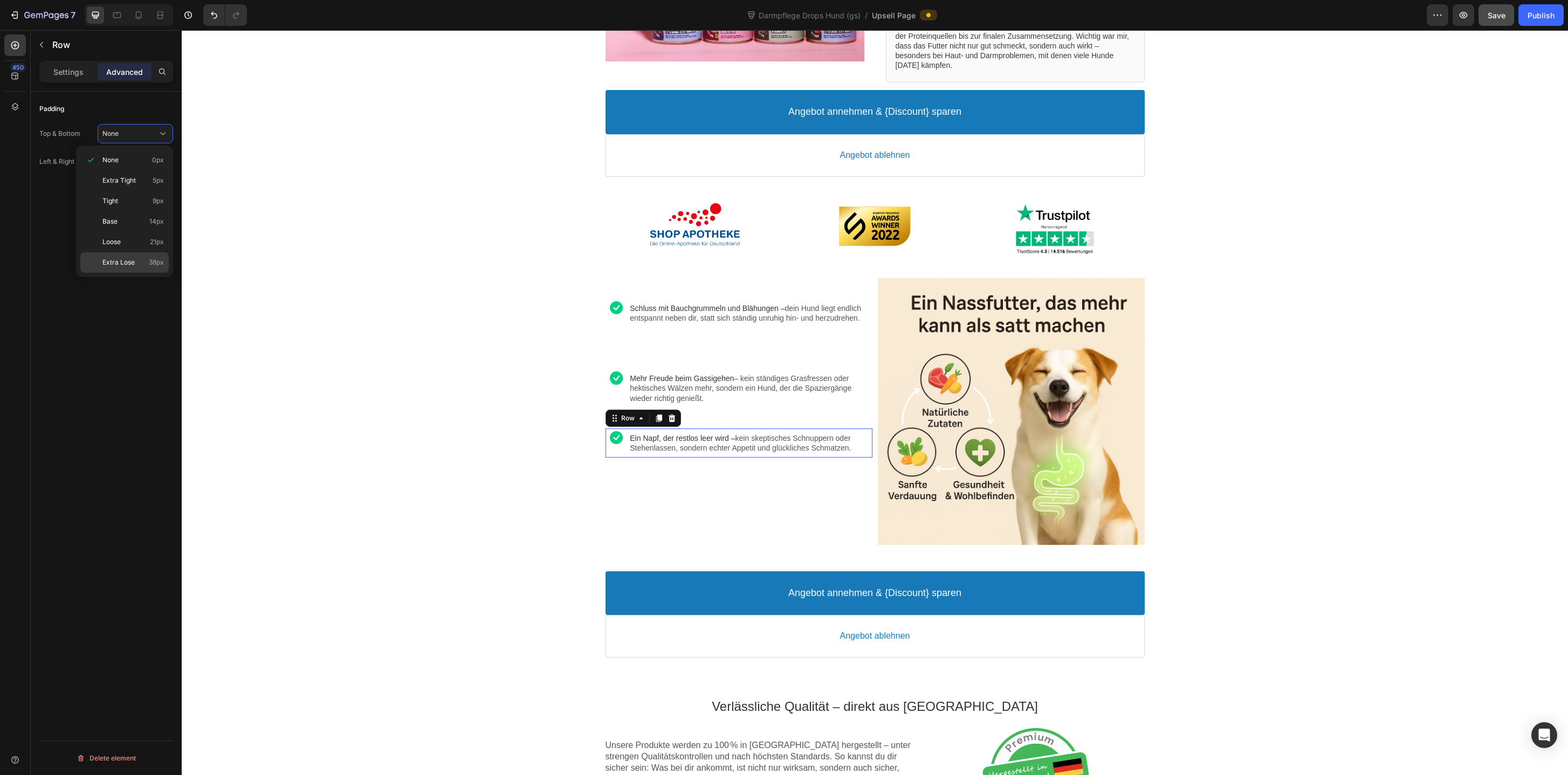
click at [138, 268] on div "Extra Lose 38px" at bounding box center [124, 263] width 88 height 21
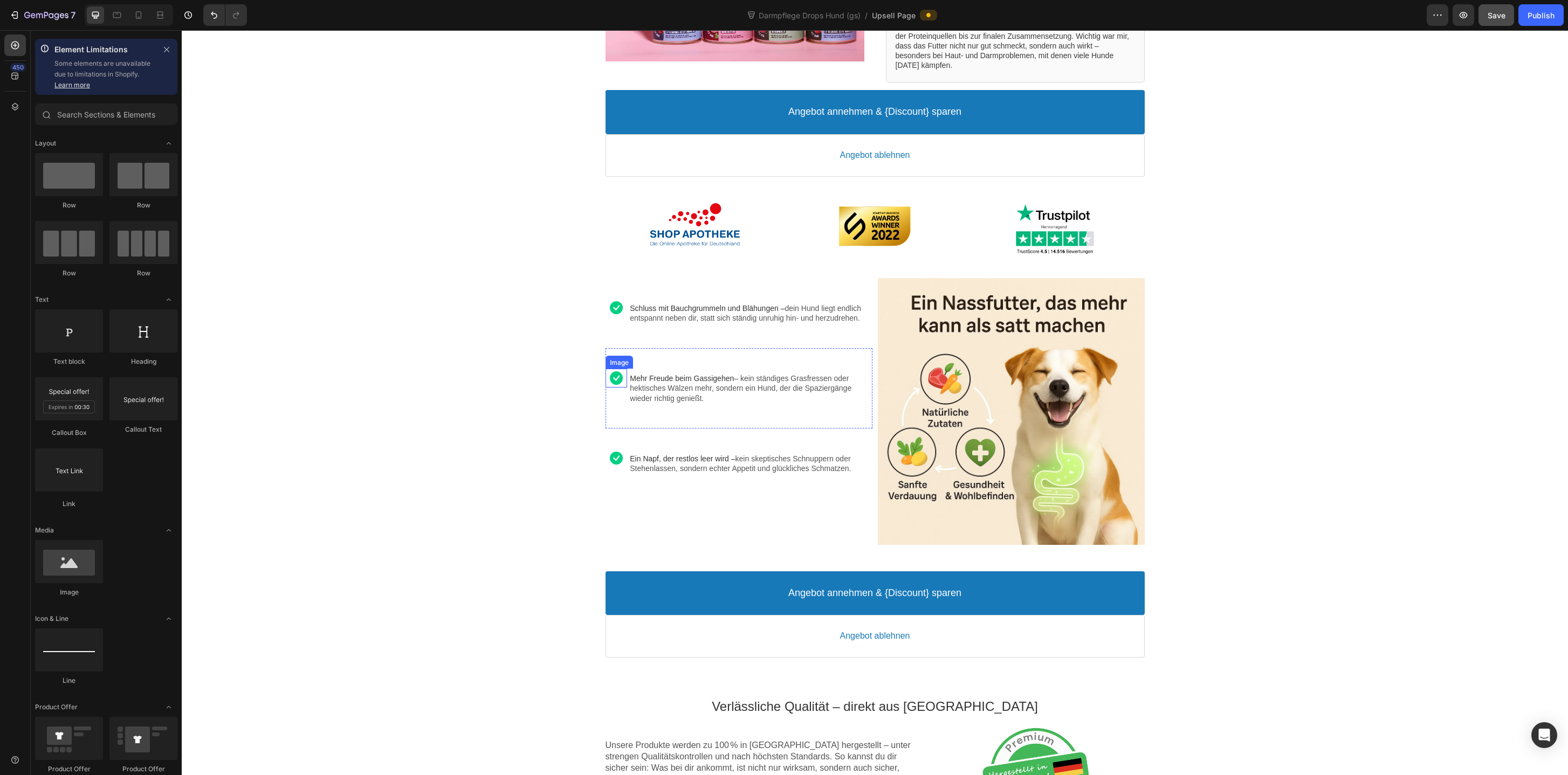
click at [612, 384] on div at bounding box center [617, 377] width 22 height 13
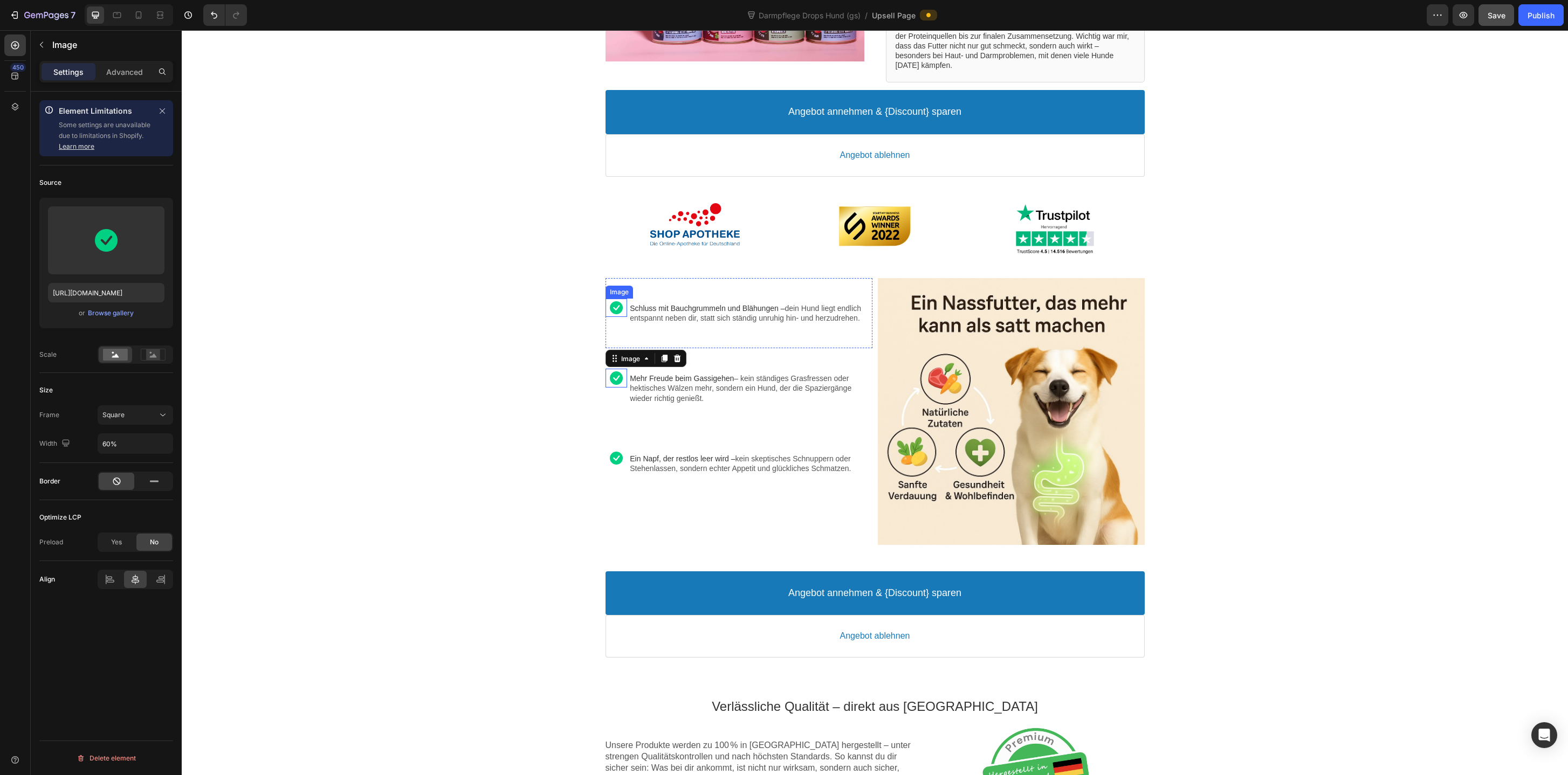
click at [617, 311] on div at bounding box center [617, 307] width 22 height 13
click at [621, 465] on div at bounding box center [617, 457] width 22 height 13
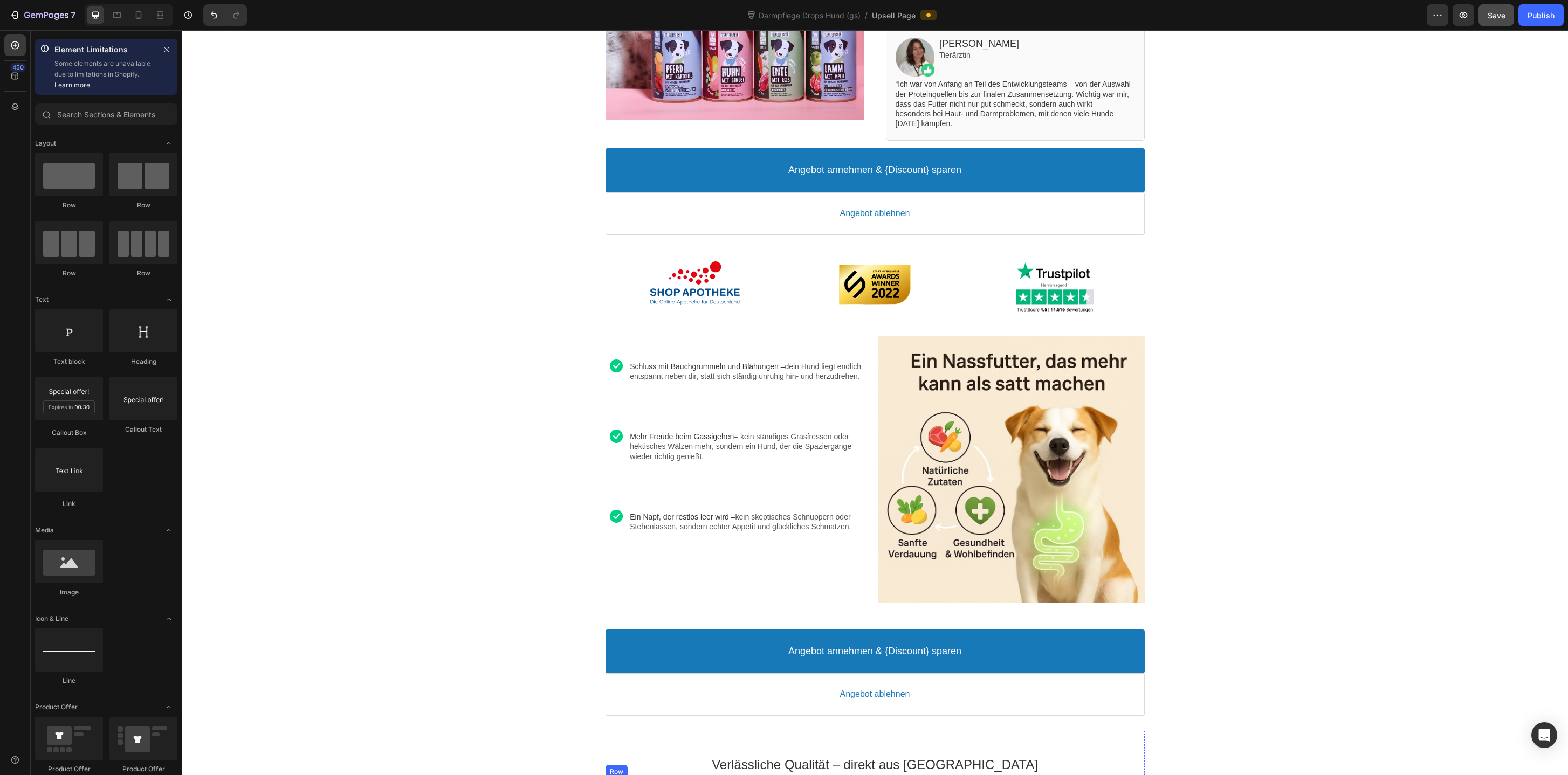
scroll to position [299, 0]
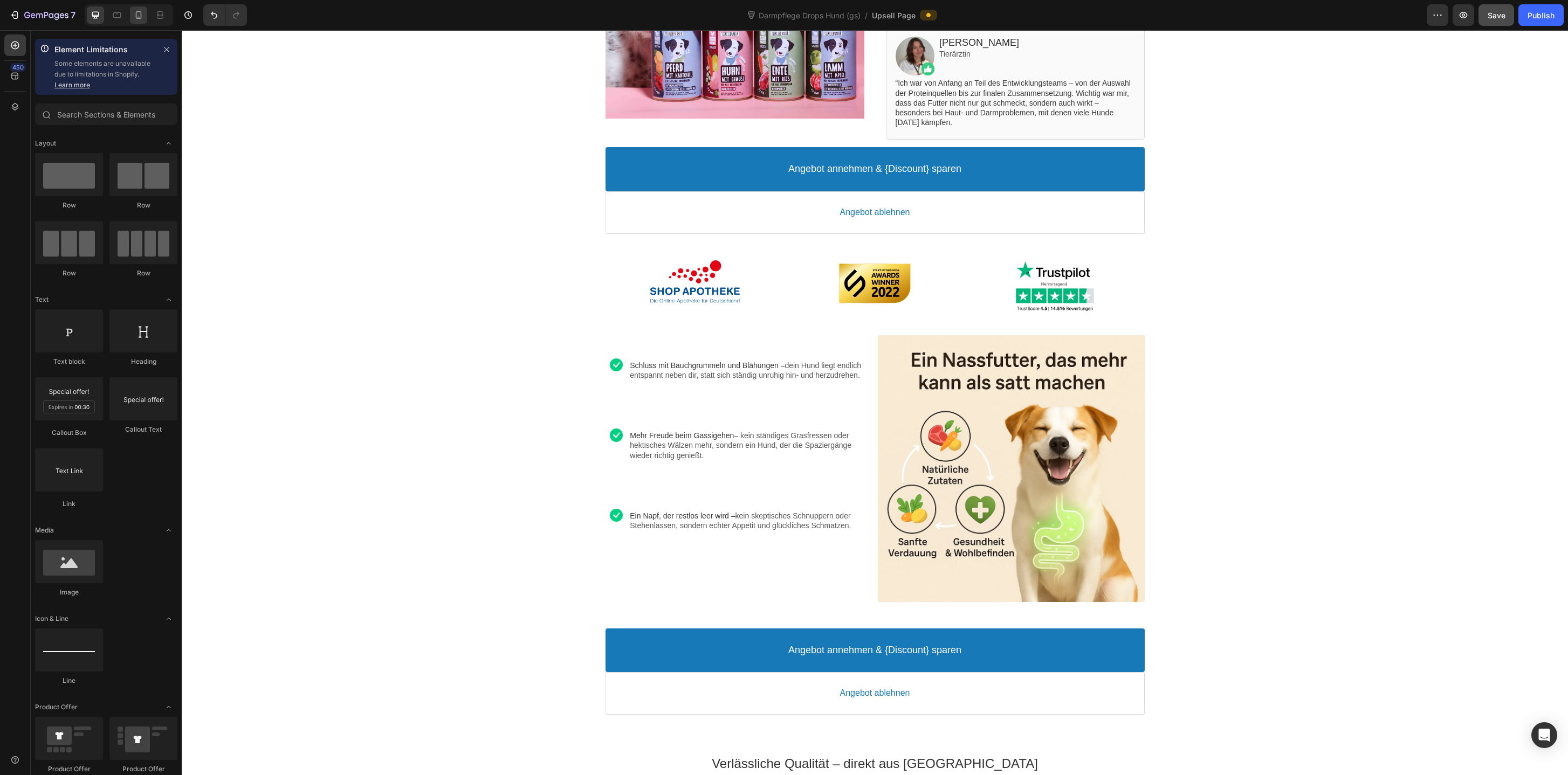
click at [135, 18] on icon at bounding box center [139, 15] width 11 height 11
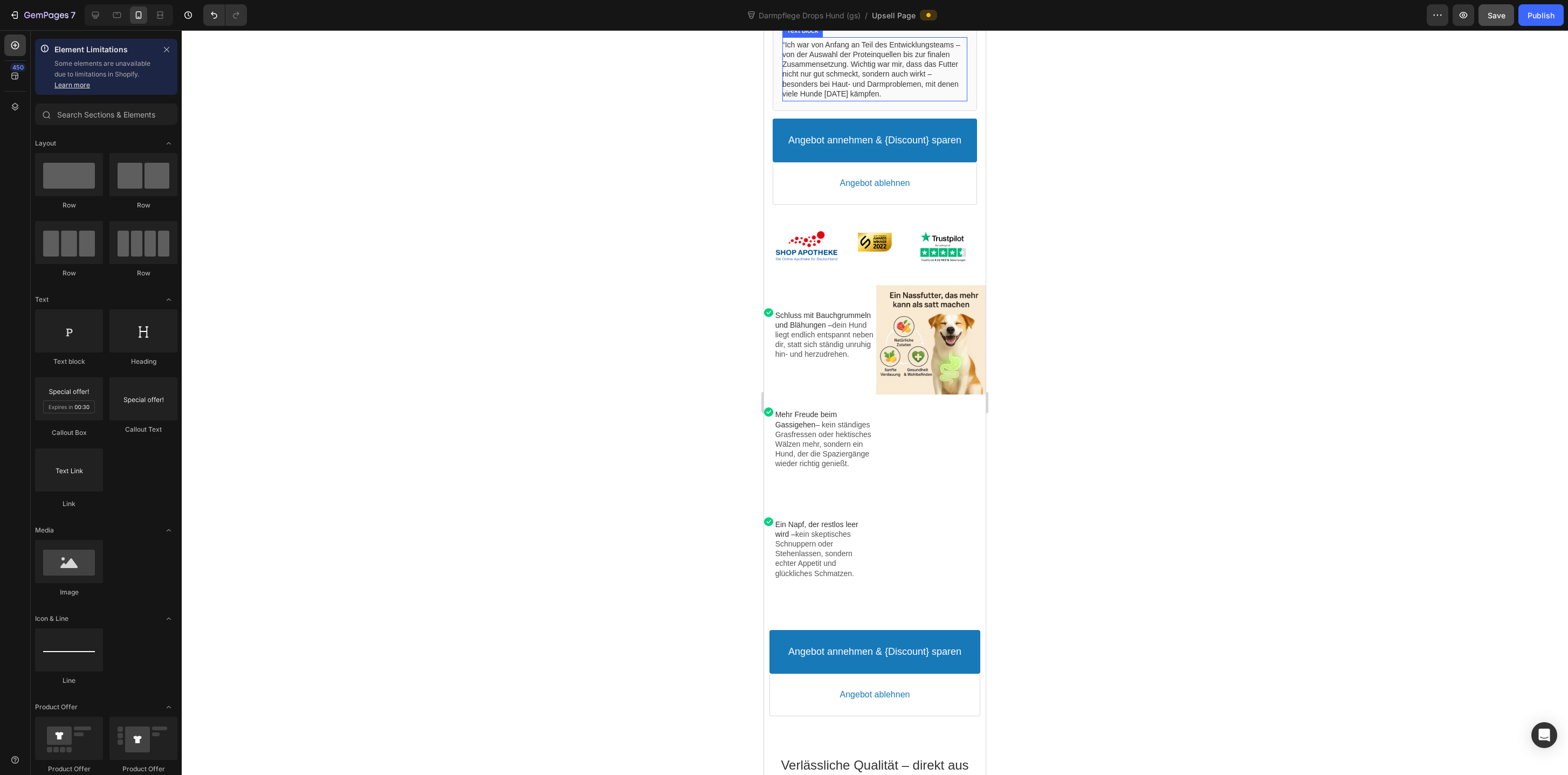
scroll to position [564, 0]
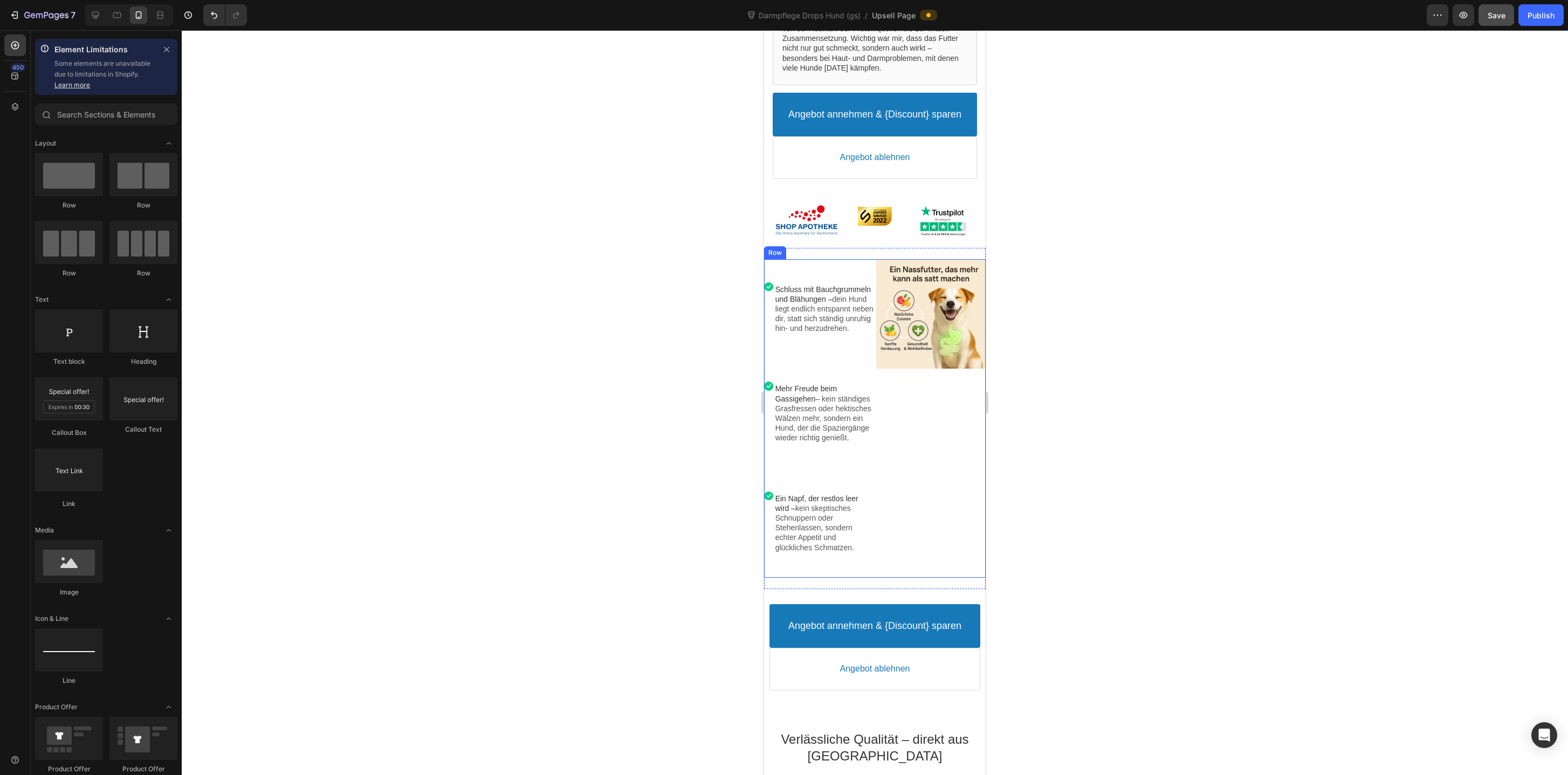
click at [923, 532] on div "Image" at bounding box center [931, 419] width 110 height 319
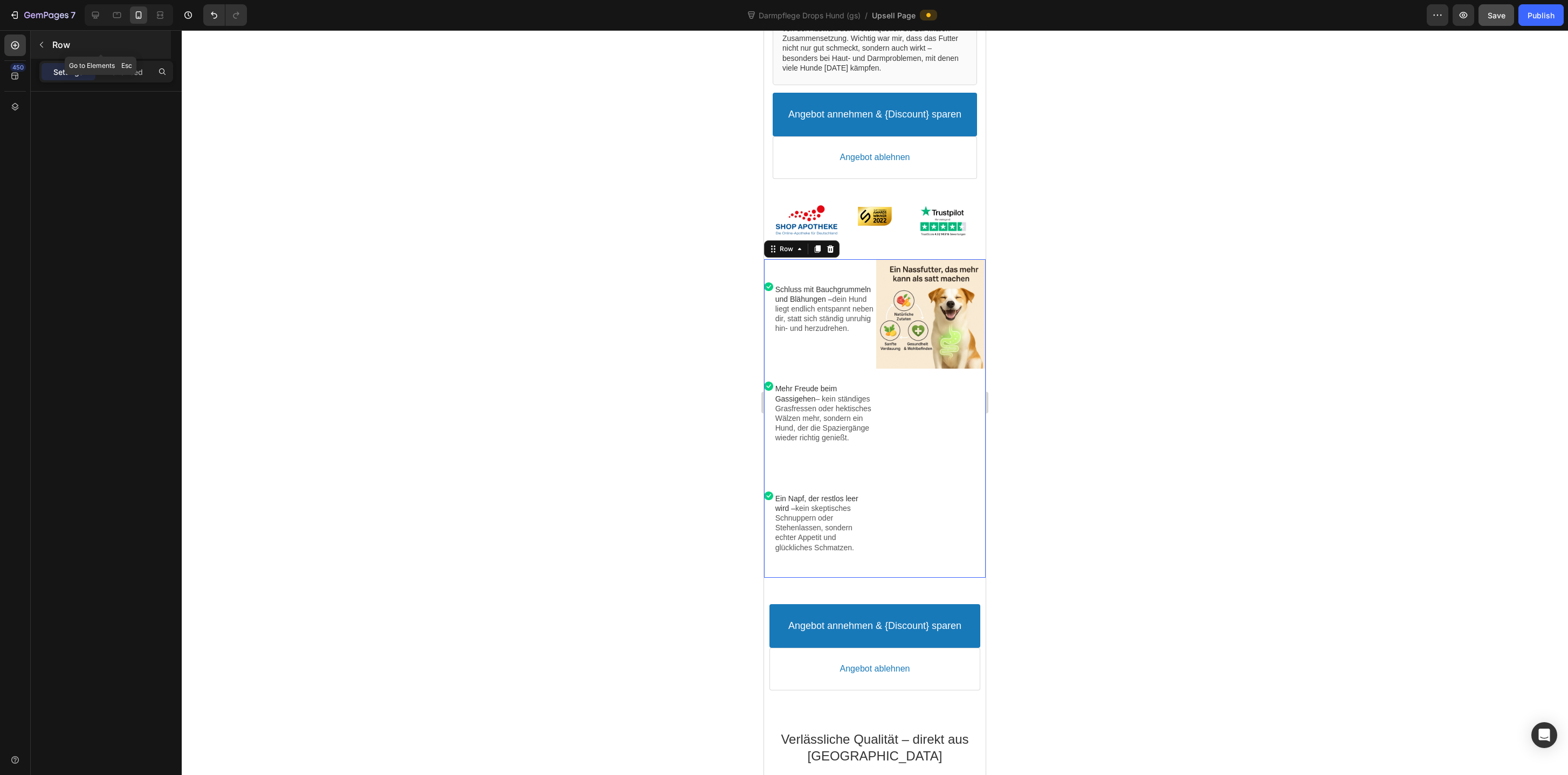
click at [43, 40] on button "button" at bounding box center [41, 44] width 17 height 17
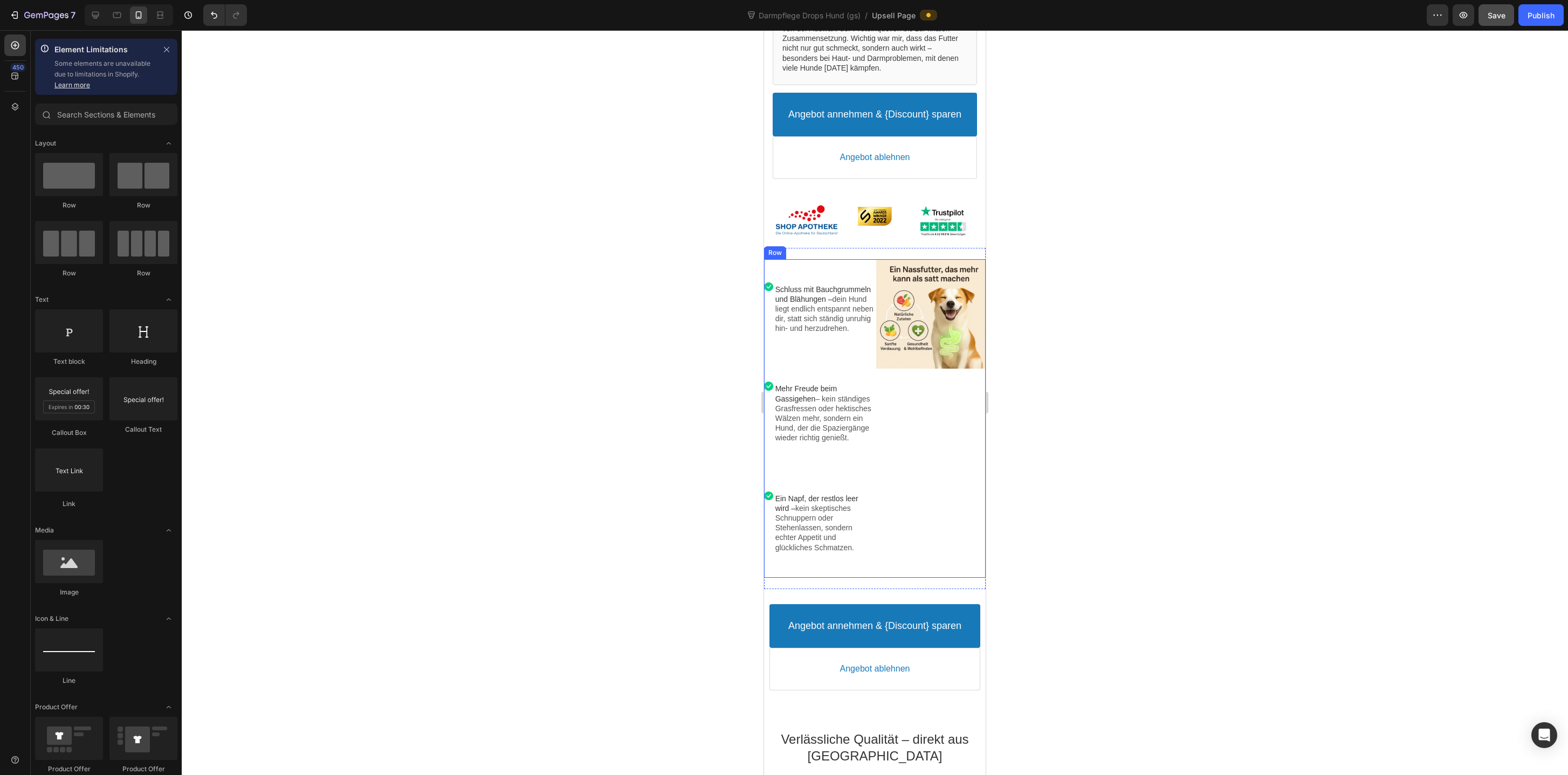
click at [909, 518] on div "Image" at bounding box center [931, 419] width 110 height 319
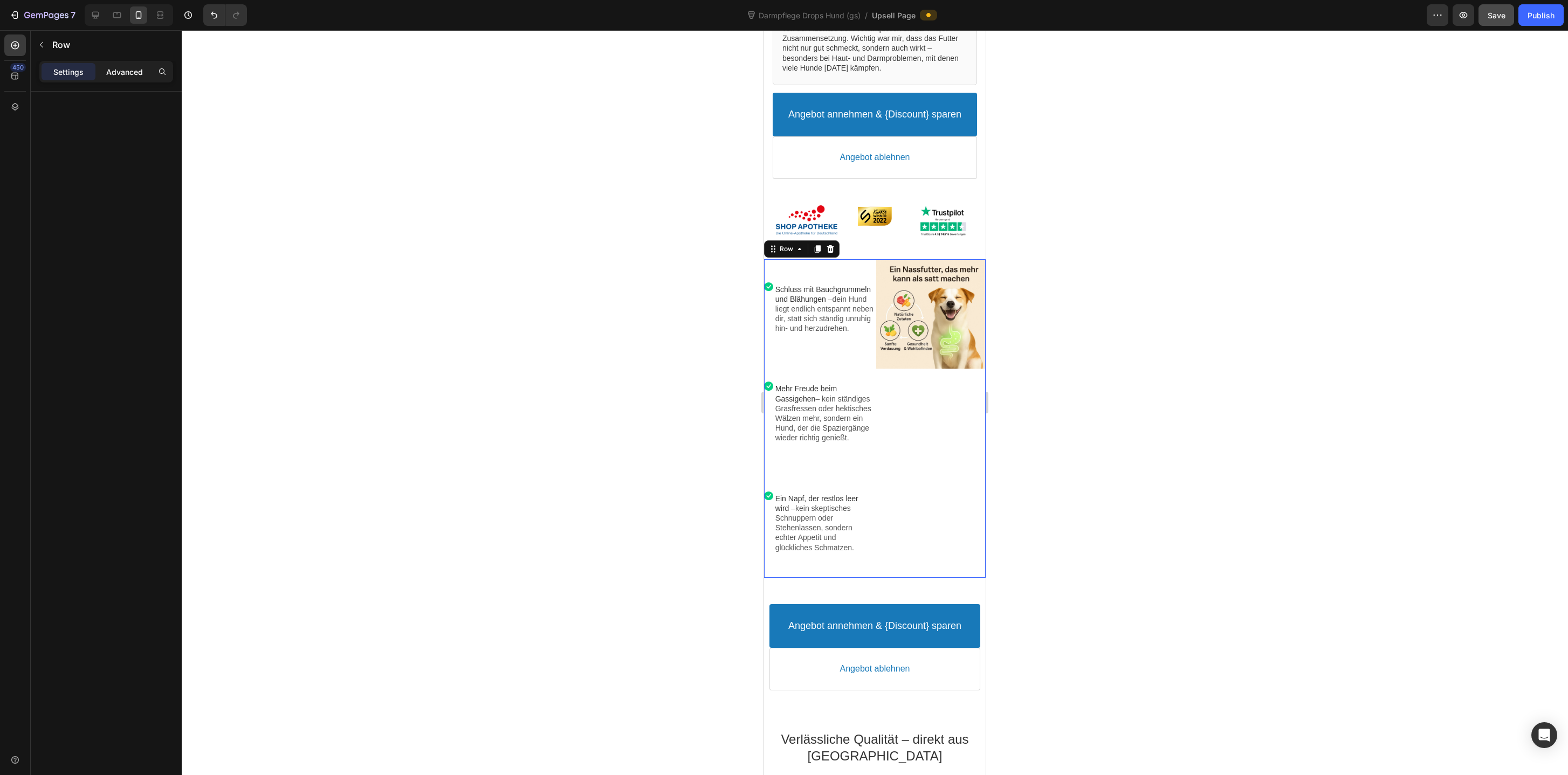
click at [130, 69] on p "Advanced" at bounding box center [125, 72] width 37 height 12
click at [77, 70] on p "Settings" at bounding box center [69, 72] width 30 height 12
click at [905, 338] on div at bounding box center [931, 314] width 110 height 109
click at [865, 359] on div "Image Schluss mit Bauchgrummeln und Blähungen – dein Hund liegt endlich entspan…" at bounding box center [819, 309] width 110 height 100
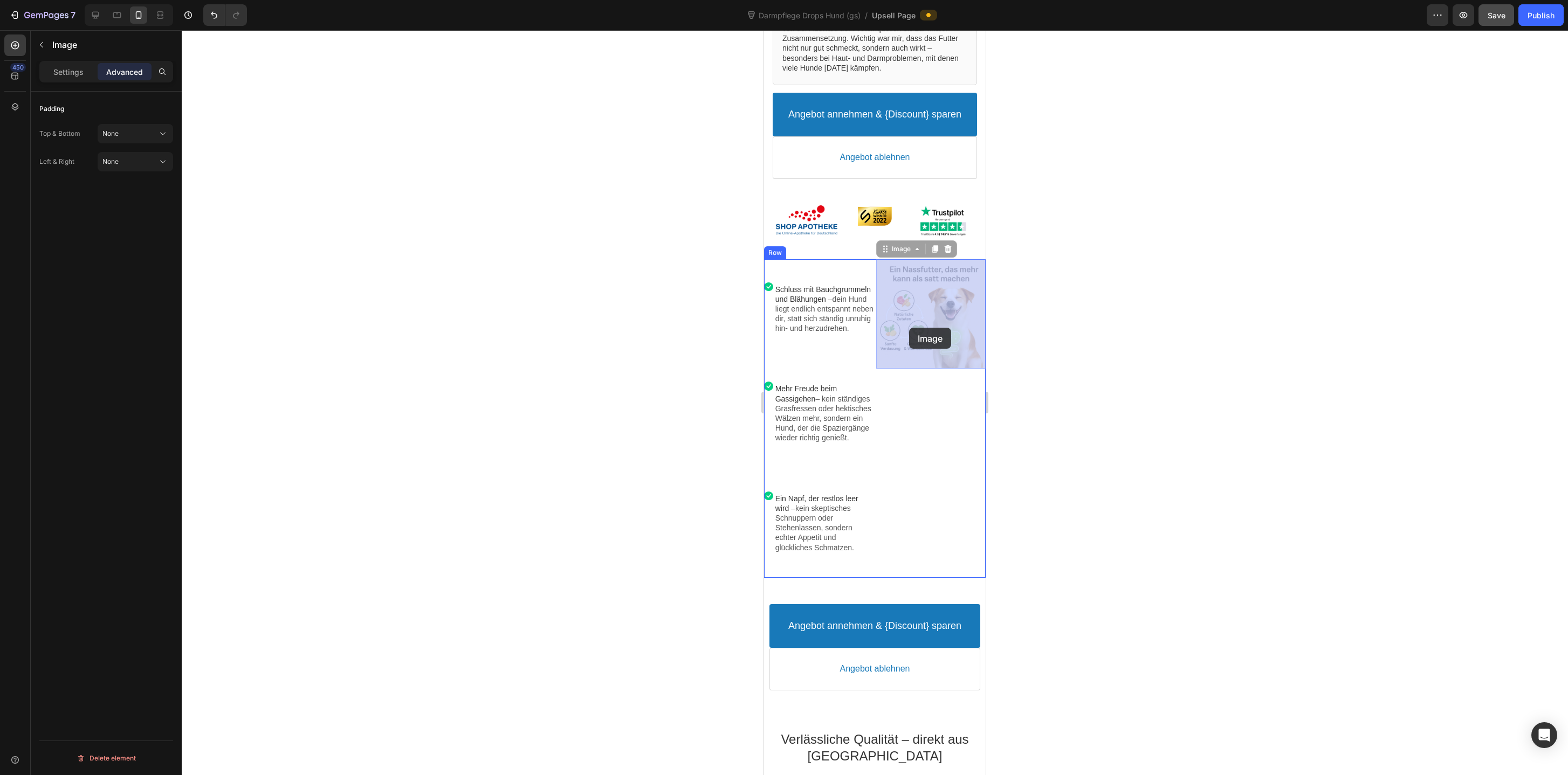
drag, startPoint x: 937, startPoint y: 312, endPoint x: 909, endPoint y: 328, distance: 32.2
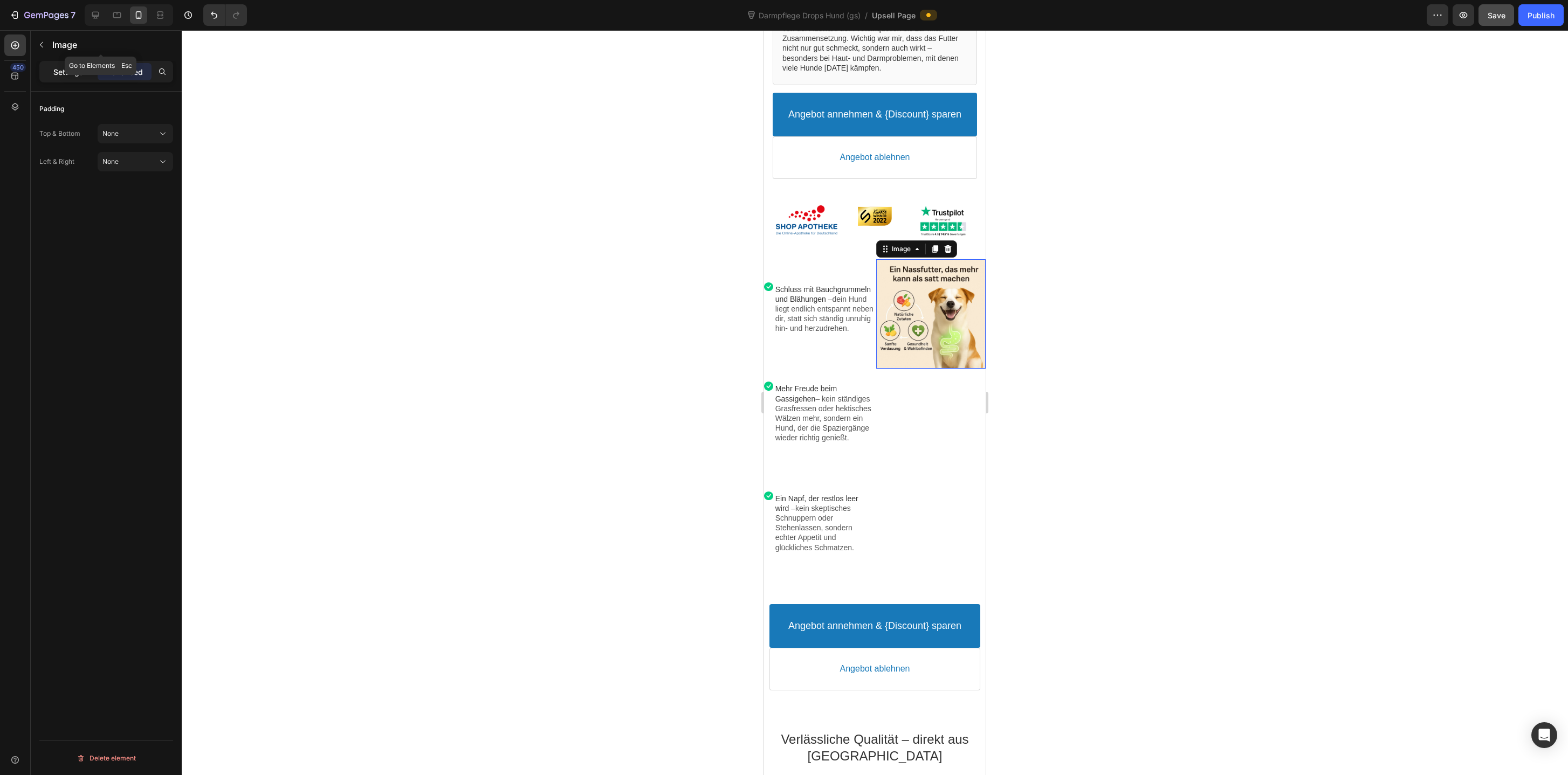
click at [69, 76] on p "Settings" at bounding box center [69, 72] width 30 height 12
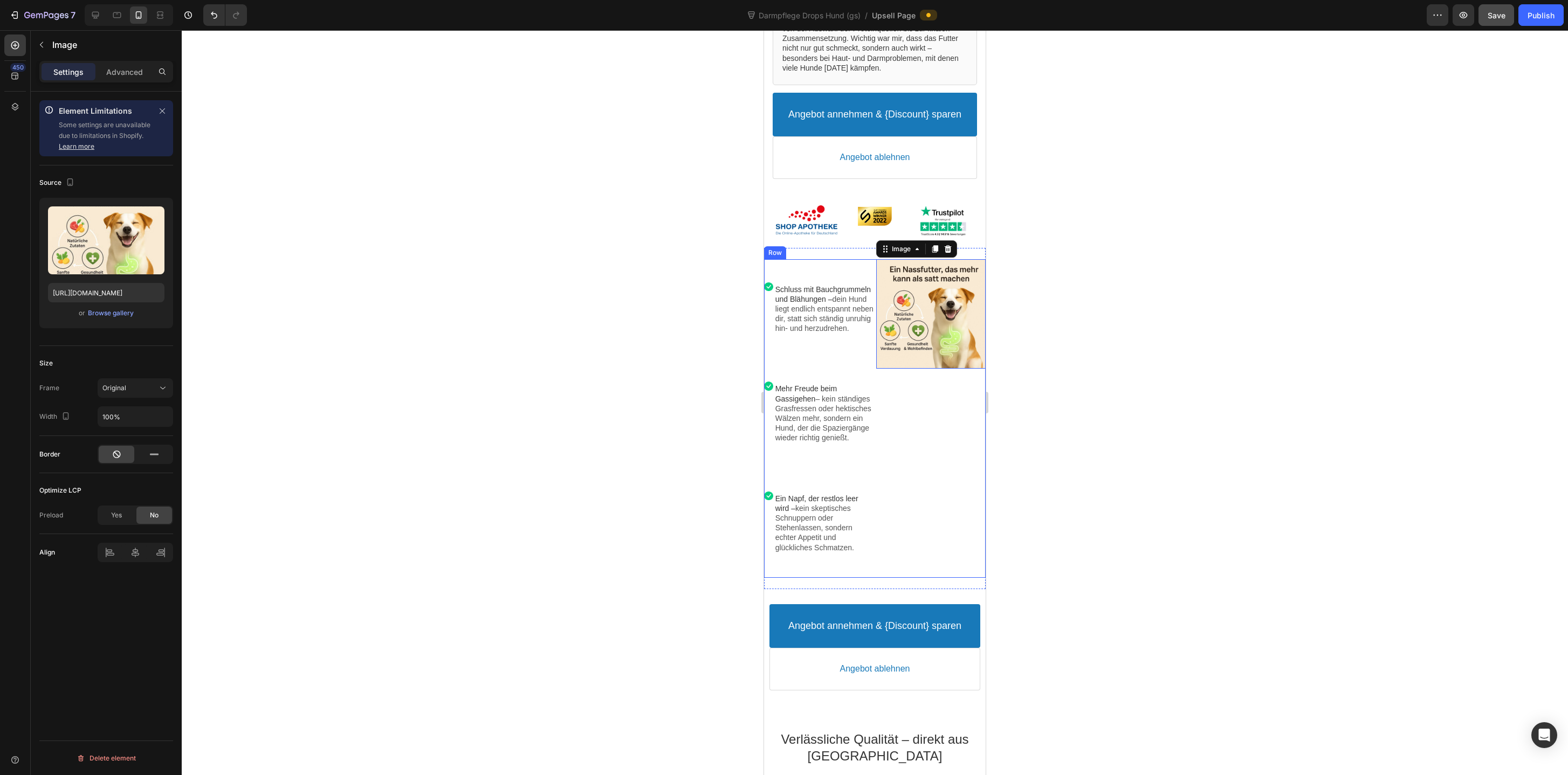
click at [912, 427] on div "Image" at bounding box center [931, 419] width 110 height 319
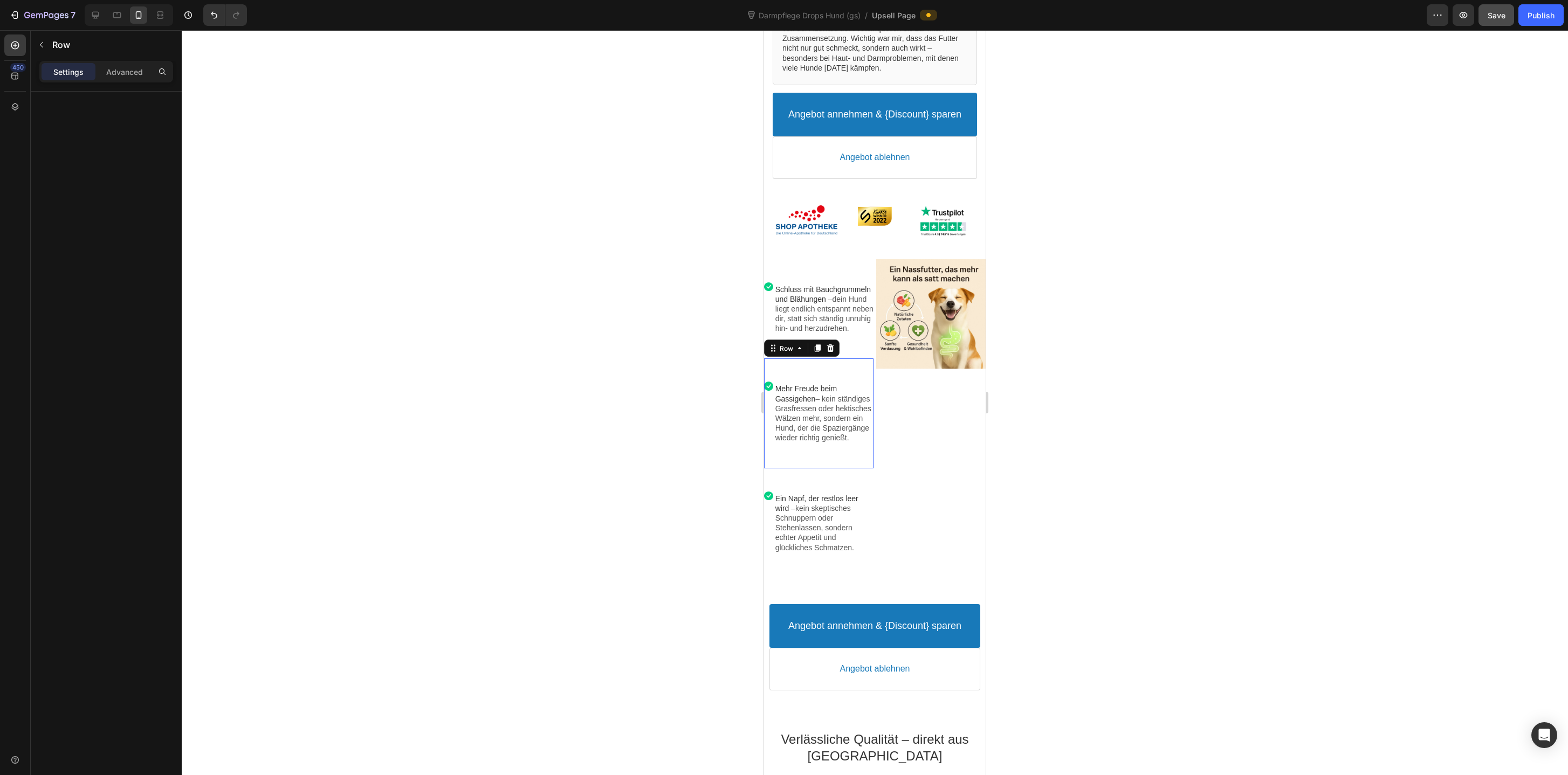
click at [825, 381] on div "Image Mehr Freude beim Gassigehen – kein ständiges Grasfressen oder hektisches …" at bounding box center [819, 413] width 110 height 109
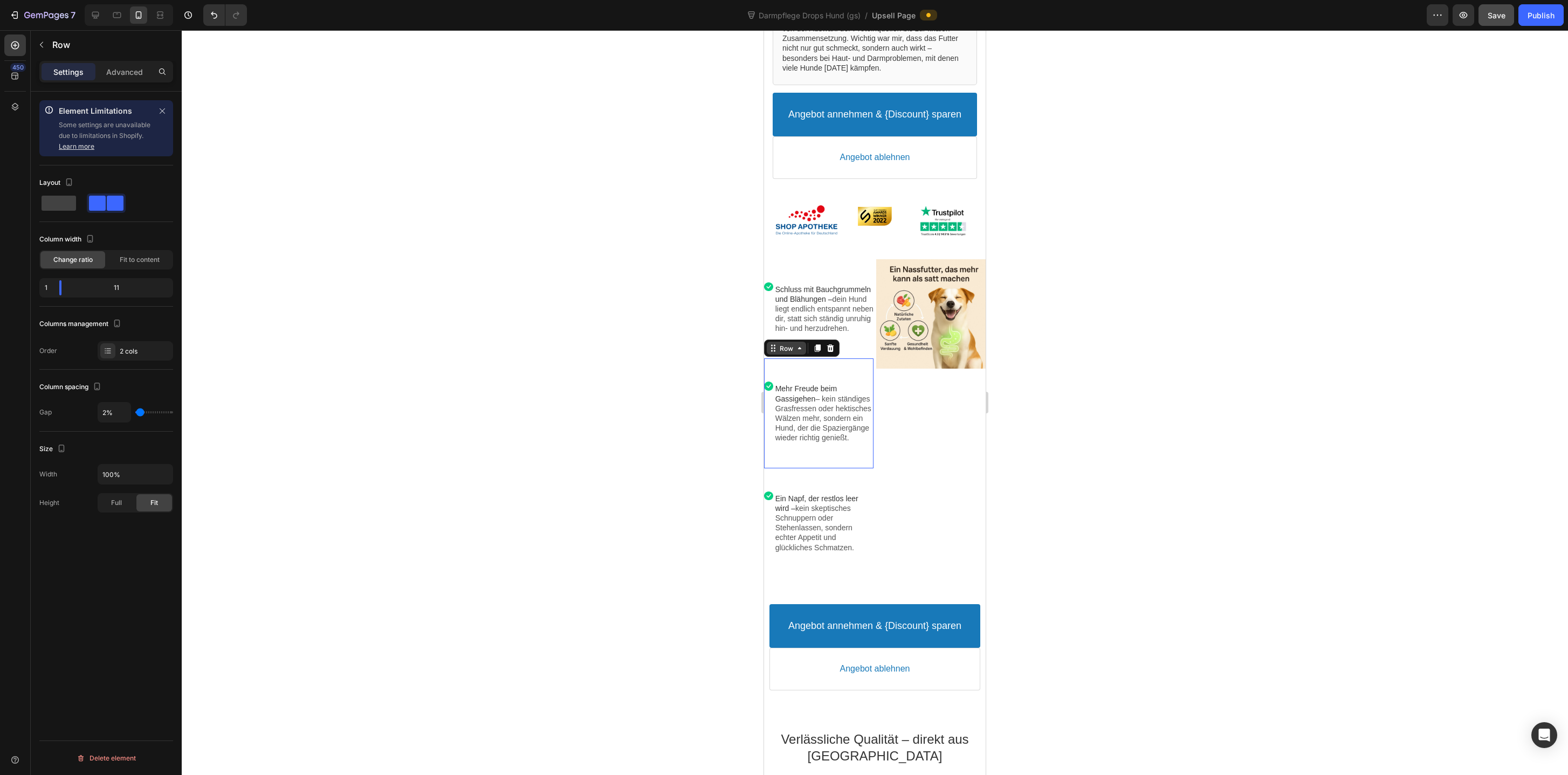
click at [786, 352] on div "Row" at bounding box center [786, 348] width 18 height 8
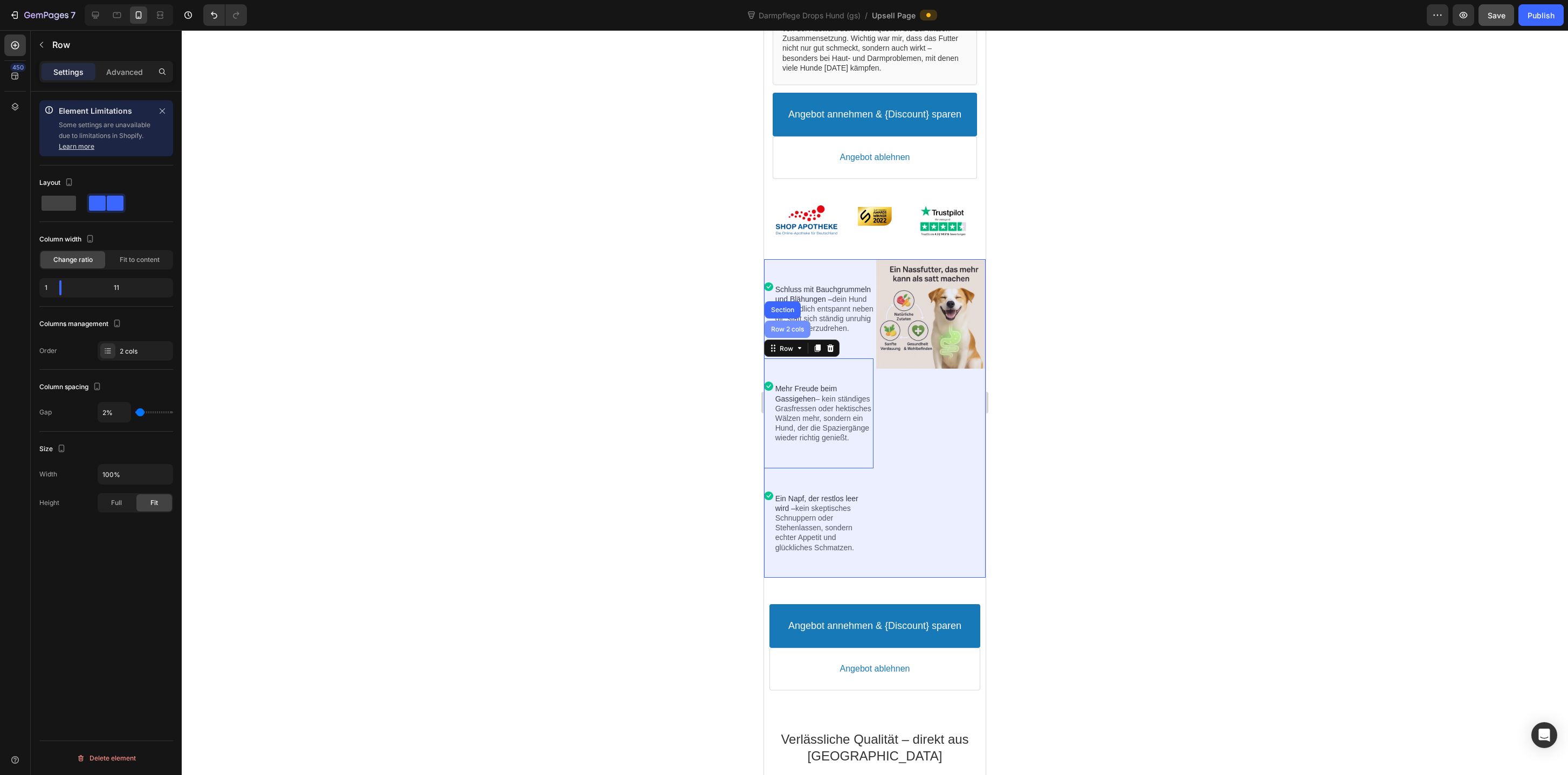
click at [787, 333] on div "Row 2 cols" at bounding box center [787, 329] width 37 height 7
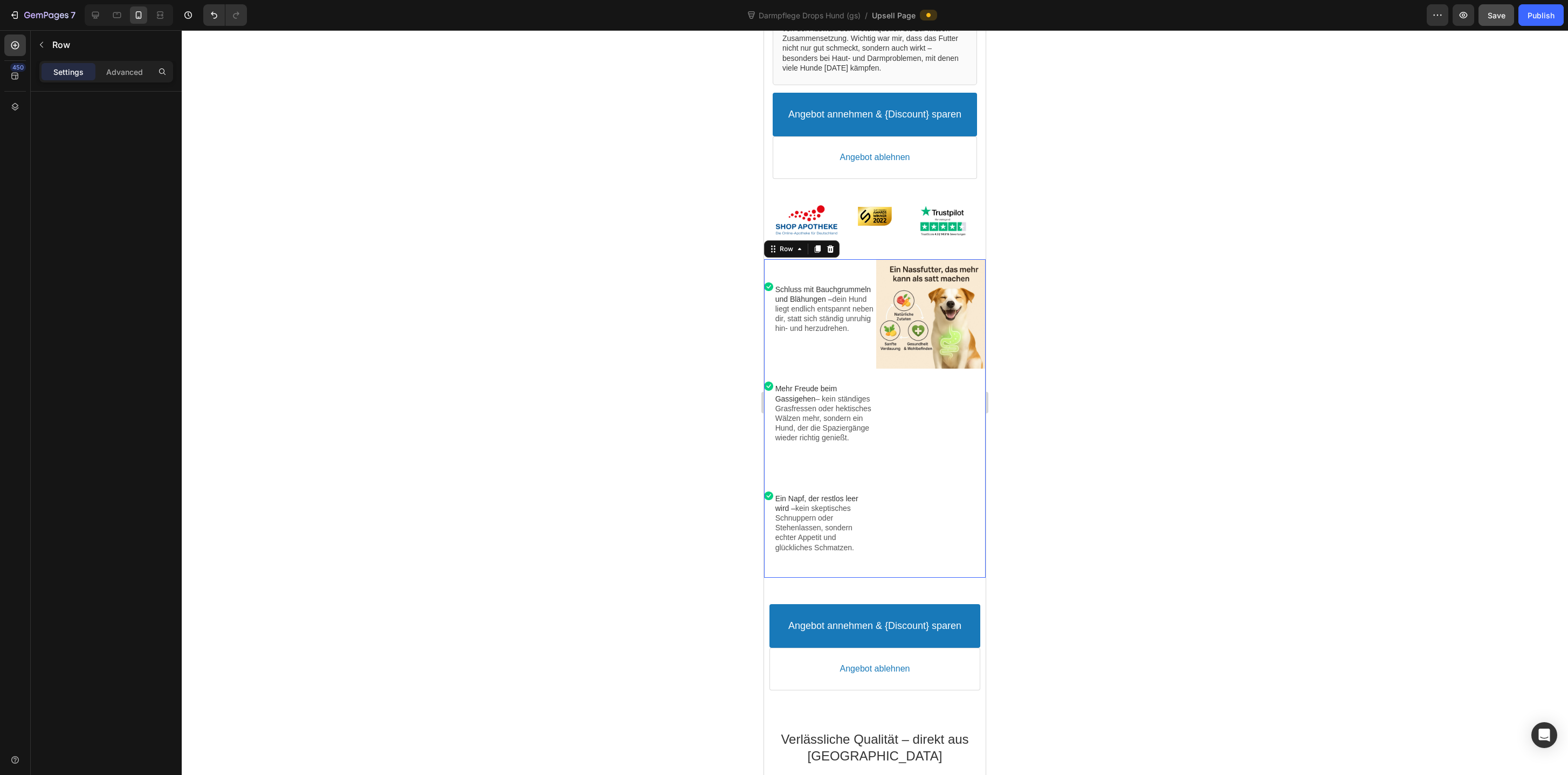
click at [1132, 294] on div at bounding box center [875, 403] width 1386 height 745
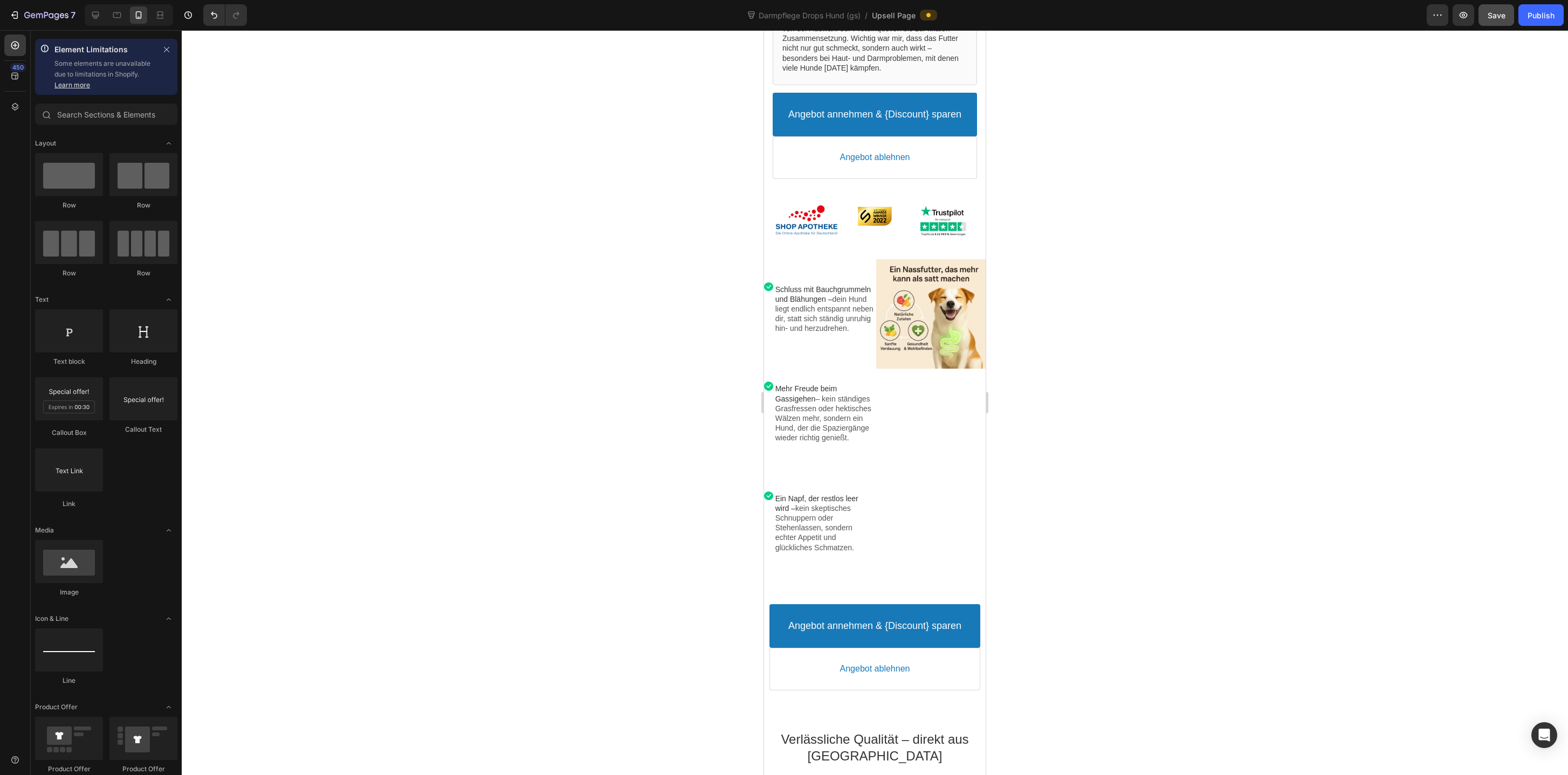
click at [1491, 12] on span "Save" at bounding box center [1496, 15] width 18 height 9
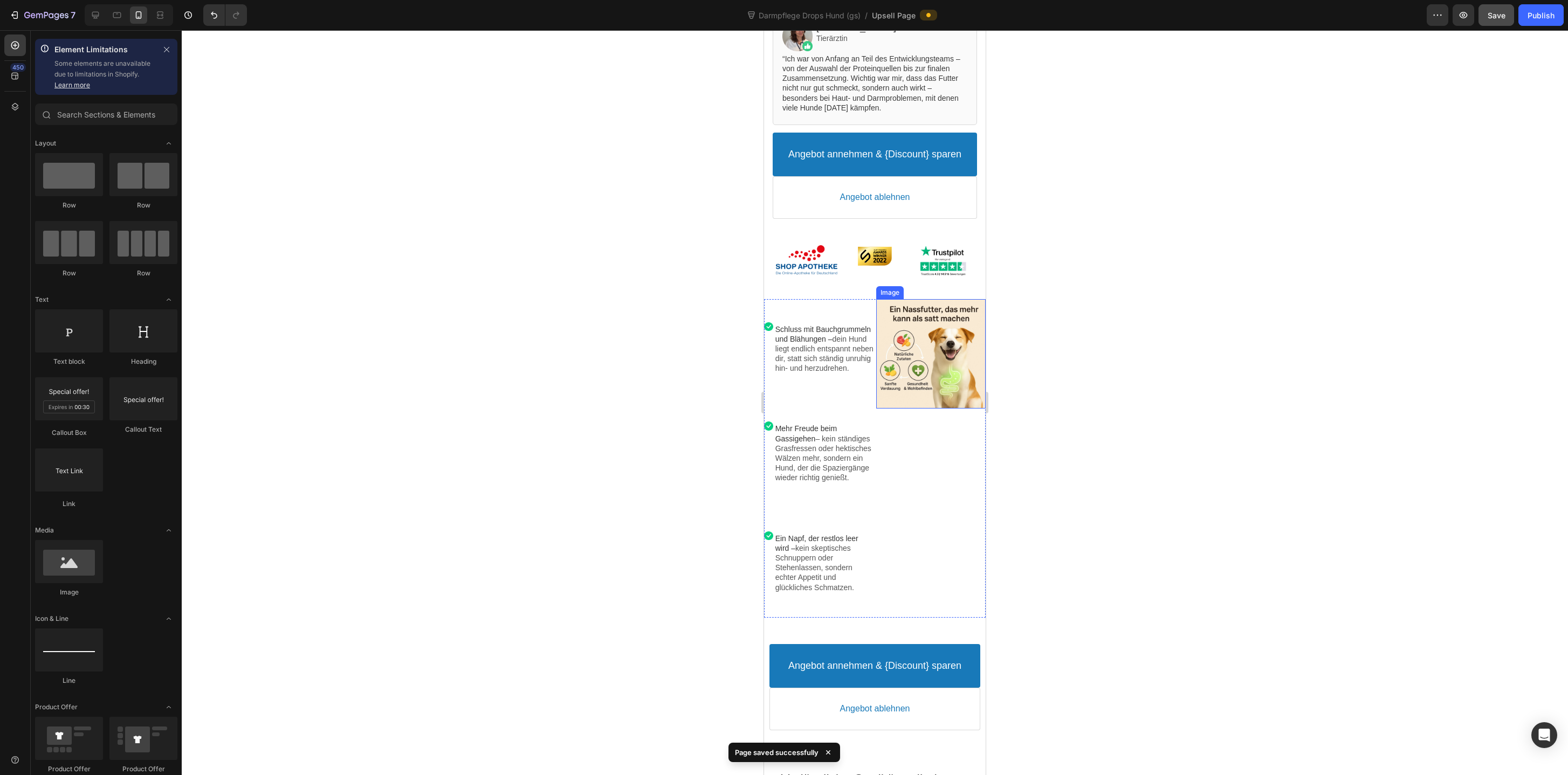
scroll to position [594, 0]
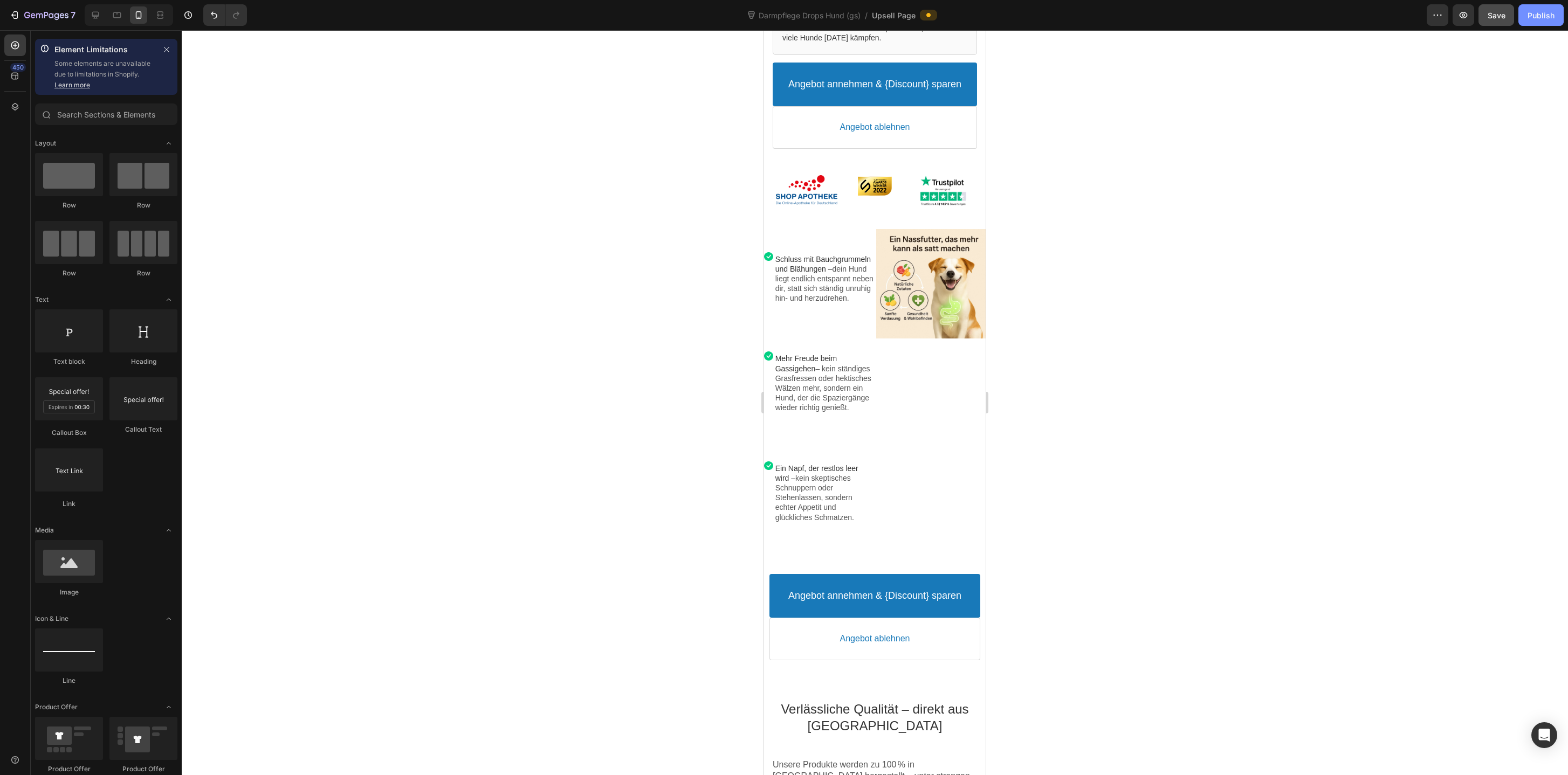
click at [1545, 15] on div "Publish" at bounding box center [1541, 15] width 27 height 12
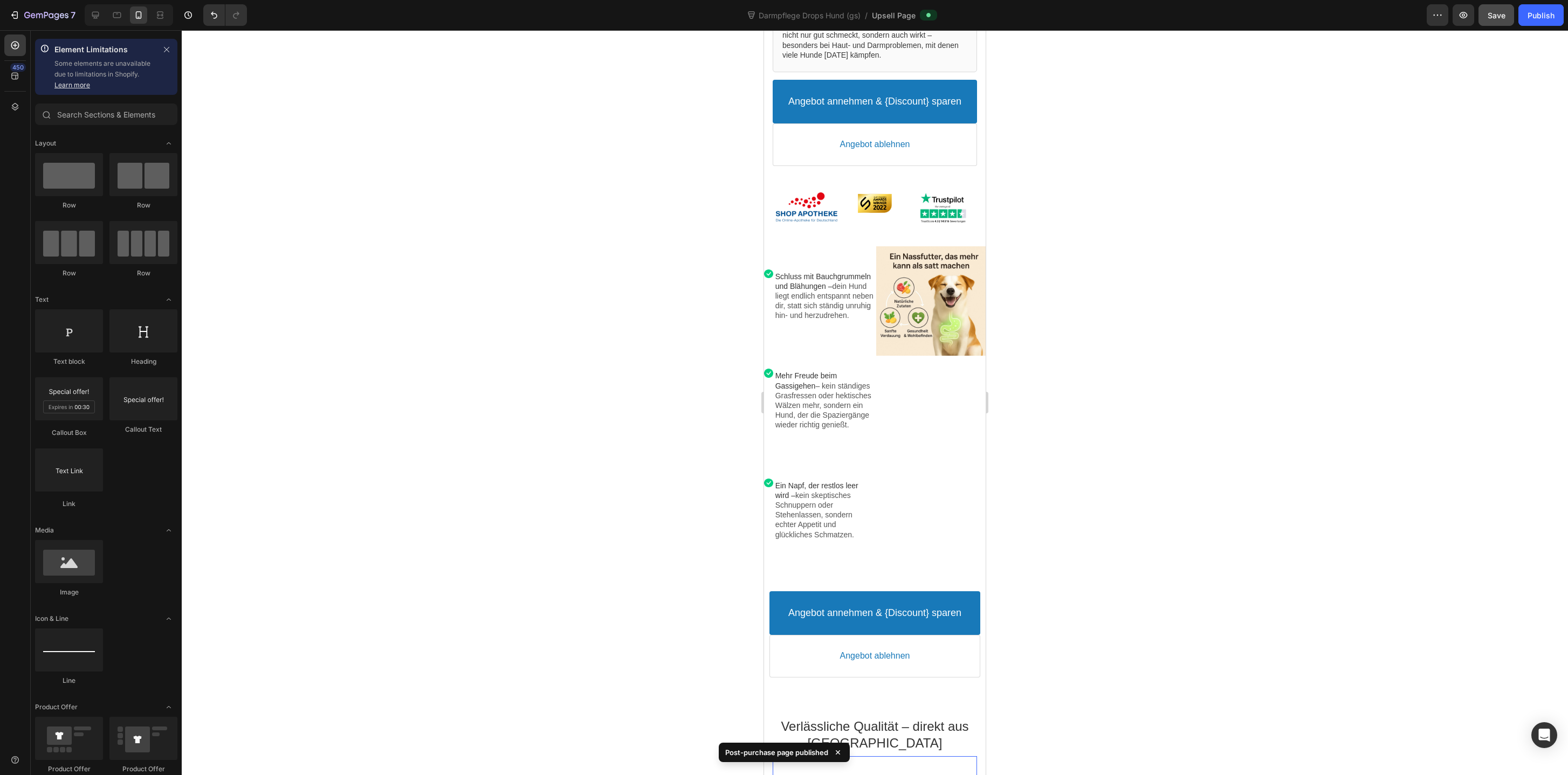
scroll to position [591, 0]
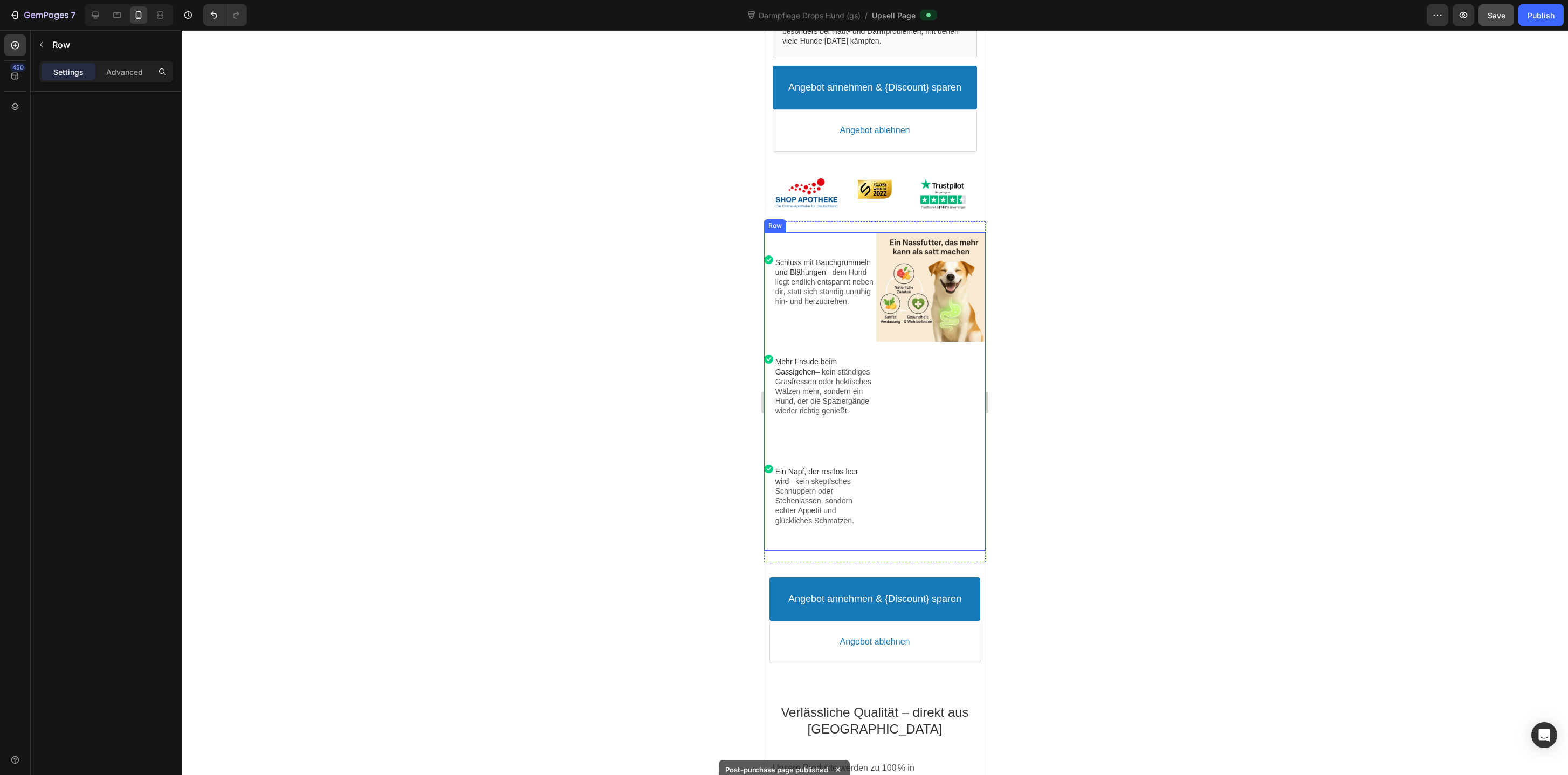
click at [874, 237] on div "Image Image Schluss mit Bauchgrummeln und Blähungen – dein Hund liegt endlich e…" at bounding box center [875, 392] width 222 height 319
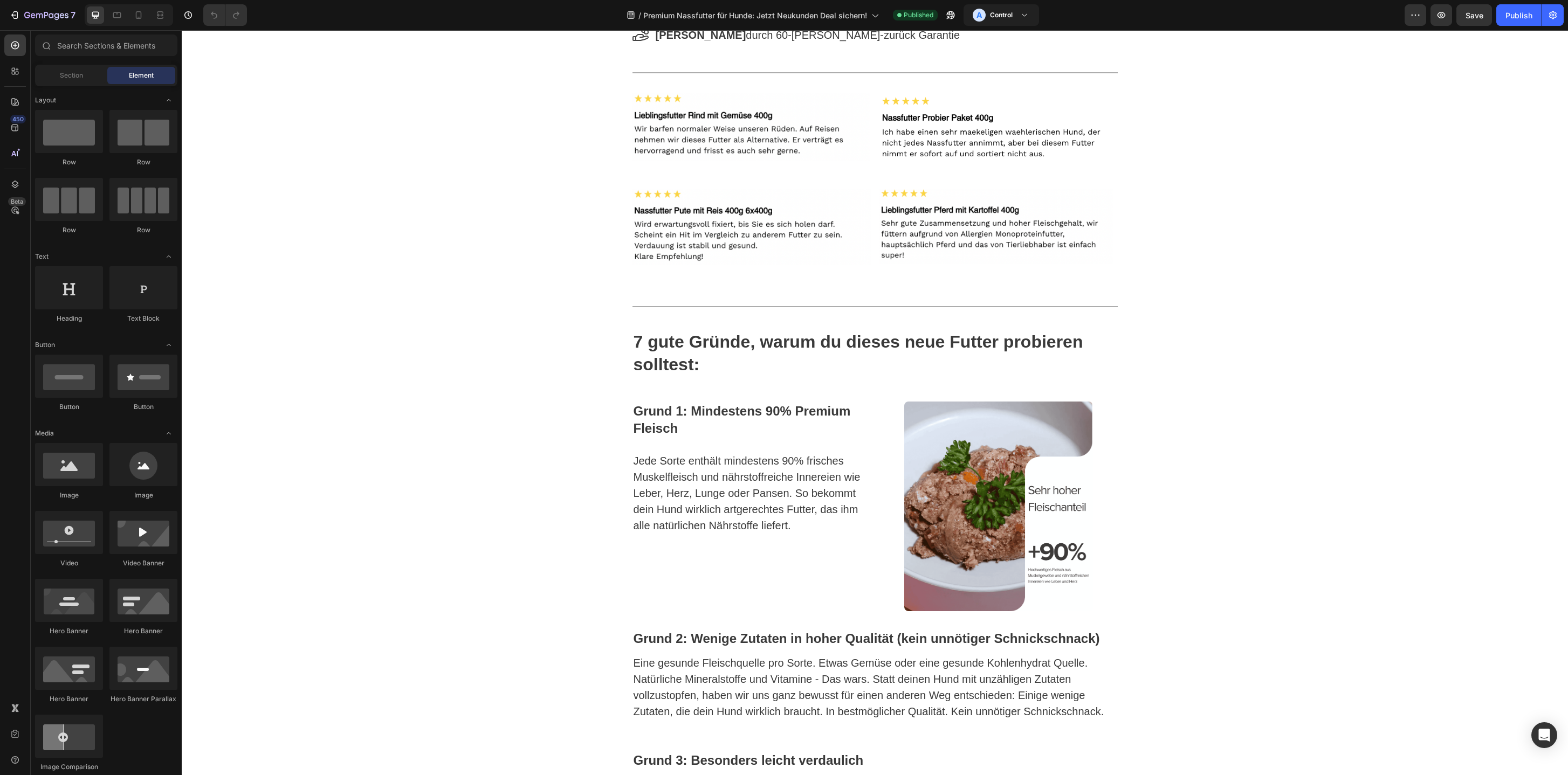
scroll to position [1165, 0]
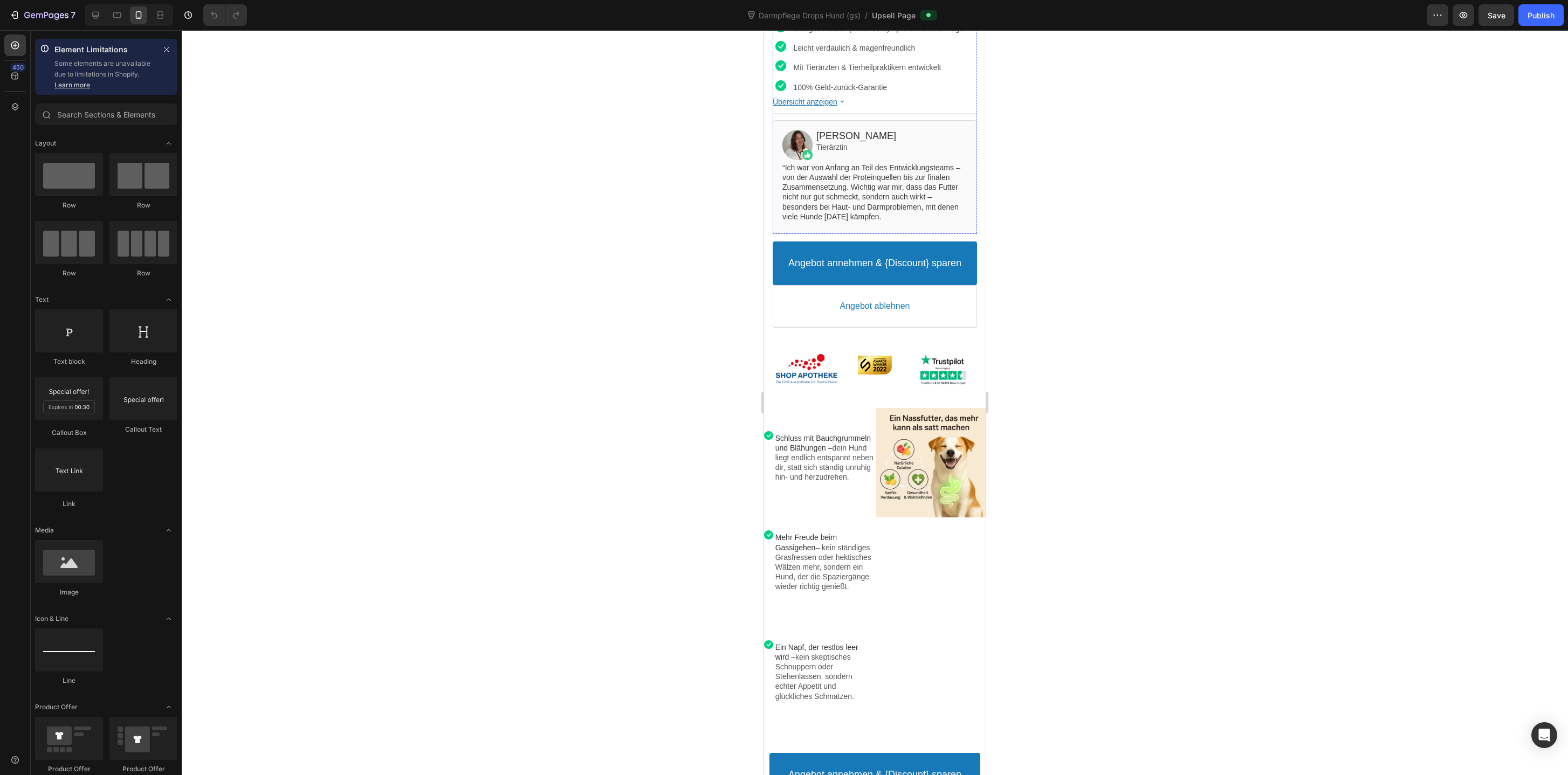
scroll to position [514, 0]
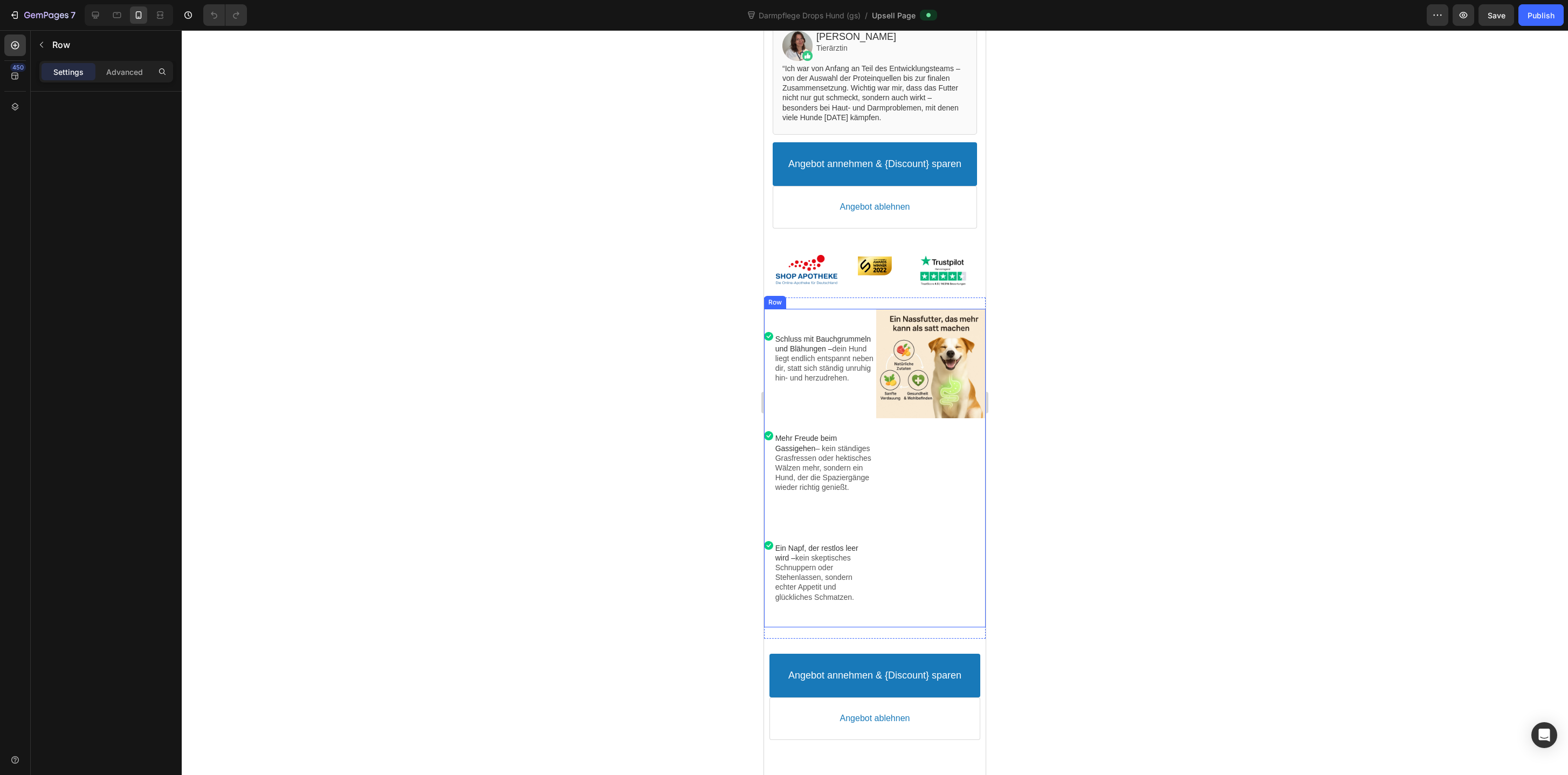
click at [874, 312] on div "Image Image Schluss mit Bauchgrummeln und Blähungen – dein Hund liegt endlich e…" at bounding box center [875, 468] width 222 height 319
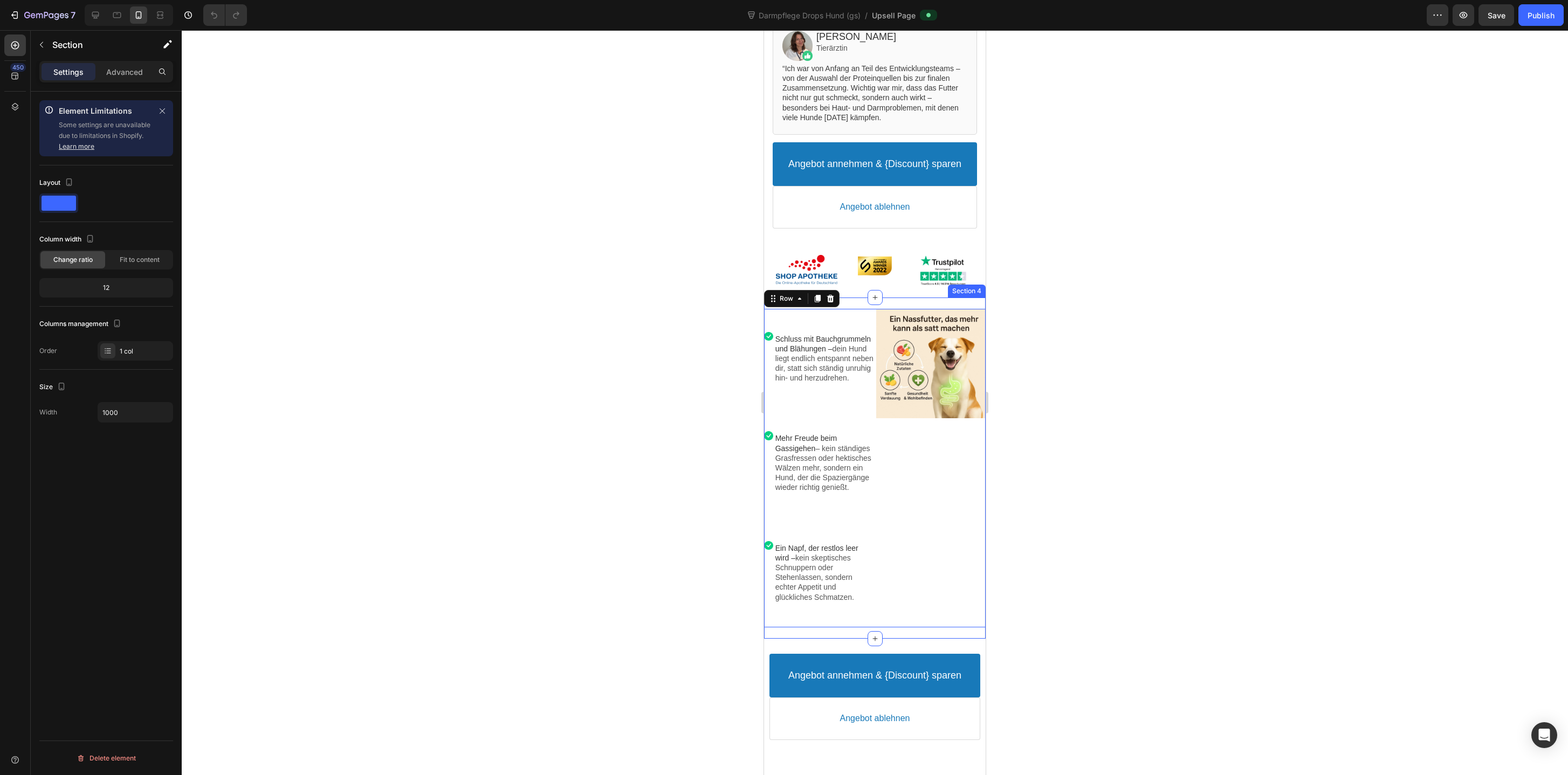
click at [861, 304] on div "Image Image Schluss mit Bauchgrummeln und Blähungen – dein Hund liegt endlich e…" at bounding box center [875, 468] width 222 height 341
click at [133, 348] on div "1 col" at bounding box center [145, 352] width 51 height 10
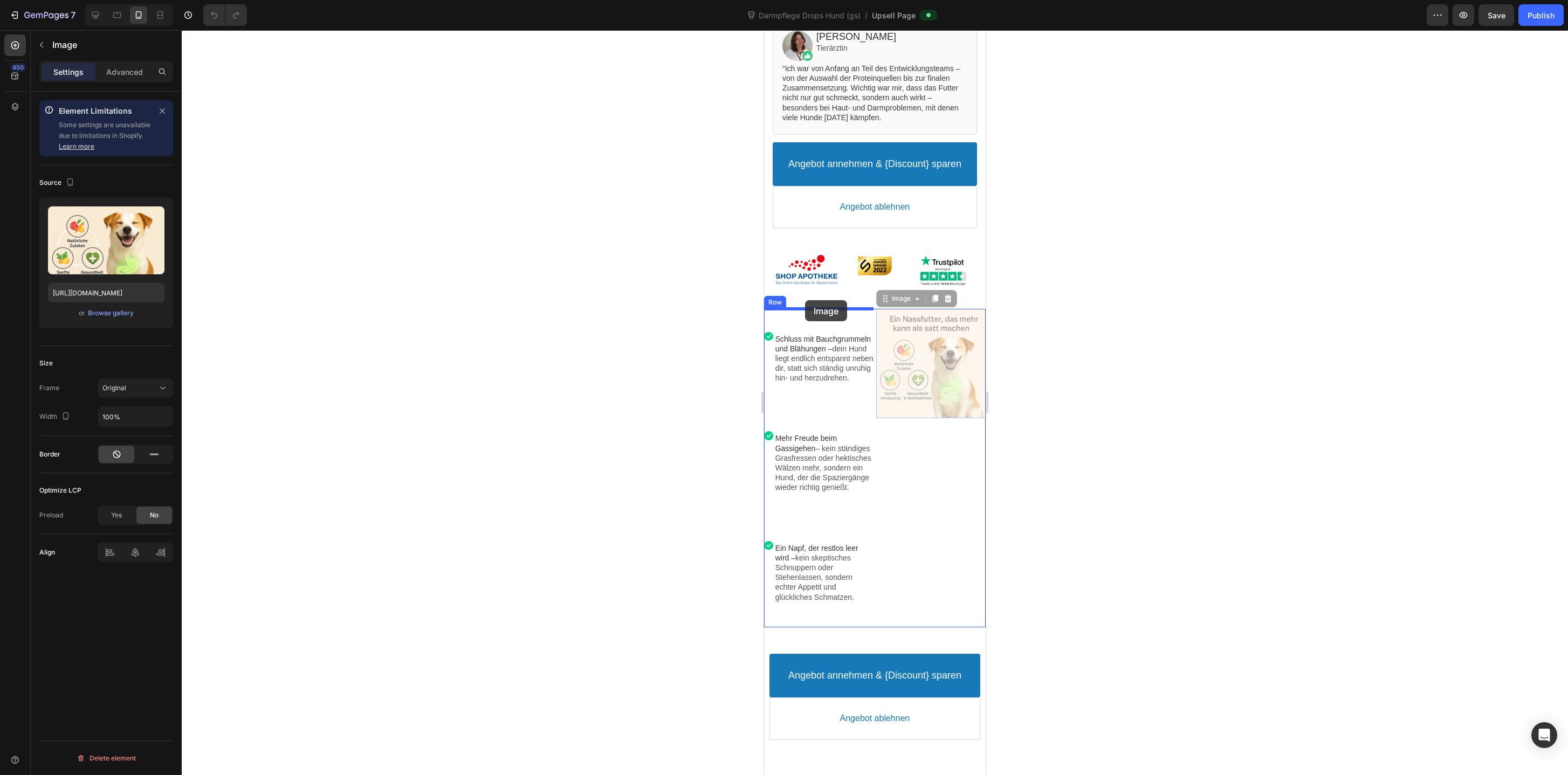
drag, startPoint x: 945, startPoint y: 387, endPoint x: 805, endPoint y: 300, distance: 164.8
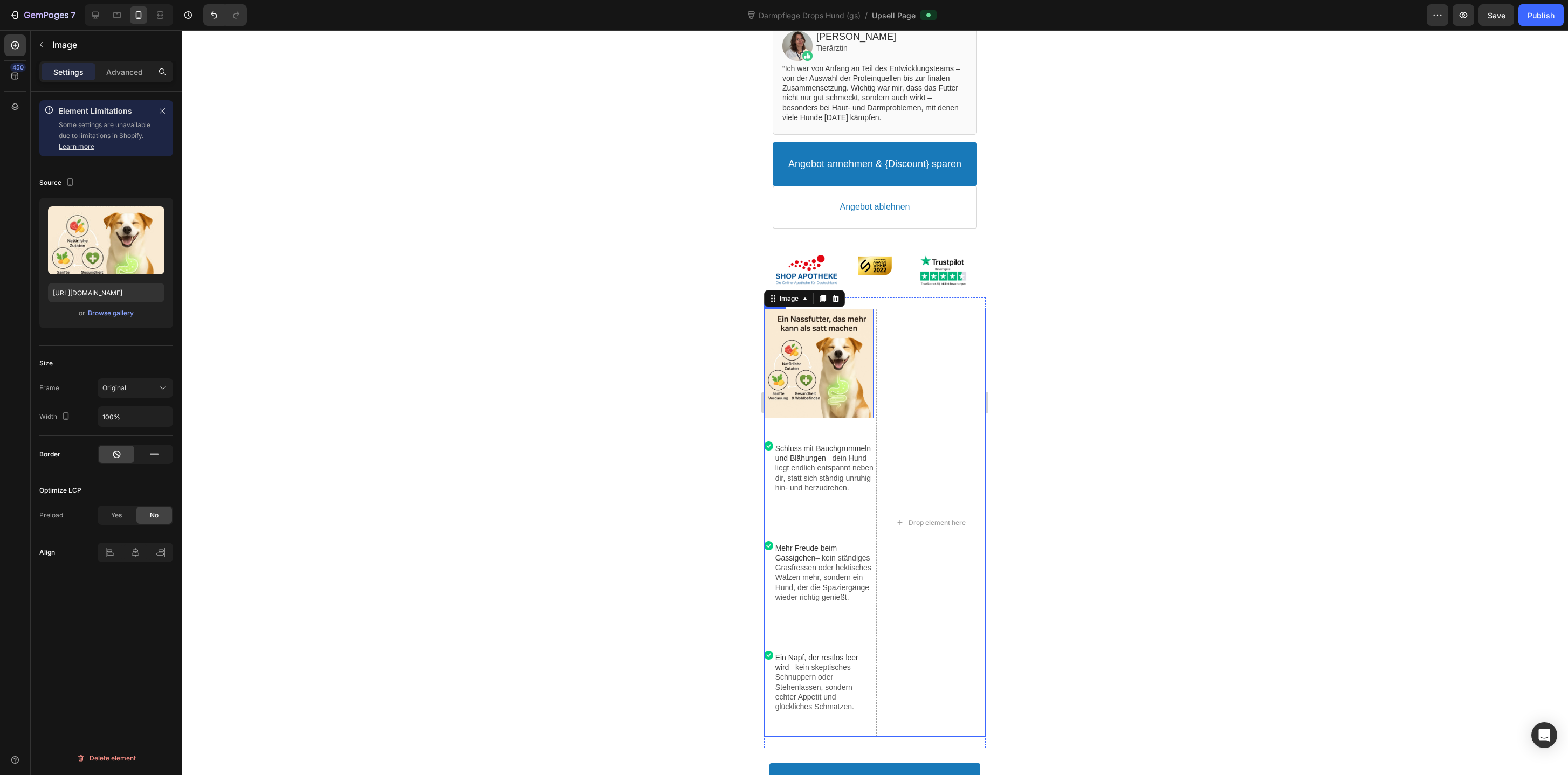
click at [875, 437] on div "Drop element here Image Image Schluss mit Bauchgrummeln und Blähungen – dein Hu…" at bounding box center [875, 523] width 222 height 428
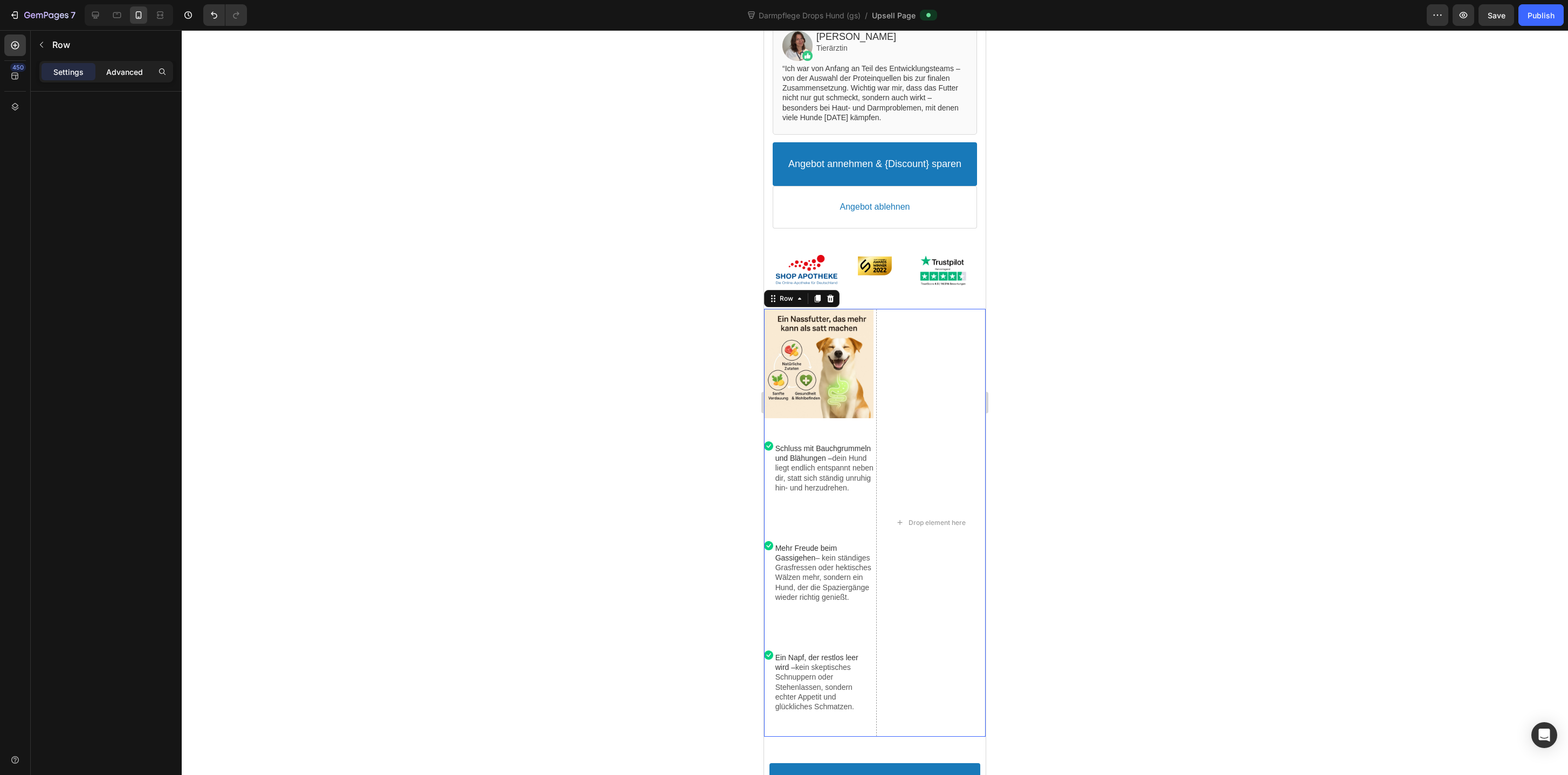
click at [122, 73] on p "Advanced" at bounding box center [125, 72] width 37 height 12
click at [65, 71] on p "Settings" at bounding box center [69, 72] width 30 height 12
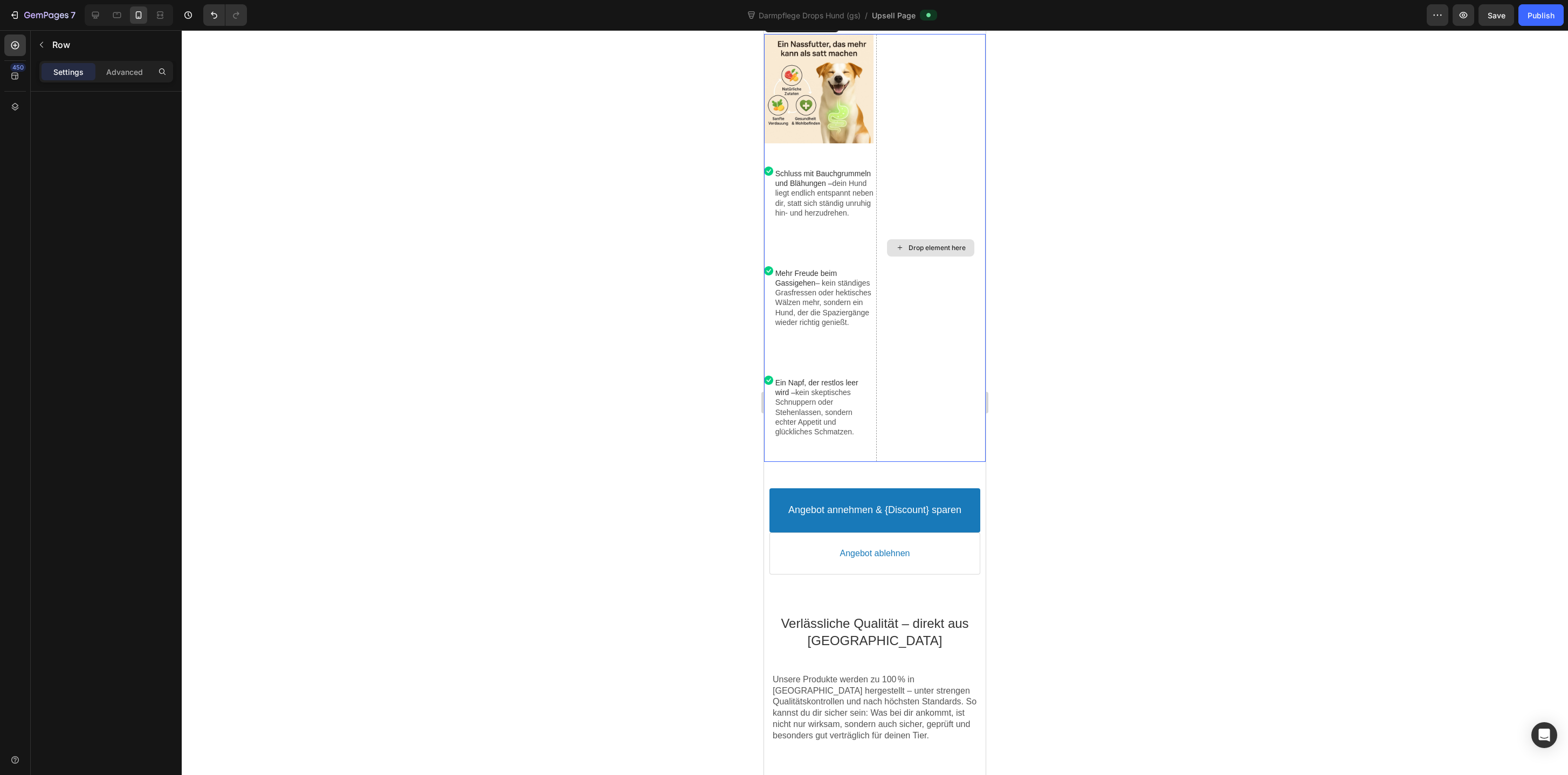
scroll to position [838, 0]
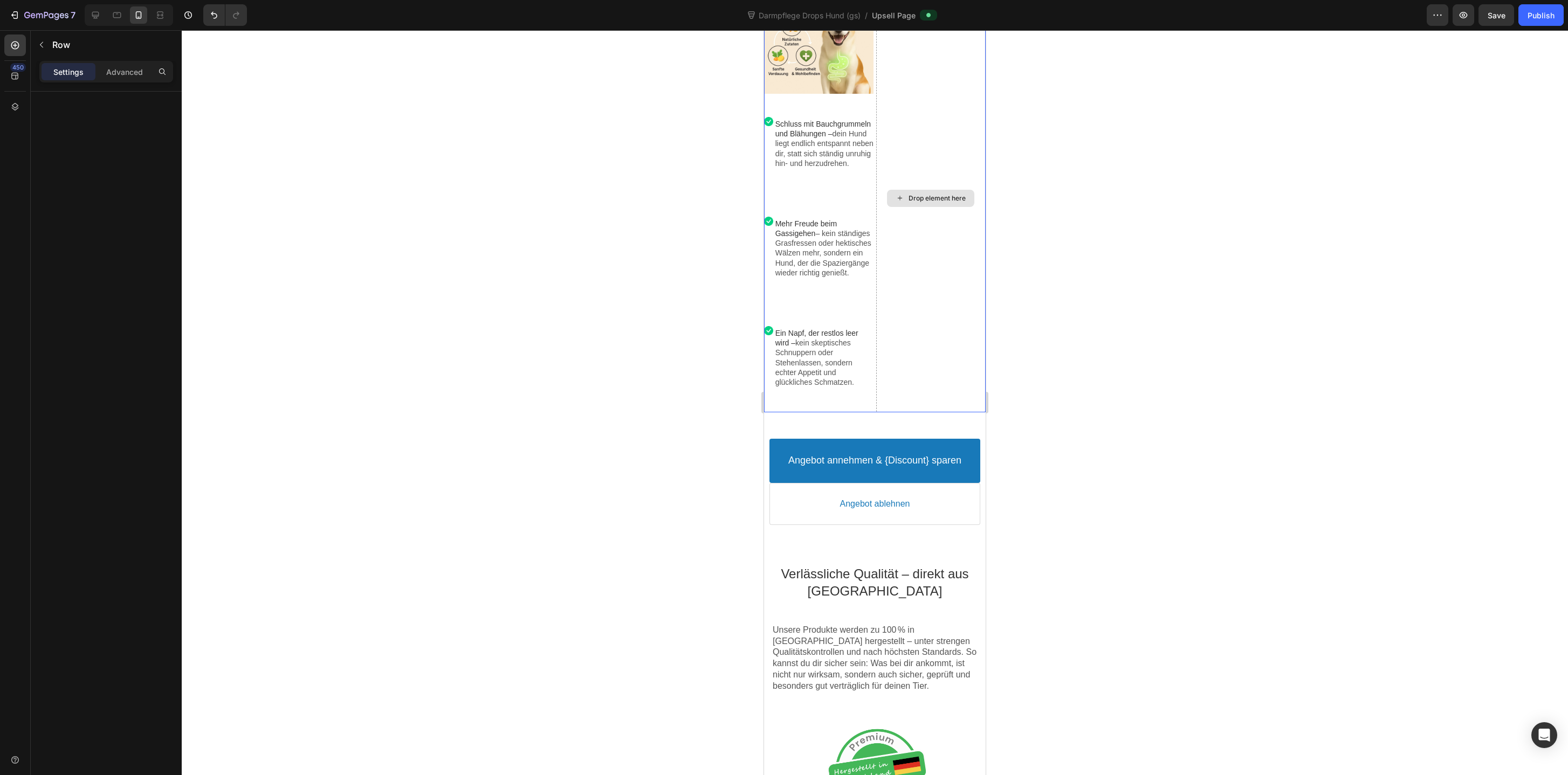
click at [931, 376] on div "Drop element here" at bounding box center [931, 198] width 110 height 428
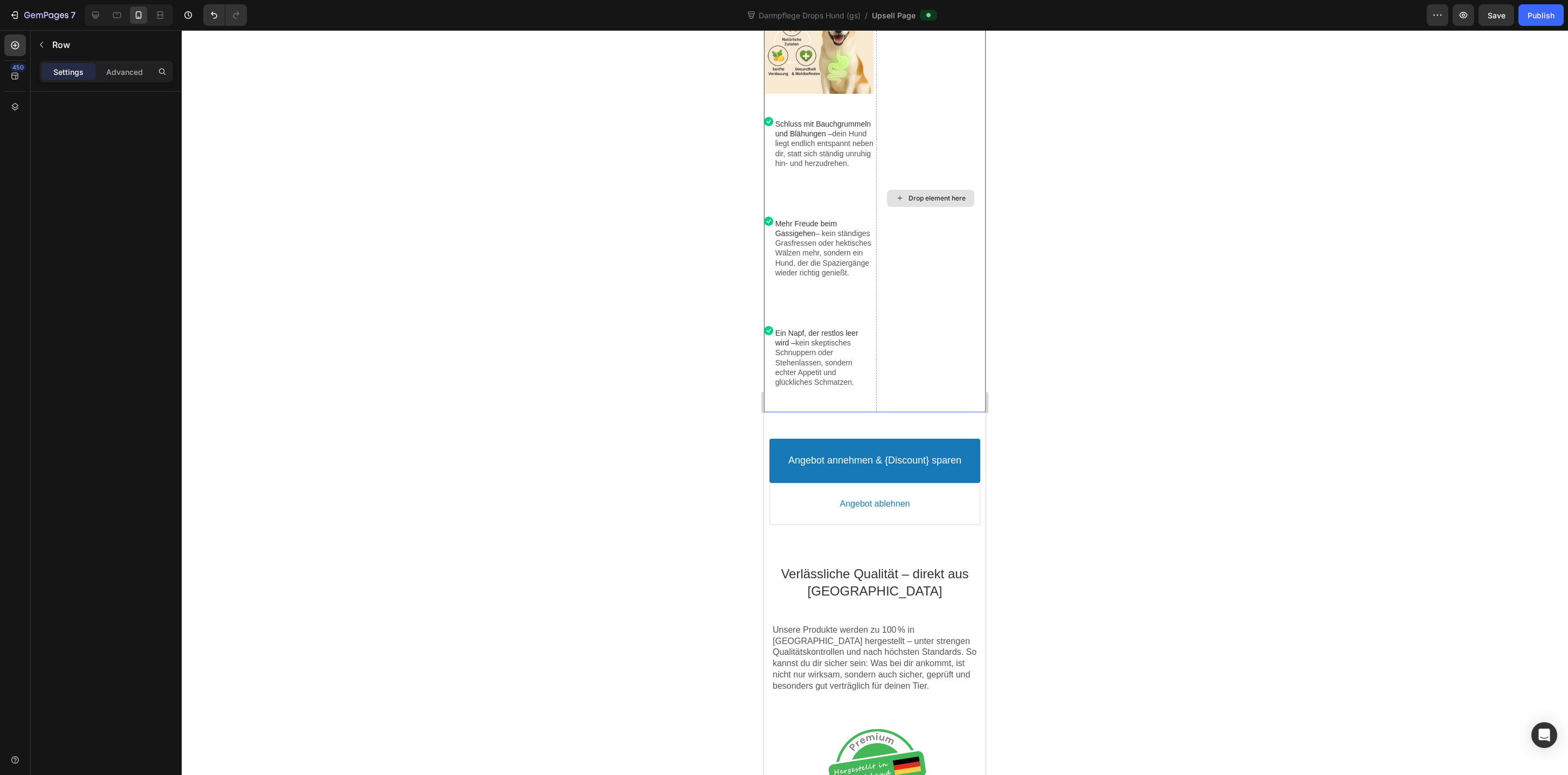
click at [931, 376] on div "Drop element here" at bounding box center [931, 198] width 110 height 428
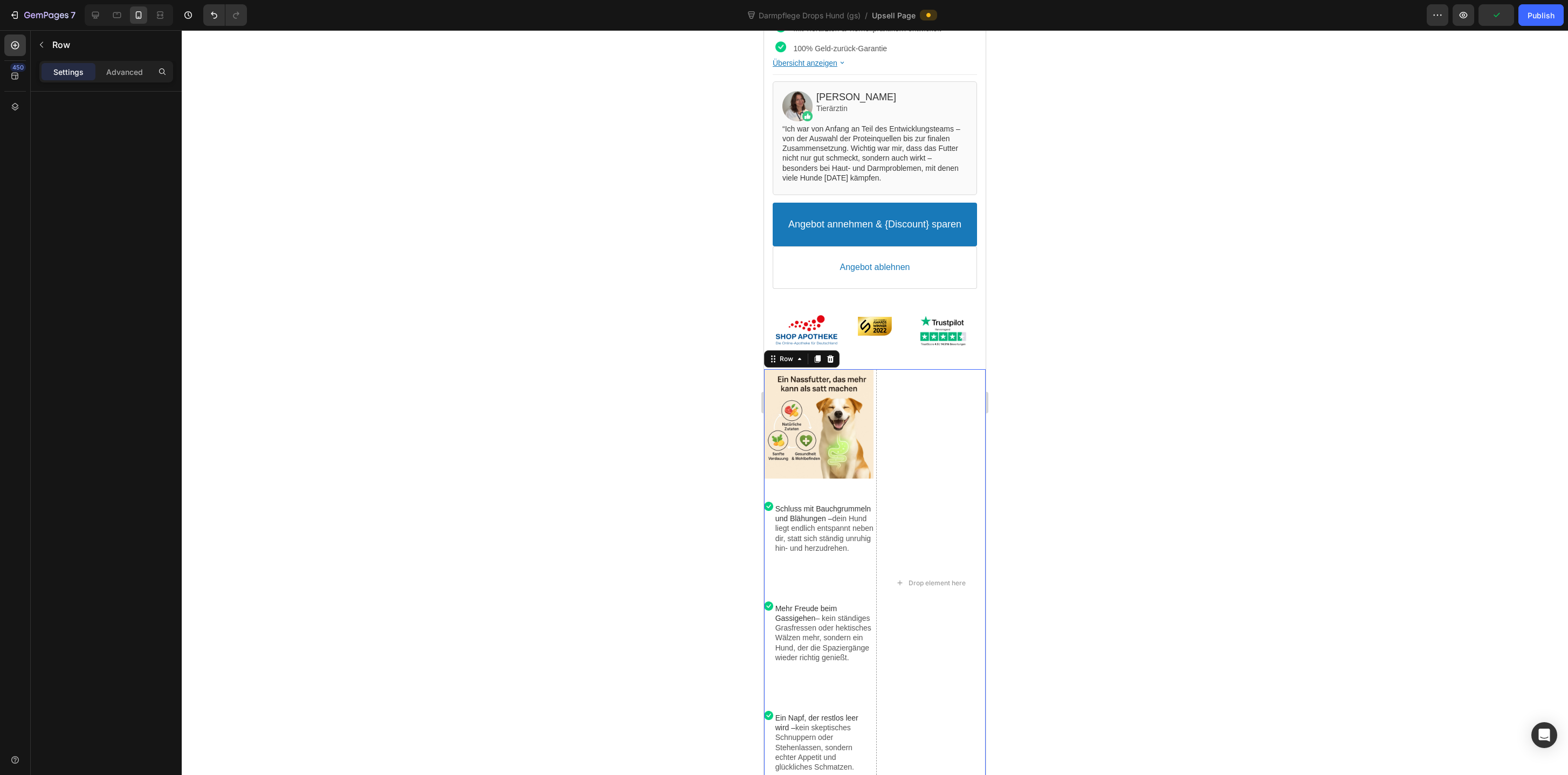
scroll to position [416, 0]
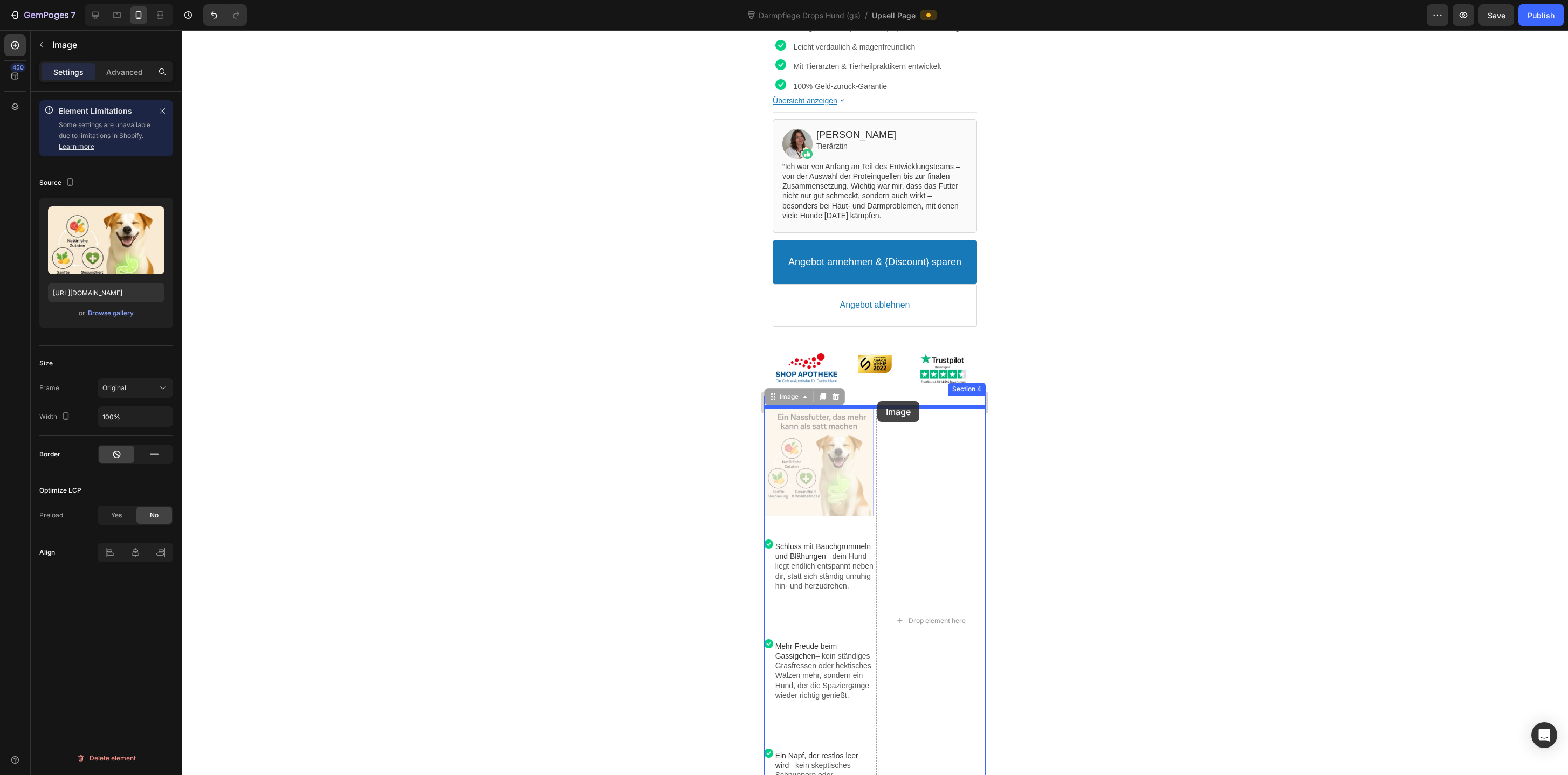
drag, startPoint x: 843, startPoint y: 456, endPoint x: 877, endPoint y: 401, distance: 64.7
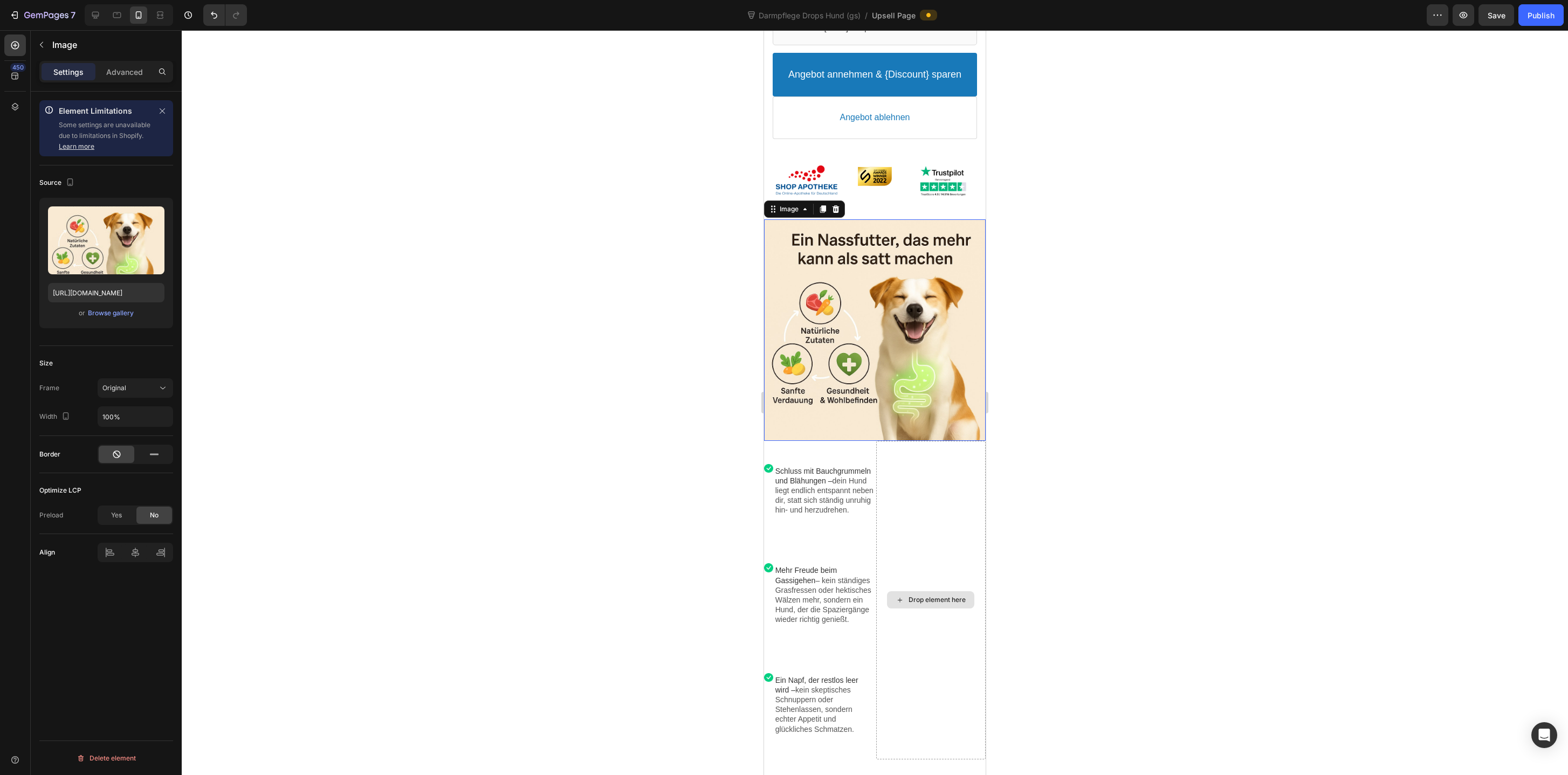
scroll to position [673, 0]
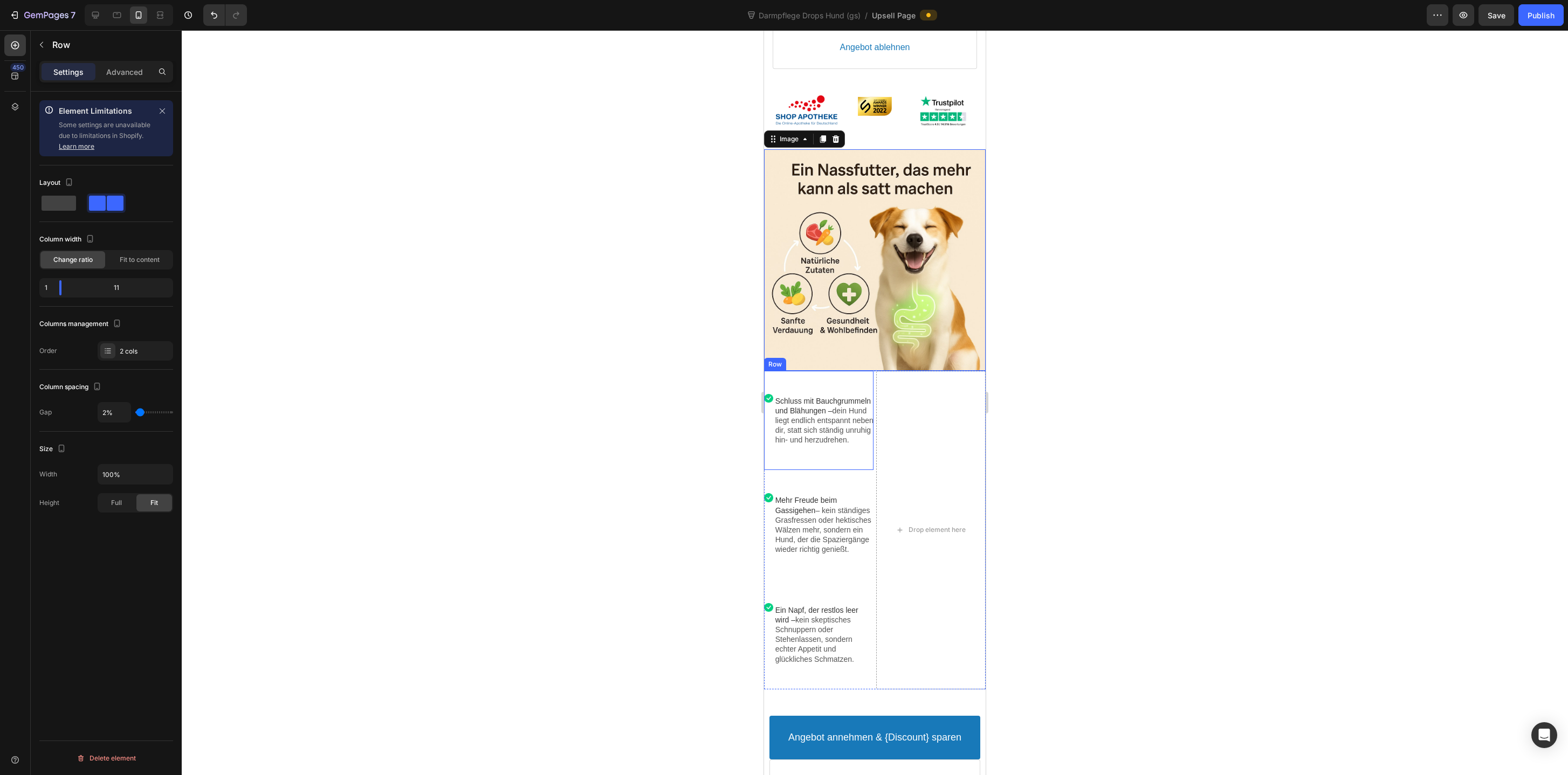
click at [804, 470] on div "Image Schluss mit Bauchgrummeln und Blähungen – dein Hund liegt endlich entspan…" at bounding box center [819, 420] width 110 height 100
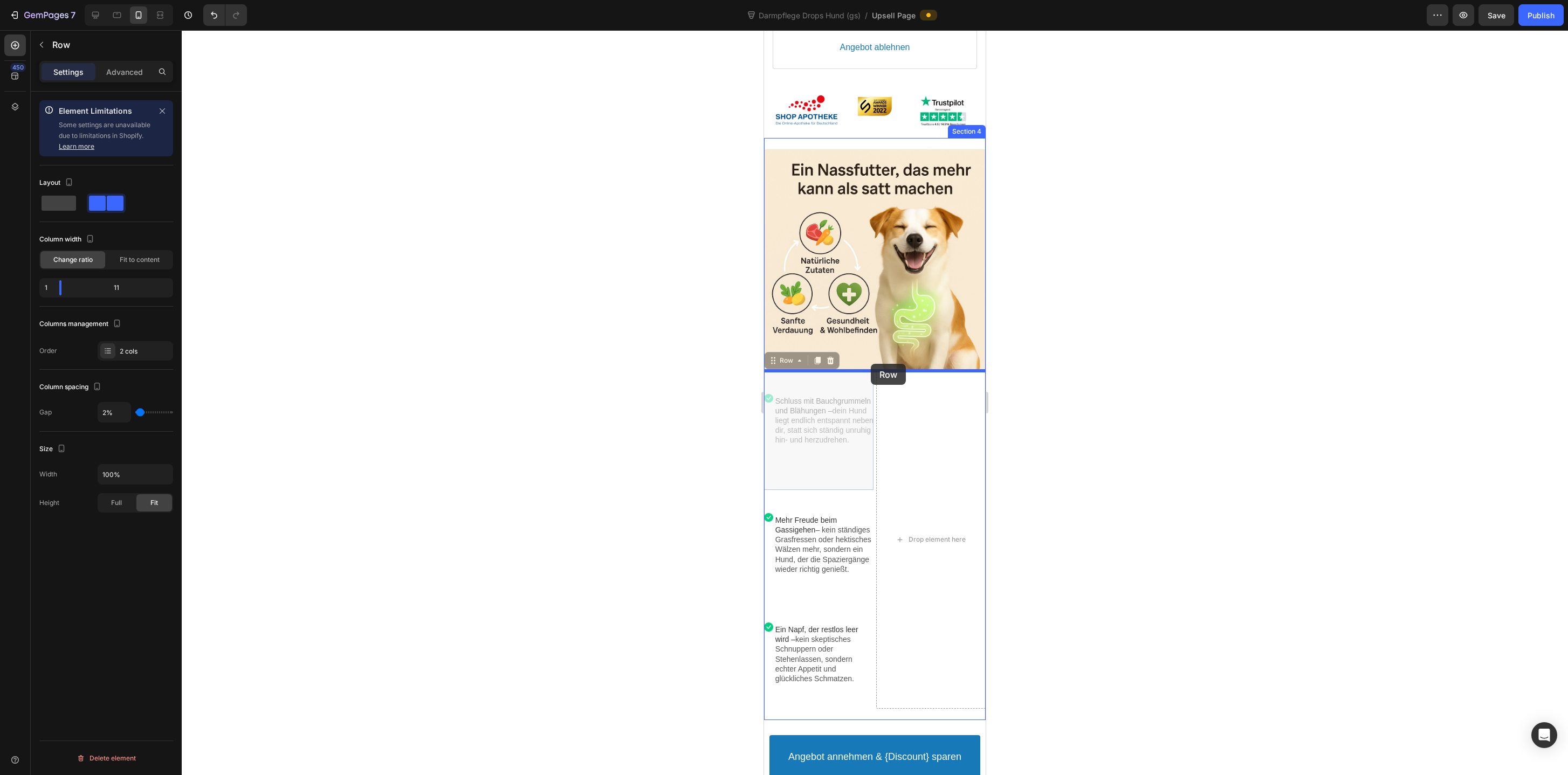
drag, startPoint x: 788, startPoint y: 363, endPoint x: 871, endPoint y: 364, distance: 83.0
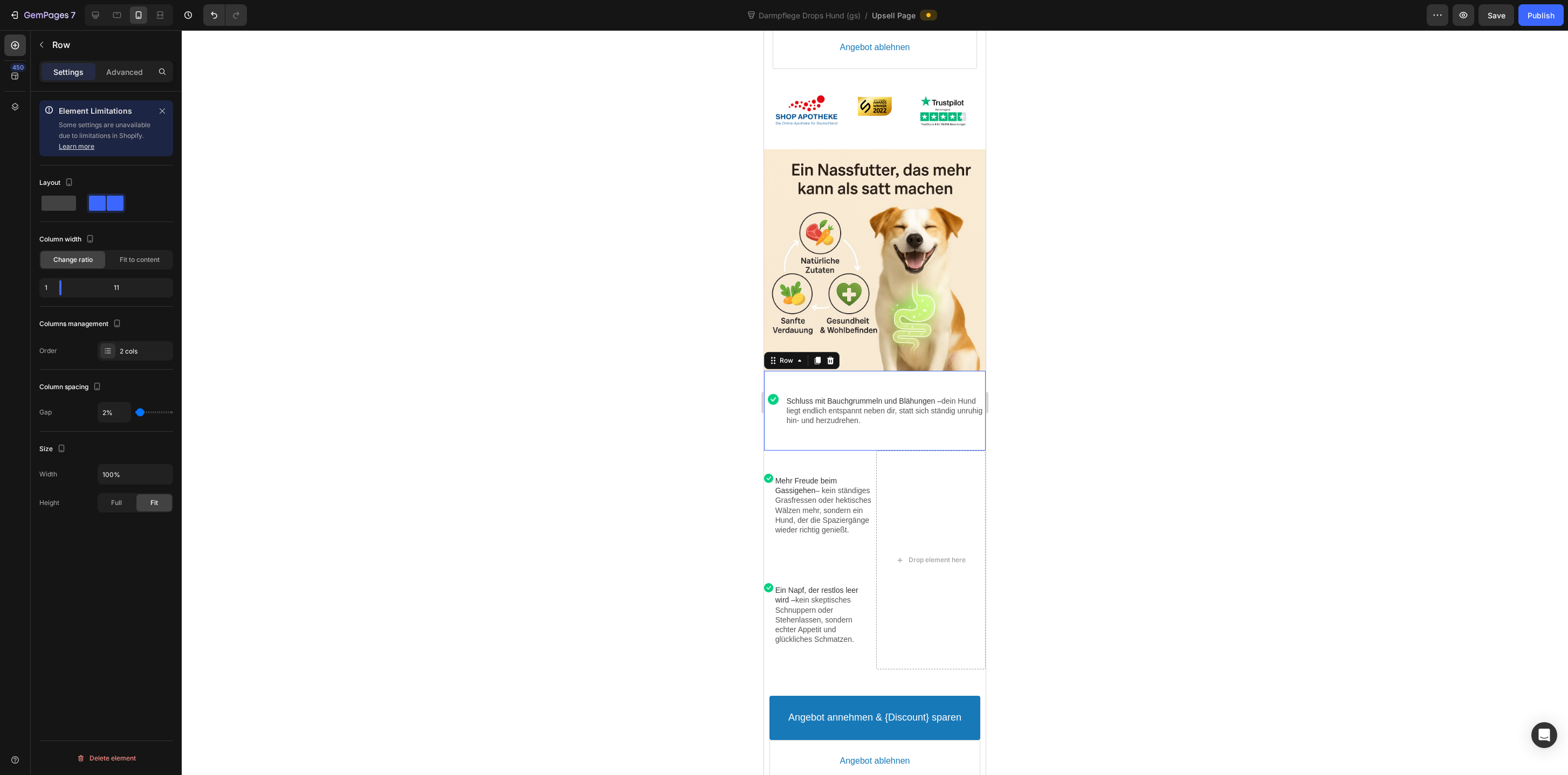
click at [1097, 409] on div at bounding box center [875, 403] width 1386 height 745
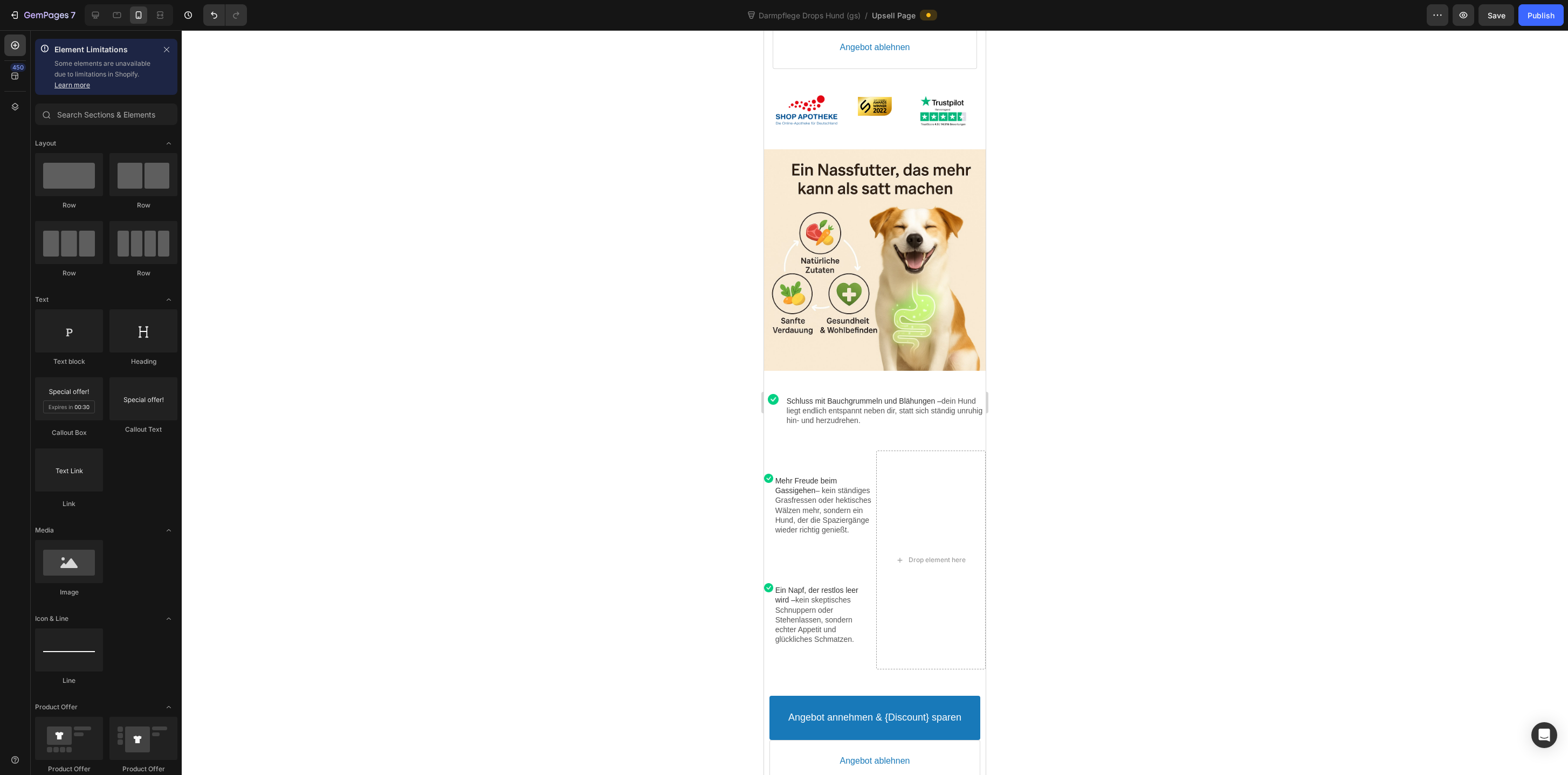
click at [1112, 394] on div at bounding box center [875, 403] width 1386 height 745
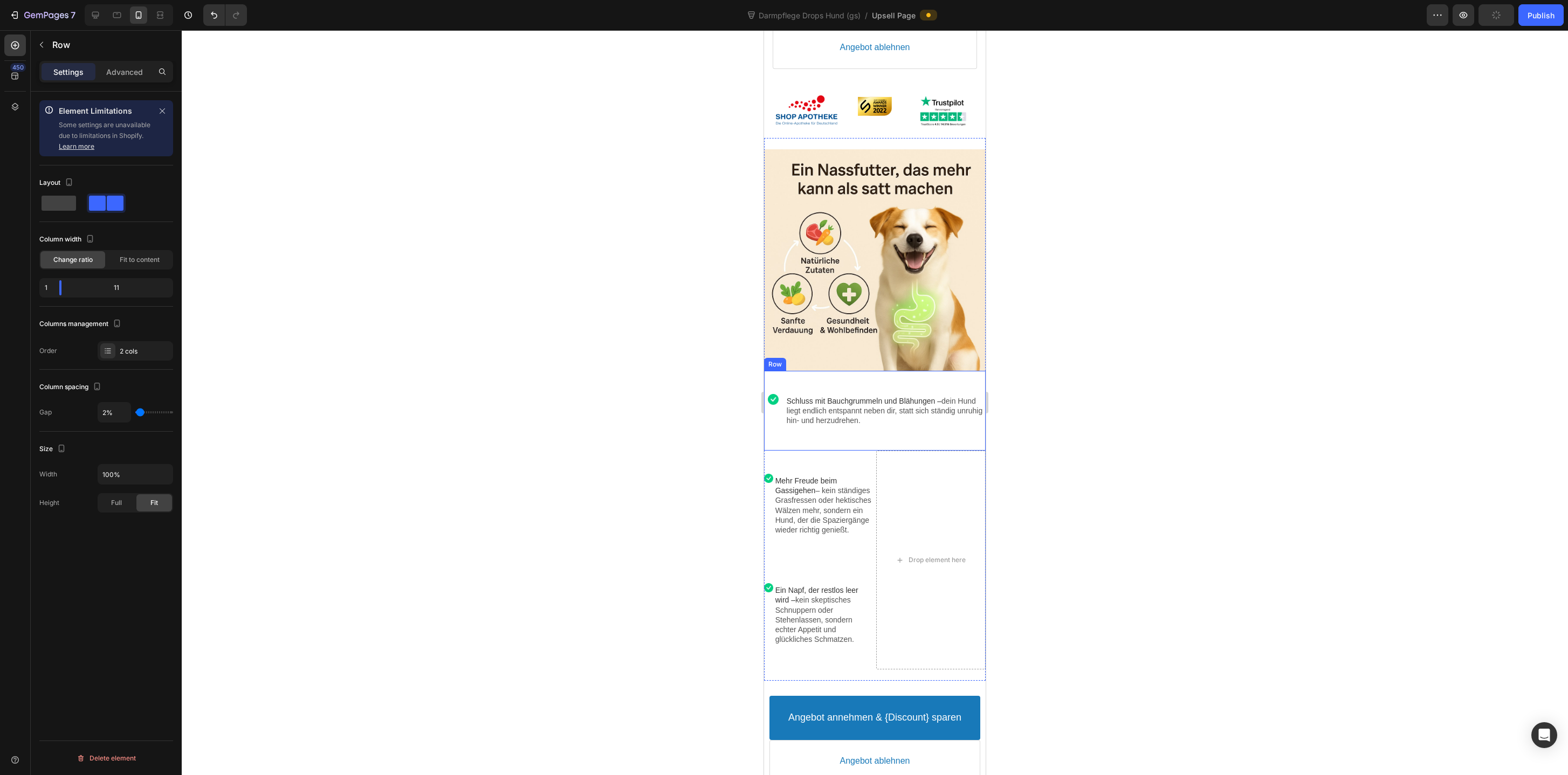
click at [844, 444] on div "Image Schluss mit Bauchgrummeln und Blähungen – dein Hund liegt endlich entspan…" at bounding box center [875, 411] width 222 height 80
click at [792, 363] on div "Row" at bounding box center [786, 360] width 18 height 8
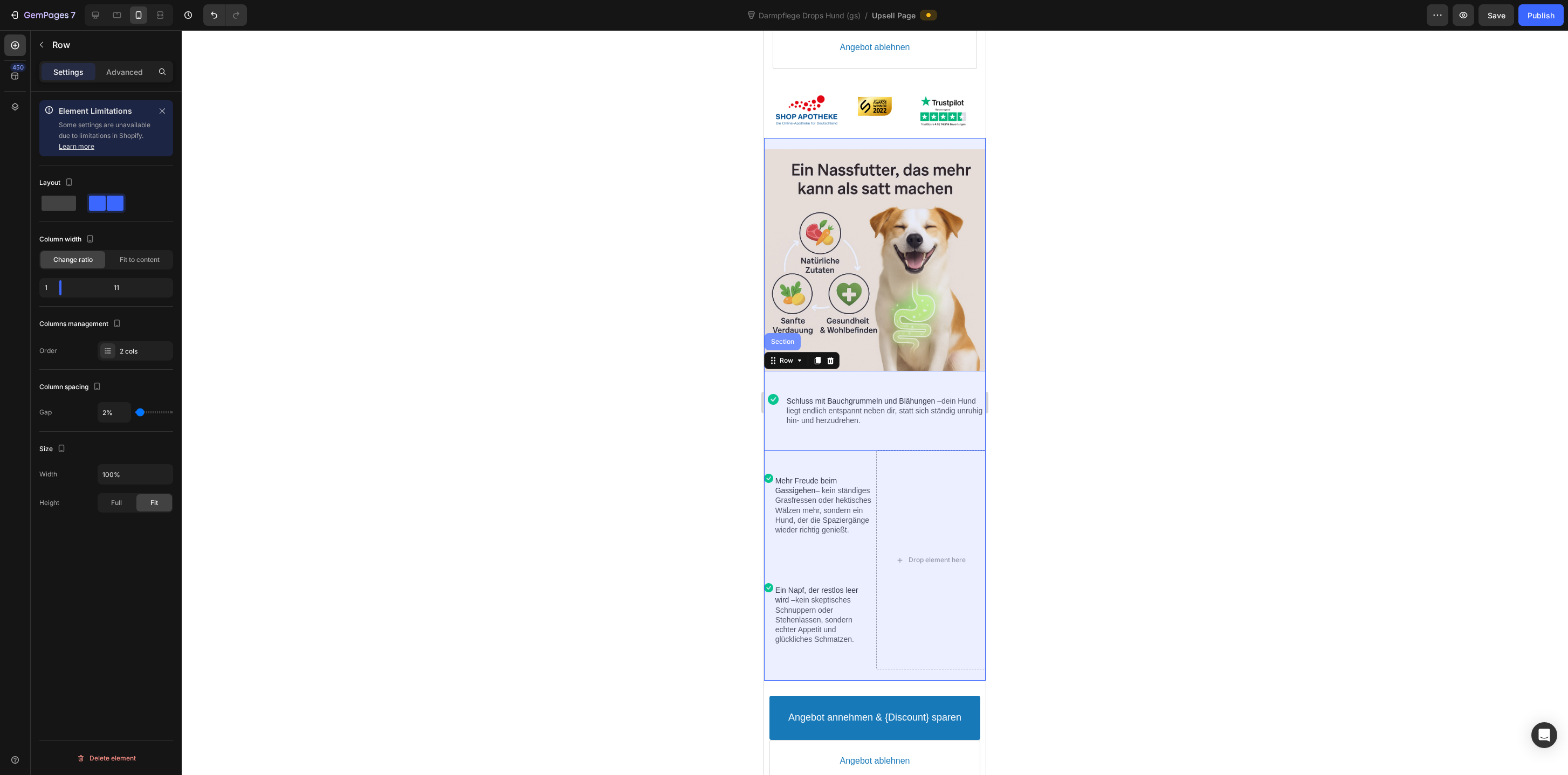
click at [791, 347] on div "Section" at bounding box center [782, 341] width 36 height 17
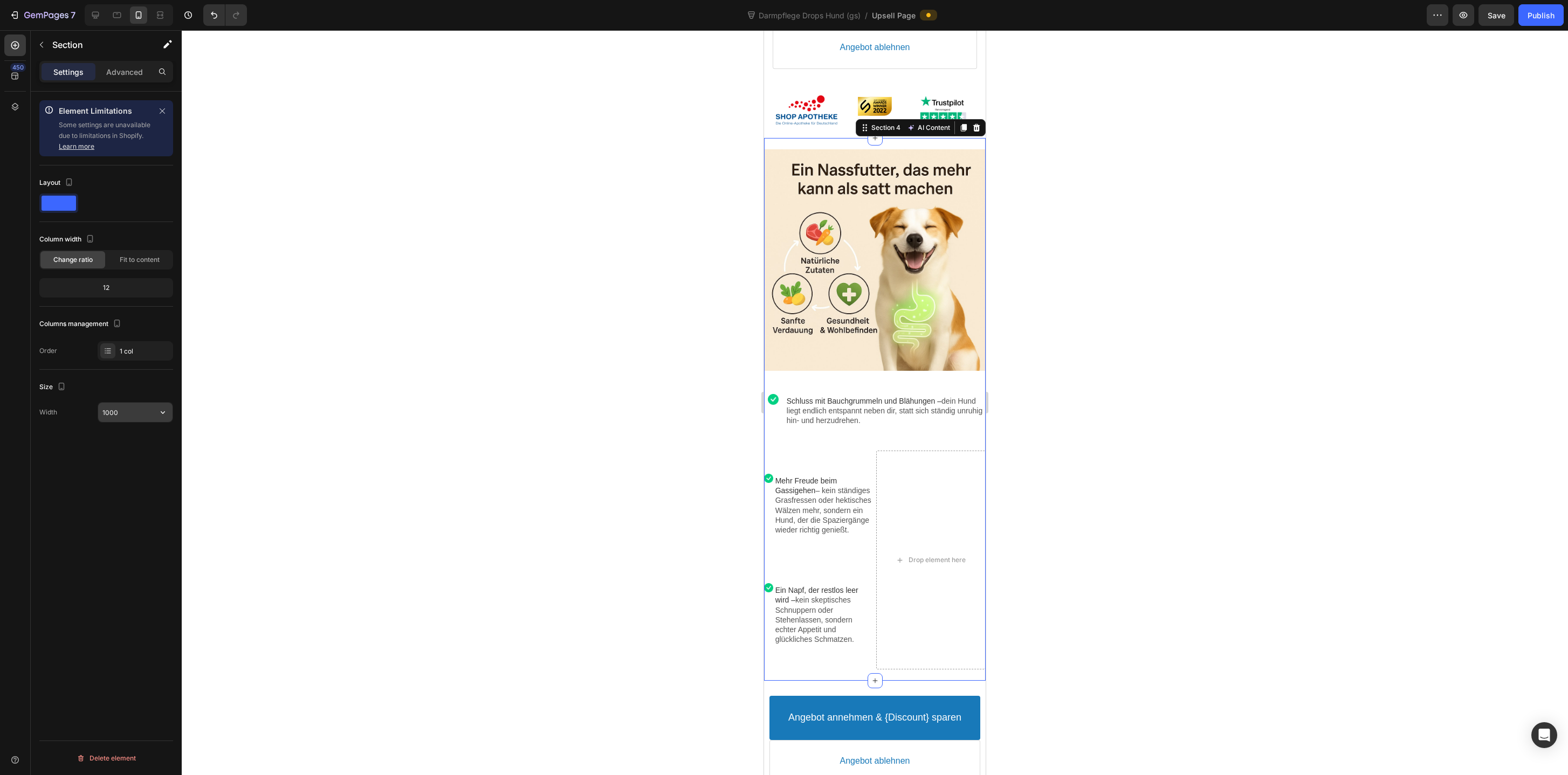
click at [119, 418] on input "1000" at bounding box center [135, 412] width 74 height 19
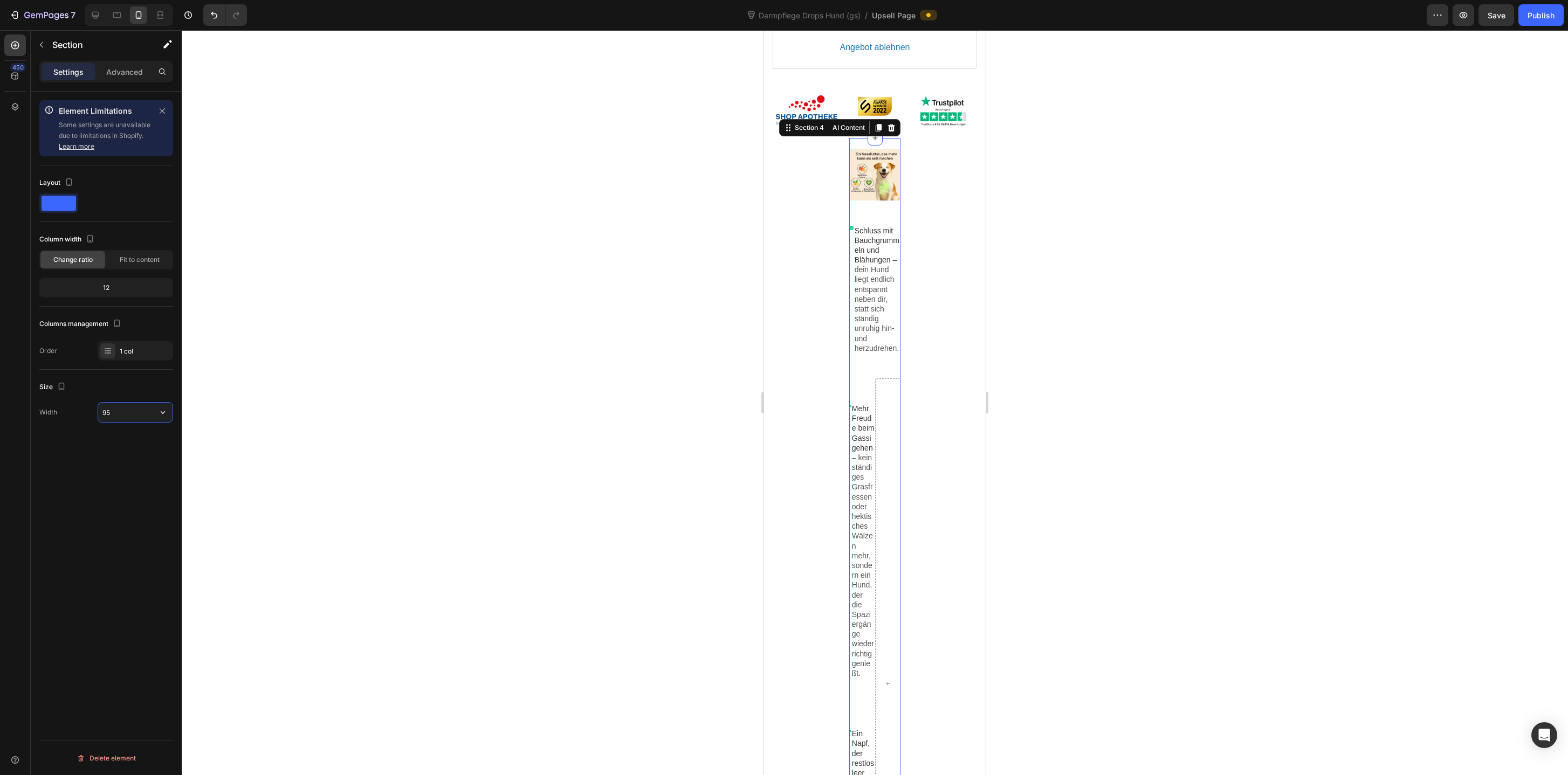
type input "95%"
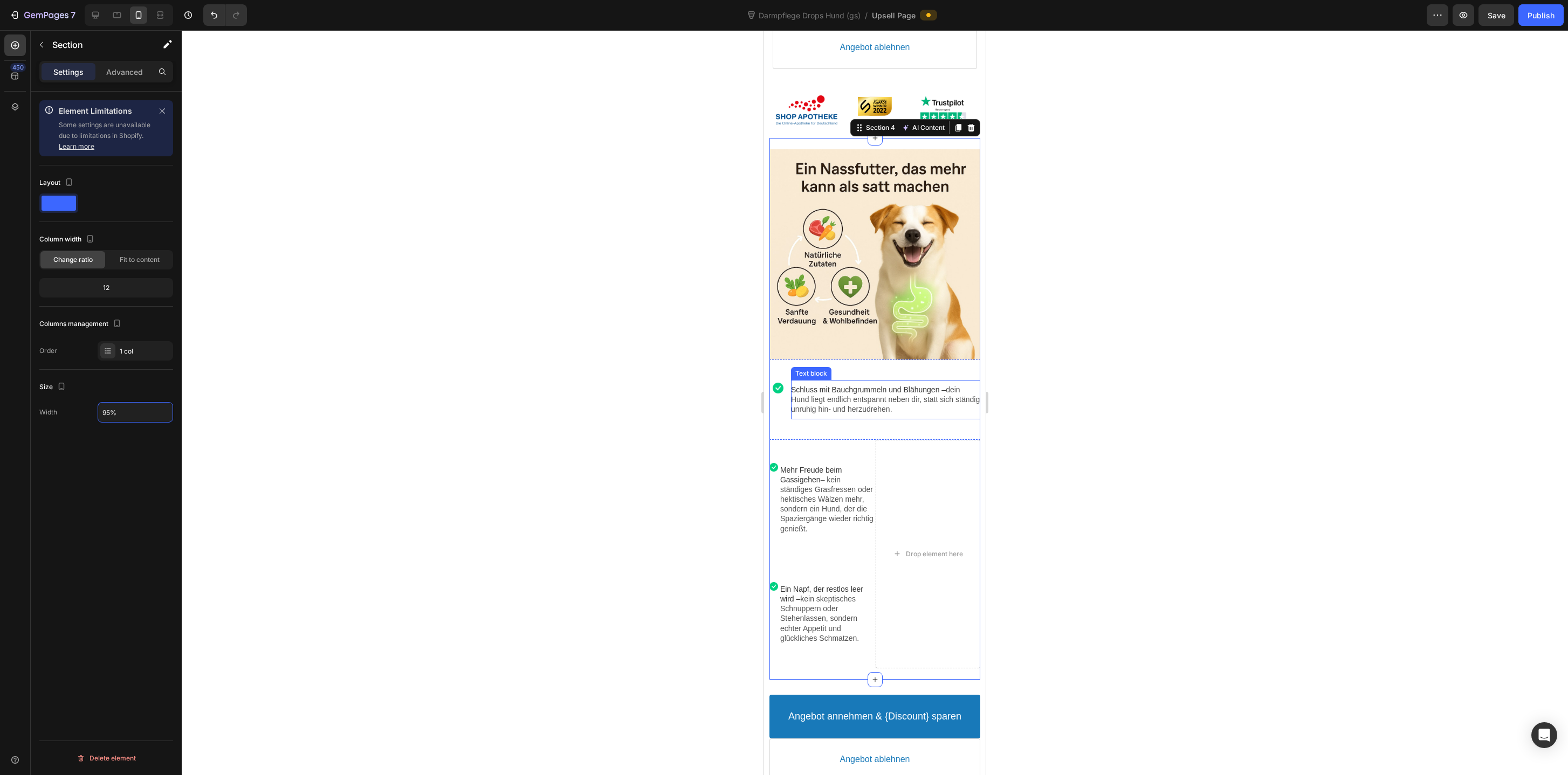
click at [1034, 404] on div at bounding box center [875, 403] width 1386 height 745
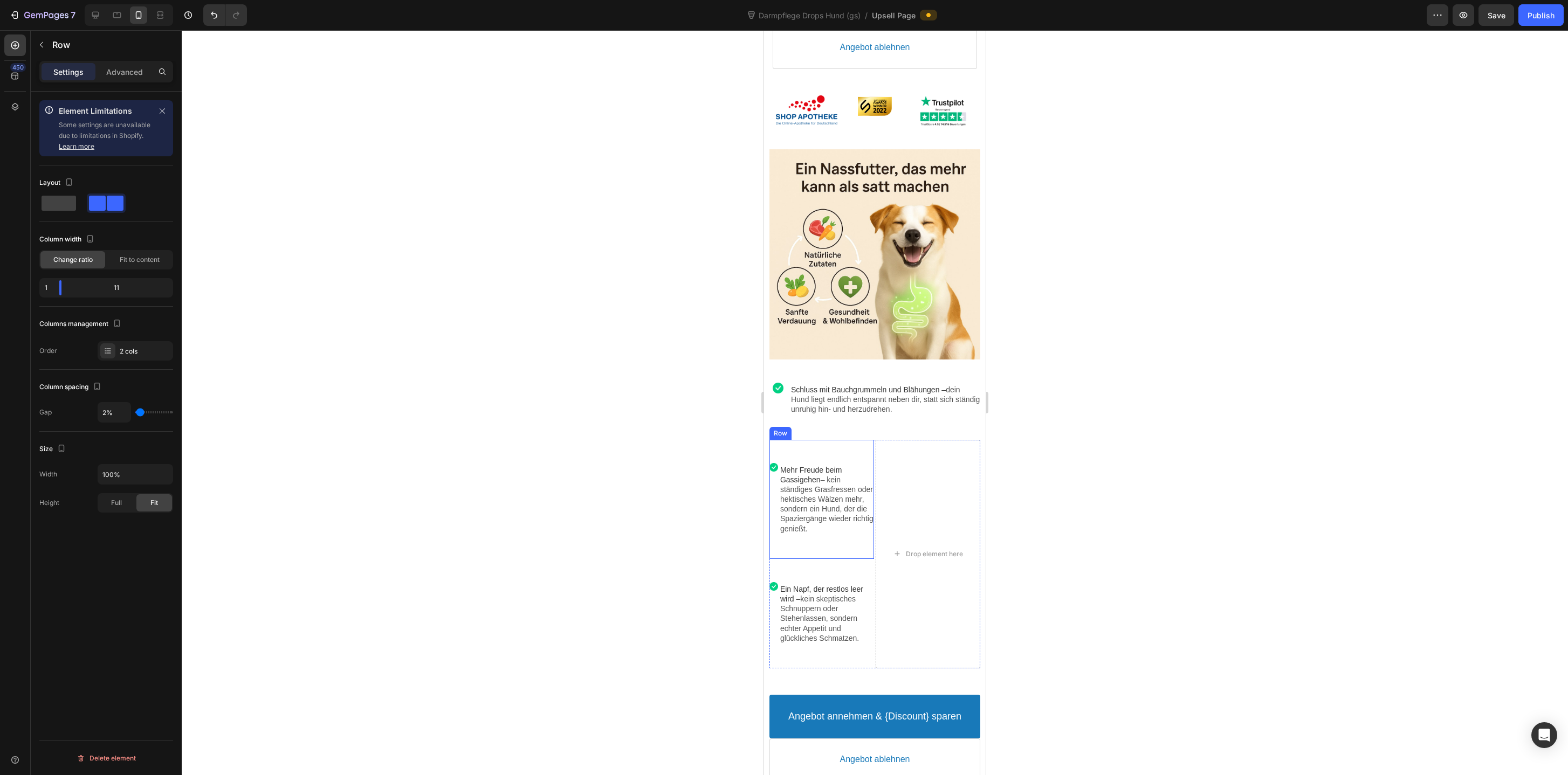
click at [835, 546] on div "Image Mehr Freude beim Gassigehen – kein ständiges Grasfressen oder hektisches …" at bounding box center [821, 499] width 104 height 119
drag, startPoint x: 798, startPoint y: 427, endPoint x: 894, endPoint y: 424, distance: 96.0
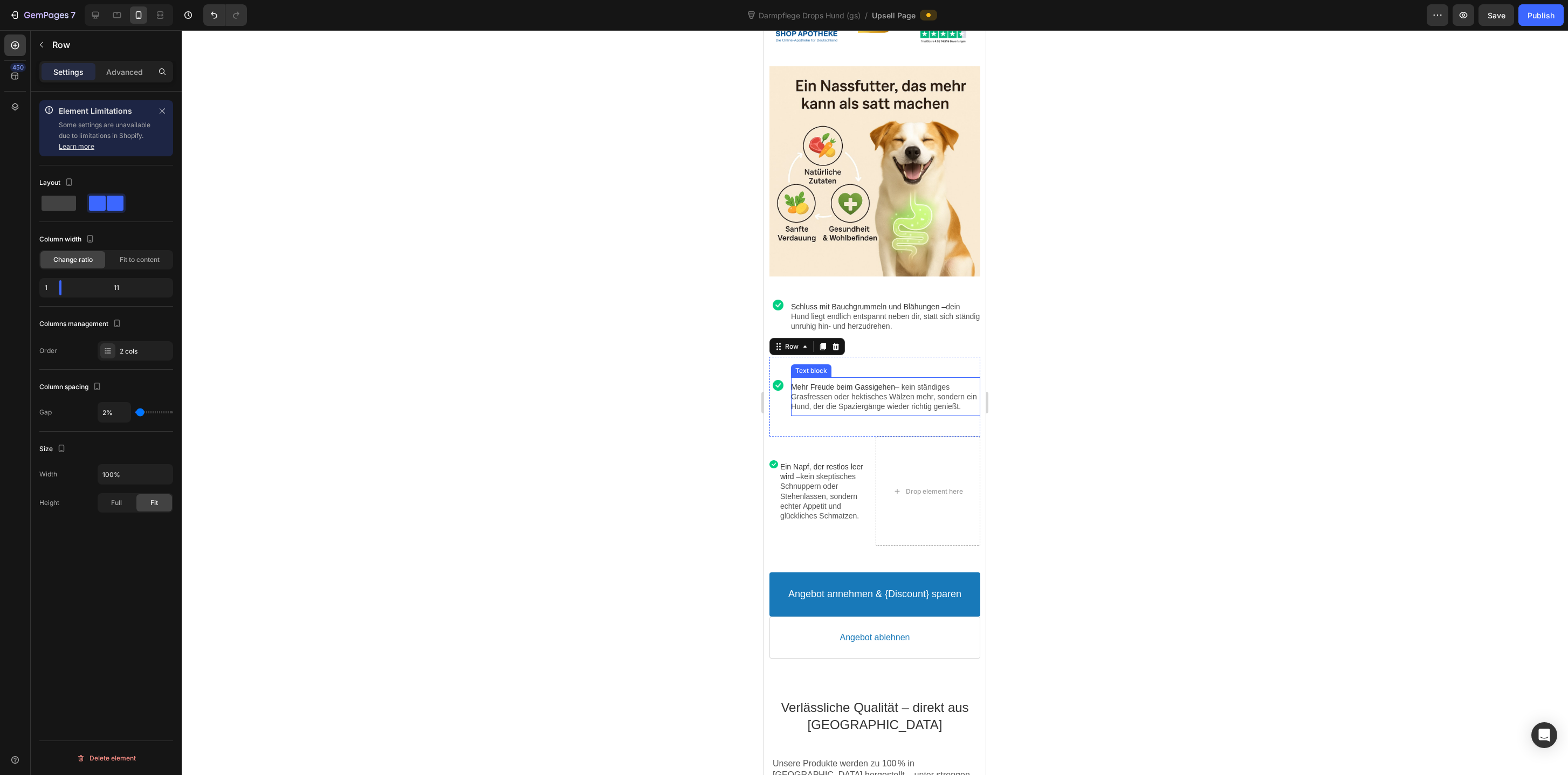
scroll to position [773, 0]
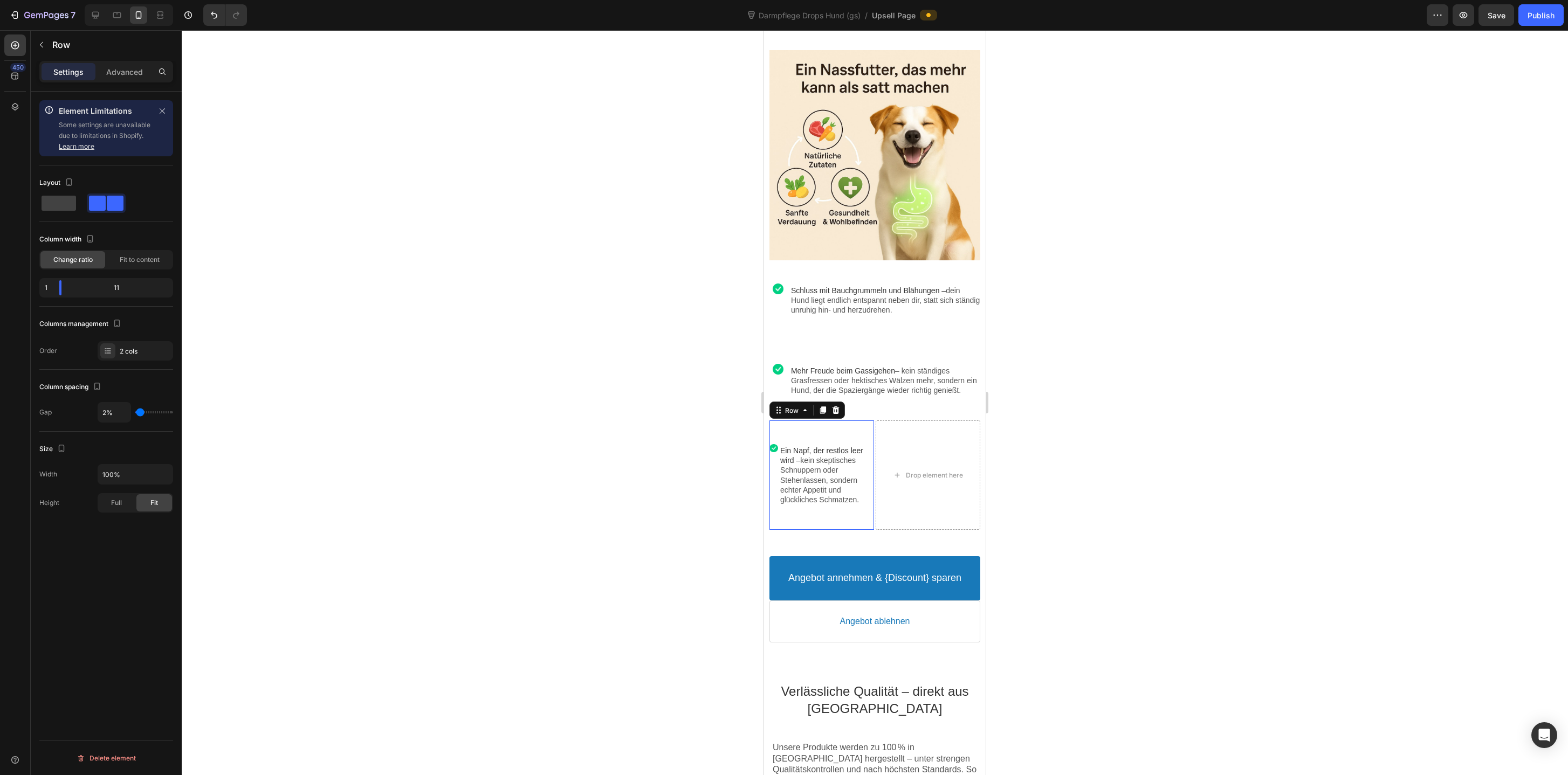
click at [848, 443] on div "Image Ein Napf, der restlos leer wird – kein skeptisches Schnuppern oder Stehen…" at bounding box center [821, 475] width 104 height 109
drag, startPoint x: 794, startPoint y: 423, endPoint x: 876, endPoint y: 417, distance: 82.2
click at [873, 533] on div "Drop element here" at bounding box center [821, 516] width 104 height 32
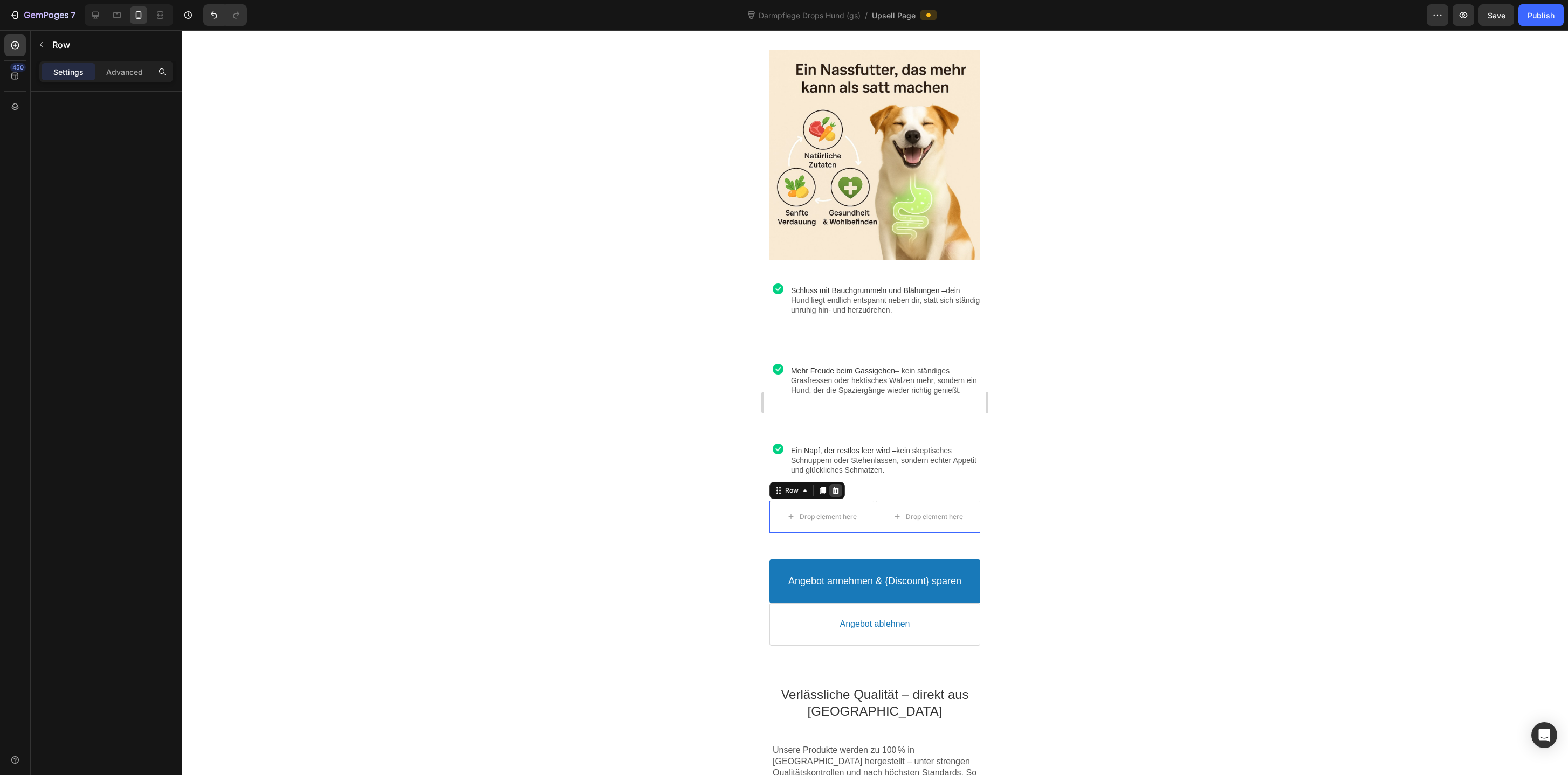
click at [839, 495] on icon at bounding box center [836, 490] width 9 height 9
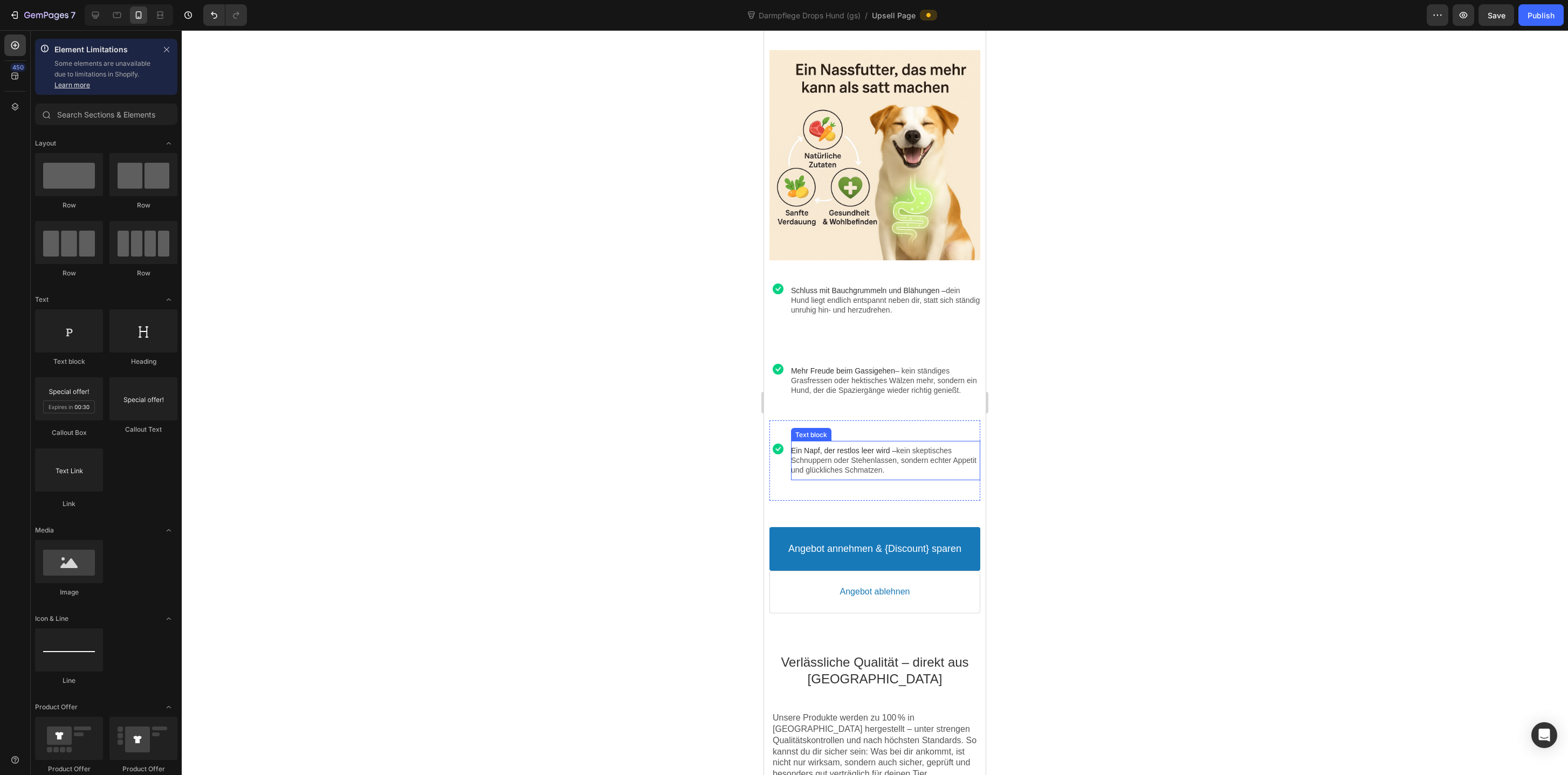
click at [1116, 405] on div at bounding box center [875, 403] width 1386 height 745
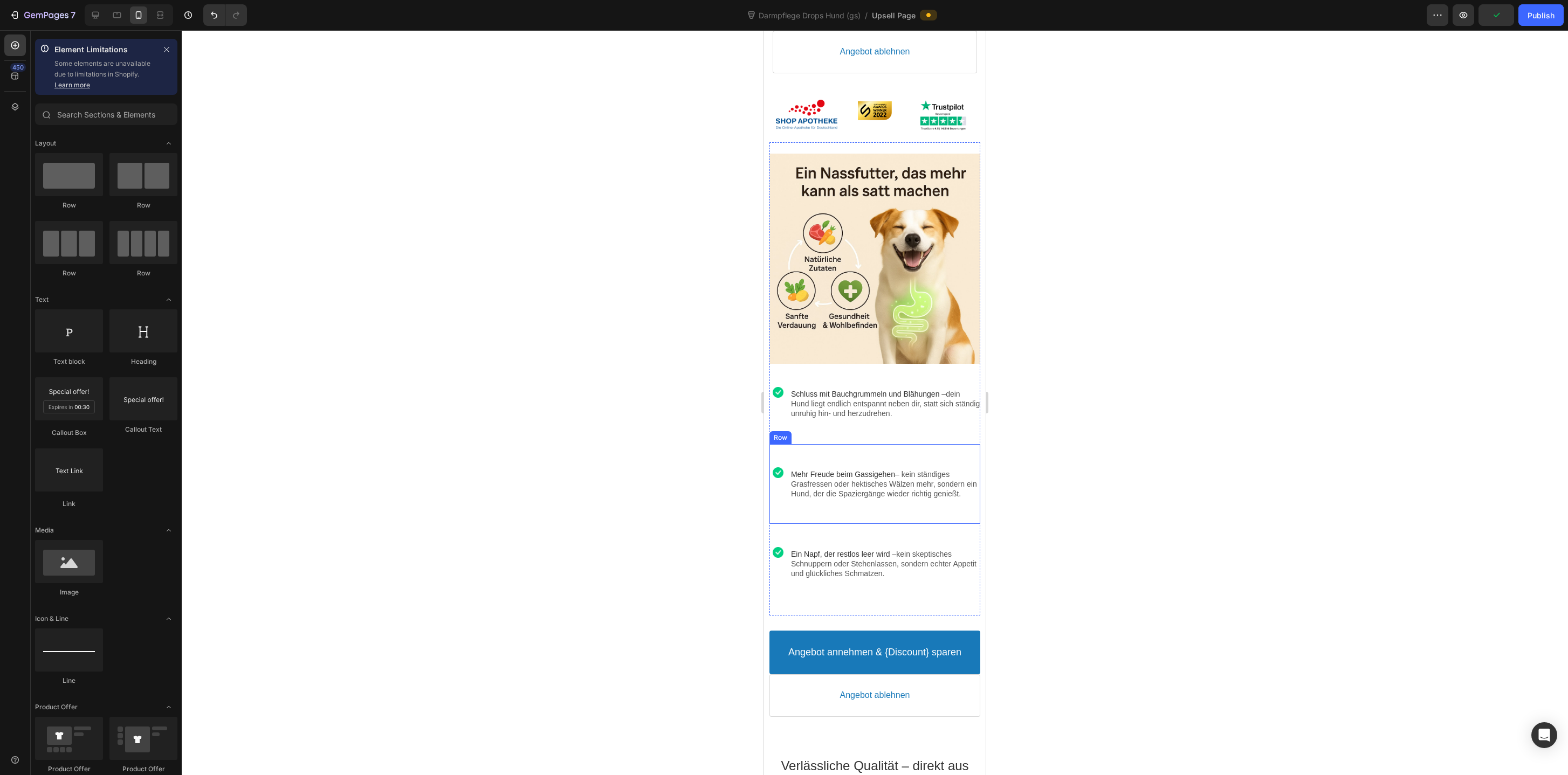
scroll to position [661, 0]
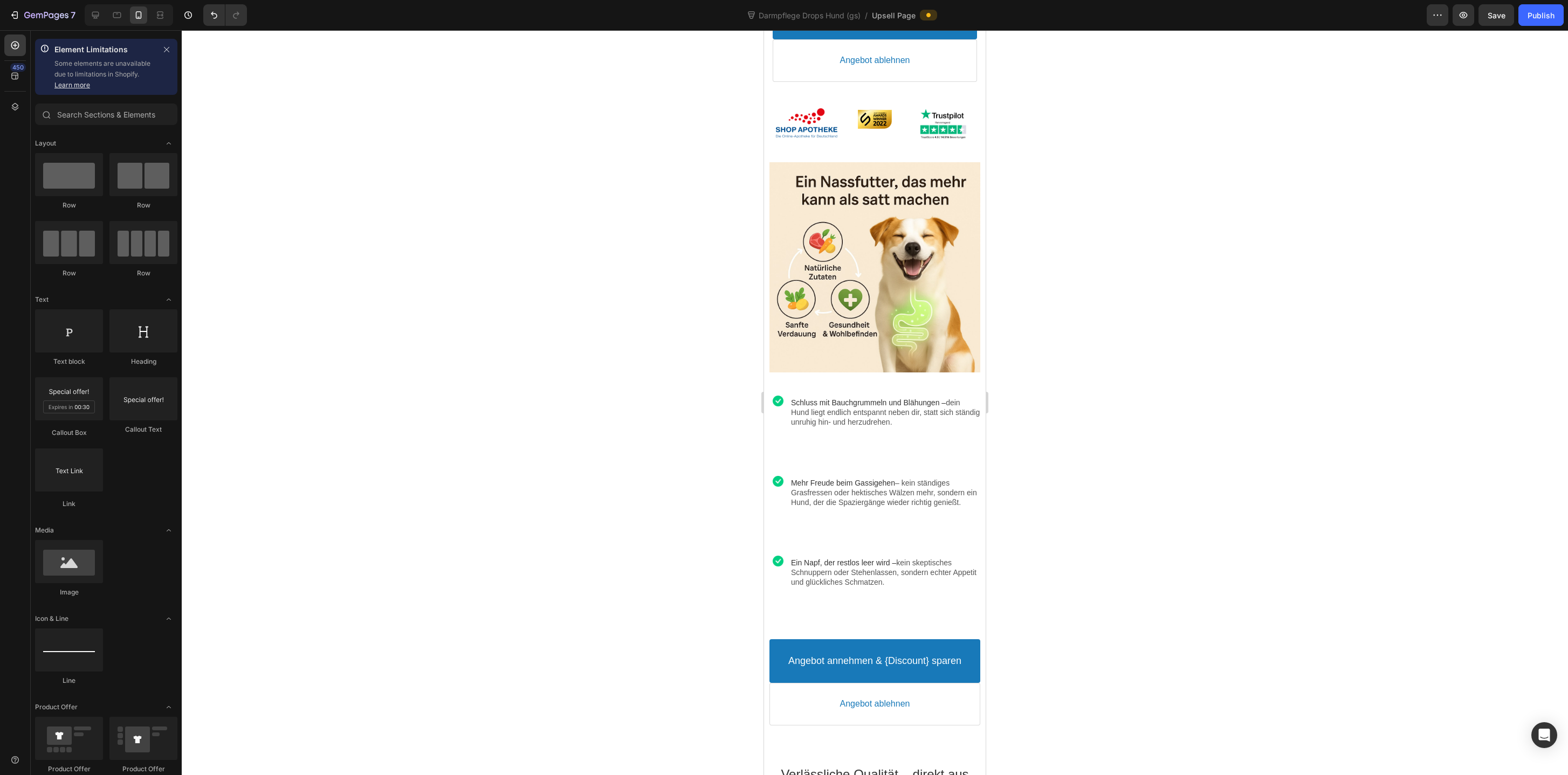
click at [97, 24] on div at bounding box center [128, 15] width 88 height 21
click at [94, 14] on icon at bounding box center [96, 15] width 11 height 11
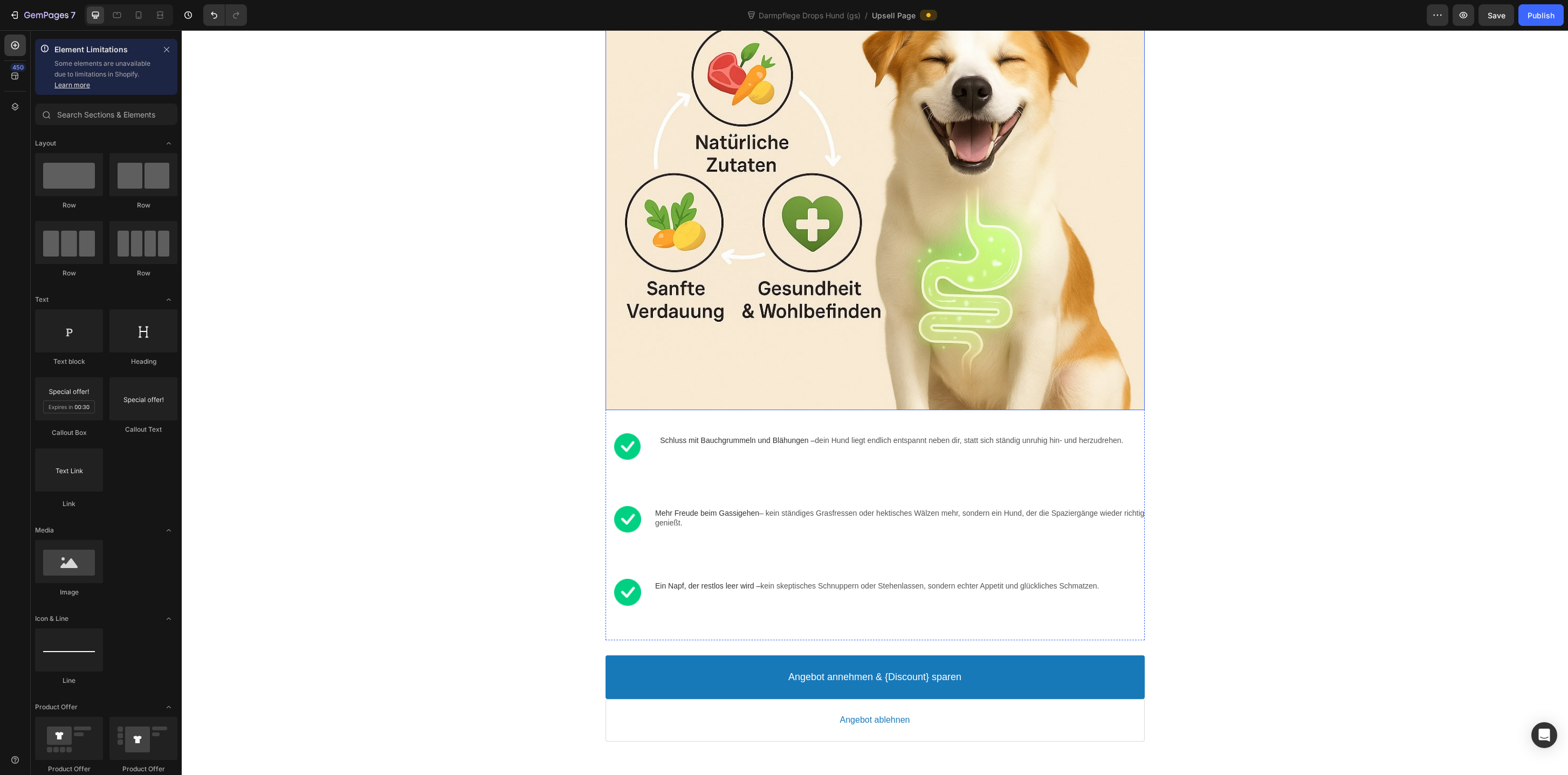
scroll to position [753, 0]
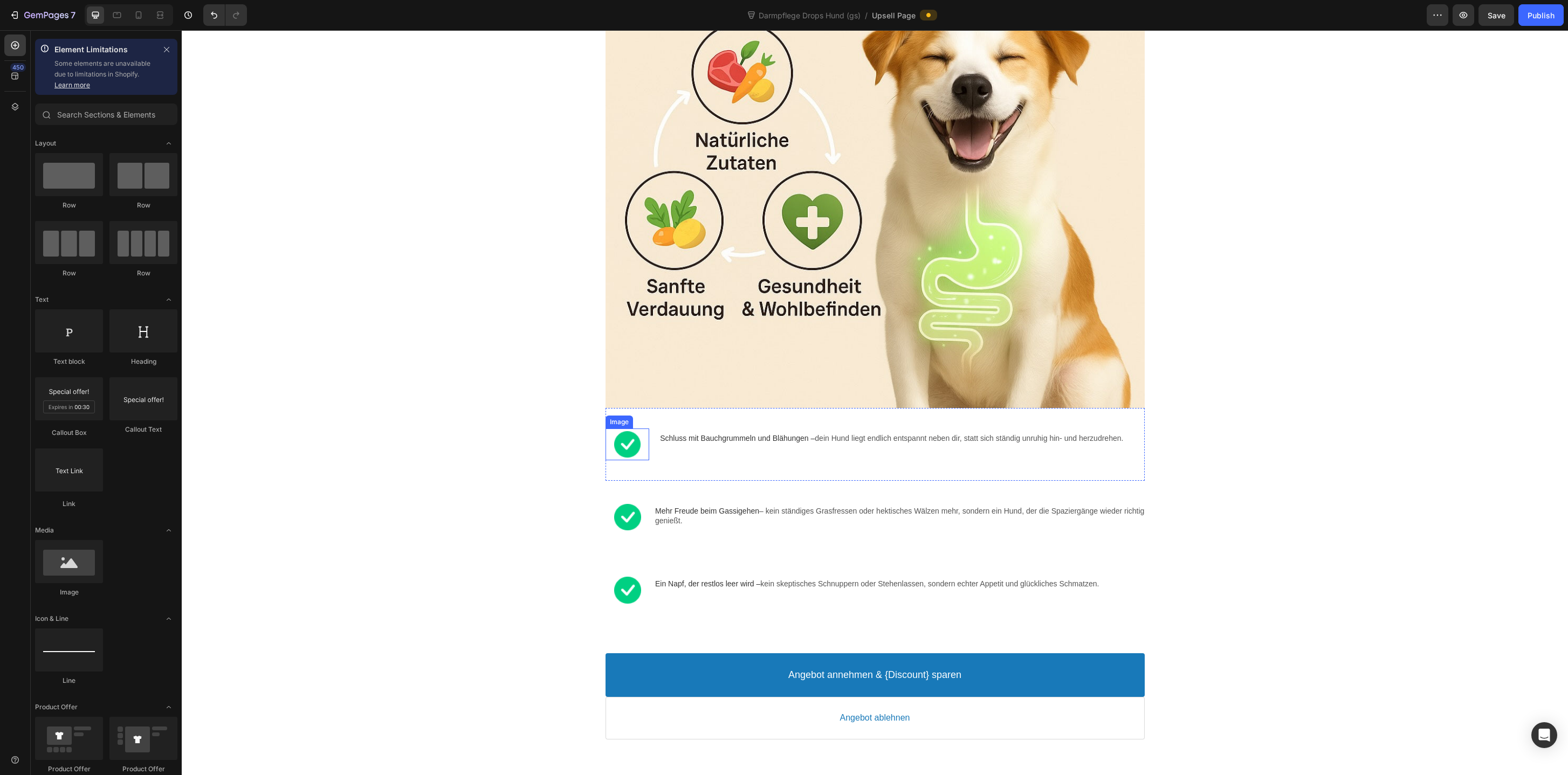
click at [621, 457] on div at bounding box center [628, 444] width 44 height 26
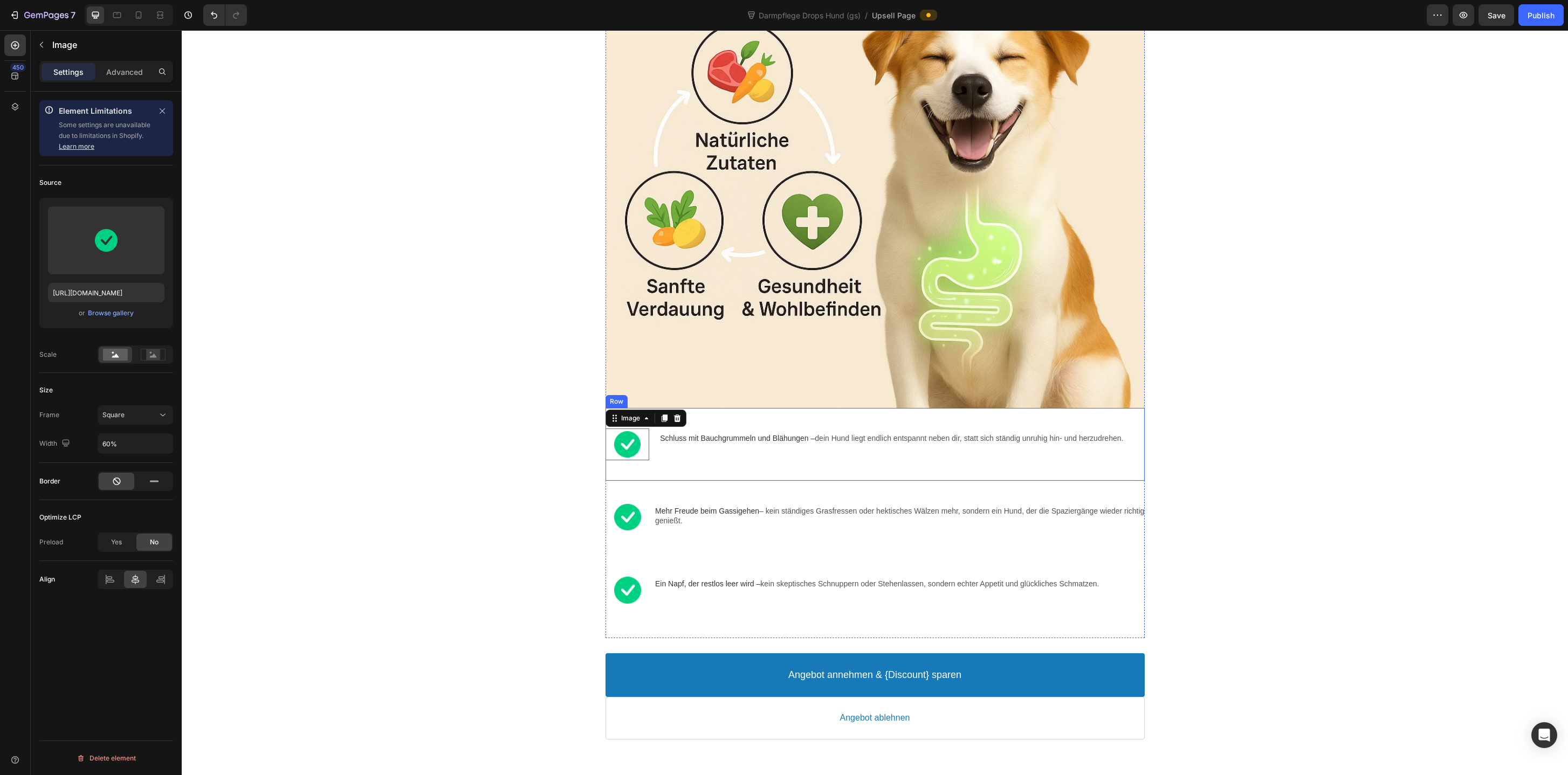
click at [704, 474] on div "Image Schluss mit Bauchgrummeln und Blähungen – dein Hund liegt endlich entspan…" at bounding box center [875, 445] width 539 height 73
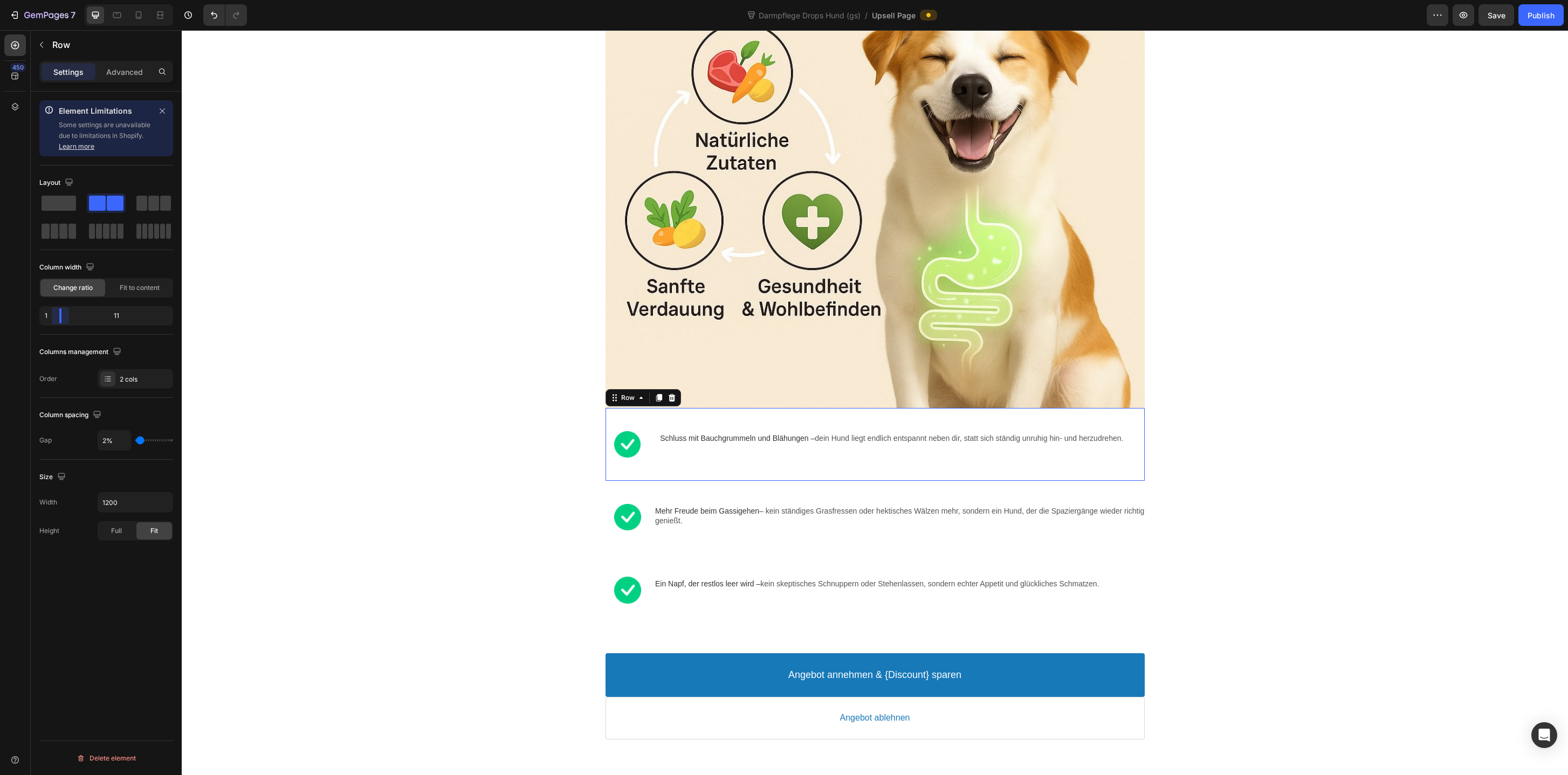
drag, startPoint x: 63, startPoint y: 317, endPoint x: 34, endPoint y: 321, distance: 29.3
click at [34, 0] on body "7 Version history Darmpflege Drops Hund (gs) / Upsell Page Preview Save Publish…" at bounding box center [784, 0] width 1568 height 0
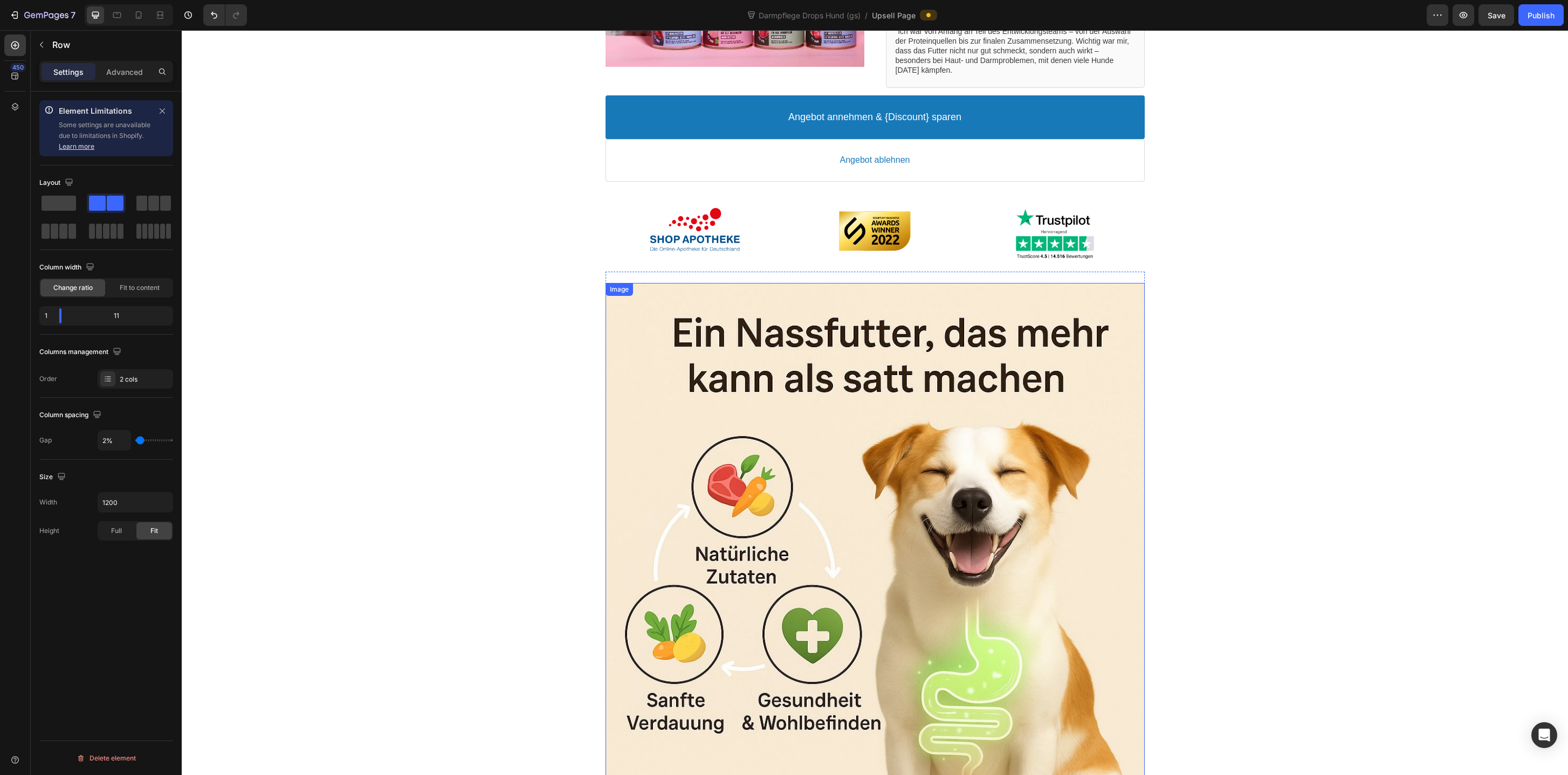
scroll to position [338, 0]
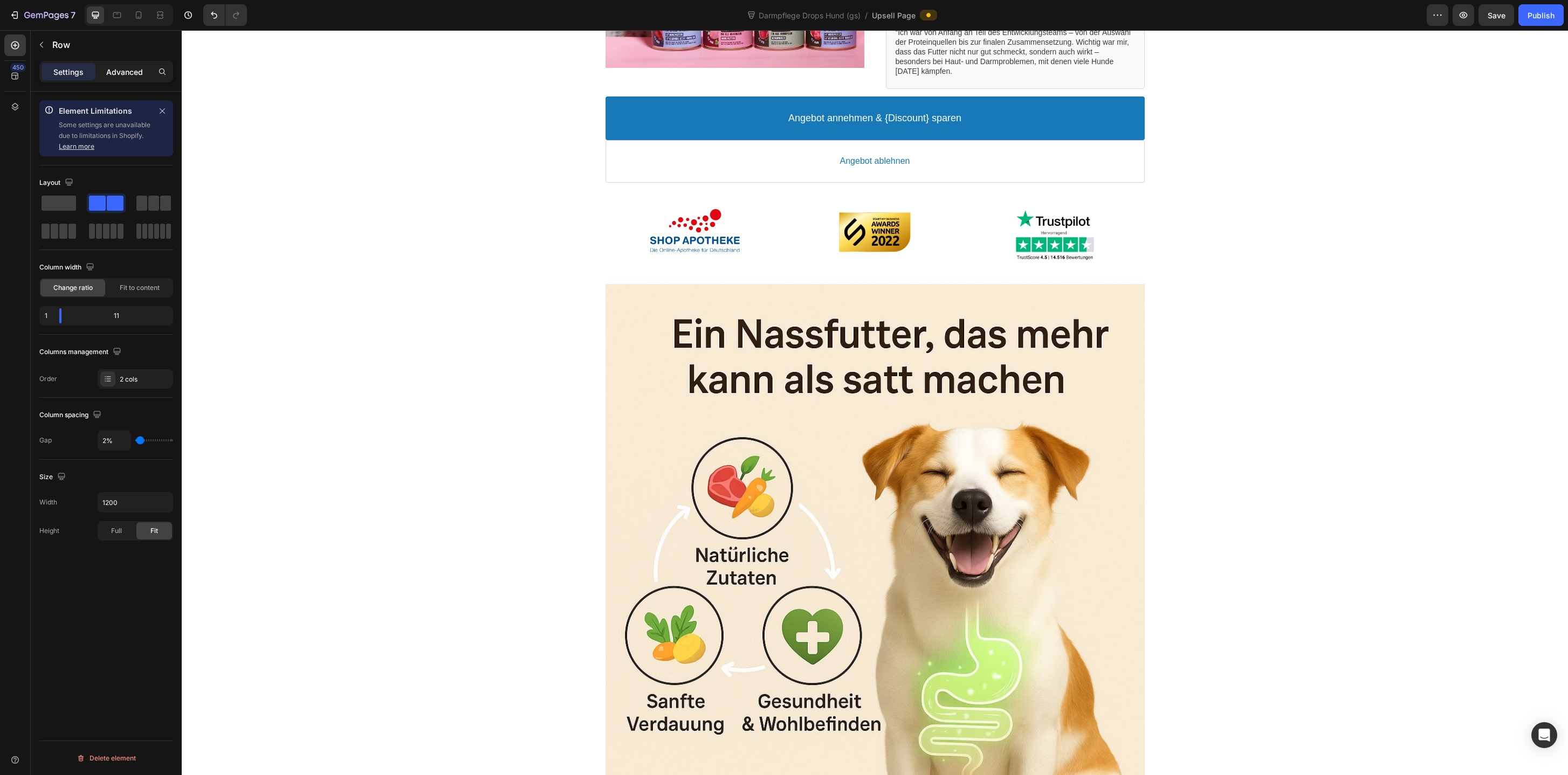
click at [130, 71] on p "Advanced" at bounding box center [125, 72] width 37 height 12
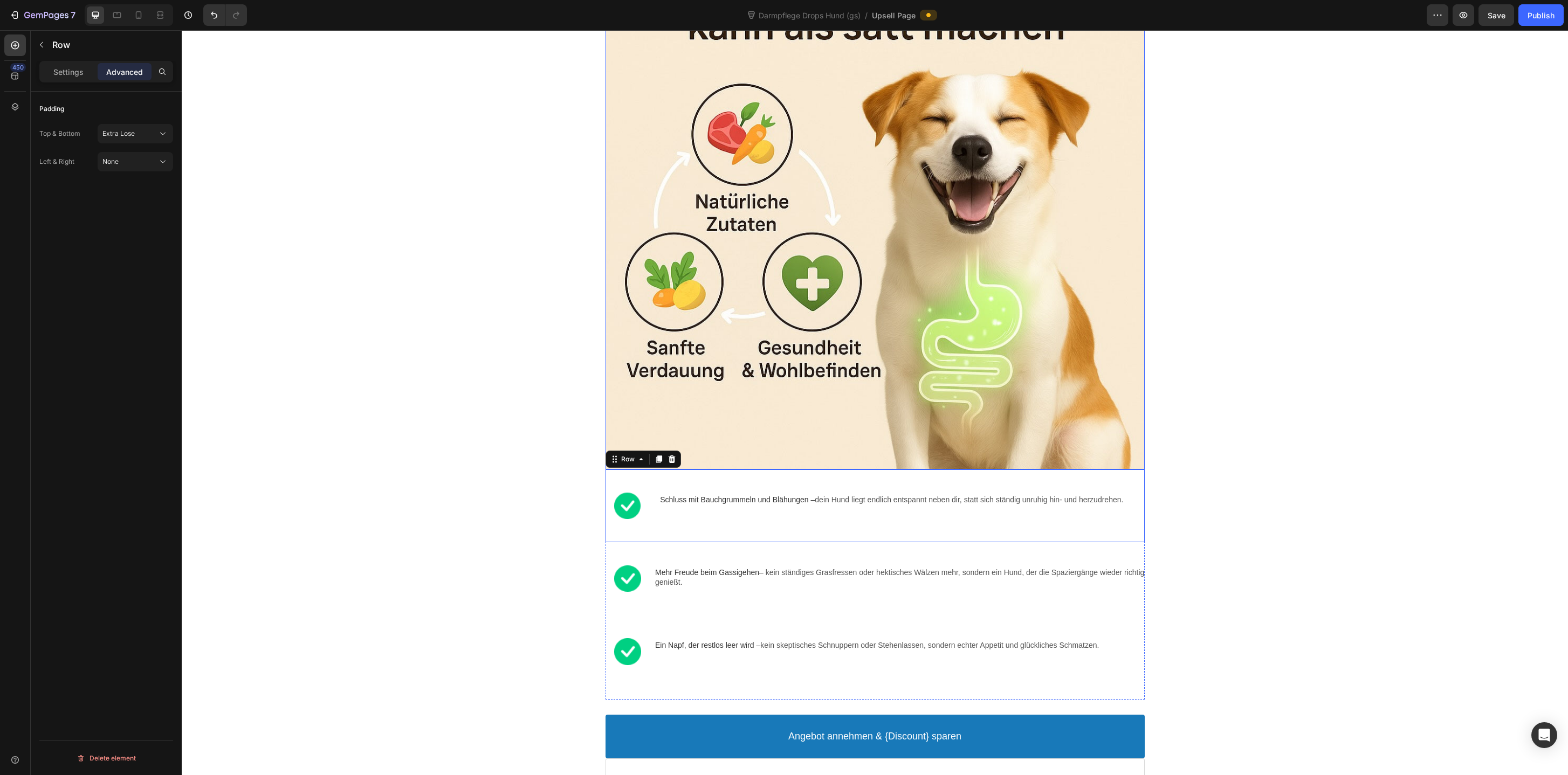
scroll to position [718, 0]
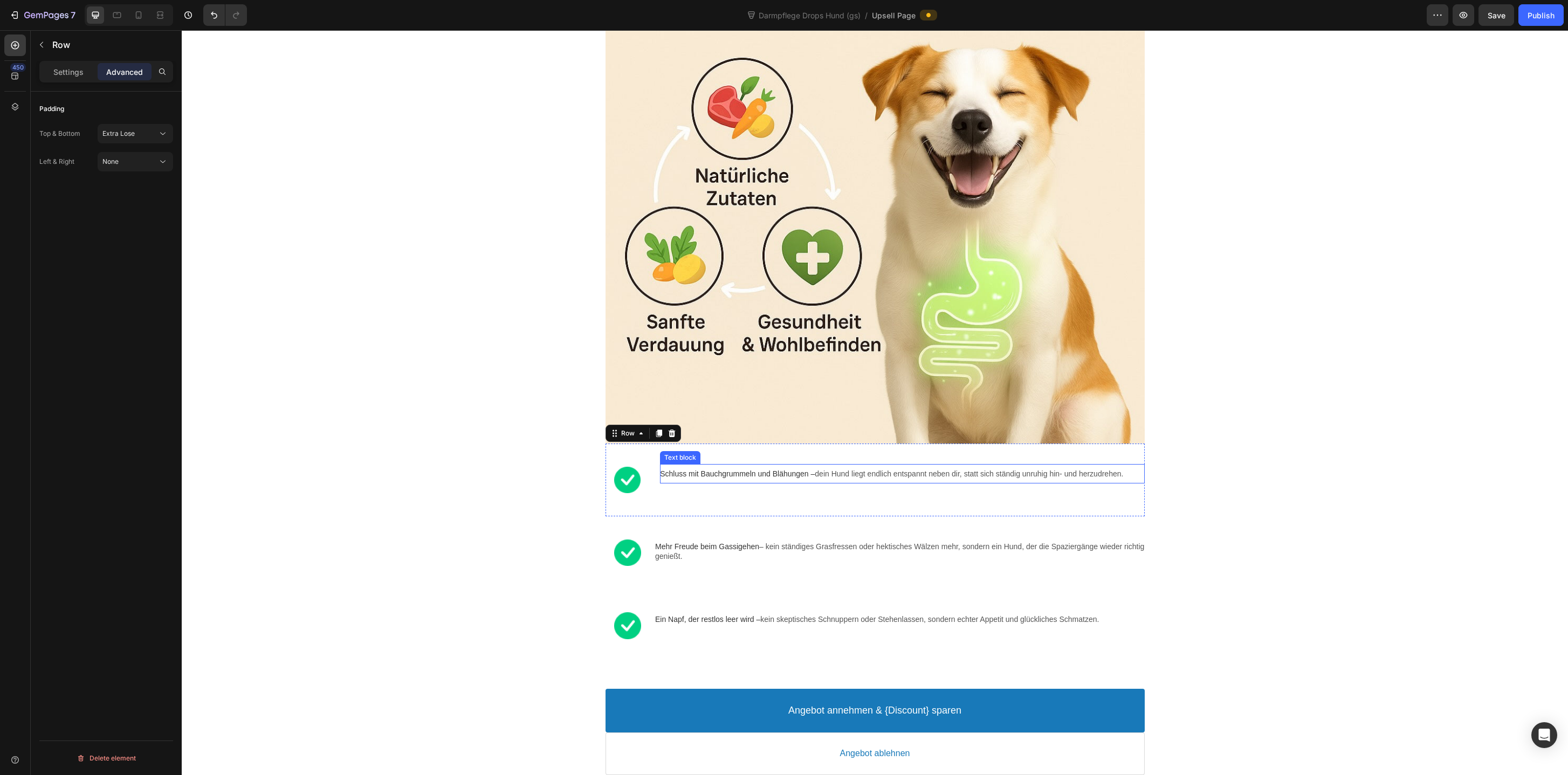
click at [737, 478] on span "Schluss mit Bauchgrummeln und Blähungen –" at bounding box center [737, 474] width 155 height 9
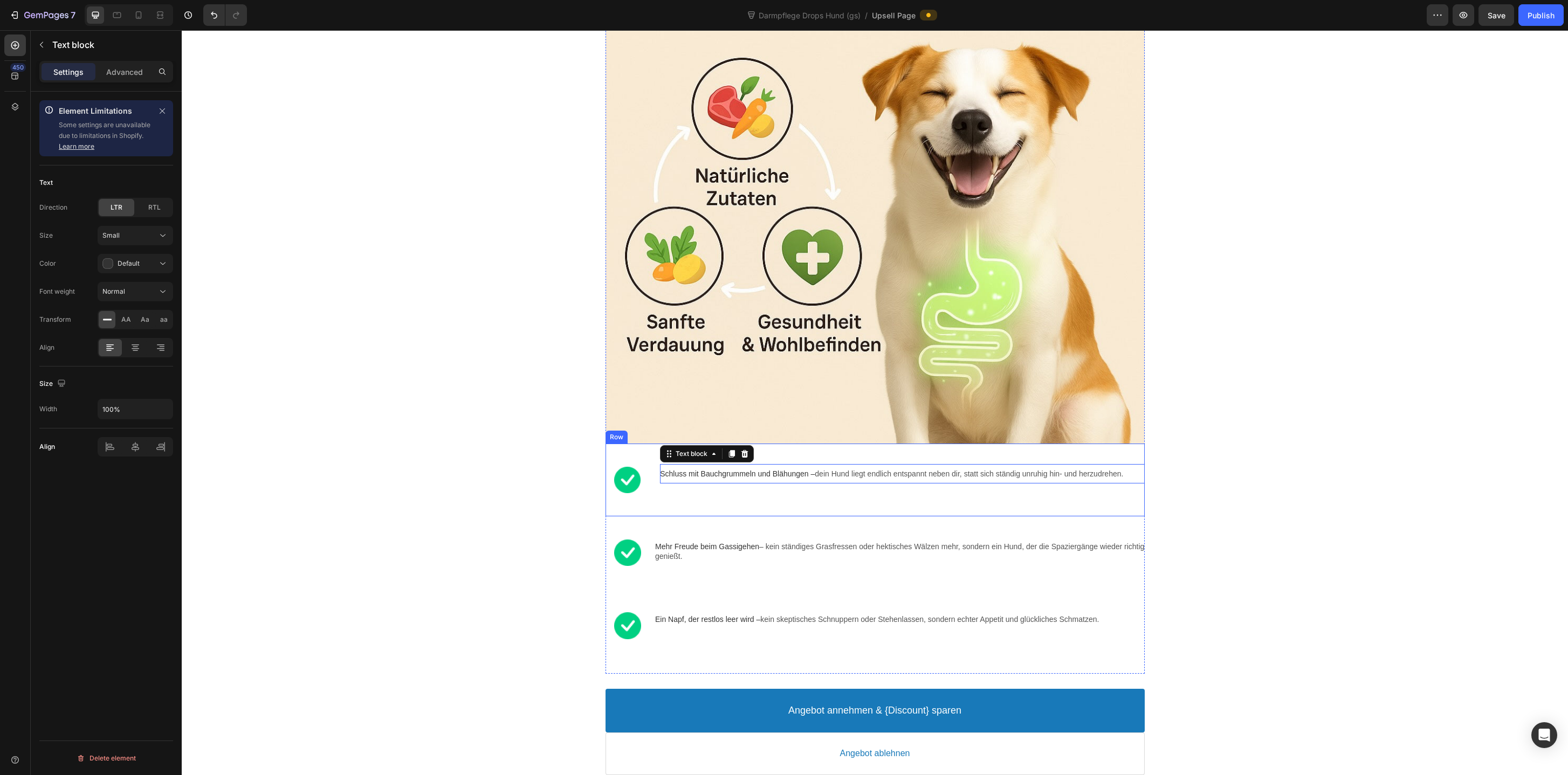
click at [716, 510] on div "Image Schluss mit Bauchgrummeln und Blähungen – dein Hund liegt endlich entspan…" at bounding box center [875, 480] width 539 height 73
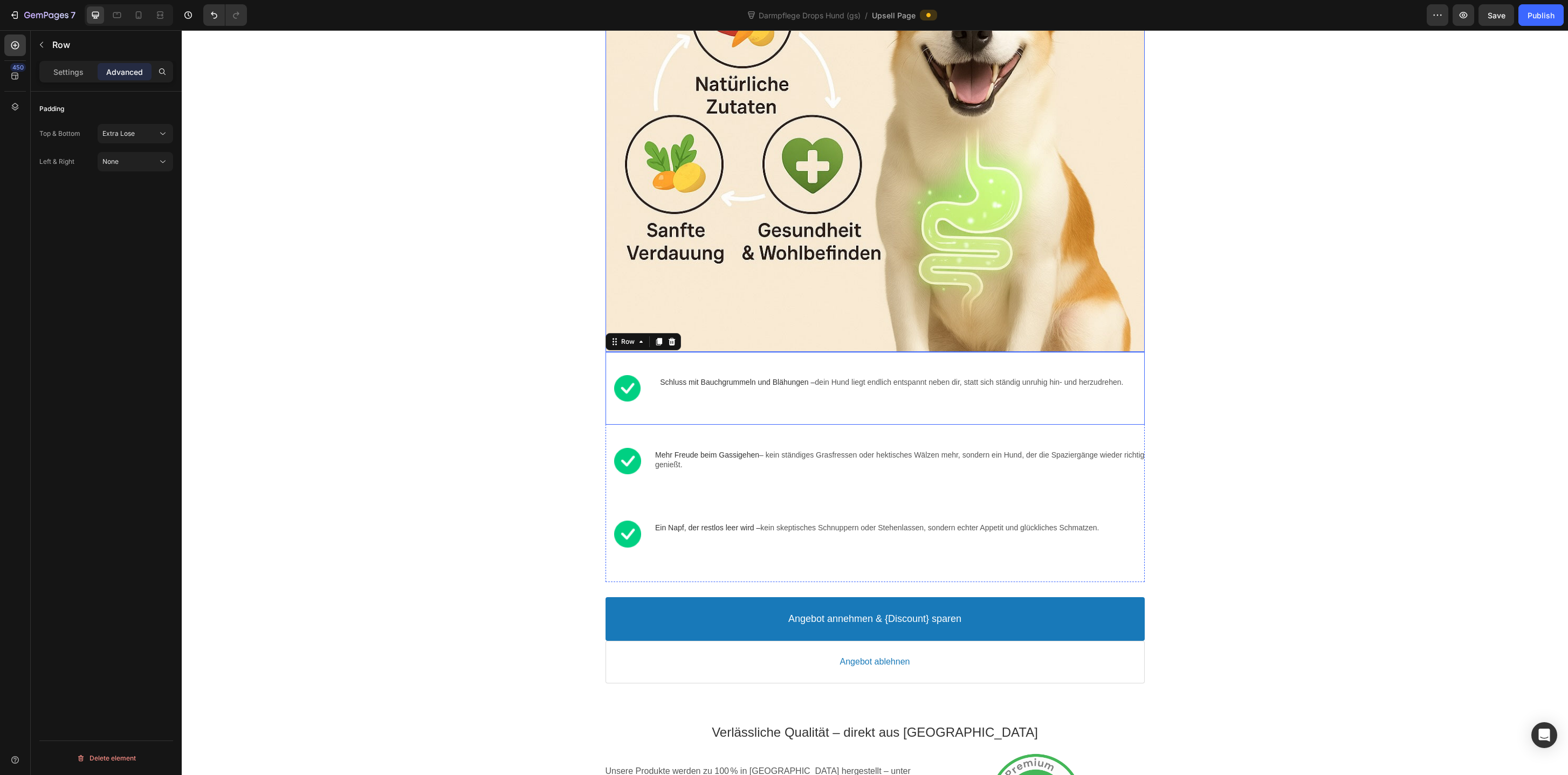
scroll to position [859, 0]
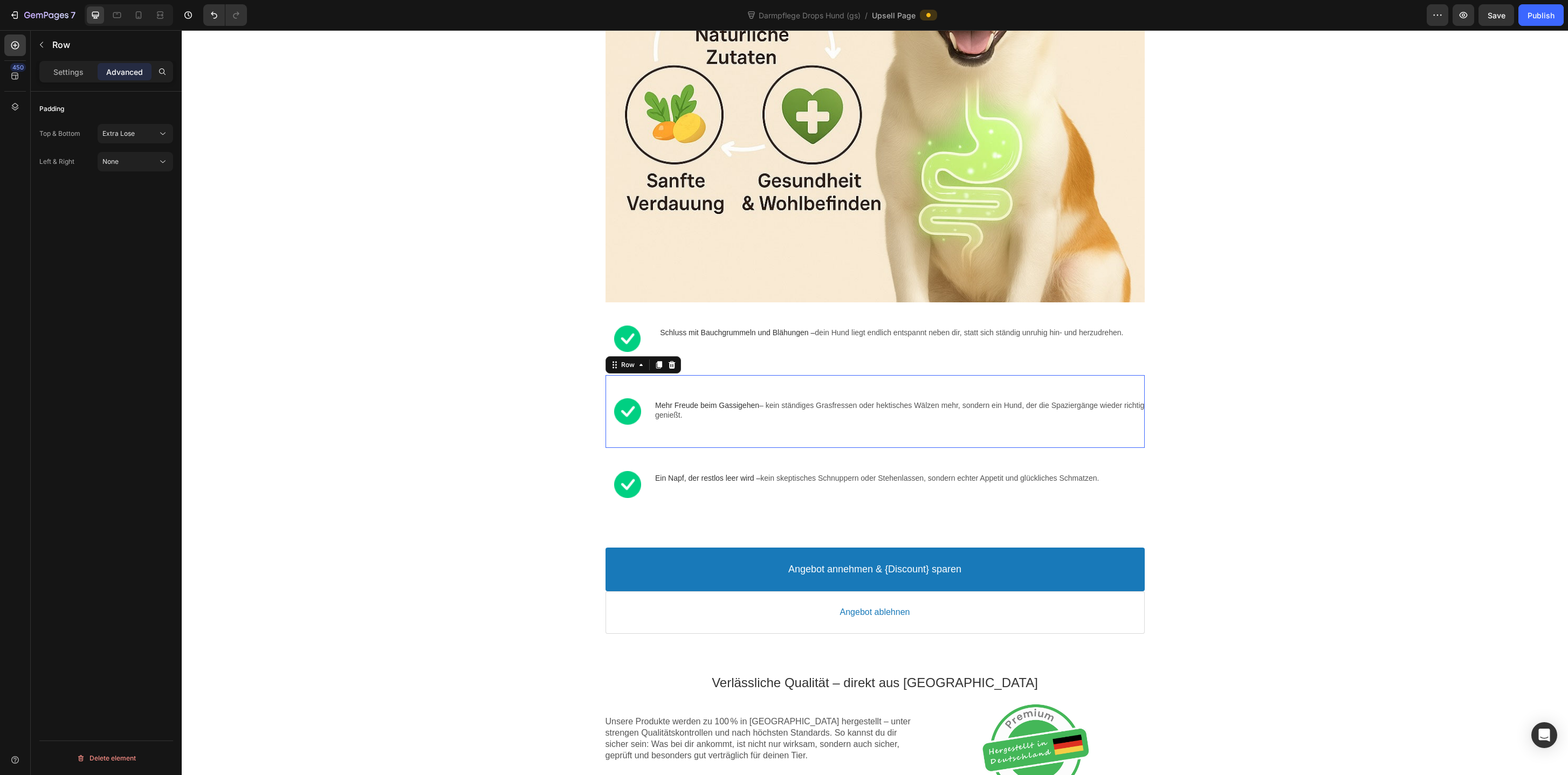
click at [702, 439] on div "Image Mehr Freude beim Gassigehen – kein ständiges Grasfressen oder hektisches …" at bounding box center [875, 412] width 539 height 73
click at [660, 501] on div "Ein Napf, der restlos leer wird – kein skeptisches Schnuppern oder Stehenlassen…" at bounding box center [900, 484] width 489 height 32
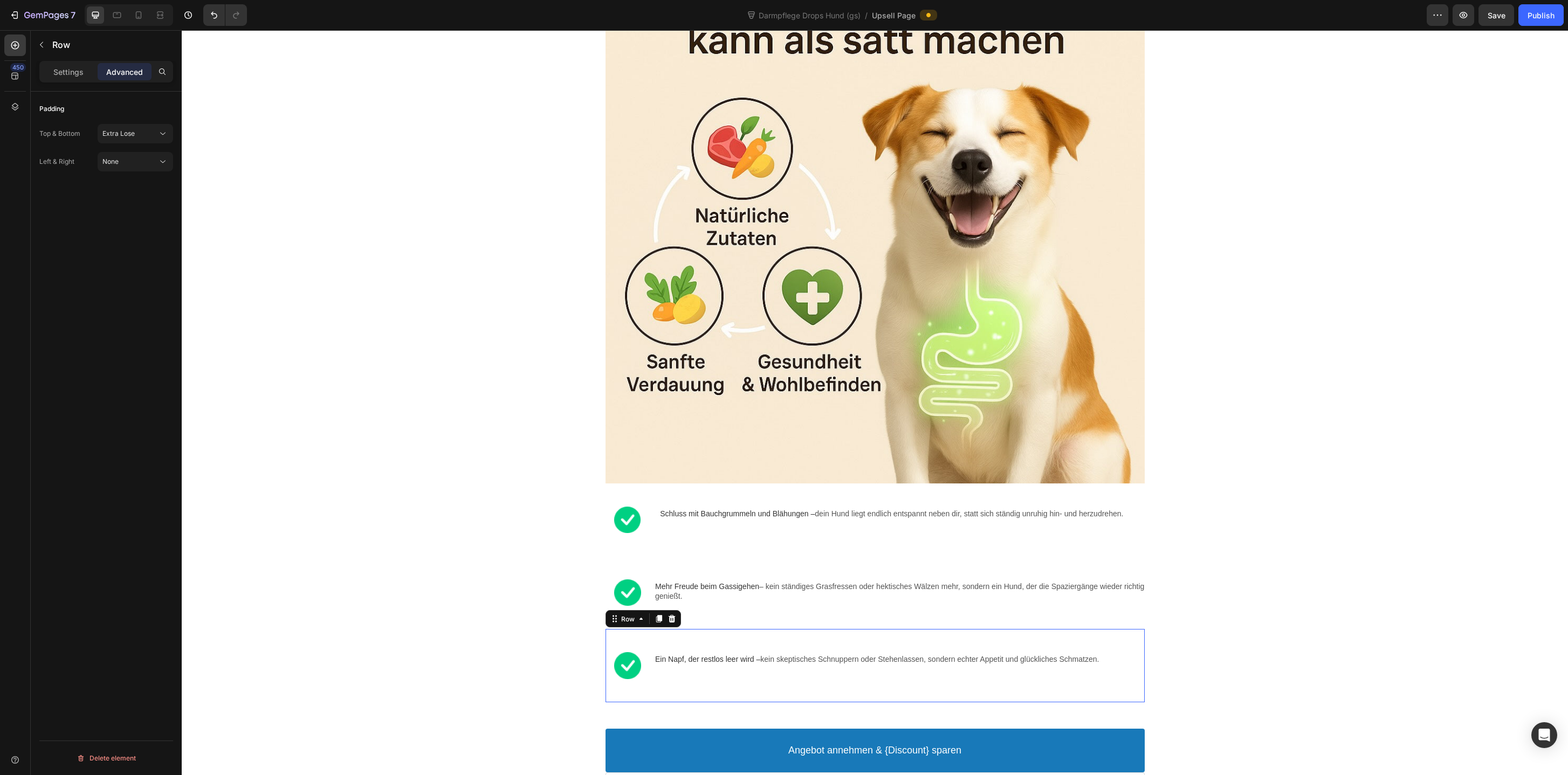
scroll to position [695, 0]
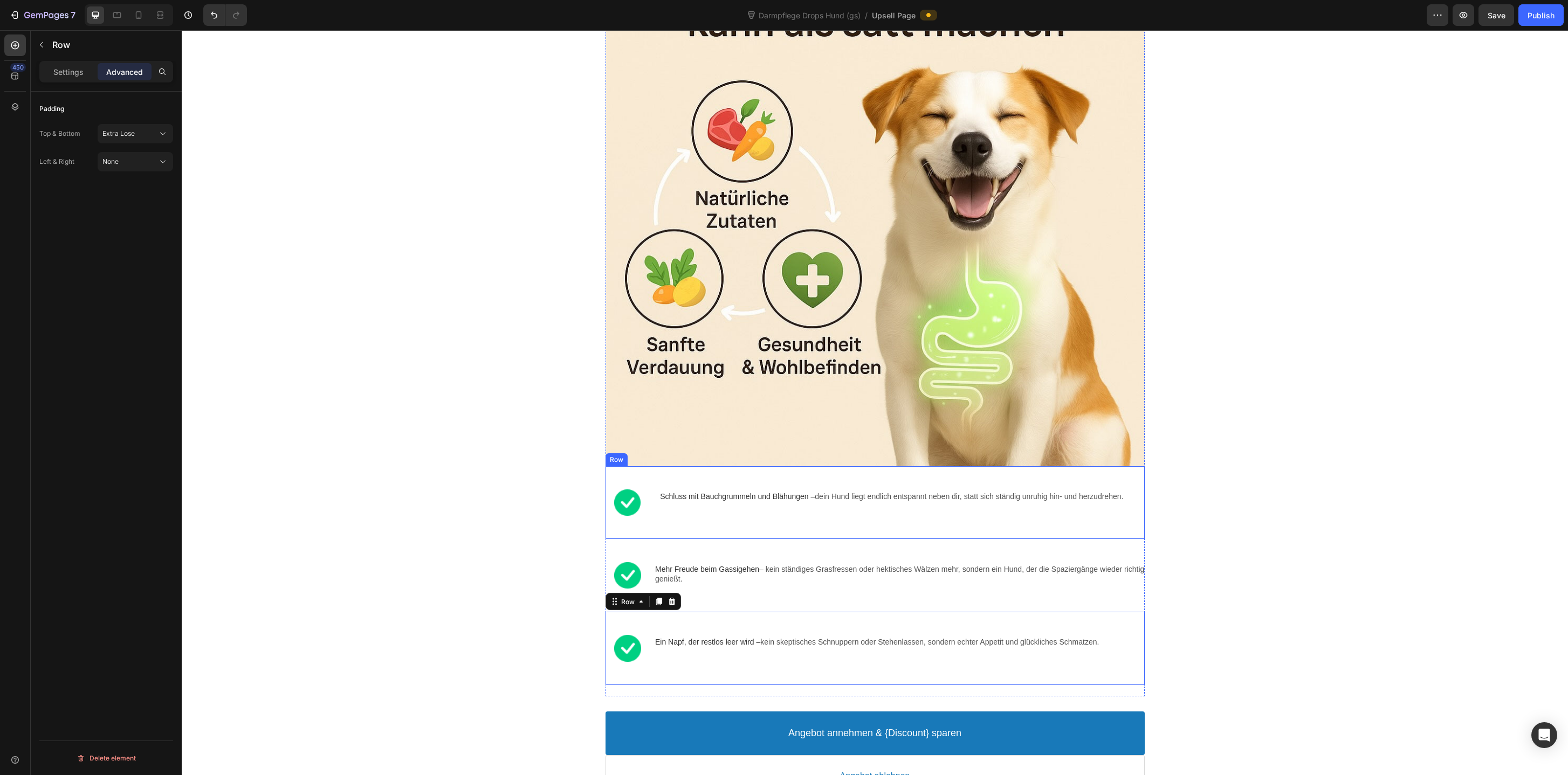
click at [703, 486] on div "Image Schluss mit Bauchgrummeln und Blähungen – dein Hund liegt endlich entspan…" at bounding box center [875, 502] width 539 height 73
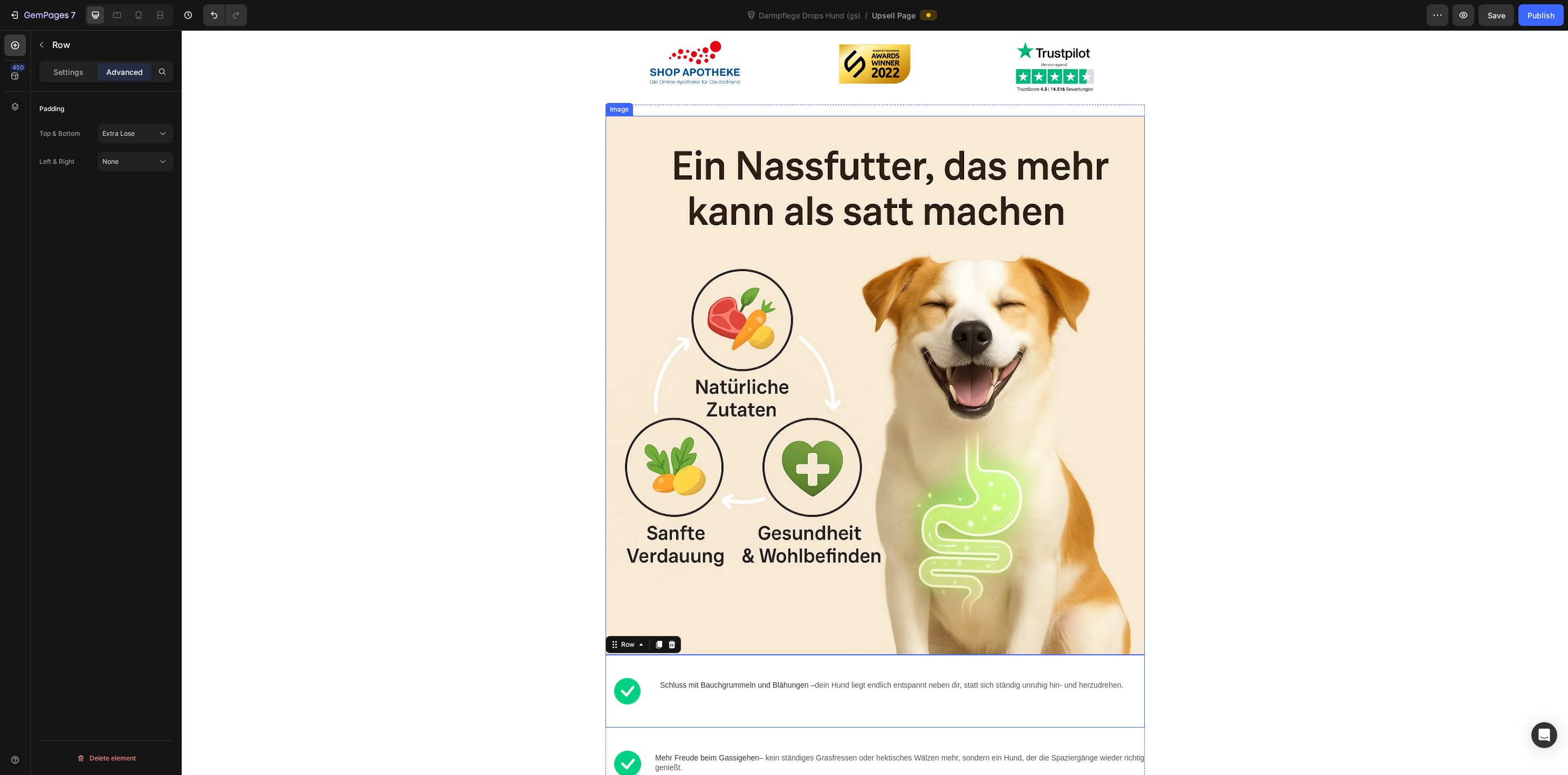
scroll to position [510, 0]
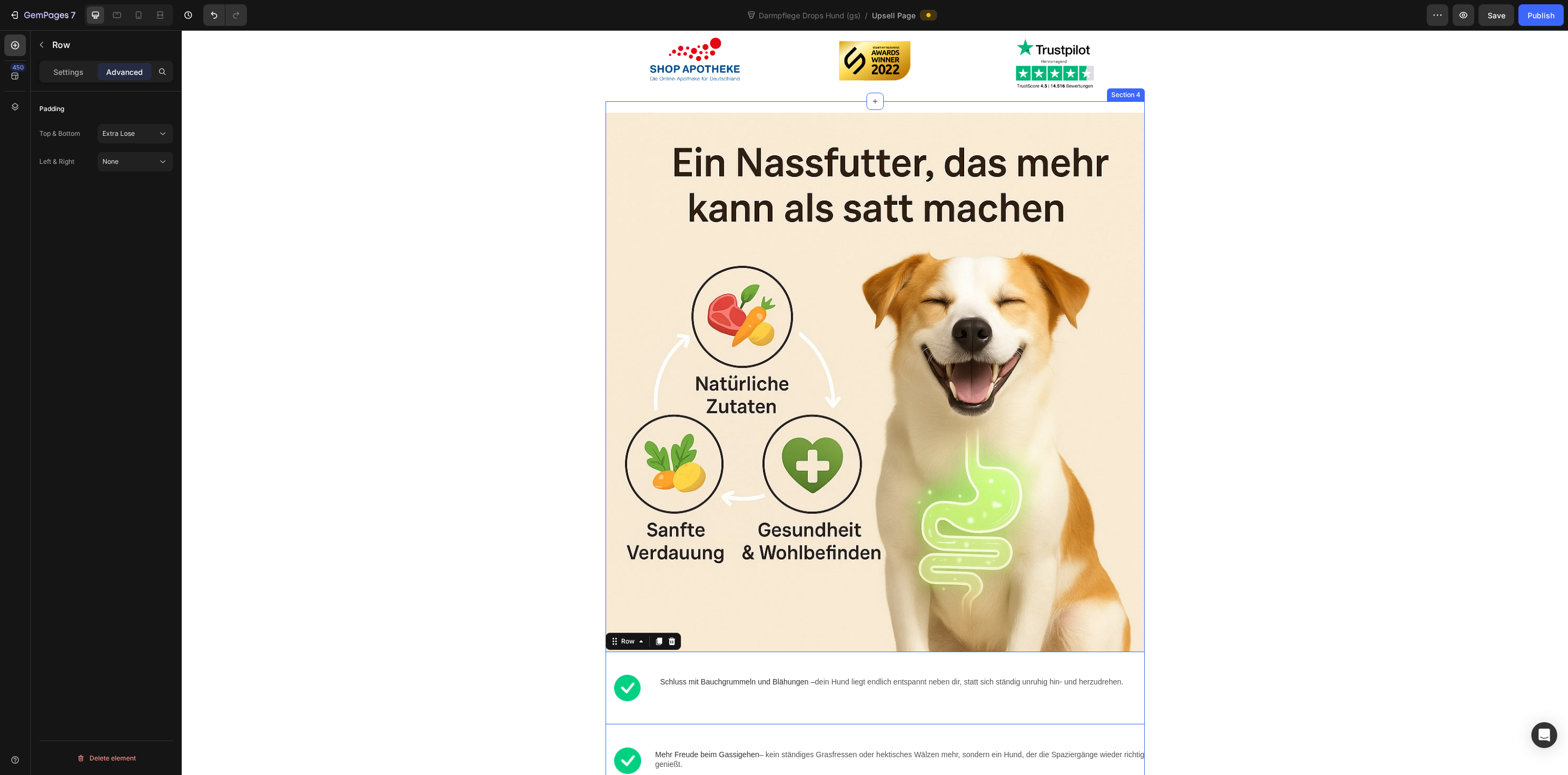
click at [786, 119] on div "Image Image Schluss mit Bauchgrummeln und Blähungen – dein Hund liegt endlich e…" at bounding box center [875, 492] width 539 height 780
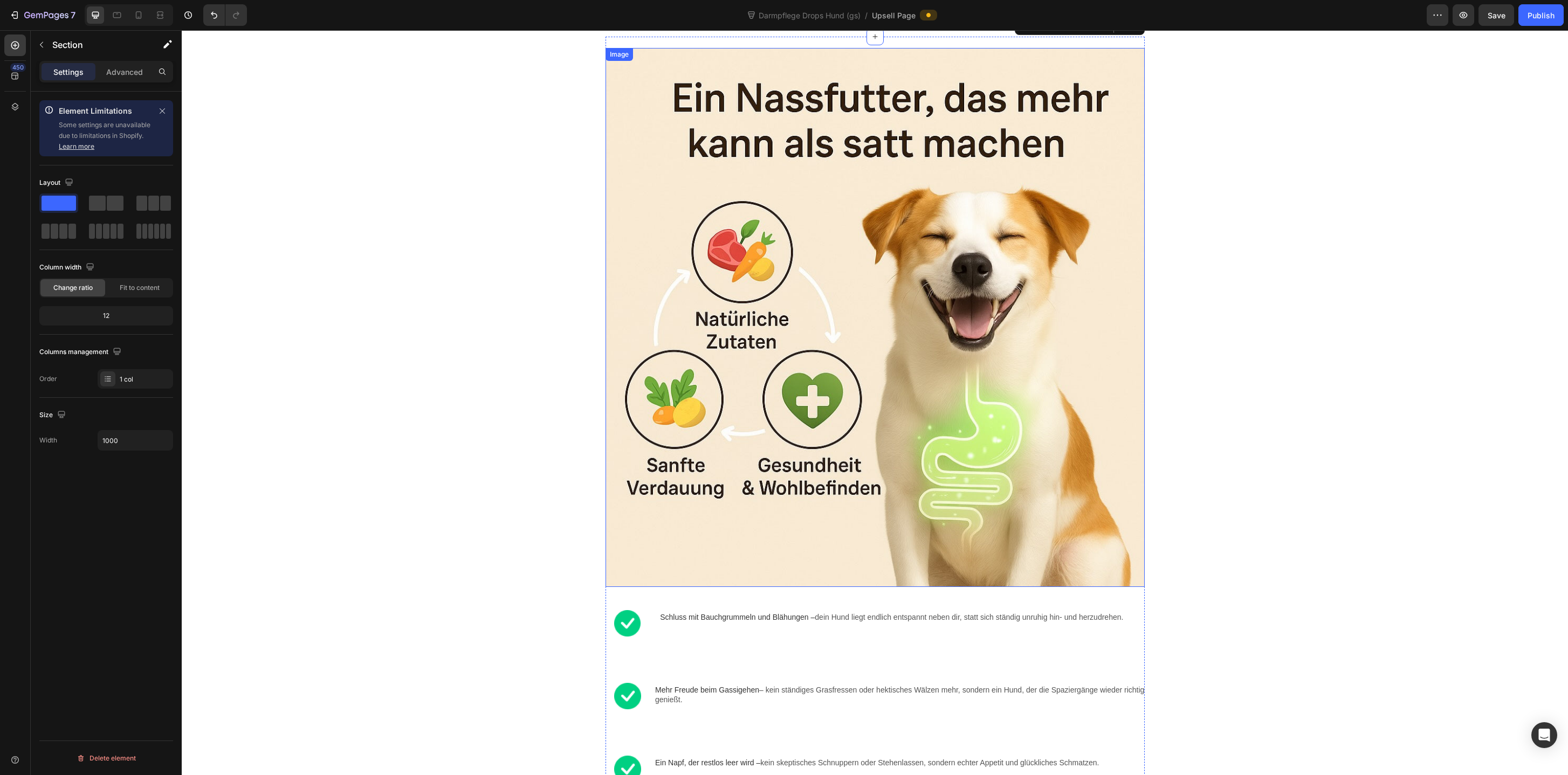
scroll to position [694, 0]
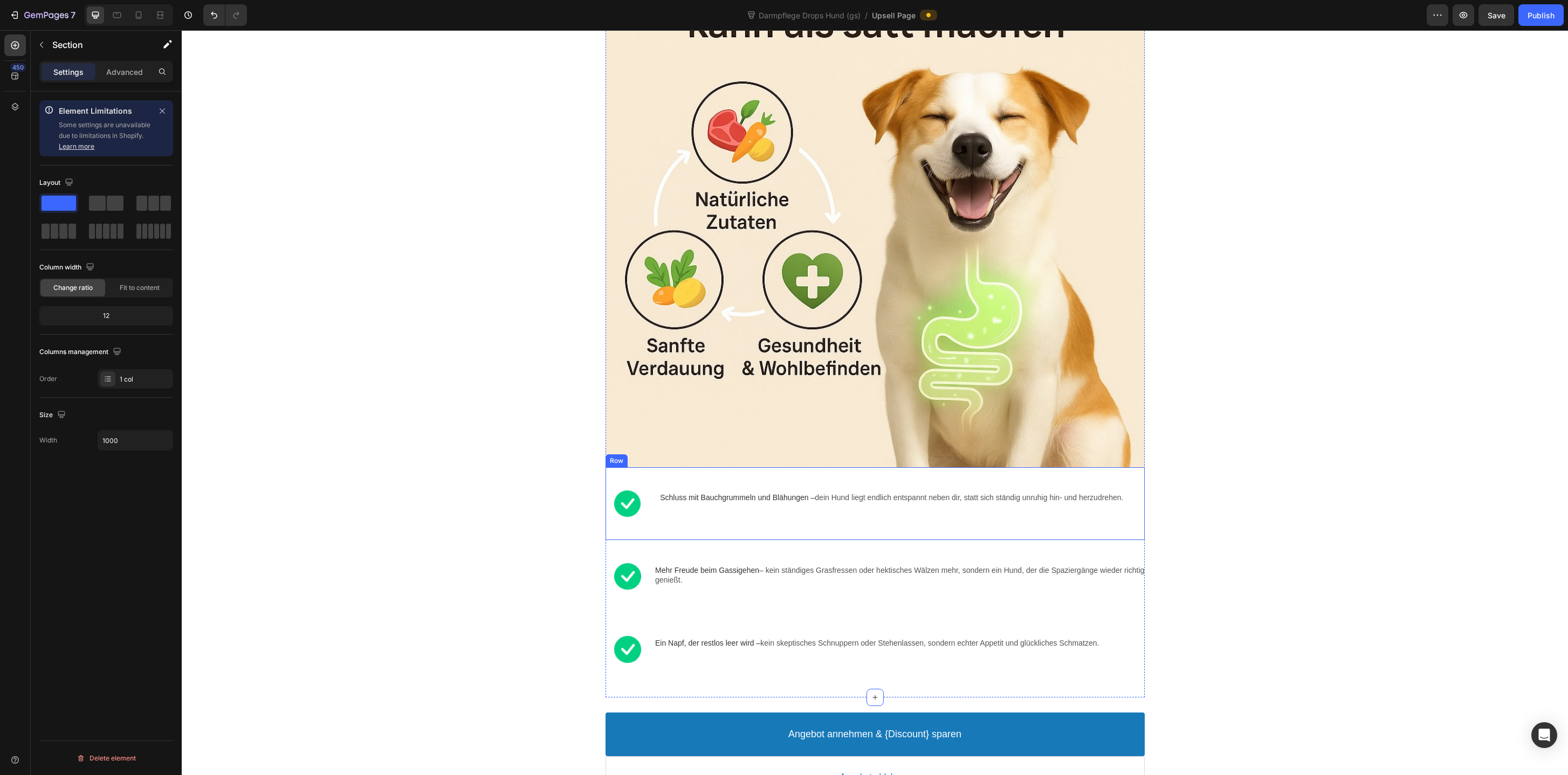
click at [754, 540] on div "Image Schluss mit Bauchgrummeln und Blähungen – dein Hund liegt endlich entspan…" at bounding box center [875, 504] width 539 height 73
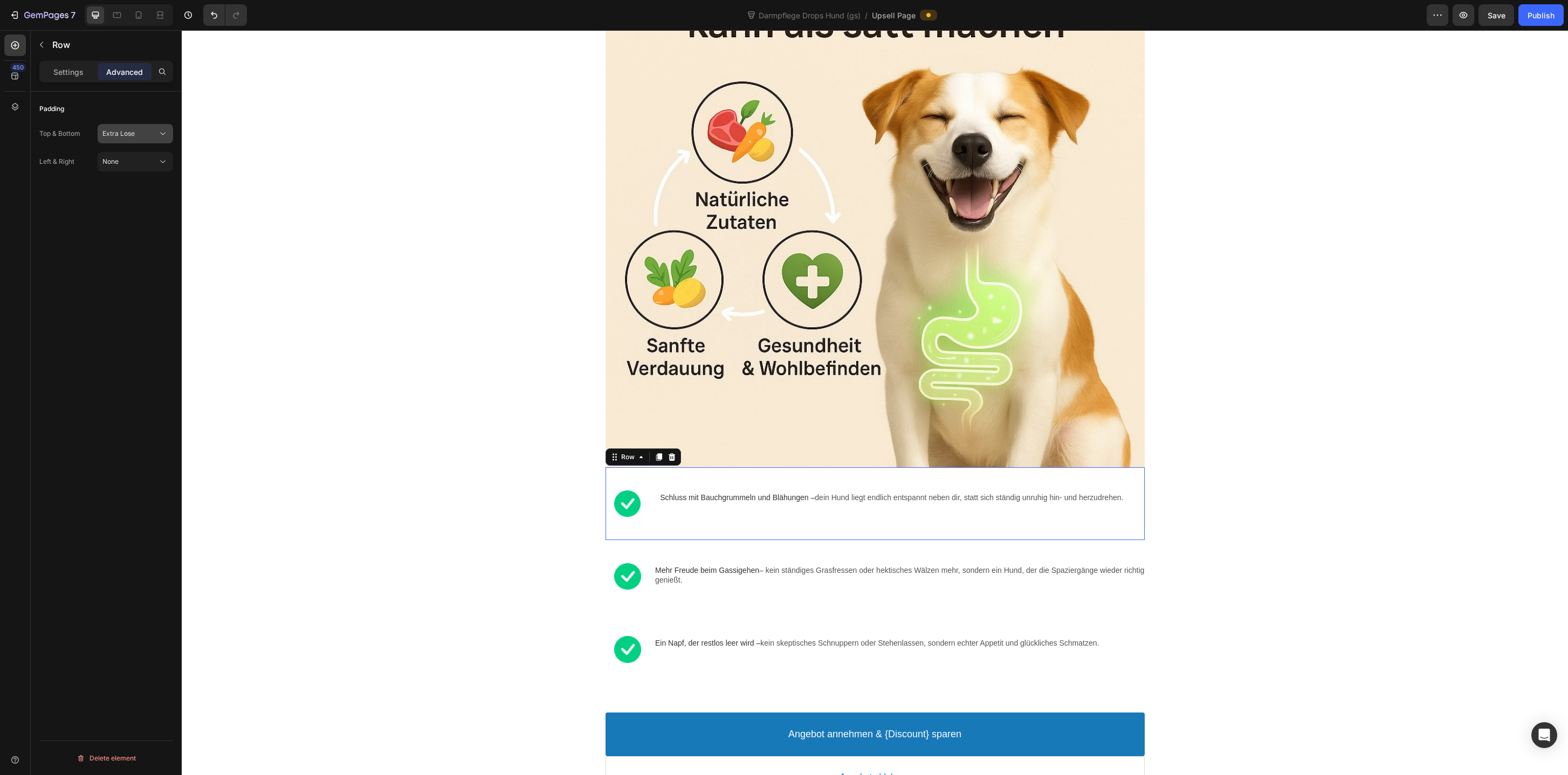
click at [147, 134] on div "Extra Lose" at bounding box center [130, 134] width 55 height 10
click at [141, 211] on div "Tight 9px" at bounding box center [124, 221] width 88 height 21
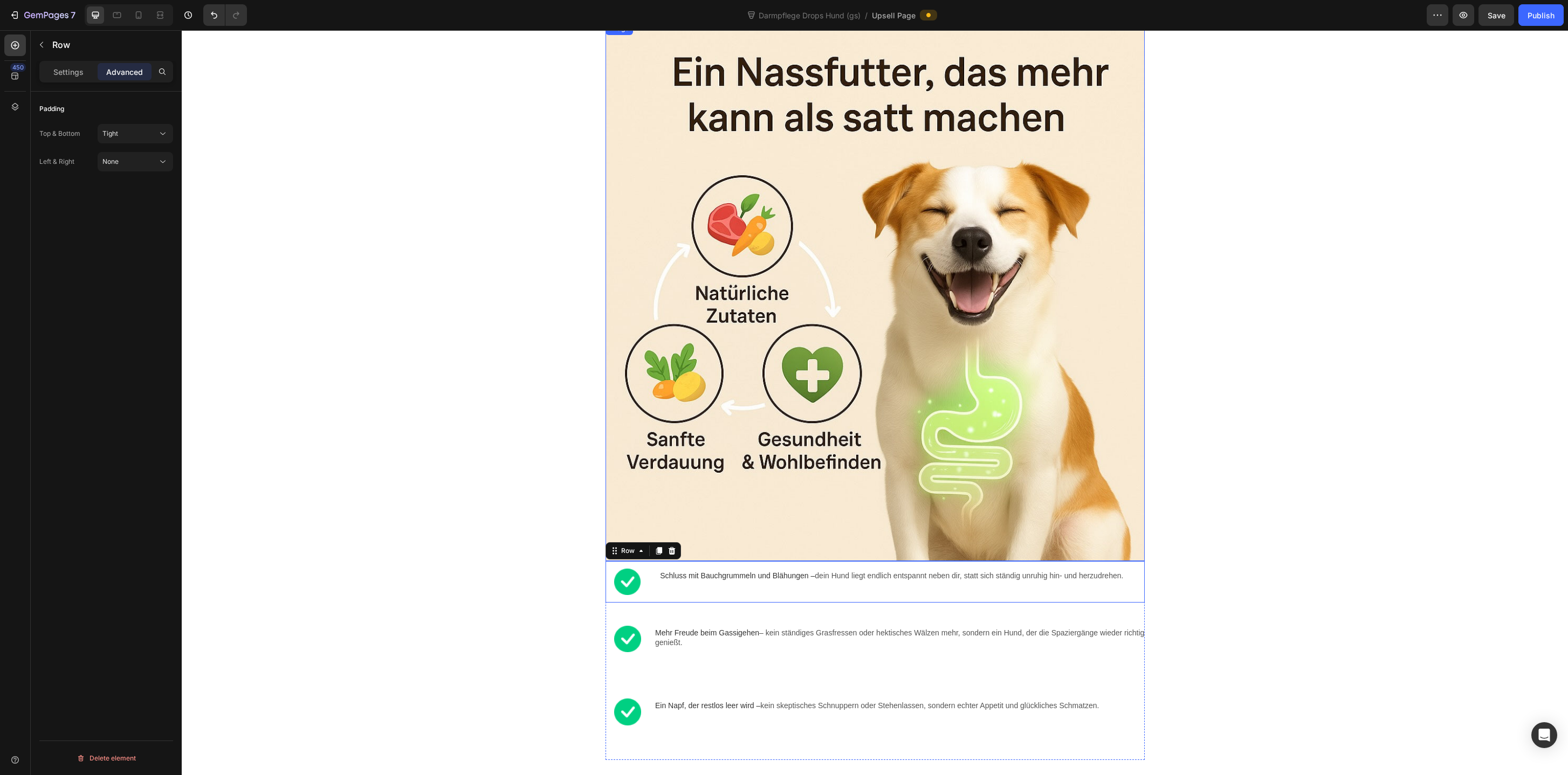
scroll to position [544, 0]
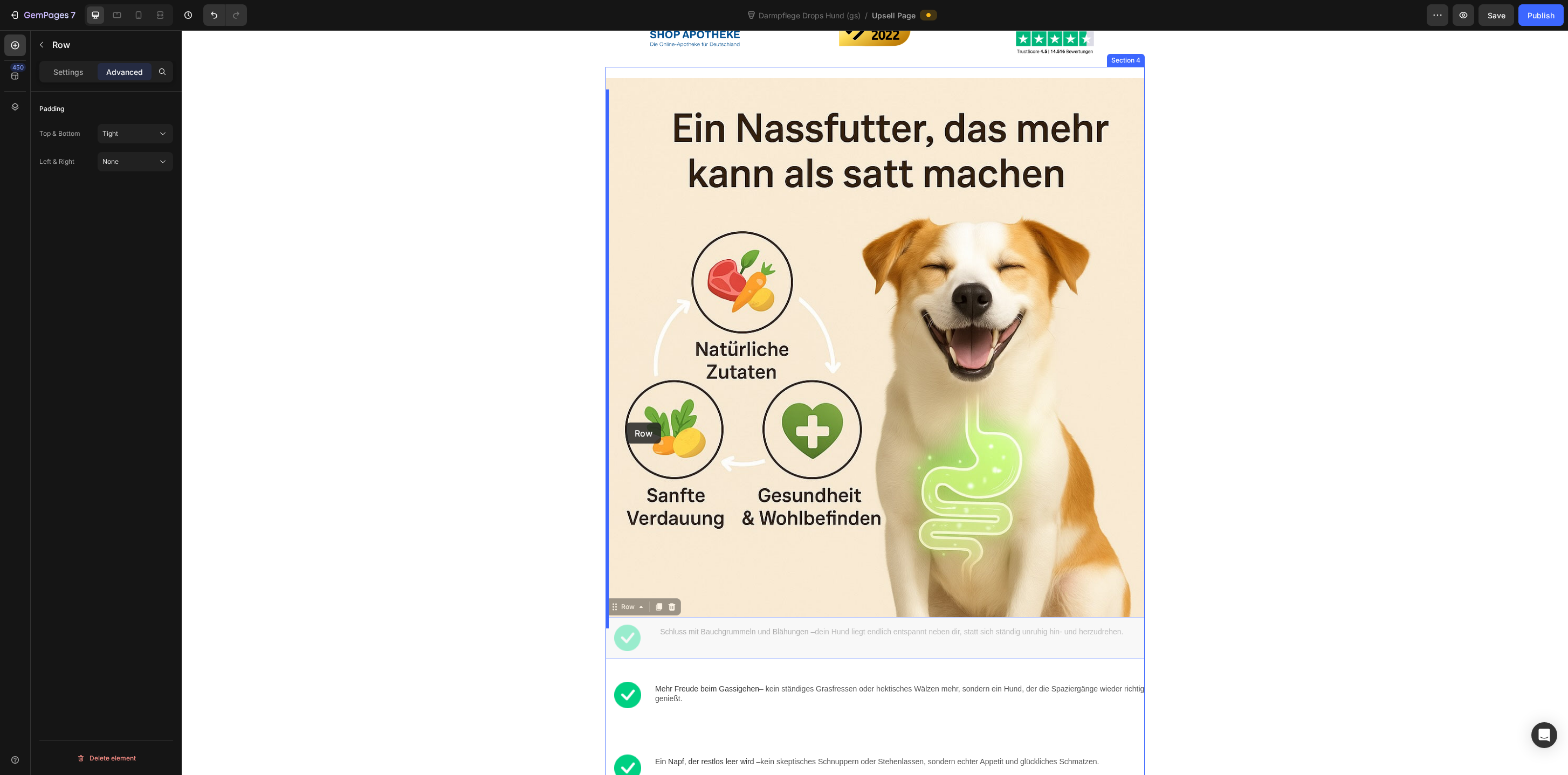
drag, startPoint x: 634, startPoint y: 620, endPoint x: 626, endPoint y: 422, distance: 198.2
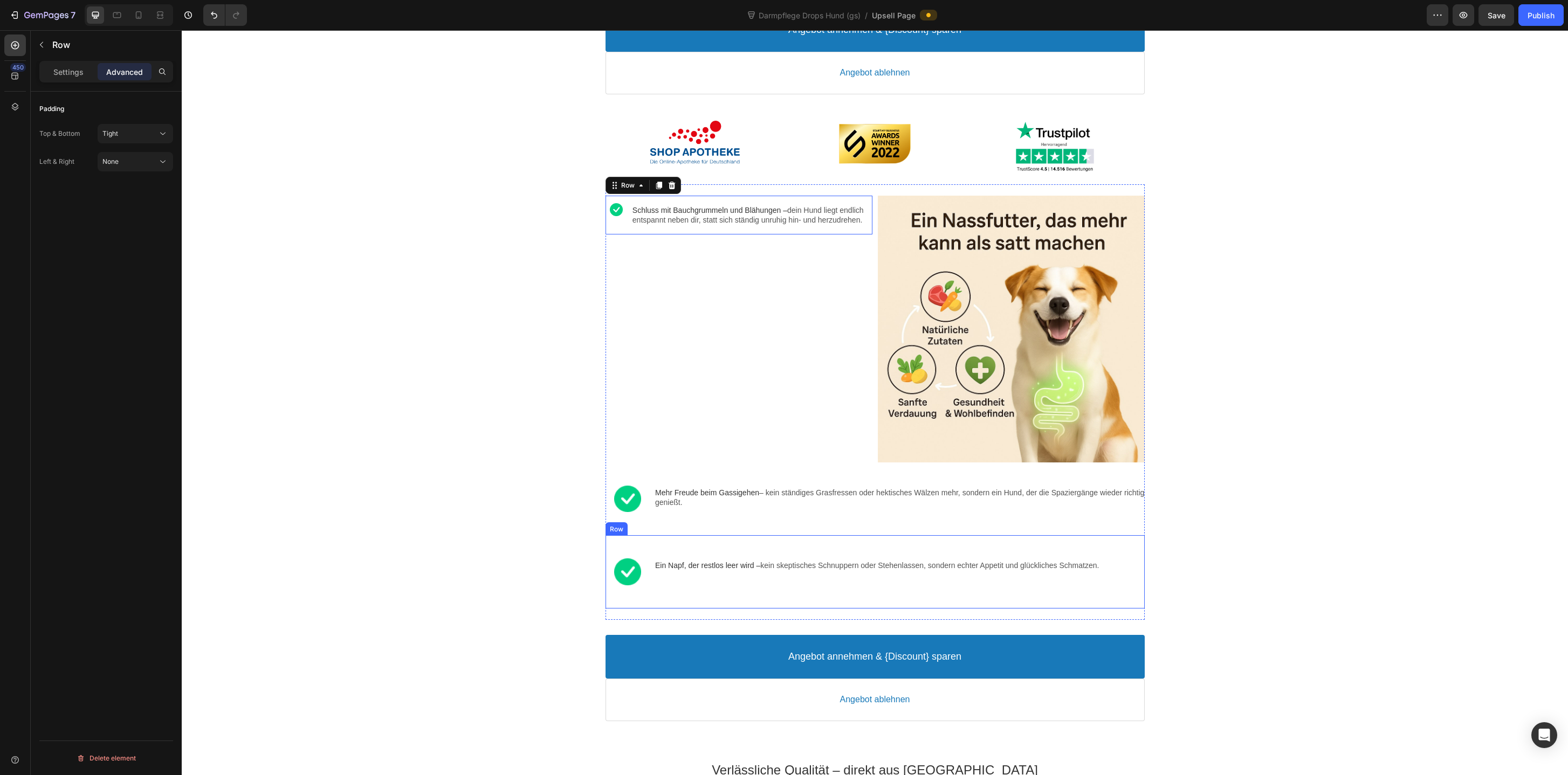
scroll to position [399, 0]
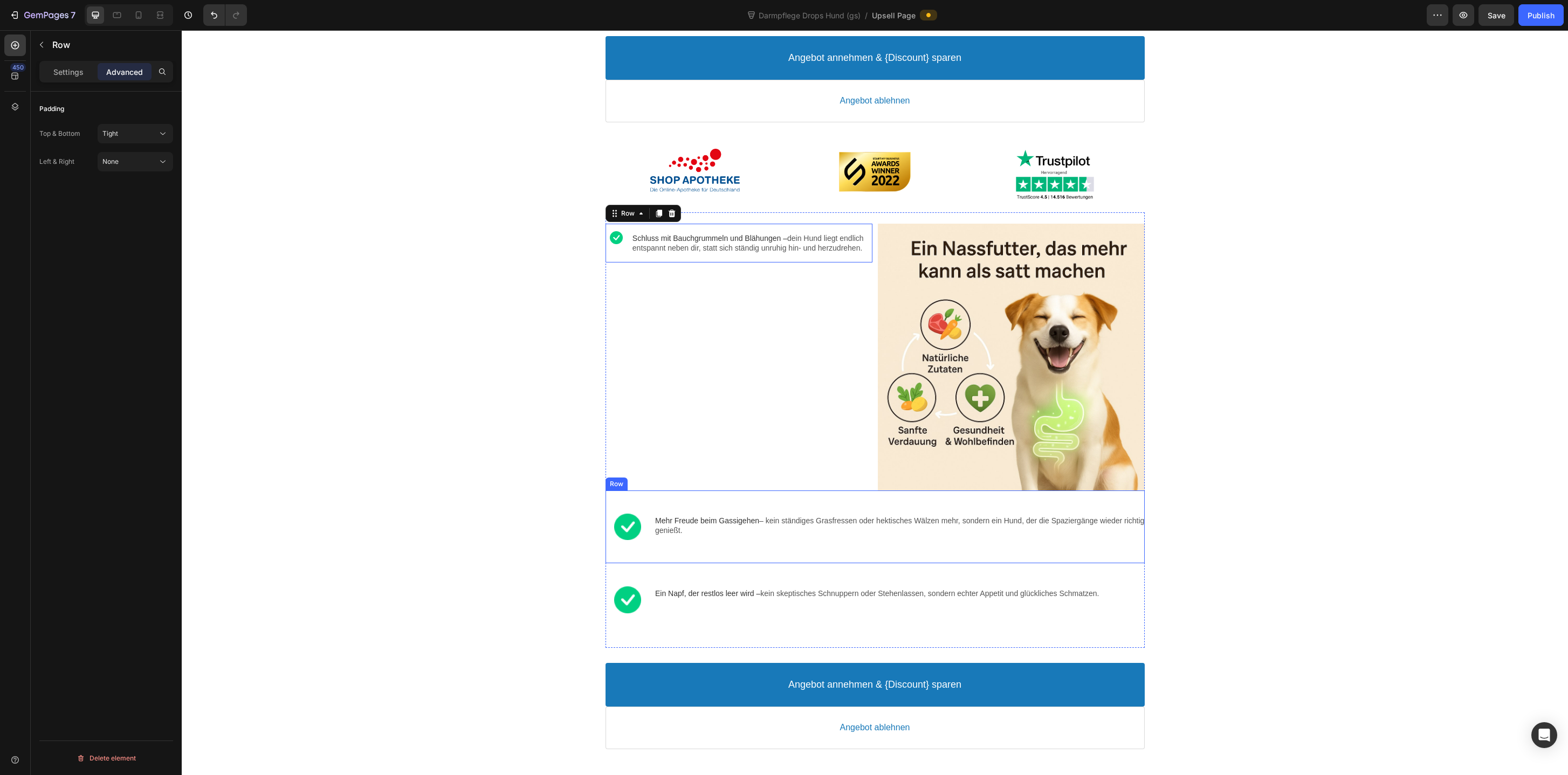
click at [612, 561] on div "Image Mehr Freude beim Gassigehen – kein ständiges Grasfressen oder hektisches …" at bounding box center [875, 527] width 539 height 73
drag, startPoint x: 626, startPoint y: 494, endPoint x: 631, endPoint y: 312, distance: 182.1
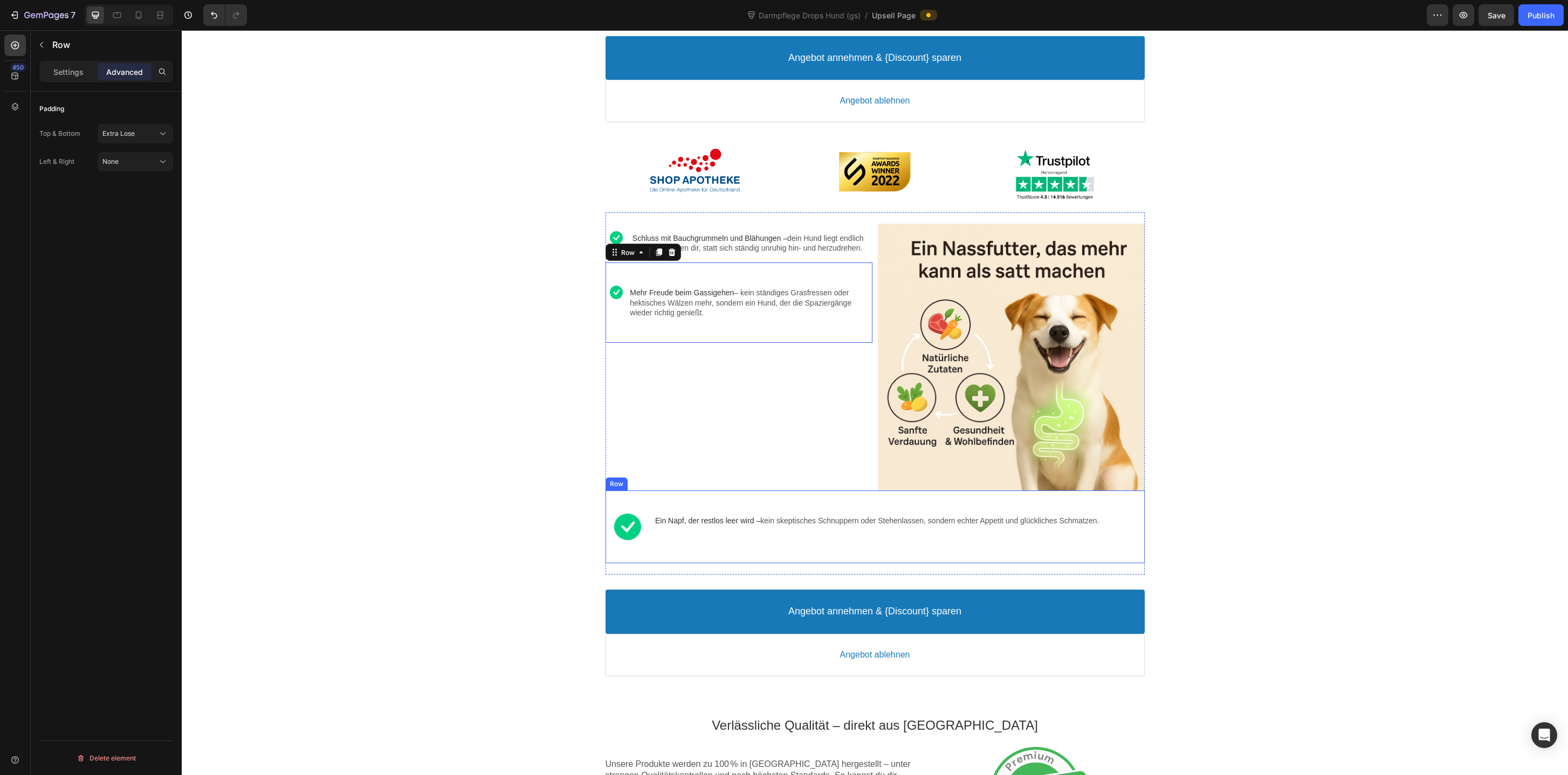
click at [625, 564] on div "Image Ein Napf, der restlos leer wird – kein skeptisches Schnuppern oder Stehen…" at bounding box center [875, 527] width 539 height 73
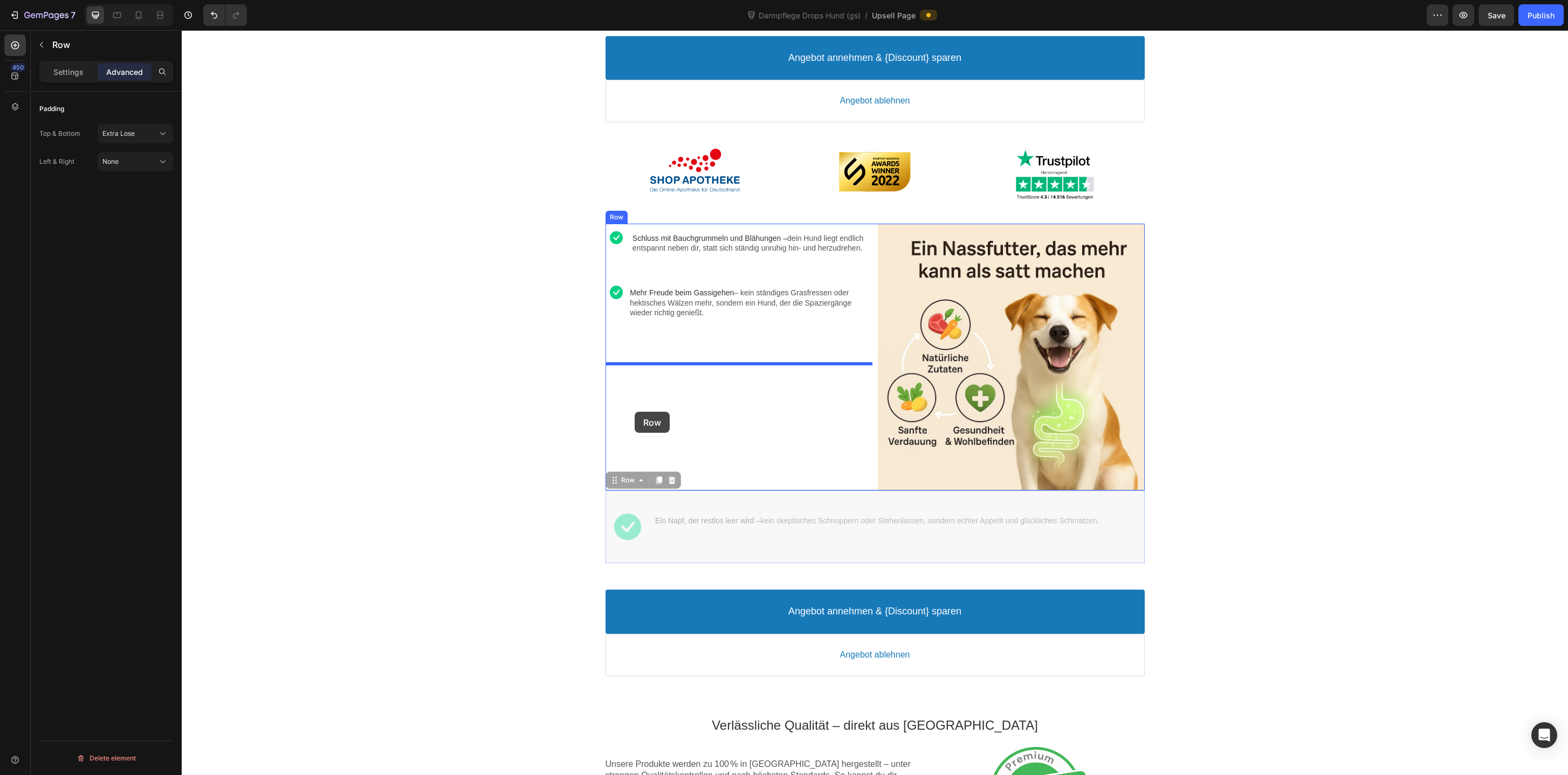
drag, startPoint x: 626, startPoint y: 492, endPoint x: 635, endPoint y: 412, distance: 80.5
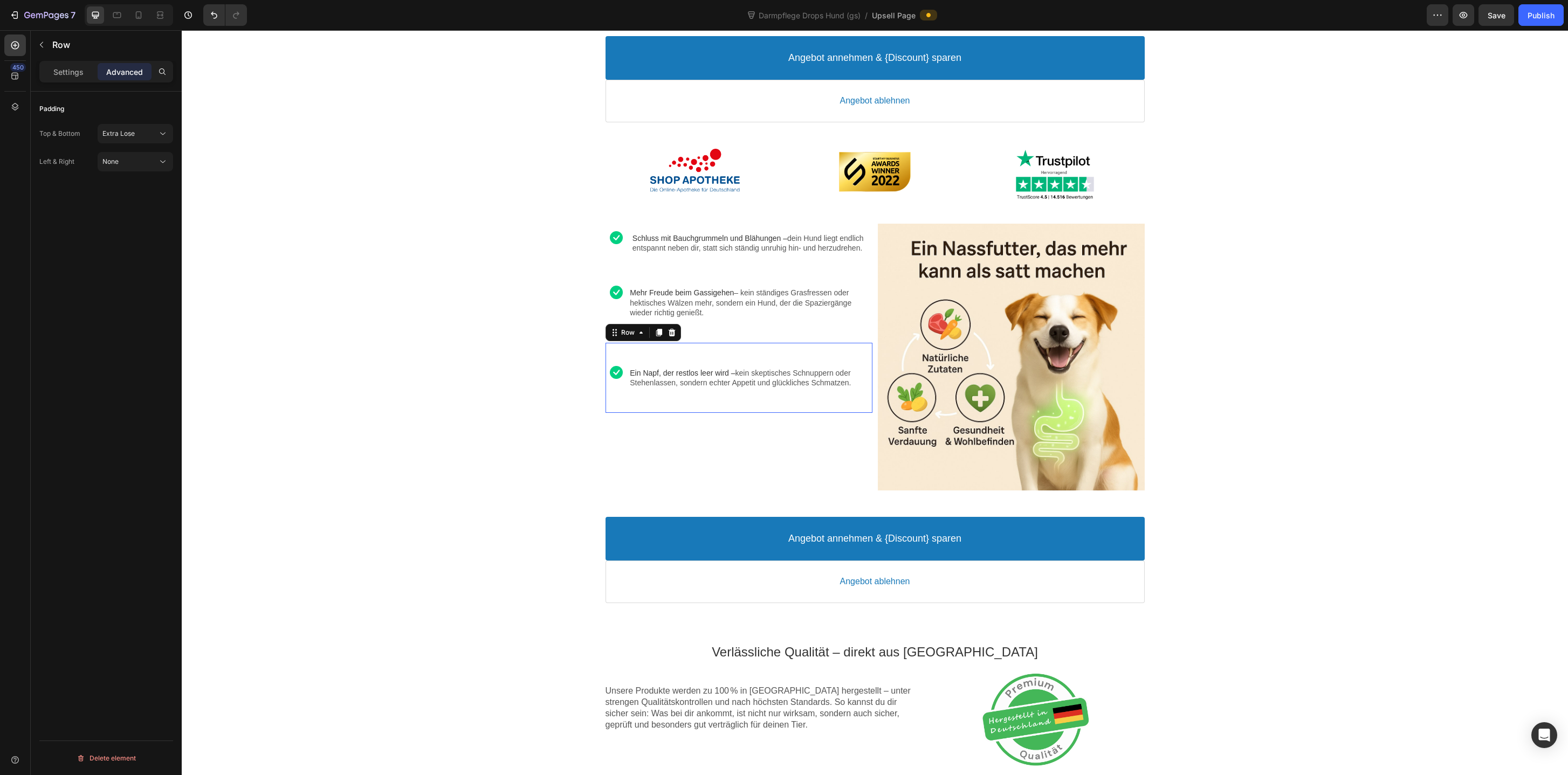
click at [495, 440] on div "Image Rabatt-Geschenk freigeschaltet! 🎉 Callout Text Sichere dir jetzt deinen (…" at bounding box center [875, 463] width 1386 height 1564
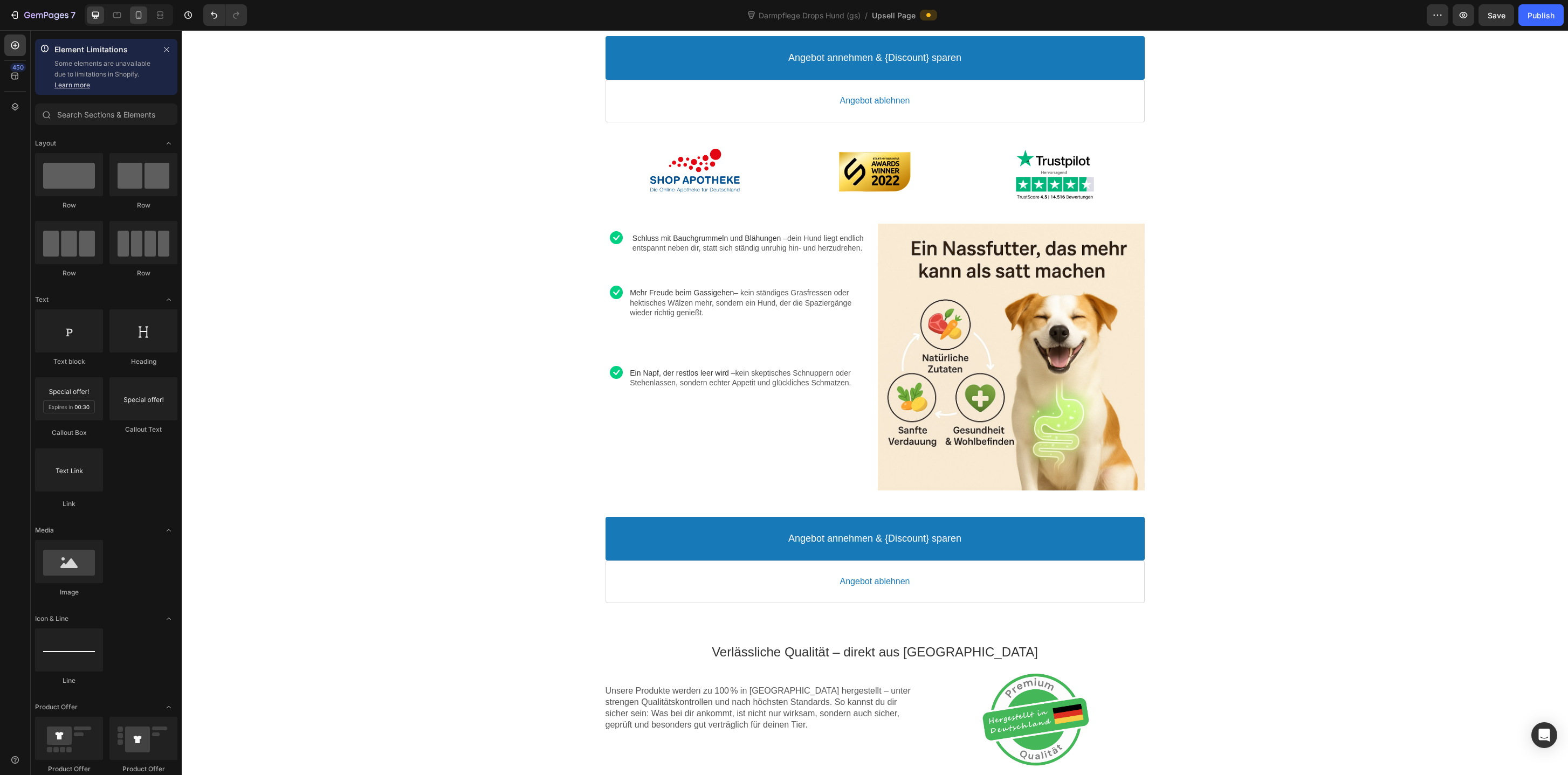
click at [135, 17] on icon at bounding box center [139, 15] width 11 height 11
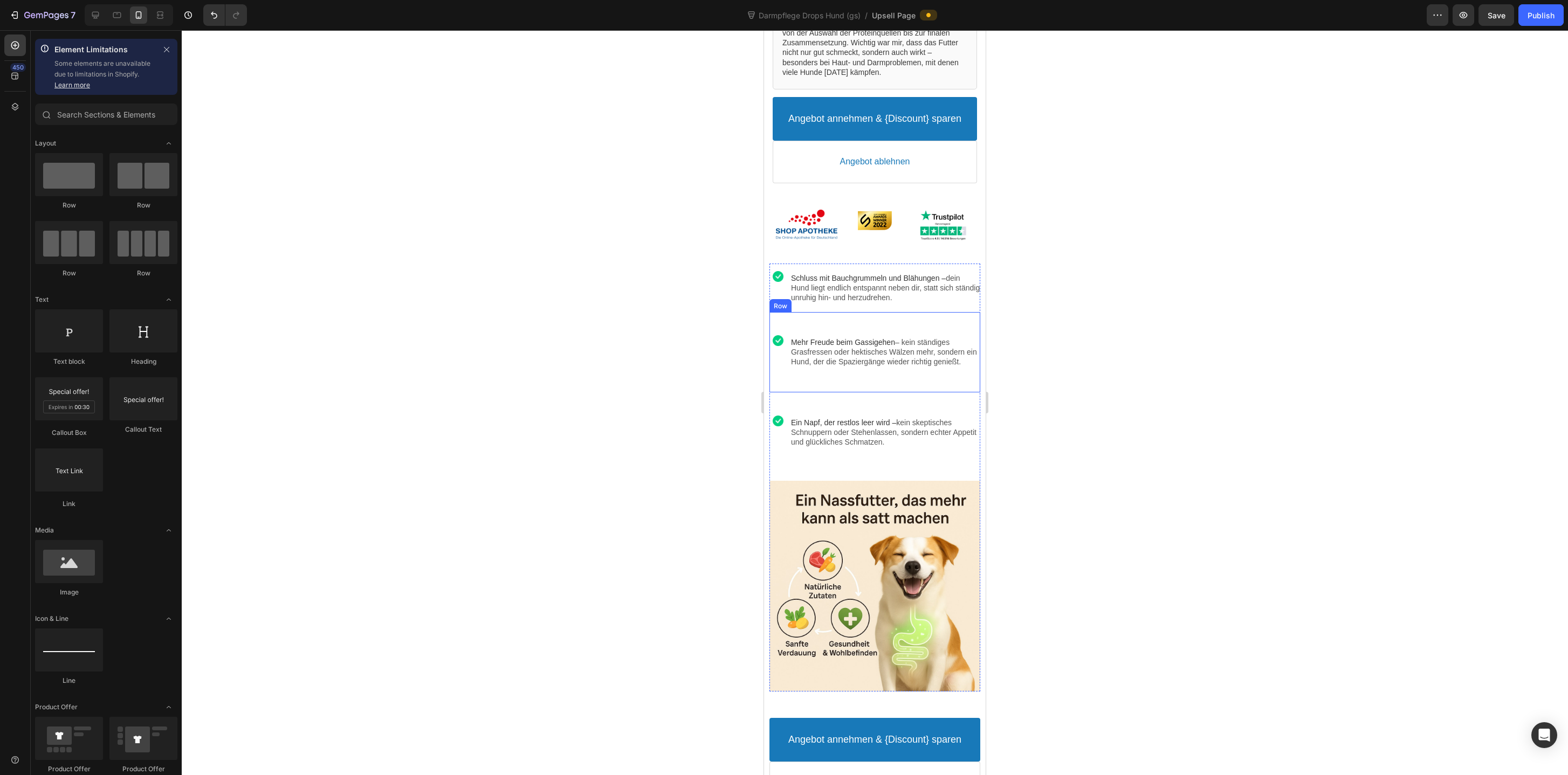
scroll to position [606, 0]
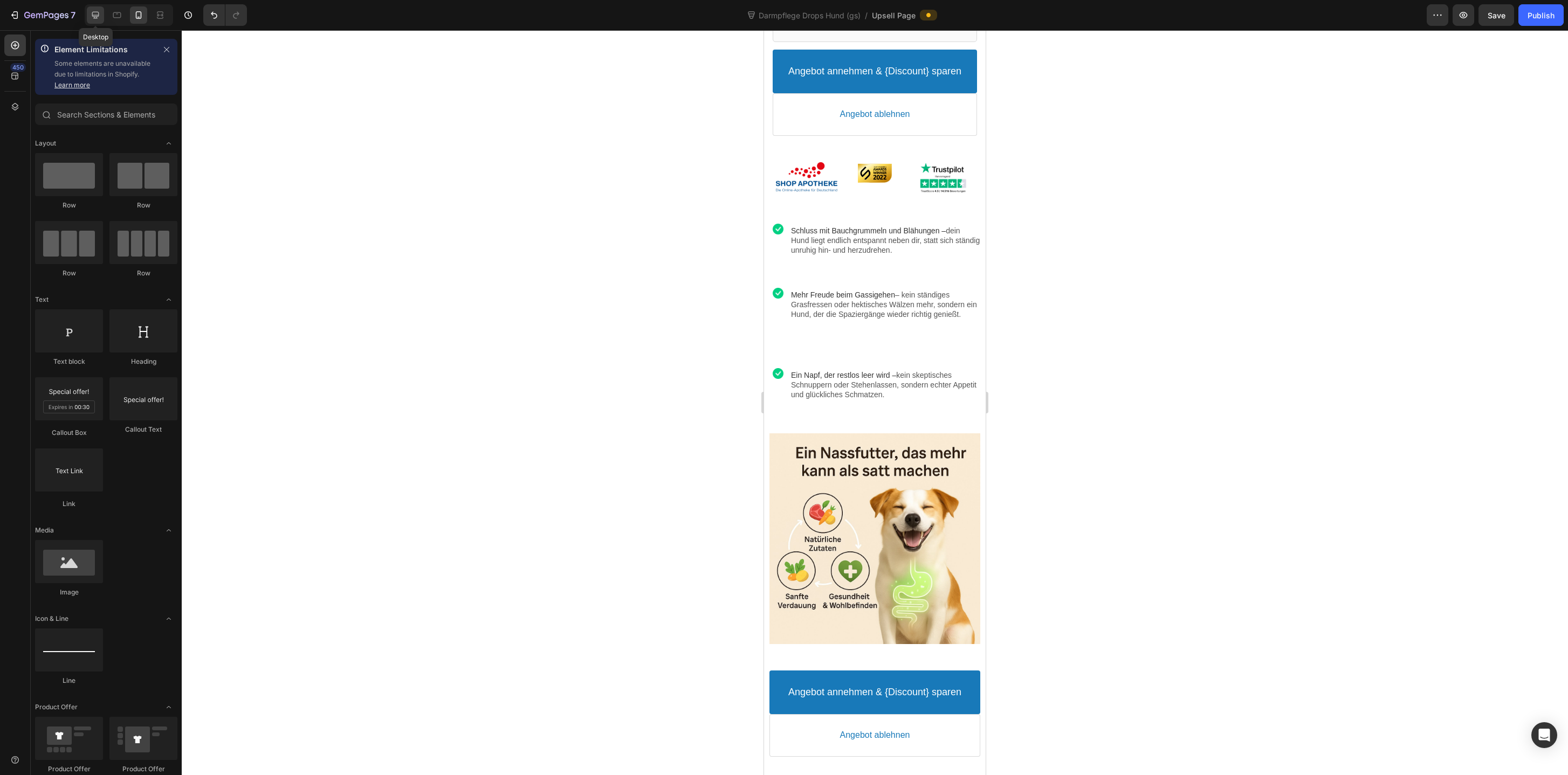
click at [96, 14] on icon at bounding box center [96, 15] width 11 height 11
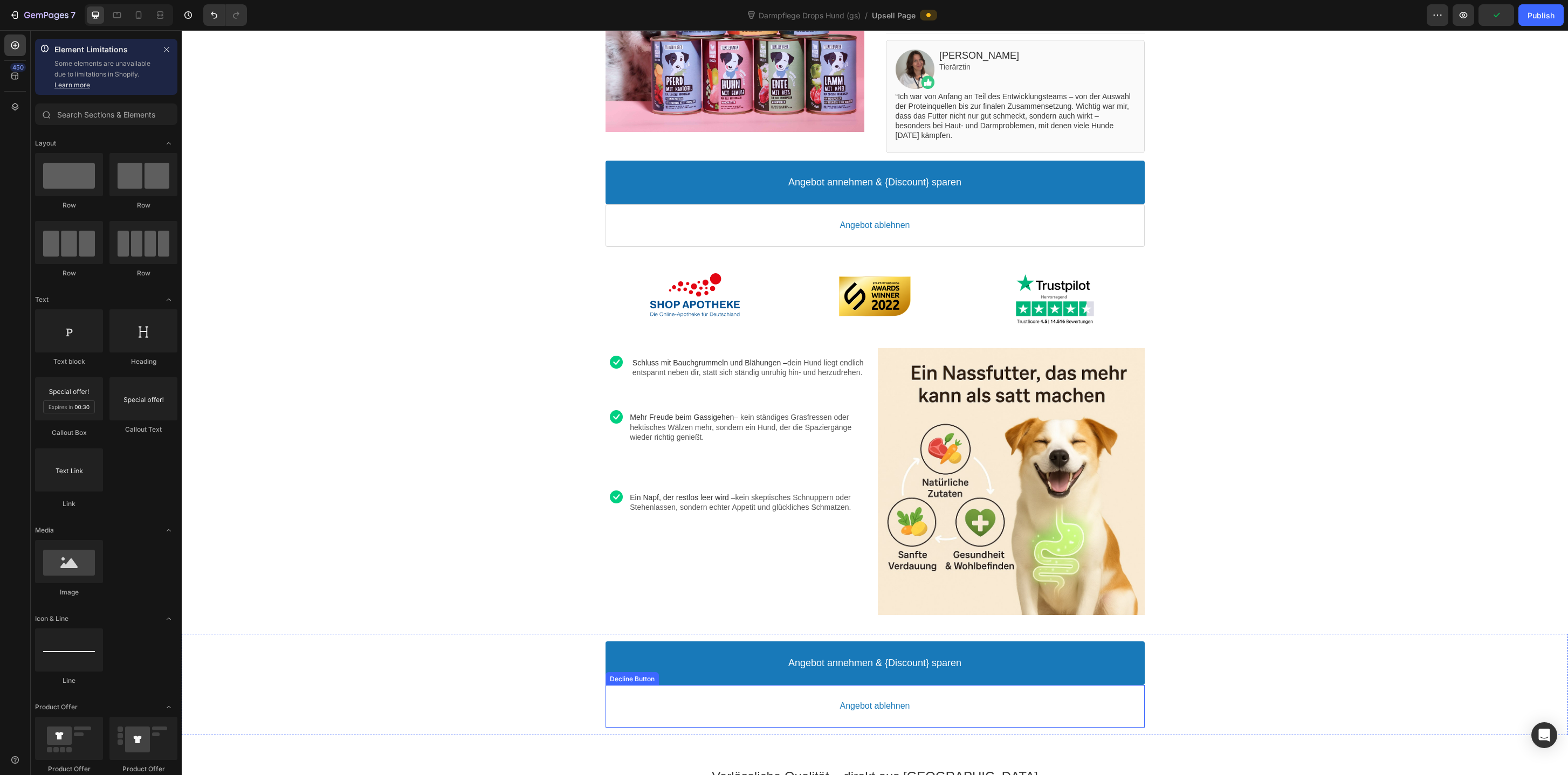
scroll to position [234, 0]
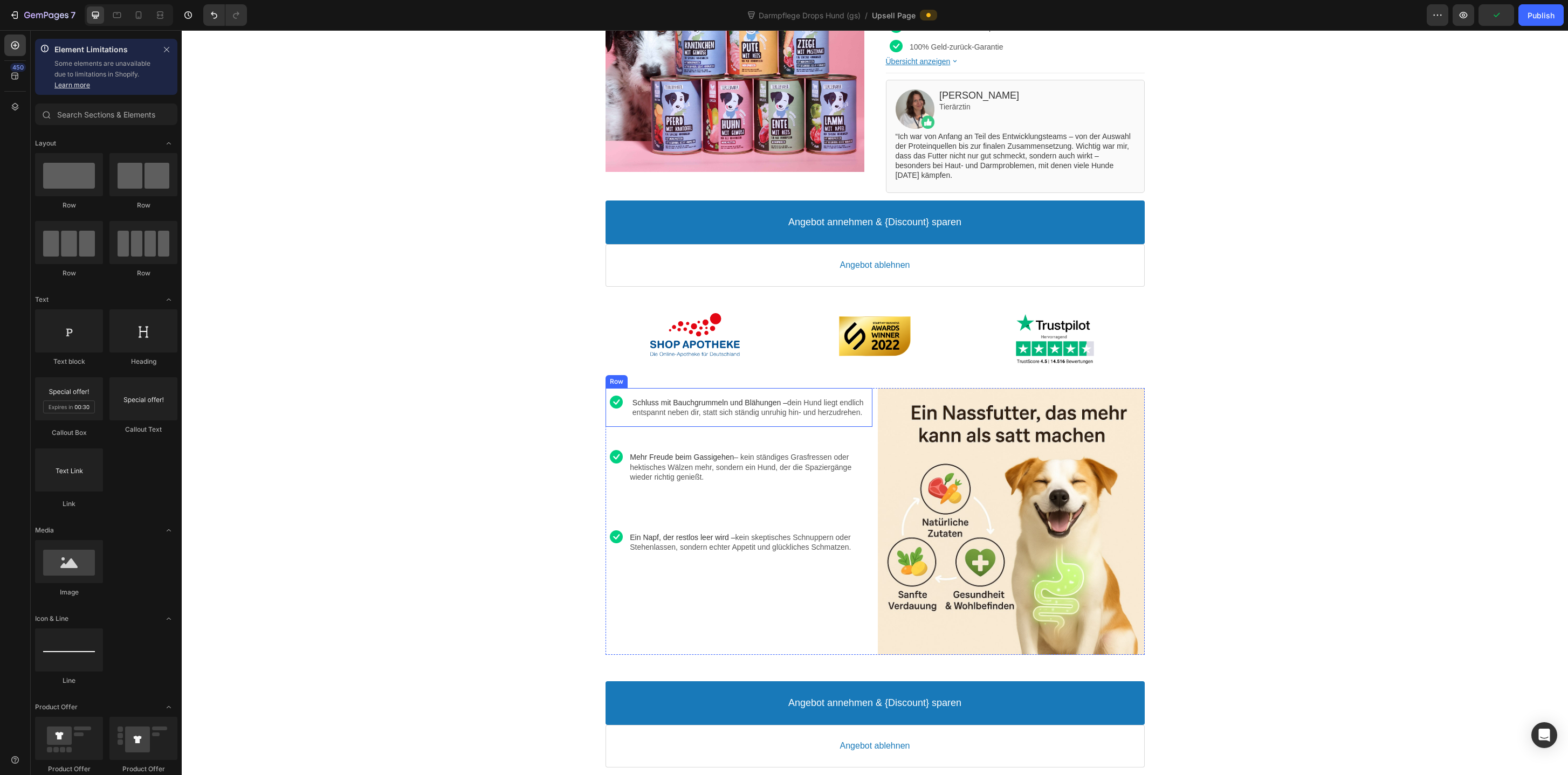
click at [823, 398] on div "Image Schluss mit Bauchgrummeln und Blähungen – dein Hund liegt endlich entspan…" at bounding box center [739, 408] width 267 height 39
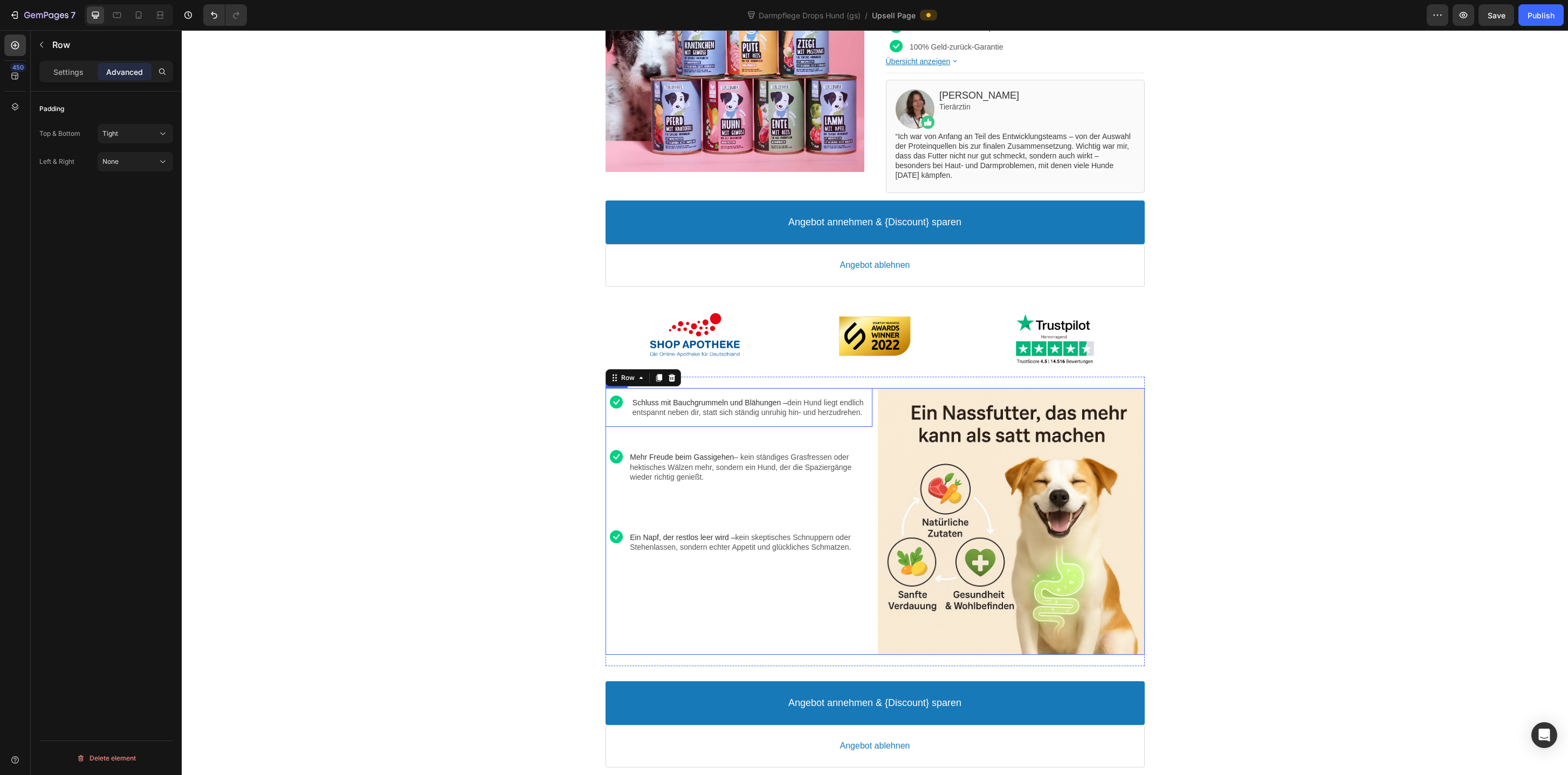
click at [804, 631] on div "Image Schluss mit Bauchgrummeln und Blähungen – dein Hund liegt endlich entspan…" at bounding box center [739, 521] width 267 height 266
click at [73, 67] on p "Settings" at bounding box center [69, 72] width 30 height 12
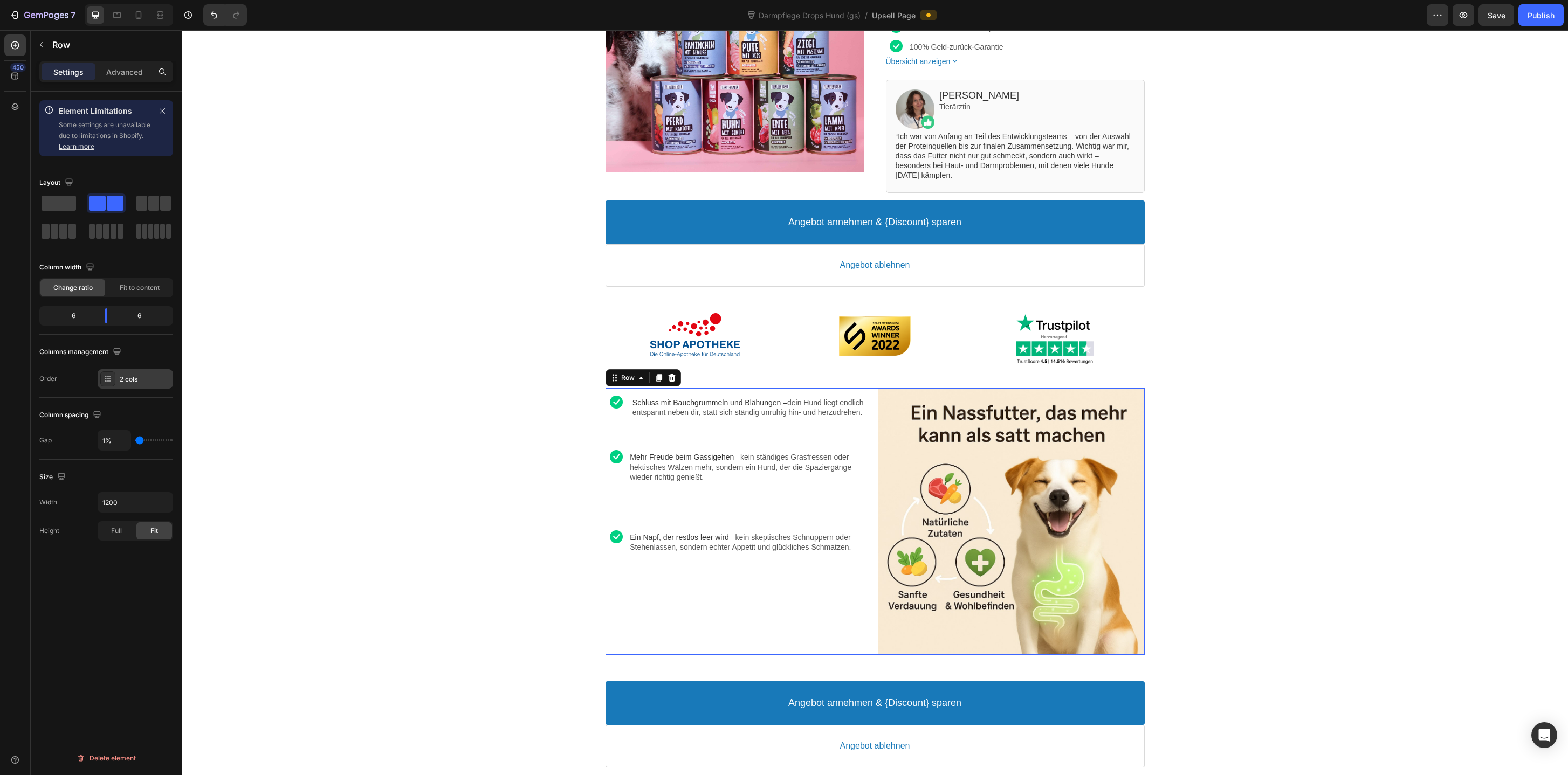
click at [131, 384] on div "2 cols" at bounding box center [135, 379] width 75 height 19
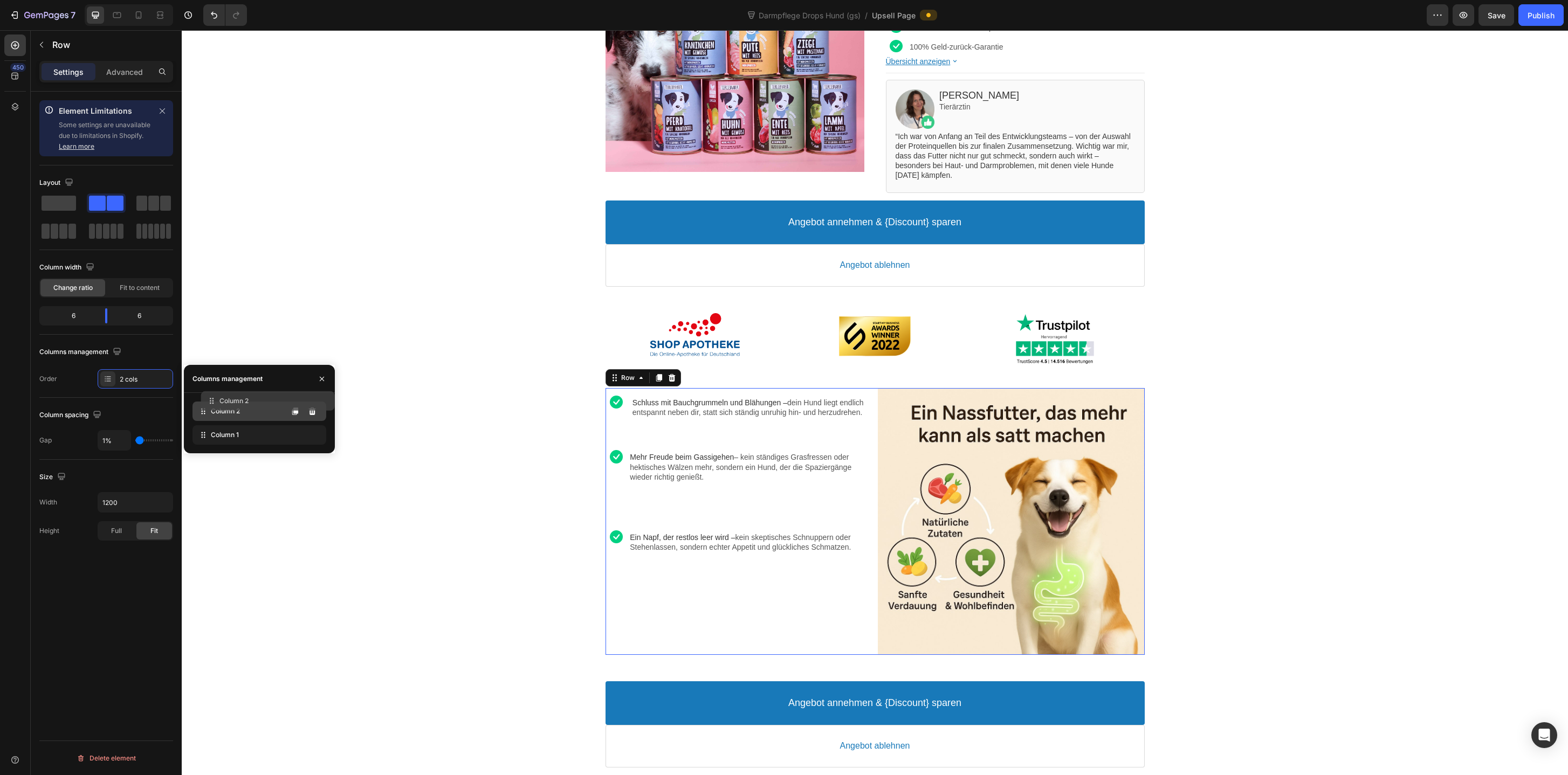
drag, startPoint x: 234, startPoint y: 440, endPoint x: 243, endPoint y: 406, distance: 35.2
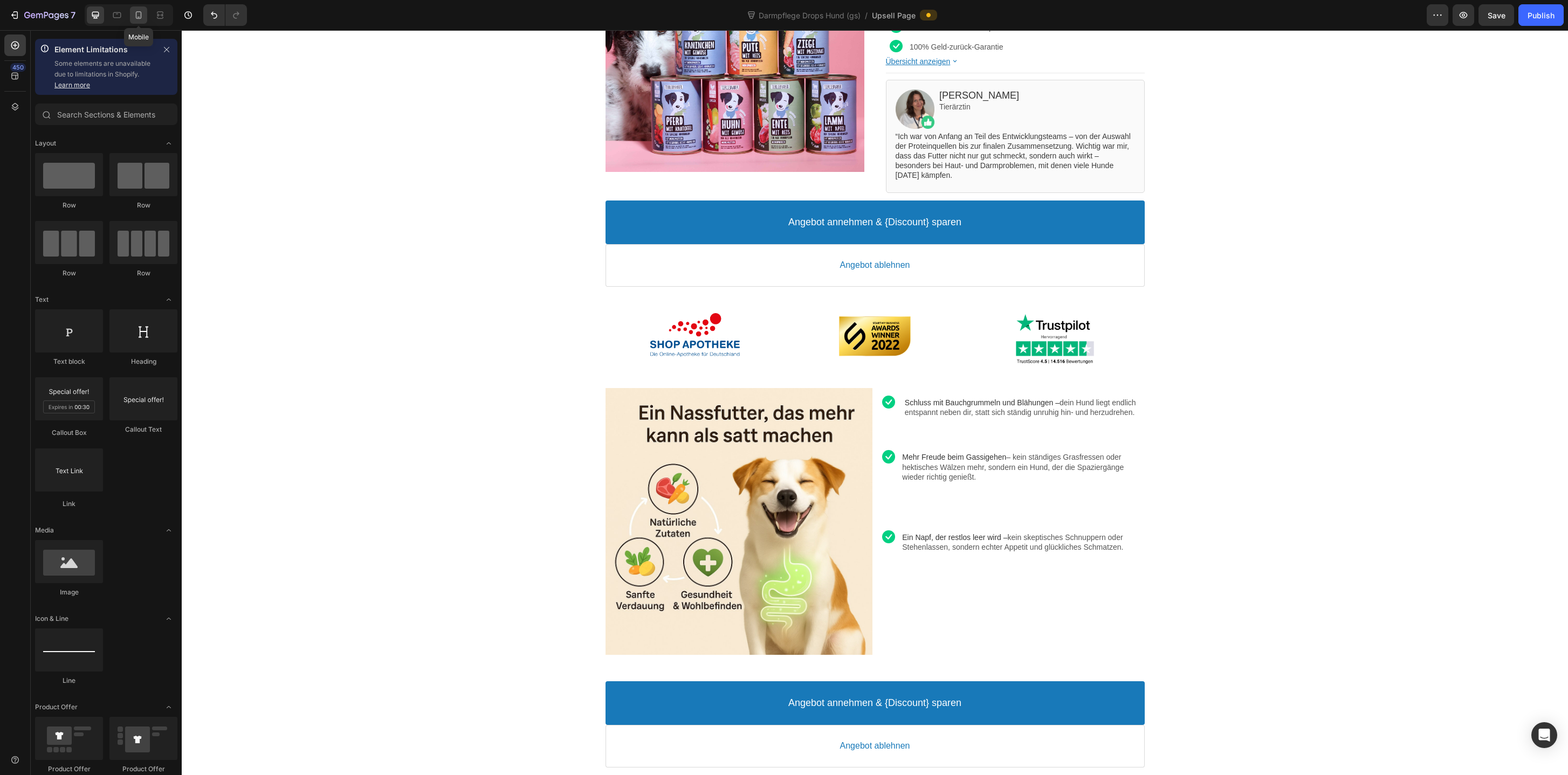
click at [139, 16] on icon at bounding box center [139, 15] width 6 height 7
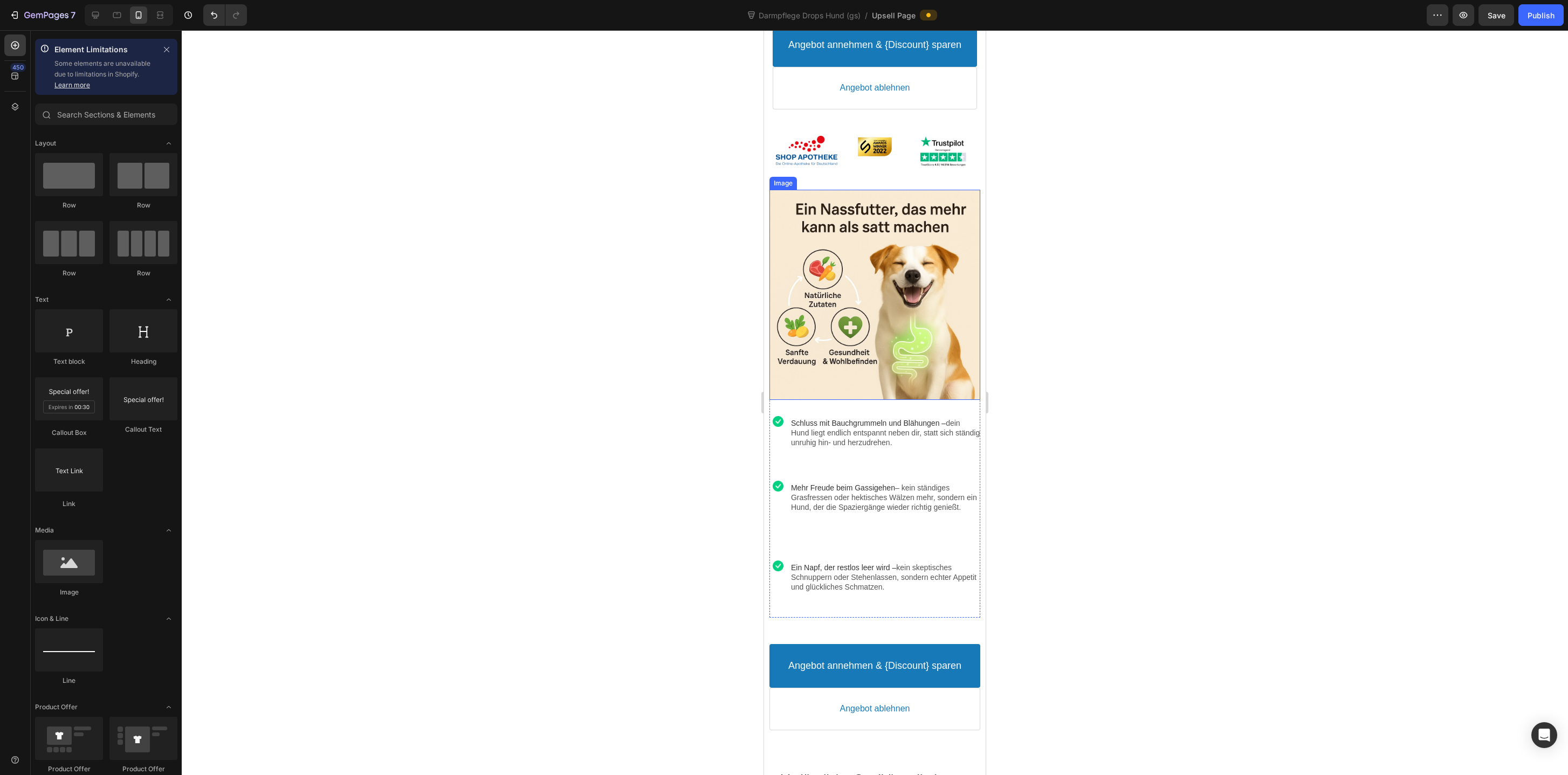
scroll to position [643, 0]
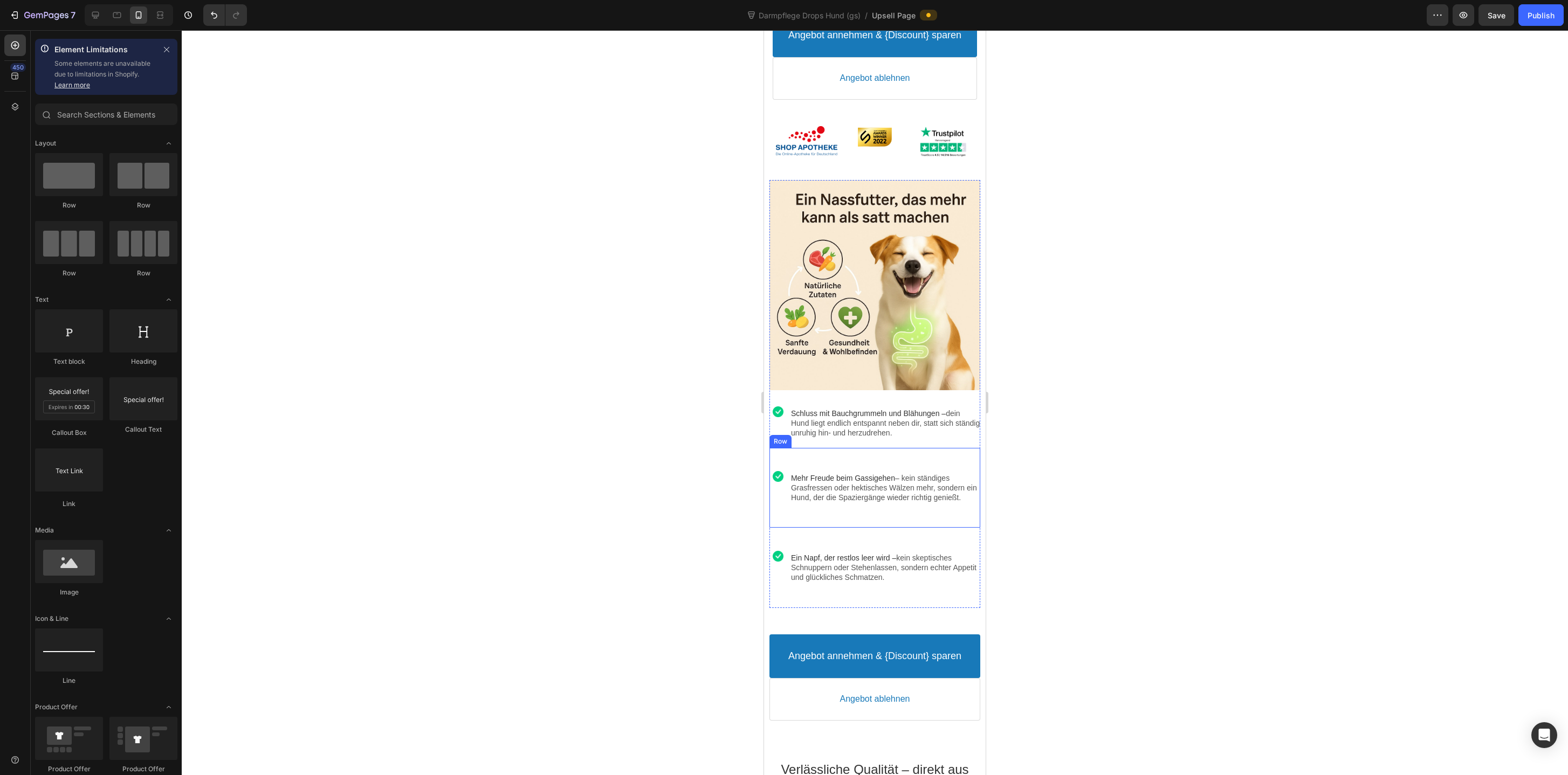
click at [870, 526] on div "Image Mehr Freude beim Gassigehen – kein ständiges Grasfressen oder hektisches …" at bounding box center [874, 488] width 210 height 80
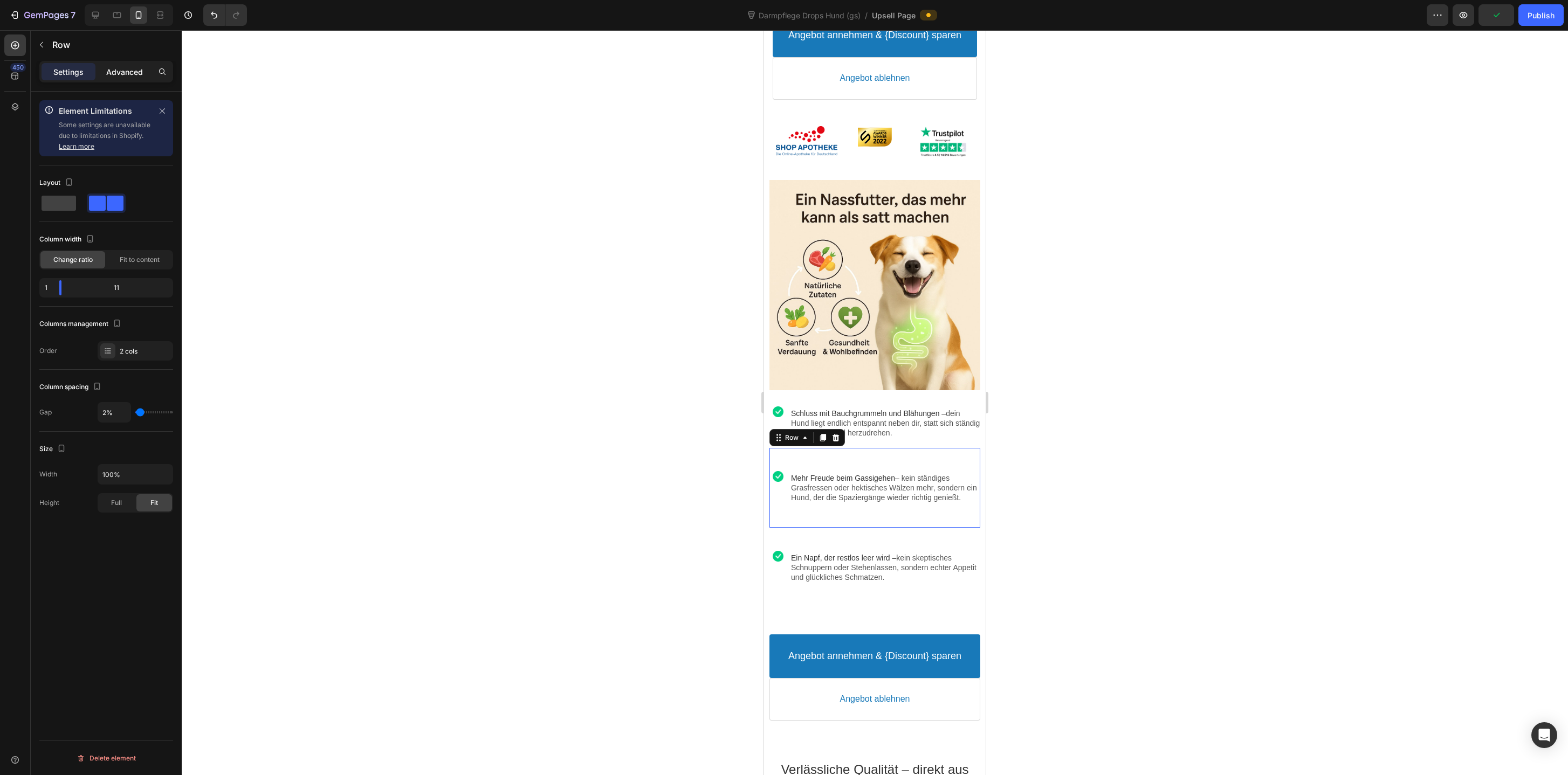
click at [128, 73] on p "Advanced" at bounding box center [125, 72] width 37 height 12
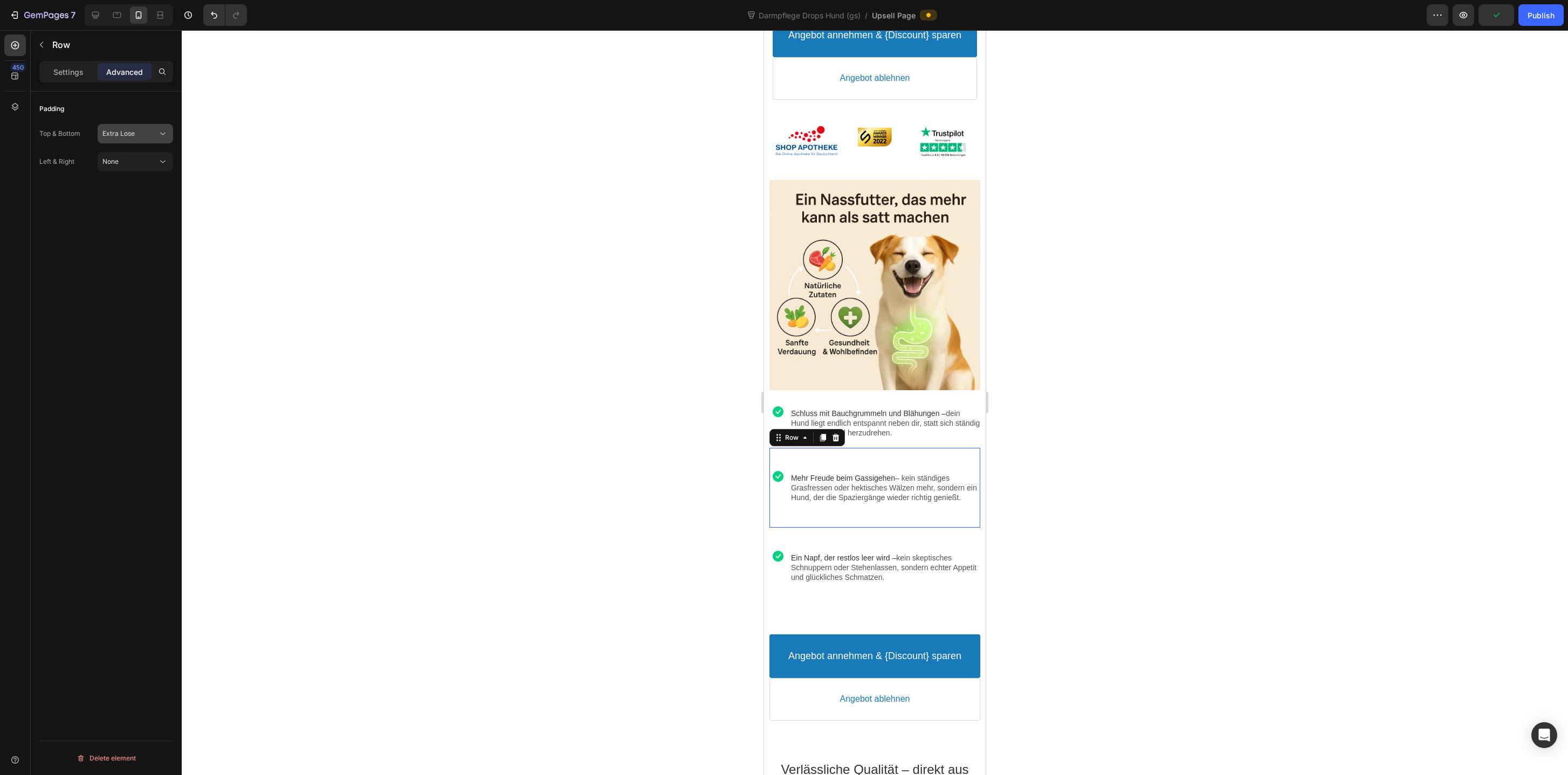
click at [118, 133] on span "Extra Lose" at bounding box center [118, 133] width 32 height 8
click at [117, 238] on span "Loose" at bounding box center [111, 242] width 18 height 10
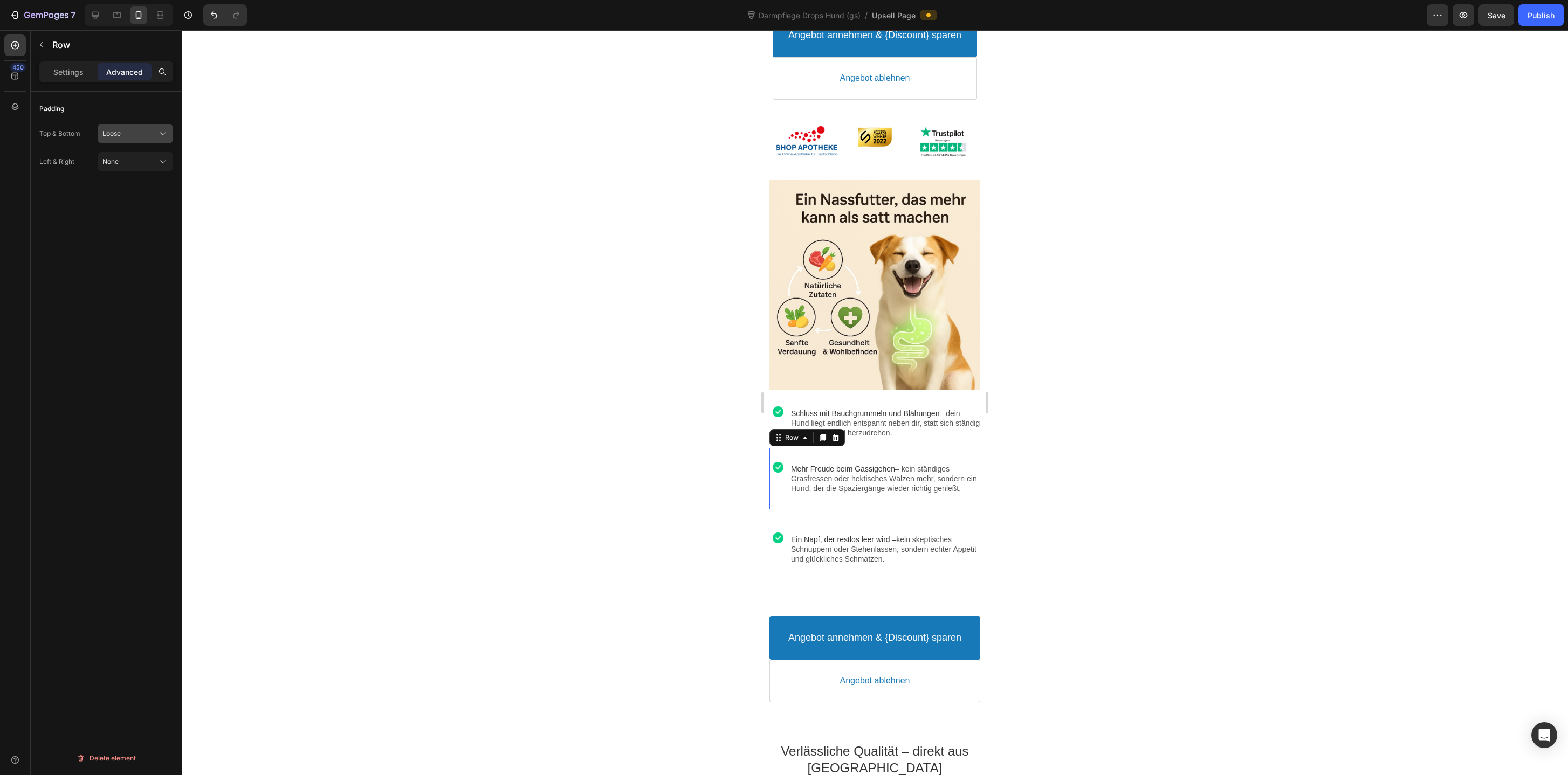
click at [132, 134] on div "Loose" at bounding box center [130, 134] width 55 height 10
click at [121, 217] on p "Base 14px" at bounding box center [133, 221] width 61 height 10
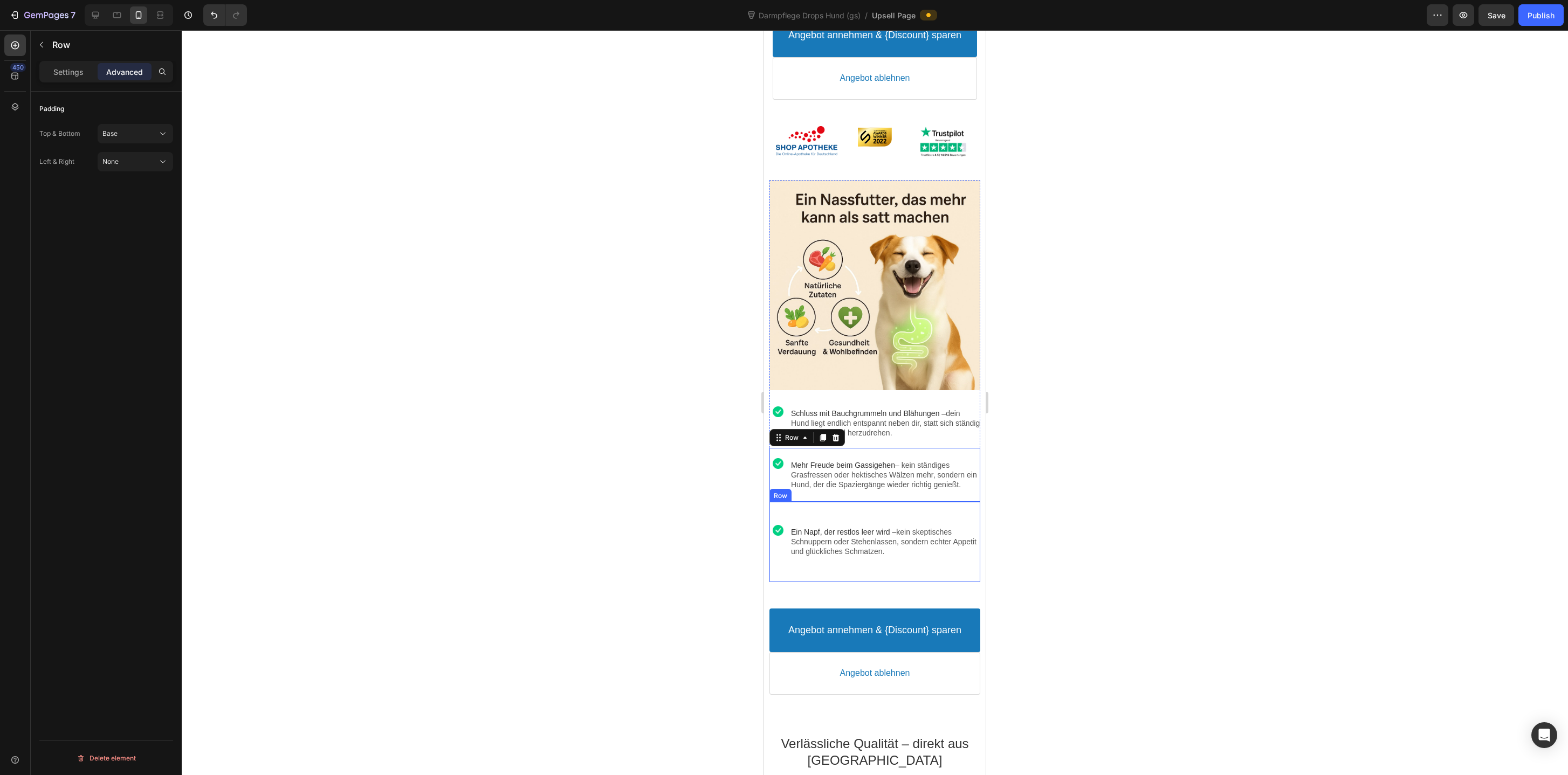
click at [887, 527] on div "Image Ein Napf, der restlos leer wird – kein skeptisches Schnuppern oder Stehen…" at bounding box center [874, 542] width 210 height 80
click at [116, 134] on span "Extra Lose" at bounding box center [118, 133] width 32 height 8
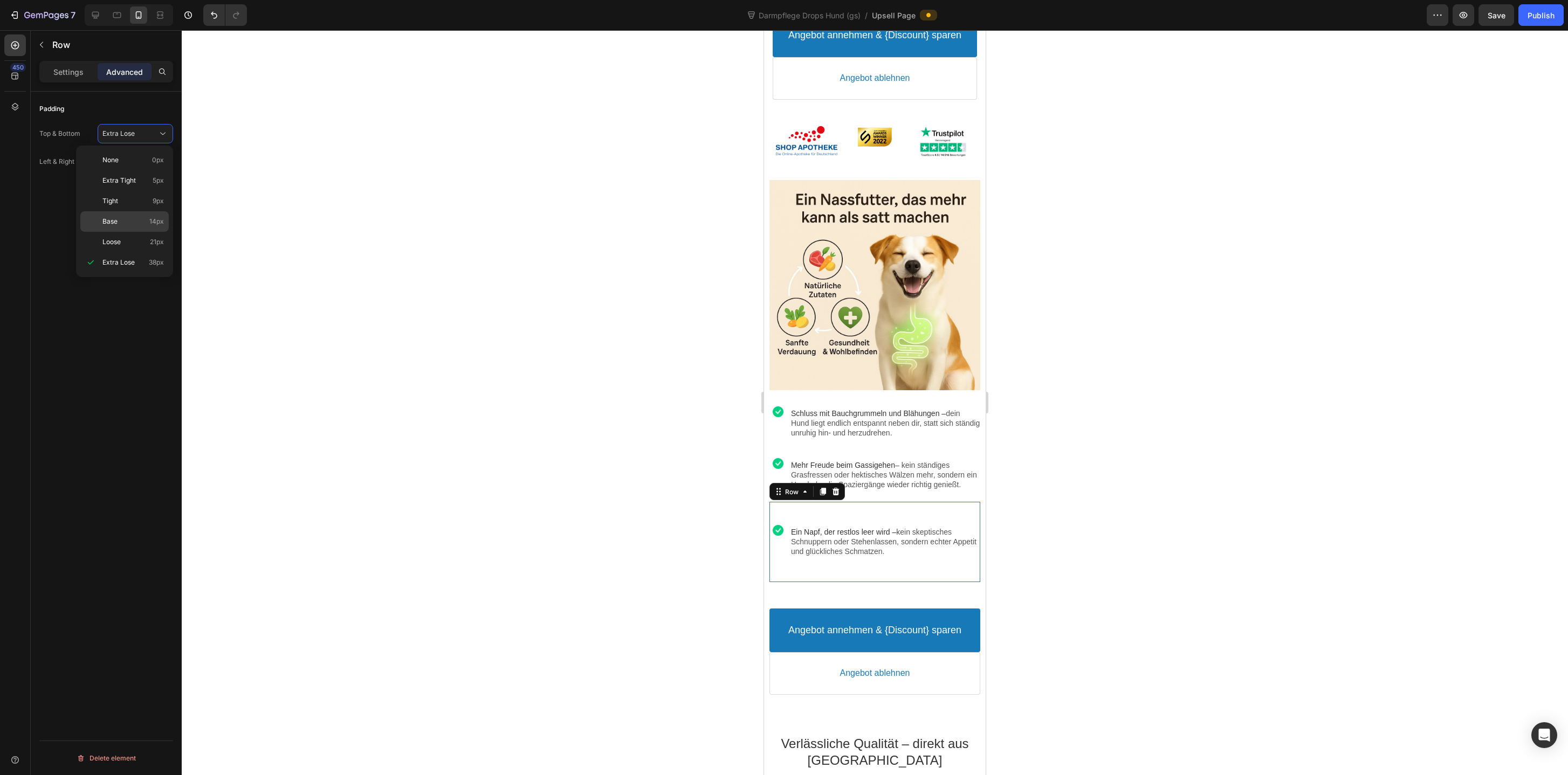
click at [117, 232] on div "Base 14px" at bounding box center [124, 242] width 88 height 21
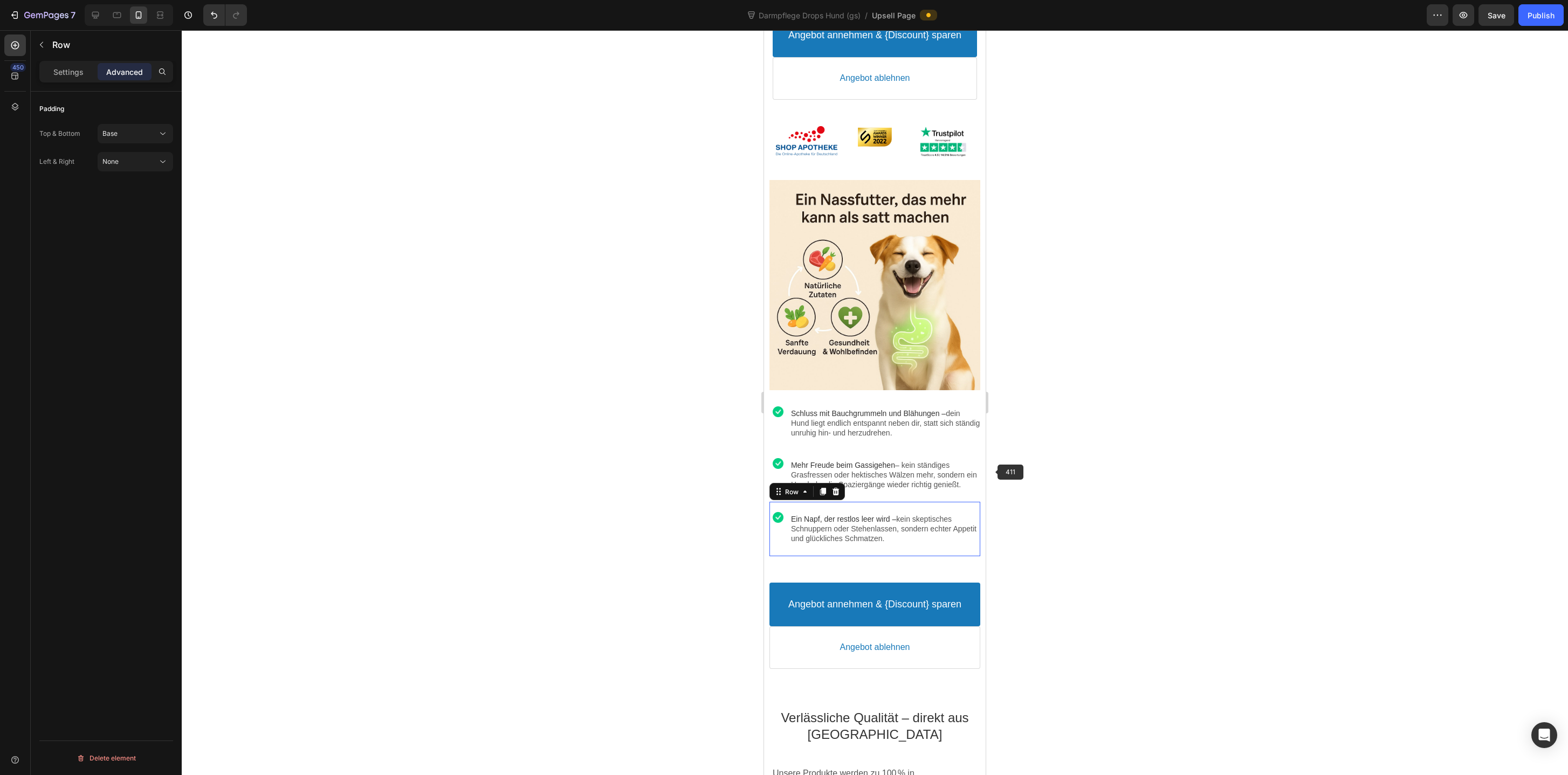
click at [1085, 506] on div at bounding box center [875, 403] width 1386 height 745
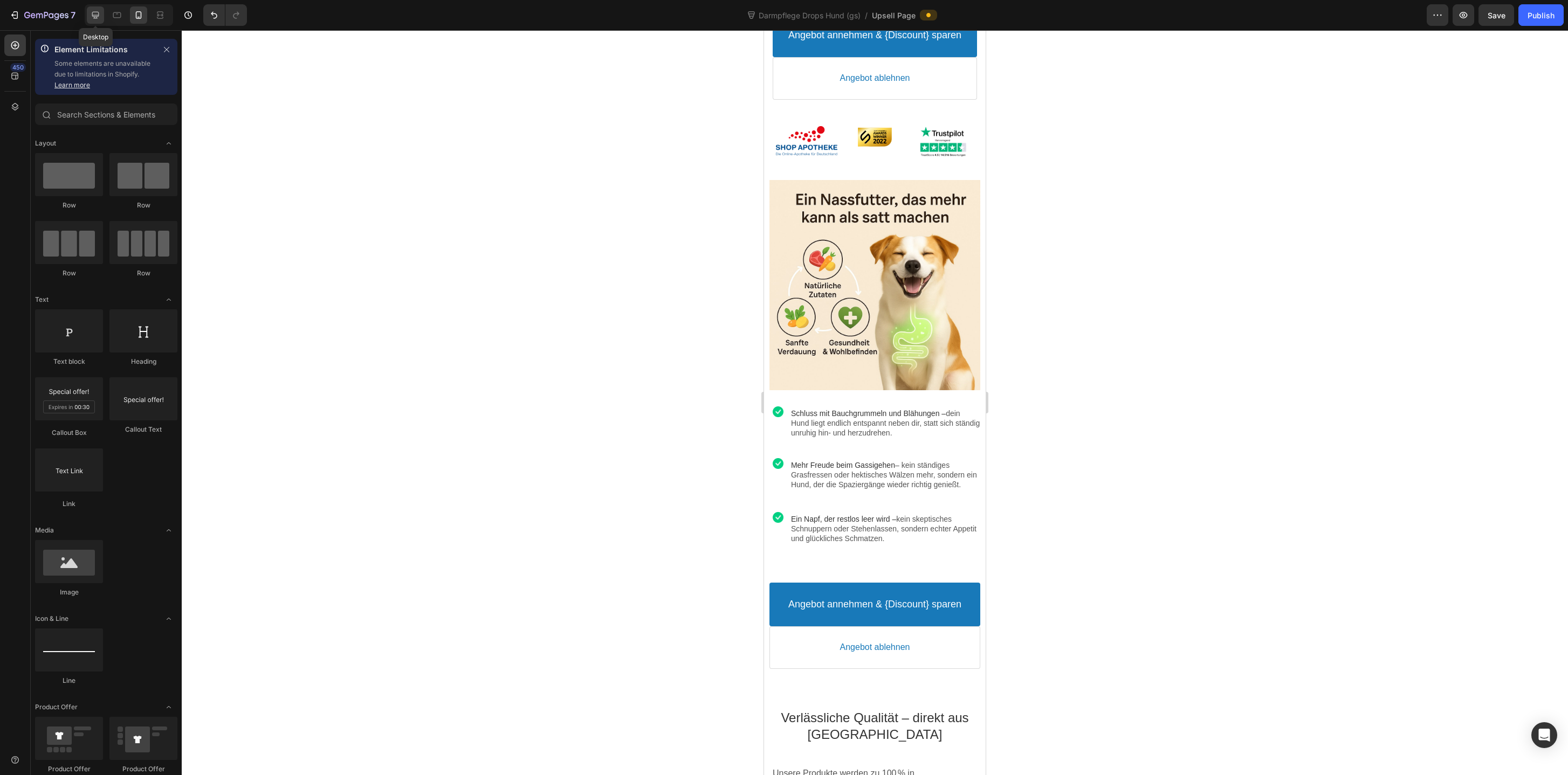
click at [92, 13] on icon at bounding box center [96, 15] width 11 height 11
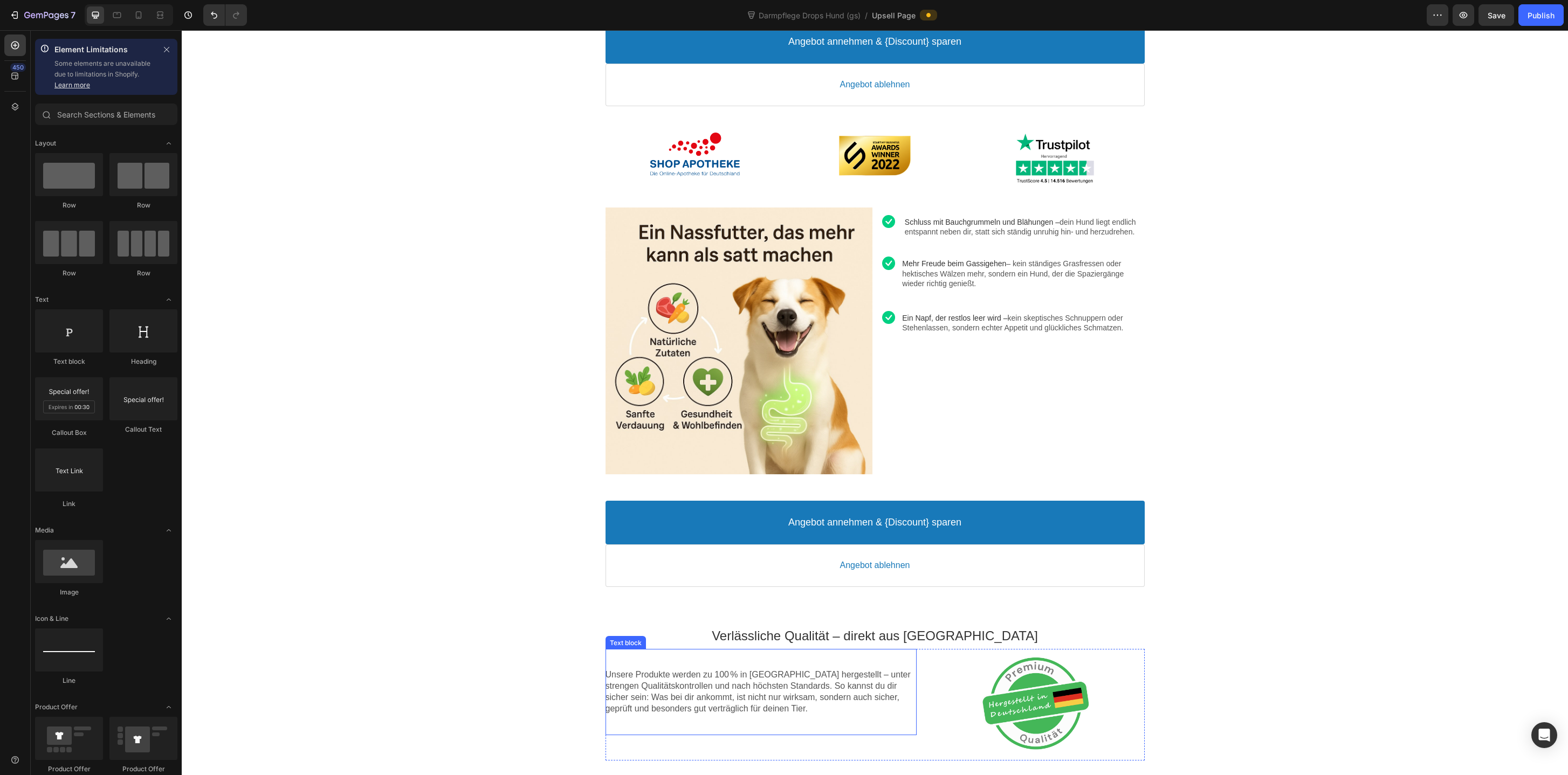
scroll to position [366, 0]
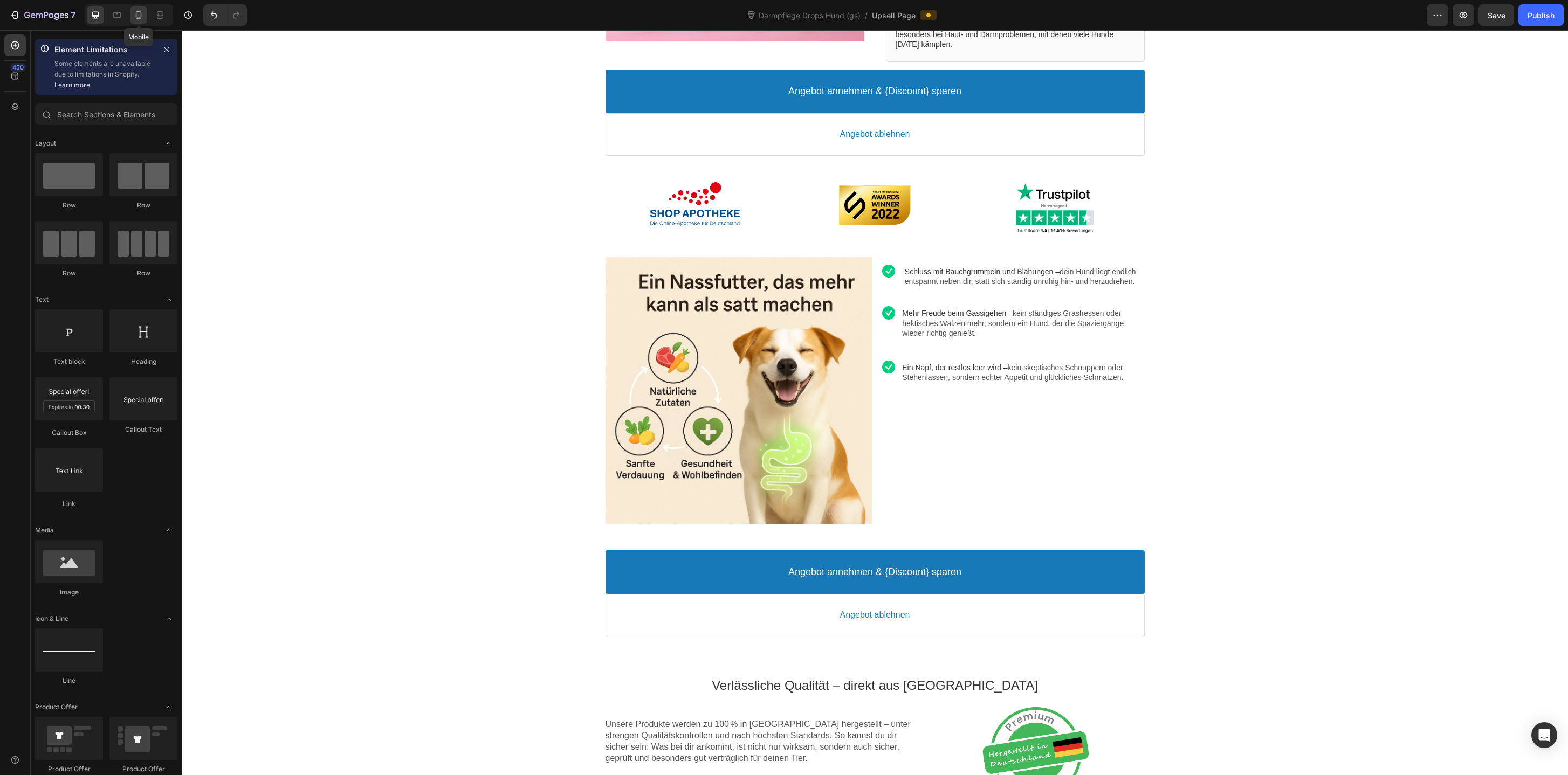
click at [137, 18] on icon at bounding box center [139, 15] width 6 height 7
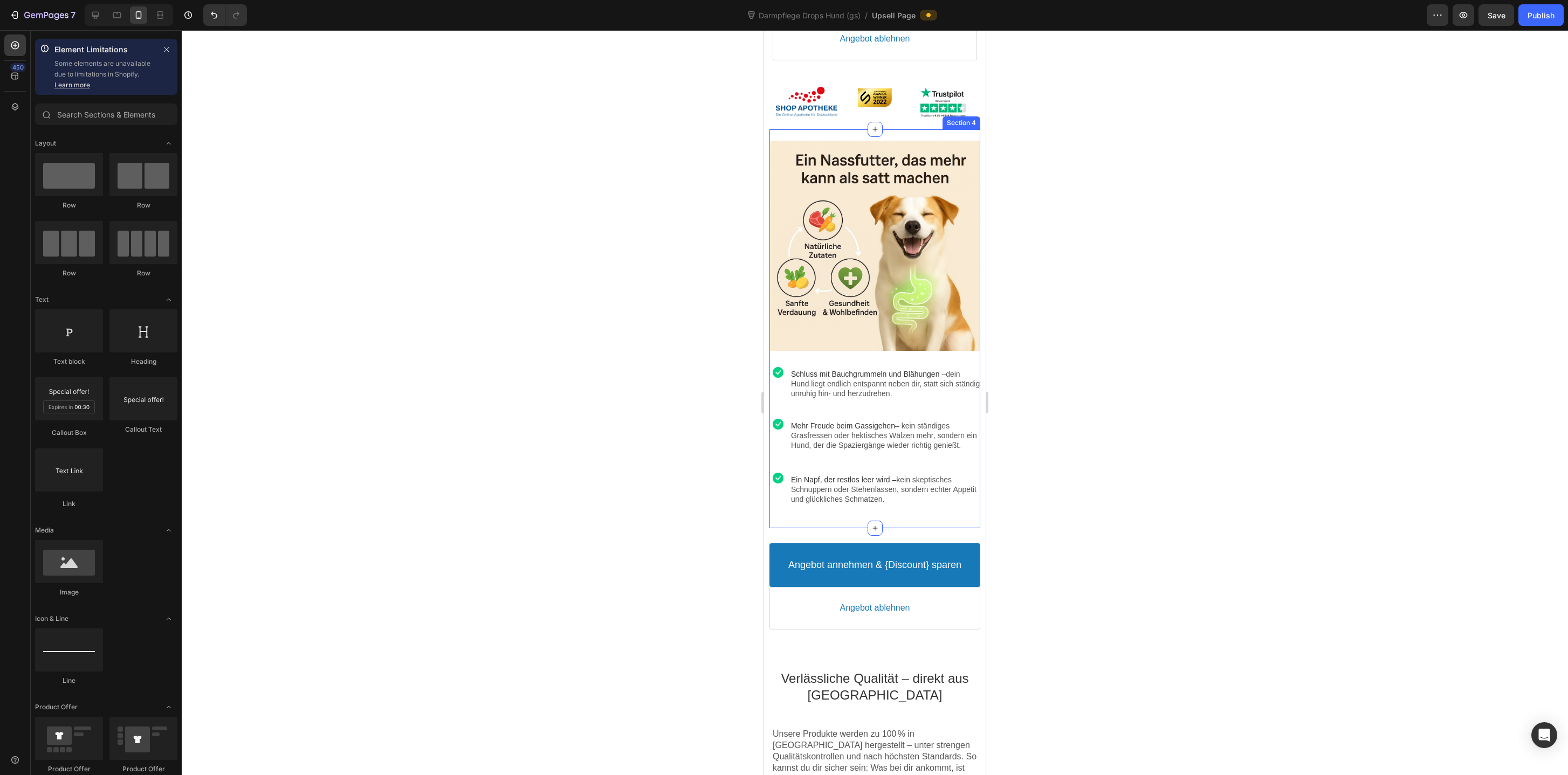
scroll to position [691, 0]
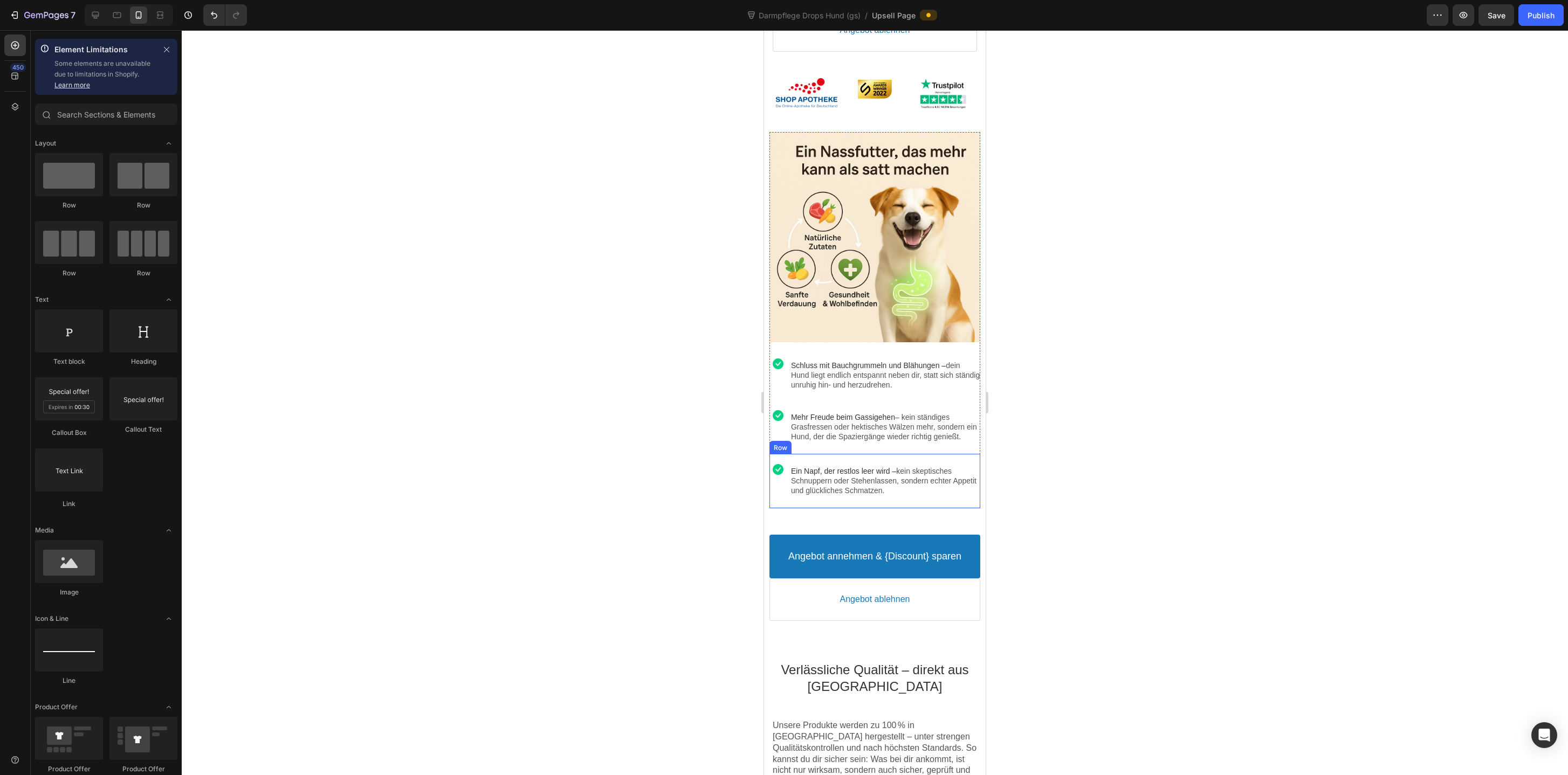
click at [785, 499] on div "Image" at bounding box center [778, 481] width 17 height 40
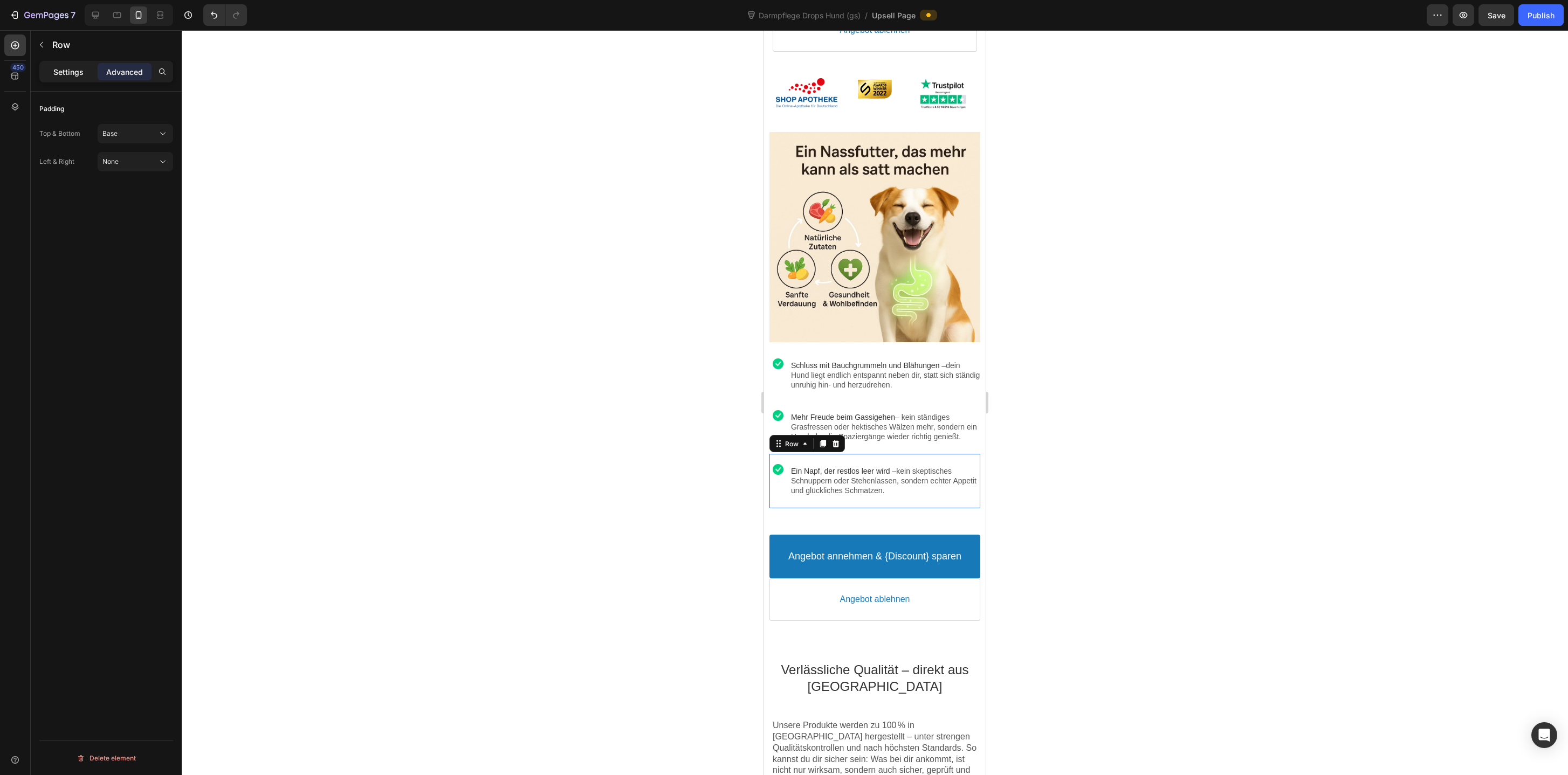
click at [80, 66] on p "Settings" at bounding box center [69, 72] width 30 height 12
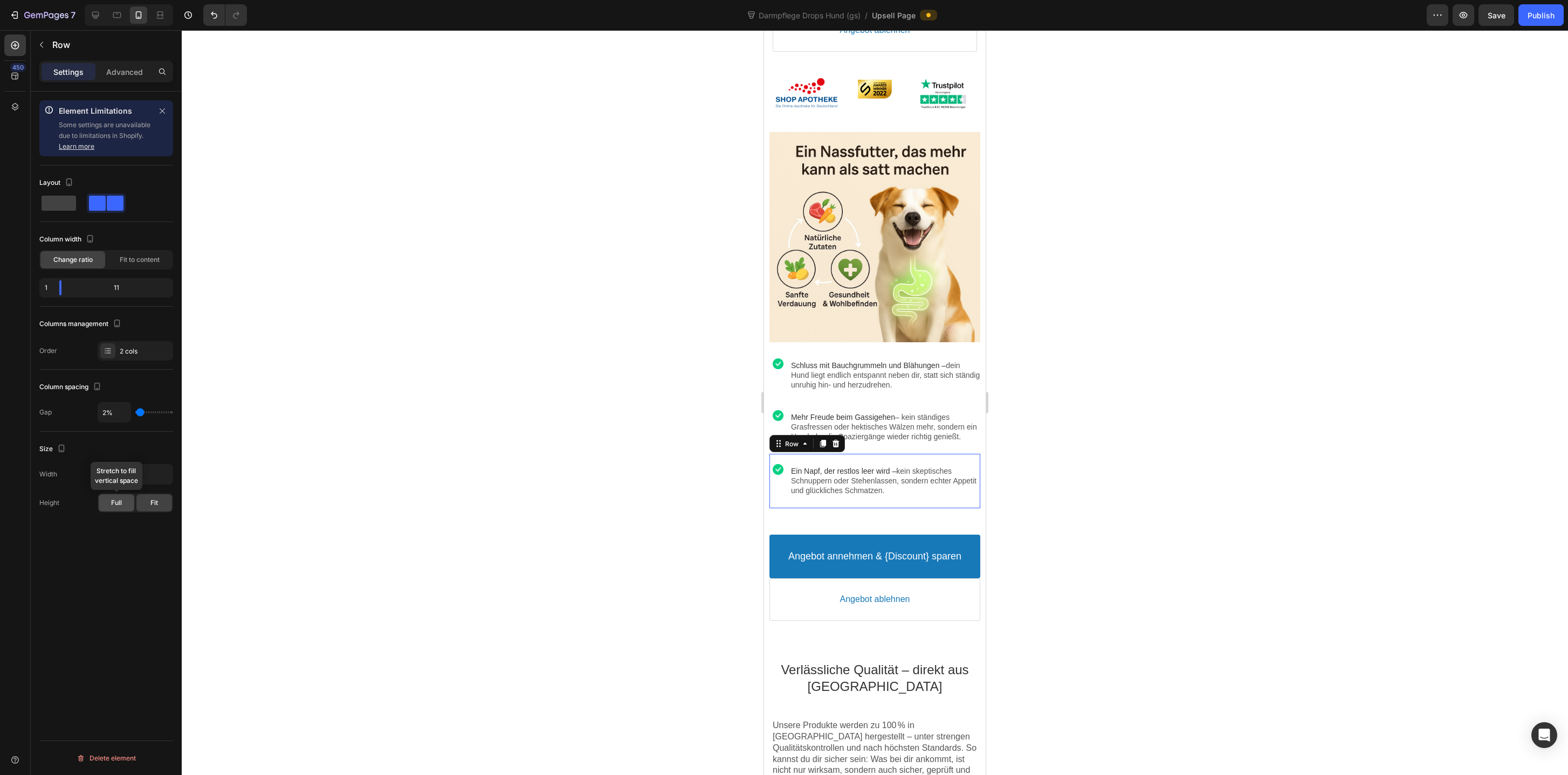
click at [118, 510] on div "Full" at bounding box center [116, 502] width 35 height 17
click at [143, 507] on div "Fit" at bounding box center [154, 502] width 35 height 17
click at [135, 263] on span "Fit to content" at bounding box center [140, 260] width 40 height 10
click at [73, 263] on span "Change ratio" at bounding box center [73, 260] width 40 height 10
click at [127, 263] on span "Fit to content" at bounding box center [140, 260] width 40 height 10
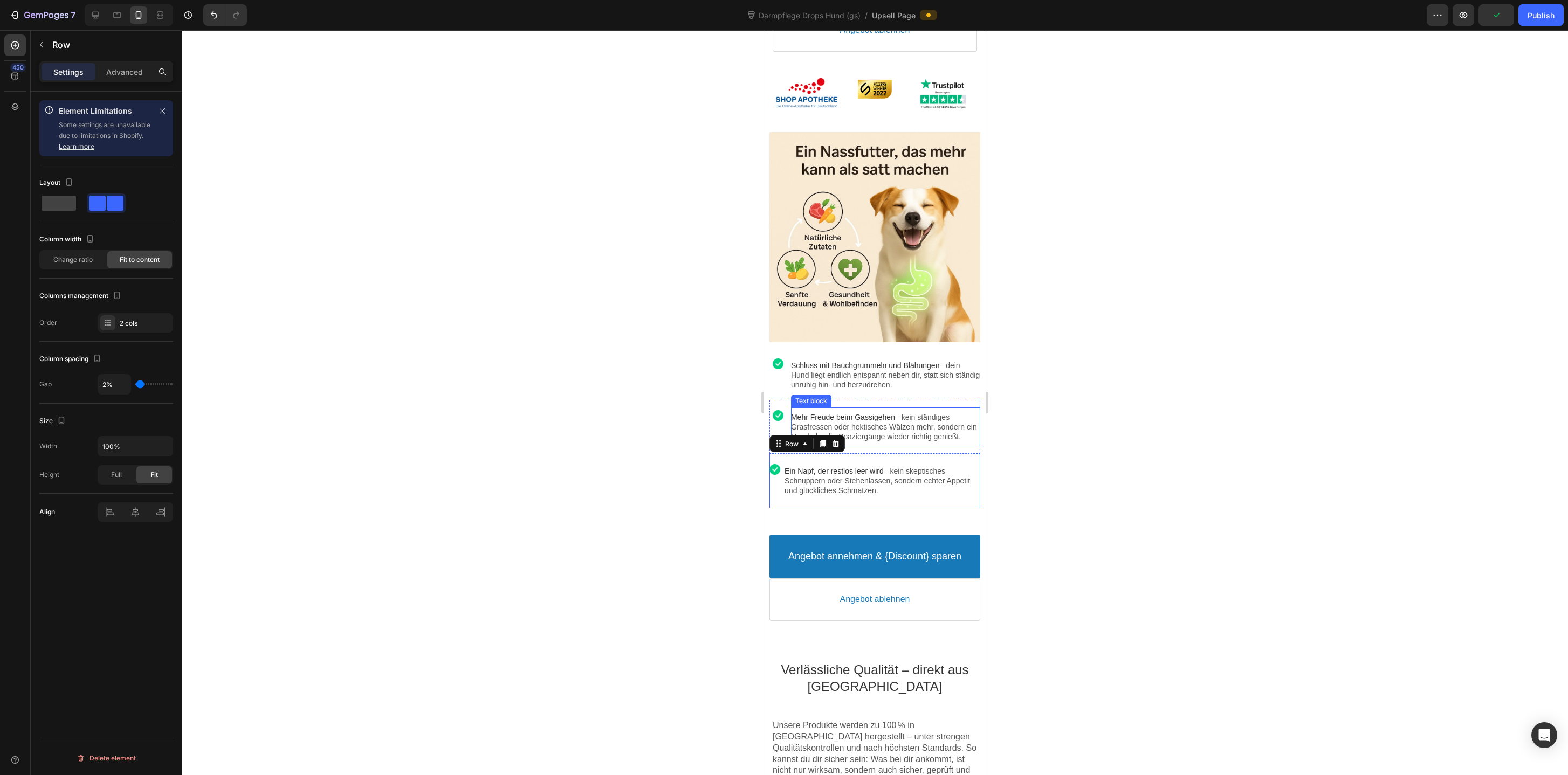
click at [955, 442] on p "Mehr Freude beim Gassigehen – kein ständiges Grasfressen oder hektisches Wälzen…" at bounding box center [886, 427] width 189 height 30
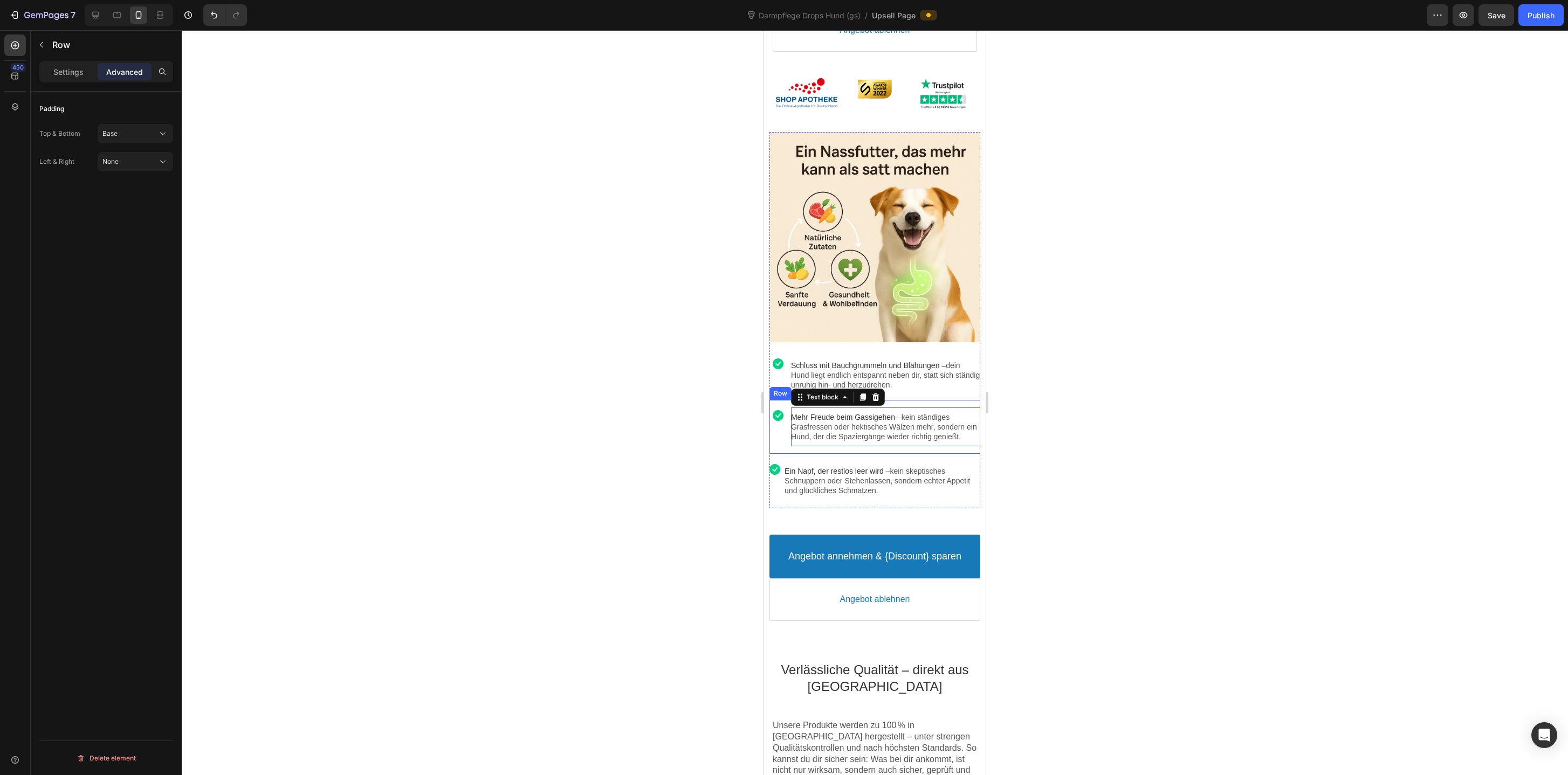
click at [789, 445] on div "Image Mehr Freude beim Gassigehen – kein ständiges Grasfressen oder hektisches …" at bounding box center [874, 426] width 210 height 54
click at [72, 71] on p "Settings" at bounding box center [69, 72] width 30 height 12
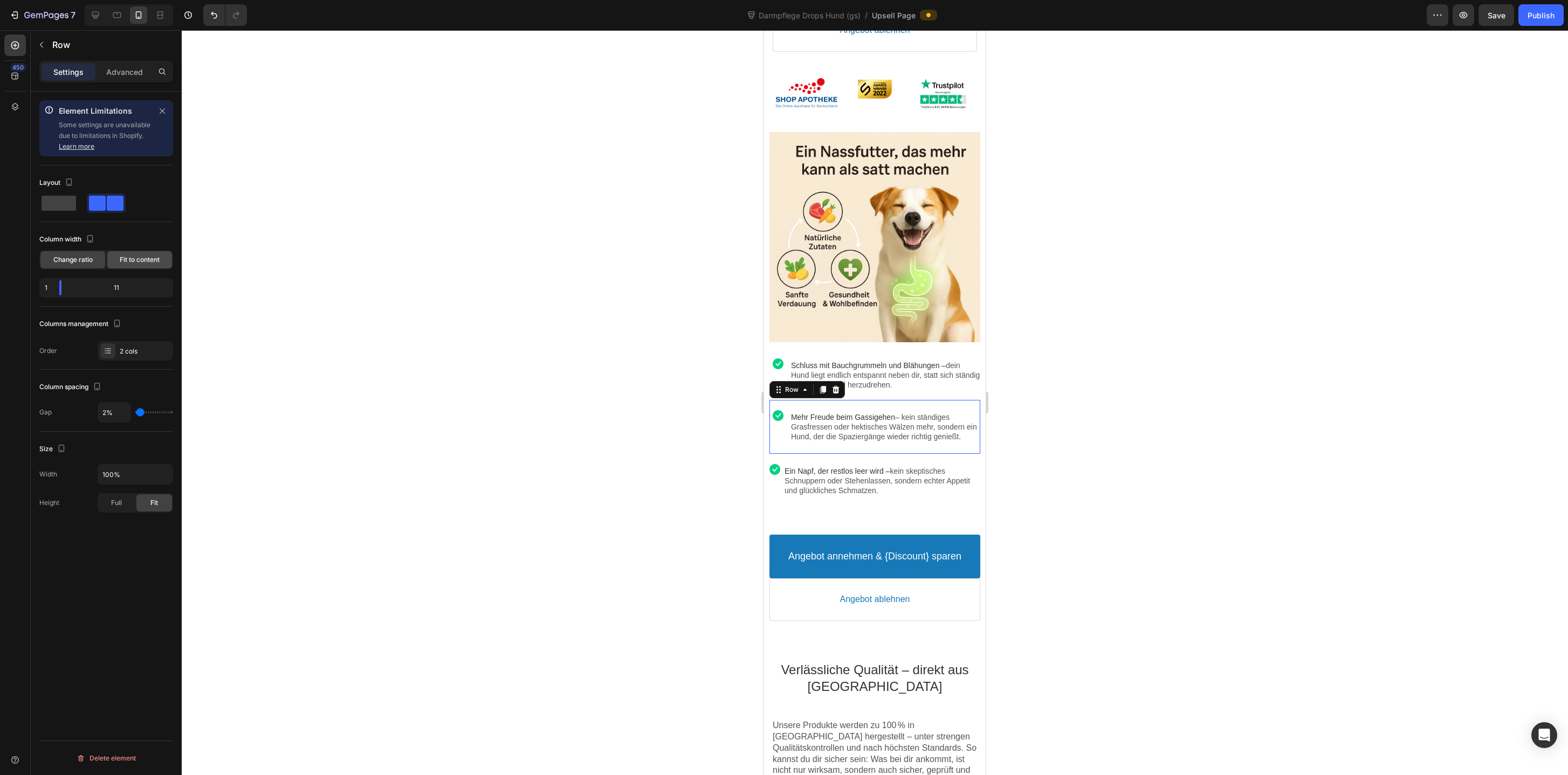
click at [142, 254] on div "Fit to content" at bounding box center [139, 260] width 65 height 17
click at [783, 372] on div "Image" at bounding box center [778, 375] width 17 height 40
click at [135, 264] on span "Fit to content" at bounding box center [140, 260] width 40 height 10
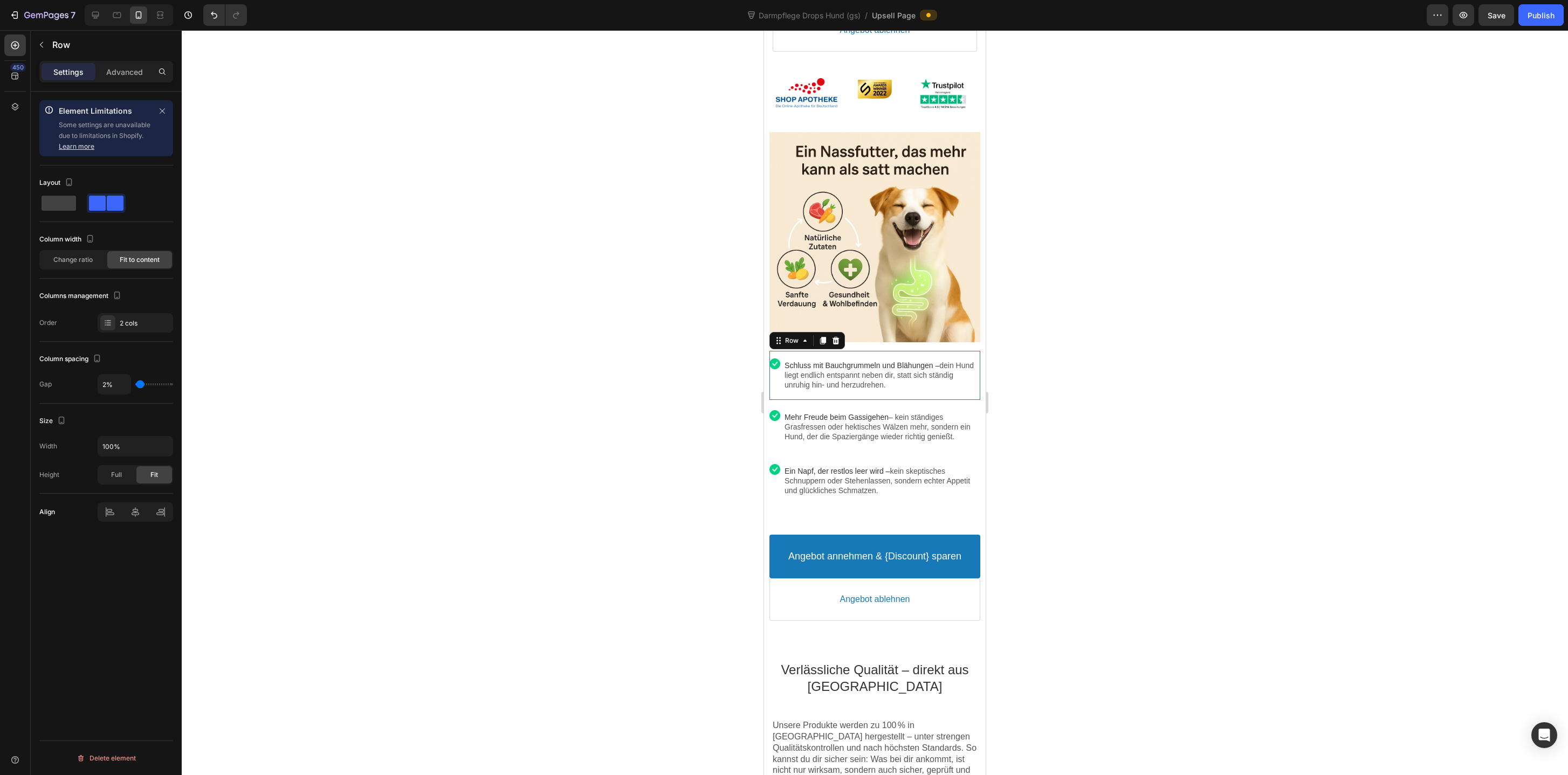
click at [480, 302] on div at bounding box center [875, 403] width 1386 height 745
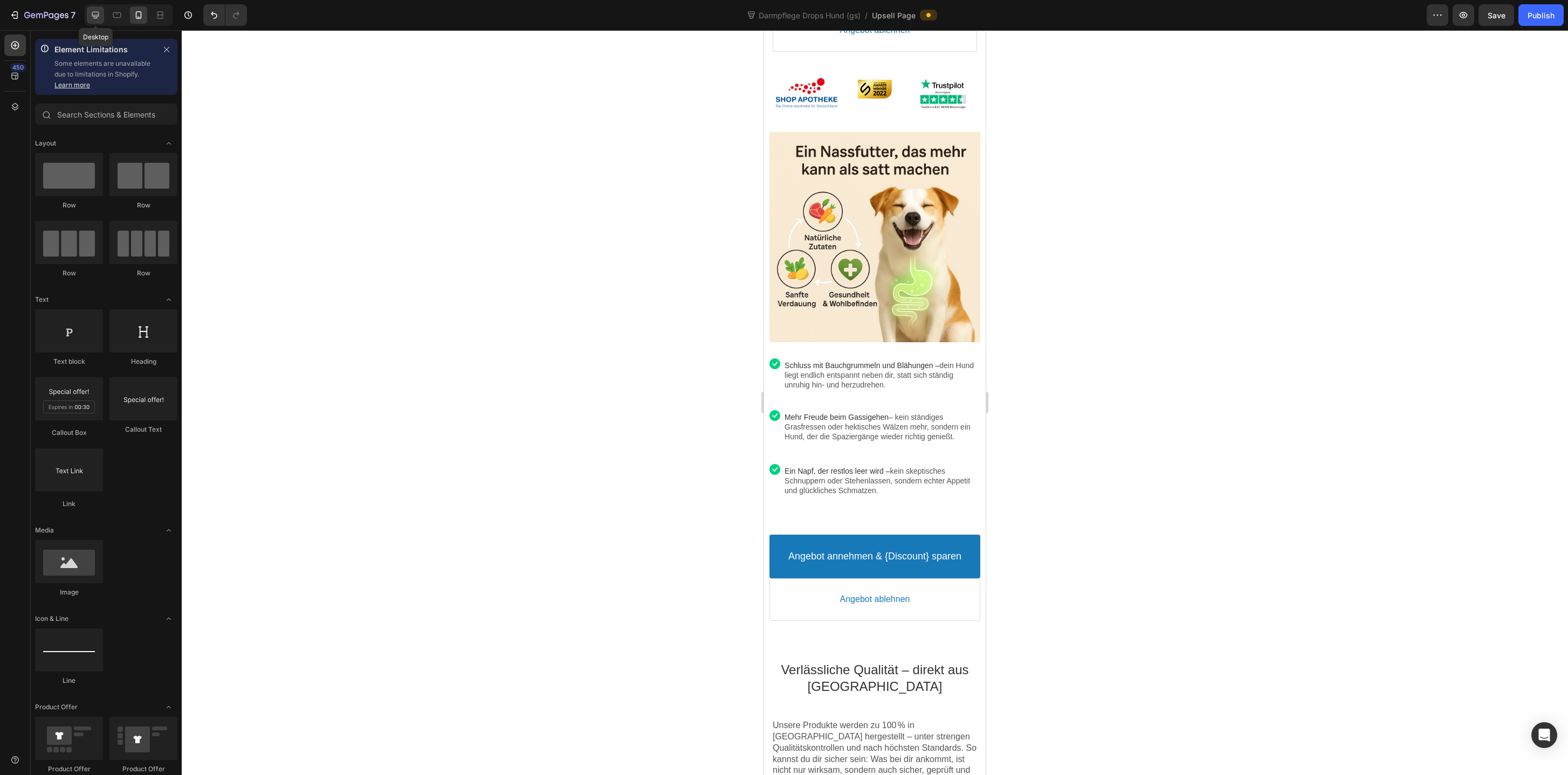
click at [100, 17] on icon at bounding box center [96, 15] width 11 height 11
